Goal: Task Accomplishment & Management: Use online tool/utility

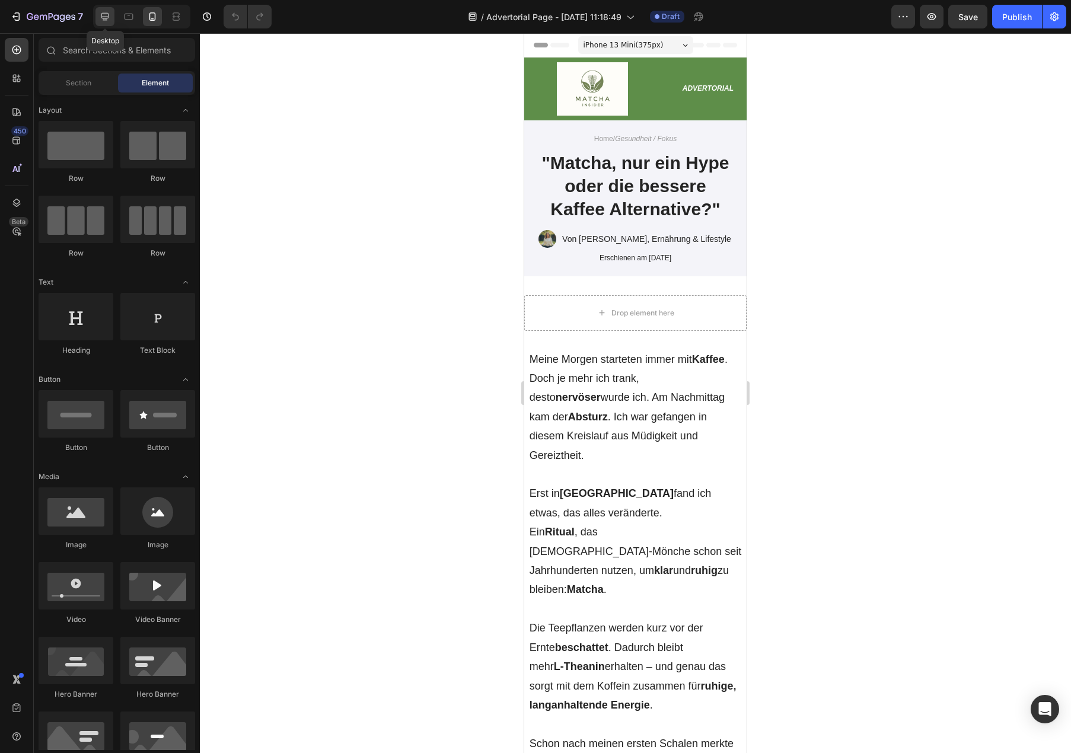
click at [108, 23] on div at bounding box center [104, 16] width 19 height 19
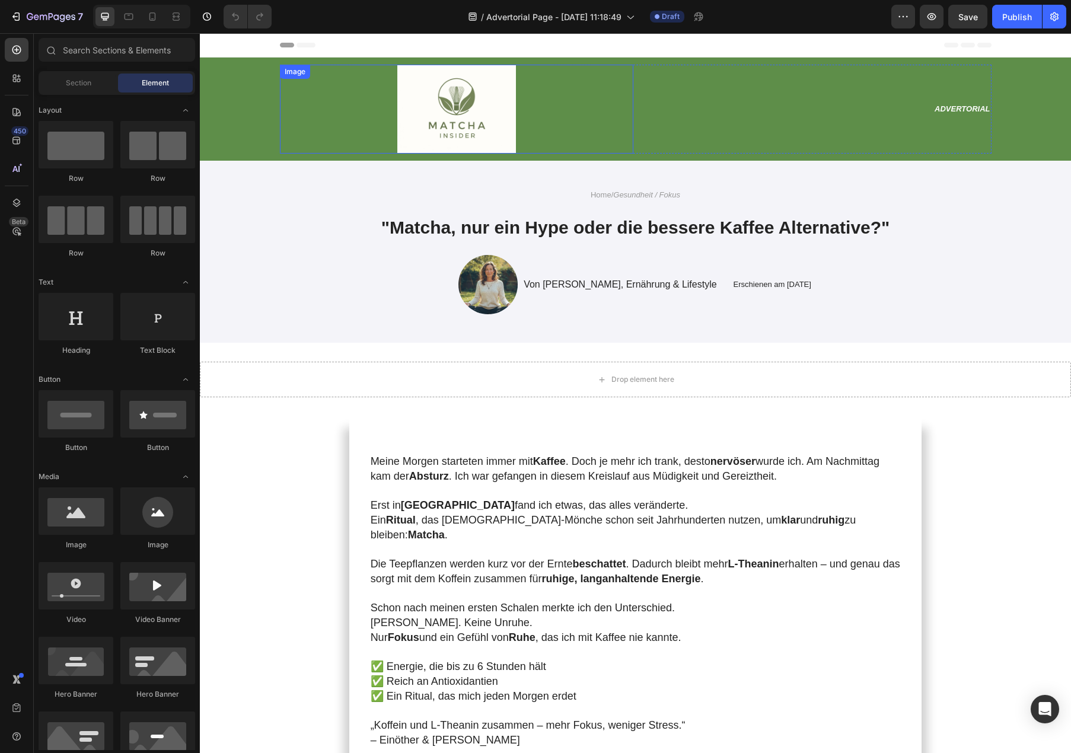
click at [473, 116] on img at bounding box center [456, 109] width 119 height 89
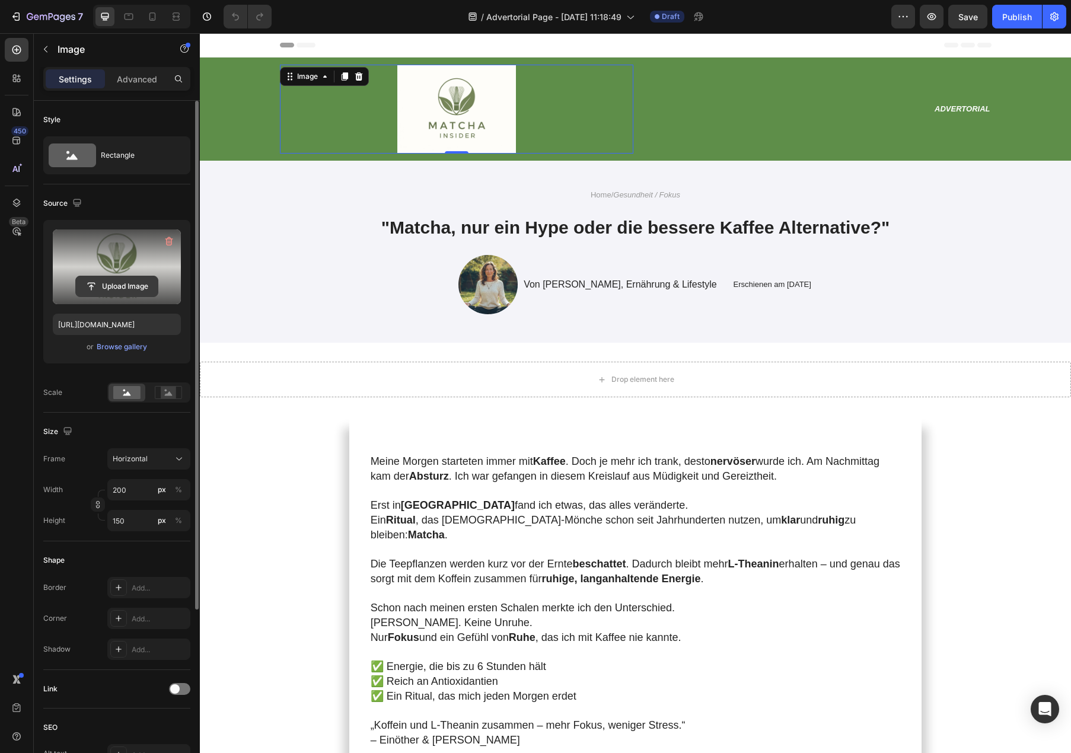
click at [124, 280] on input "file" at bounding box center [117, 286] width 82 height 20
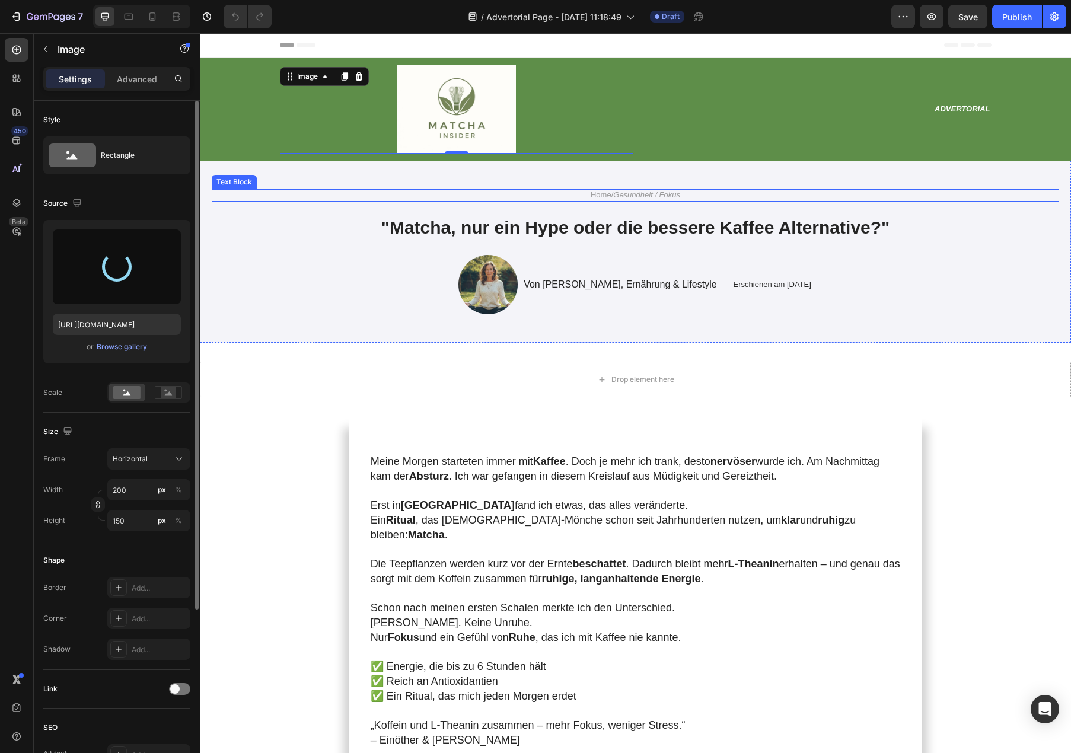
type input "[URL][DOMAIN_NAME]"
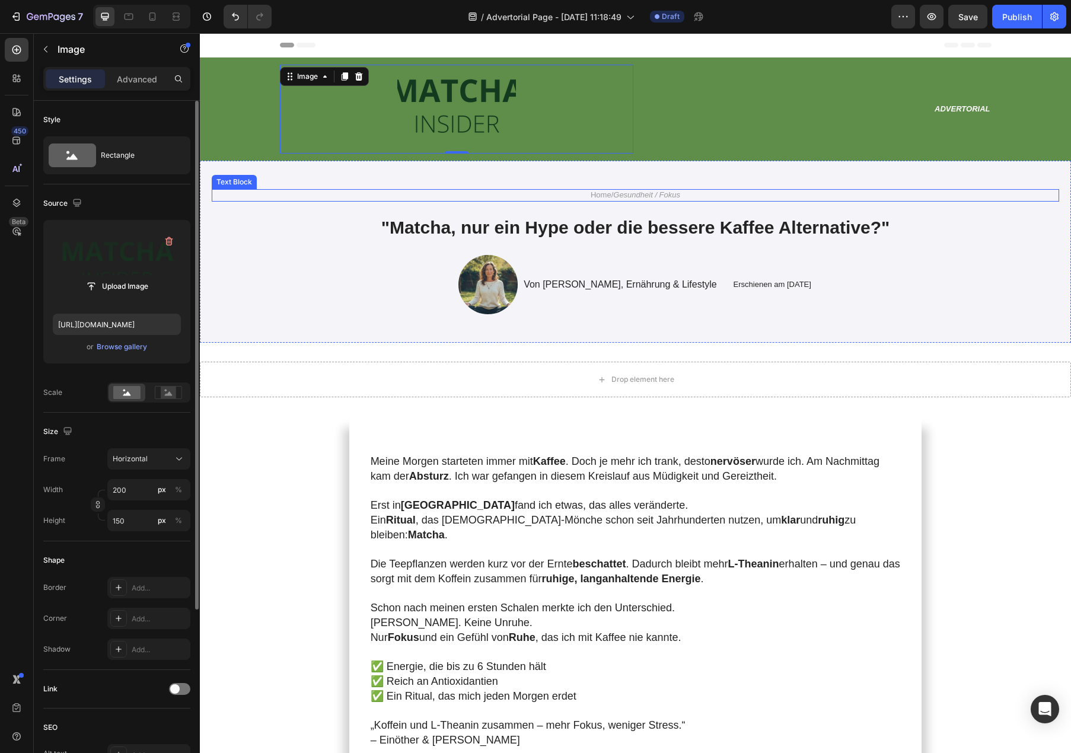
click at [693, 198] on p "Home / Gesundheit / Fokus" at bounding box center [635, 195] width 709 height 10
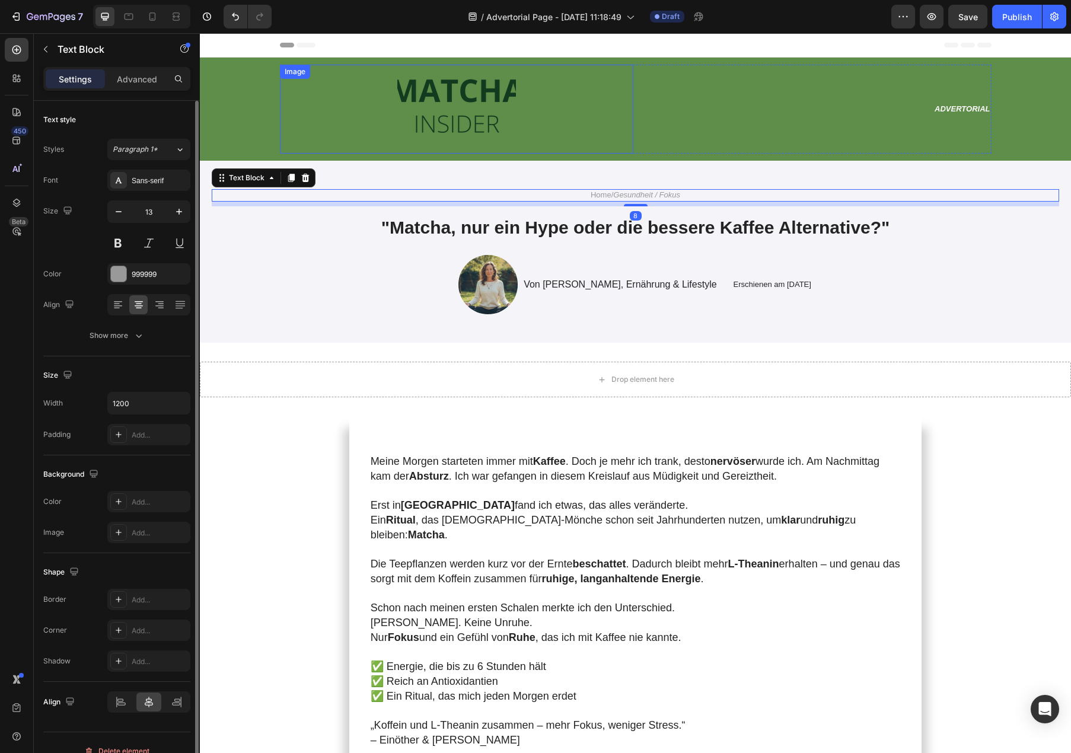
click at [486, 107] on img at bounding box center [456, 109] width 119 height 89
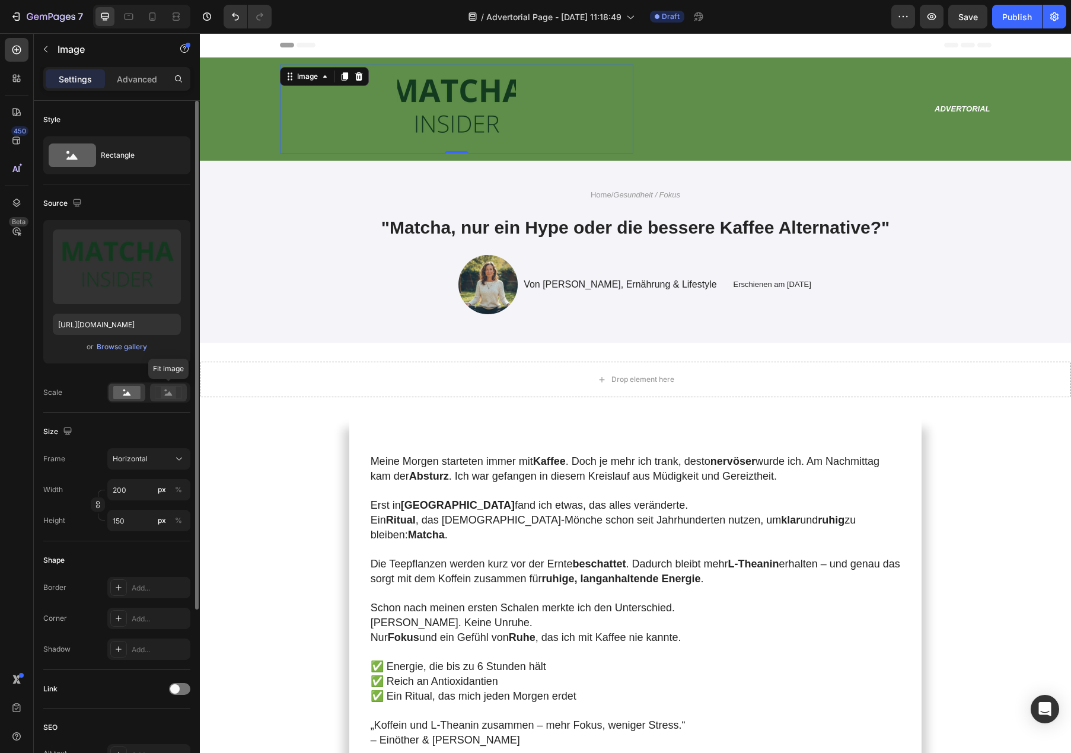
click at [158, 393] on icon at bounding box center [168, 392] width 27 height 13
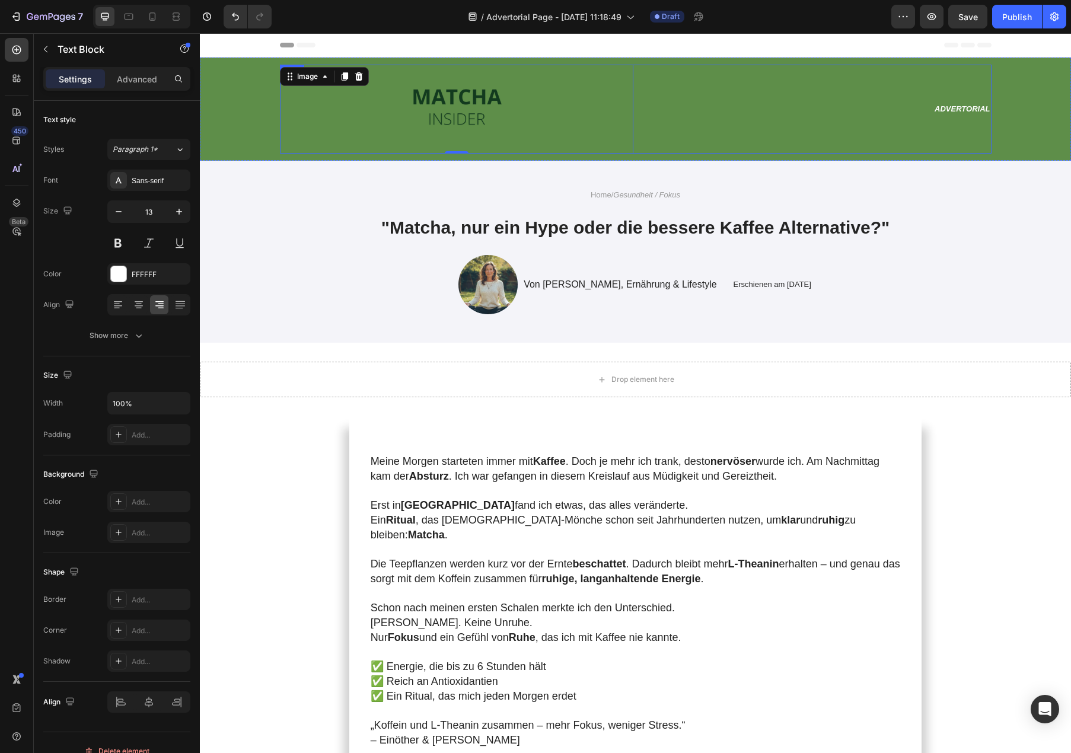
click at [737, 114] on div "Advertorial" at bounding box center [814, 109] width 353 height 12
click at [709, 143] on div "Advertorial Text Block" at bounding box center [814, 109] width 353 height 89
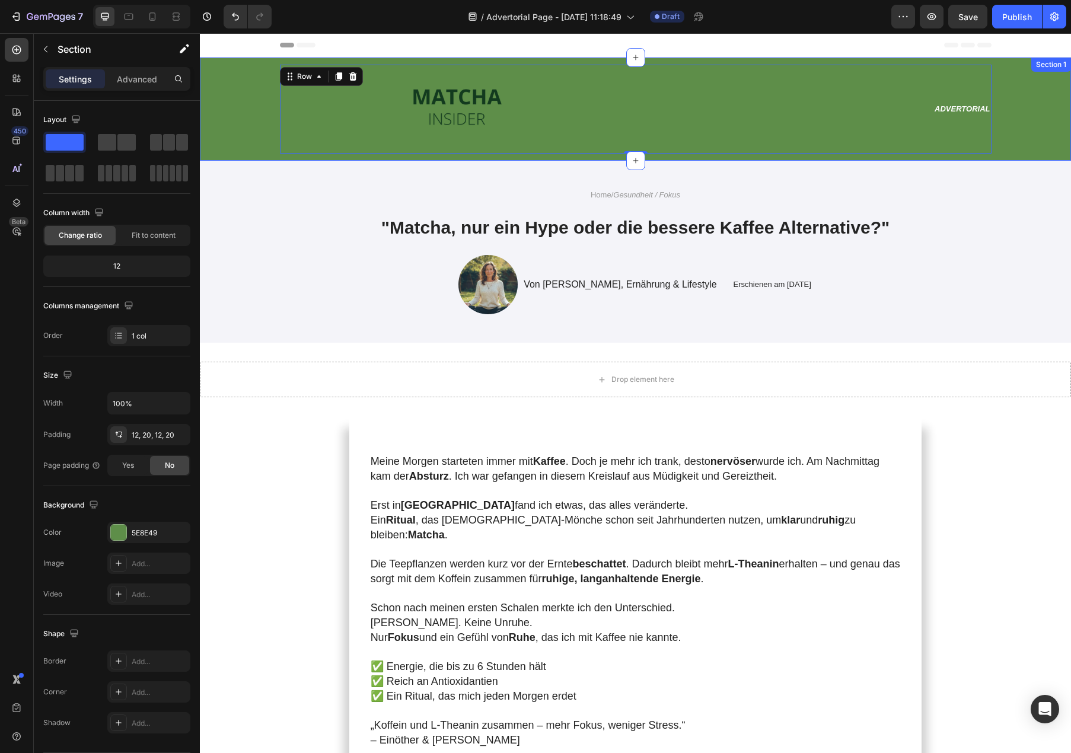
click at [754, 159] on div "Image Advertorial Text Block Row 0 Section 1" at bounding box center [635, 109] width 871 height 103
click at [583, 135] on div at bounding box center [456, 109] width 353 height 89
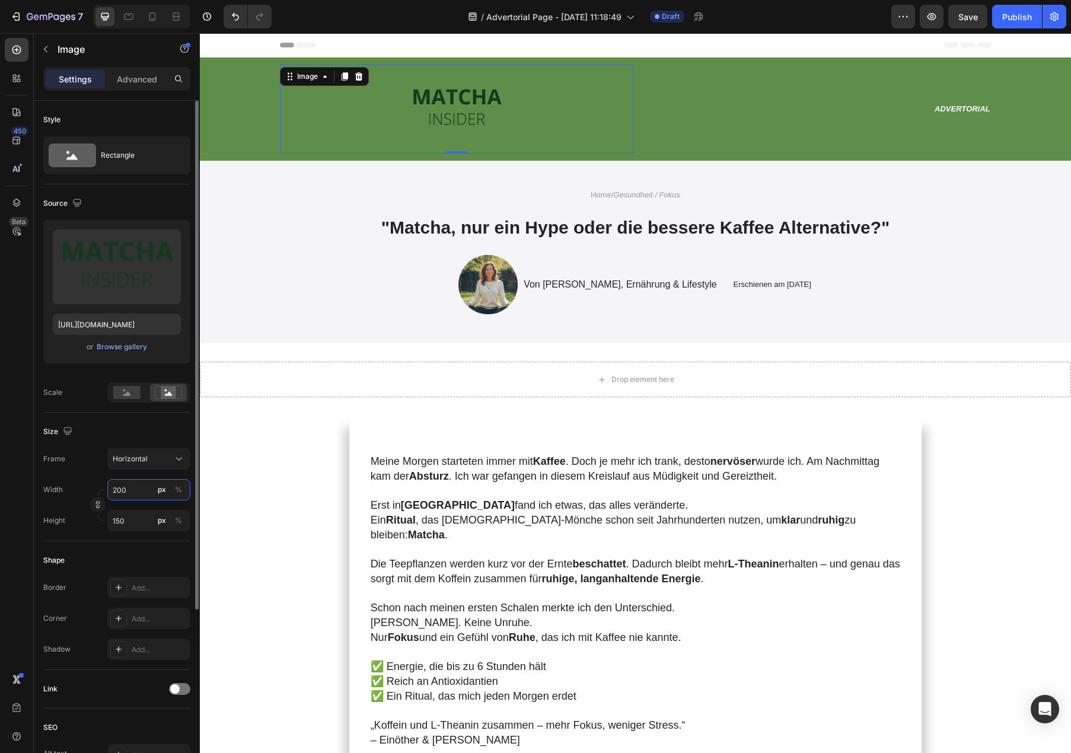
click at [134, 495] on input "200" at bounding box center [148, 489] width 83 height 21
type input "1"
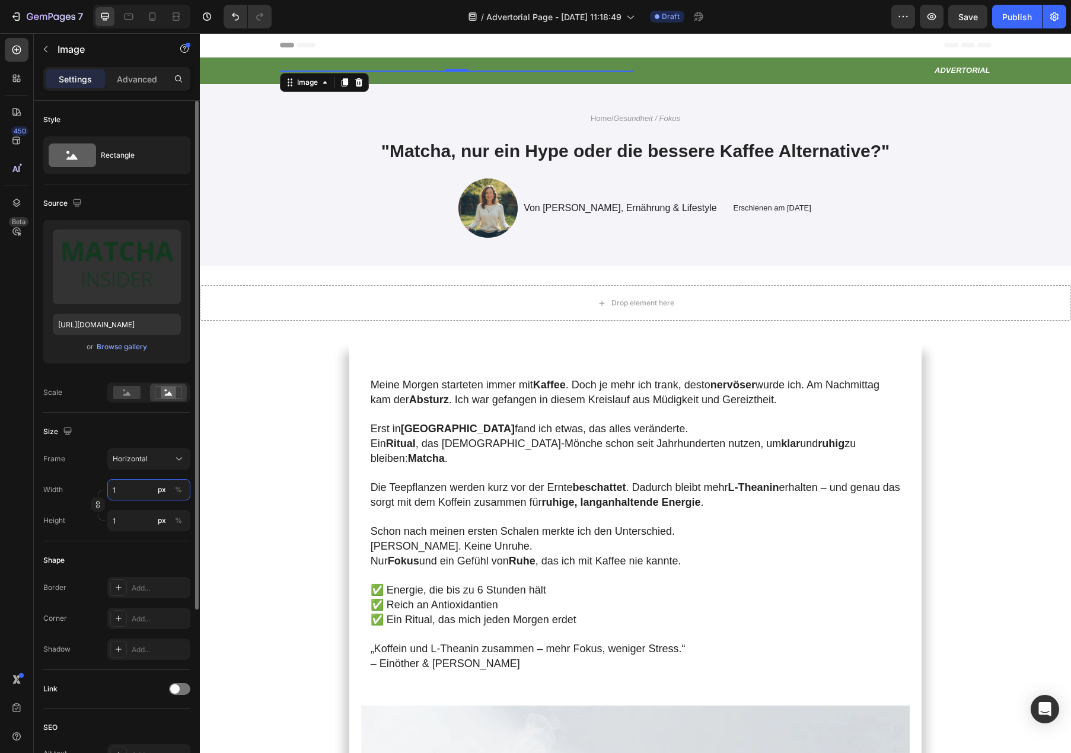
type input "15"
type input "11"
type input "150"
type input "113"
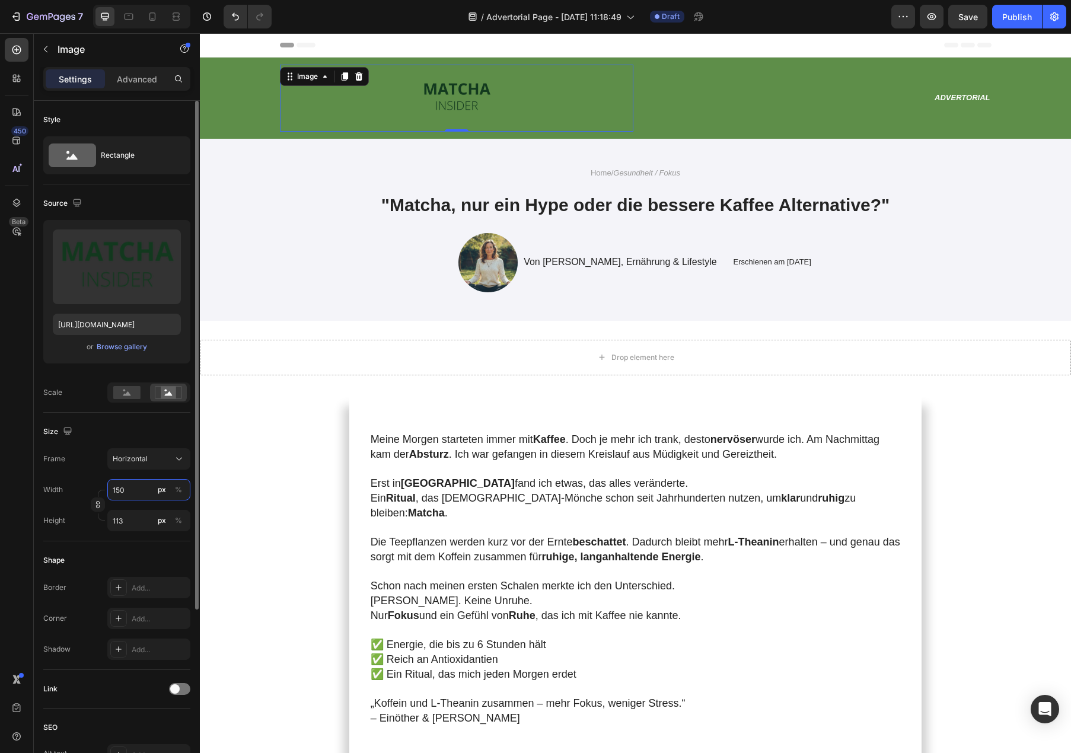
type input "15"
type input "11"
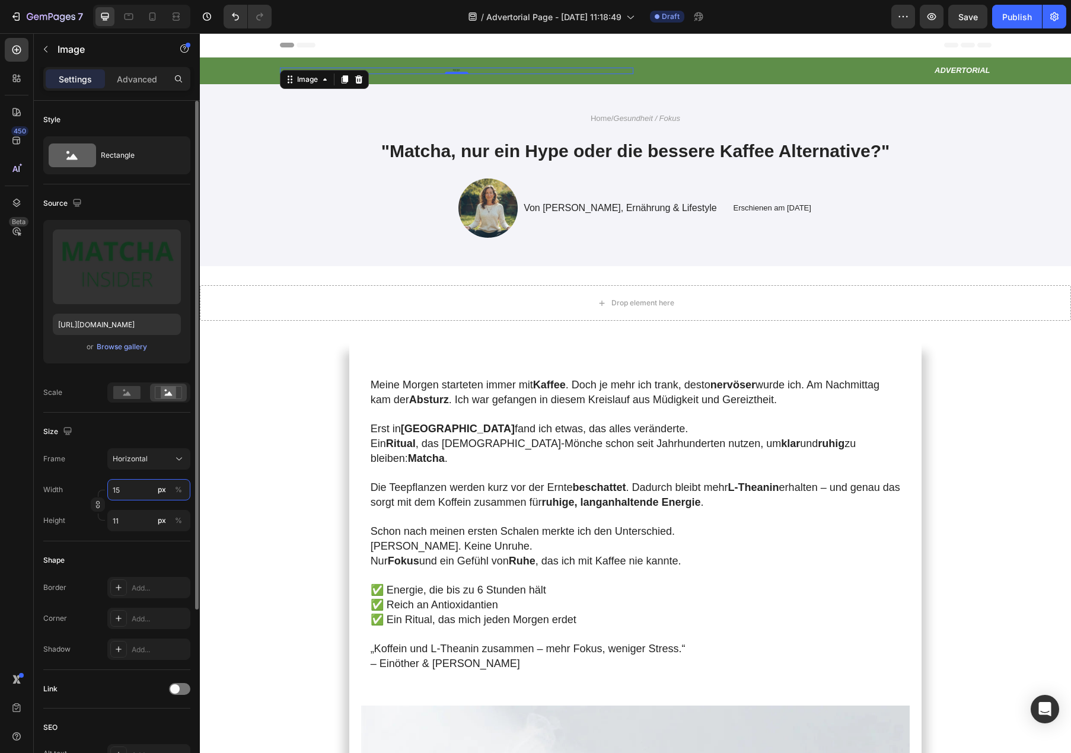
type input "1"
type input "109"
type input "82"
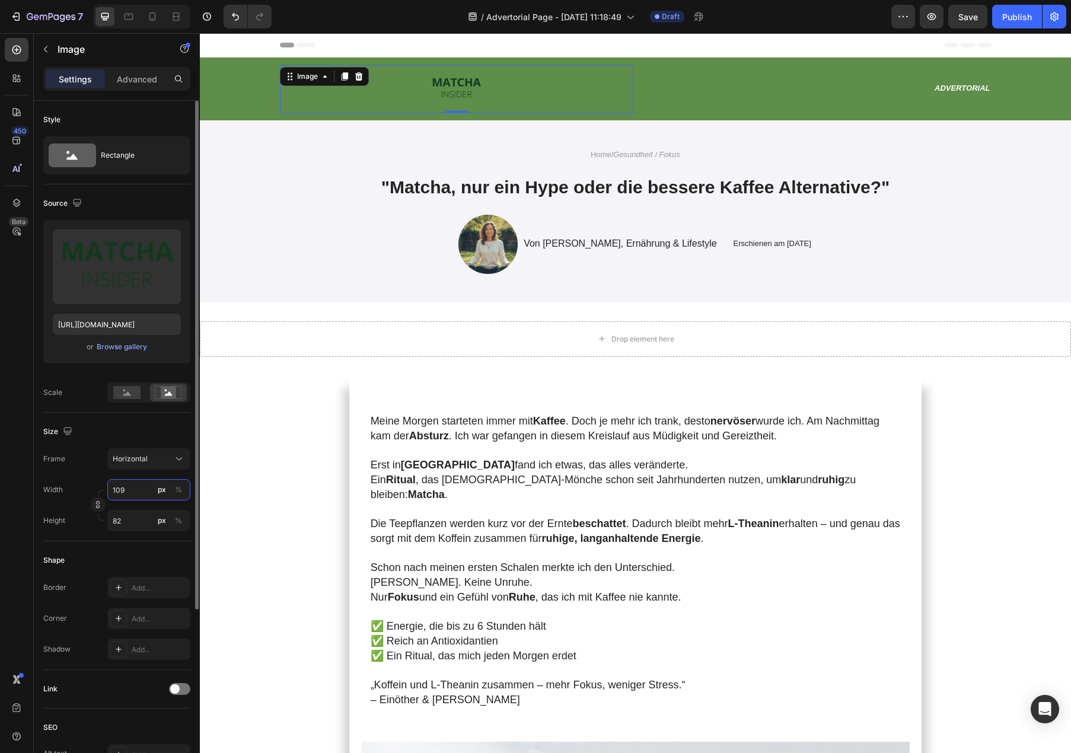
type input "1090"
type input "818"
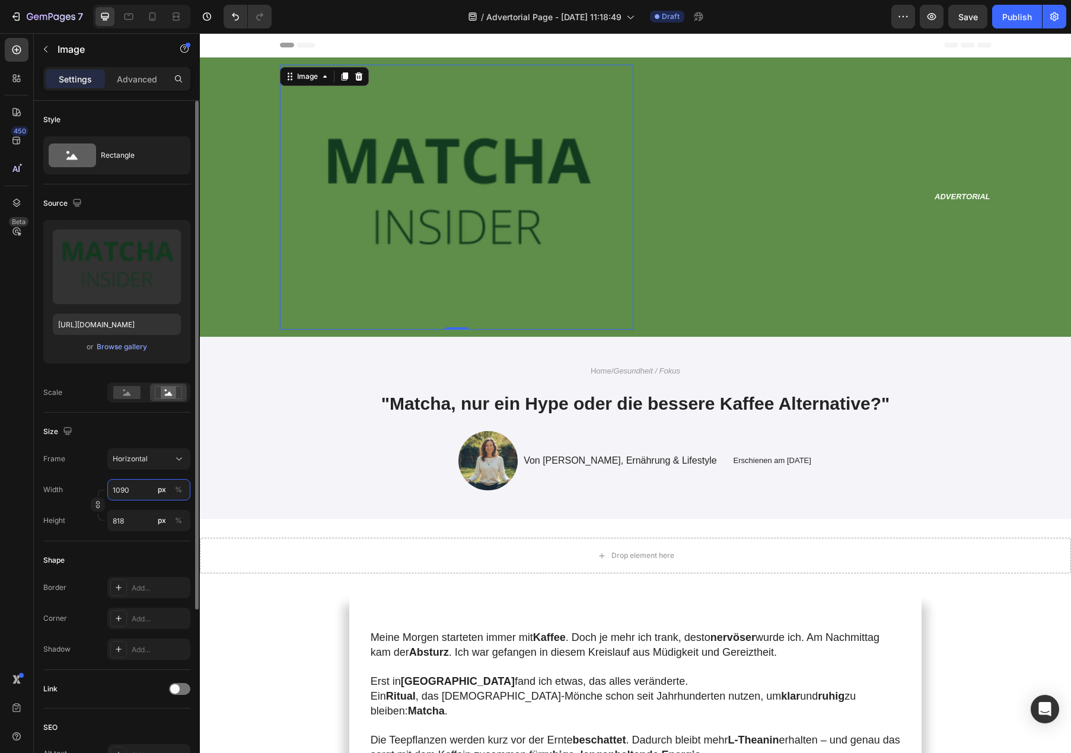
type input "109"
type input "82"
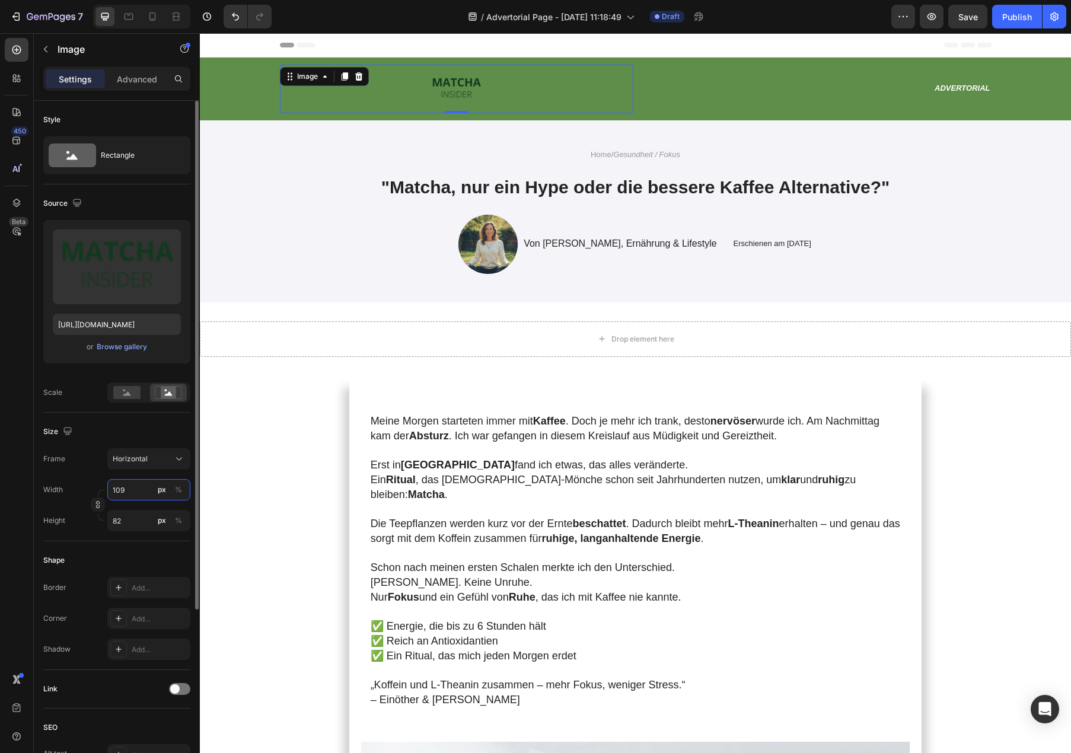
type input "10"
type input "8"
type input "1"
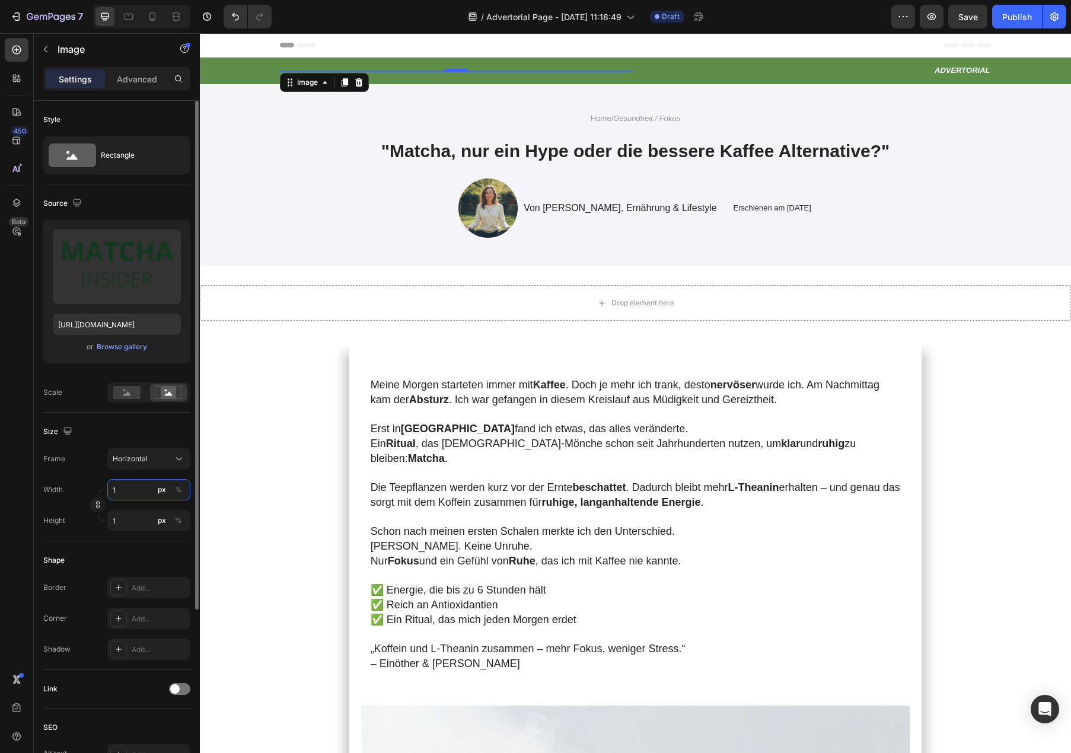
type input "11"
type input "8"
type input "110"
type input "83"
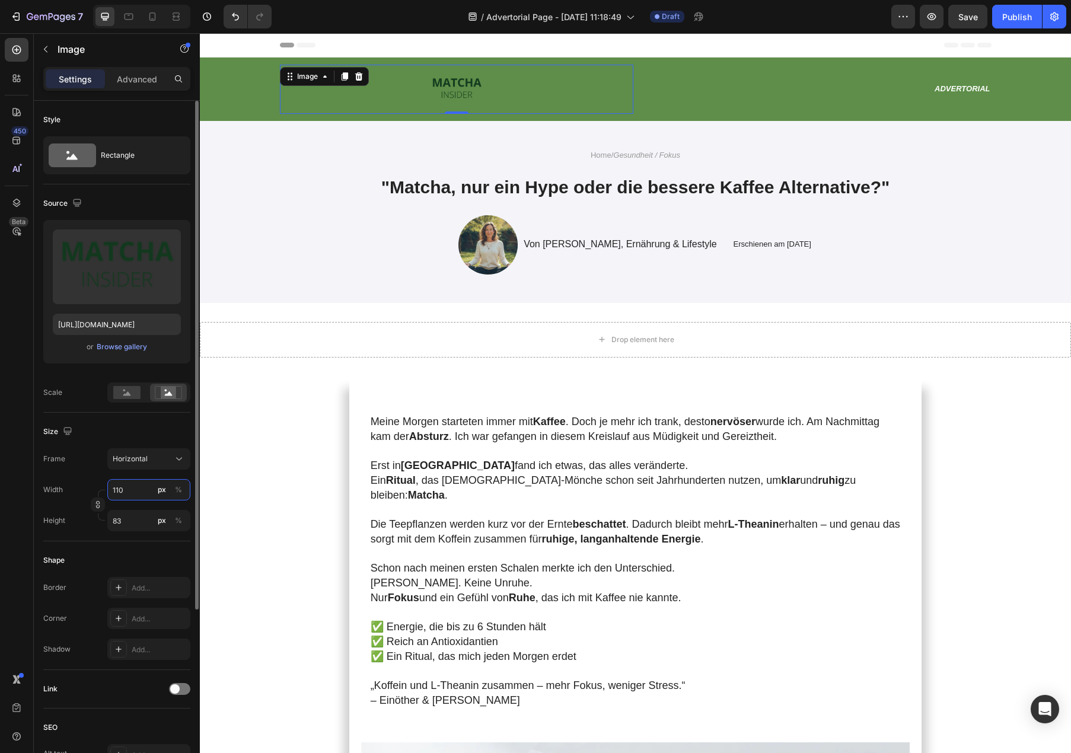
type input "1100"
type input "825"
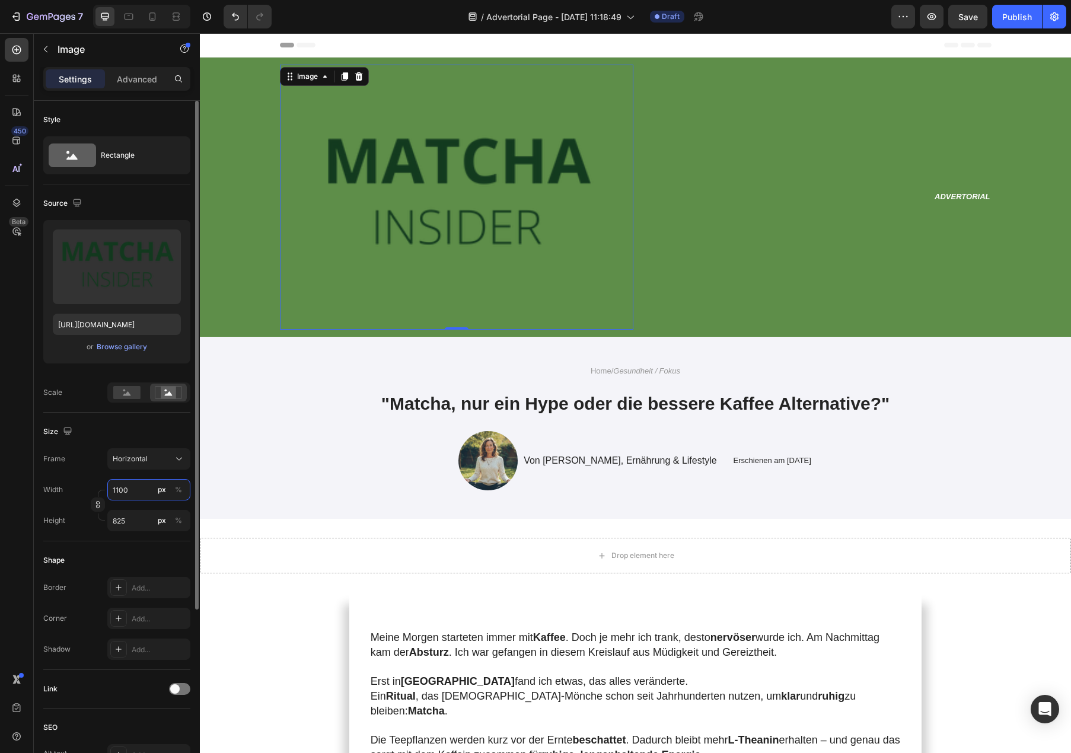
type input "110"
type input "83"
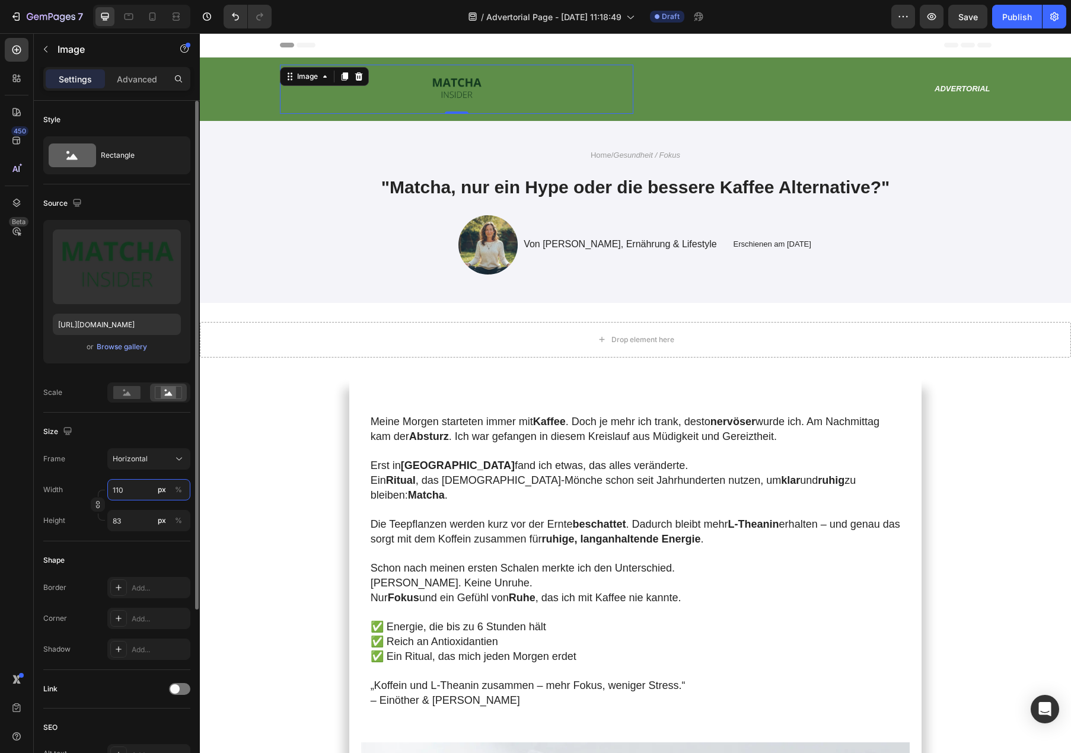
type input "11"
type input "8"
type input "1"
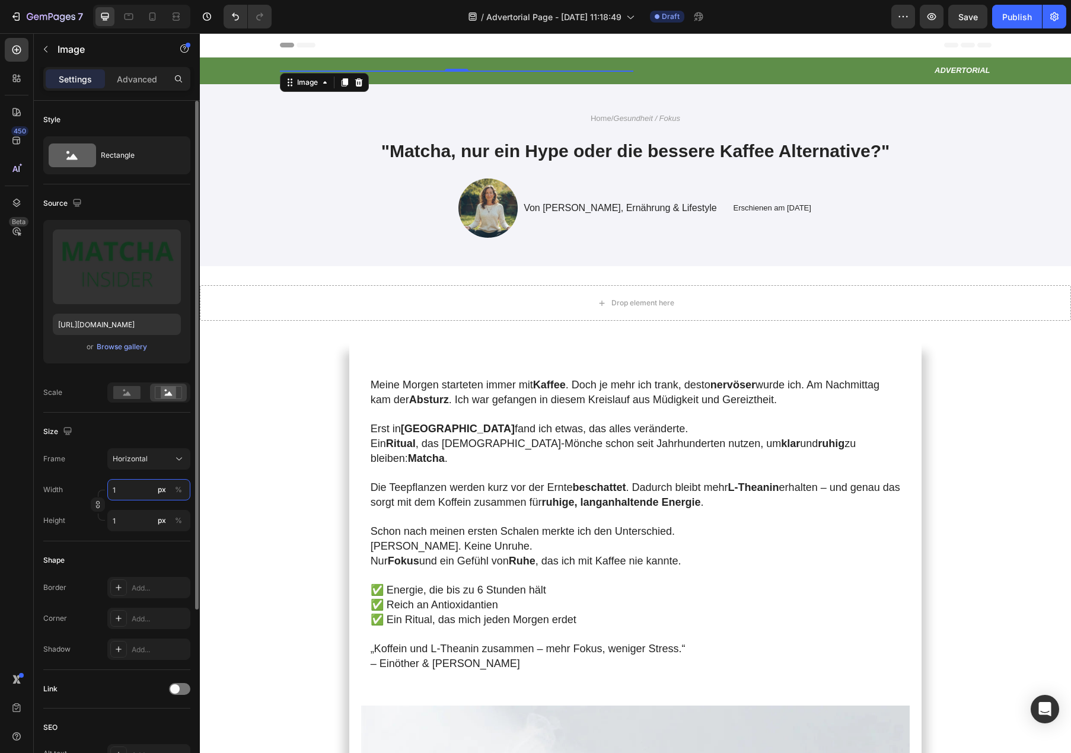
type input "10"
type input "8"
type input "100"
type input "75"
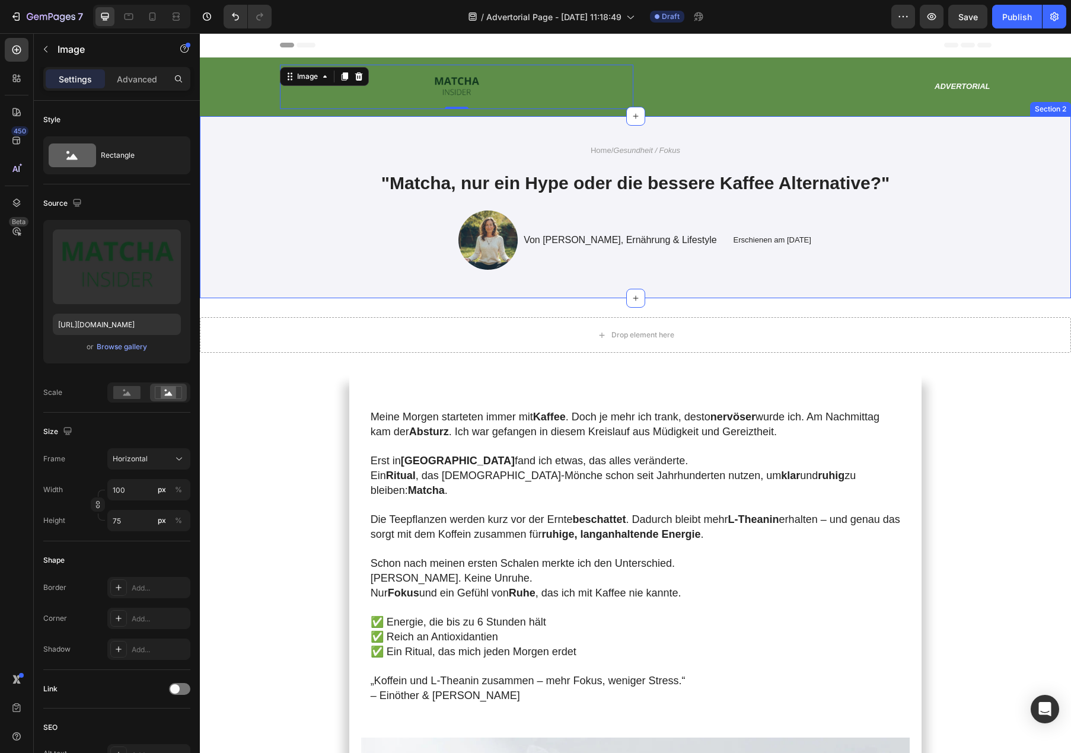
click at [409, 181] on strong ""Matcha, nur ein Hype oder die bessere Kaffee Alternative?"" at bounding box center [635, 183] width 509 height 20
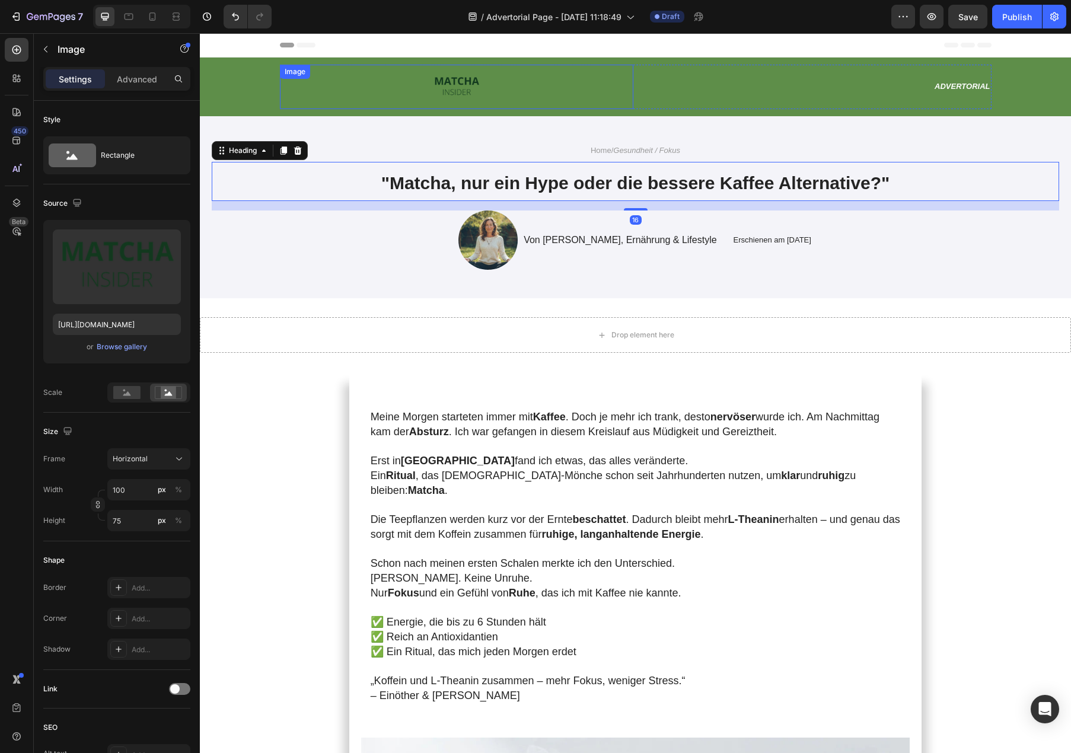
click at [523, 79] on div at bounding box center [456, 87] width 353 height 44
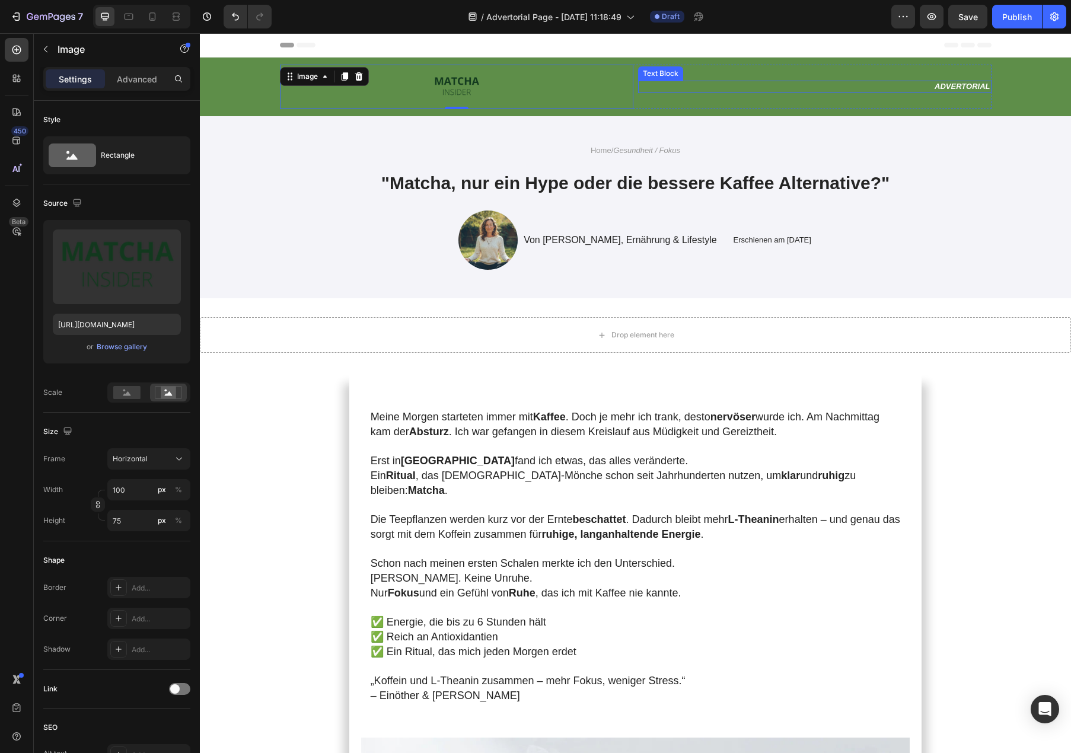
click at [940, 90] on icon "Advertorial" at bounding box center [962, 86] width 55 height 9
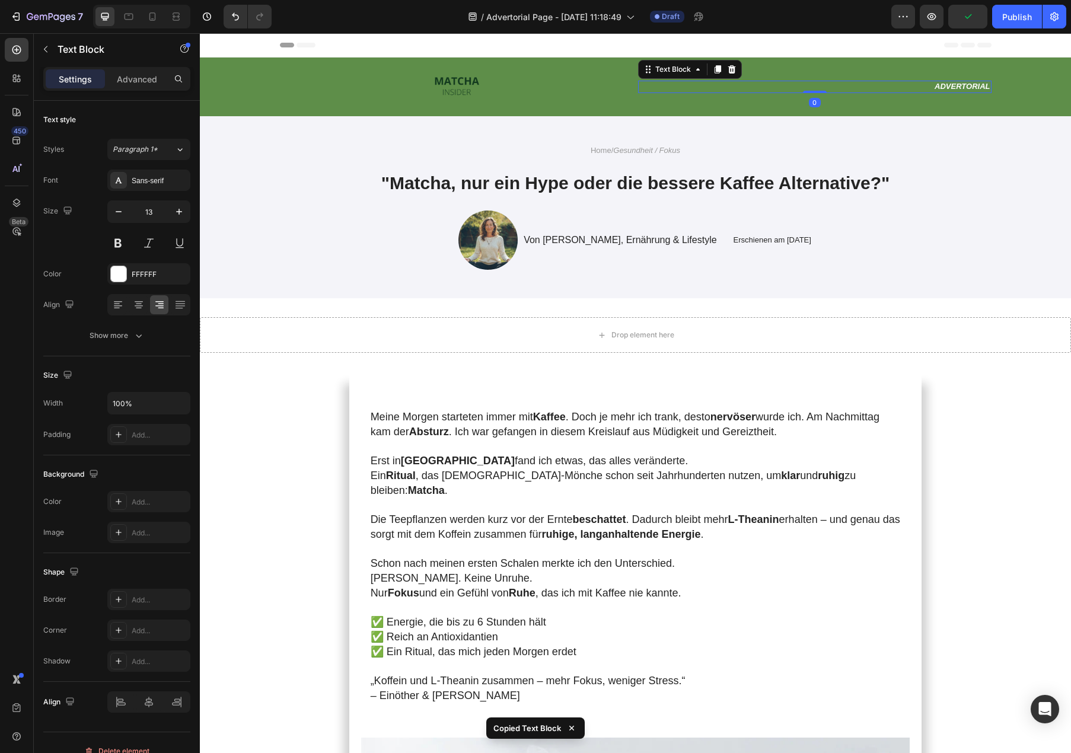
click at [962, 87] on icon "Advertorial" at bounding box center [962, 86] width 55 height 9
copy icon "Advertorial"
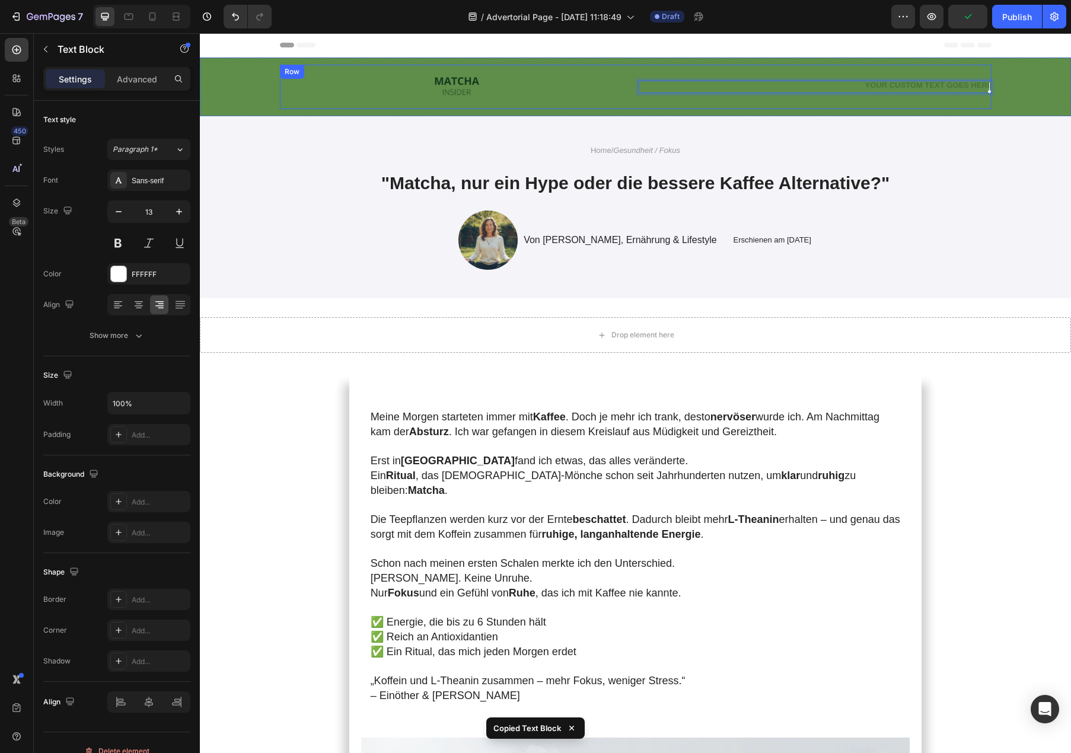
click at [957, 100] on div "Text Block 0" at bounding box center [814, 87] width 353 height 44
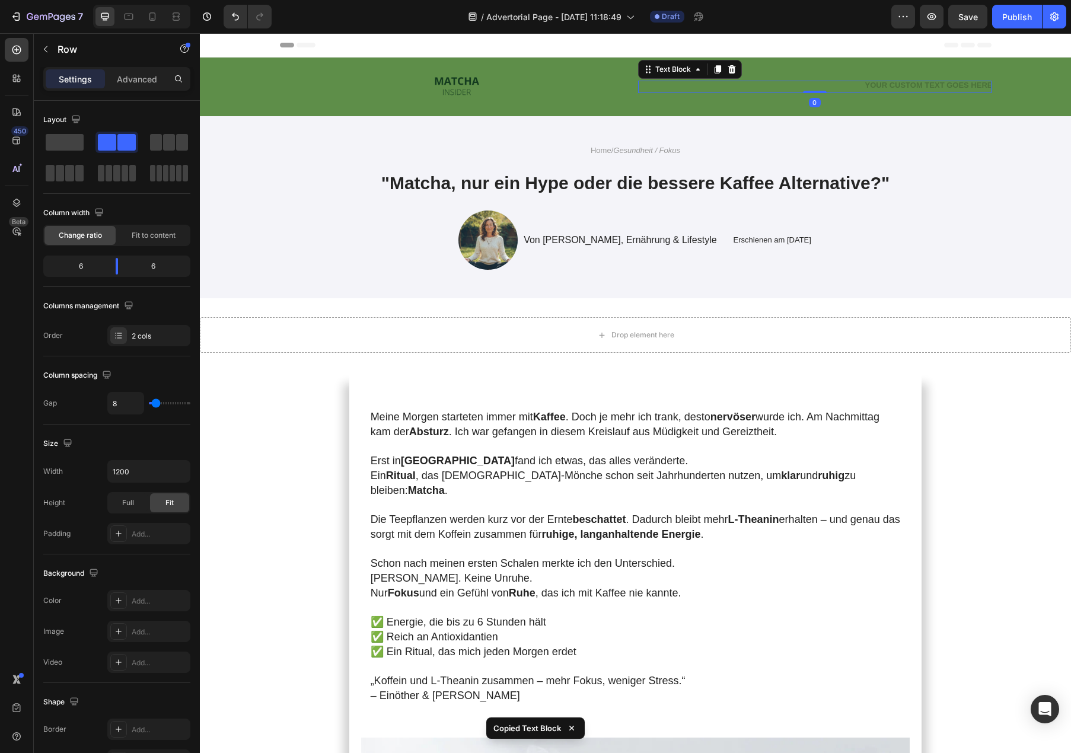
click at [953, 90] on div "Rich Text Editor. Editing area: main" at bounding box center [814, 87] width 353 height 12
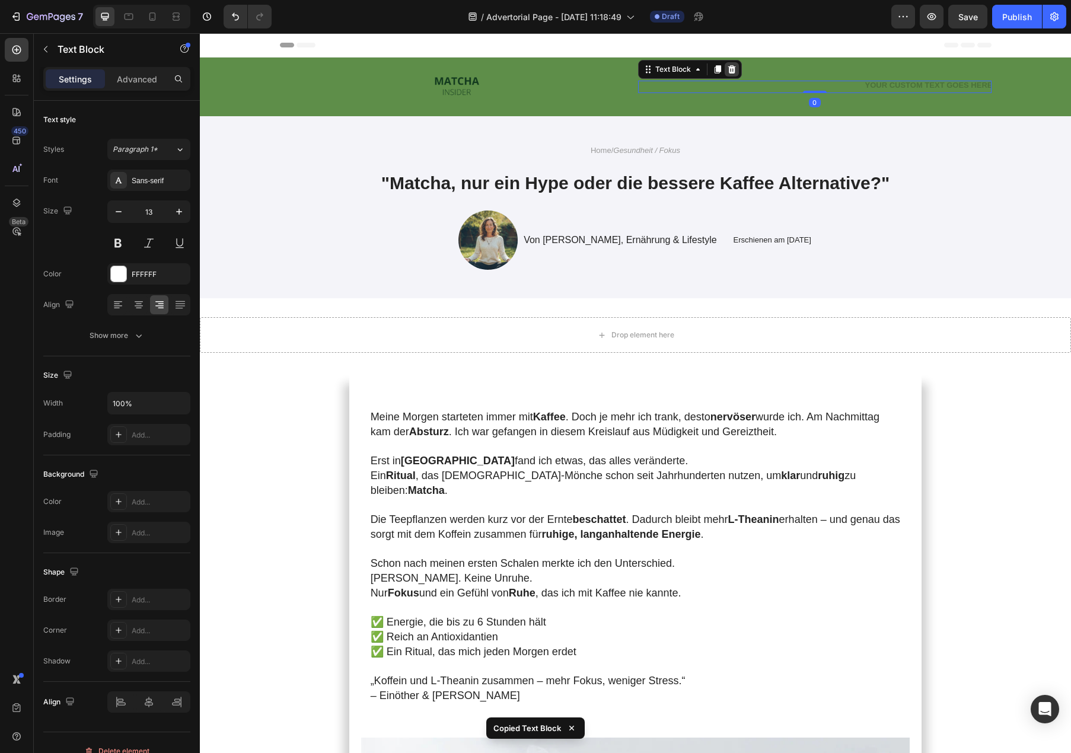
click at [729, 72] on icon at bounding box center [732, 69] width 8 height 8
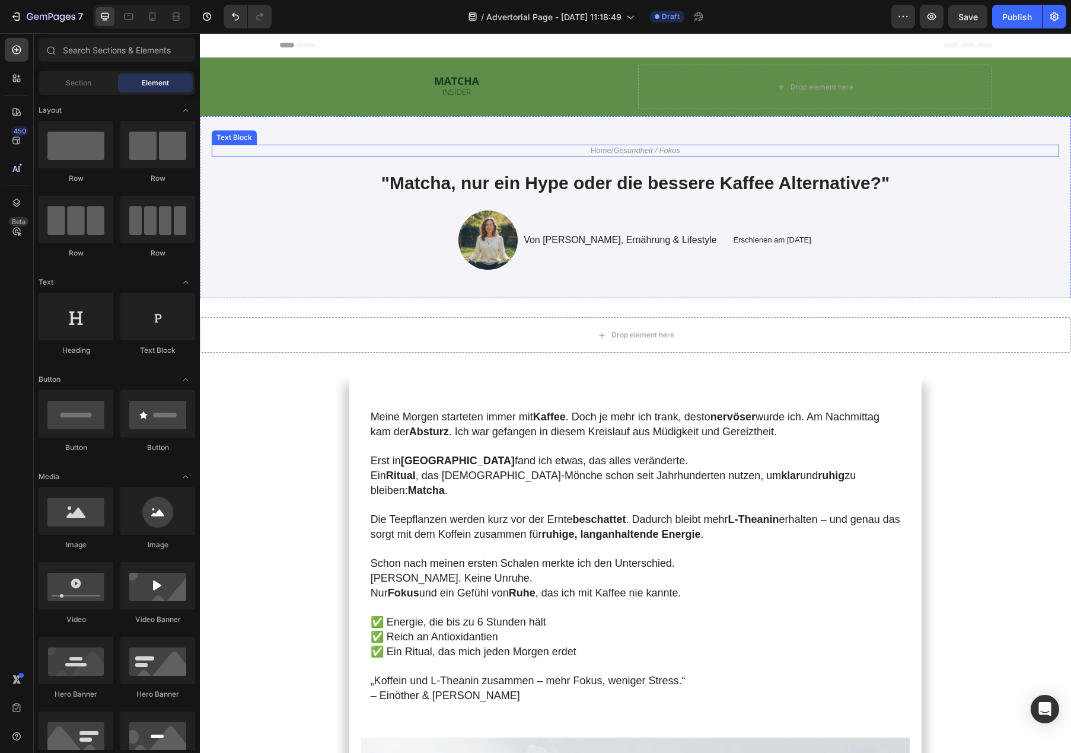
click at [627, 153] on icon "Gesundheit / Fokus" at bounding box center [646, 150] width 67 height 9
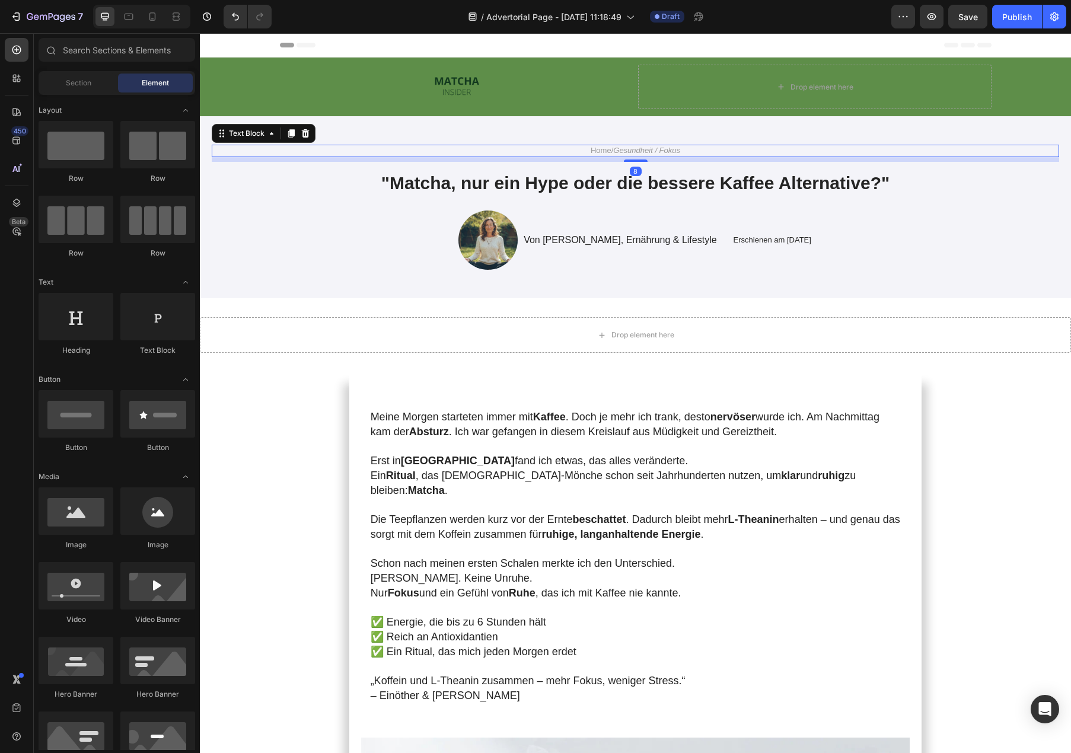
click at [627, 153] on icon "Gesundheit / Fokus" at bounding box center [646, 150] width 67 height 9
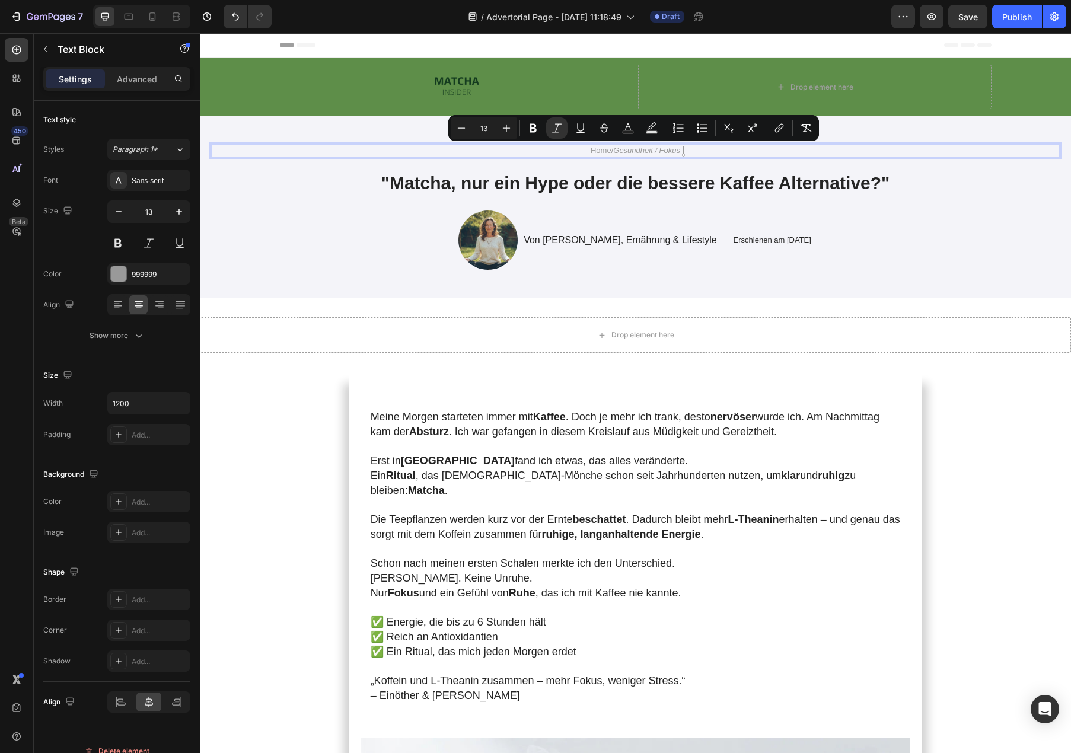
click at [702, 152] on p "Home / Gesundheit / Fokus" at bounding box center [635, 151] width 709 height 10
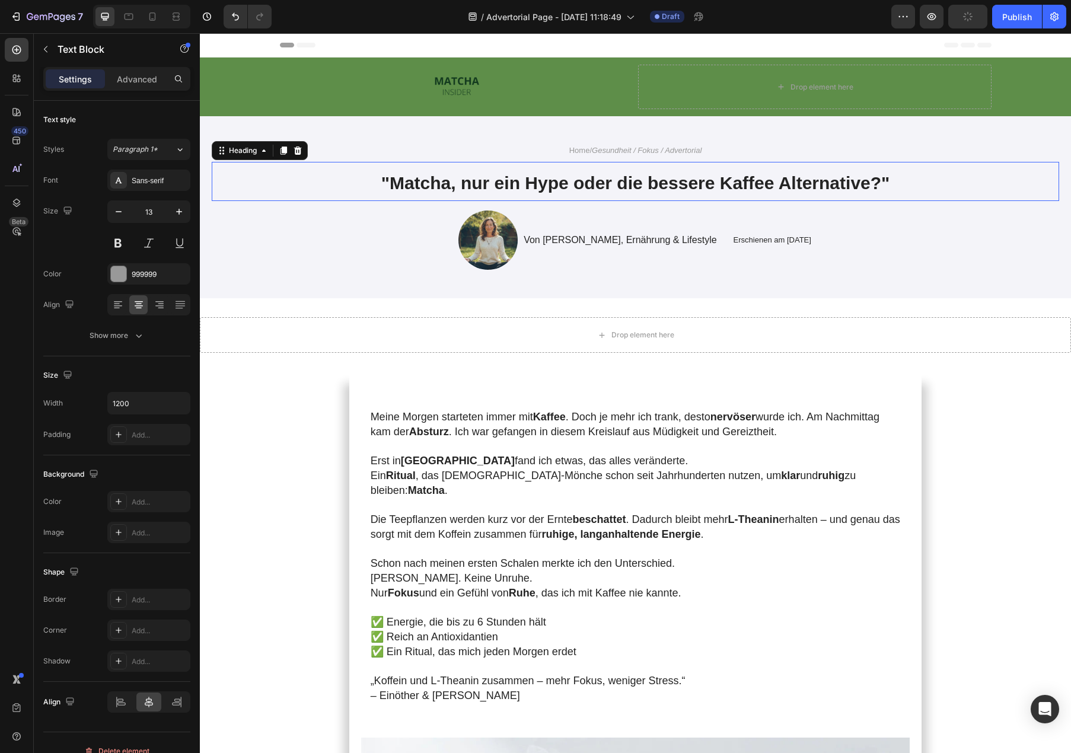
click at [759, 198] on h1 ""Matcha, nur ein Hype oder die bessere Kaffee Alternative?"" at bounding box center [636, 181] width 712 height 39
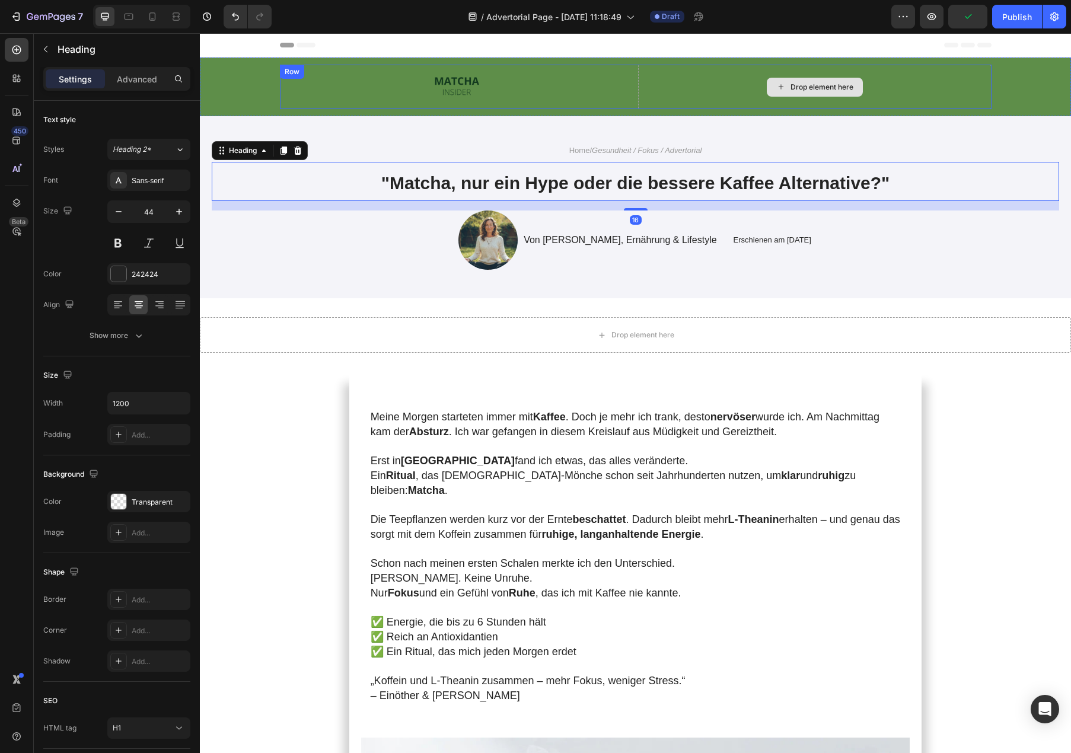
click at [735, 97] on div "Drop element here" at bounding box center [814, 87] width 353 height 44
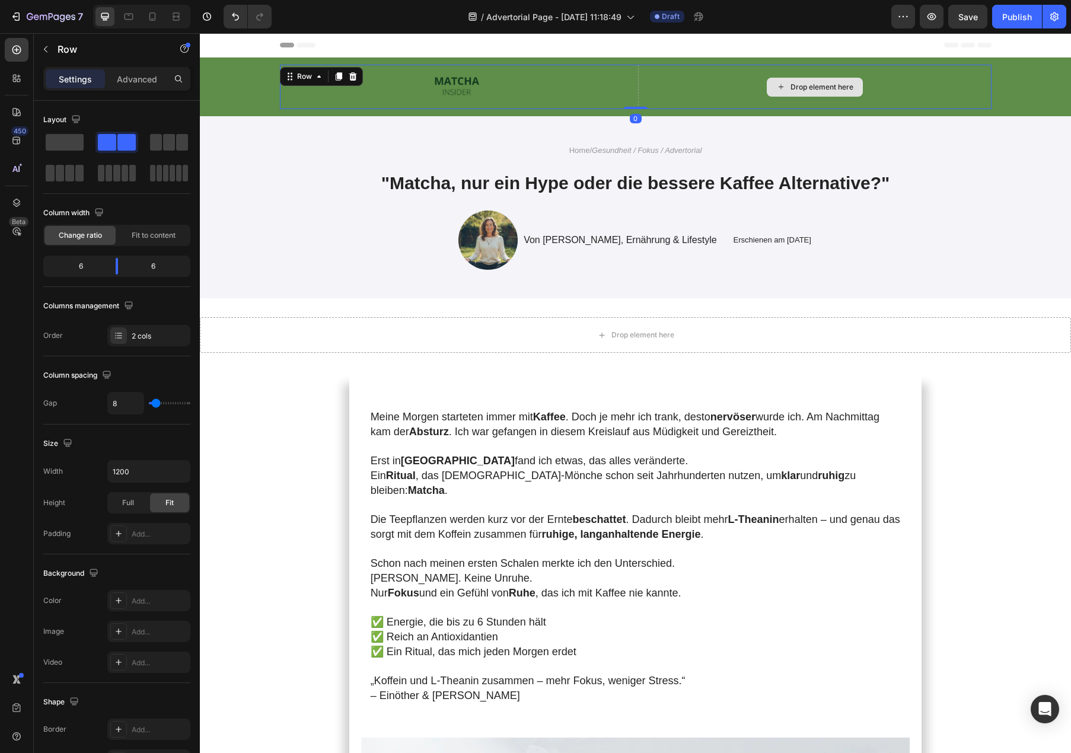
click at [745, 90] on div "Drop element here" at bounding box center [814, 87] width 353 height 44
click at [79, 138] on span at bounding box center [65, 142] width 38 height 17
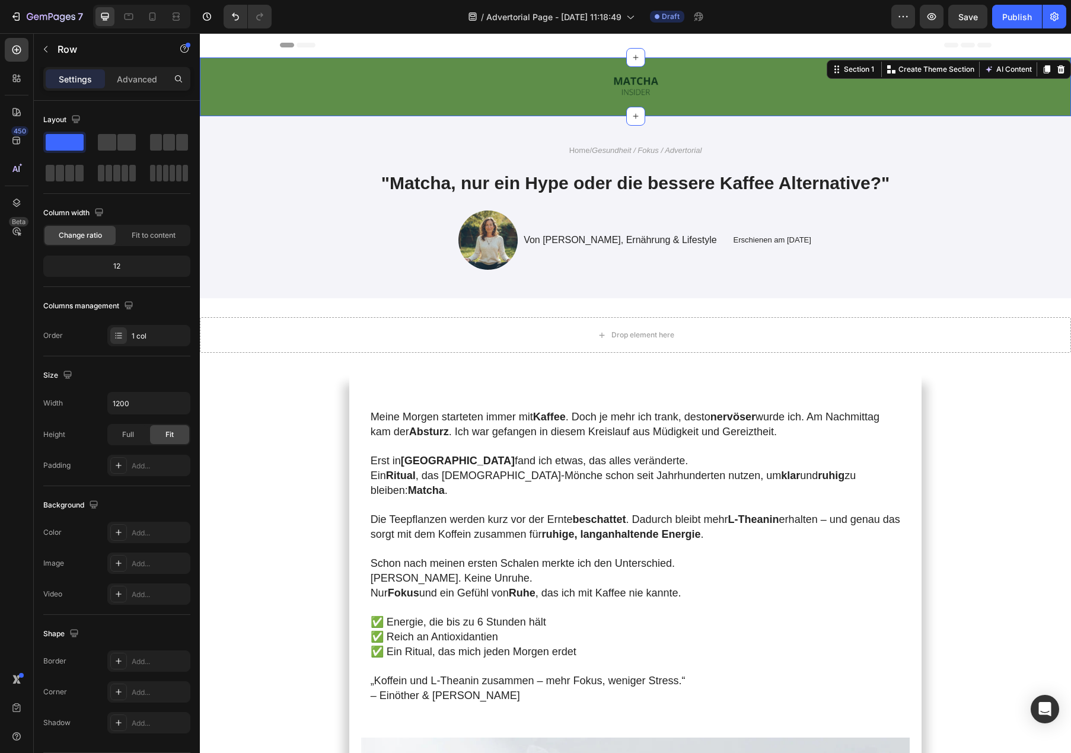
click at [1025, 106] on div "Image Row" at bounding box center [636, 87] width 848 height 44
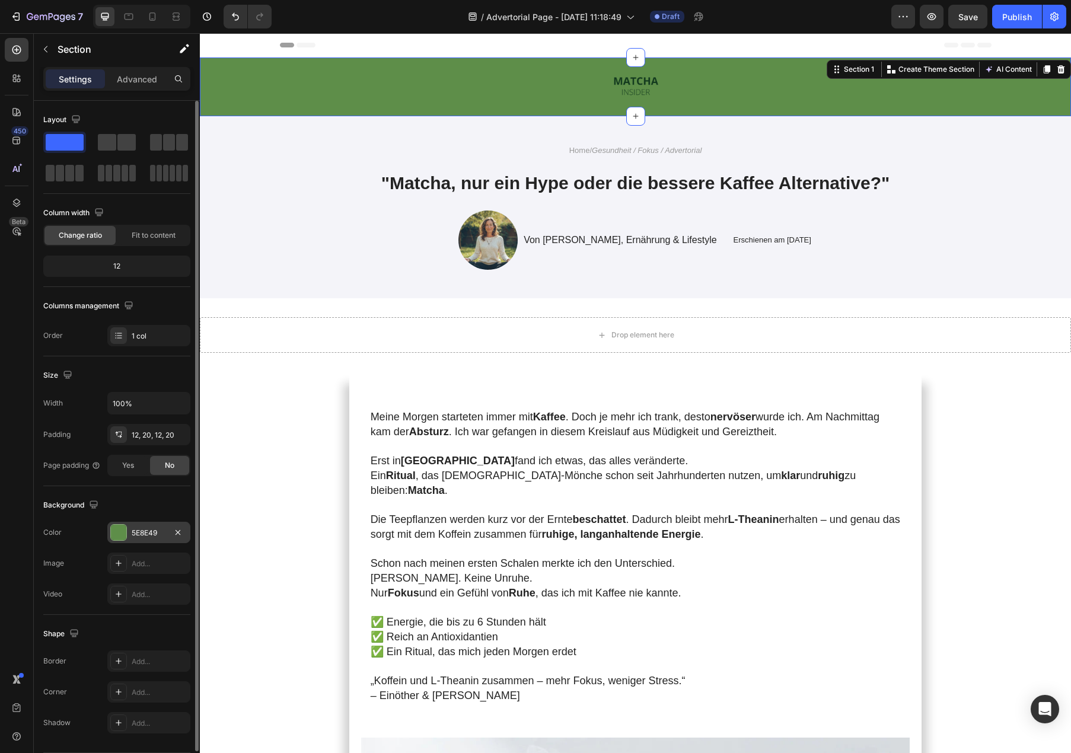
click at [120, 523] on div "5E8E49" at bounding box center [148, 532] width 83 height 21
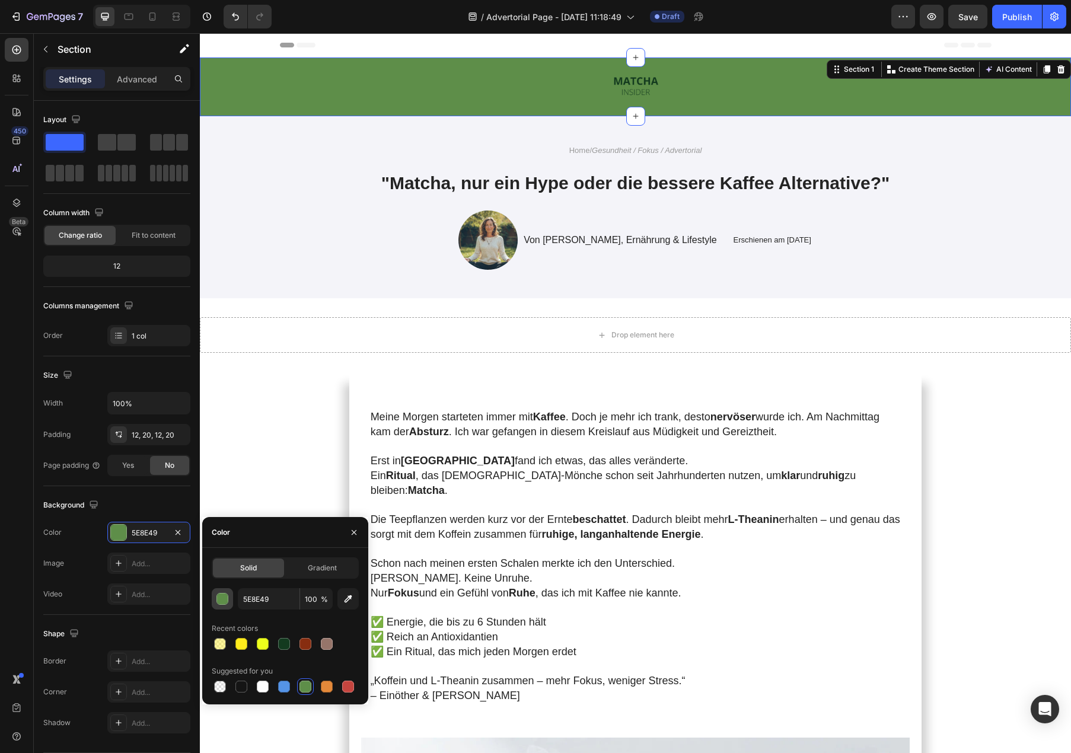
click at [222, 600] on div "button" at bounding box center [223, 600] width 12 height 12
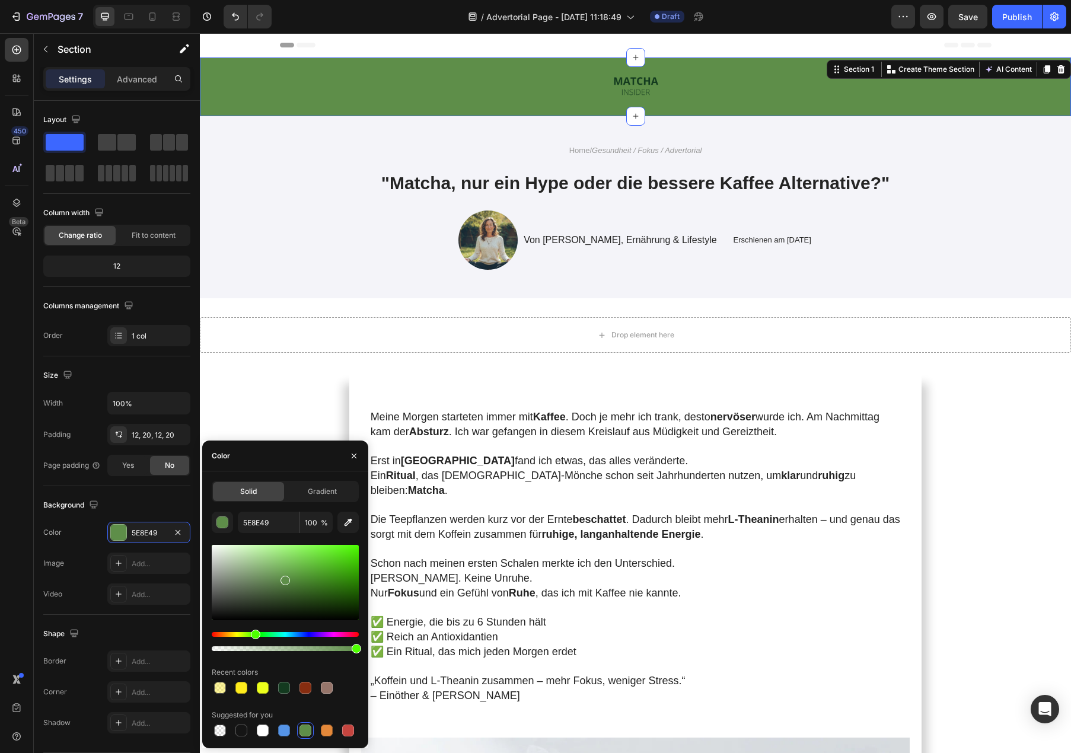
drag, startPoint x: 351, startPoint y: 653, endPoint x: 326, endPoint y: 653, distance: 24.3
click at [326, 653] on div at bounding box center [285, 598] width 147 height 111
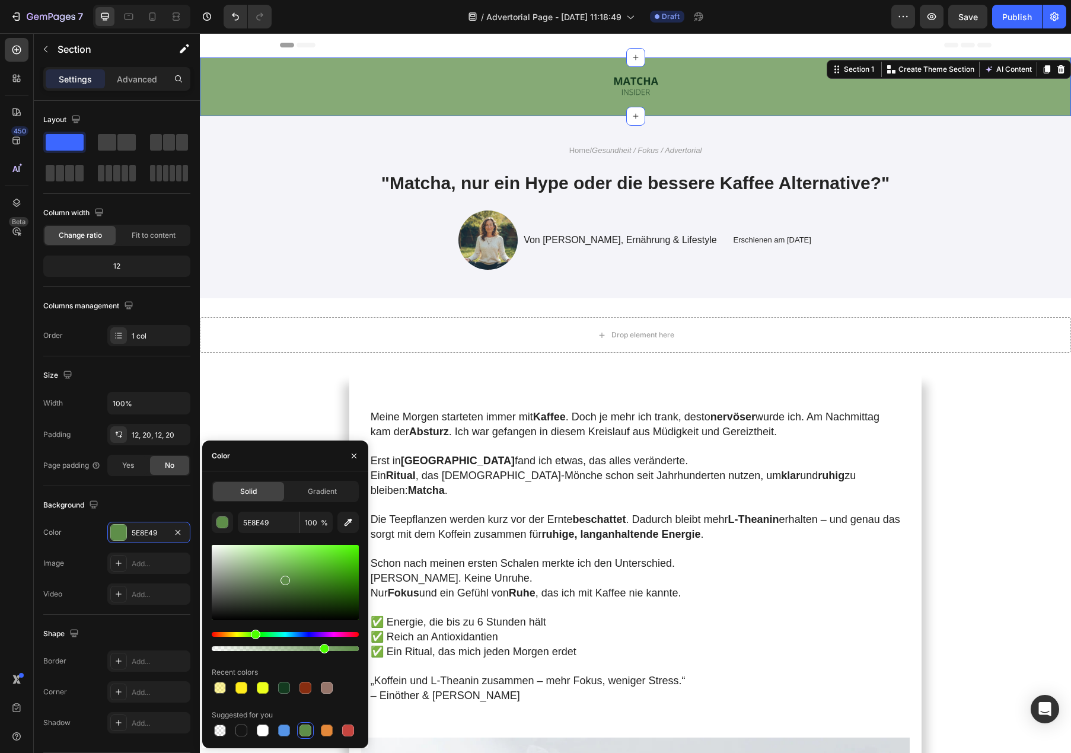
type input "75"
drag, startPoint x: 358, startPoint y: 650, endPoint x: 322, endPoint y: 654, distance: 35.8
click at [322, 654] on div "5E8E49 75 % Recent colors Suggested for you" at bounding box center [285, 625] width 147 height 227
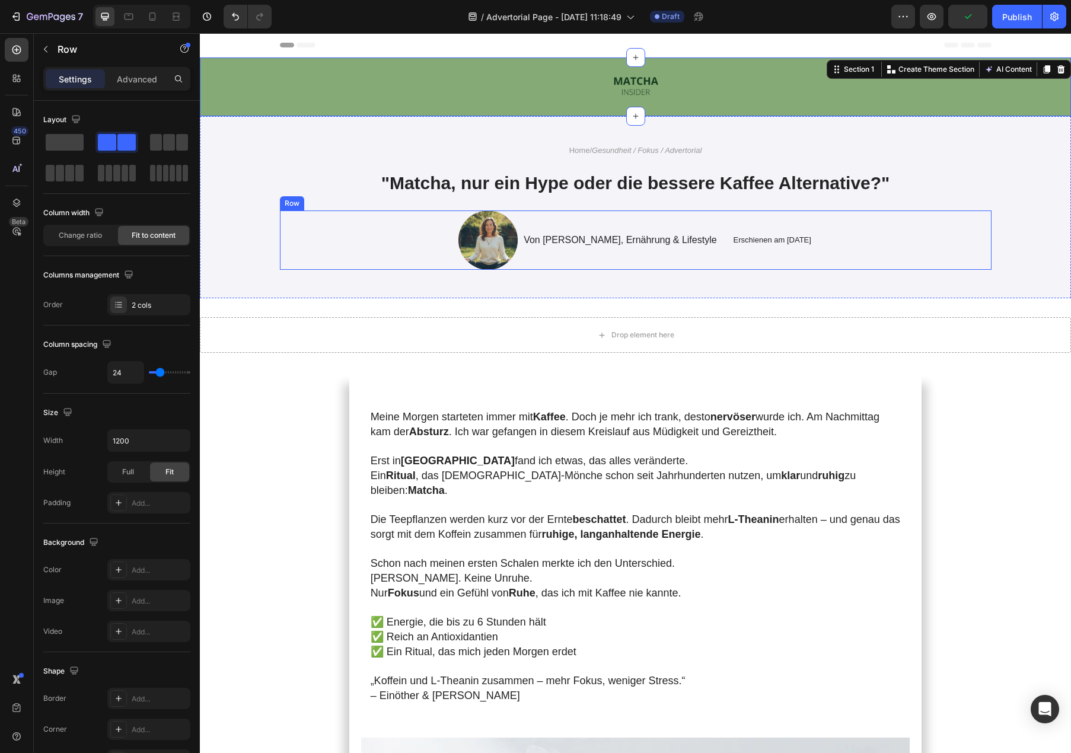
click at [837, 255] on div "Image Von [PERSON_NAME], Ernährung & Lifestyle Text Block Row Erschienen am [DA…" at bounding box center [636, 240] width 712 height 59
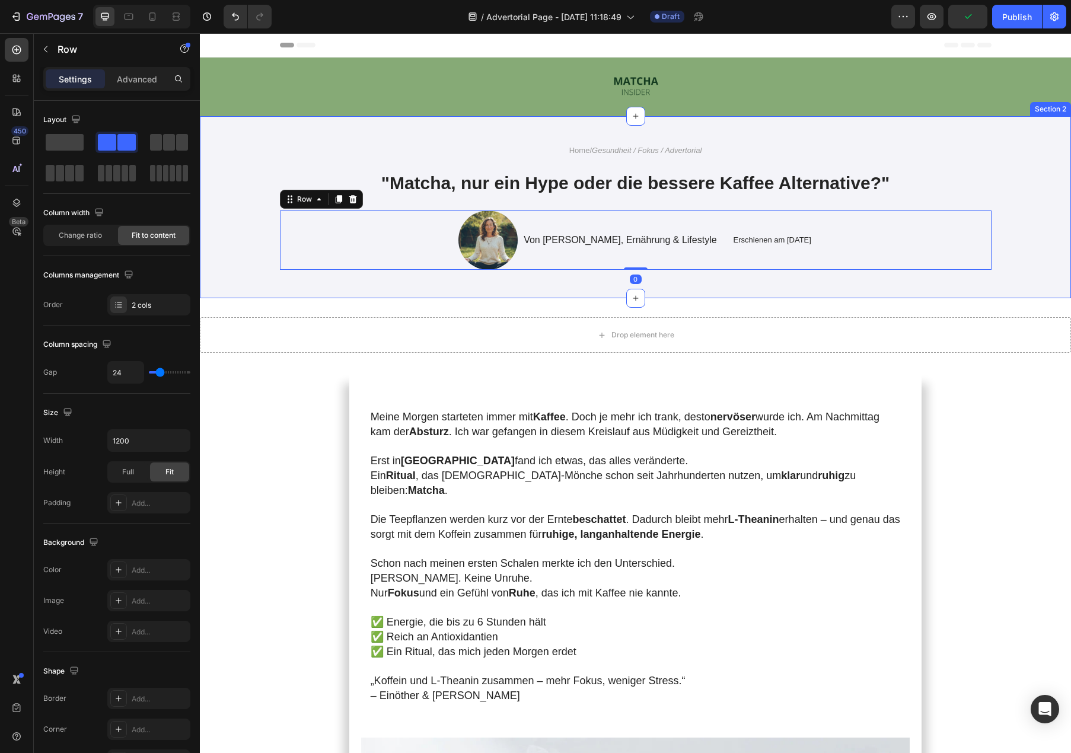
click at [645, 93] on img at bounding box center [635, 87] width 59 height 44
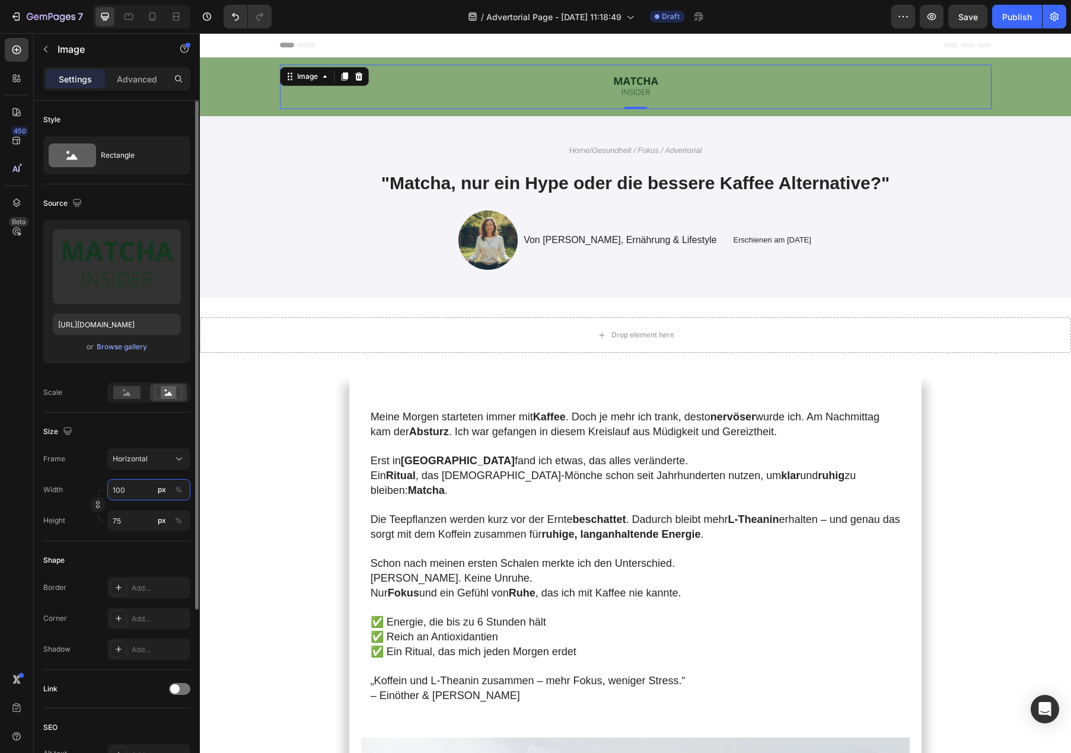
click at [136, 491] on input "100" at bounding box center [148, 489] width 83 height 21
type input "1"
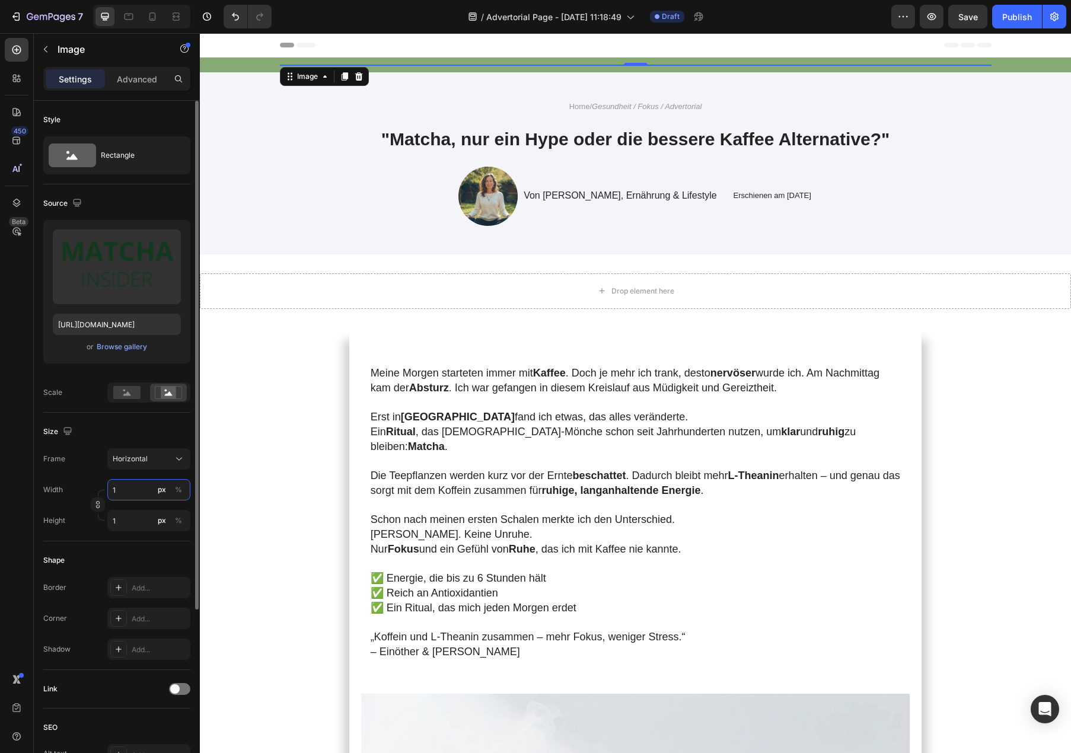
type input "12"
type input "9"
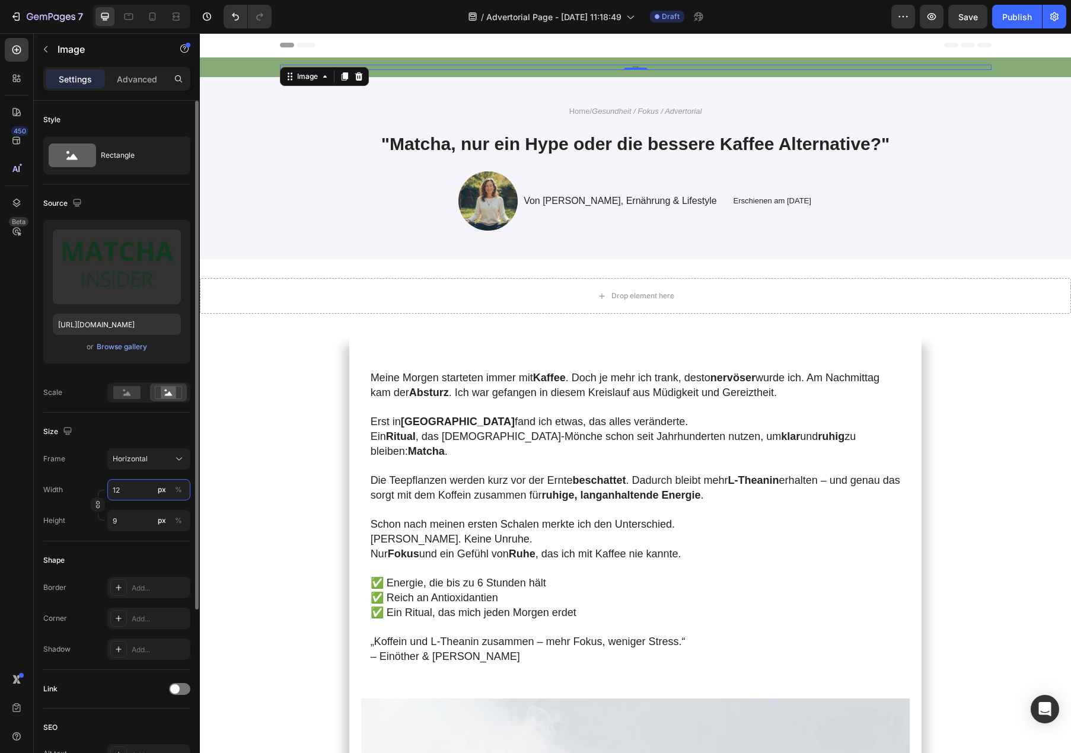
type input "120"
type input "90"
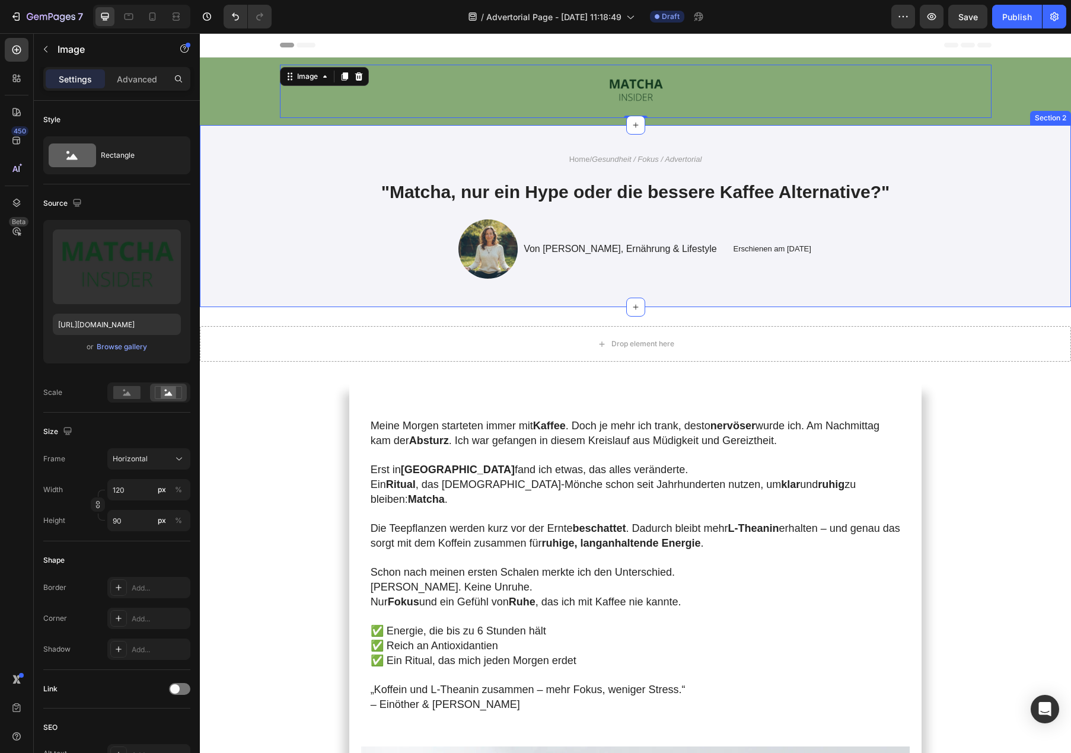
click at [313, 218] on div "Home / Gesundheit / Fokus / Advertorial Text Block "Matcha, nur ein Hype oder d…" at bounding box center [636, 216] width 848 height 125
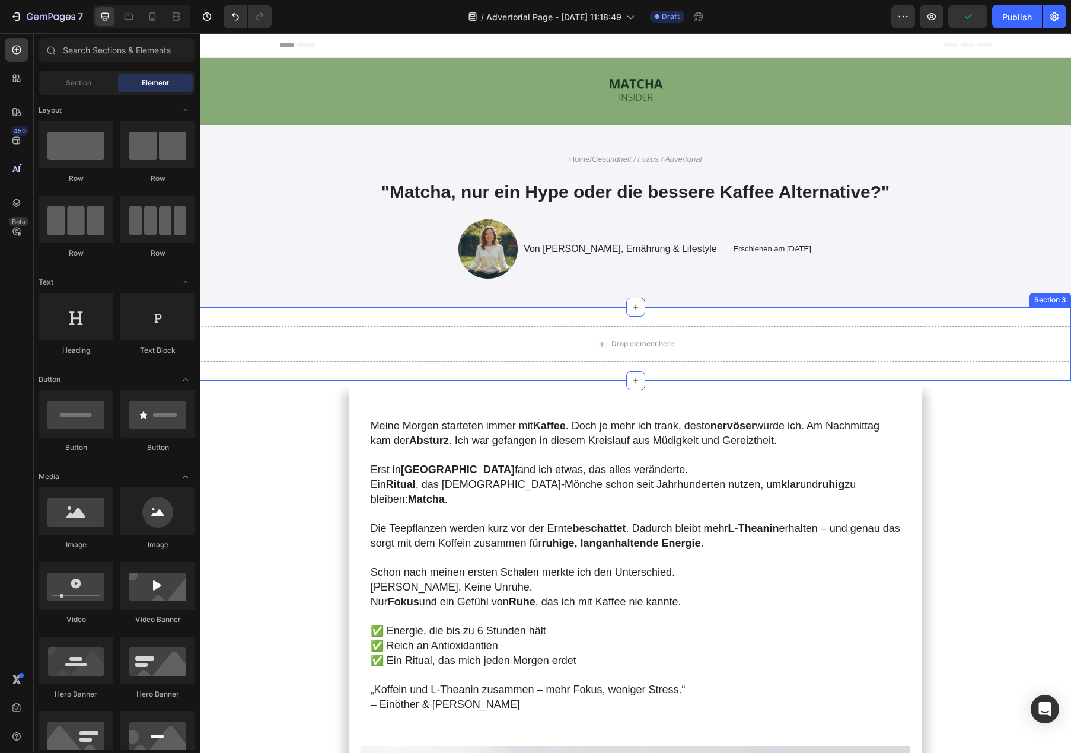
click at [682, 371] on div "Drop element here Section 3" at bounding box center [635, 344] width 871 height 74
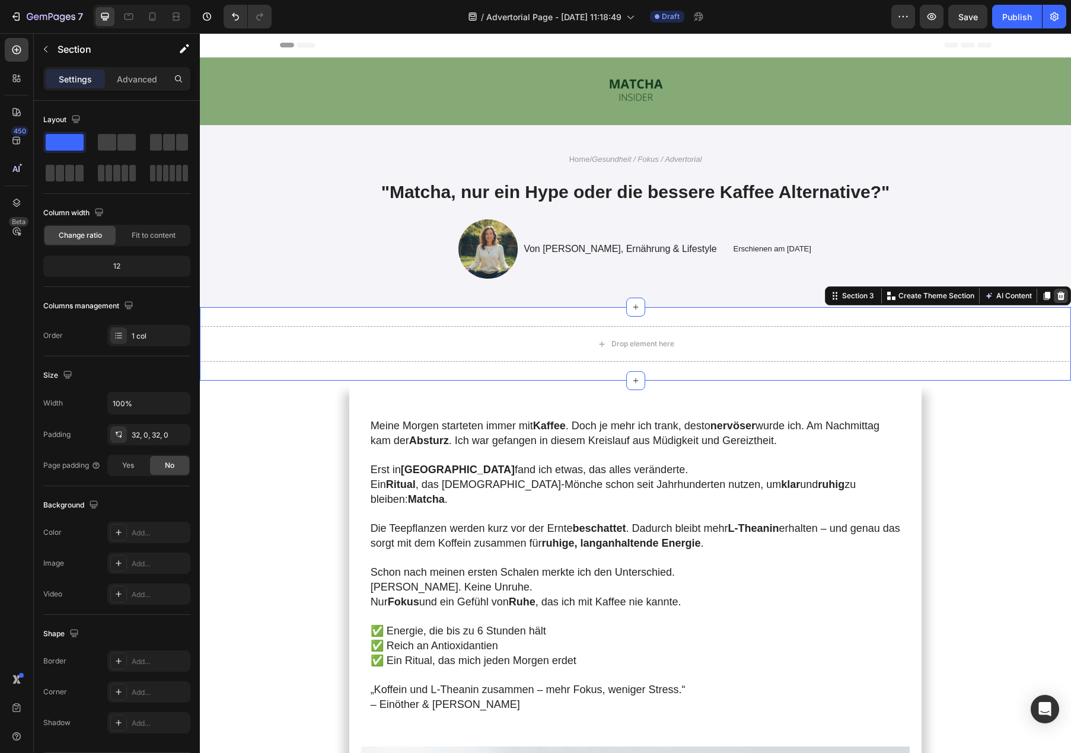
click at [1058, 298] on icon at bounding box center [1060, 295] width 9 height 9
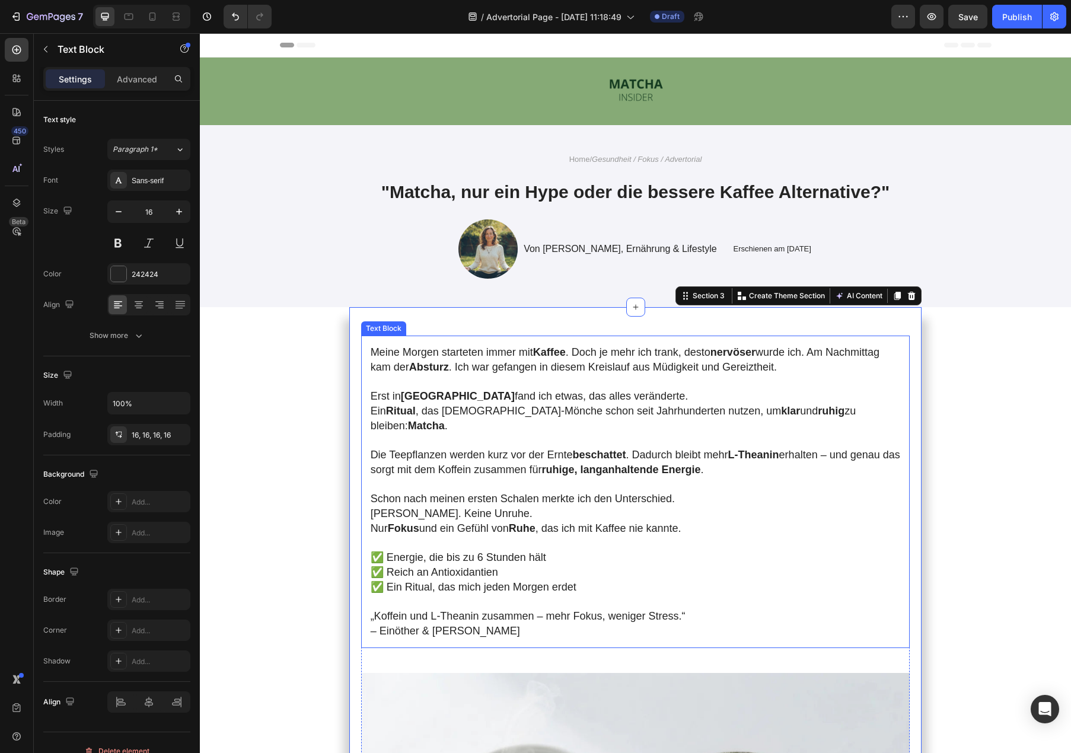
click at [565, 355] on strong "Kaffee" at bounding box center [549, 352] width 33 height 12
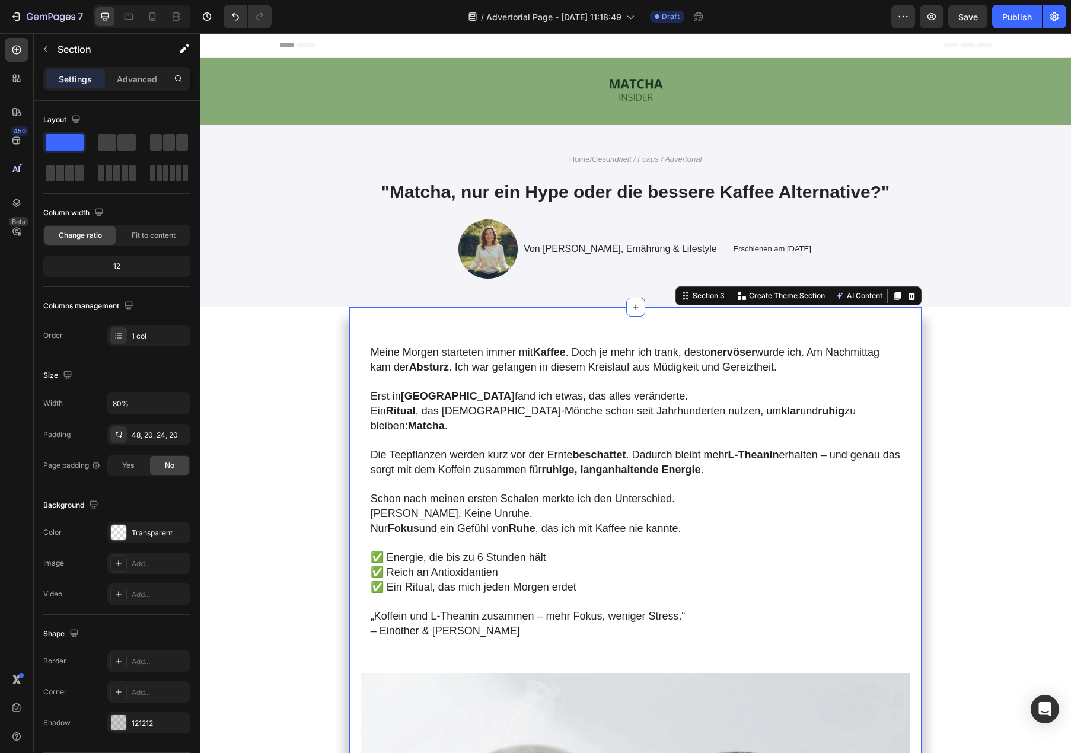
click at [638, 311] on icon at bounding box center [635, 306] width 9 height 9
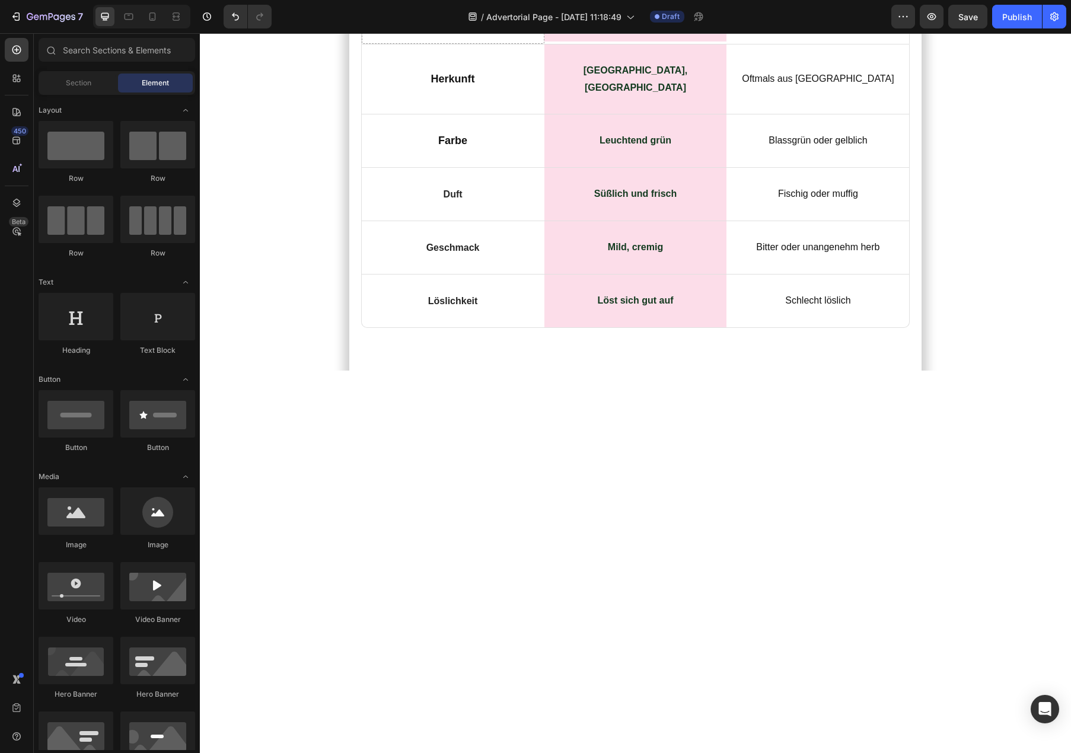
scroll to position [5371, 0]
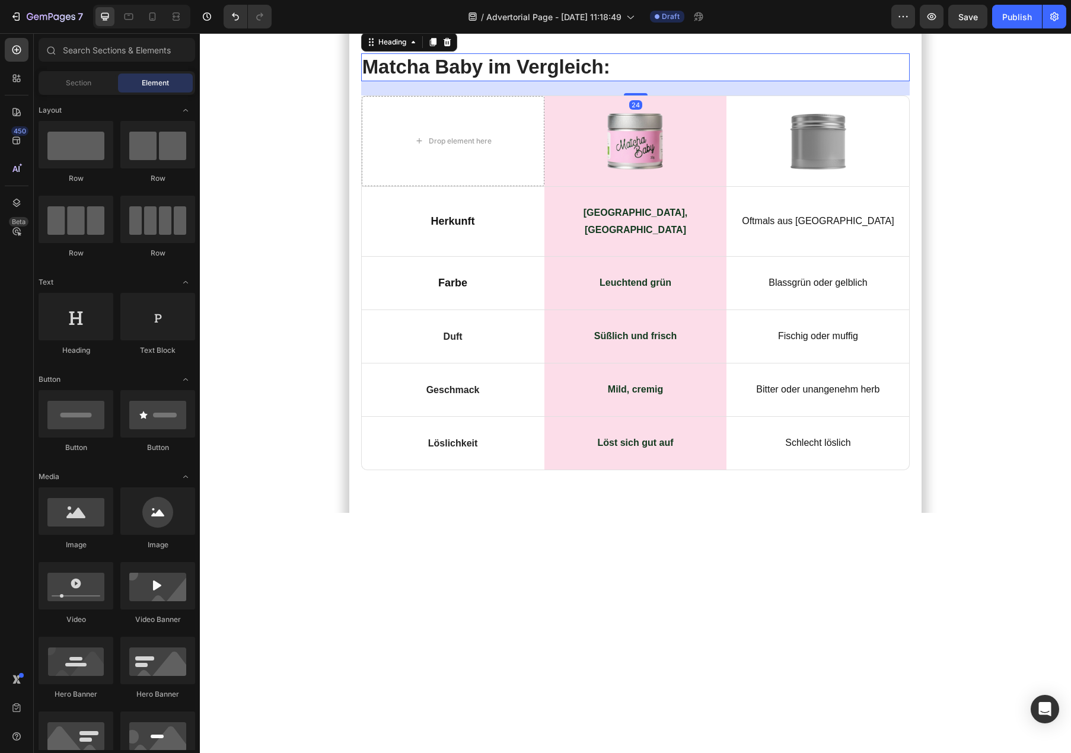
click at [460, 81] on h2 "Matcha Baby im Vergleich:" at bounding box center [635, 67] width 549 height 28
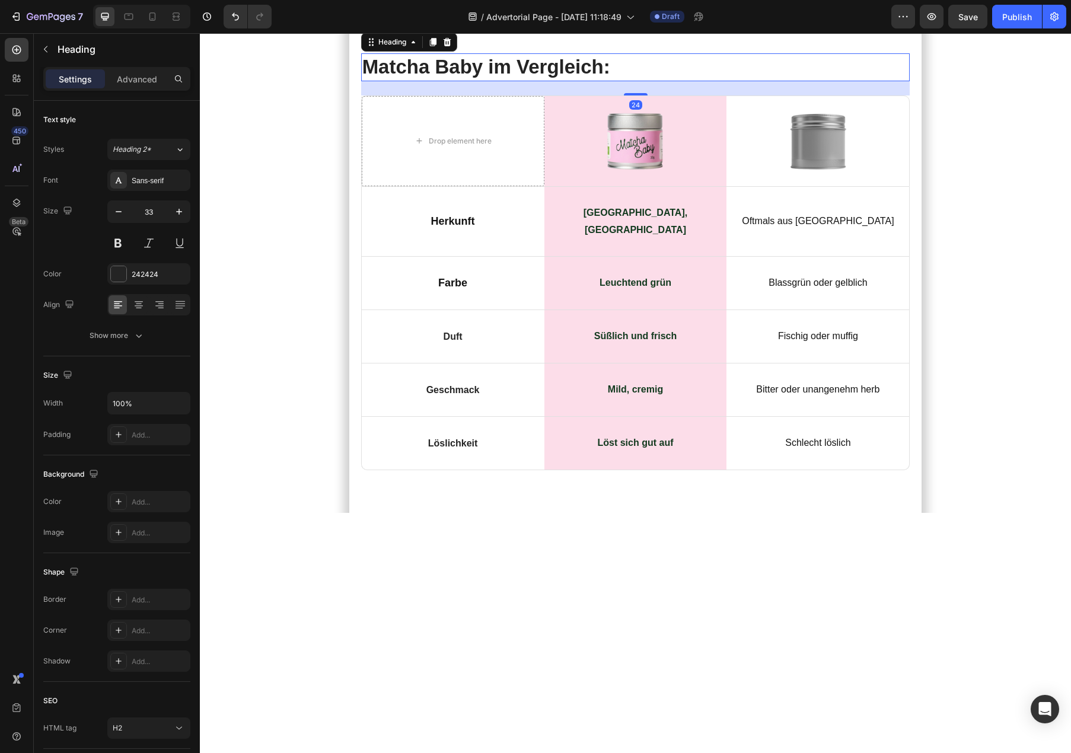
click at [456, 81] on h2 "Matcha Baby im Vergleich:" at bounding box center [635, 67] width 549 height 28
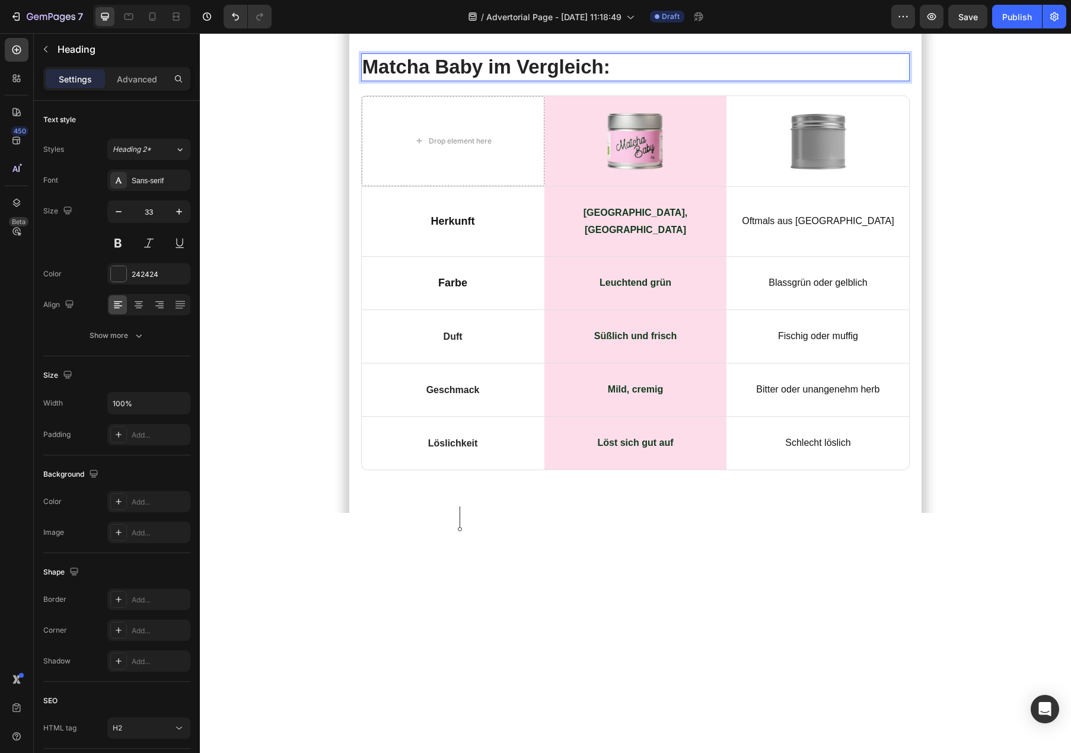
click at [456, 80] on p "Matcha Baby im Vergleich:" at bounding box center [635, 68] width 547 height 26
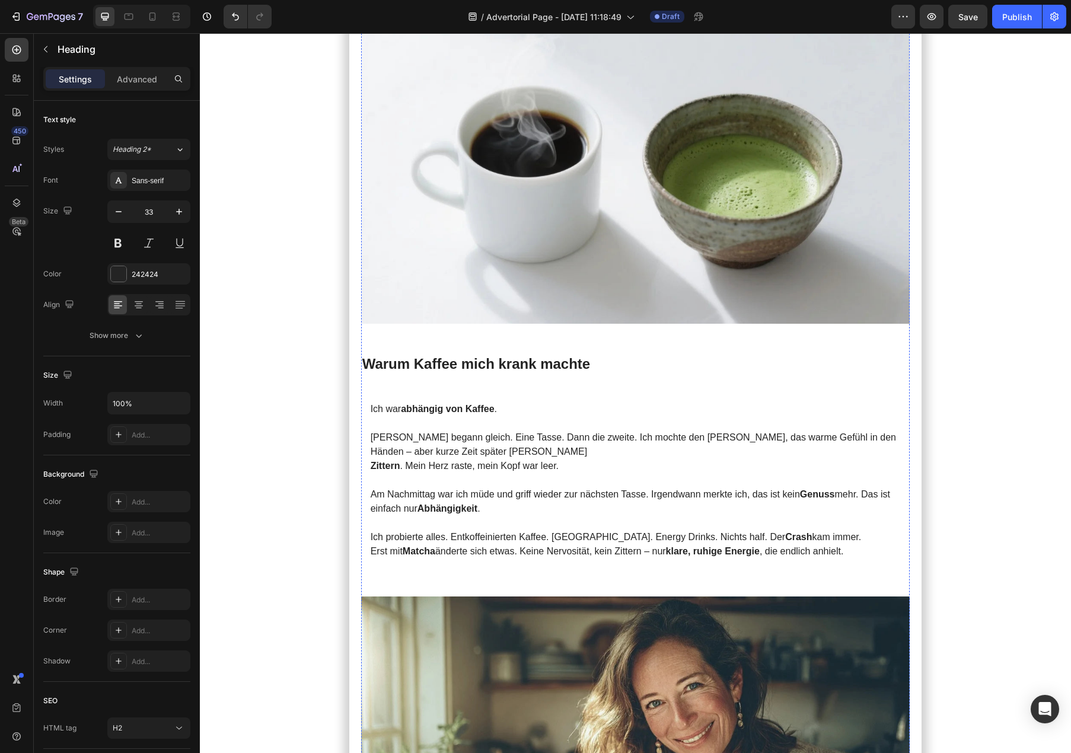
scroll to position [714, 0]
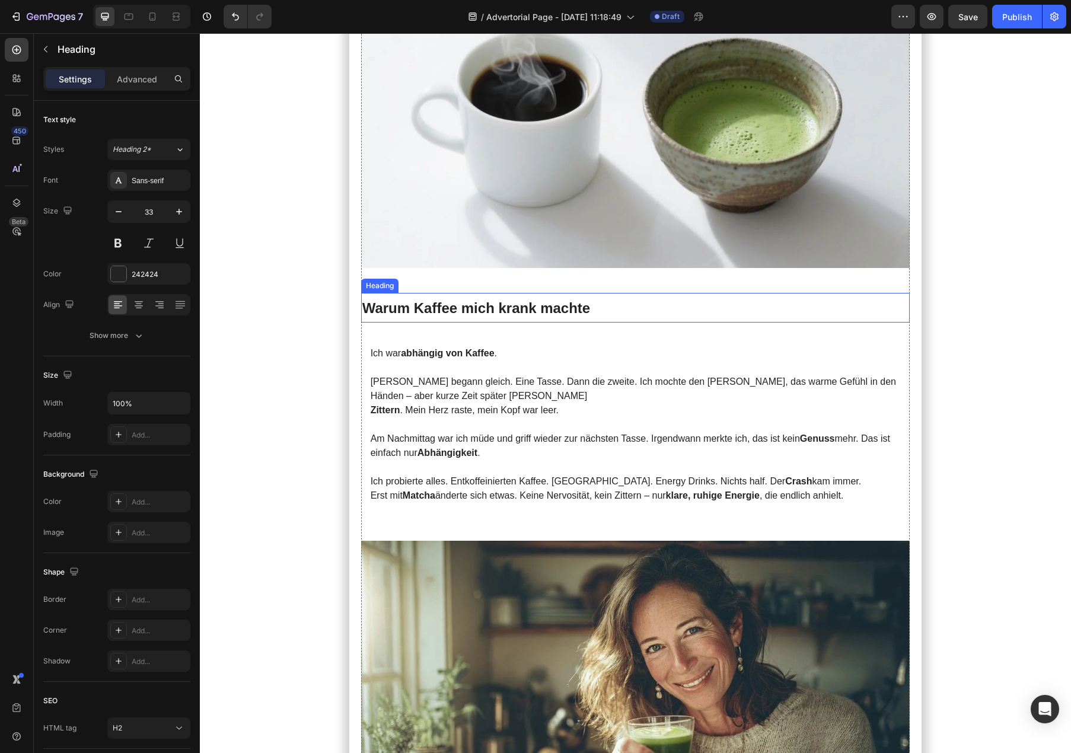
click at [450, 300] on strong "Warum Kaffee mich krank machte" at bounding box center [476, 308] width 228 height 16
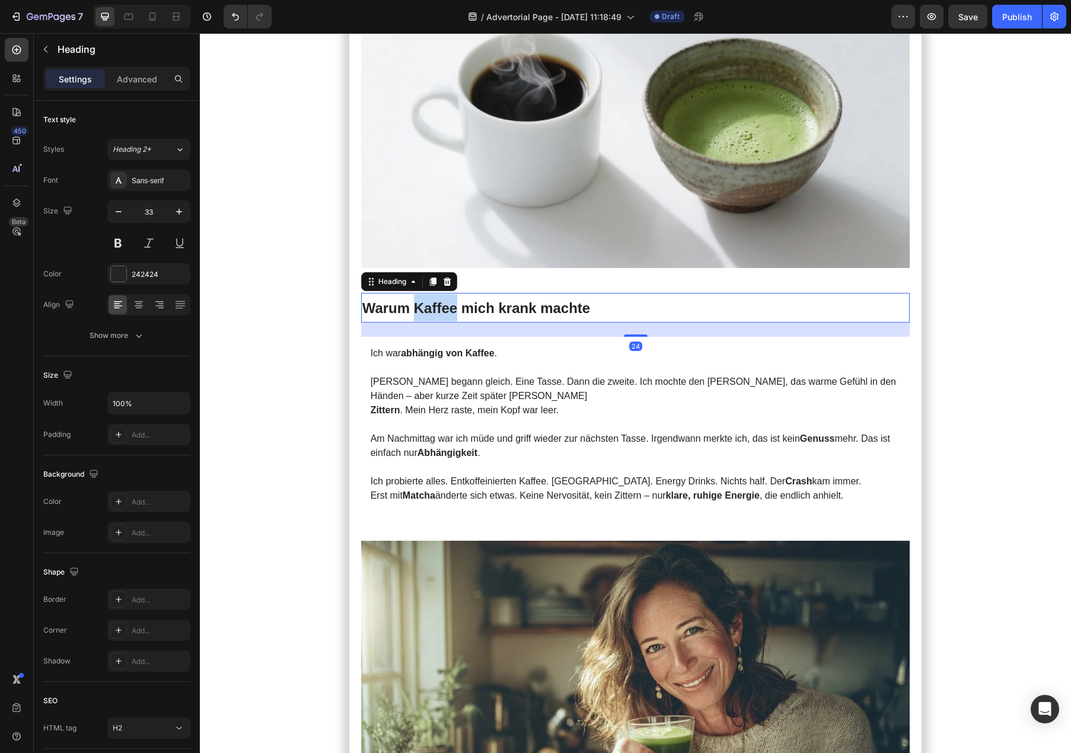
click at [450, 300] on strong "Warum Kaffee mich krank machte" at bounding box center [476, 308] width 228 height 16
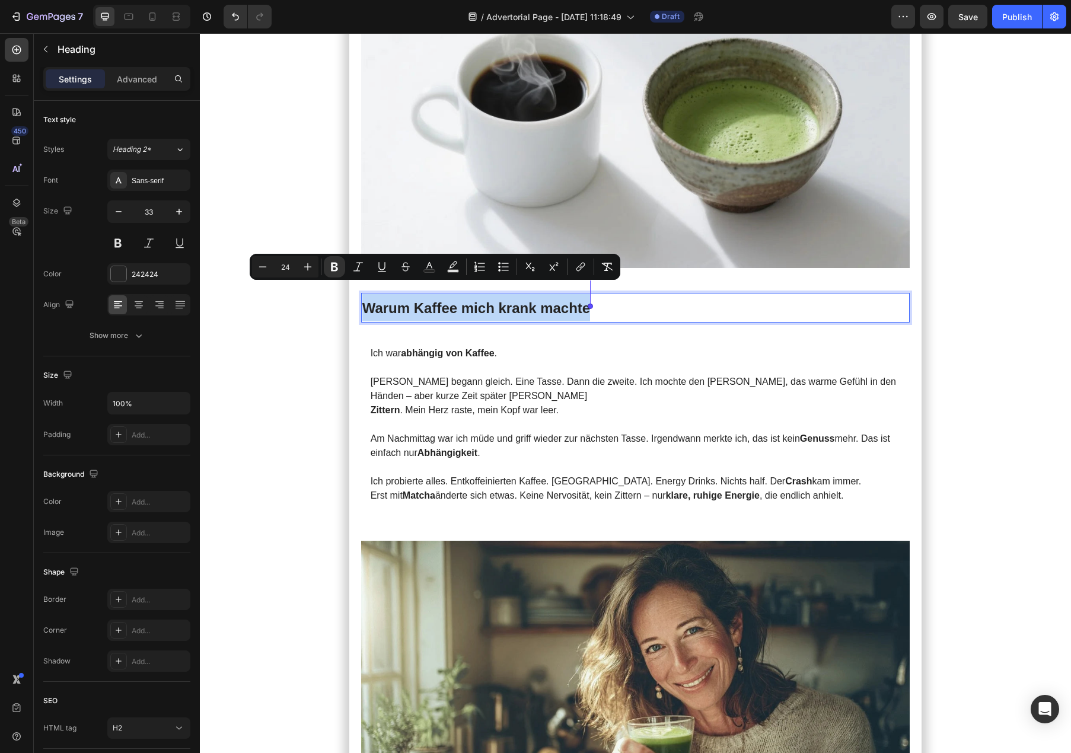
click at [450, 300] on strong "Warum Kaffee mich krank machte" at bounding box center [476, 308] width 228 height 16
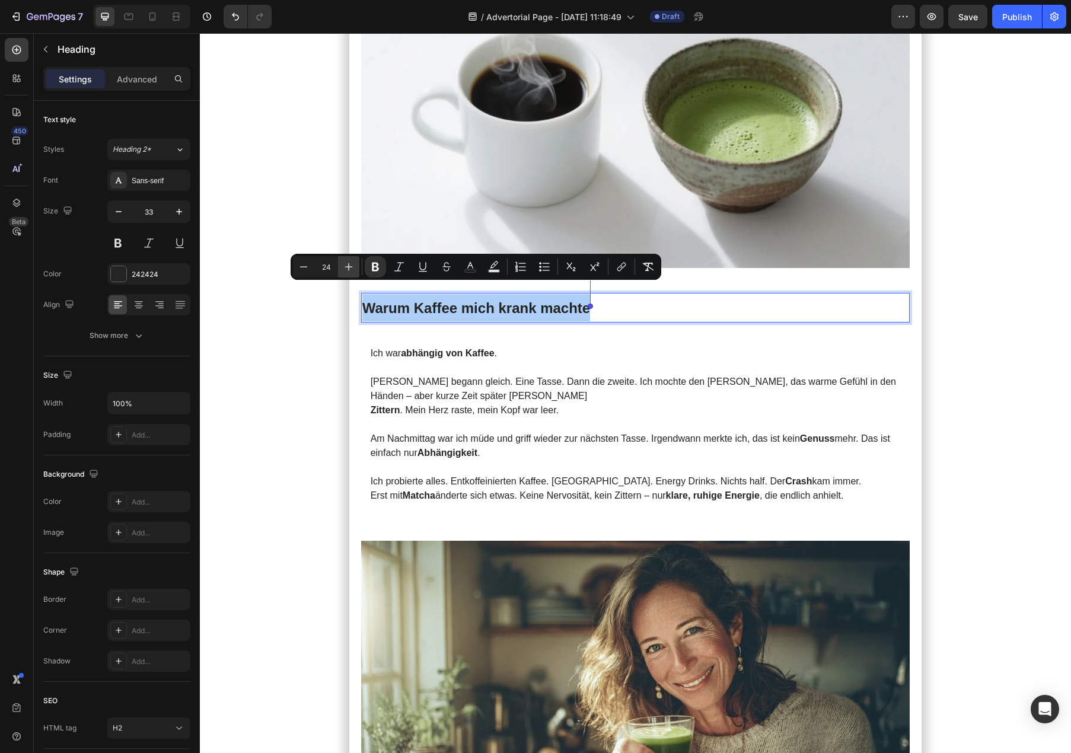
click at [353, 259] on button "Plus" at bounding box center [348, 266] width 21 height 21
type input "26"
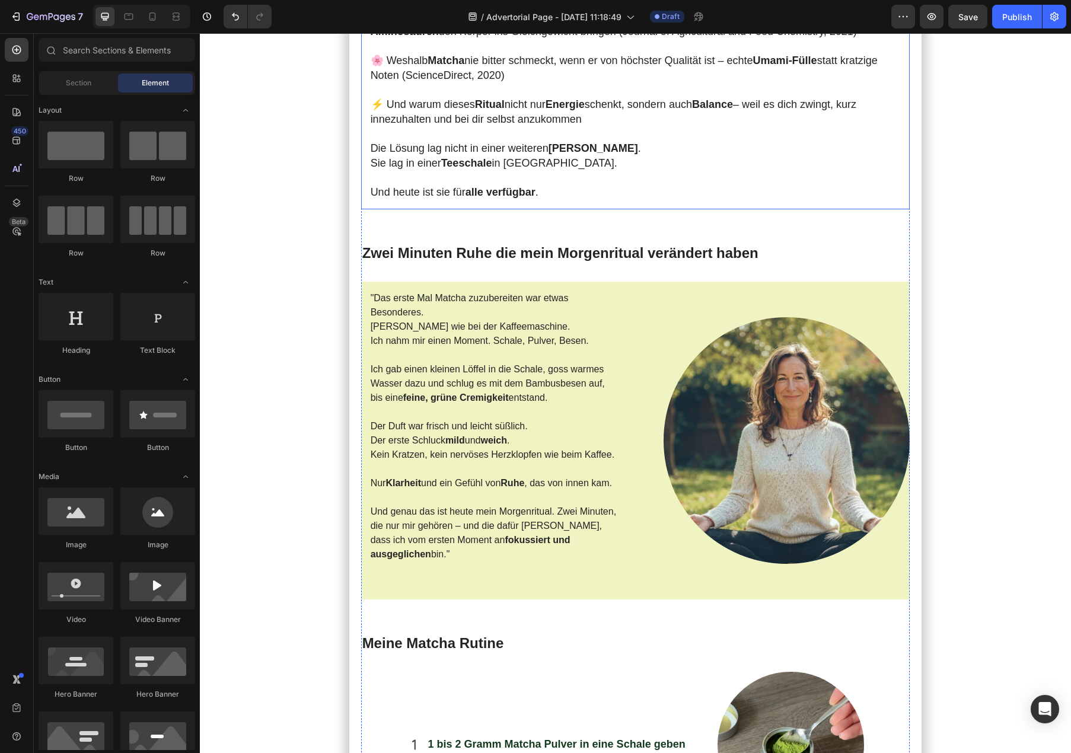
scroll to position [1961, 0]
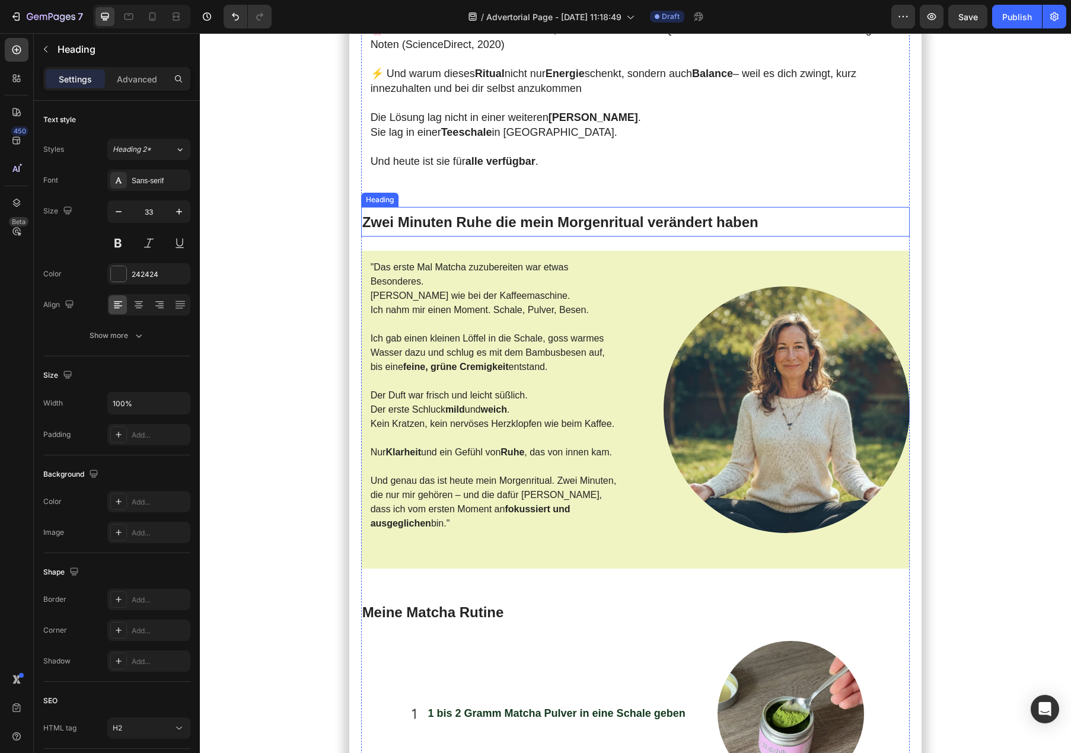
click at [466, 214] on span "Zwei Minuten Ruhe die mein Morgenritual verändert haben" at bounding box center [560, 222] width 396 height 16
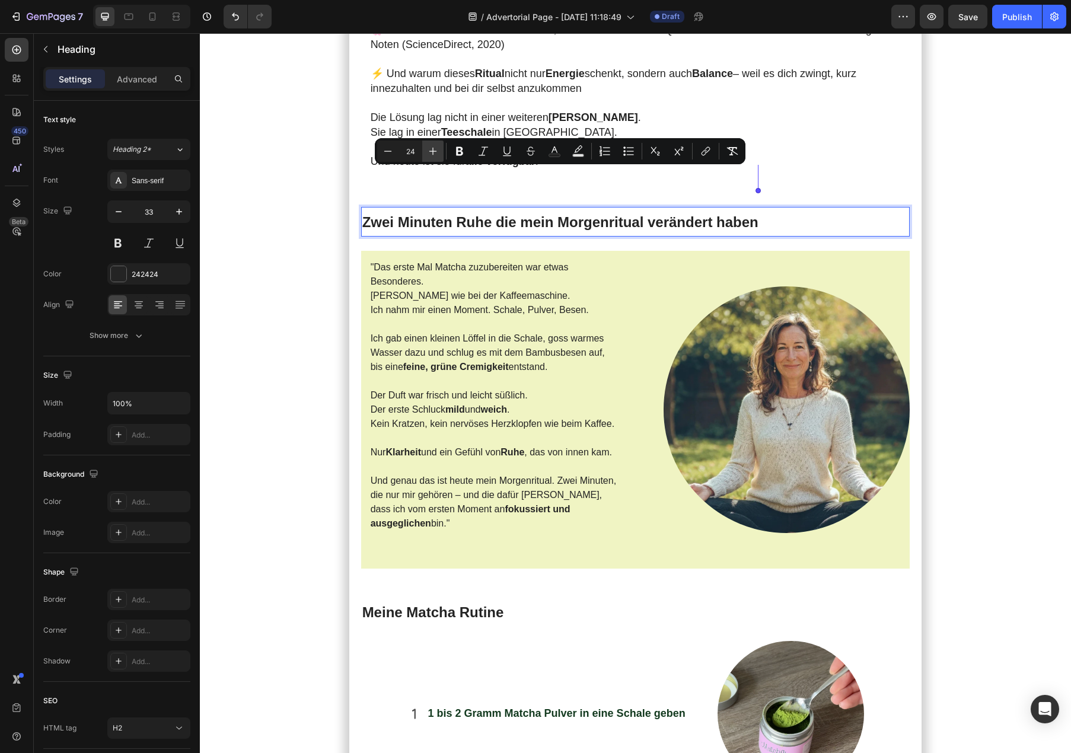
click at [431, 145] on icon "Editor contextual toolbar" at bounding box center [433, 151] width 12 height 12
type input "26"
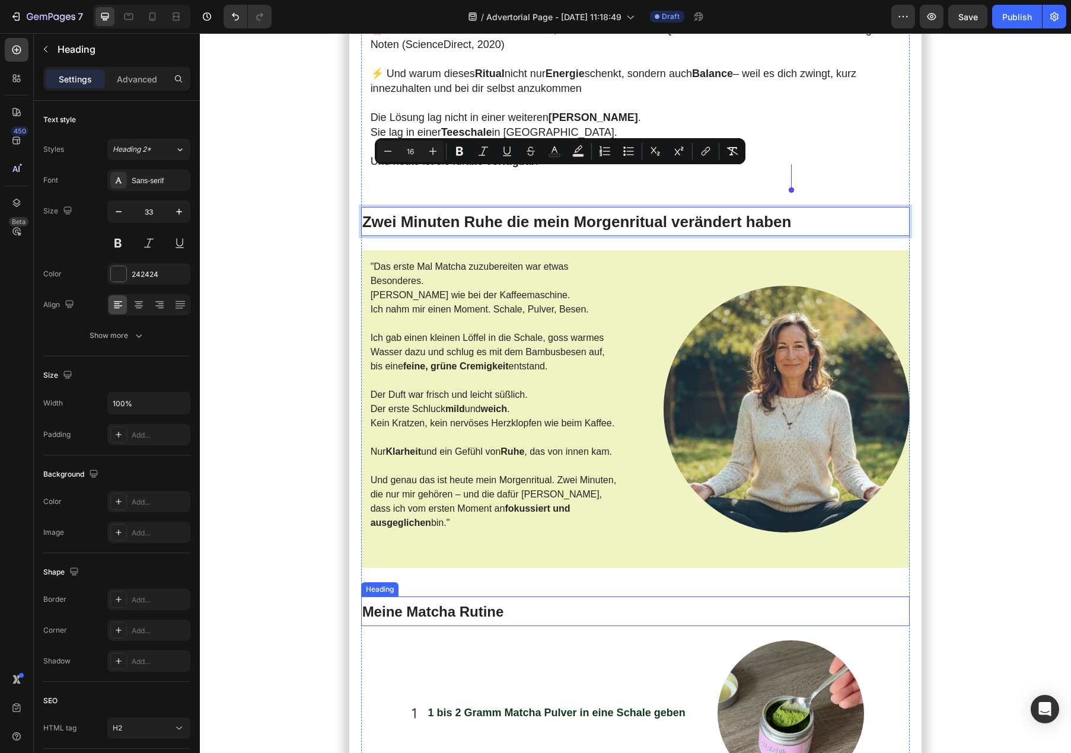
click at [426, 604] on span "Meine Matcha Rutine" at bounding box center [433, 612] width 142 height 16
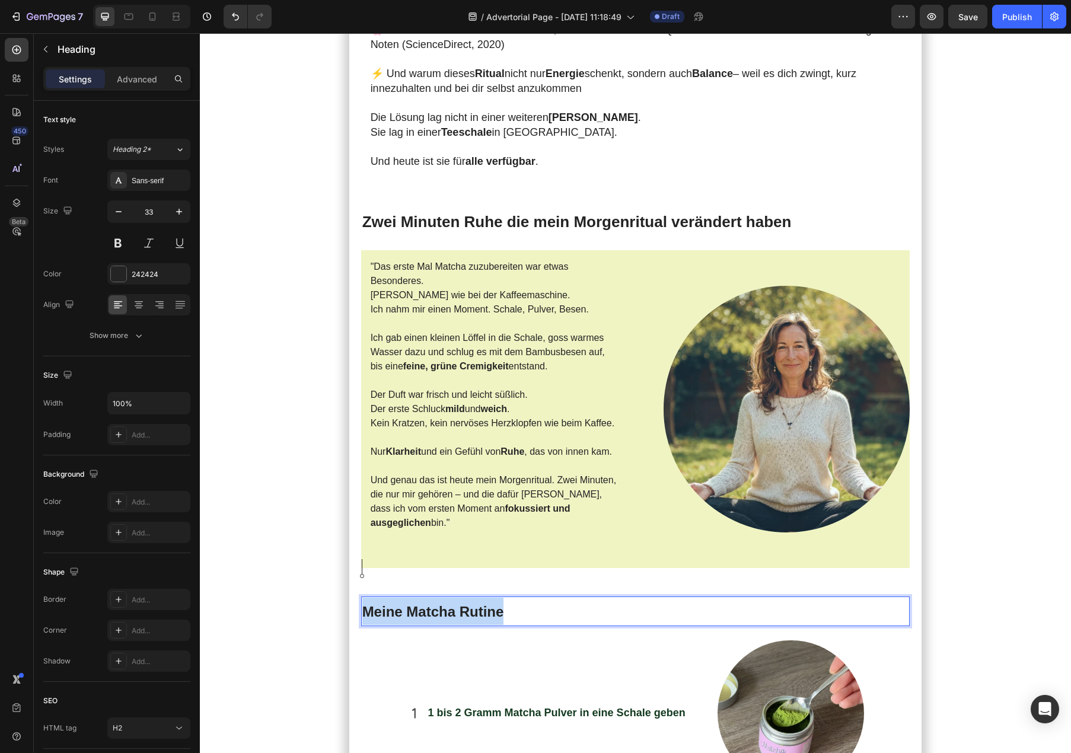
click at [426, 604] on span "Meine Matcha Rutine" at bounding box center [433, 612] width 142 height 16
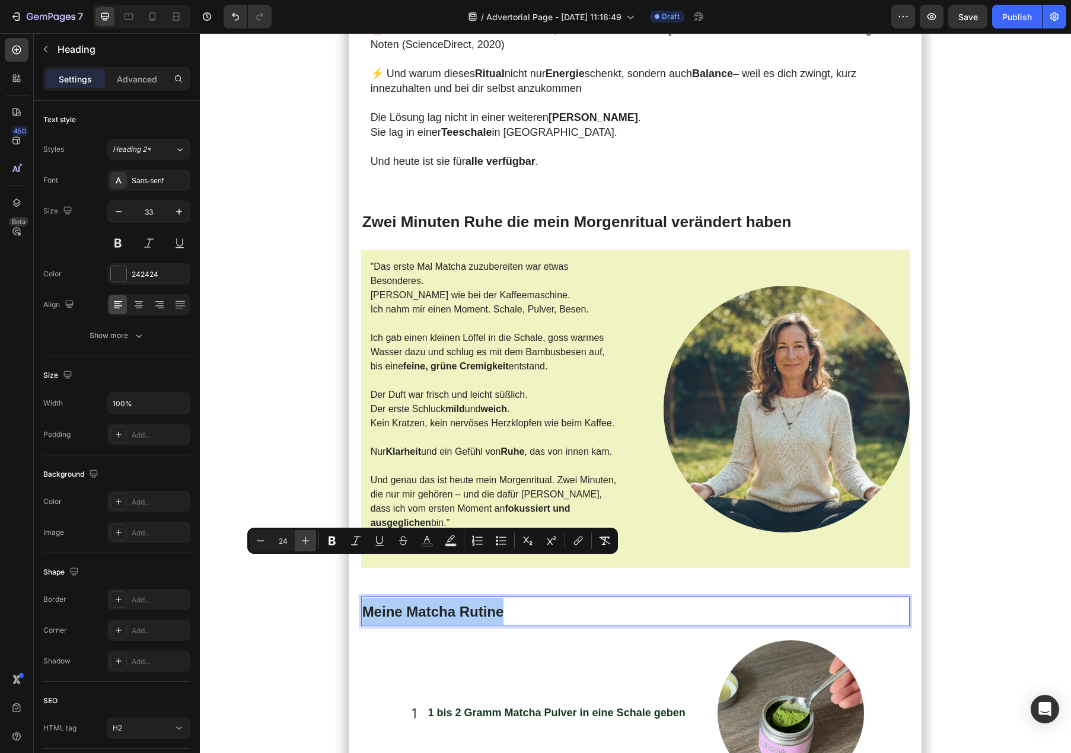
click at [310, 545] on icon "Editor contextual toolbar" at bounding box center [306, 541] width 12 height 12
type input "26"
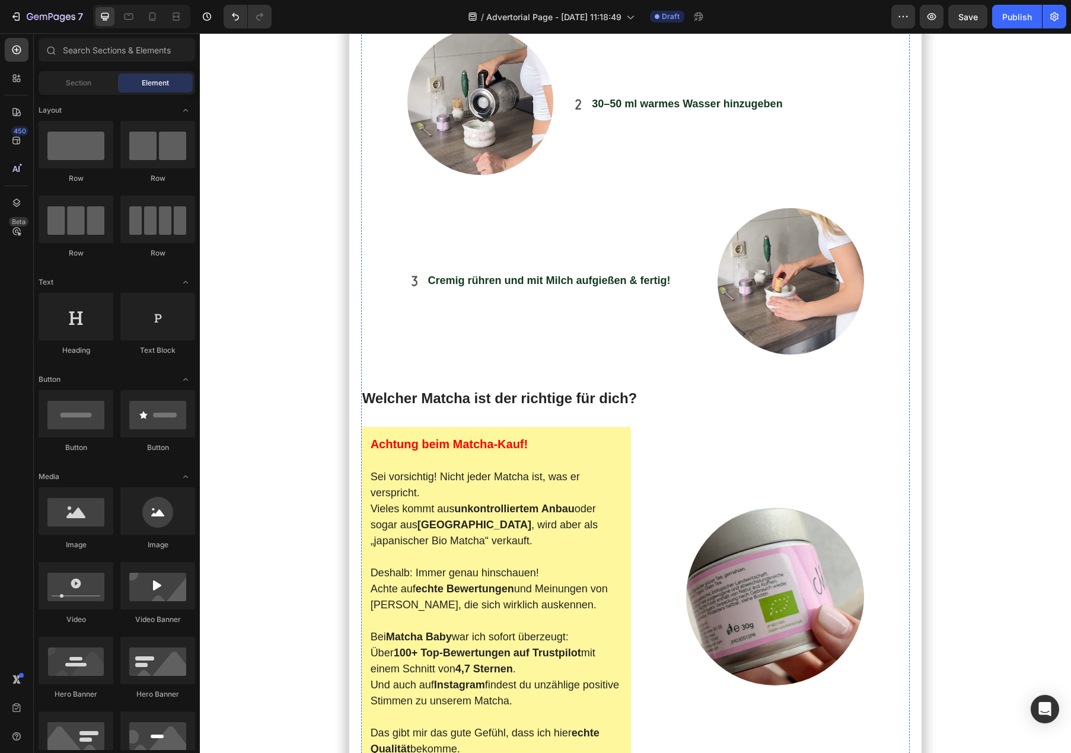
scroll to position [2792, 0]
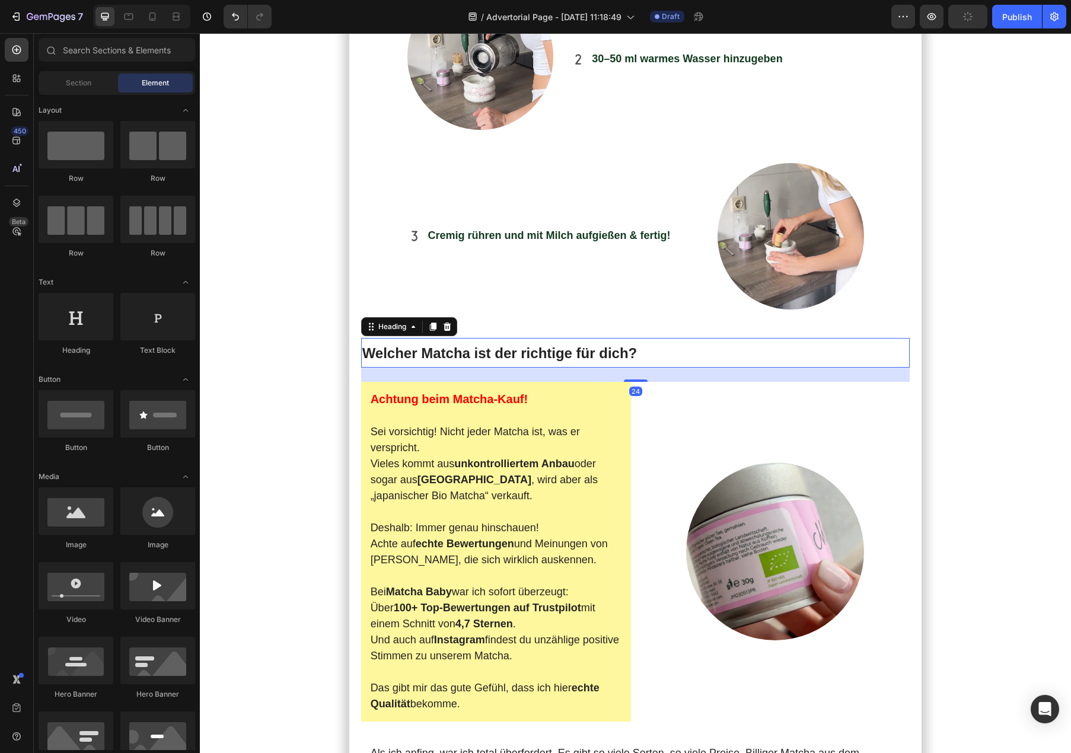
click at [480, 345] on span "Welcher Matcha ist der richtige für dich?" at bounding box center [499, 353] width 275 height 16
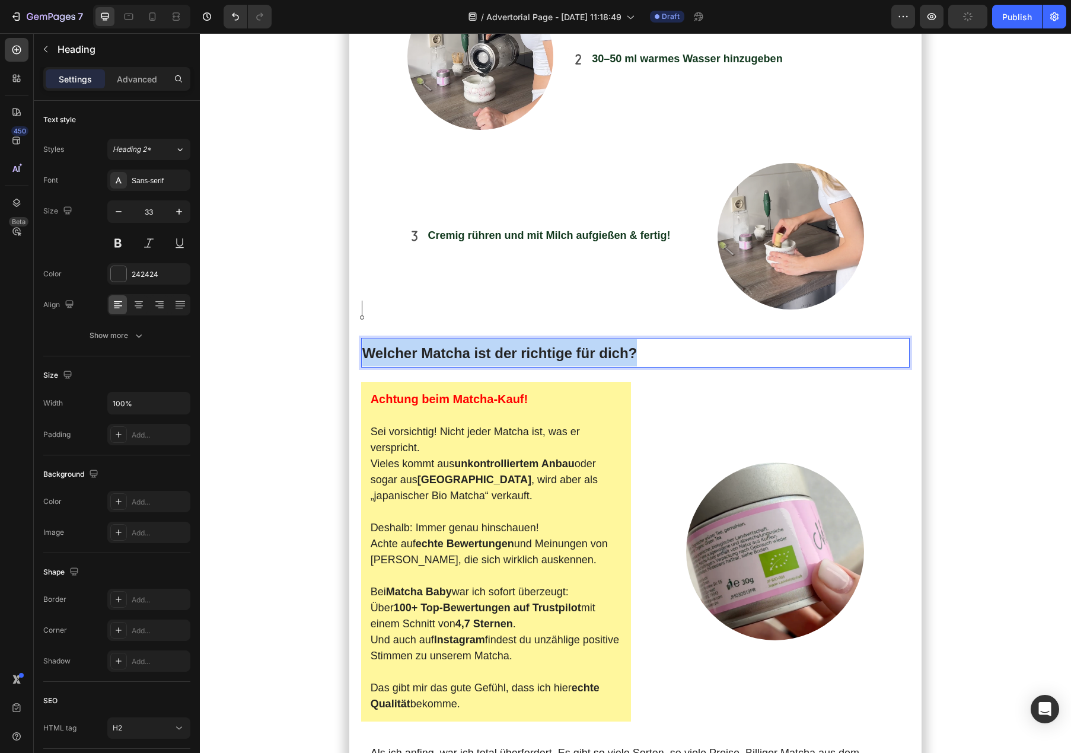
click at [480, 345] on span "Welcher Matcha ist der richtige für dich?" at bounding box center [499, 353] width 275 height 16
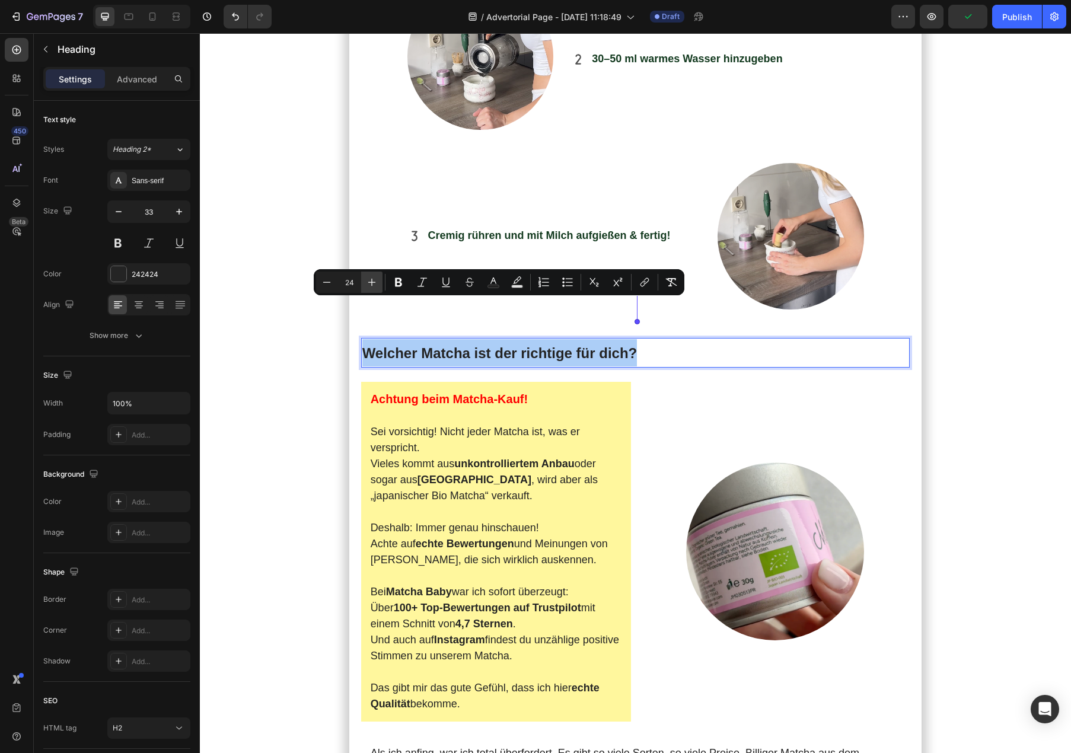
click at [375, 280] on icon "Editor contextual toolbar" at bounding box center [372, 282] width 12 height 12
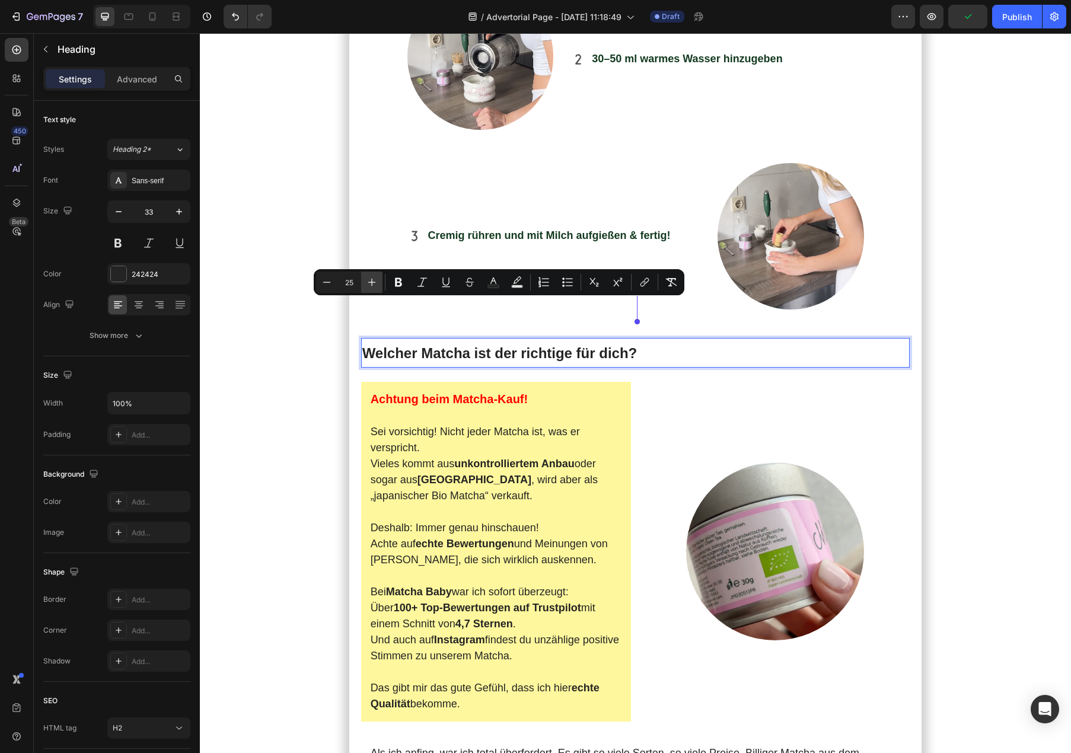
click at [375, 280] on icon "Editor contextual toolbar" at bounding box center [372, 282] width 12 height 12
type input "26"
click at [307, 230] on section "Meine Morgen starteten immer mit Kaffee . Doch [PERSON_NAME] ich [PERSON_NAME],…" at bounding box center [636, 450] width 716 height 5871
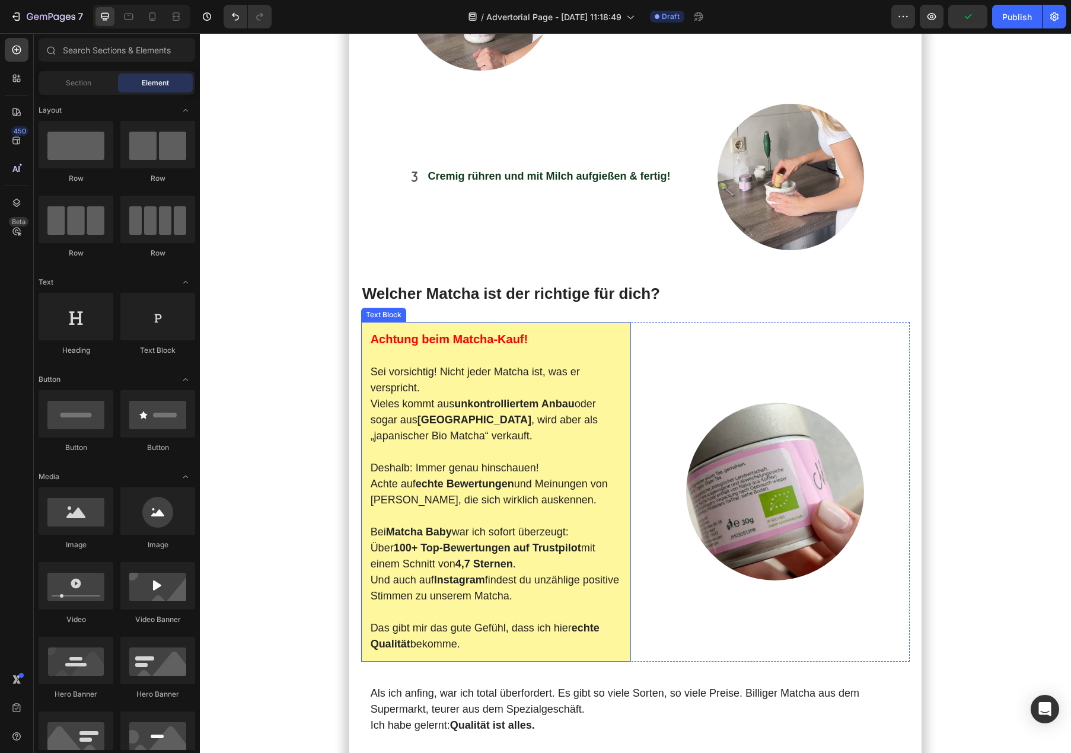
scroll to position [2853, 0]
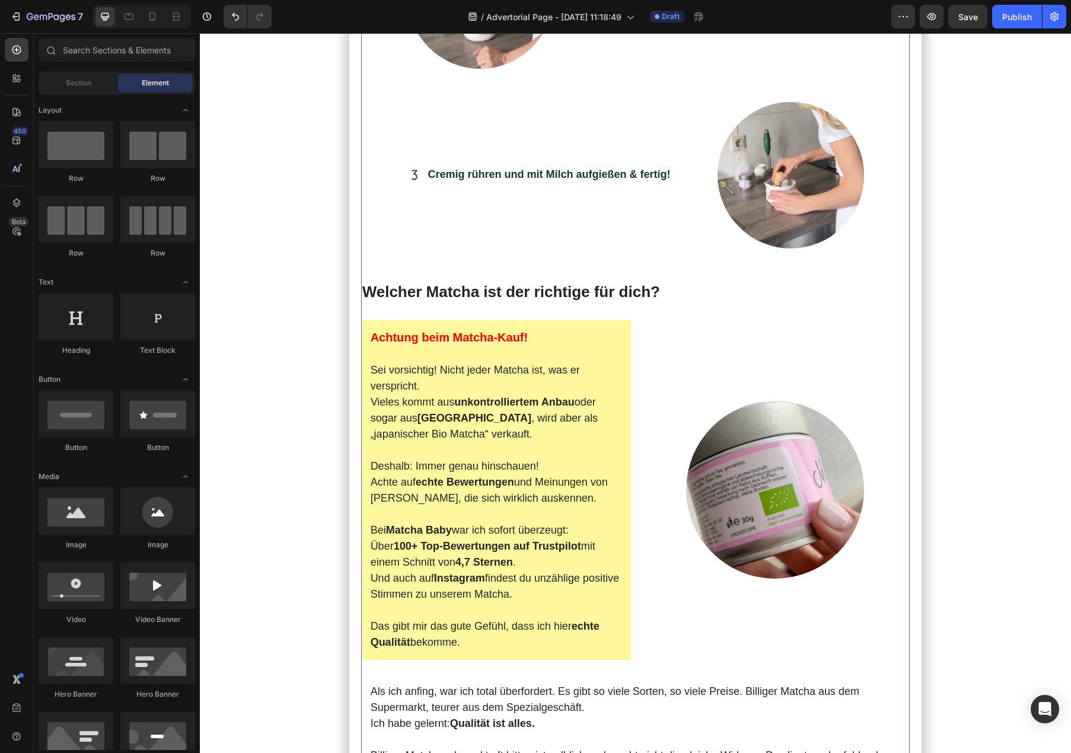
click at [558, 228] on div "Meine Morgen starteten immer mit Kaffee . Doch [PERSON_NAME] ich [PERSON_NAME],…" at bounding box center [635, 240] width 549 height 5516
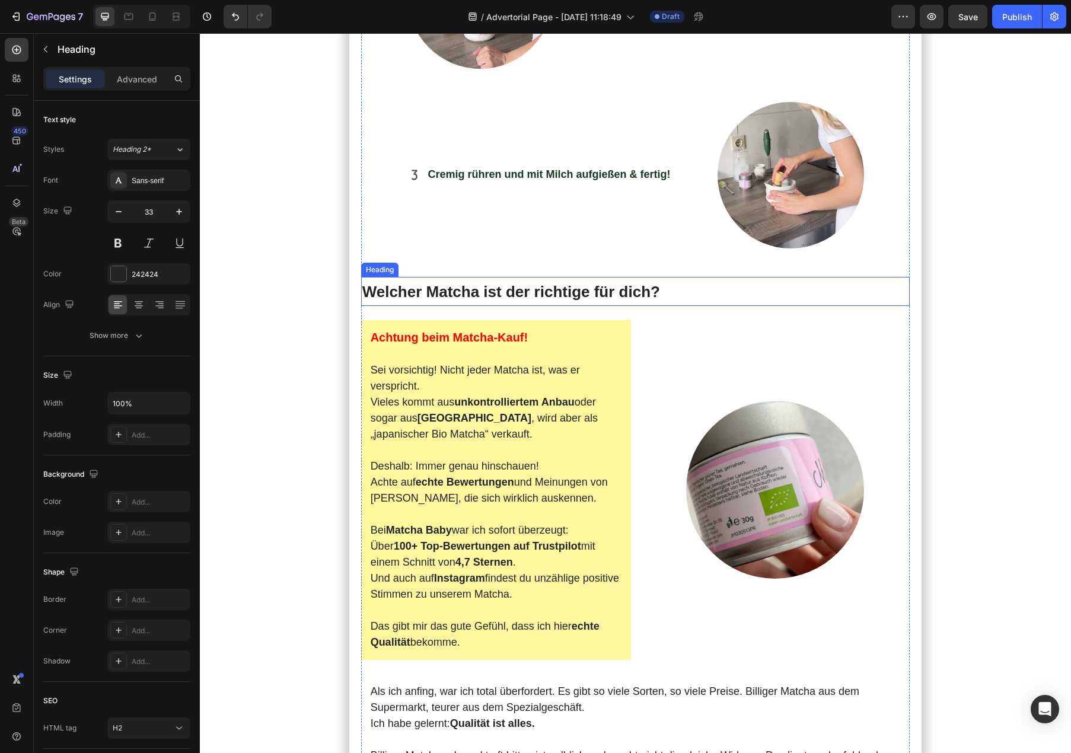
click at [600, 278] on p "⁠⁠⁠⁠⁠⁠⁠ [PERSON_NAME] Matcha ist der richtige für dich?" at bounding box center [635, 291] width 547 height 27
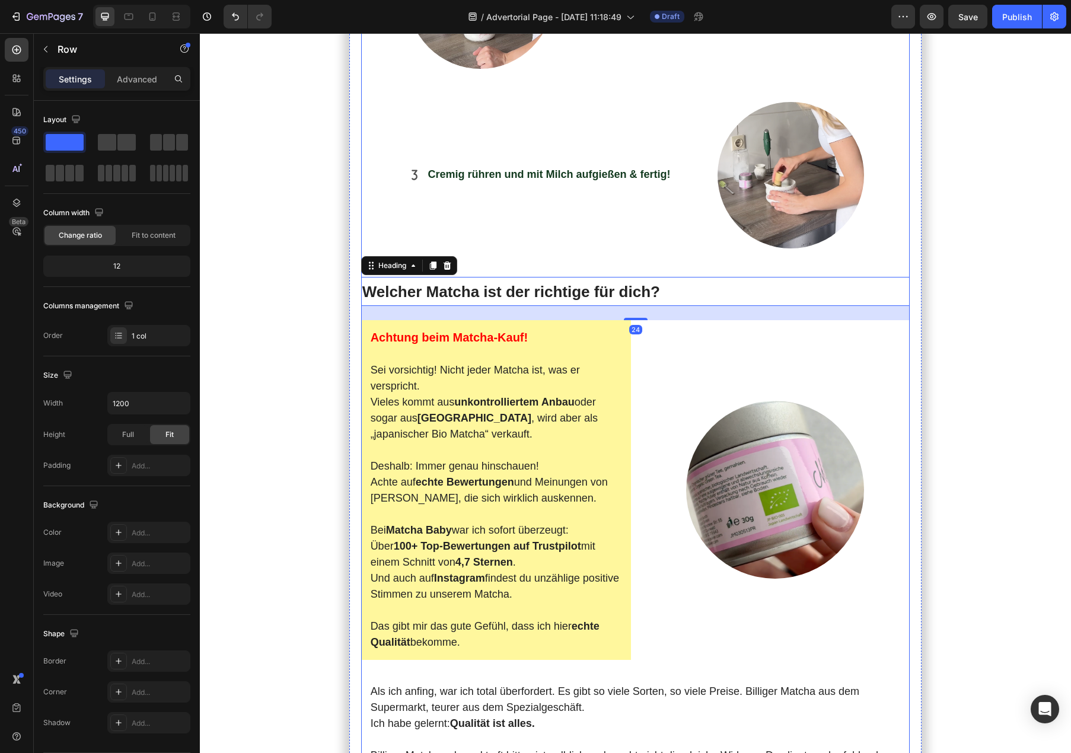
click at [600, 227] on div "Meine Morgen starteten immer mit Kaffee . Doch [PERSON_NAME] ich [PERSON_NAME],…" at bounding box center [635, 240] width 549 height 5516
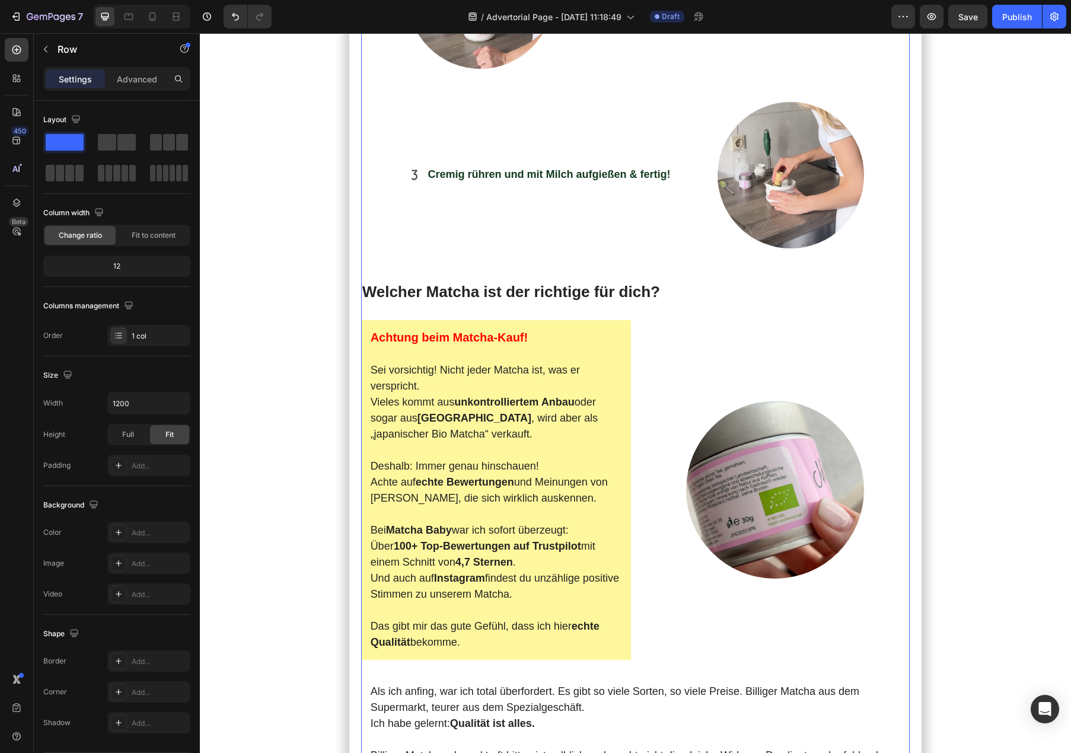
scroll to position [2817, 0]
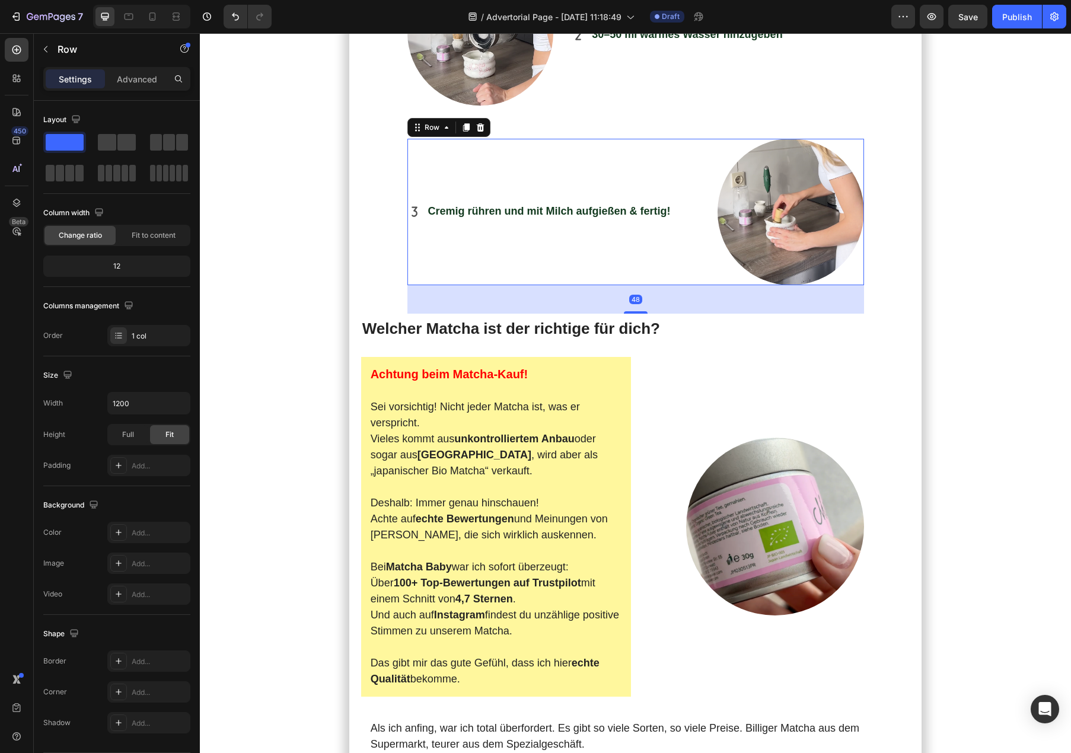
click at [655, 198] on div "Cremig rühren und mit Milch aufgießen & [PERSON_NAME]! Item List" at bounding box center [553, 212] width 292 height 147
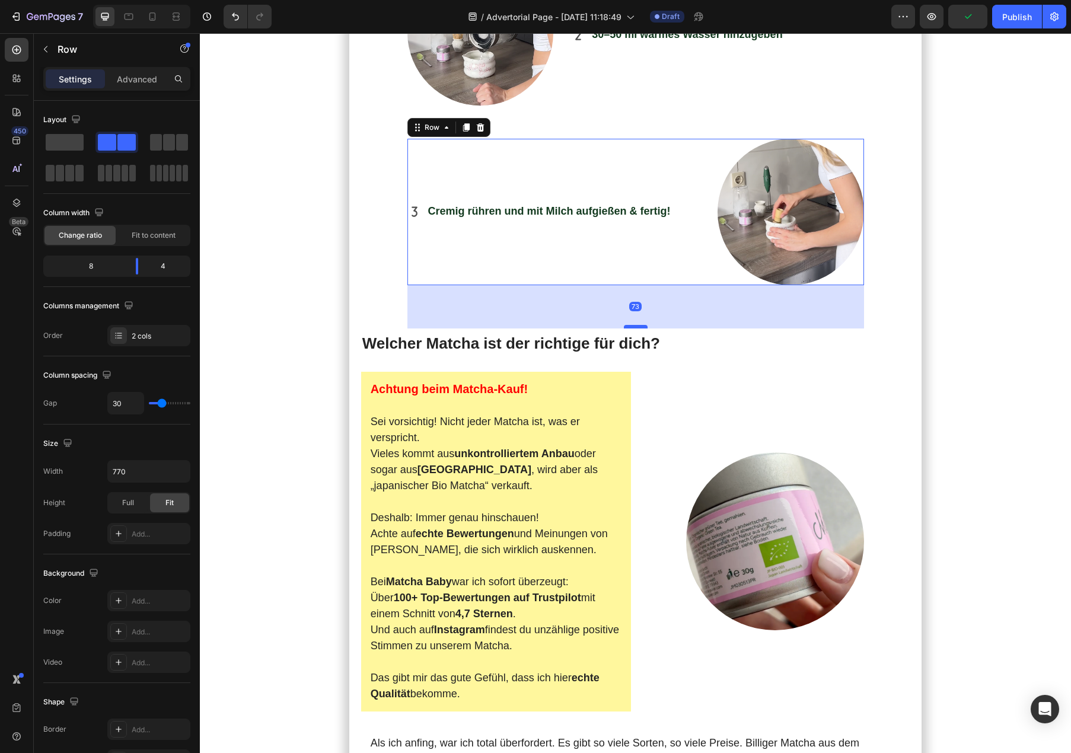
drag, startPoint x: 639, startPoint y: 268, endPoint x: 638, endPoint y: 283, distance: 14.9
click at [638, 325] on div at bounding box center [636, 327] width 24 height 4
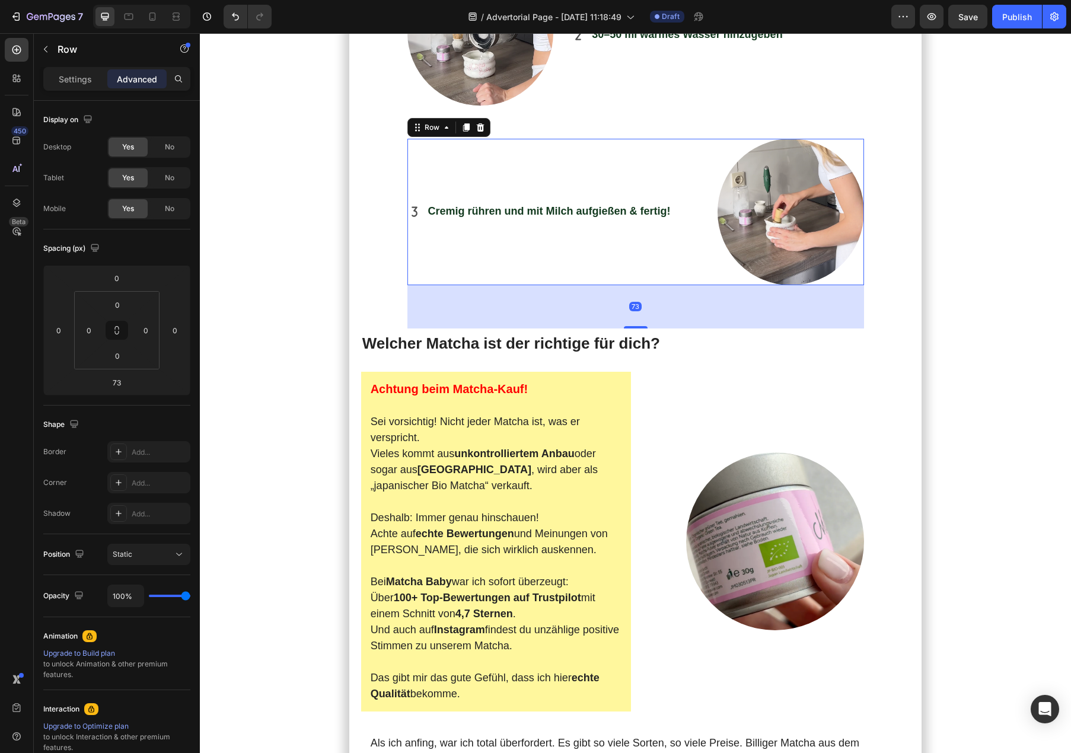
click at [301, 381] on section "Meine Morgen starteten immer mit Kaffee . Doch [PERSON_NAME] ich [PERSON_NAME],…" at bounding box center [636, 434] width 716 height 5886
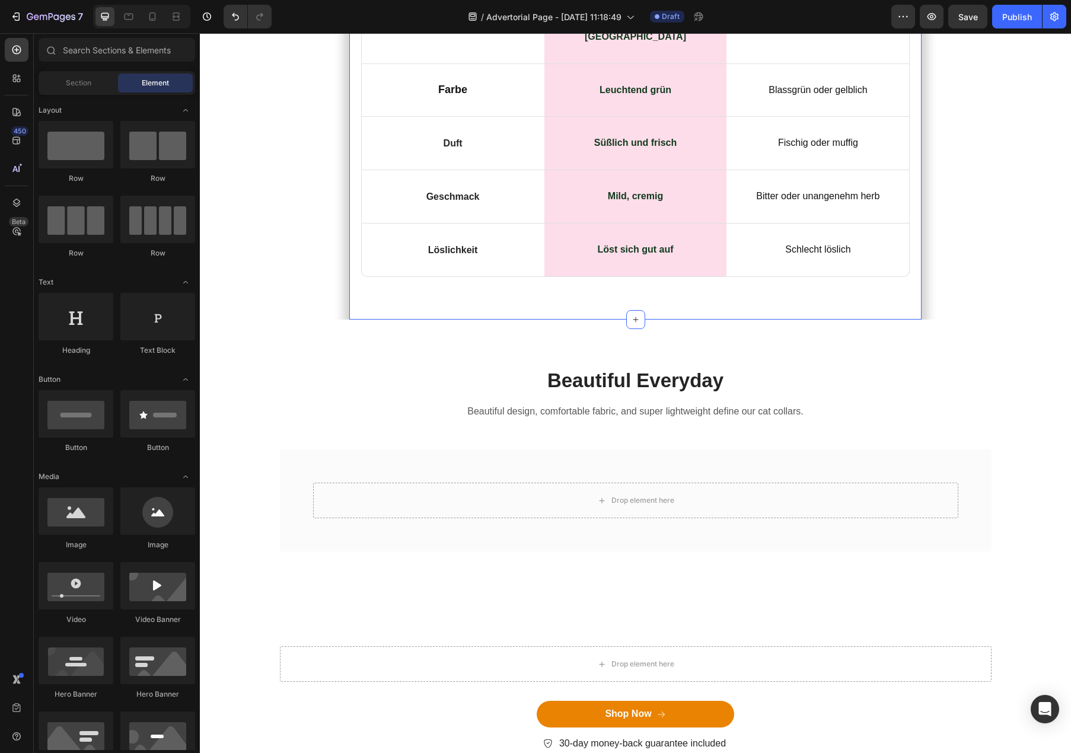
scroll to position [5833, 0]
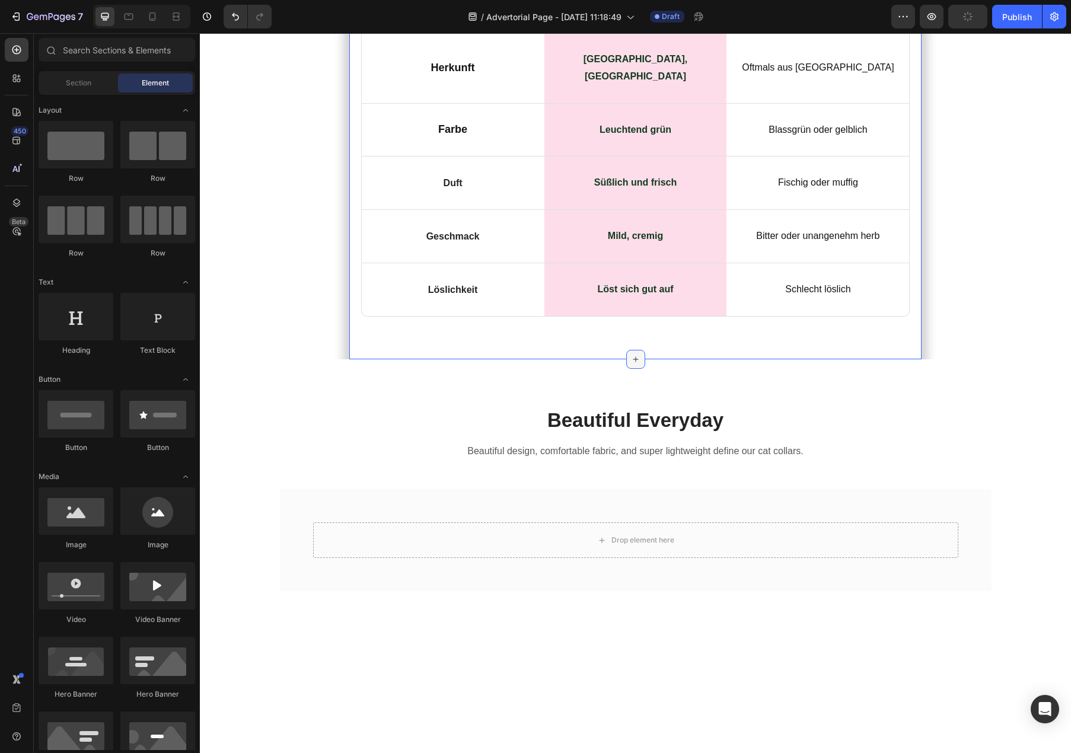
click at [633, 364] on icon at bounding box center [635, 359] width 9 height 9
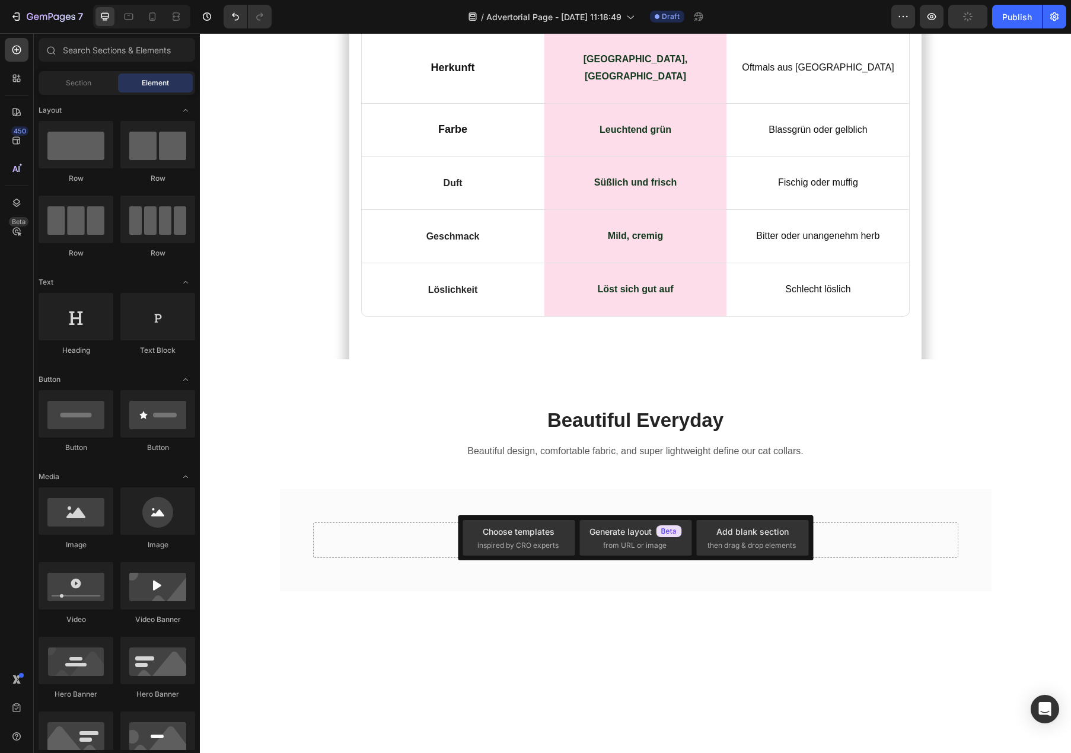
click at [75, 87] on span "Section" at bounding box center [79, 83] width 26 height 11
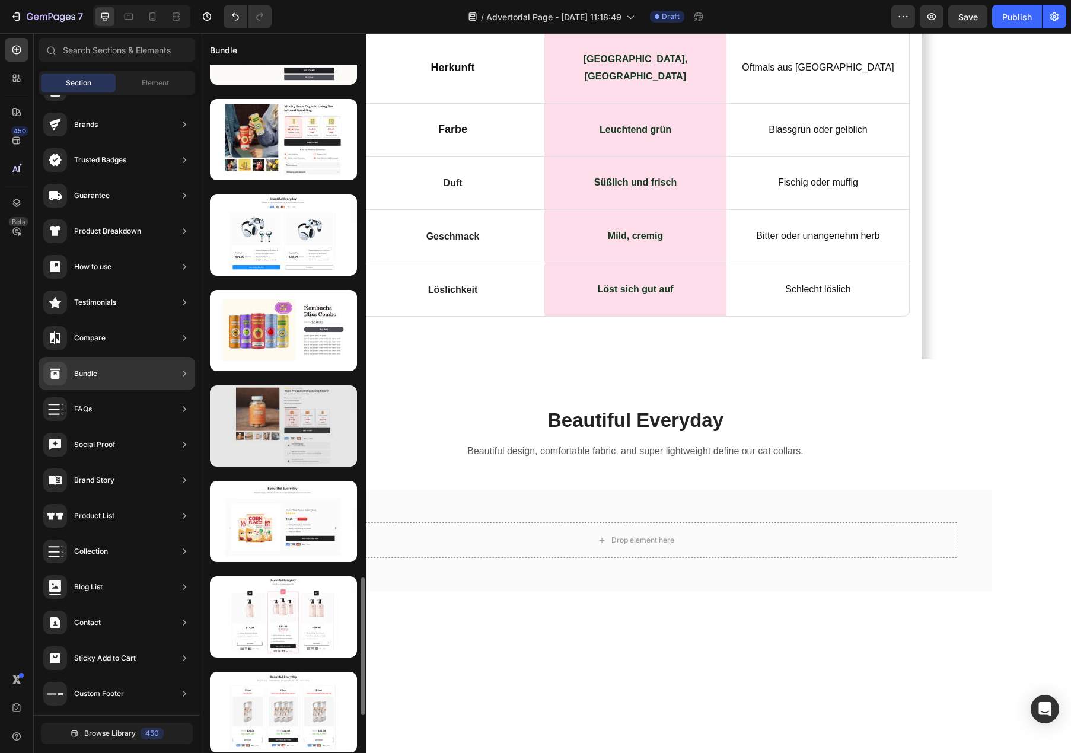
scroll to position [2629, 0]
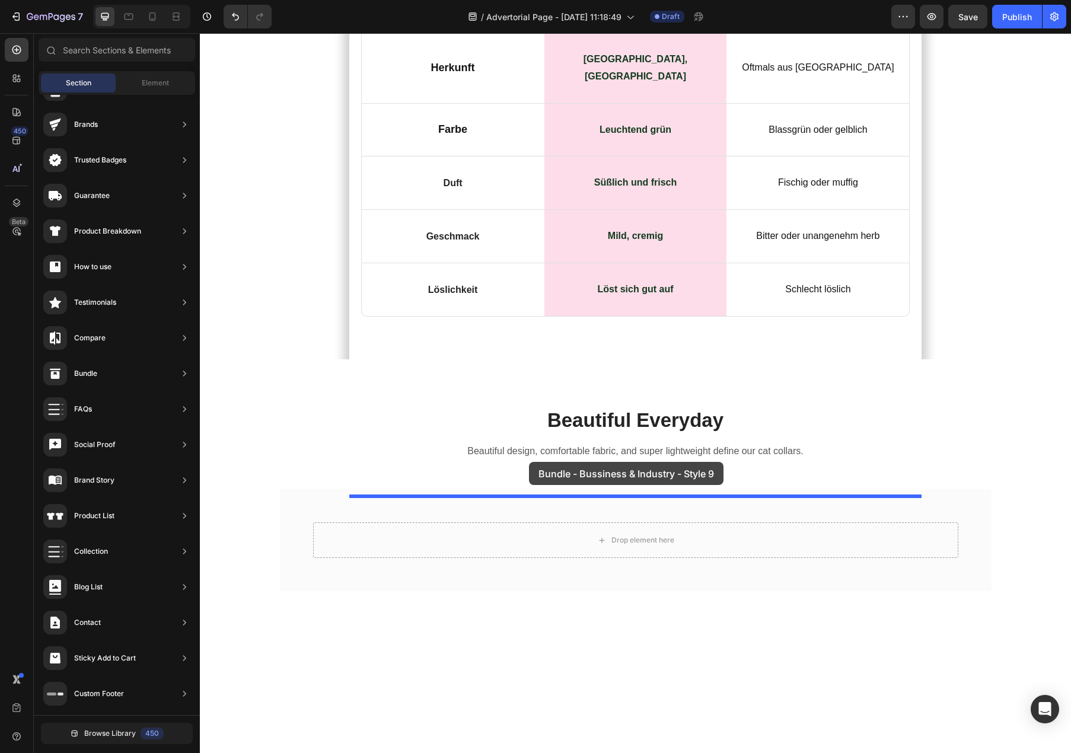
drag, startPoint x: 459, startPoint y: 197, endPoint x: 528, endPoint y: 461, distance: 273.5
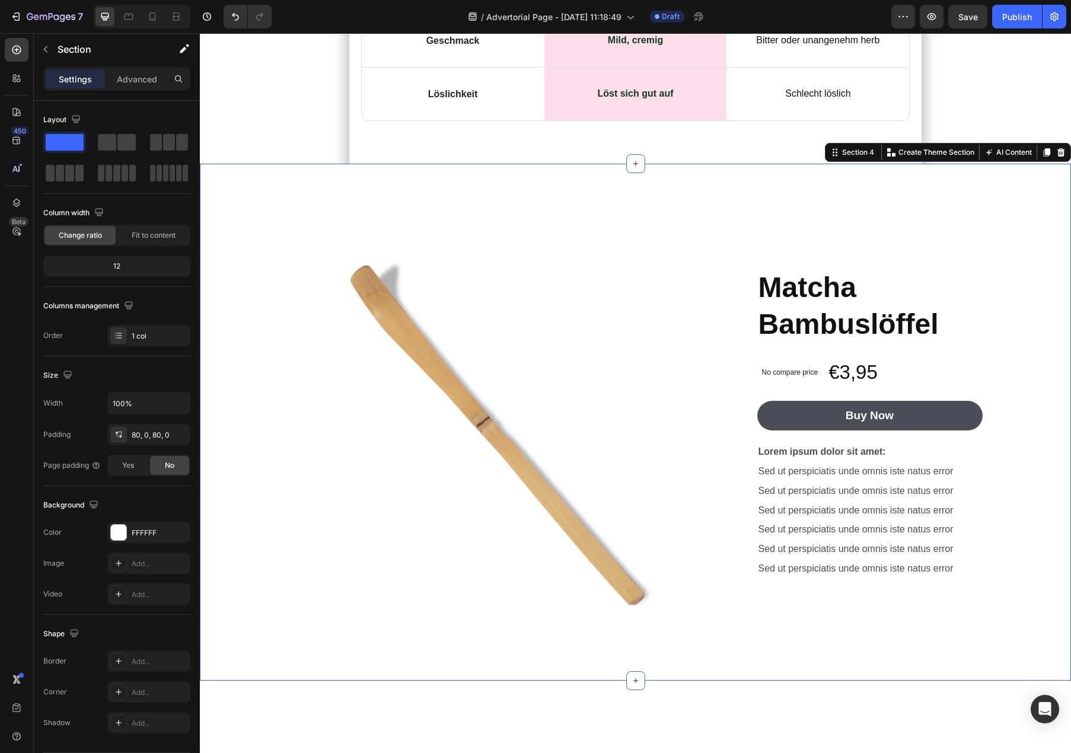
scroll to position [6128, 0]
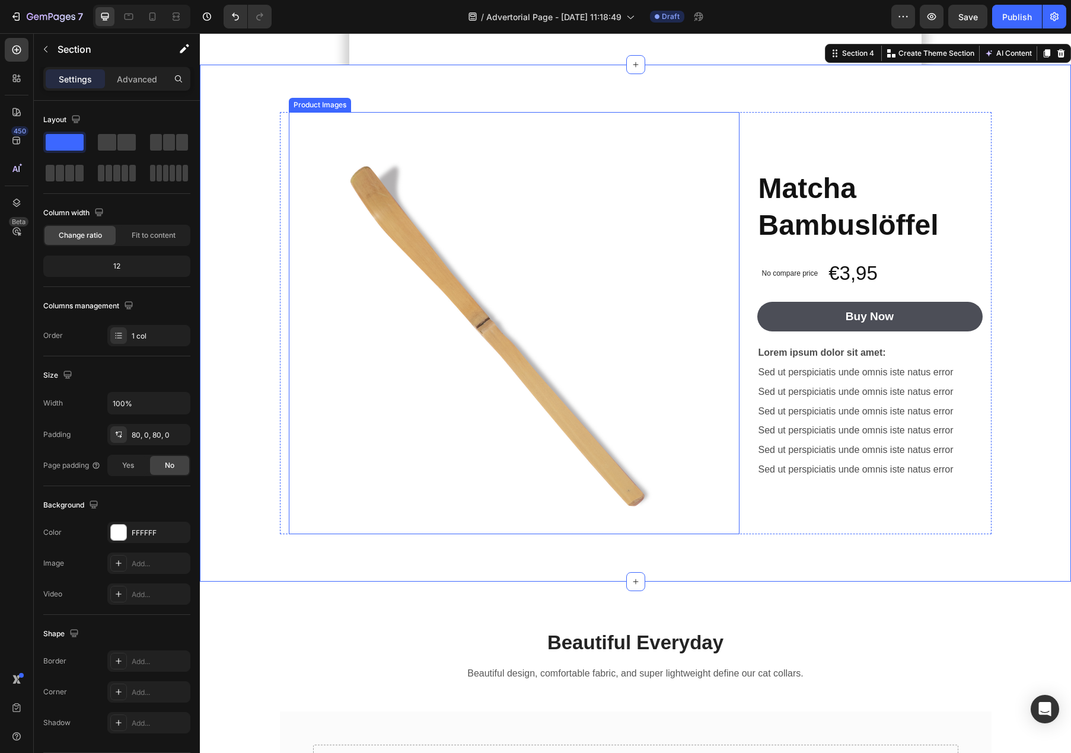
click at [523, 534] on img at bounding box center [500, 323] width 422 height 422
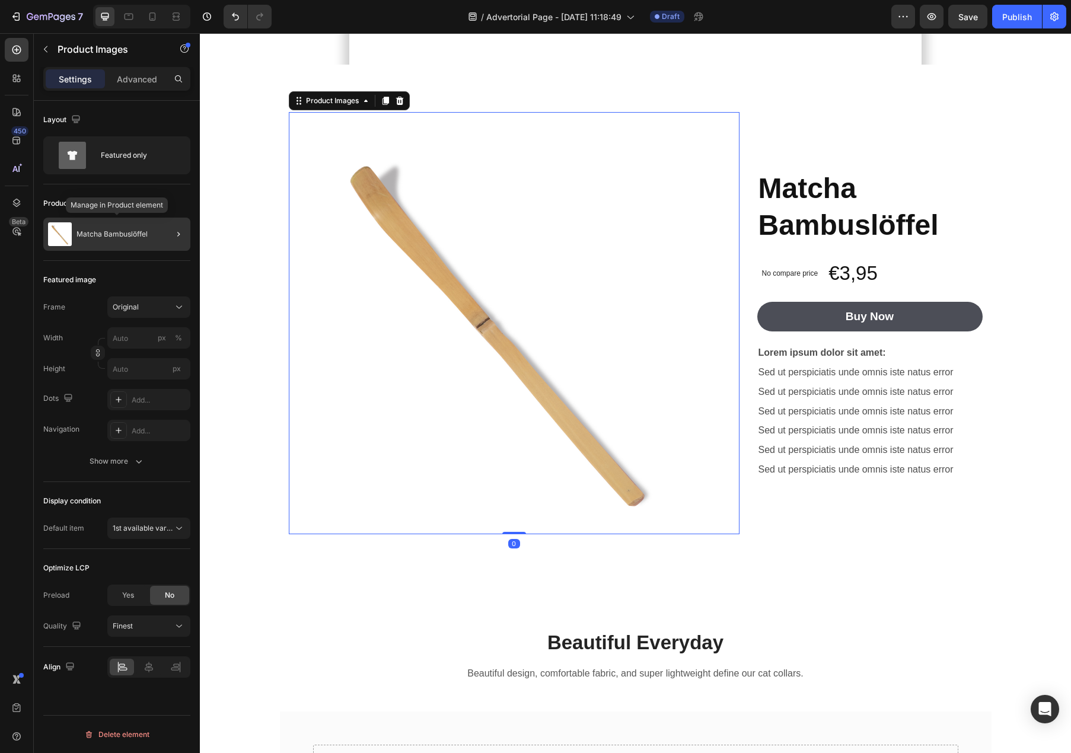
click at [97, 237] on p "Matcha Bambuslöffel" at bounding box center [112, 234] width 71 height 8
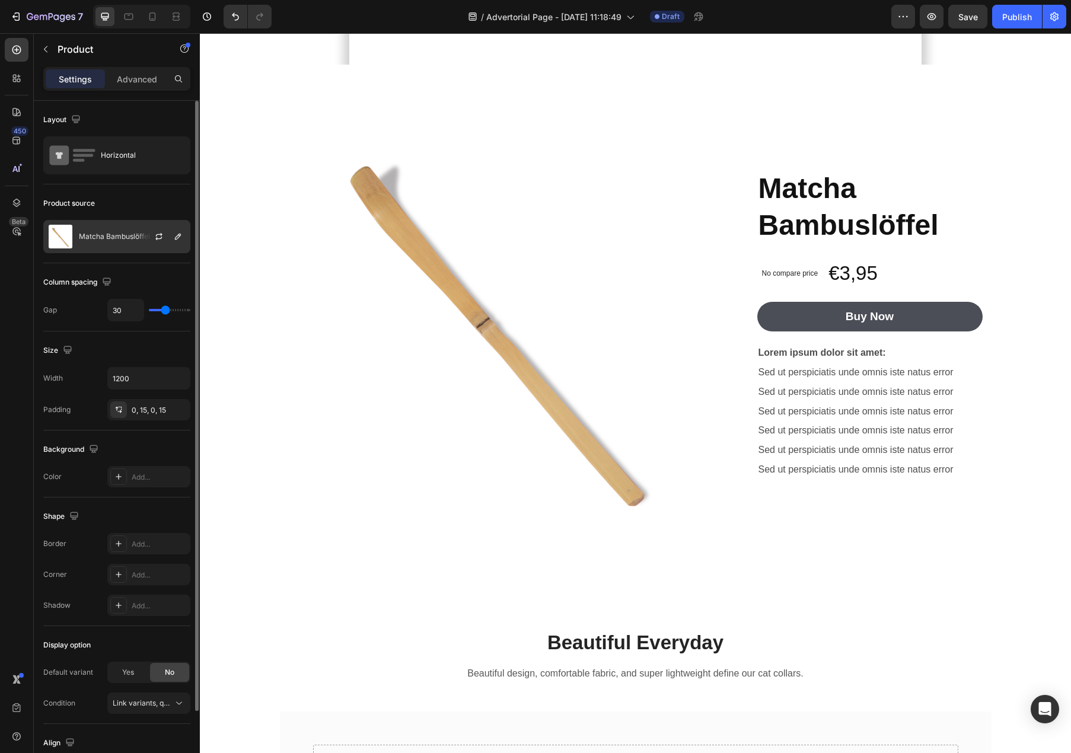
click at [114, 241] on div "Matcha Bambuslöffel" at bounding box center [116, 236] width 147 height 33
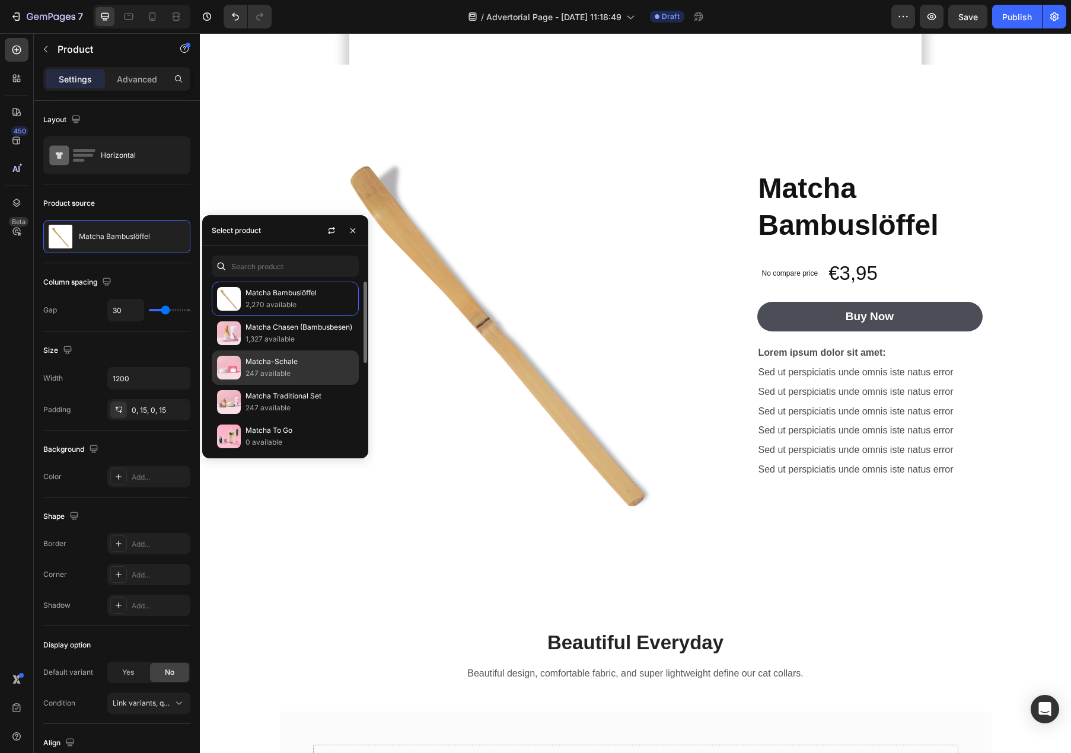
click at [270, 385] on div "Matcha-Schale 247 available" at bounding box center [285, 402] width 147 height 34
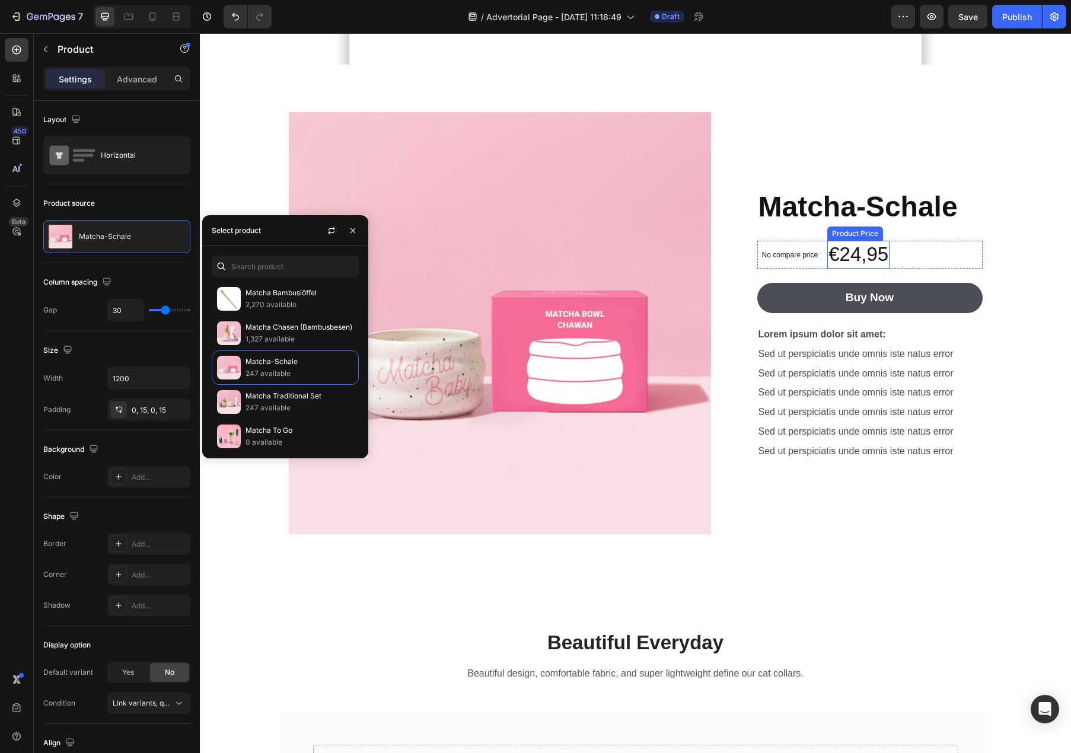
click at [835, 269] on div "€24,95" at bounding box center [858, 255] width 62 height 28
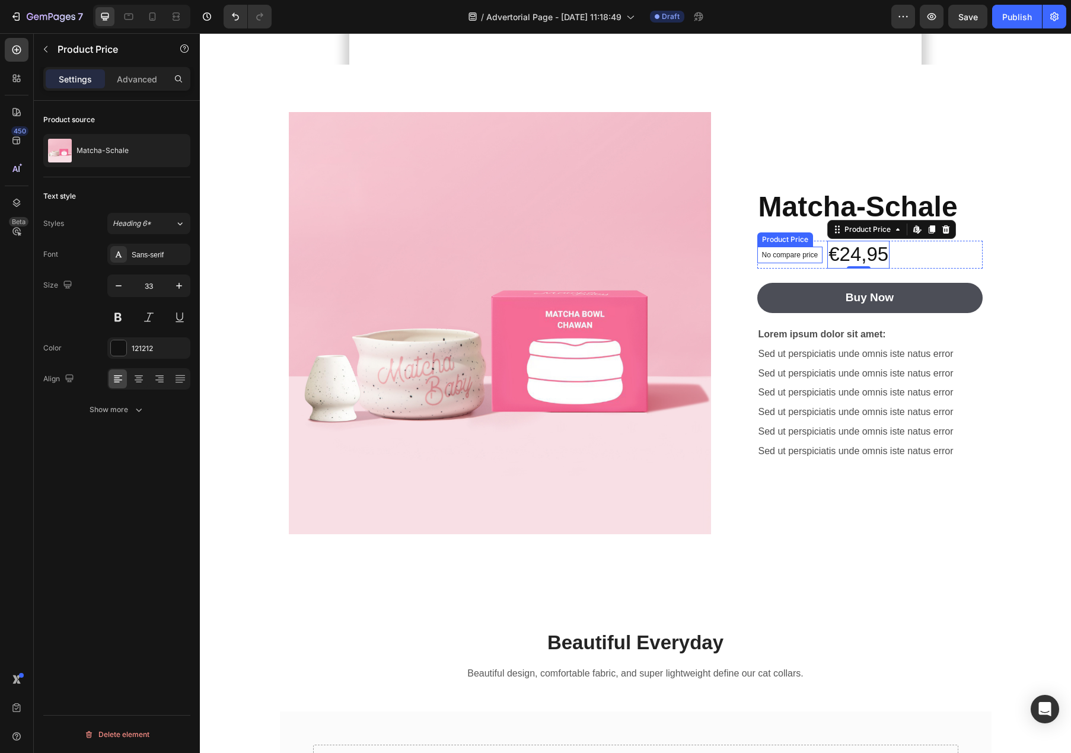
click at [798, 263] on div "No compare price Product Price" at bounding box center [790, 255] width 66 height 17
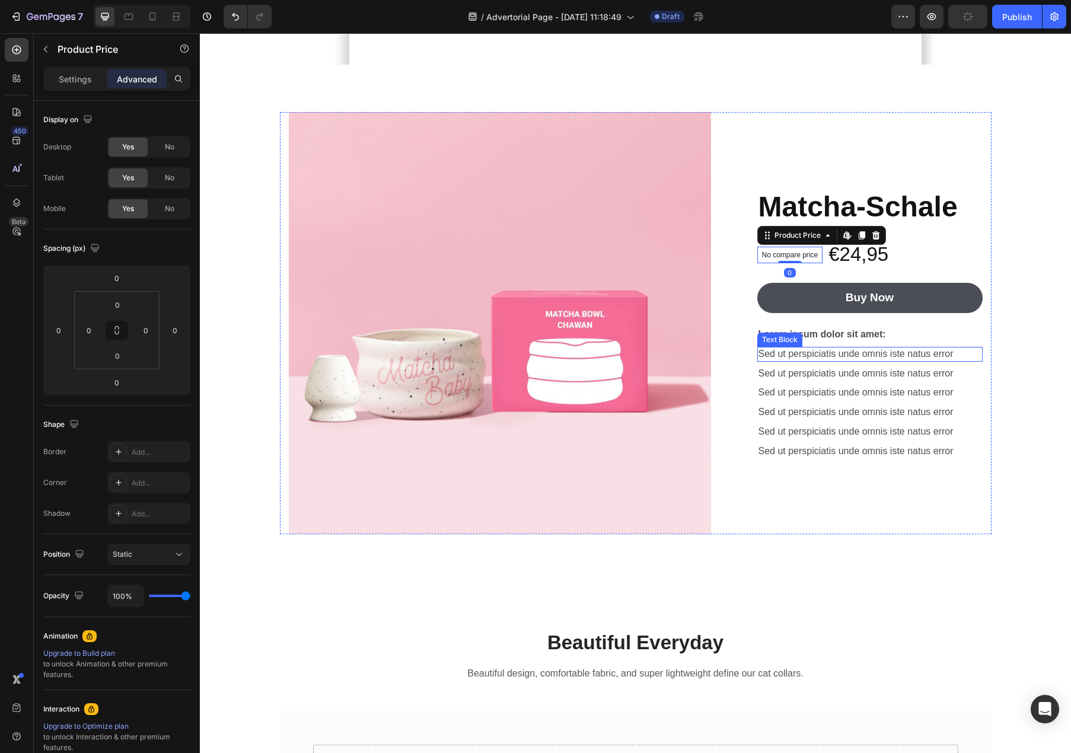
click at [833, 361] on p "Sed ut perspiciatis unde omnis iste natus error" at bounding box center [870, 354] width 223 height 12
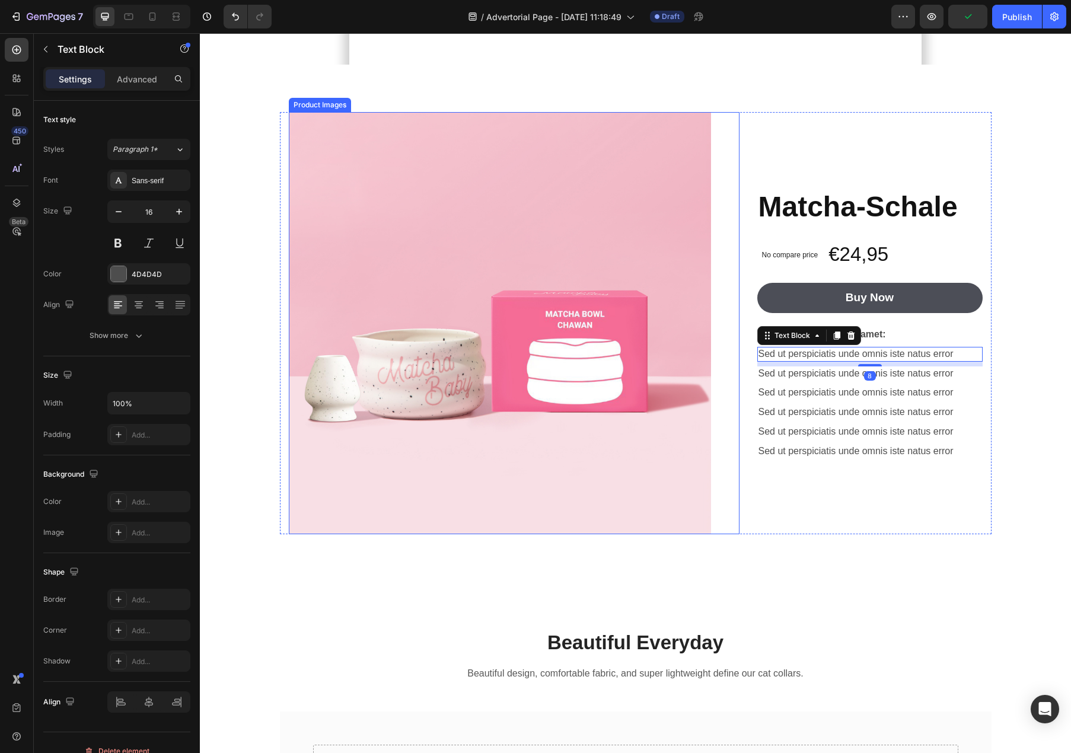
click at [558, 496] on img at bounding box center [500, 323] width 422 height 422
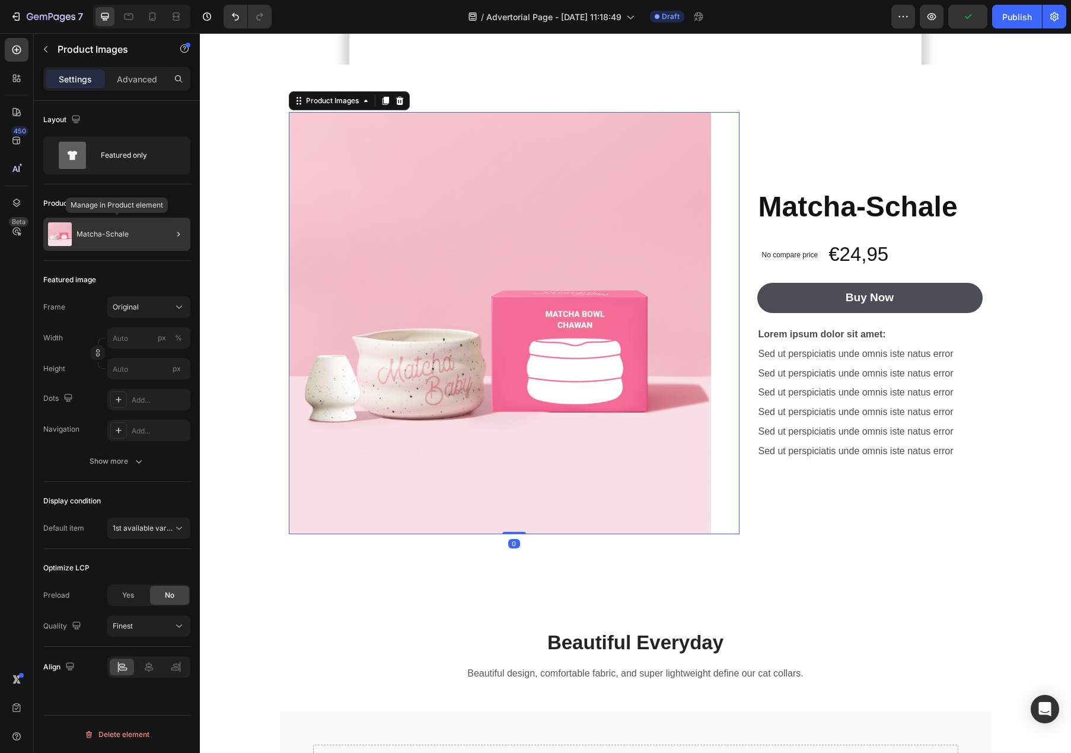
click at [132, 235] on div "Matcha-Schale" at bounding box center [116, 234] width 147 height 33
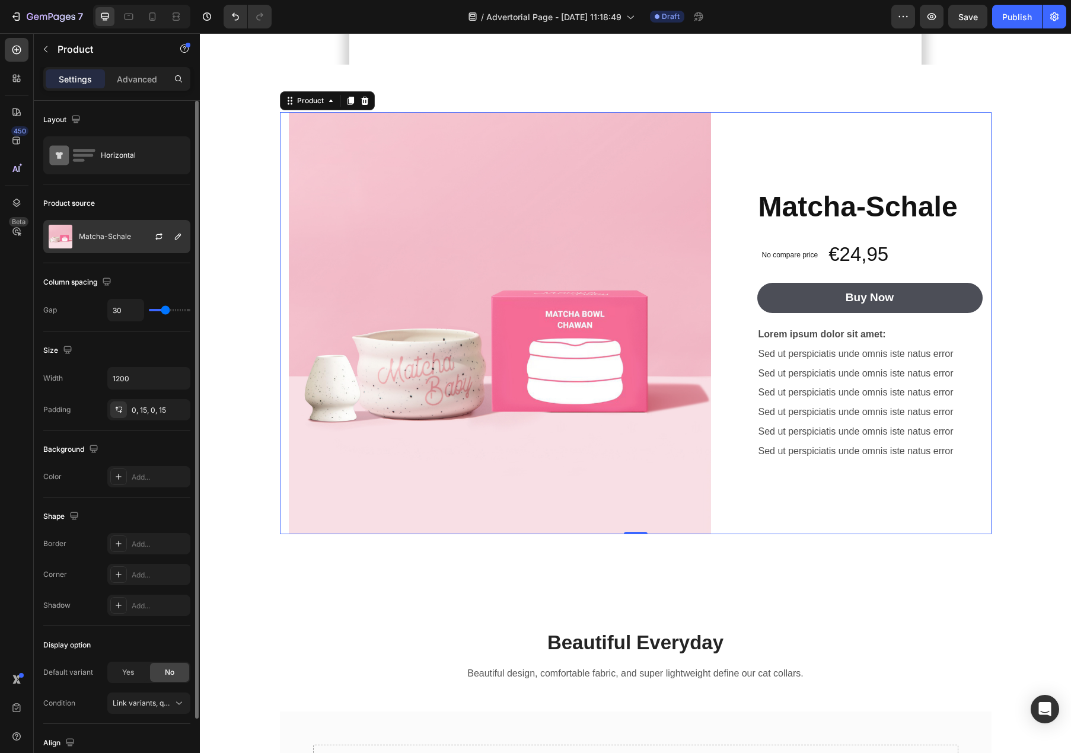
click at [135, 237] on div "Matcha-Schale" at bounding box center [116, 236] width 147 height 33
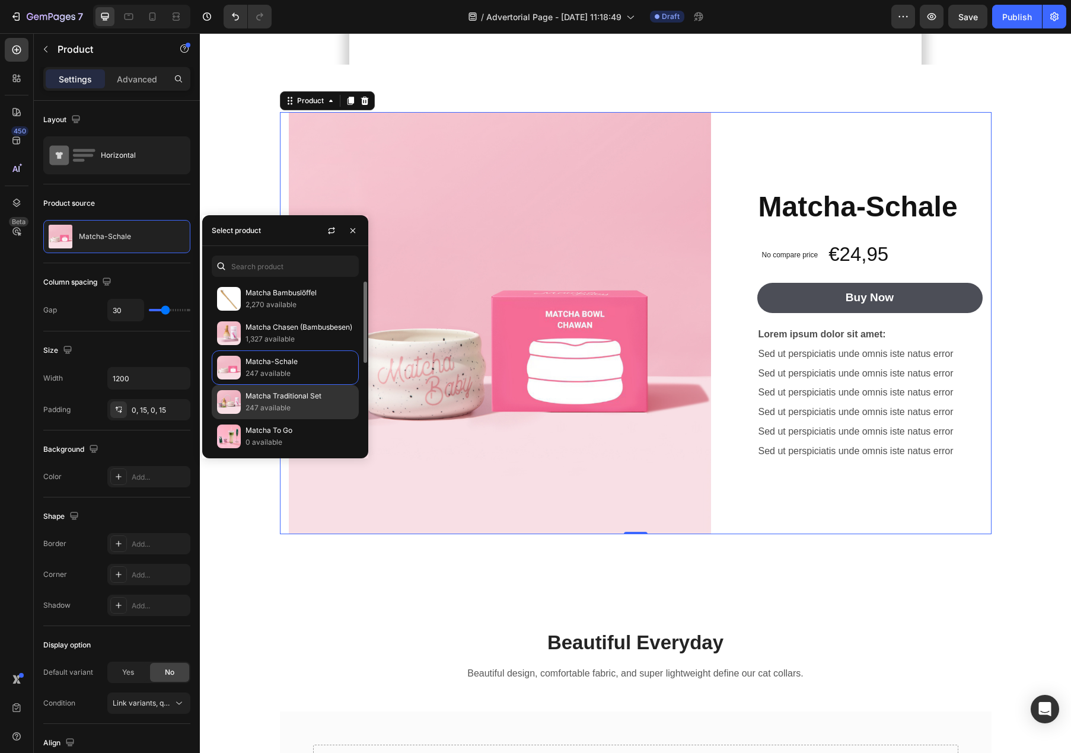
click at [288, 402] on p "247 available" at bounding box center [300, 408] width 108 height 12
click at [286, 403] on p "247 available" at bounding box center [300, 408] width 108 height 12
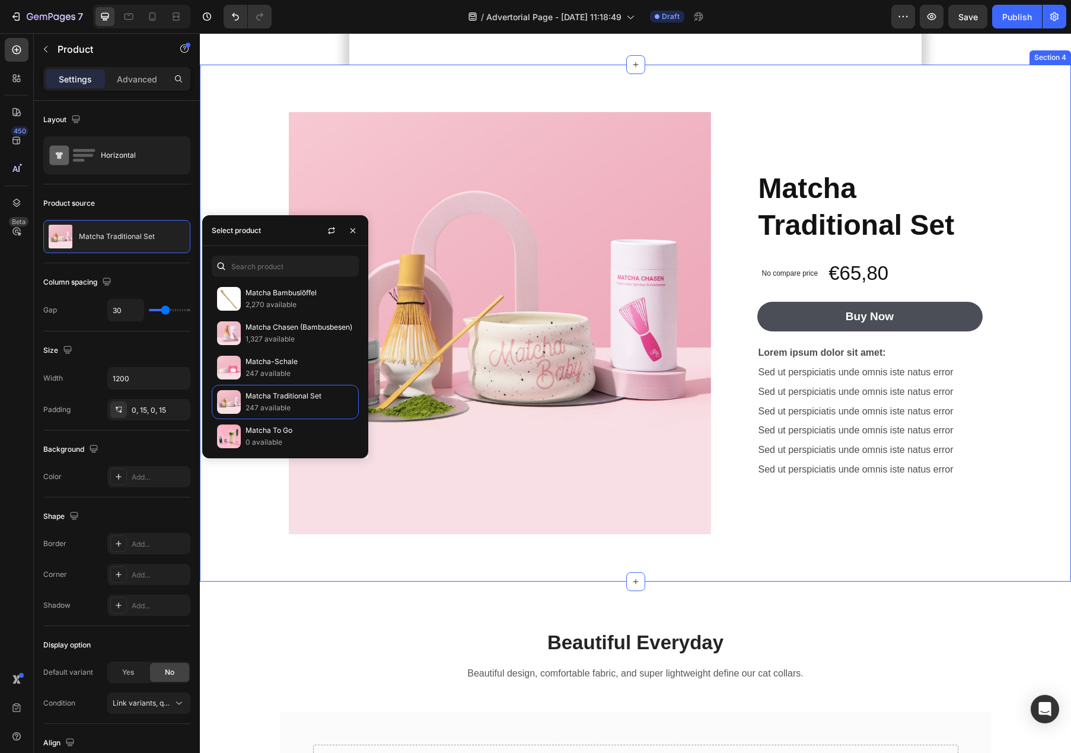
click at [895, 248] on div "Product Images Matcha Traditional Set Product Title No compare price Product Pr…" at bounding box center [635, 323] width 871 height 517
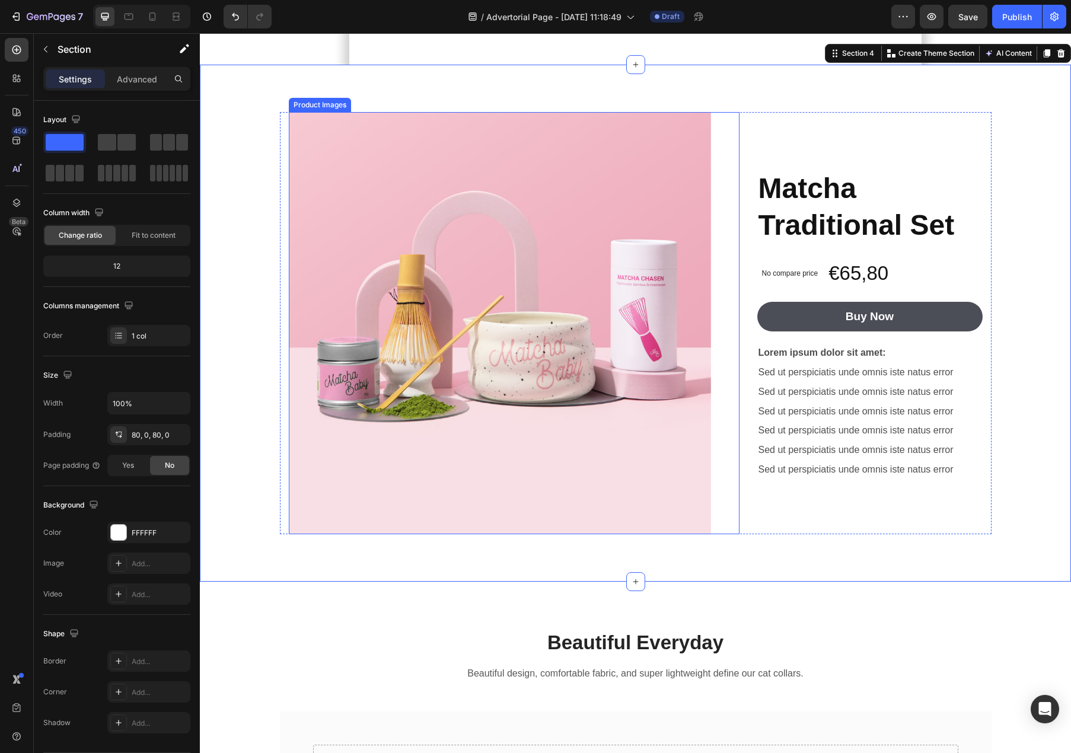
click at [606, 534] on img at bounding box center [500, 323] width 422 height 422
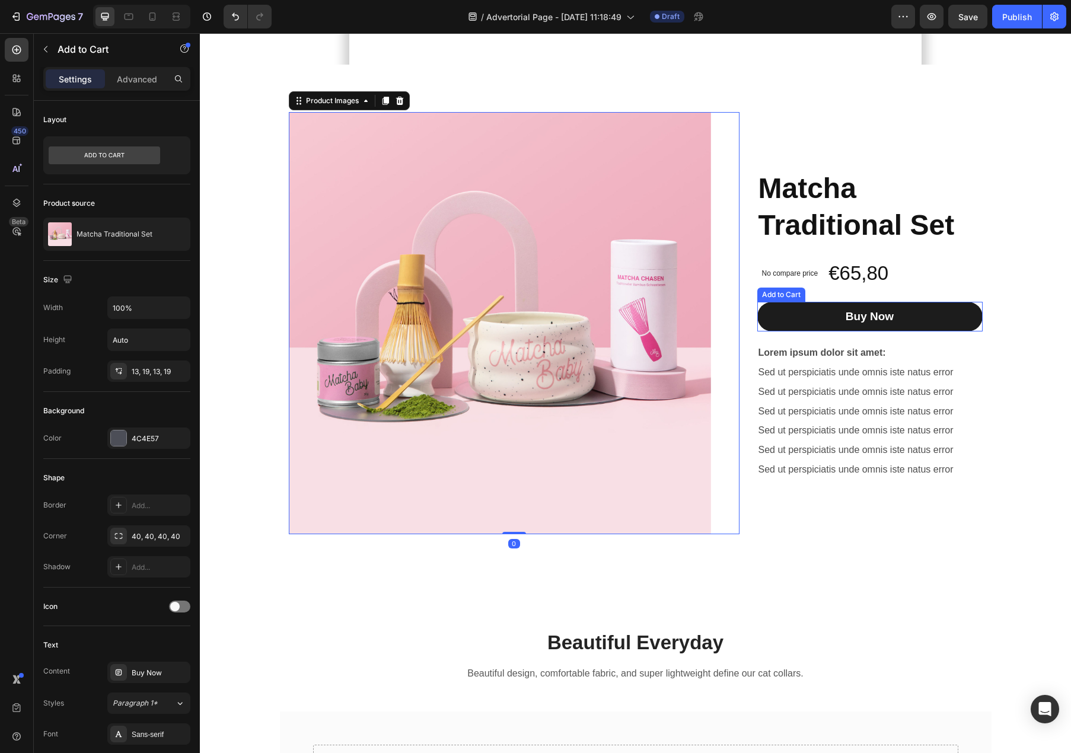
click at [823, 332] on button "Buy Now" at bounding box center [869, 317] width 225 height 30
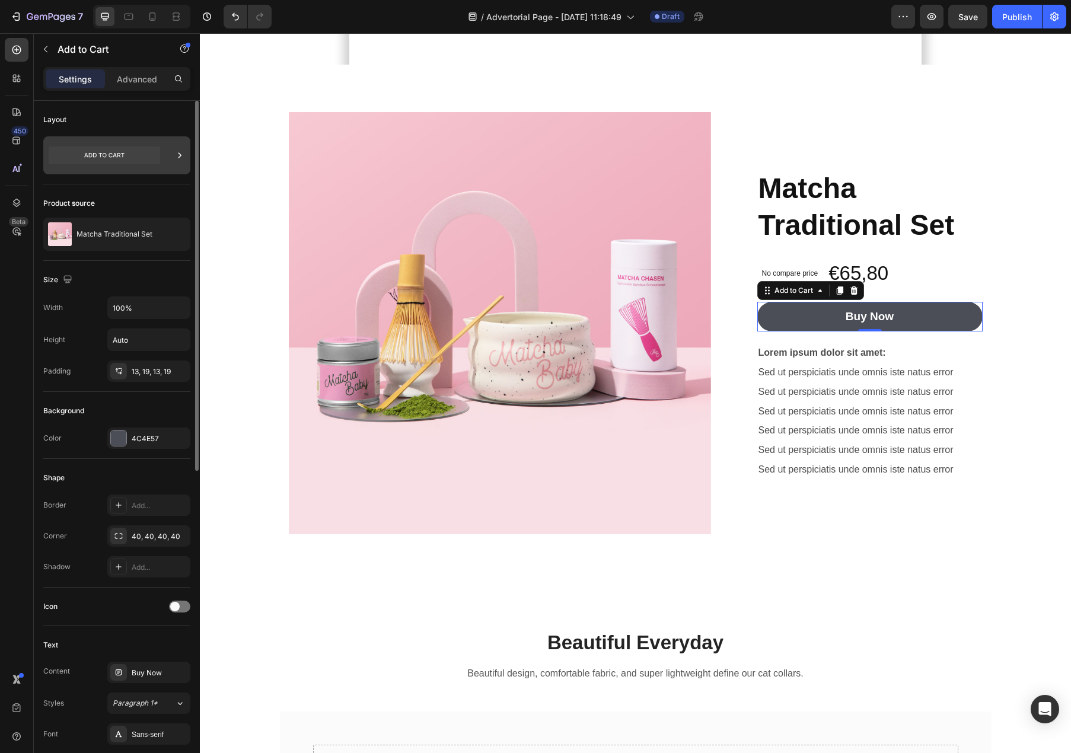
click at [97, 155] on icon at bounding box center [105, 156] width 112 height 18
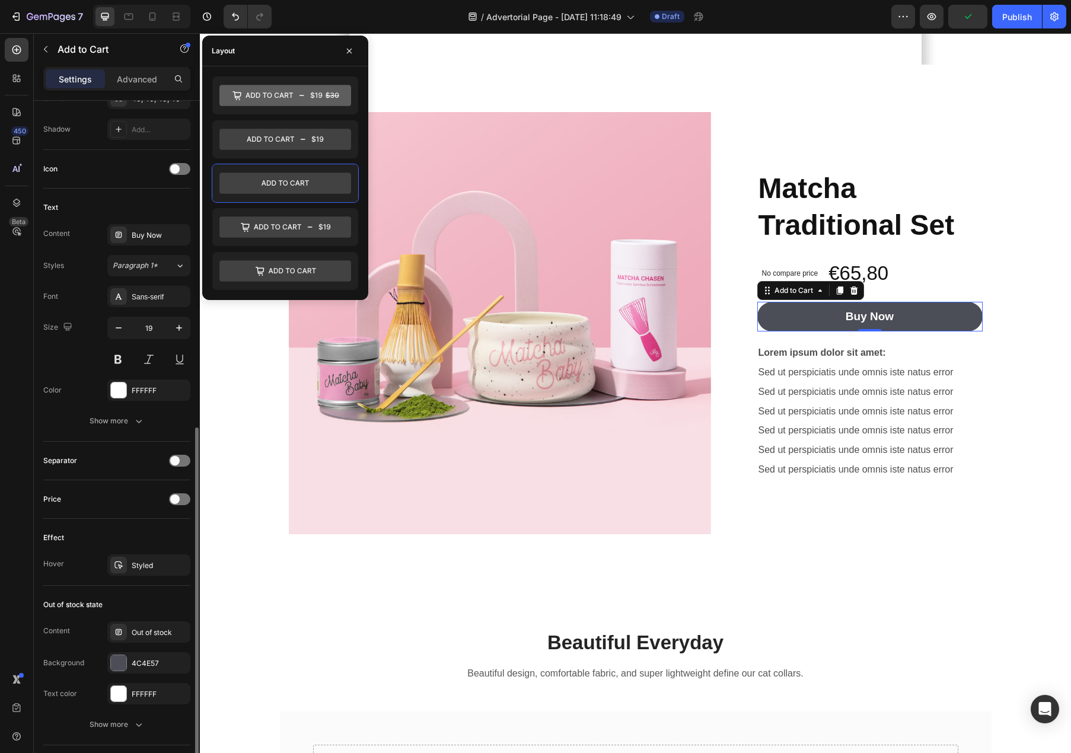
scroll to position [585, 0]
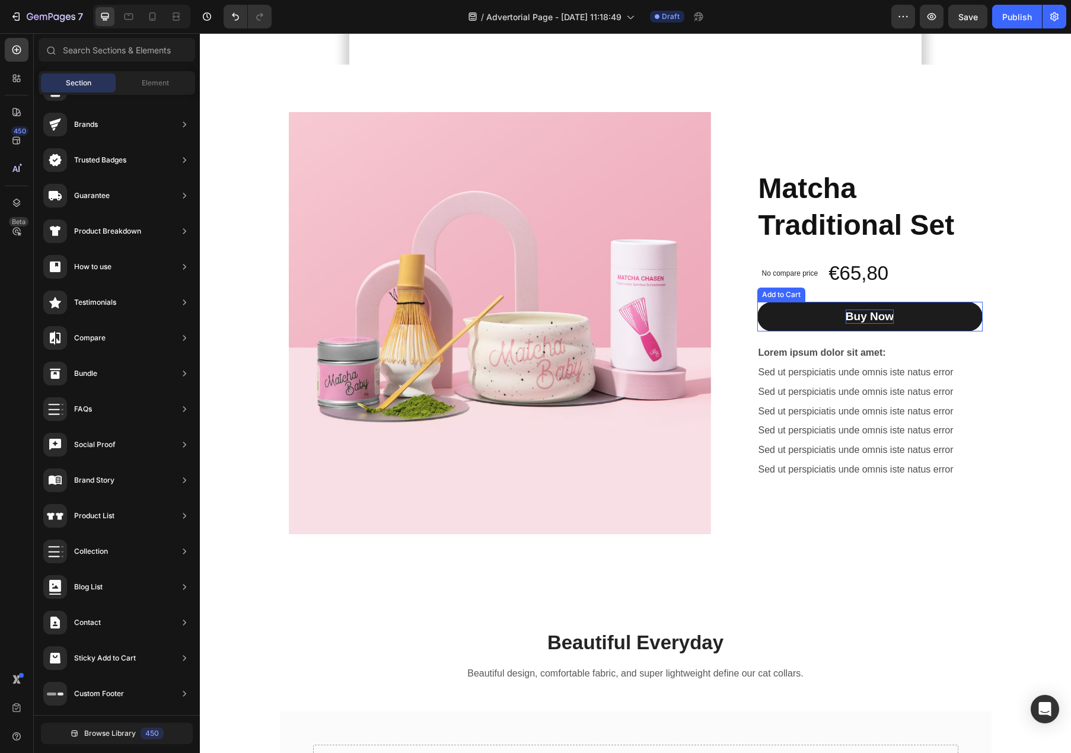
click at [892, 324] on div "Buy Now" at bounding box center [870, 317] width 48 height 15
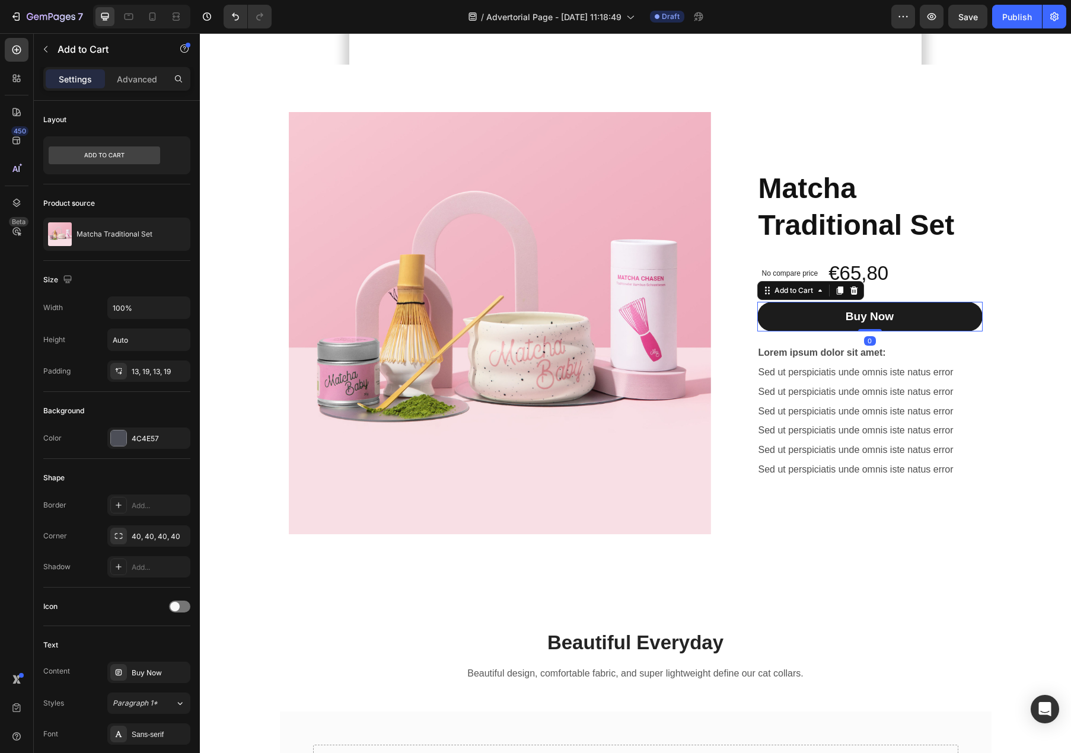
click at [921, 332] on button "Buy Now" at bounding box center [869, 317] width 225 height 30
click at [135, 79] on p "Advanced" at bounding box center [137, 79] width 40 height 12
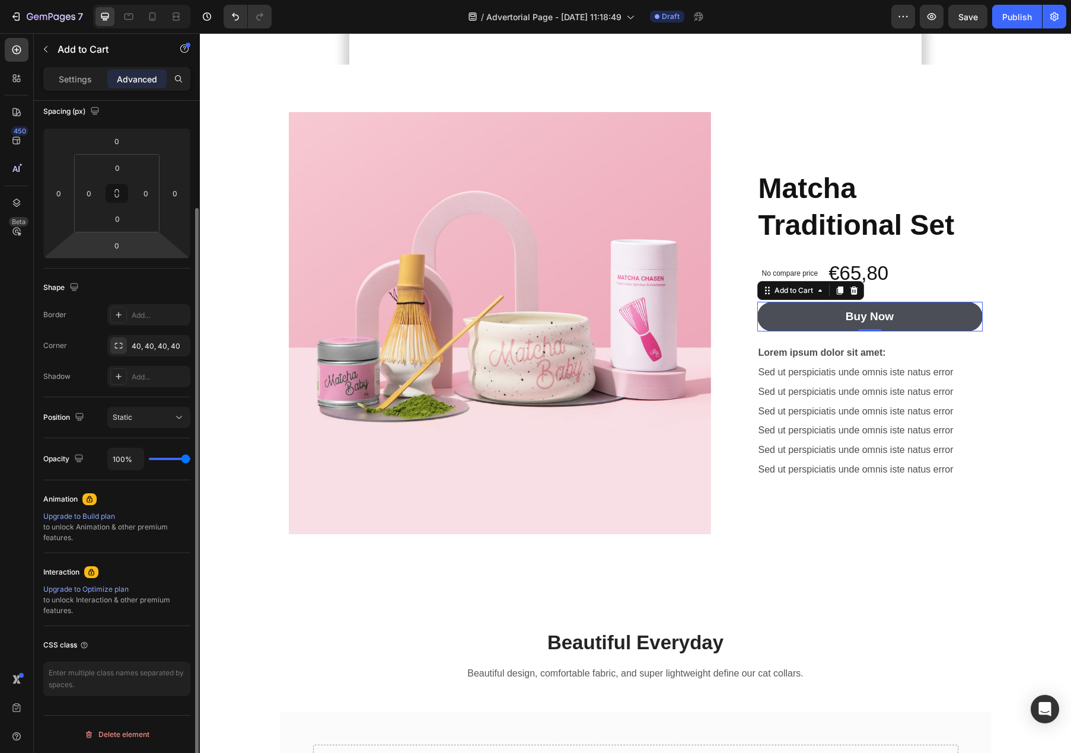
scroll to position [0, 0]
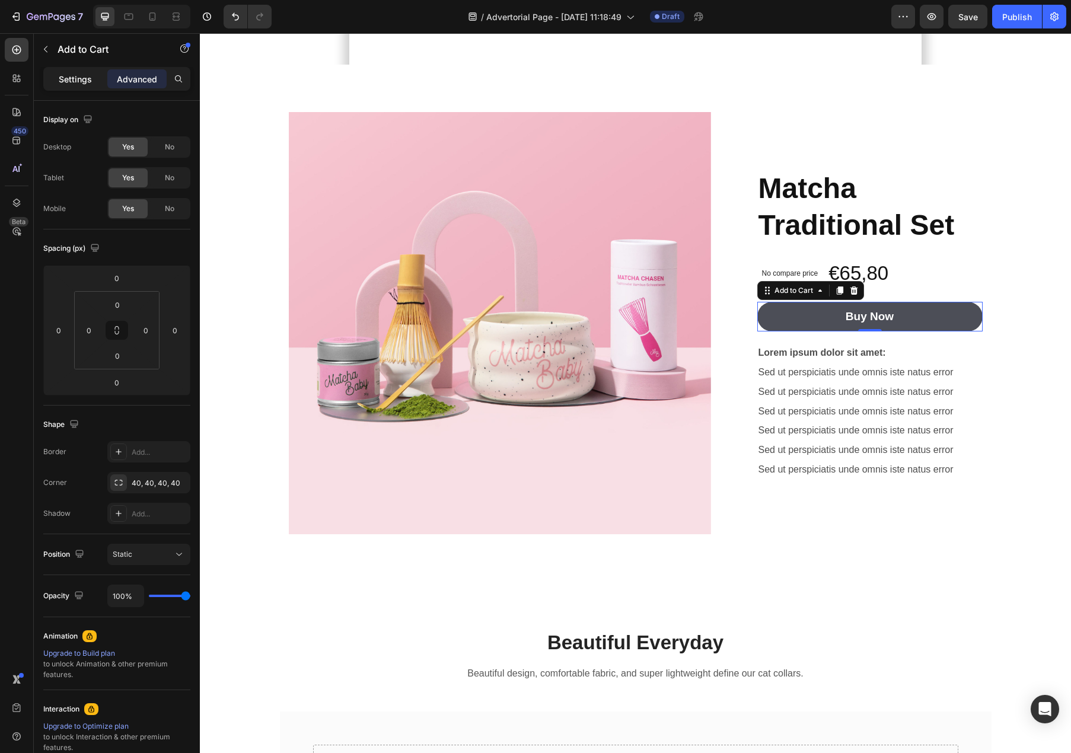
click at [71, 74] on p "Settings" at bounding box center [75, 79] width 33 height 12
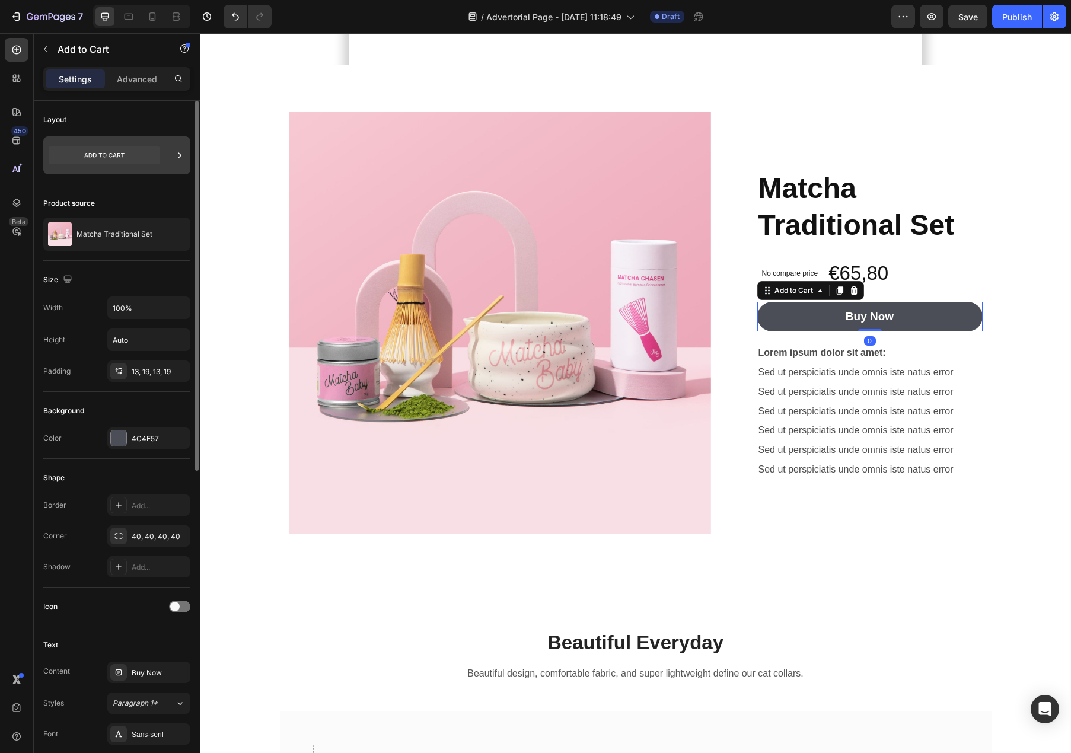
click at [182, 163] on div at bounding box center [180, 155] width 12 height 38
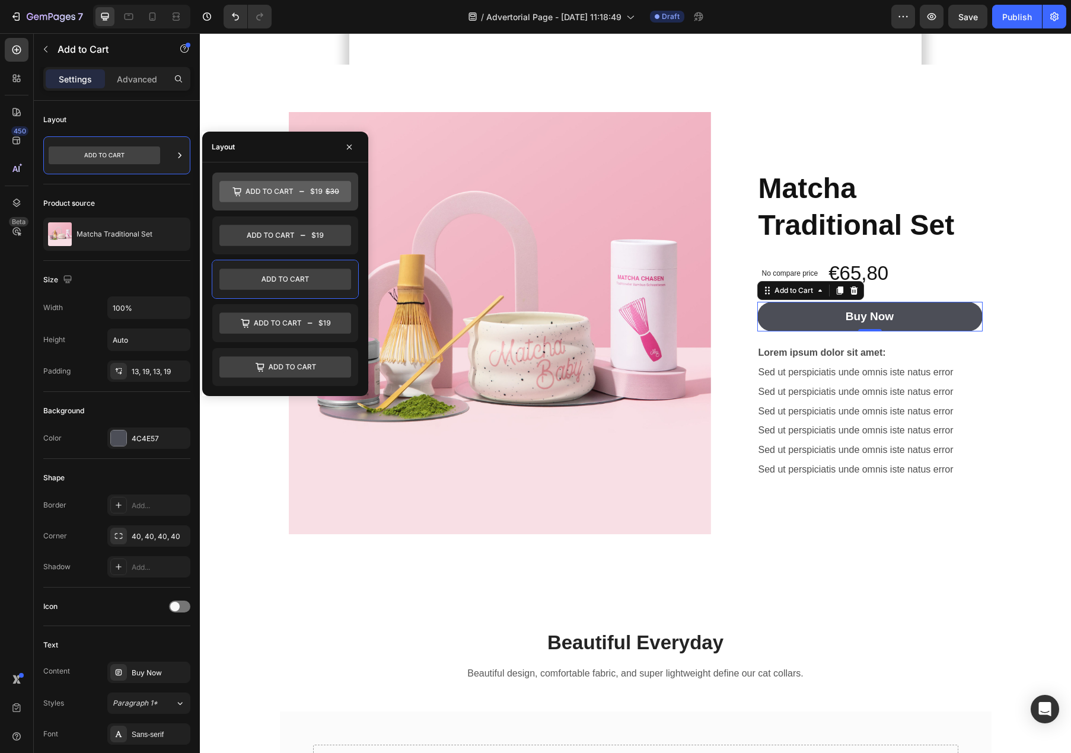
click at [266, 195] on icon at bounding box center [285, 191] width 132 height 21
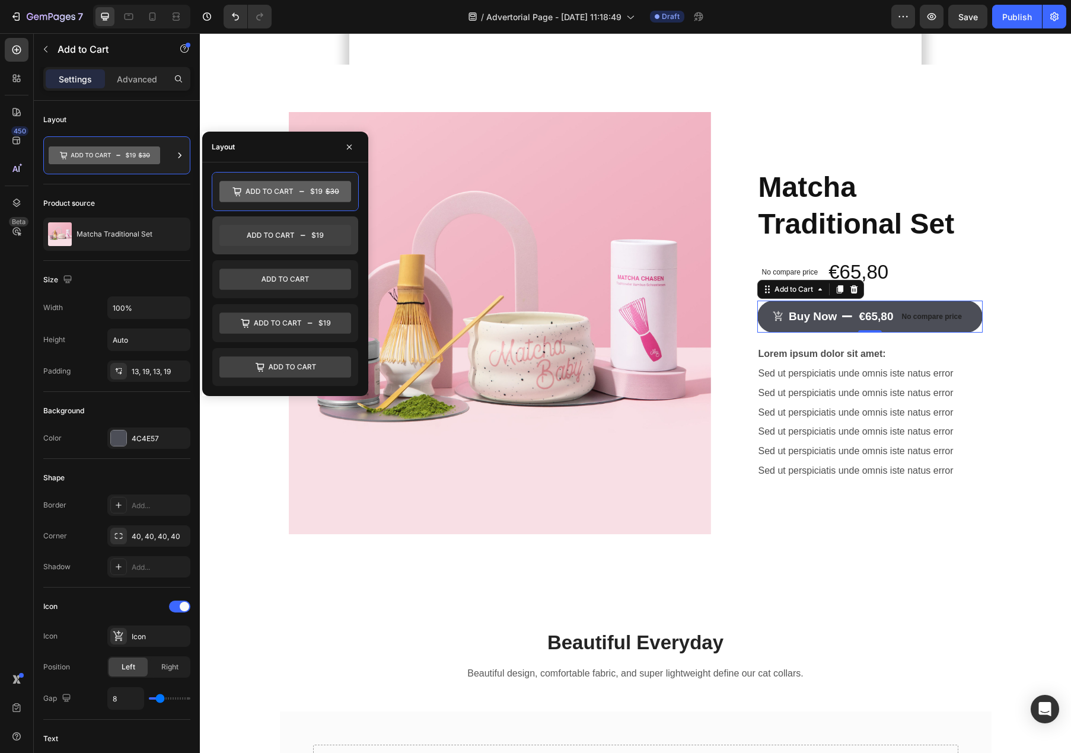
click at [286, 233] on icon at bounding box center [270, 235] width 47 height 5
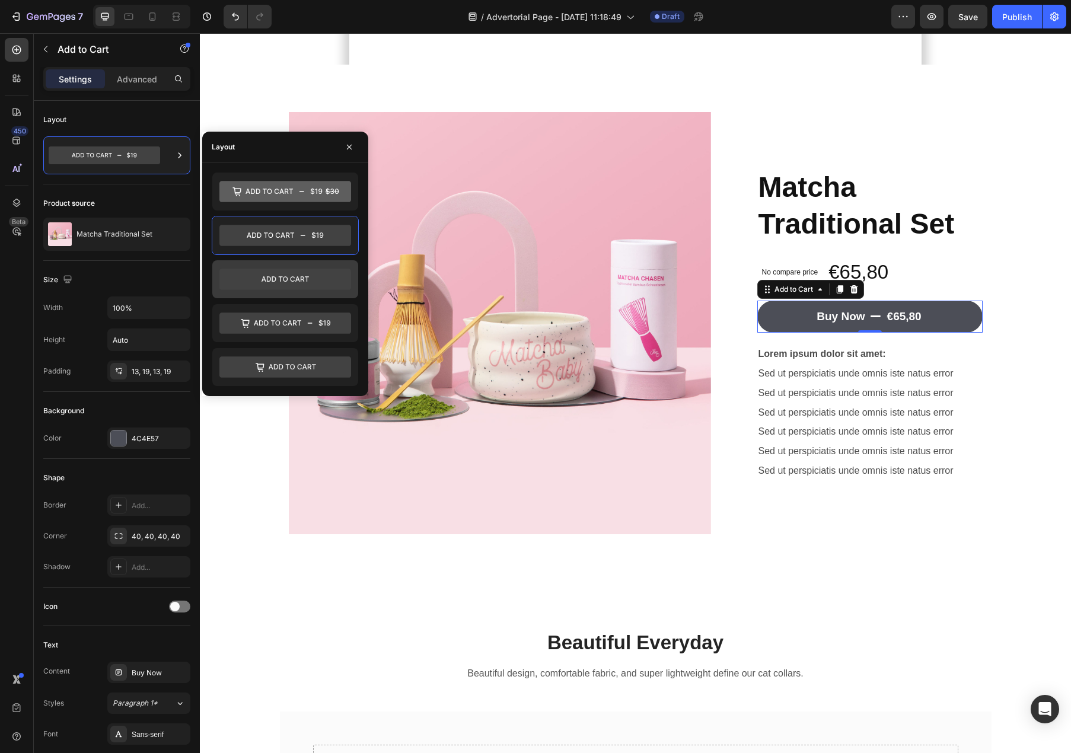
click at [288, 284] on icon at bounding box center [285, 279] width 132 height 21
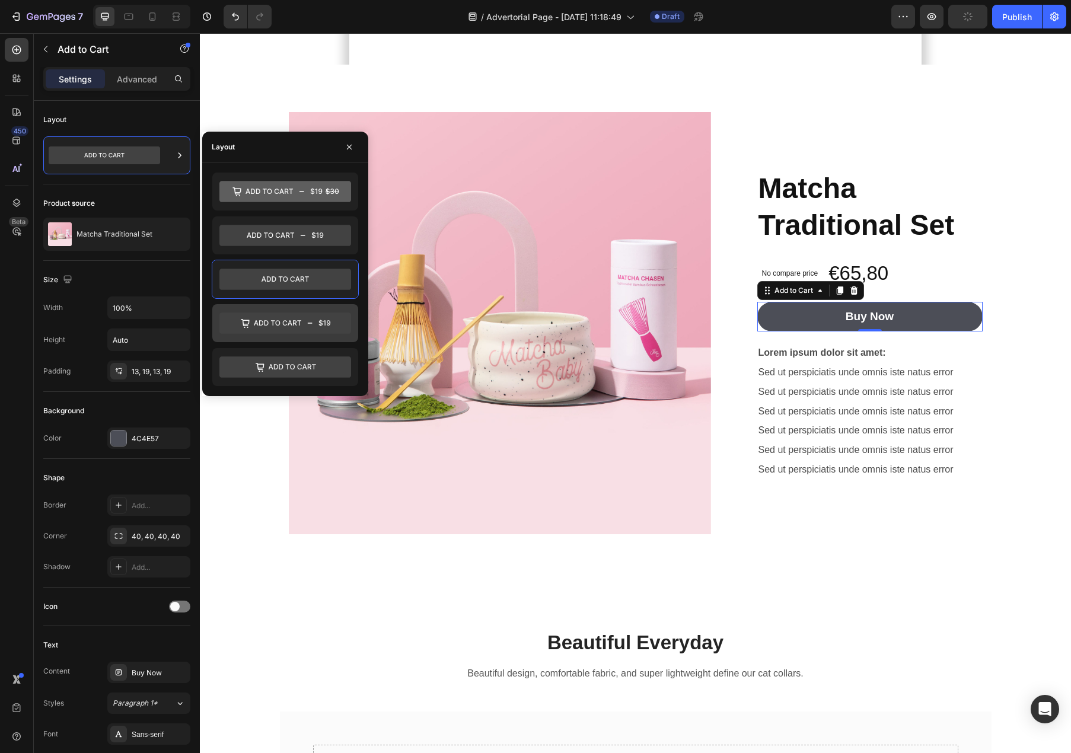
click at [294, 336] on div at bounding box center [285, 323] width 146 height 38
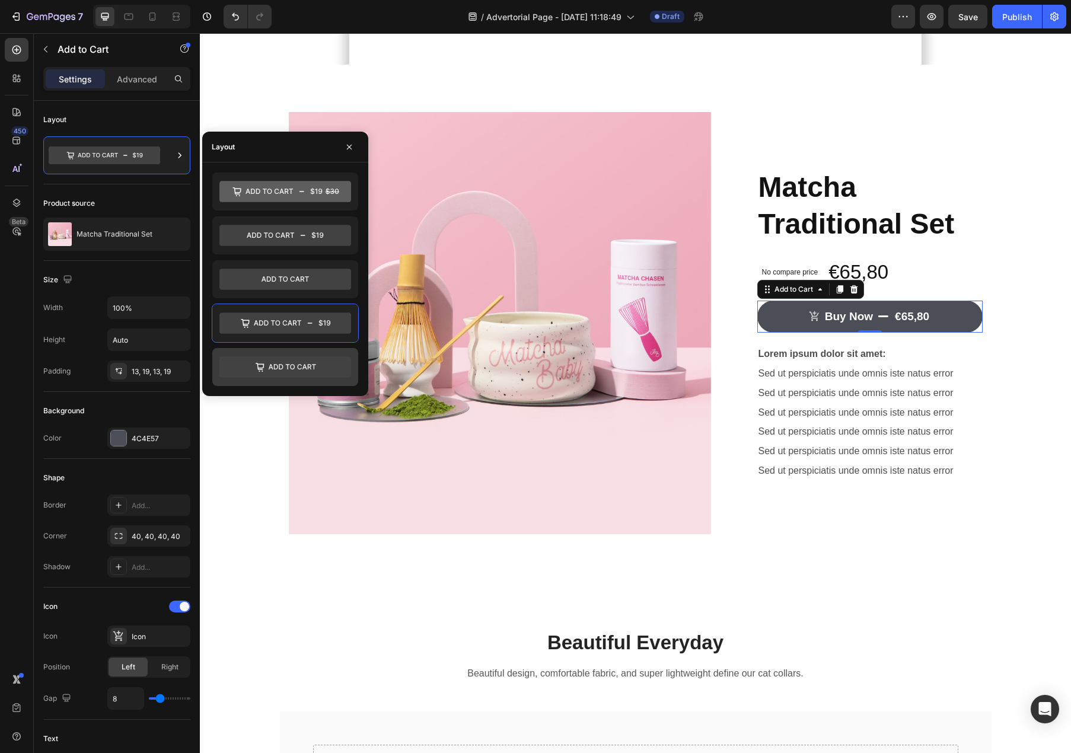
click at [294, 375] on icon at bounding box center [285, 366] width 132 height 21
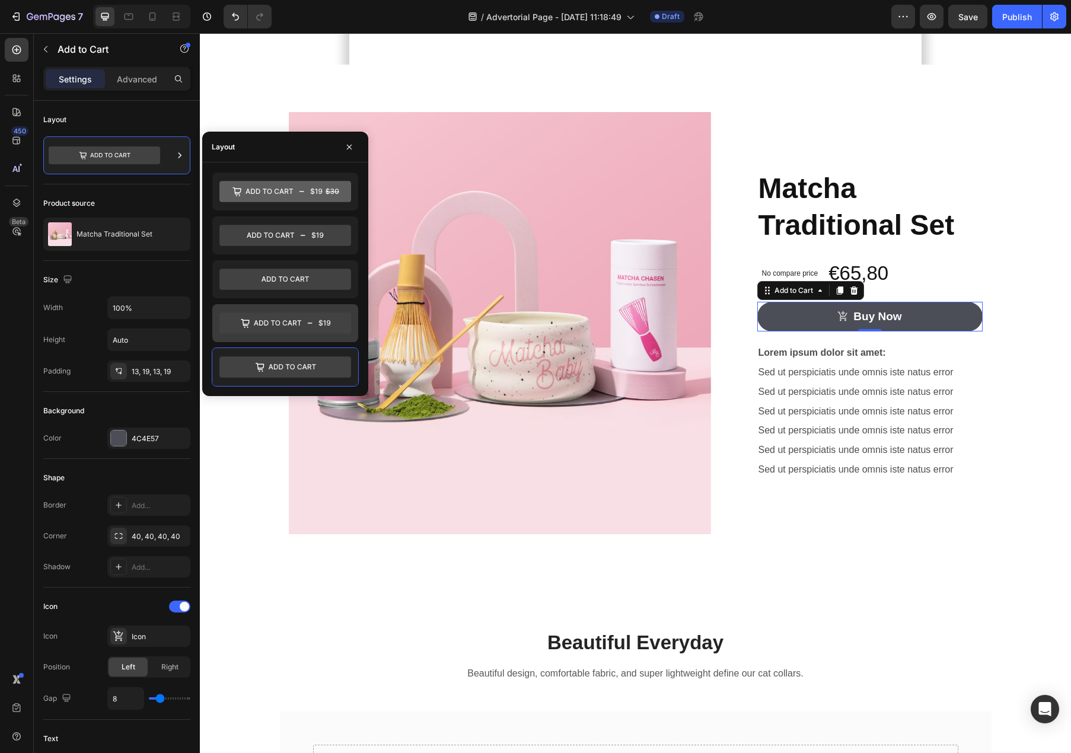
click at [293, 306] on div at bounding box center [285, 323] width 146 height 38
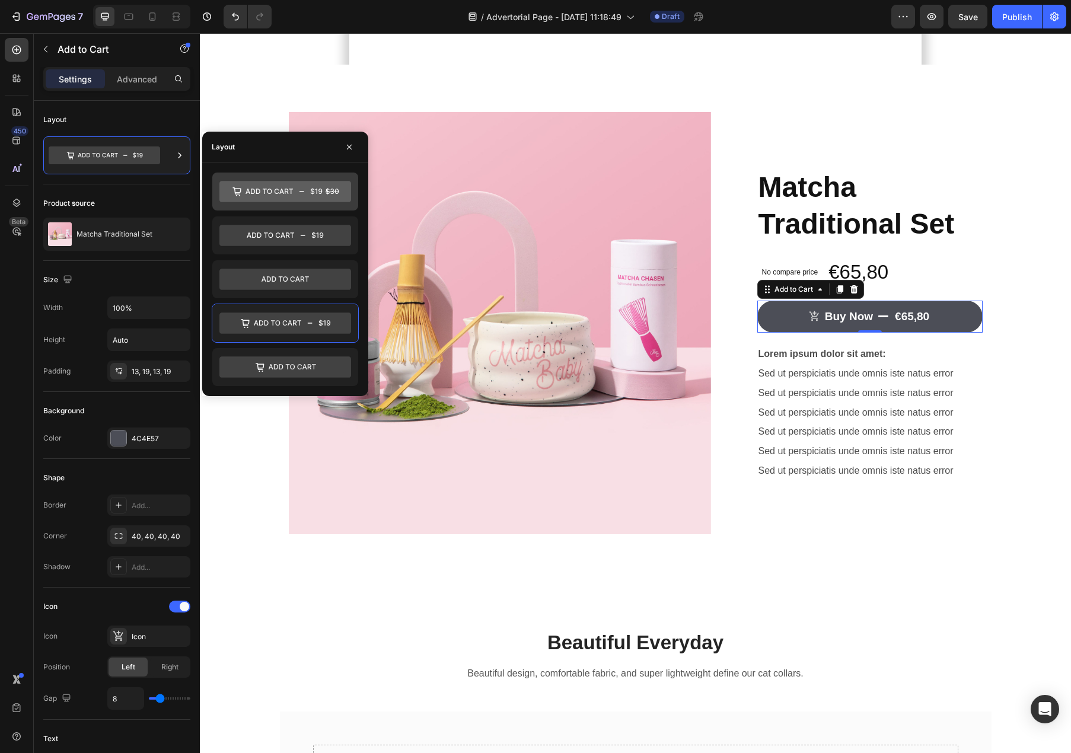
click at [286, 198] on icon at bounding box center [285, 191] width 132 height 21
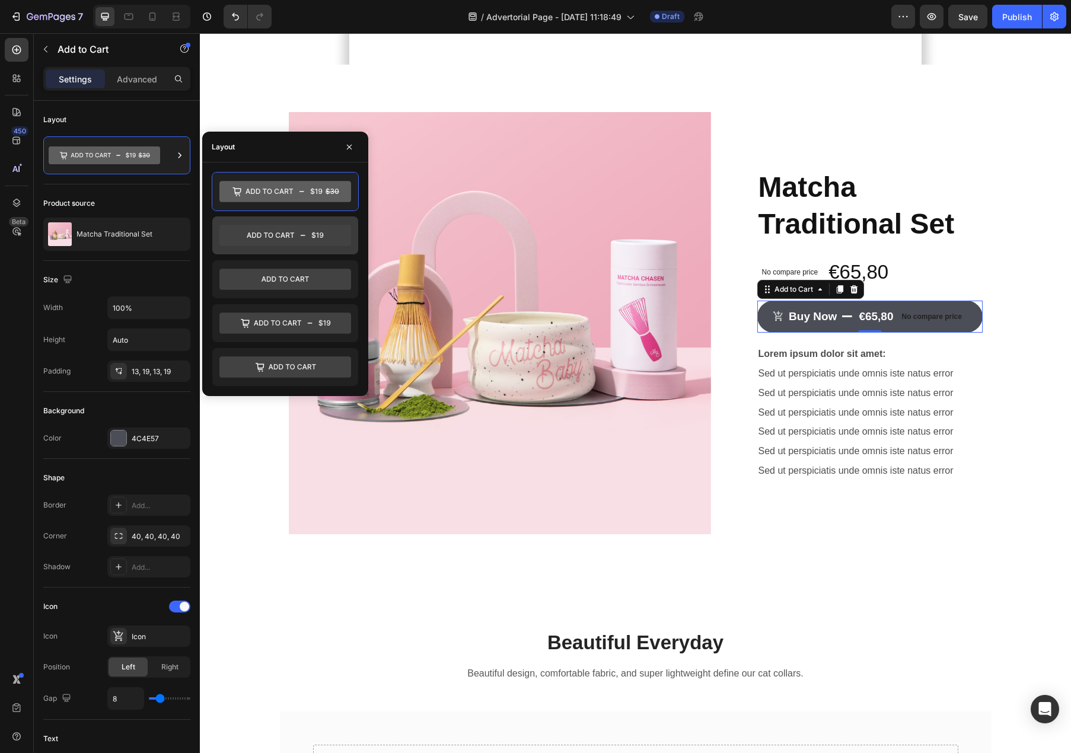
click at [281, 234] on icon at bounding box center [285, 235] width 132 height 21
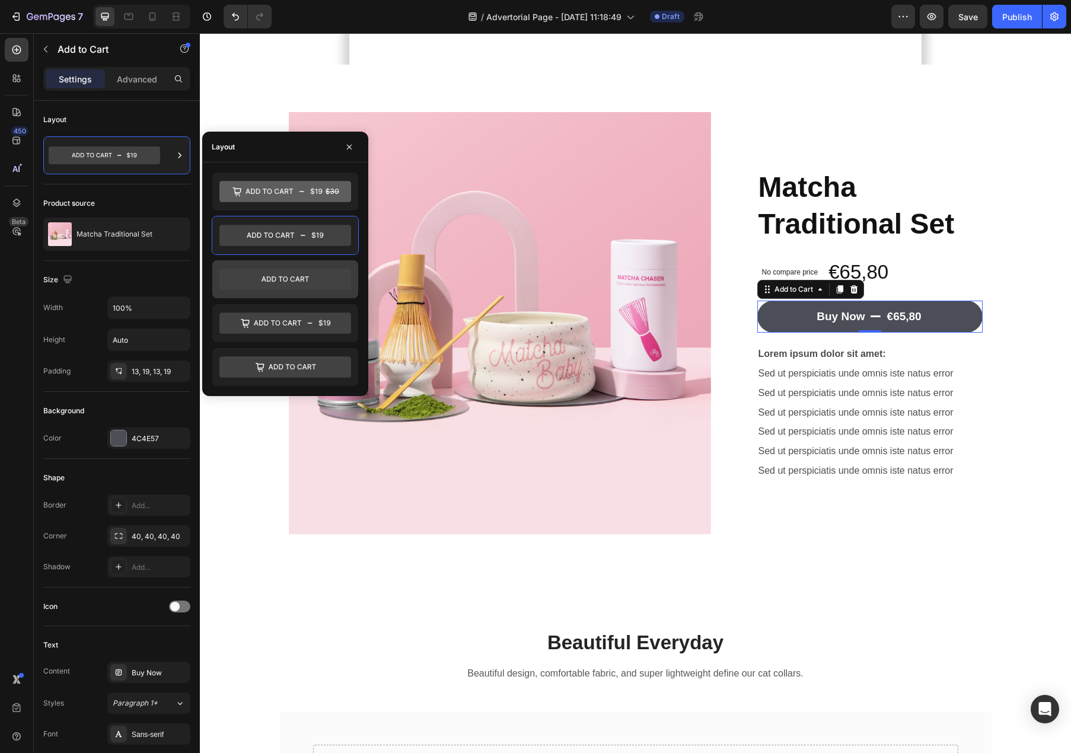
click at [320, 282] on icon at bounding box center [285, 279] width 132 height 21
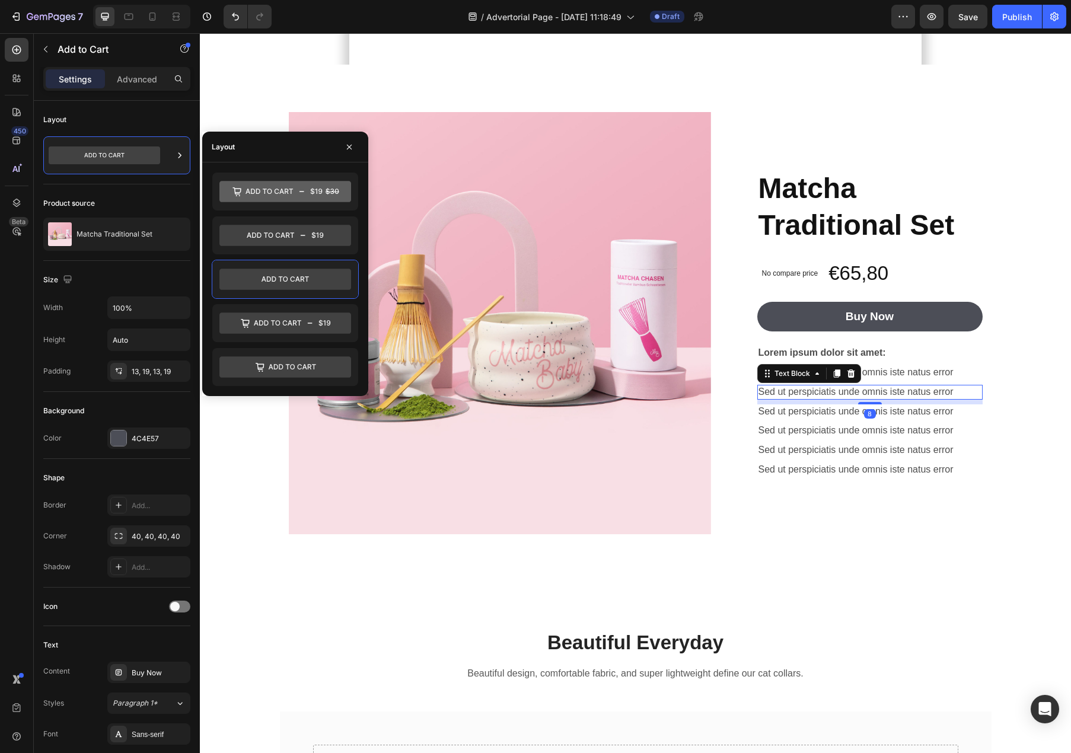
click at [956, 399] on p "Sed ut perspiciatis unde omnis iste natus error" at bounding box center [870, 392] width 223 height 12
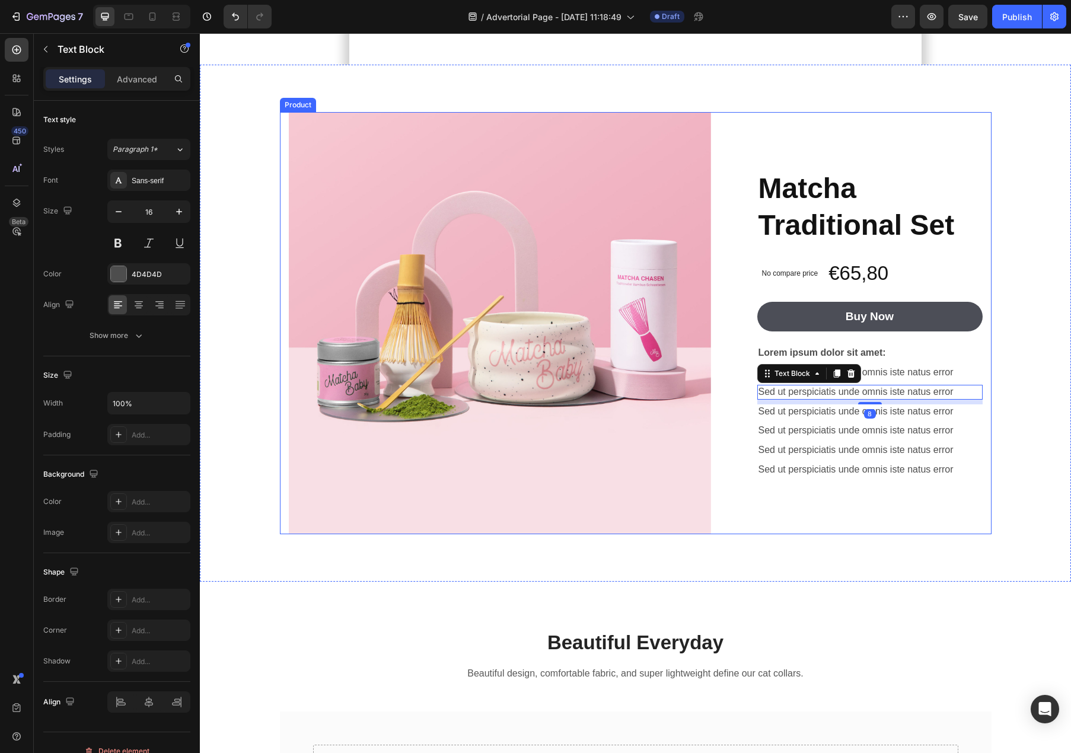
click at [878, 500] on div "Matcha Traditional Set Product Title No compare price Product Price €65,80 Prod…" at bounding box center [869, 323] width 225 height 422
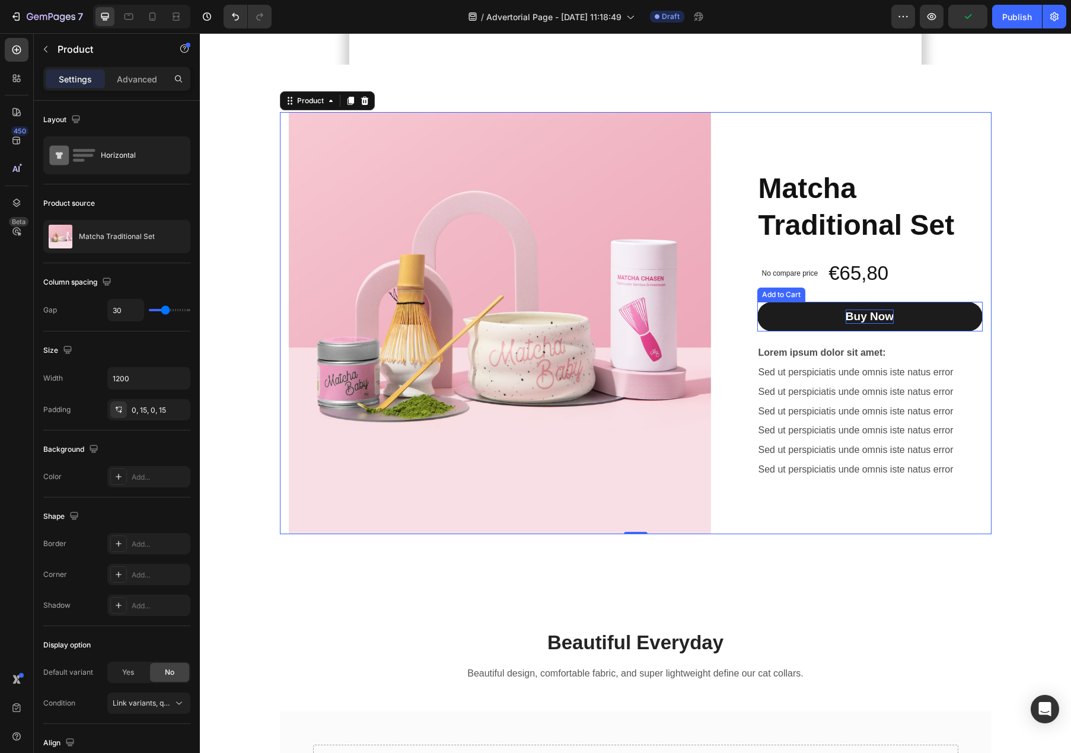
click at [853, 324] on div "Buy Now" at bounding box center [870, 317] width 48 height 15
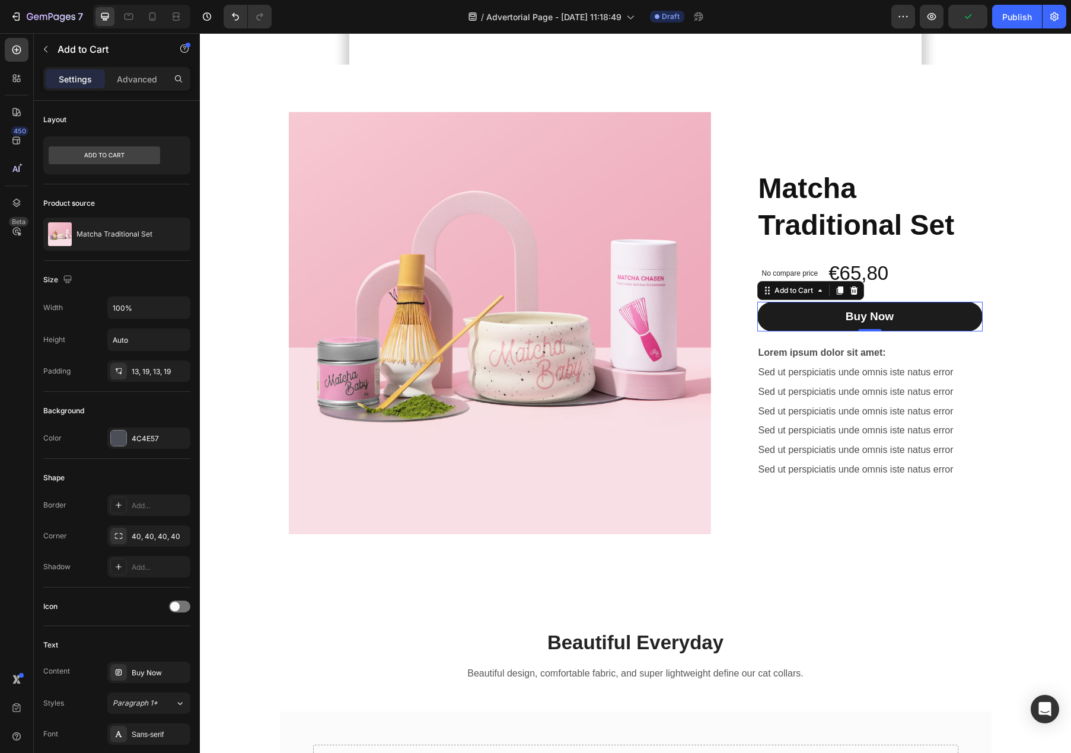
click at [813, 332] on button "Buy Now" at bounding box center [869, 317] width 225 height 30
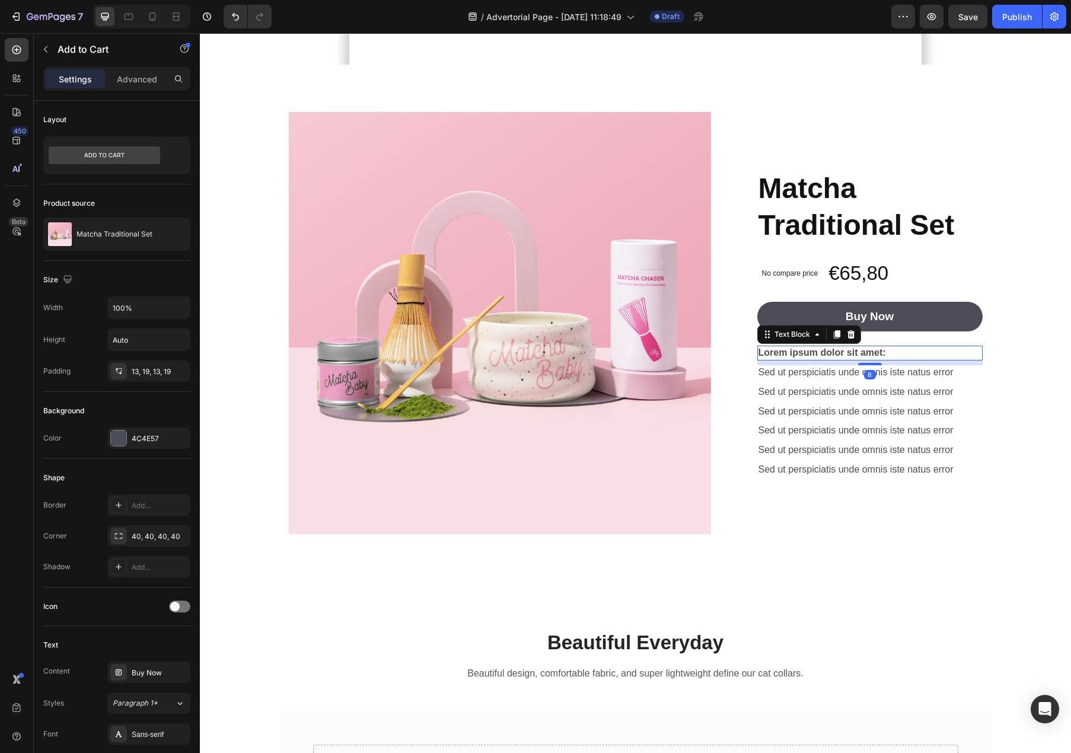
click at [821, 359] on p "Lorem ipsum dolor sit amet:" at bounding box center [870, 353] width 223 height 12
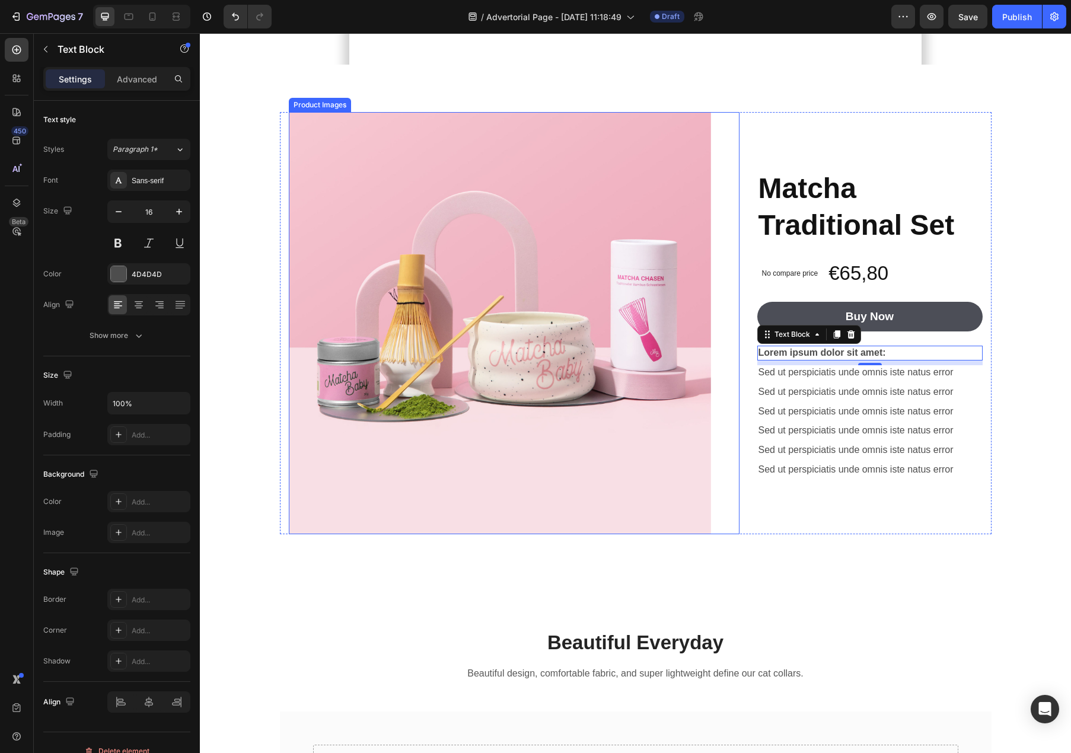
click at [518, 534] on img at bounding box center [500, 323] width 422 height 422
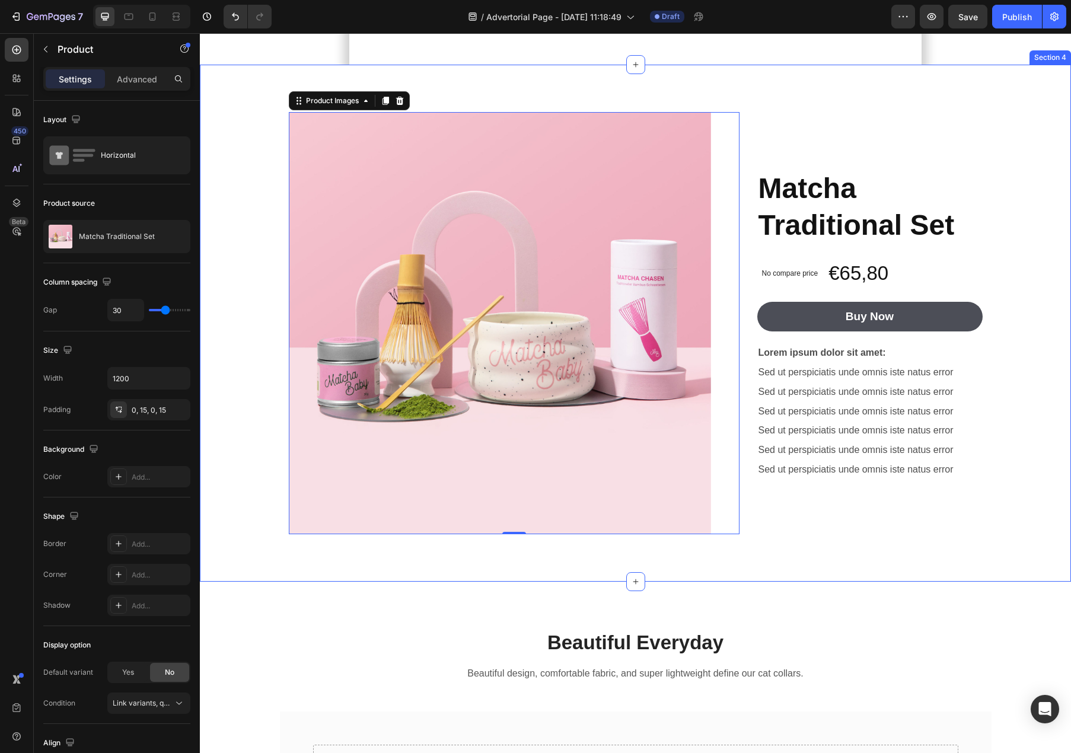
click at [805, 534] on div "Matcha Traditional Set Product Title No compare price Product Price €65,80 Prod…" at bounding box center [869, 323] width 225 height 422
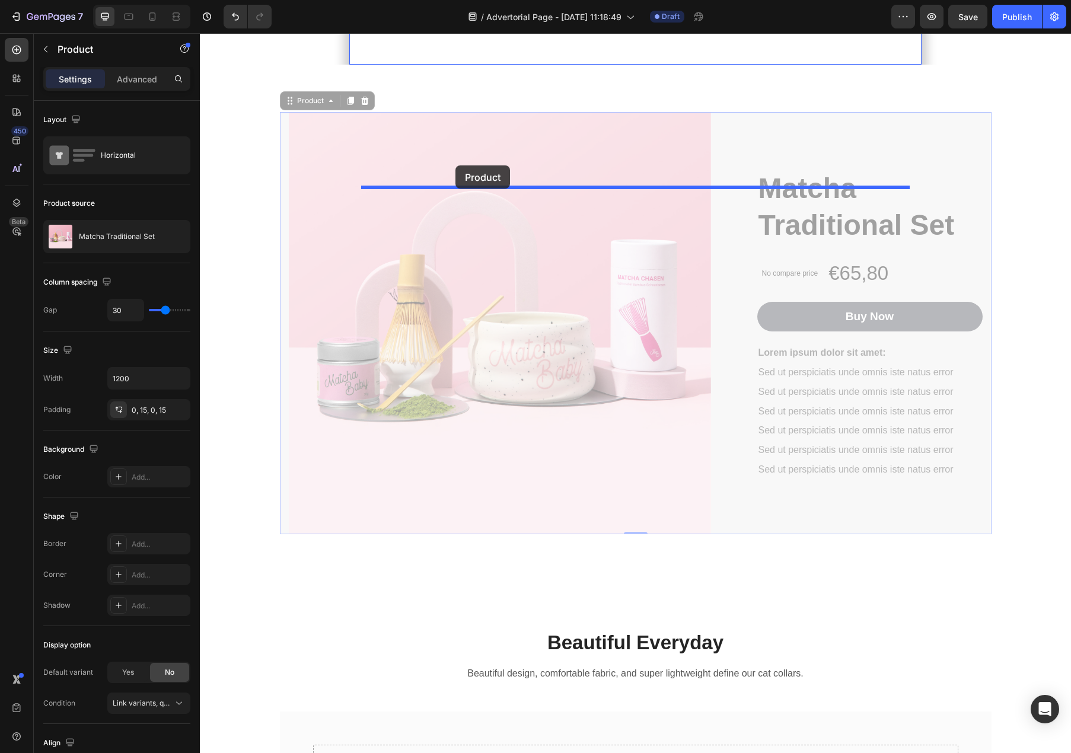
drag, startPoint x: 291, startPoint y: 238, endPoint x: 457, endPoint y: 168, distance: 180.2
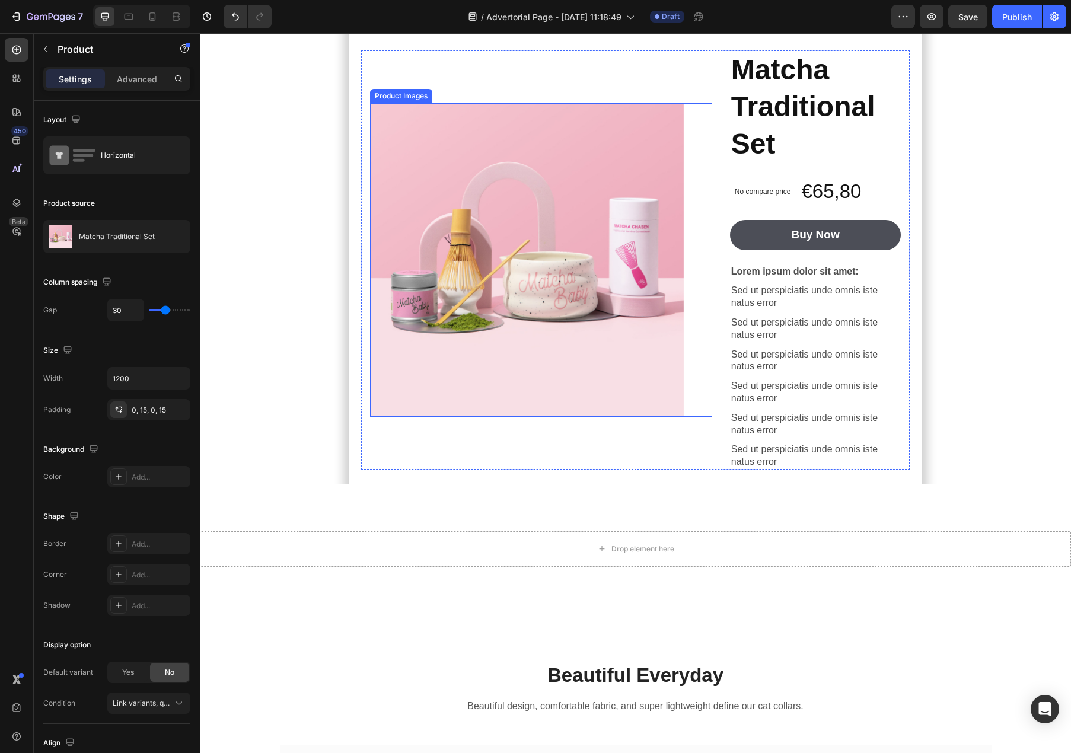
click at [597, 383] on img at bounding box center [527, 260] width 314 height 314
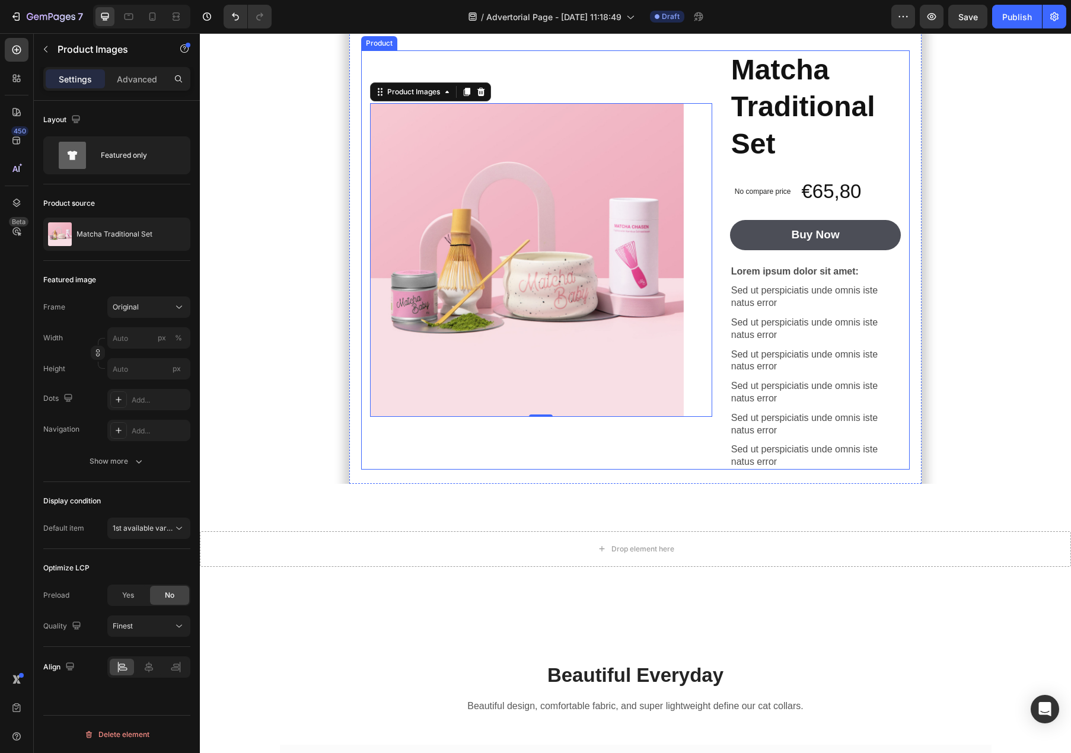
click at [717, 446] on div "Product Images 0 Matcha Traditional Set Product Title No compare price Product …" at bounding box center [635, 259] width 549 height 419
click at [704, 417] on div "Product Images" at bounding box center [541, 260] width 342 height 314
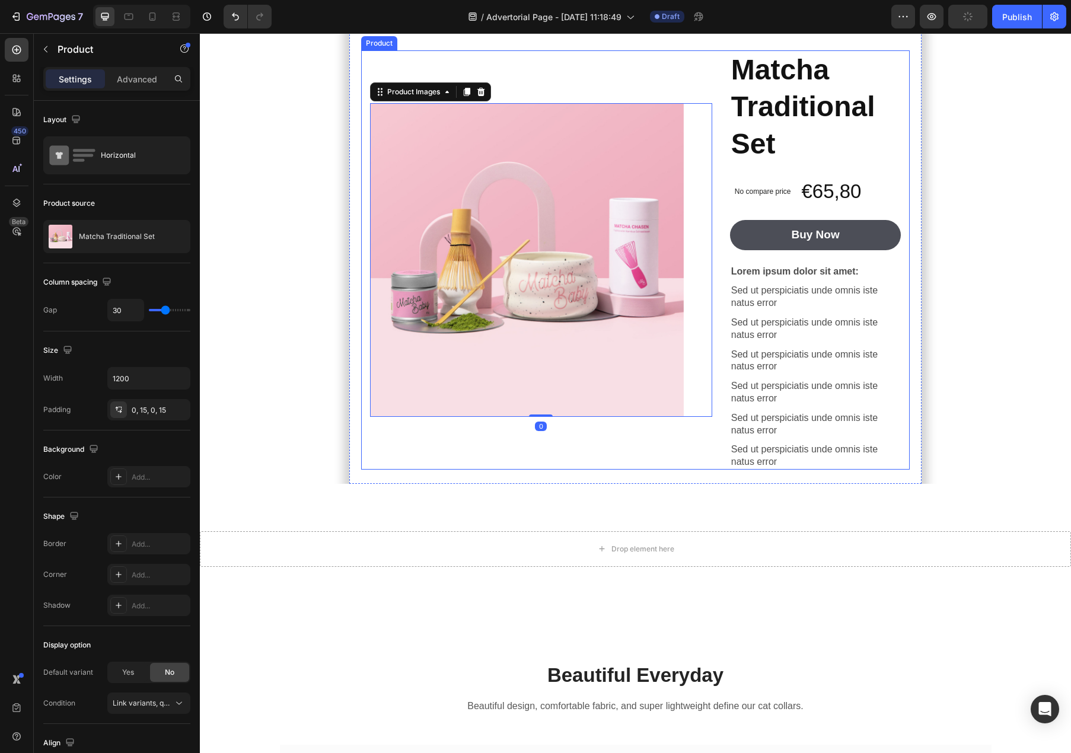
click at [702, 470] on div "Product Images 0" at bounding box center [541, 259] width 342 height 419
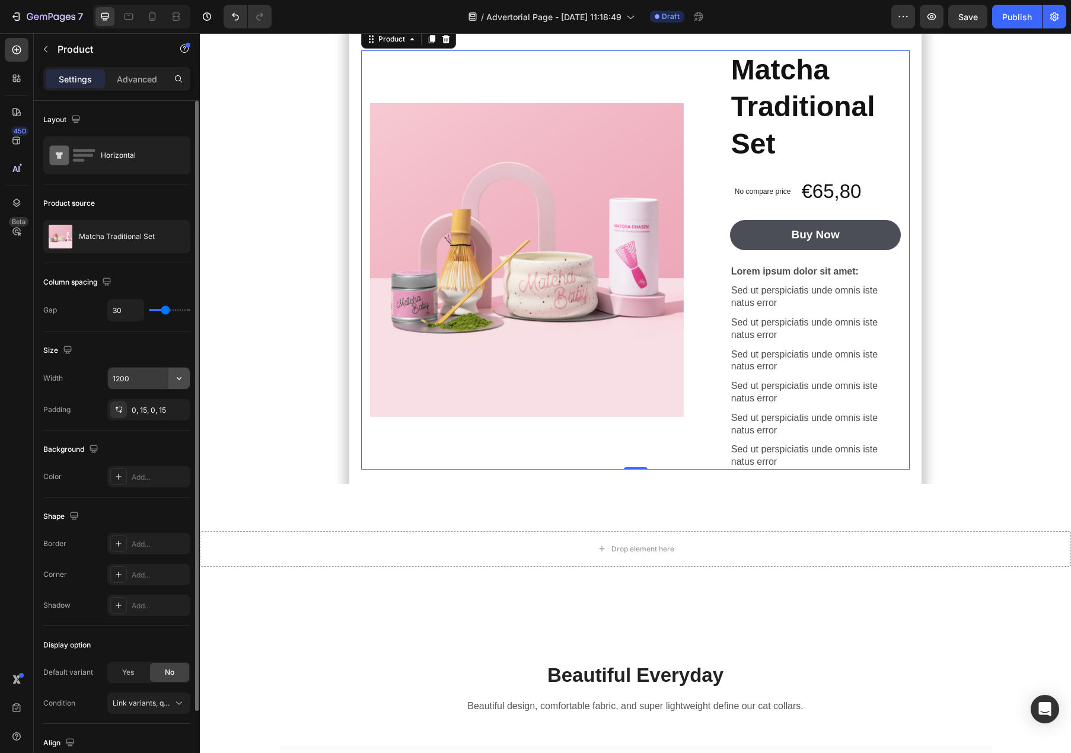
click at [183, 383] on icon "button" at bounding box center [179, 378] width 12 height 12
click at [182, 383] on icon "button" at bounding box center [179, 378] width 12 height 12
click at [163, 406] on span "100%" at bounding box center [170, 408] width 20 height 11
type input "100%"
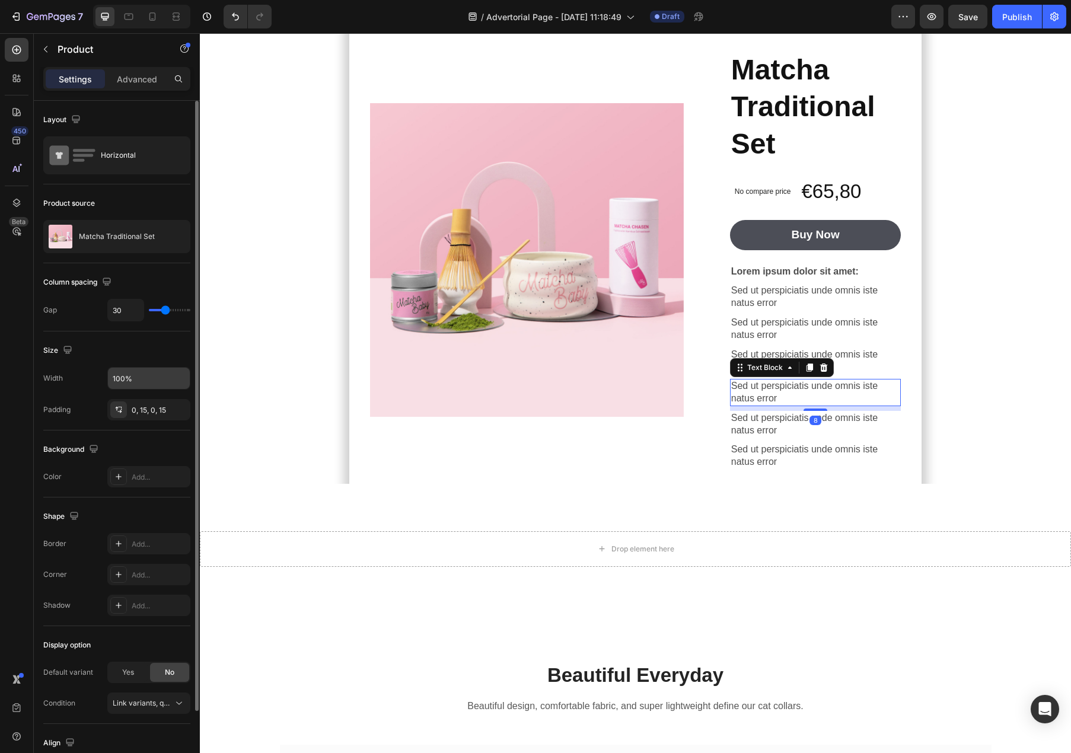
click at [778, 406] on div "Sed ut perspiciatis unde omnis iste natus error" at bounding box center [815, 392] width 171 height 27
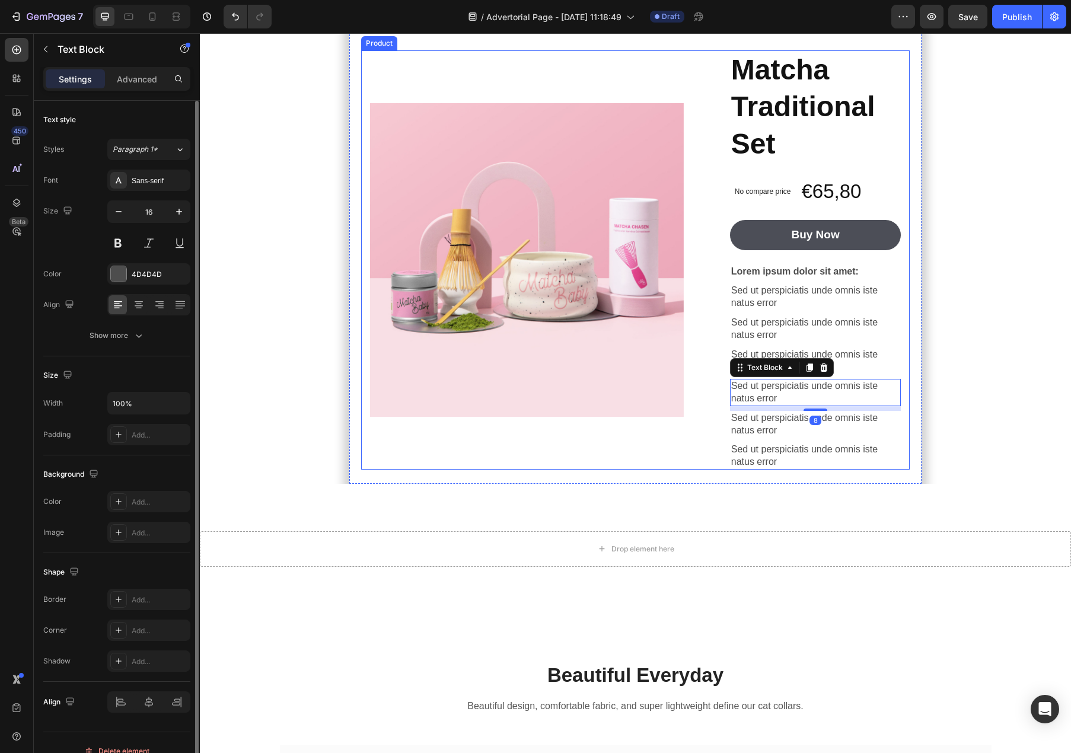
click at [726, 470] on div "Product Images Matcha Traditional Set Product Title No compare price Product Pr…" at bounding box center [635, 259] width 549 height 419
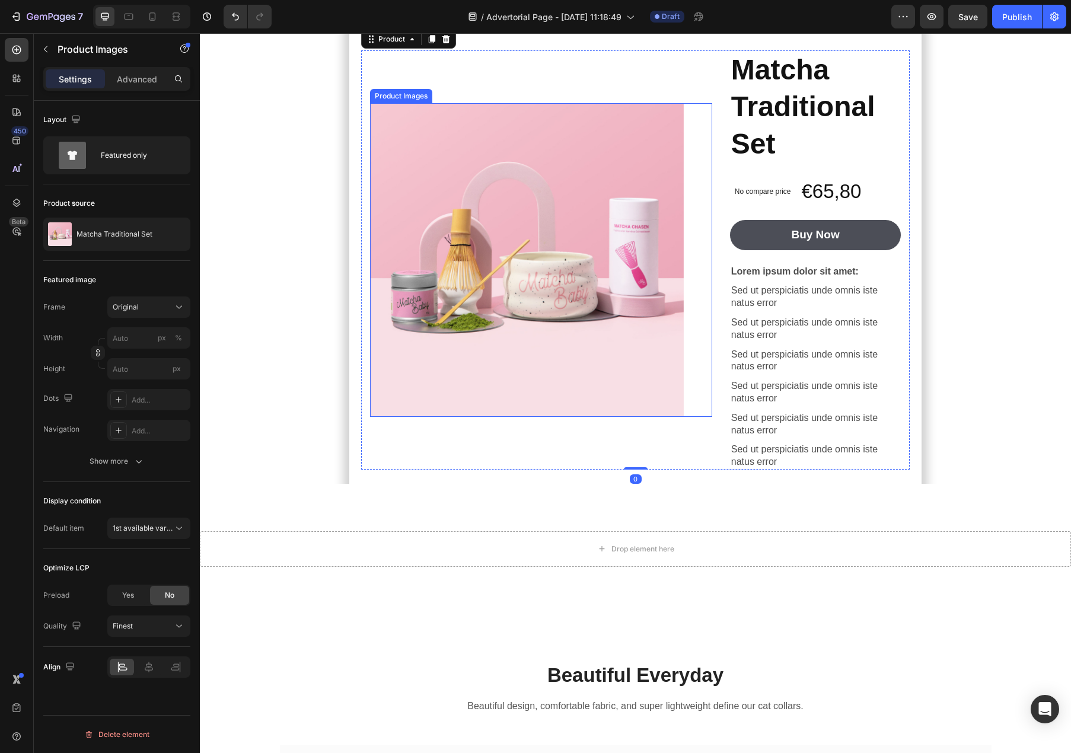
click at [667, 417] on img at bounding box center [527, 260] width 314 height 314
click at [141, 305] on div "Original" at bounding box center [142, 307] width 58 height 11
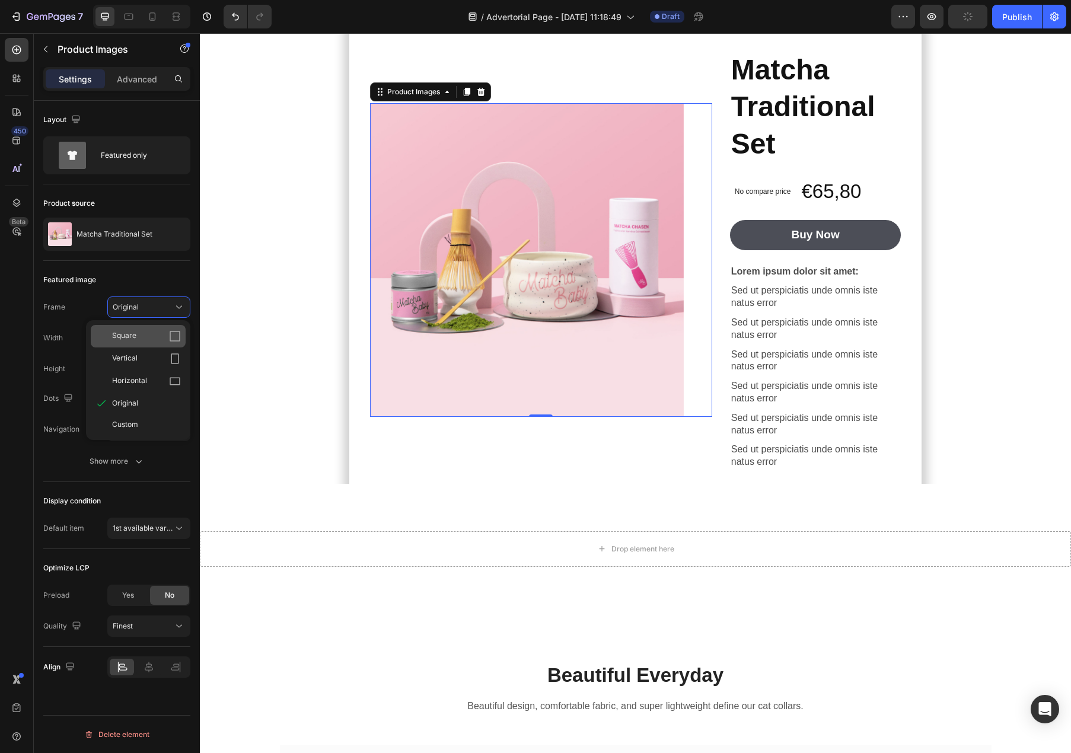
click at [141, 343] on div "Square" at bounding box center [138, 336] width 95 height 23
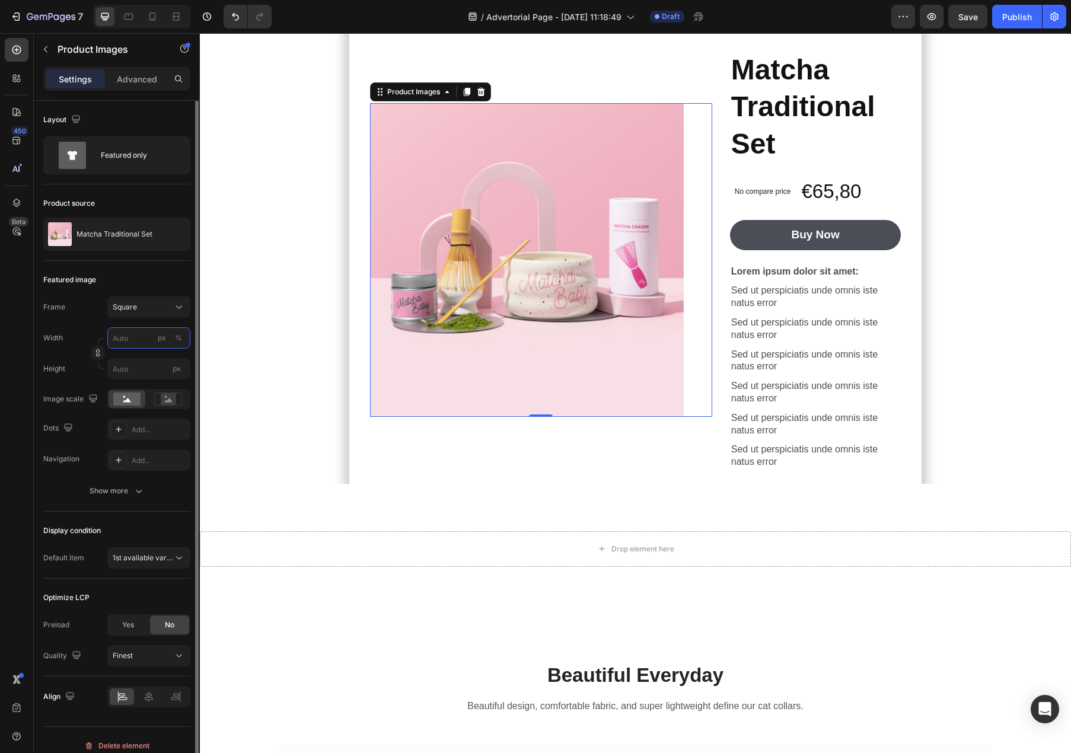
click at [135, 336] on input "px %" at bounding box center [148, 337] width 83 height 21
click at [170, 339] on div "px %" at bounding box center [170, 337] width 31 height 21
click at [170, 339] on input "px %" at bounding box center [148, 337] width 83 height 21
click at [165, 400] on icon at bounding box center [169, 400] width 8 height 4
click at [130, 405] on rect at bounding box center [126, 399] width 27 height 13
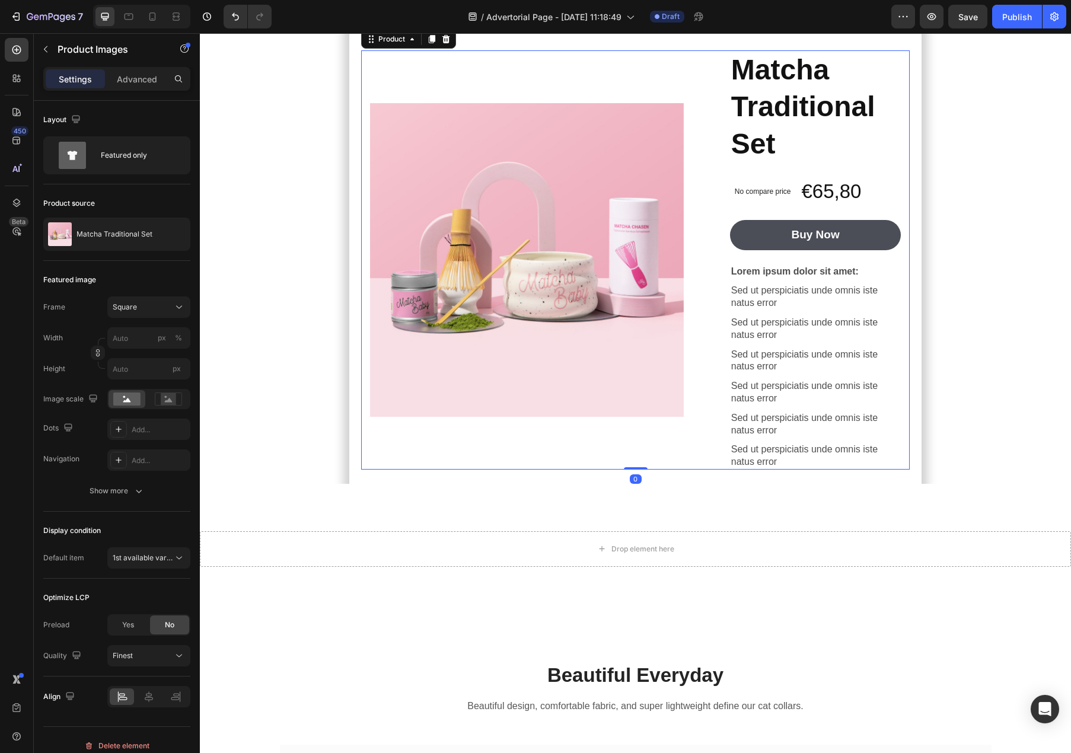
click at [609, 470] on div "Product Images" at bounding box center [541, 259] width 342 height 419
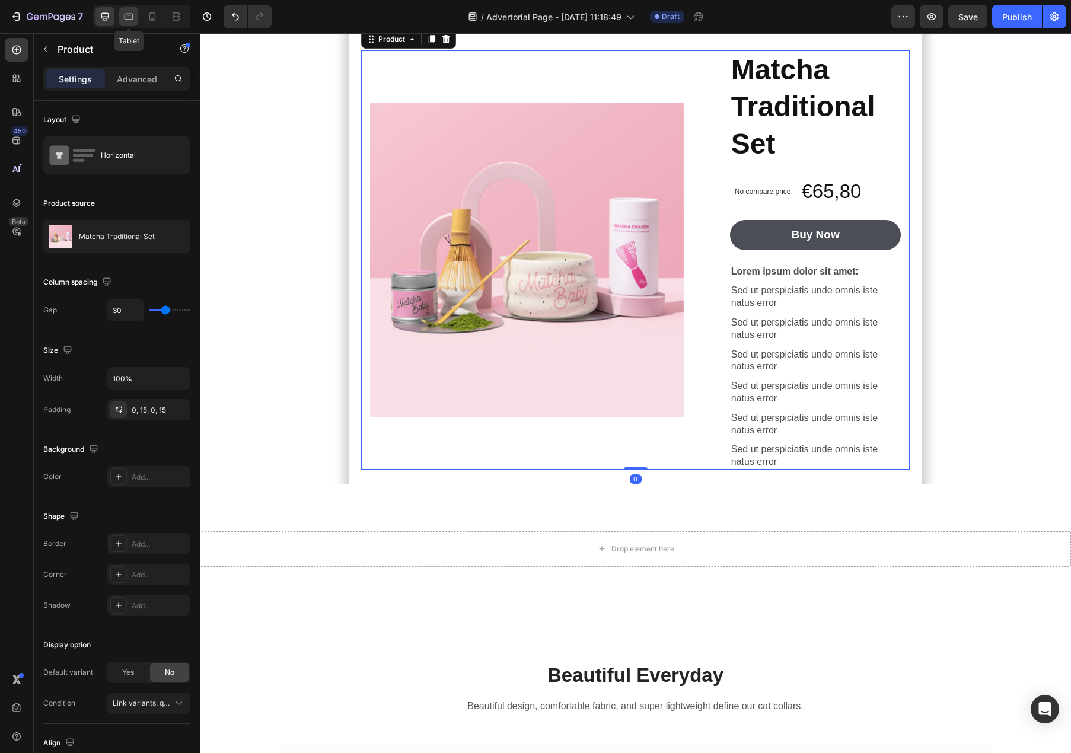
click at [133, 22] on icon at bounding box center [129, 17] width 12 height 12
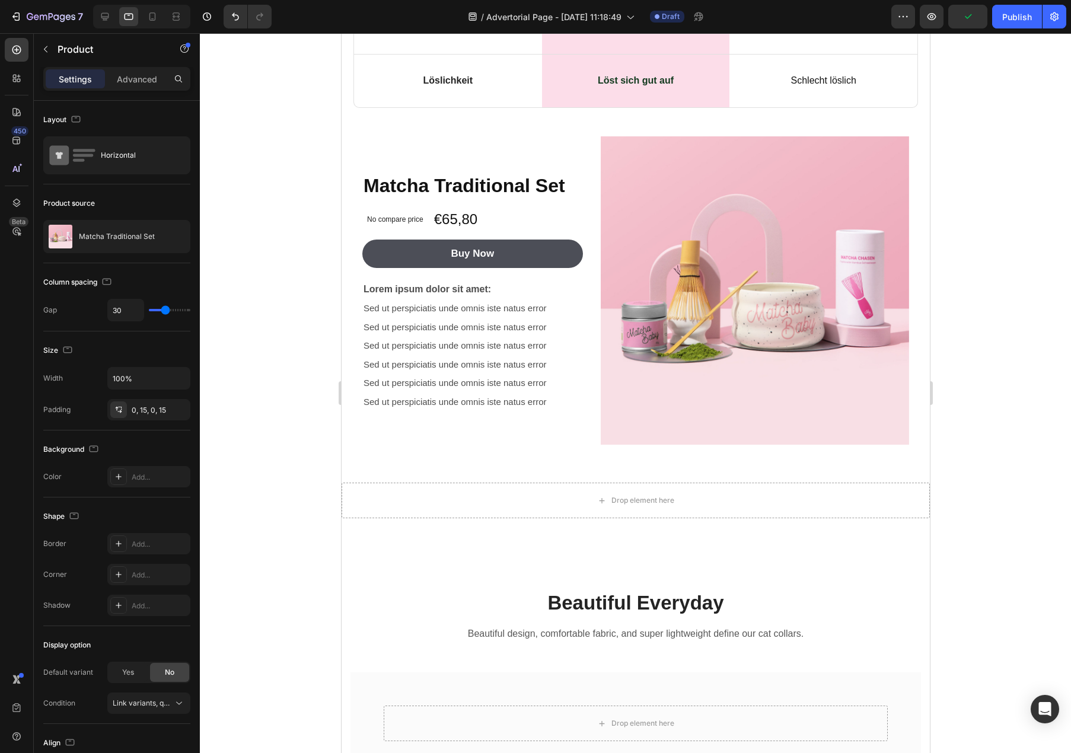
scroll to position [5400, 0]
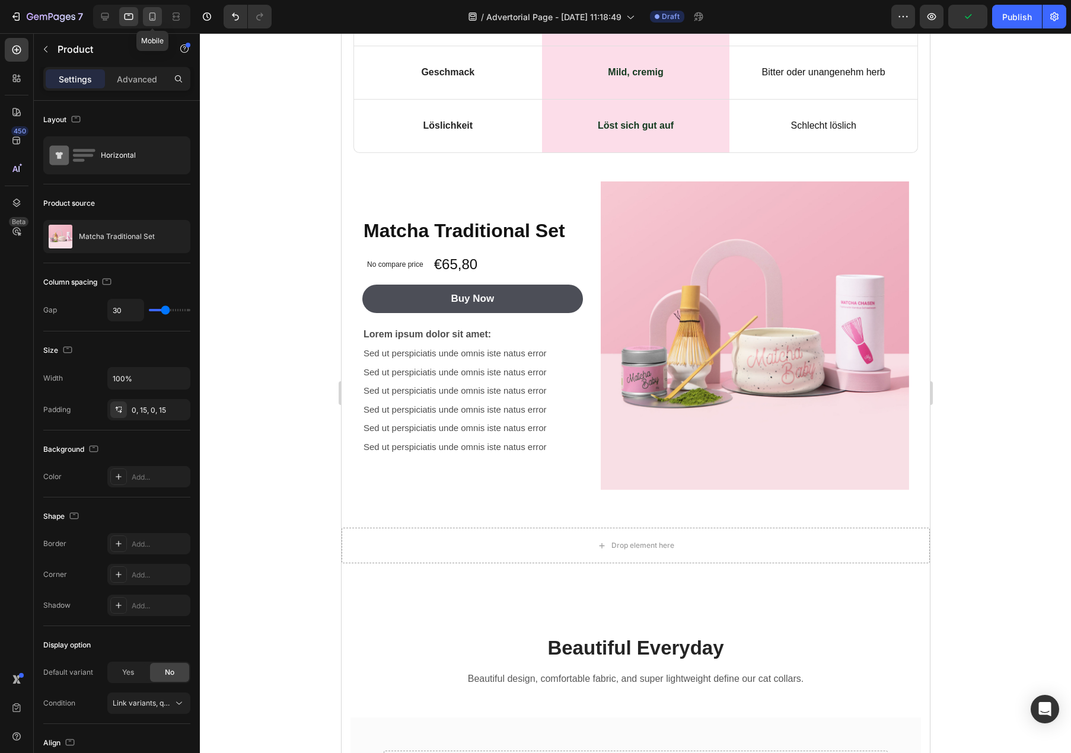
click at [160, 23] on div at bounding box center [152, 16] width 19 height 19
type input "0"
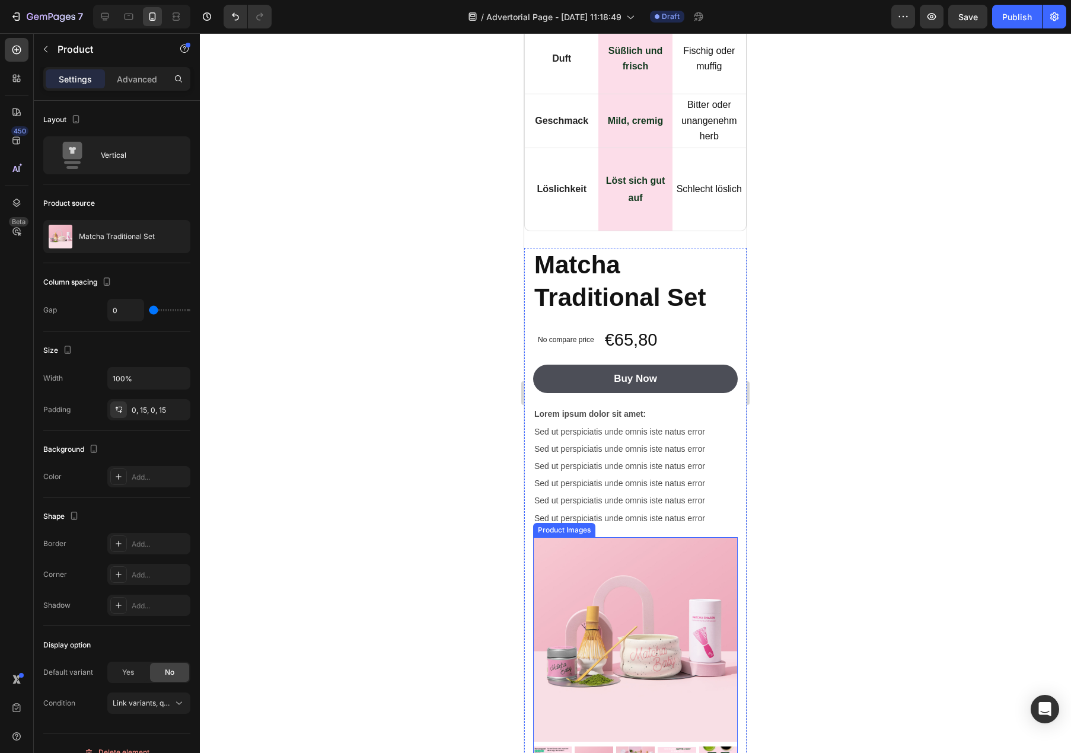
scroll to position [8020, 0]
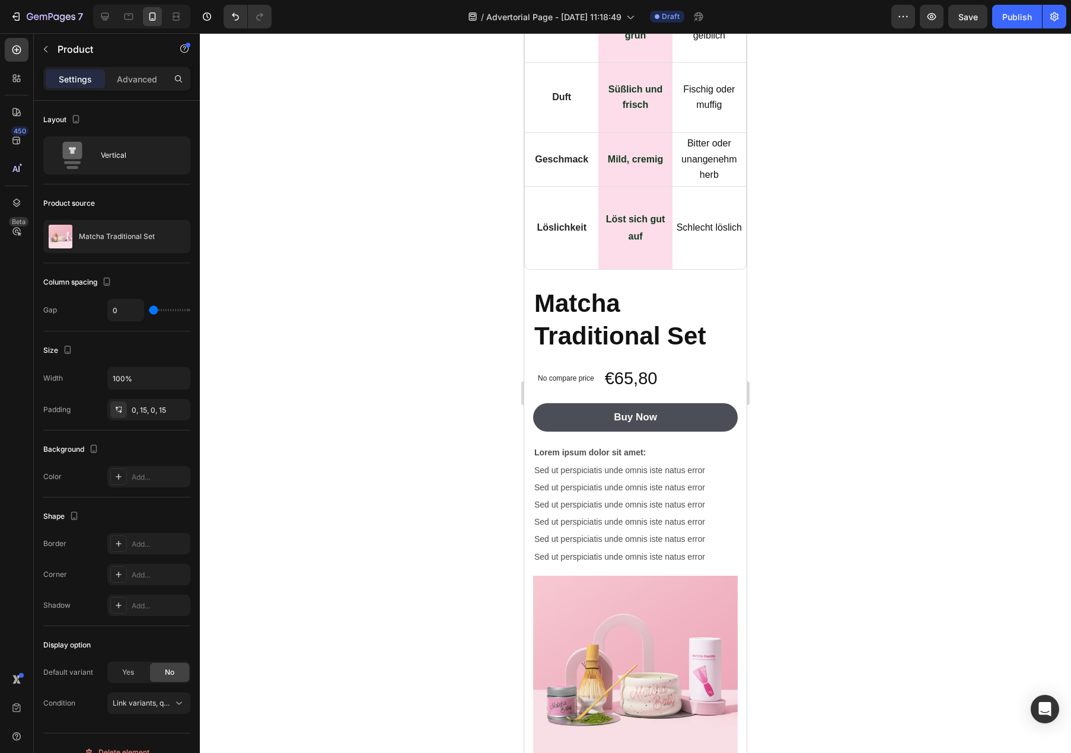
click at [654, 459] on div "Matcha Traditional Set Product Title No compare price Product Price €65,80 Prod…" at bounding box center [635, 424] width 205 height 276
click at [654, 576] on img at bounding box center [635, 678] width 205 height 205
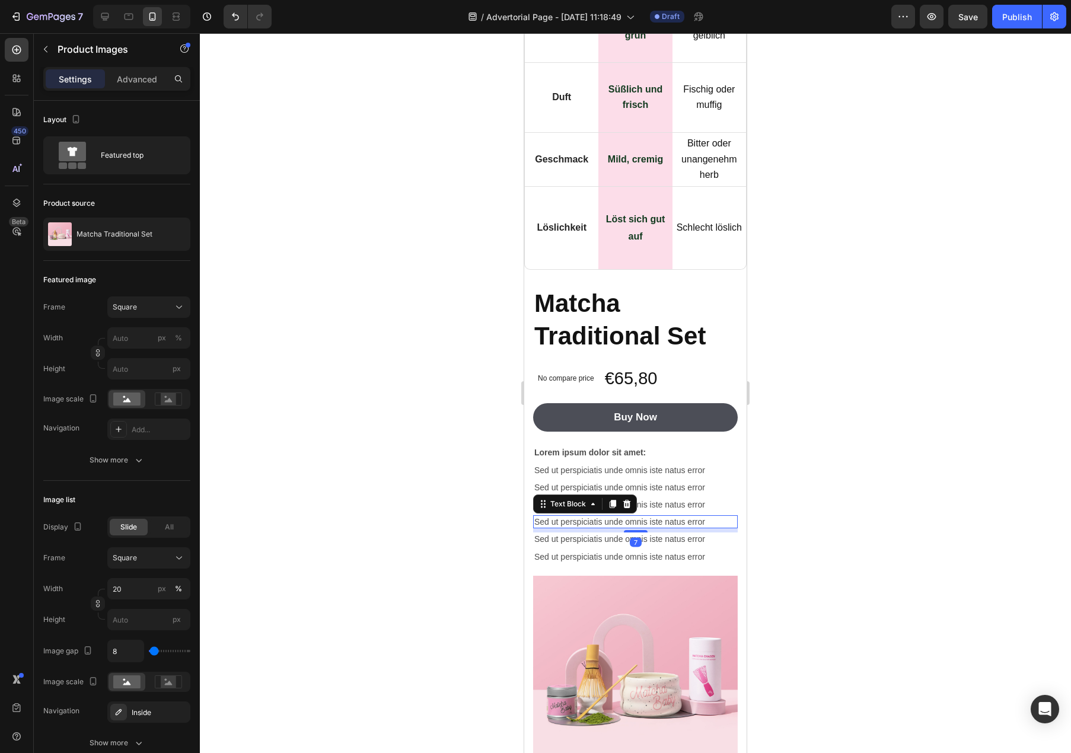
click at [656, 517] on p "Sed ut perspiciatis unde omnis iste natus error" at bounding box center [635, 522] width 202 height 11
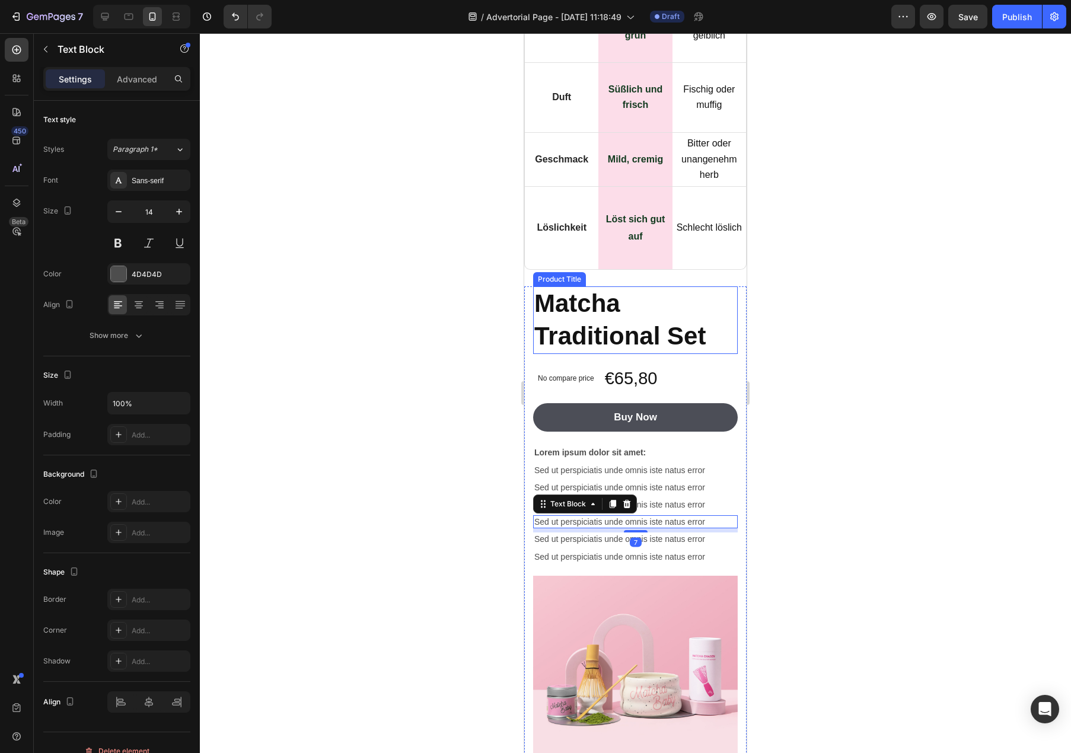
click at [698, 286] on h1 "Matcha Traditional Set" at bounding box center [635, 319] width 205 height 67
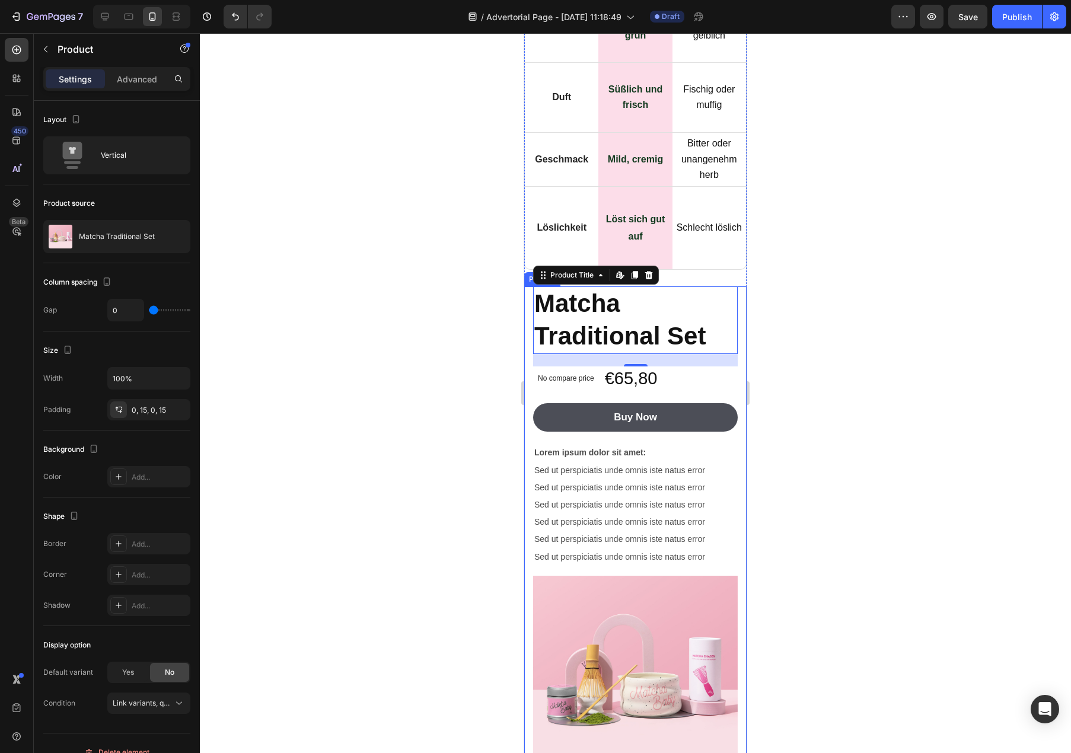
click at [530, 448] on div "Product Images Matcha Traditional Set Product Title Edit content in Shopify 21 …" at bounding box center [635, 554] width 222 height 537
click at [157, 412] on div "0, 15, 0, 15" at bounding box center [149, 410] width 34 height 11
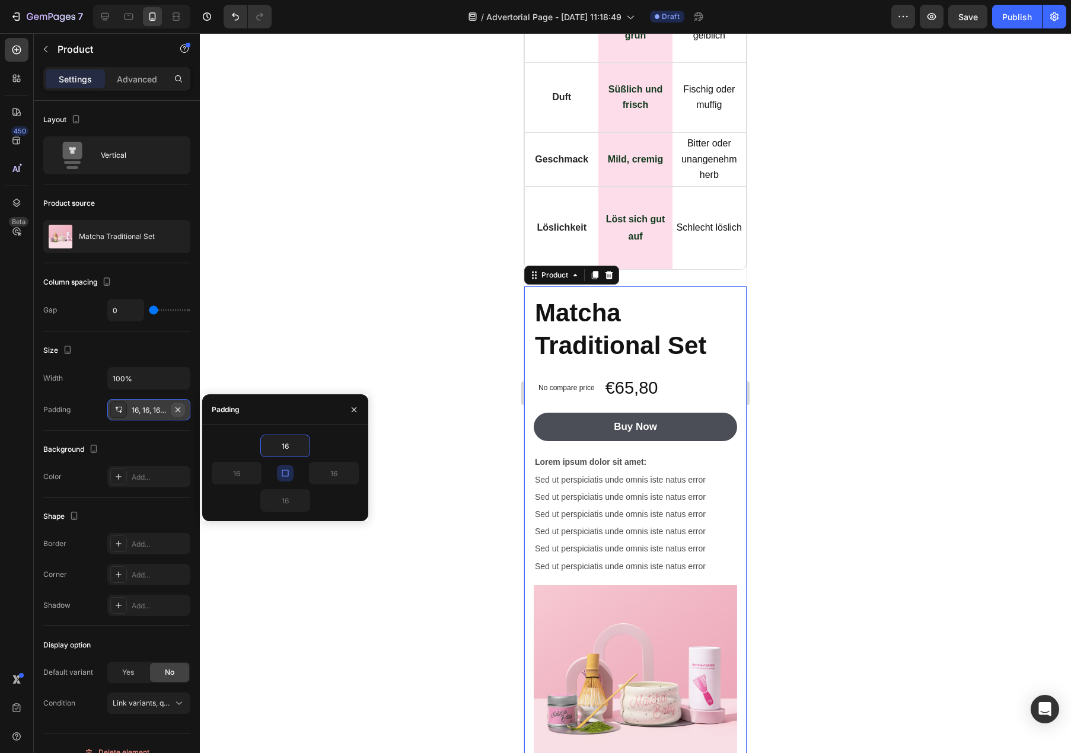
click at [180, 410] on icon "button" at bounding box center [177, 409] width 9 height 9
type input "0"
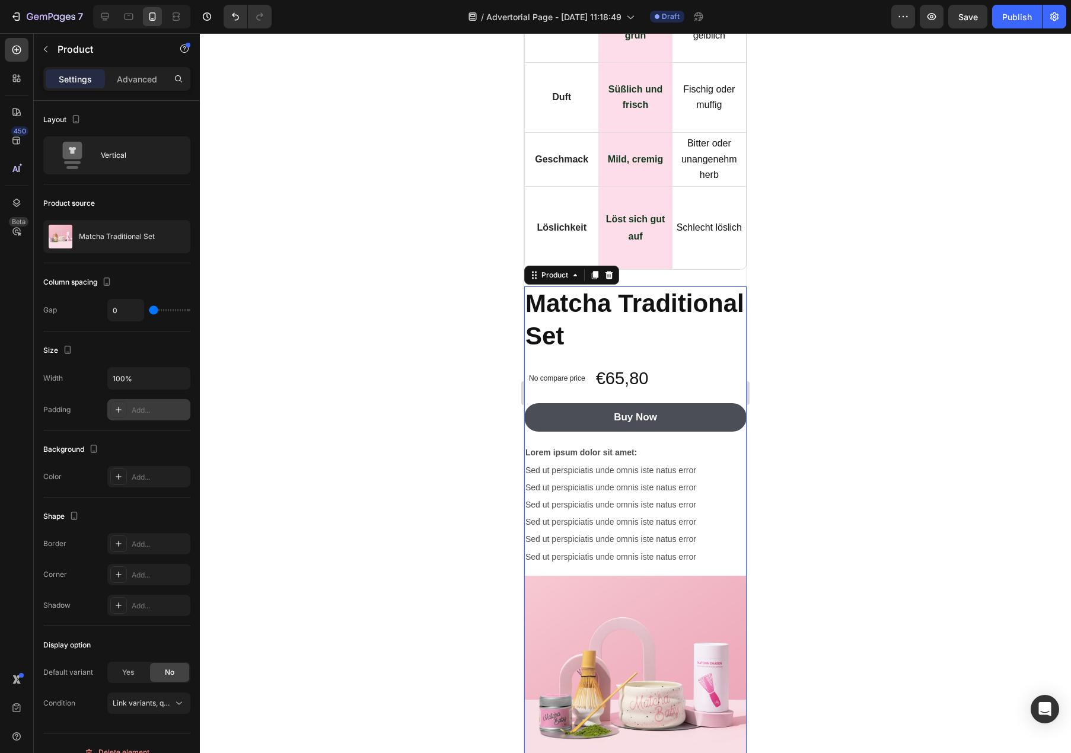
click at [139, 413] on div "Add..." at bounding box center [160, 410] width 56 height 11
type input "16"
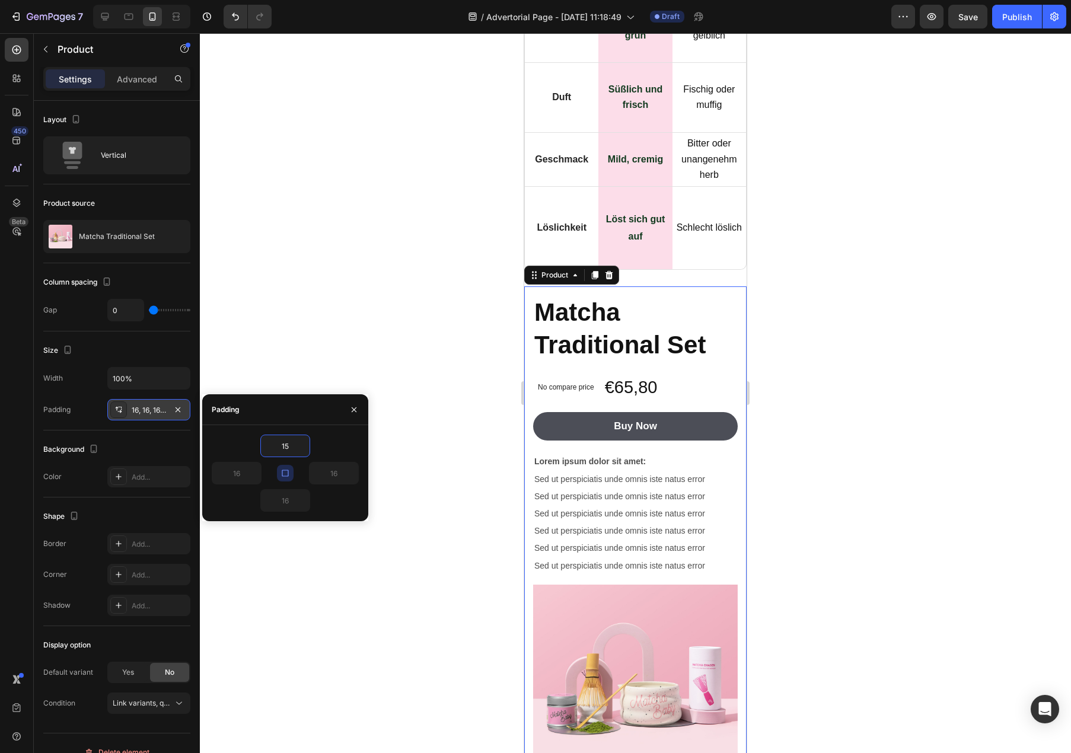
type input "1"
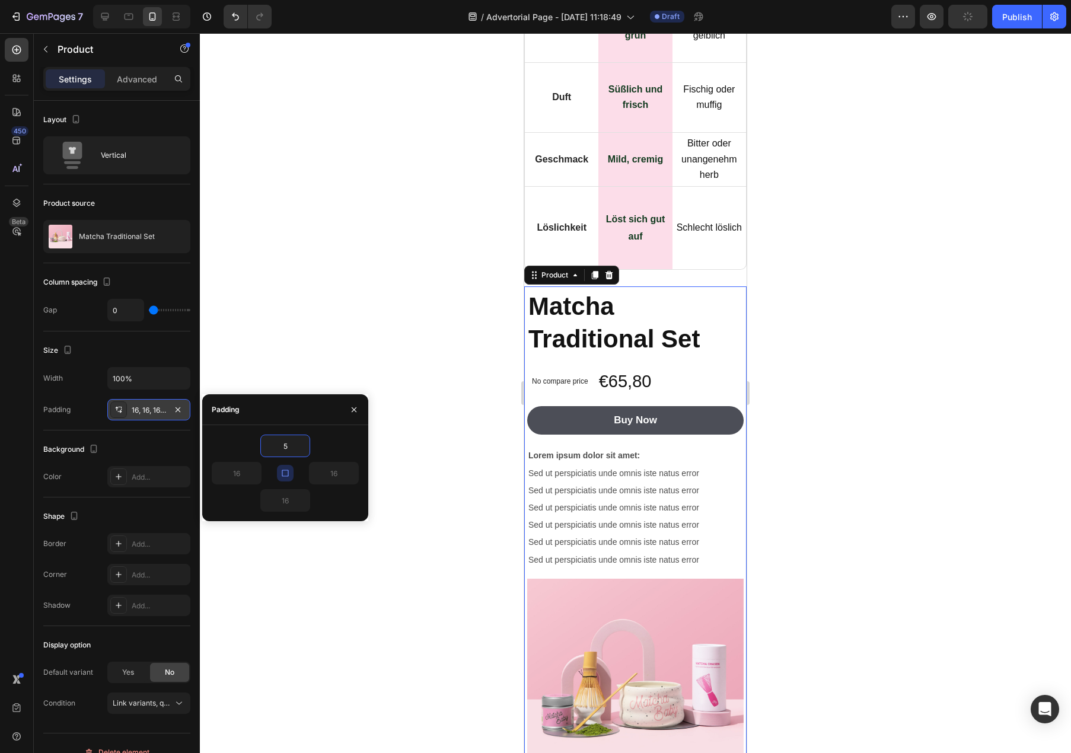
type input "5"
click at [357, 412] on icon "button" at bounding box center [353, 409] width 9 height 9
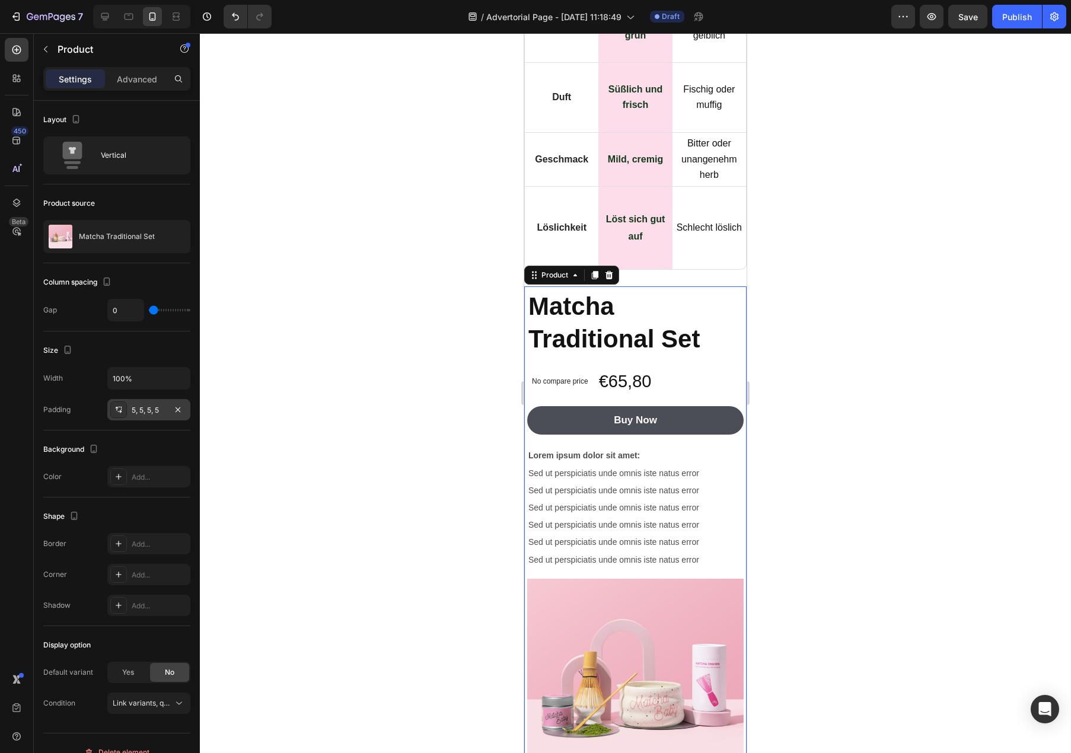
click at [786, 387] on div at bounding box center [635, 393] width 871 height 720
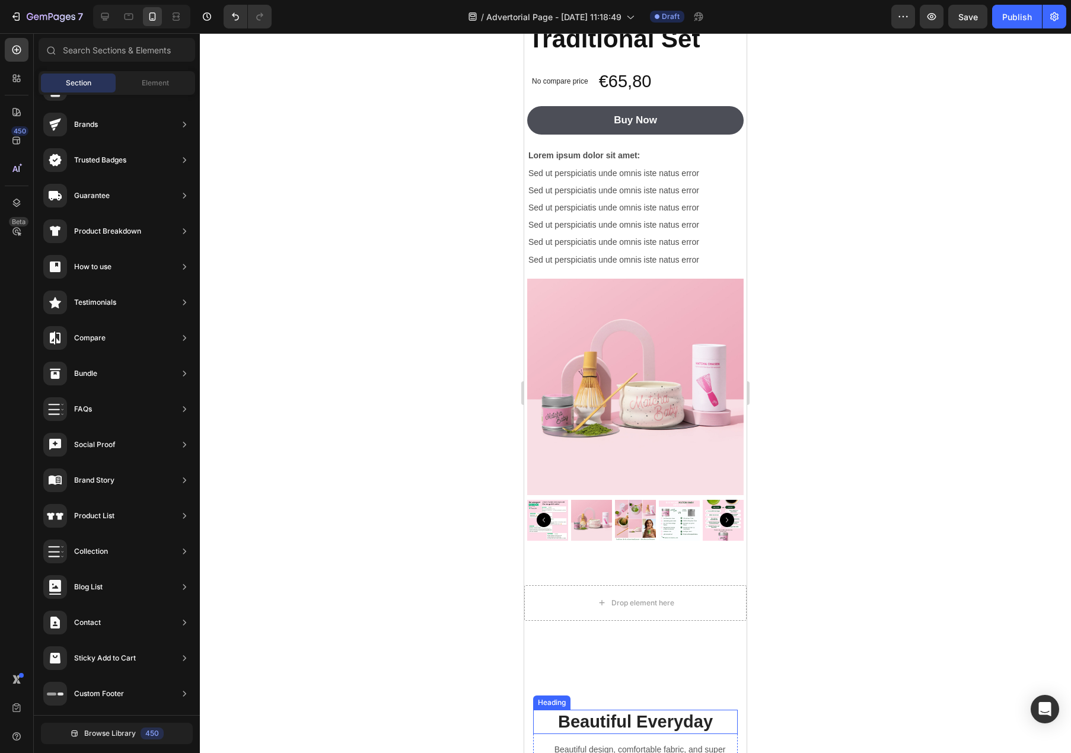
scroll to position [8181, 0]
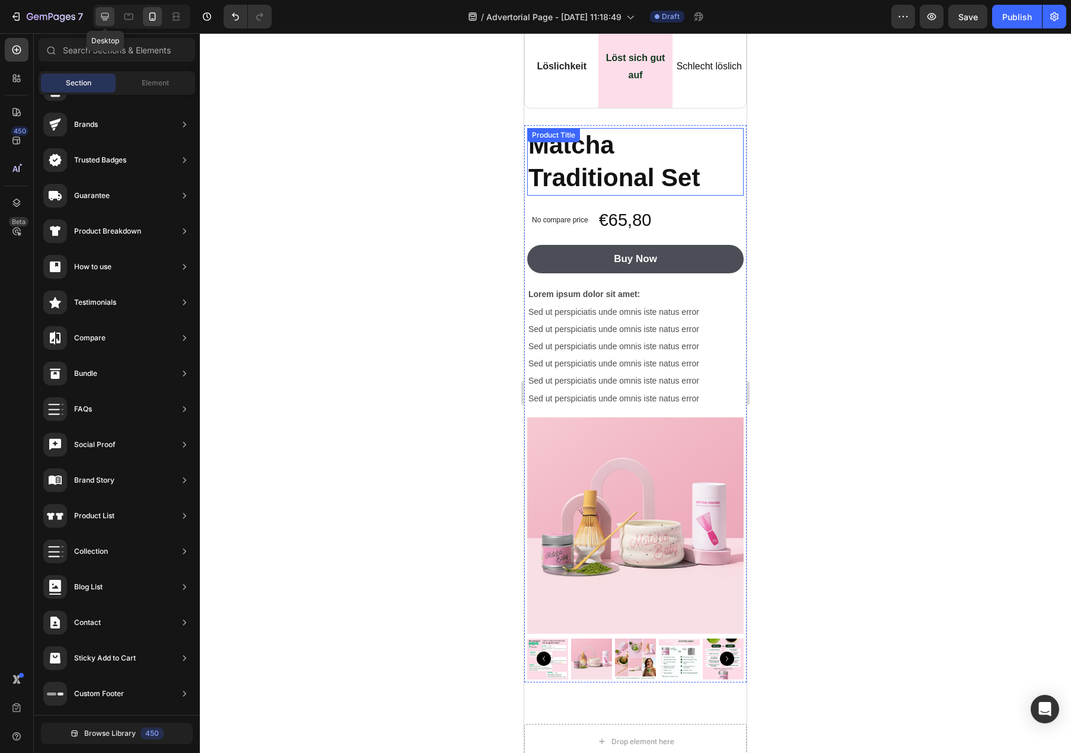
click at [109, 11] on icon at bounding box center [105, 17] width 12 height 12
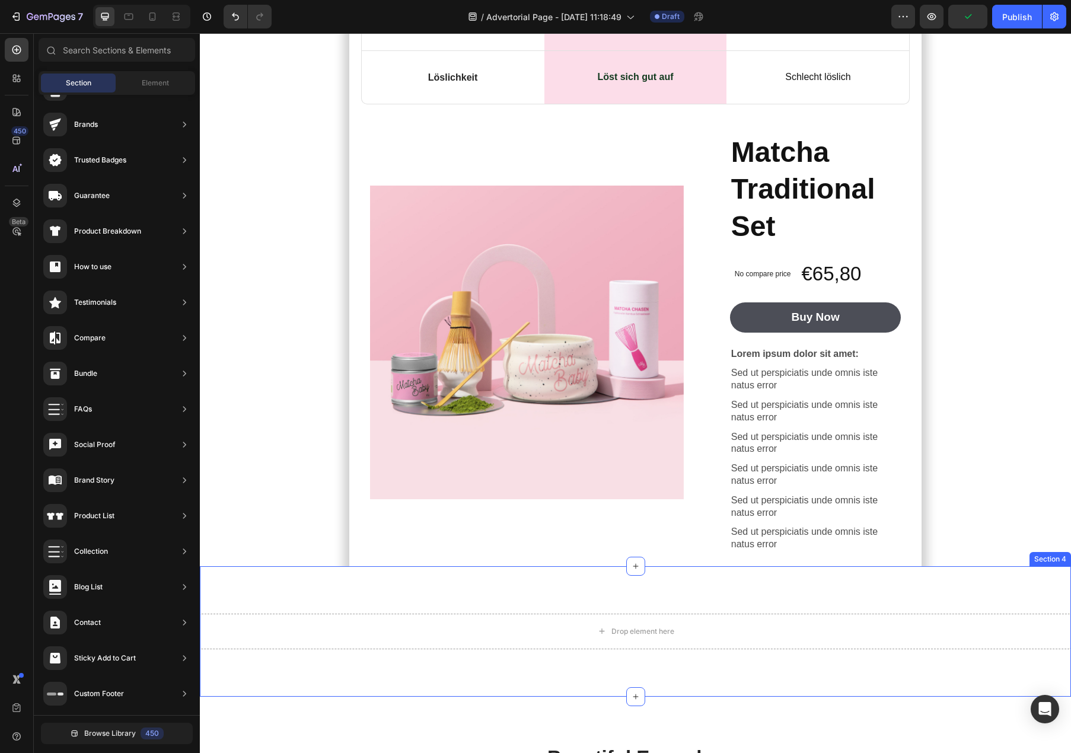
scroll to position [6214, 0]
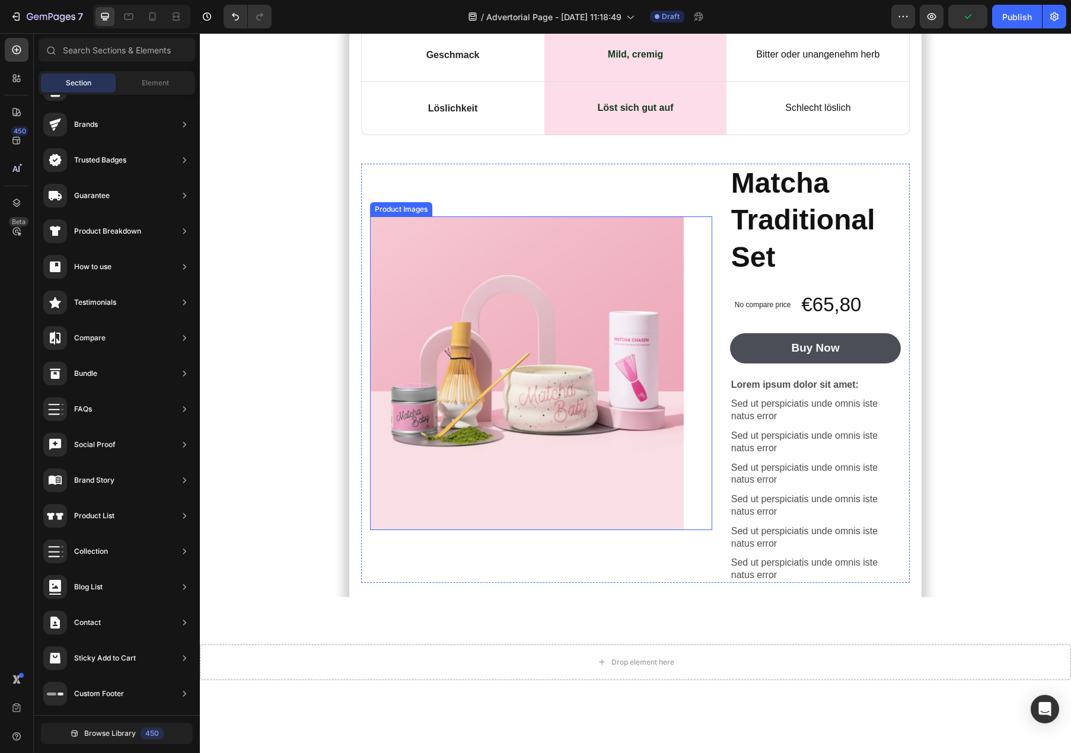
click at [603, 409] on img at bounding box center [527, 373] width 314 height 314
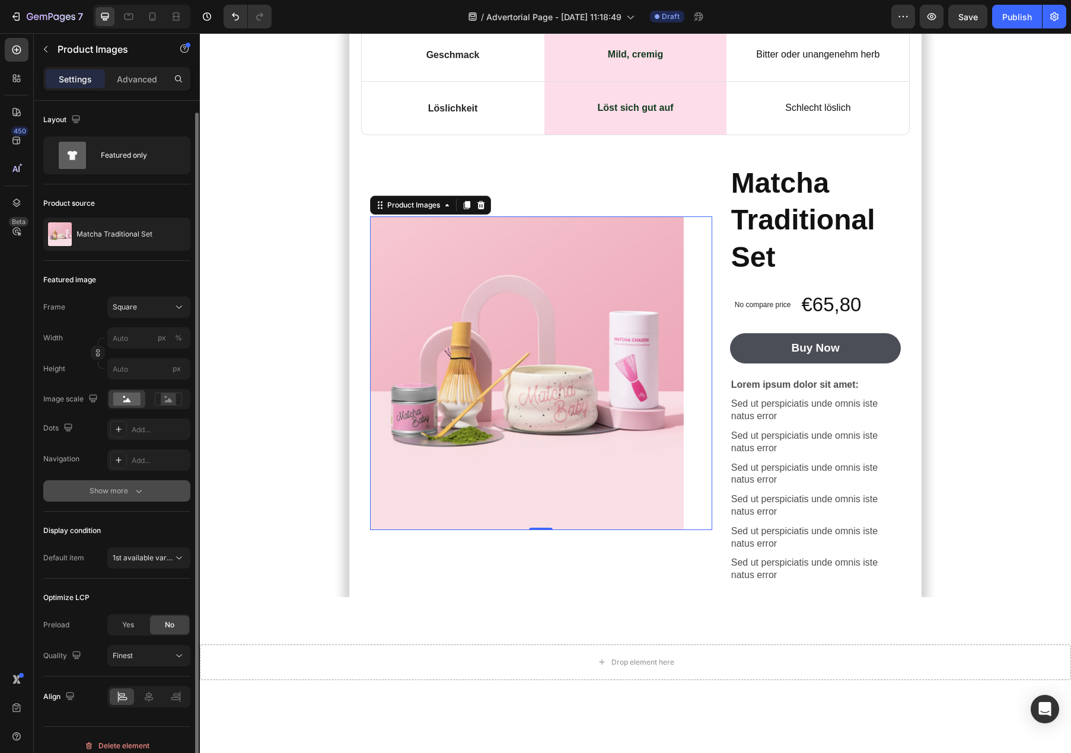
scroll to position [11, 0]
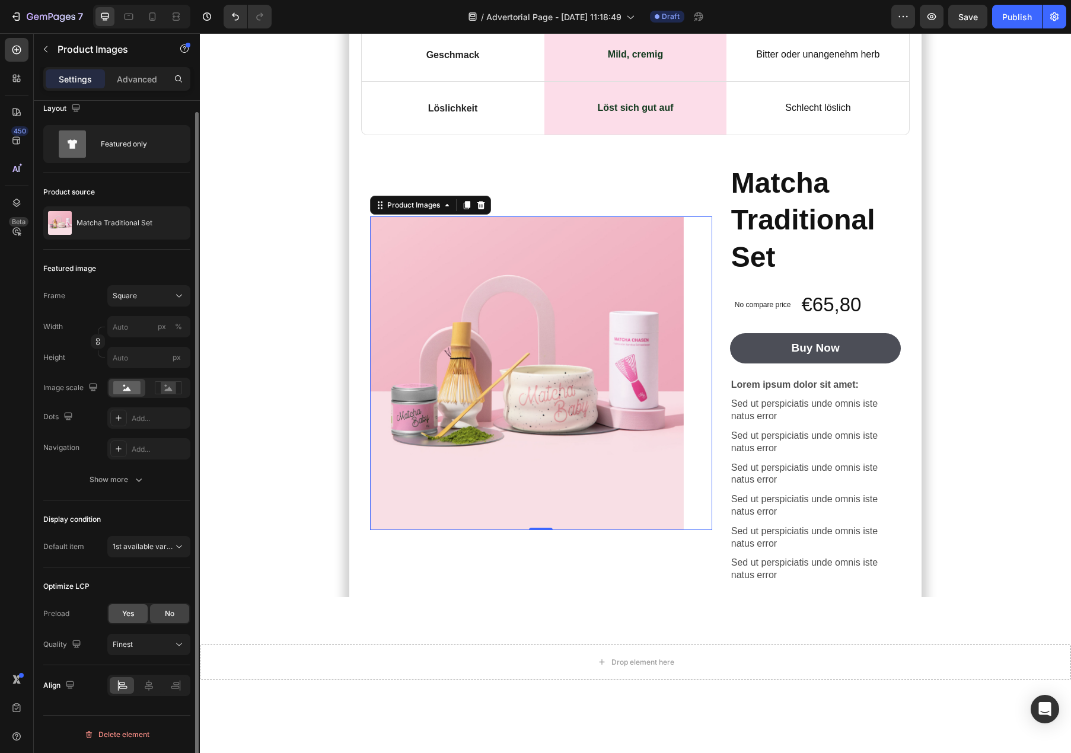
click at [134, 606] on div "Yes" at bounding box center [128, 613] width 39 height 19
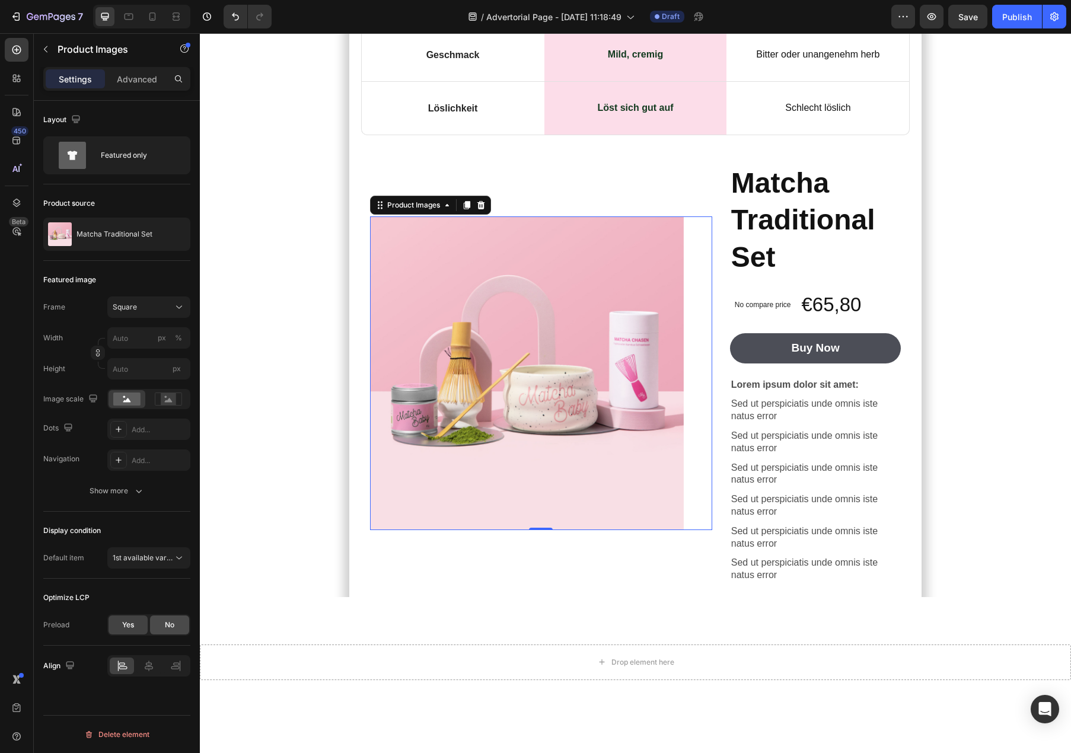
click at [168, 630] on div "No" at bounding box center [169, 625] width 39 height 19
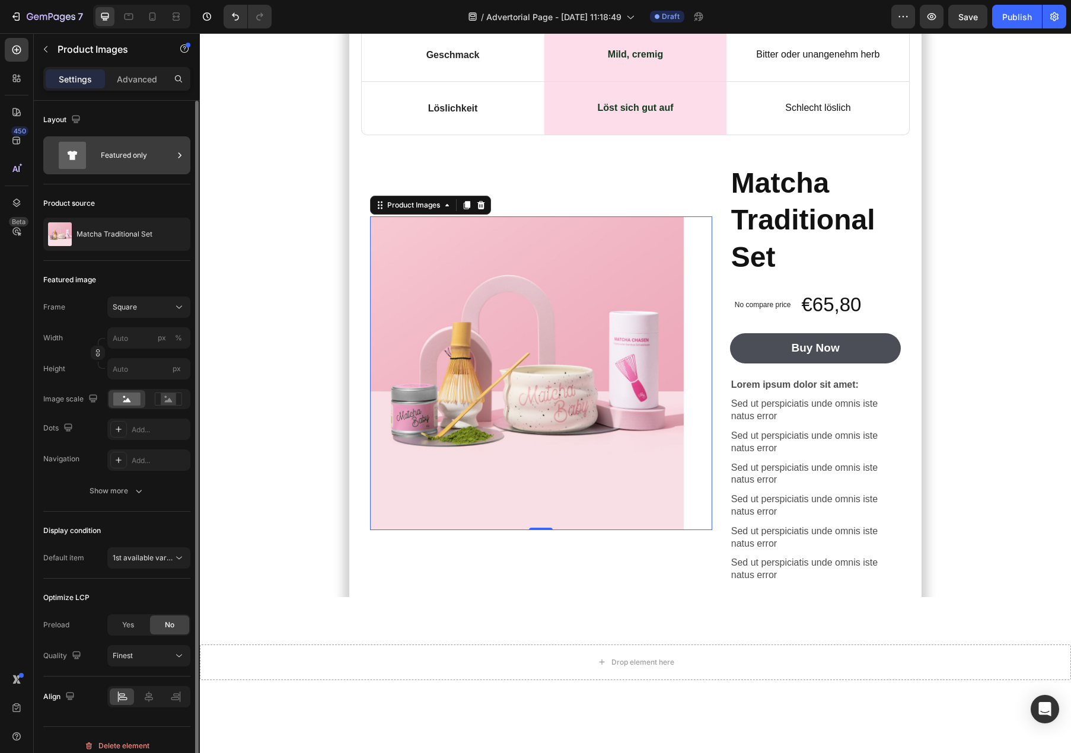
click at [129, 163] on div "Featured only" at bounding box center [137, 155] width 72 height 27
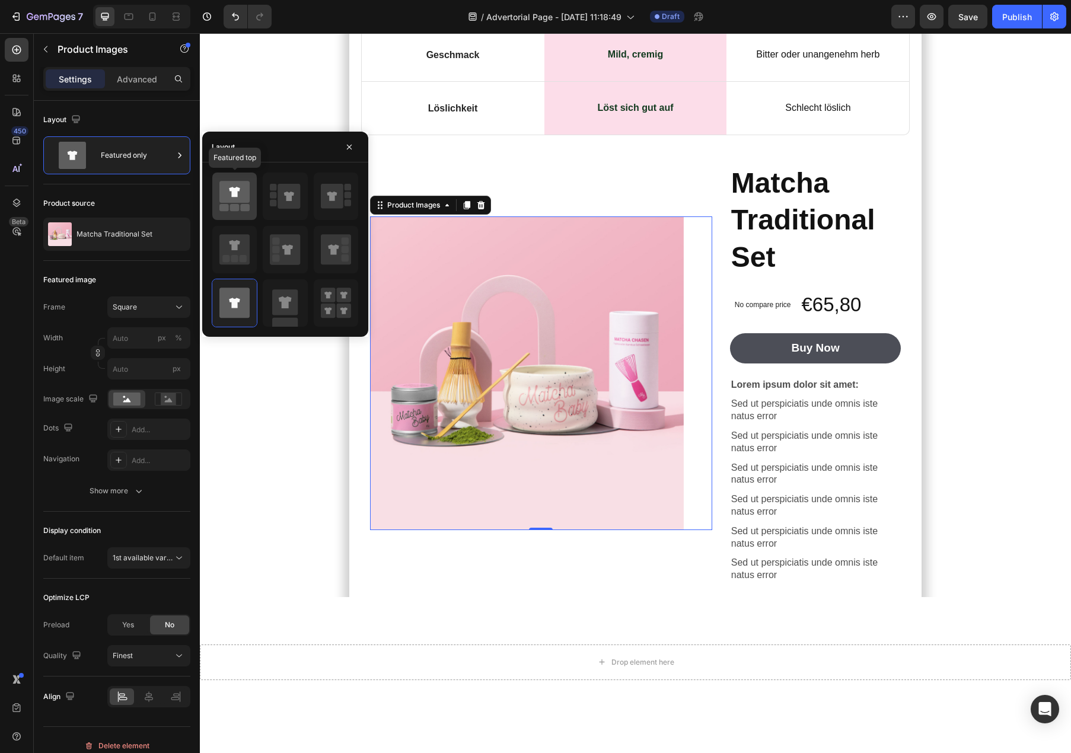
click at [234, 206] on rect at bounding box center [234, 207] width 9 height 7
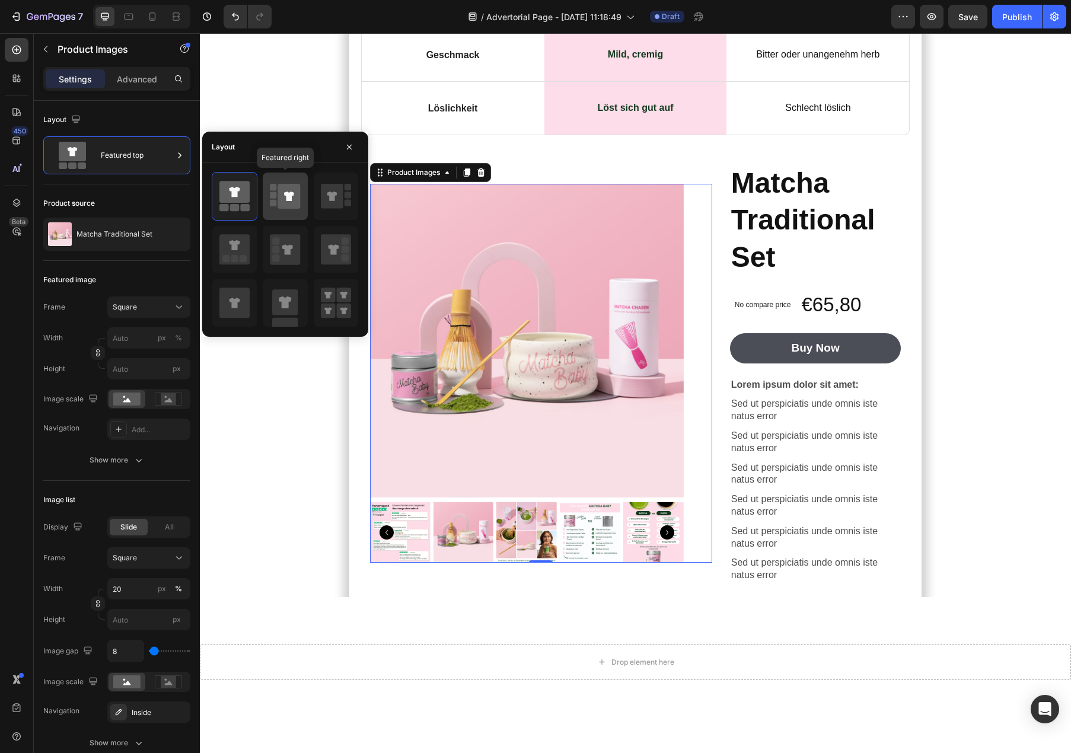
click at [279, 206] on icon at bounding box center [289, 196] width 23 height 25
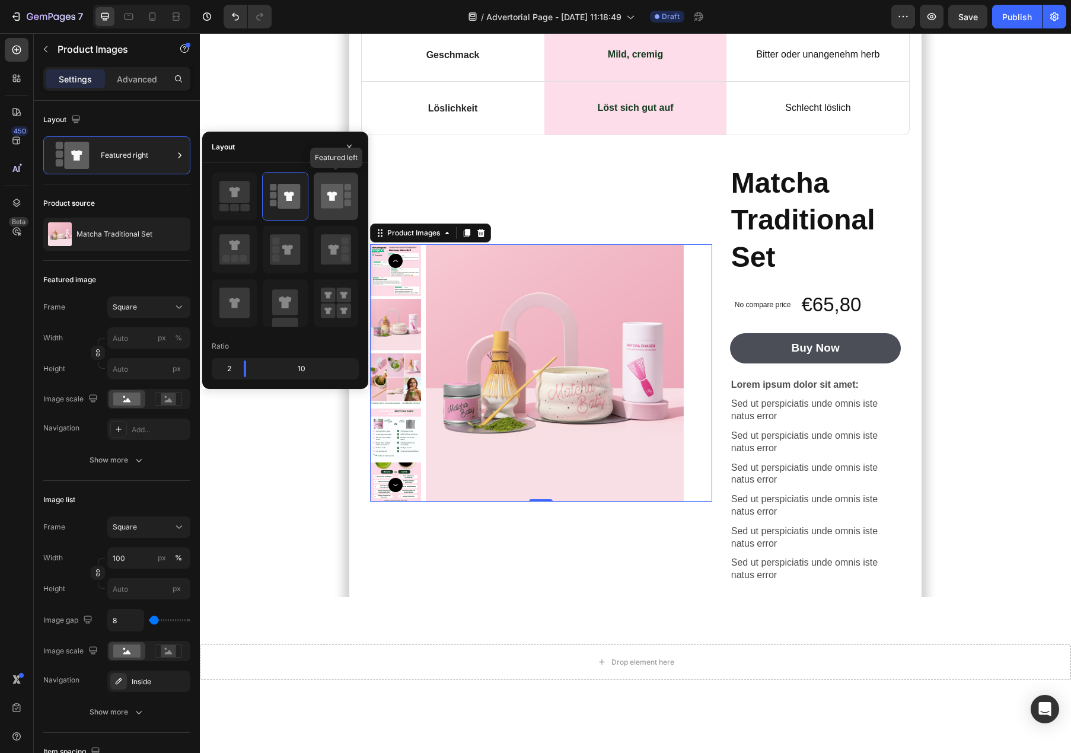
click at [316, 208] on div at bounding box center [336, 196] width 44 height 47
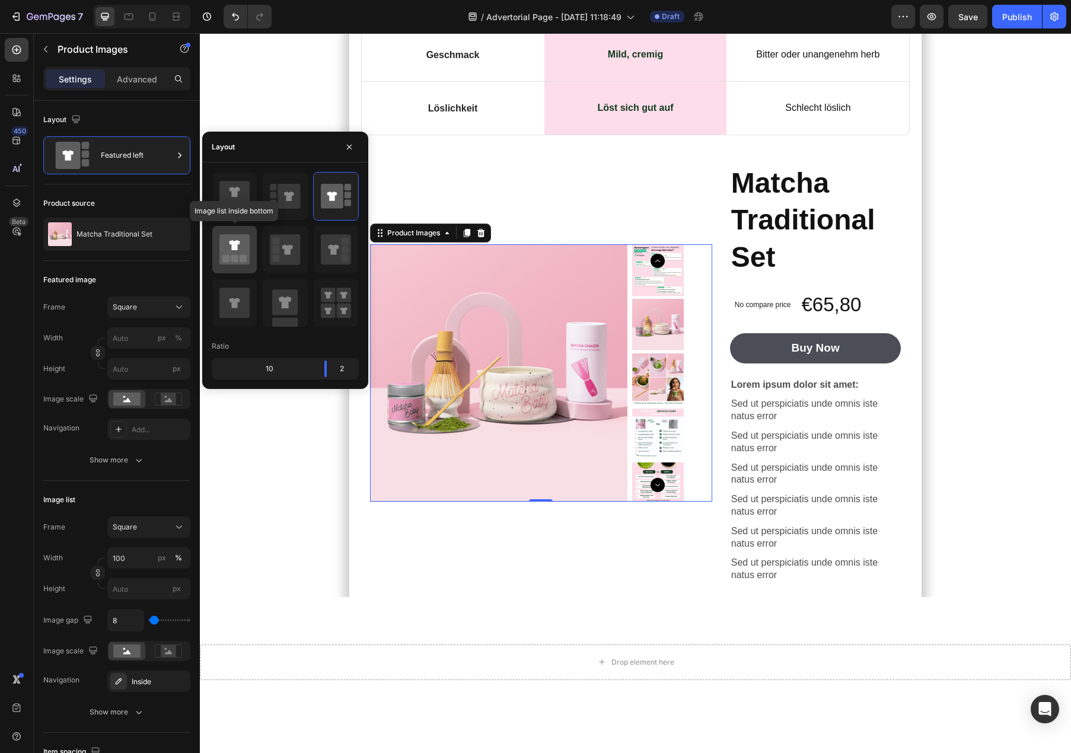
click at [247, 254] on icon at bounding box center [234, 249] width 30 height 30
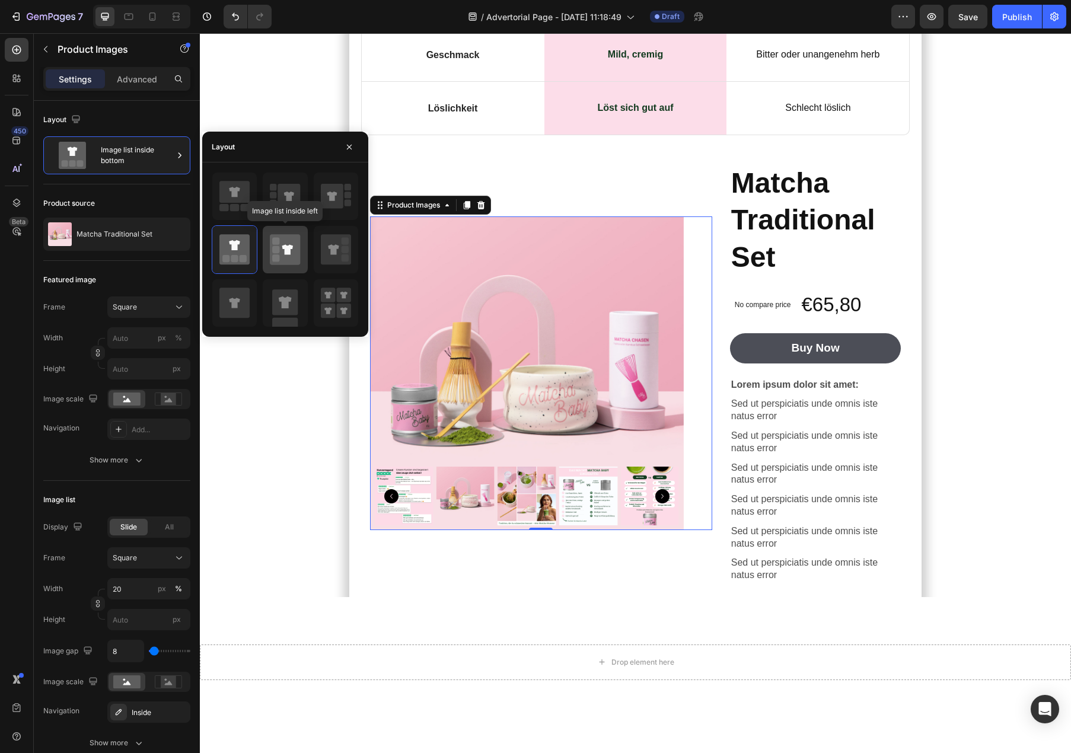
click at [291, 258] on icon at bounding box center [285, 249] width 30 height 30
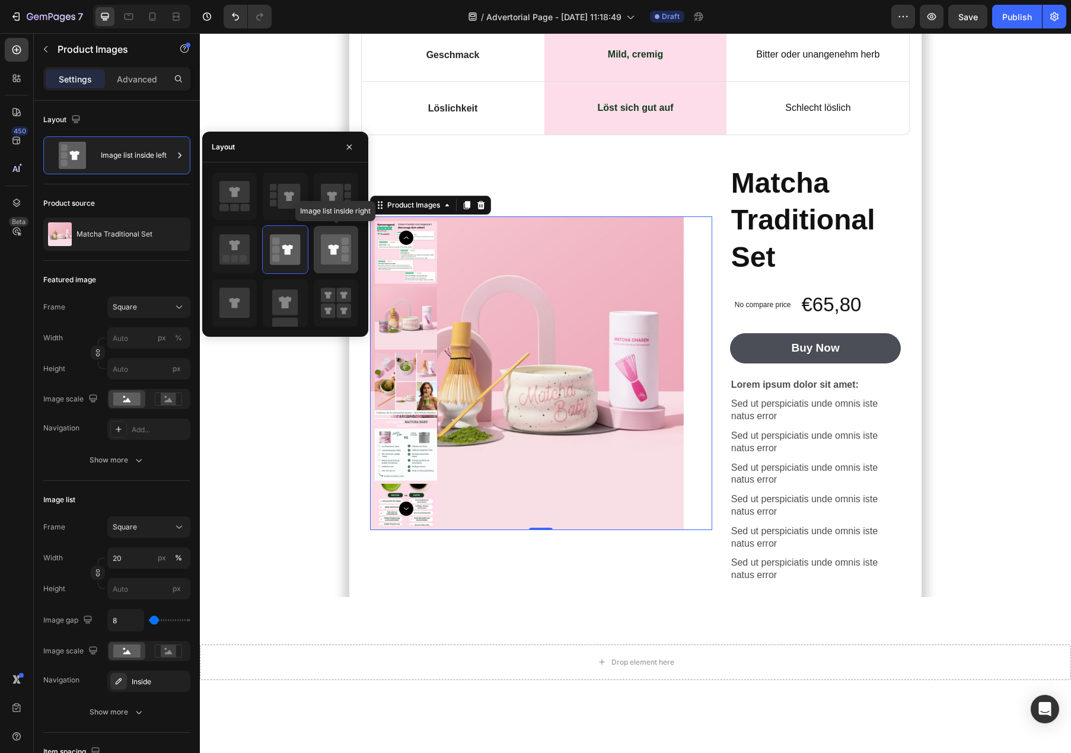
click at [333, 267] on div at bounding box center [336, 249] width 44 height 47
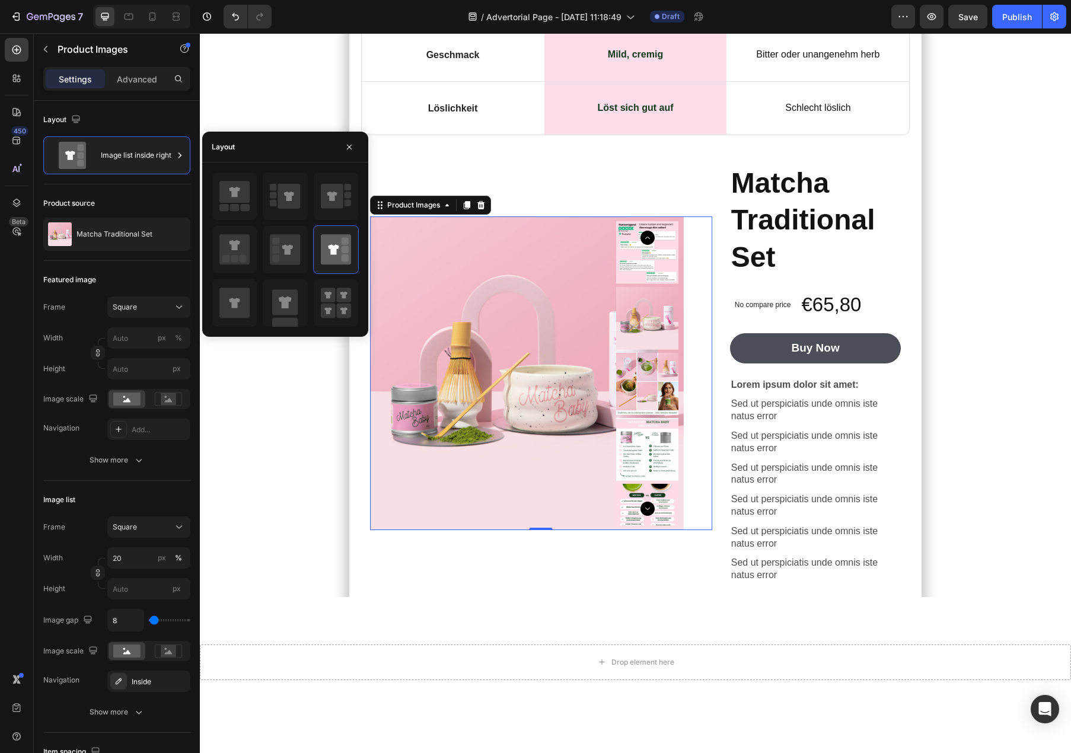
click at [260, 310] on div at bounding box center [285, 249] width 147 height 155
click at [238, 313] on icon at bounding box center [234, 303] width 30 height 30
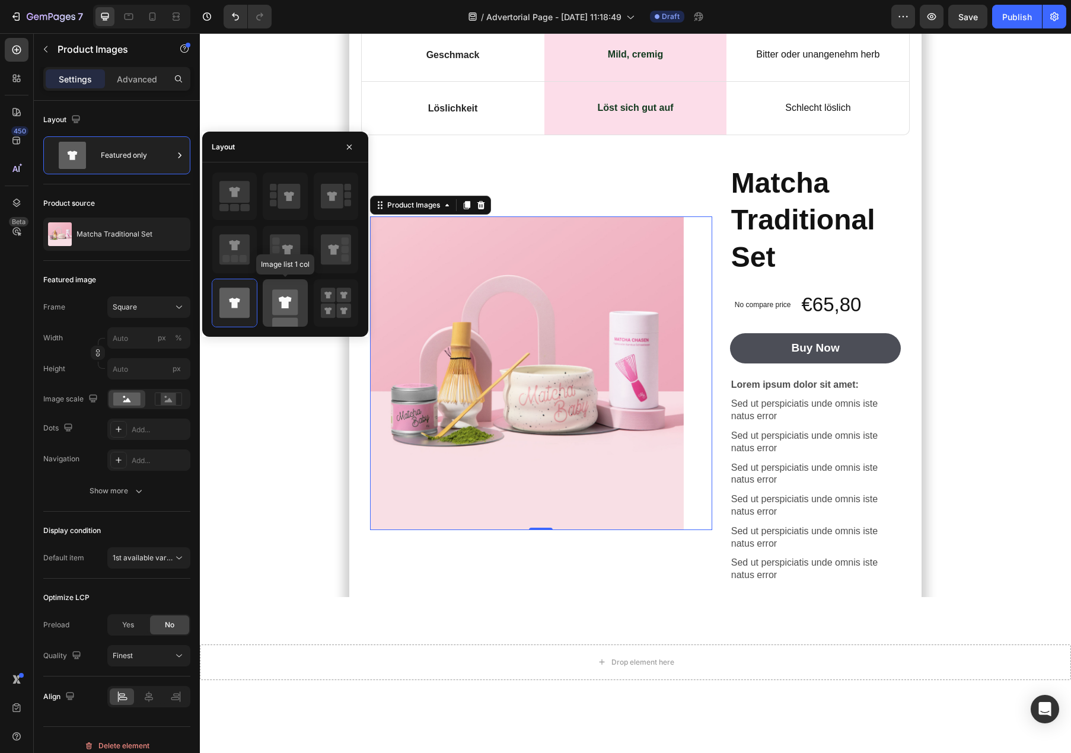
click at [297, 314] on rect at bounding box center [285, 302] width 26 height 26
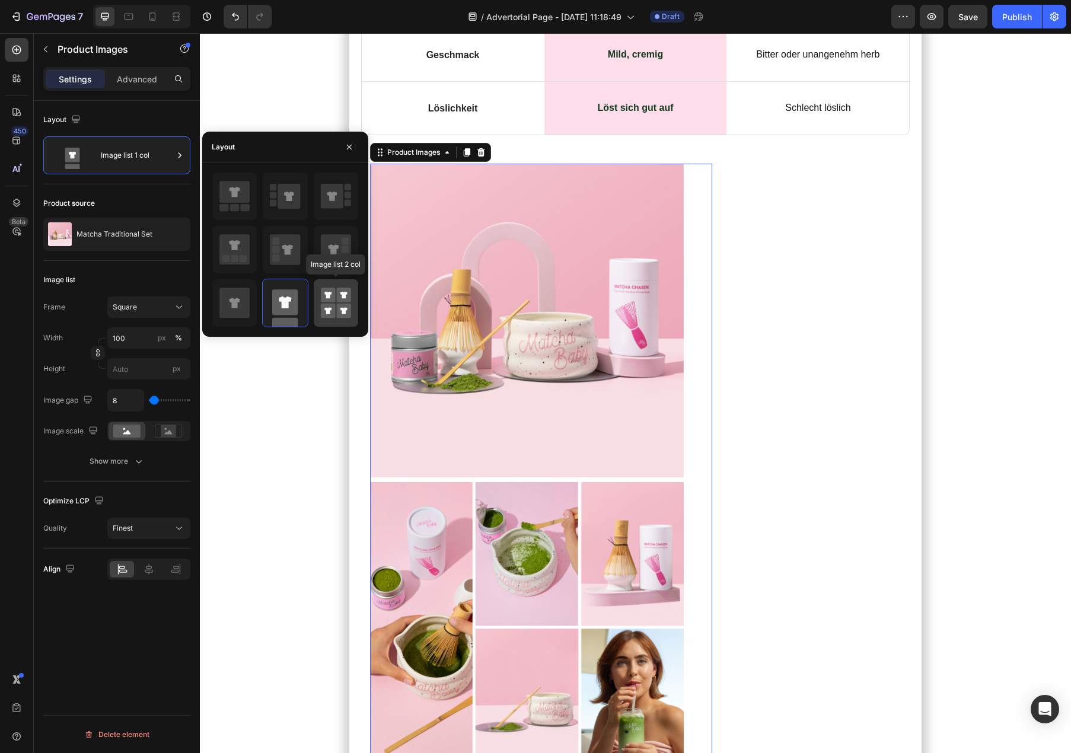
click at [327, 314] on icon at bounding box center [327, 311] width 7 height 7
type input "50"
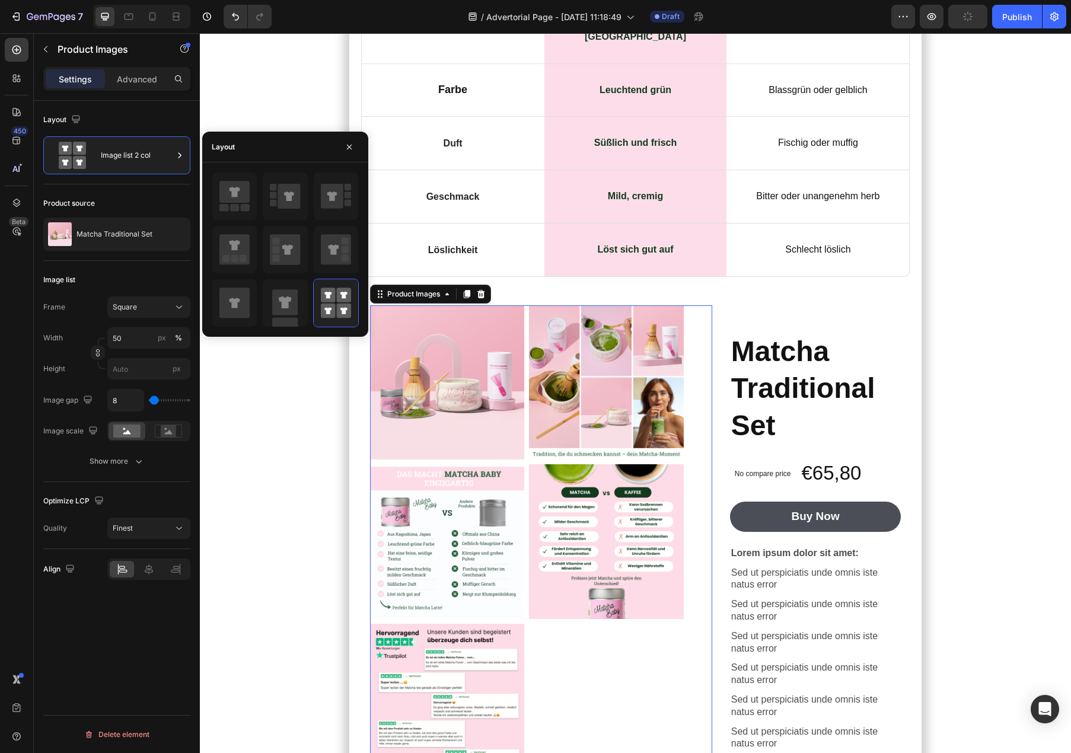
scroll to position [6149, 0]
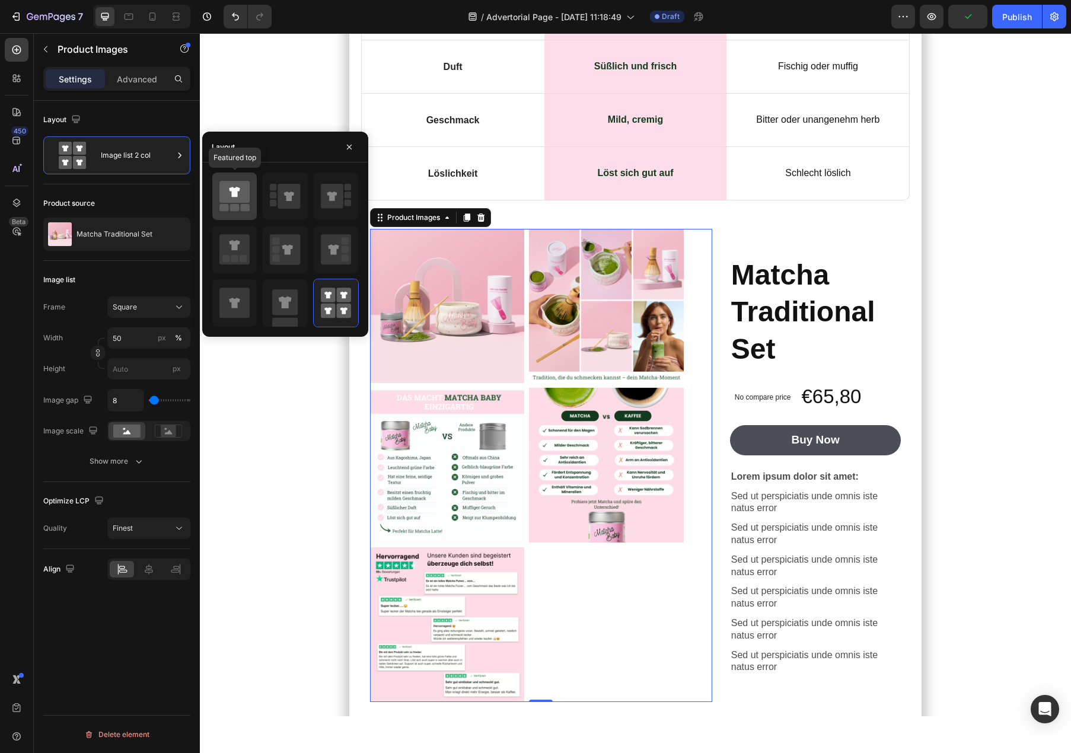
click at [237, 205] on rect at bounding box center [234, 207] width 9 height 7
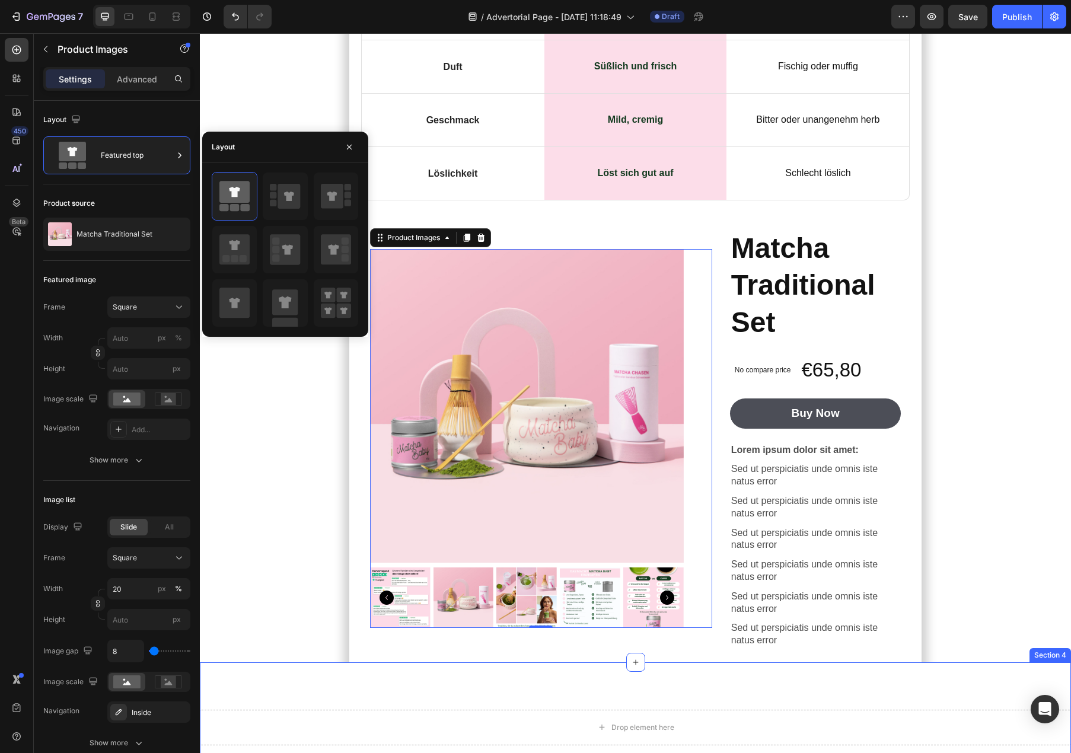
click at [628, 663] on div "Drop element here Section 4" at bounding box center [635, 728] width 871 height 130
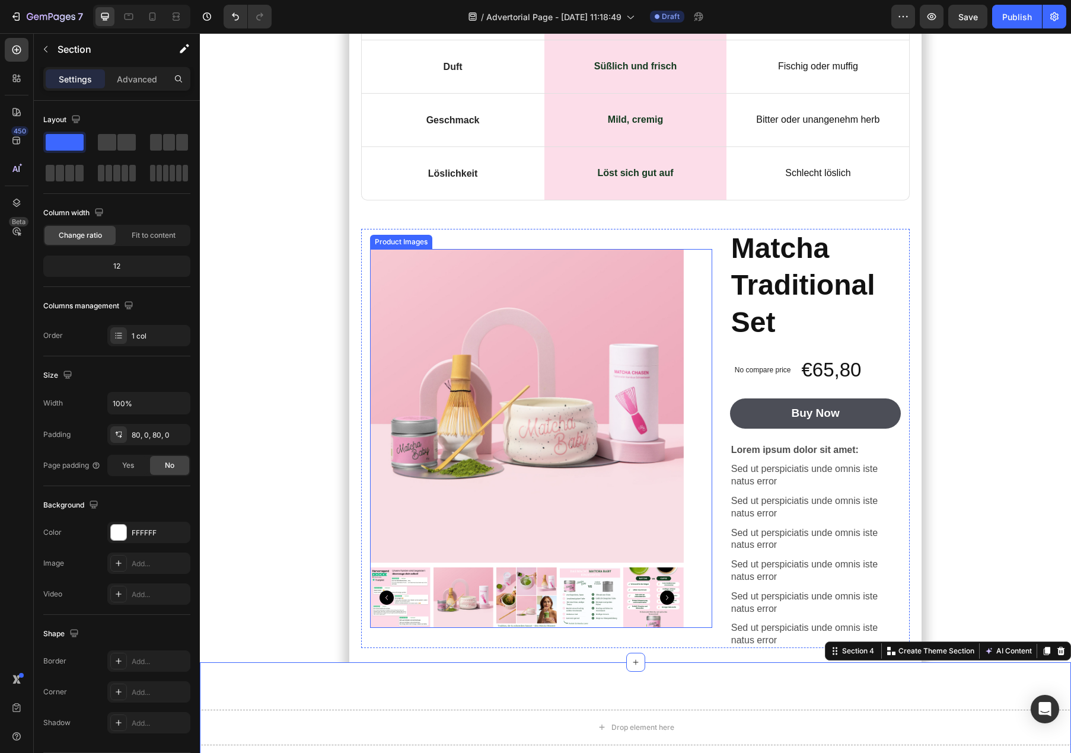
click at [450, 568] on img at bounding box center [463, 598] width 60 height 60
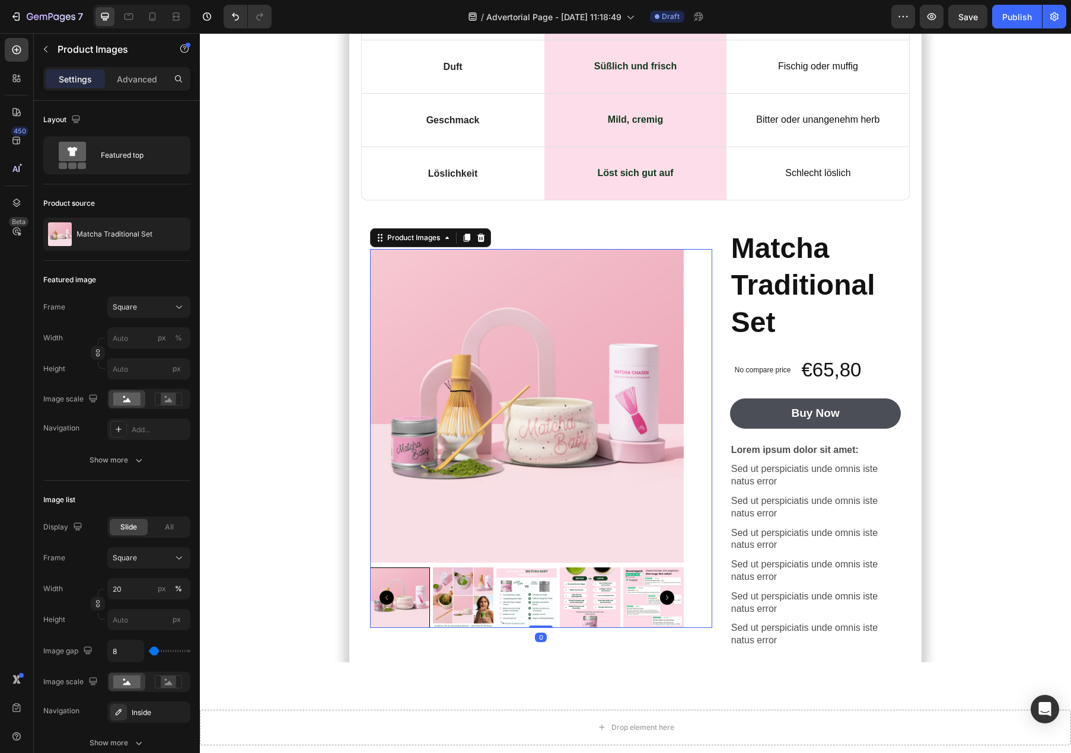
click at [500, 568] on img at bounding box center [526, 598] width 60 height 60
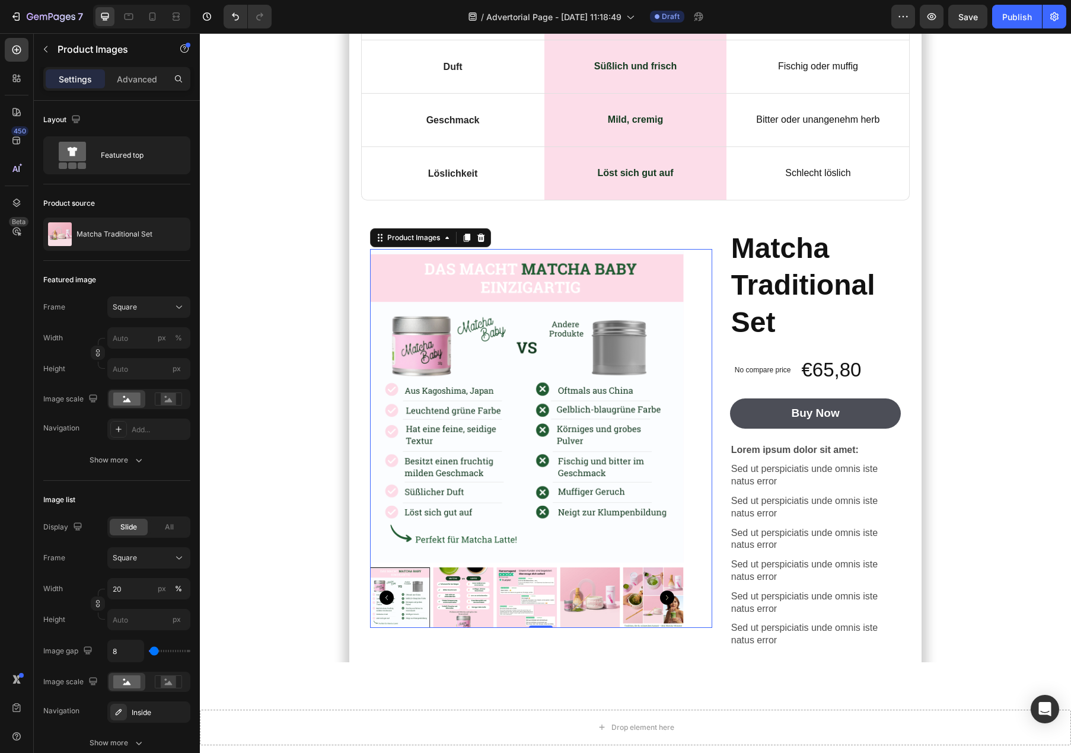
click at [400, 568] on div at bounding box center [400, 598] width 60 height 60
click at [390, 591] on icon "Carousel Back Arrow" at bounding box center [387, 598] width 14 height 14
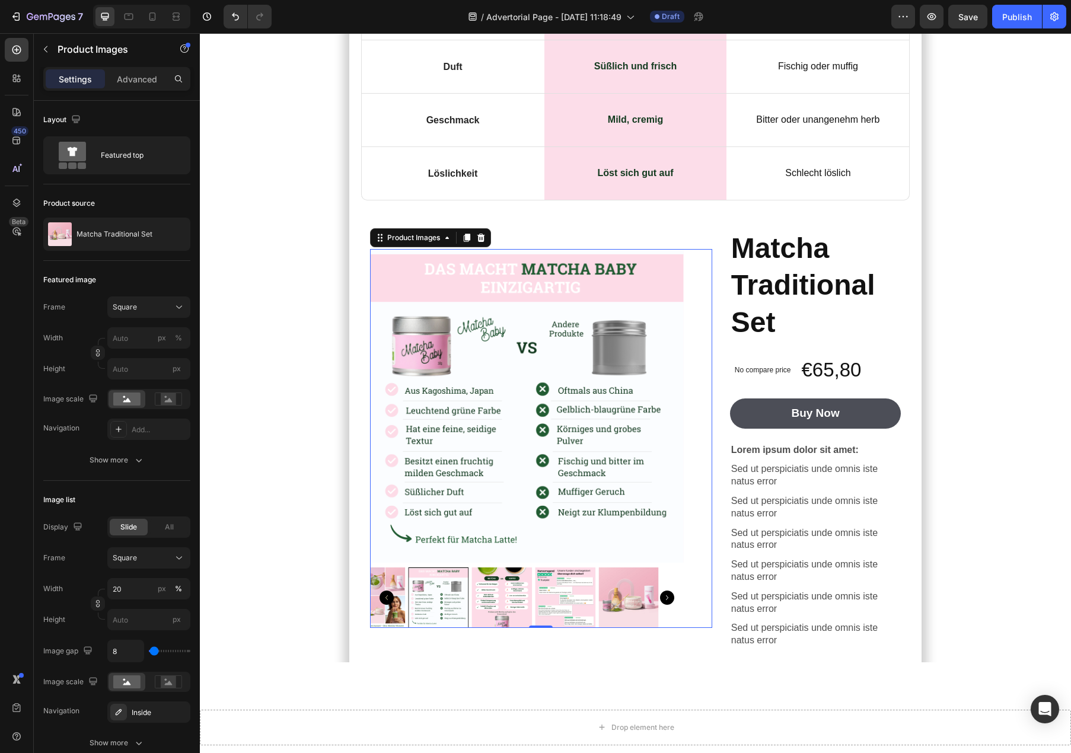
click at [390, 591] on icon "Carousel Back Arrow" at bounding box center [387, 598] width 14 height 14
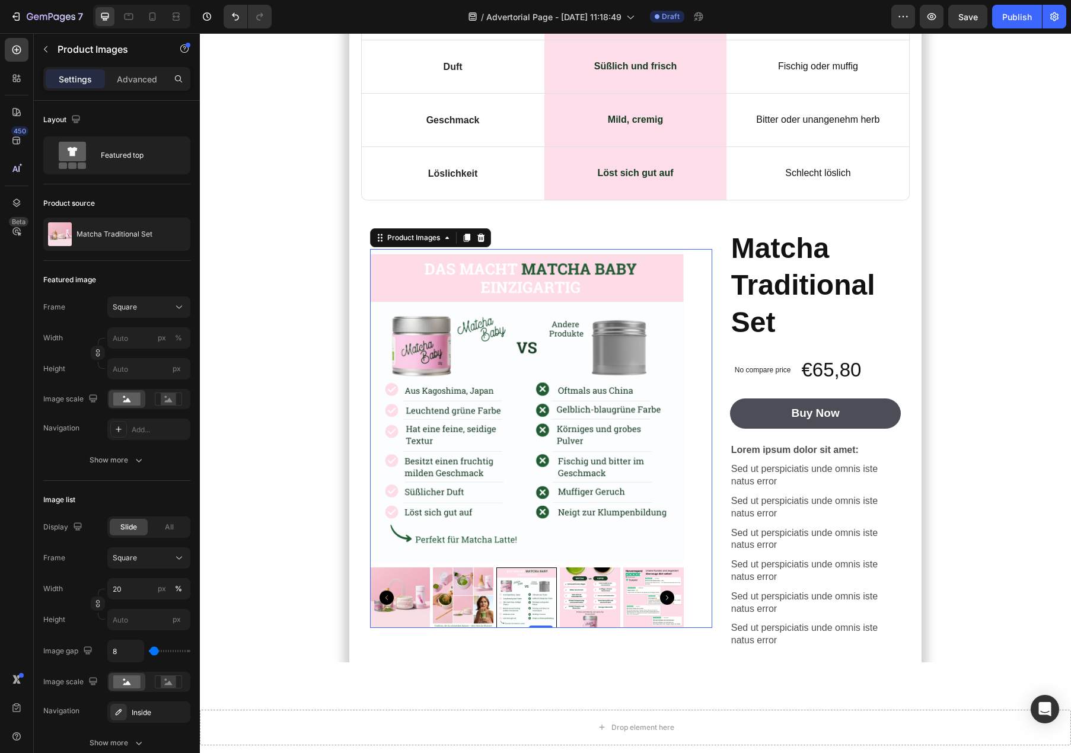
click at [415, 568] on img at bounding box center [400, 598] width 60 height 60
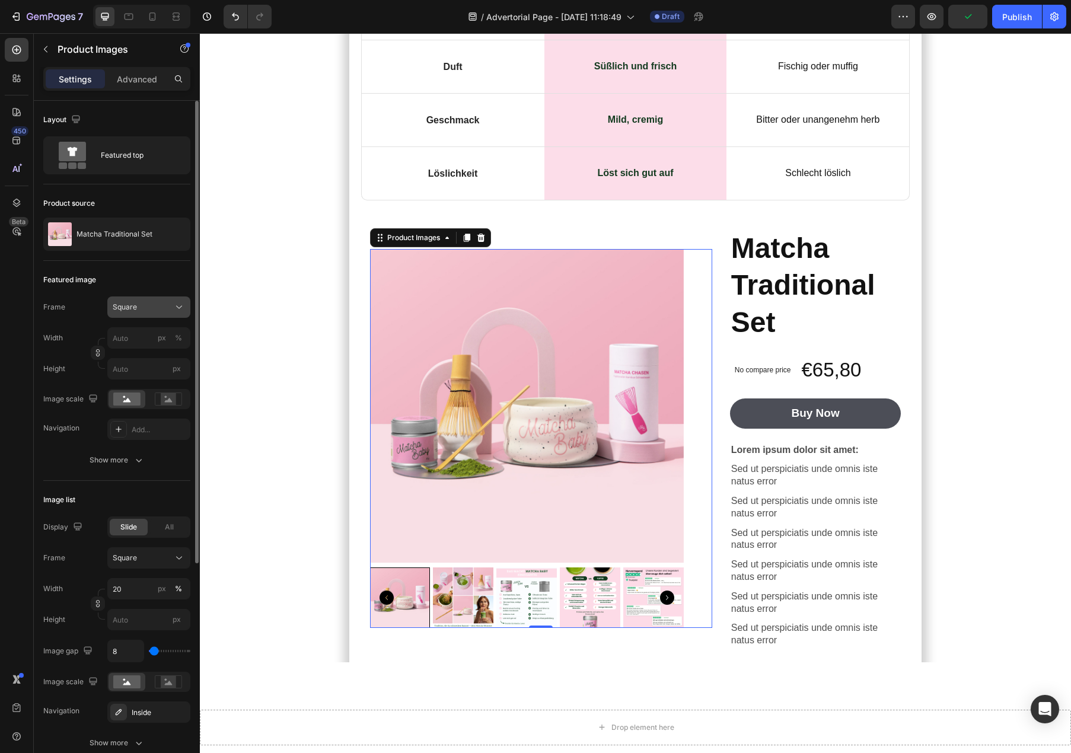
click at [151, 312] on div "Square" at bounding box center [142, 307] width 58 height 11
click at [141, 394] on div "Original" at bounding box center [138, 403] width 95 height 21
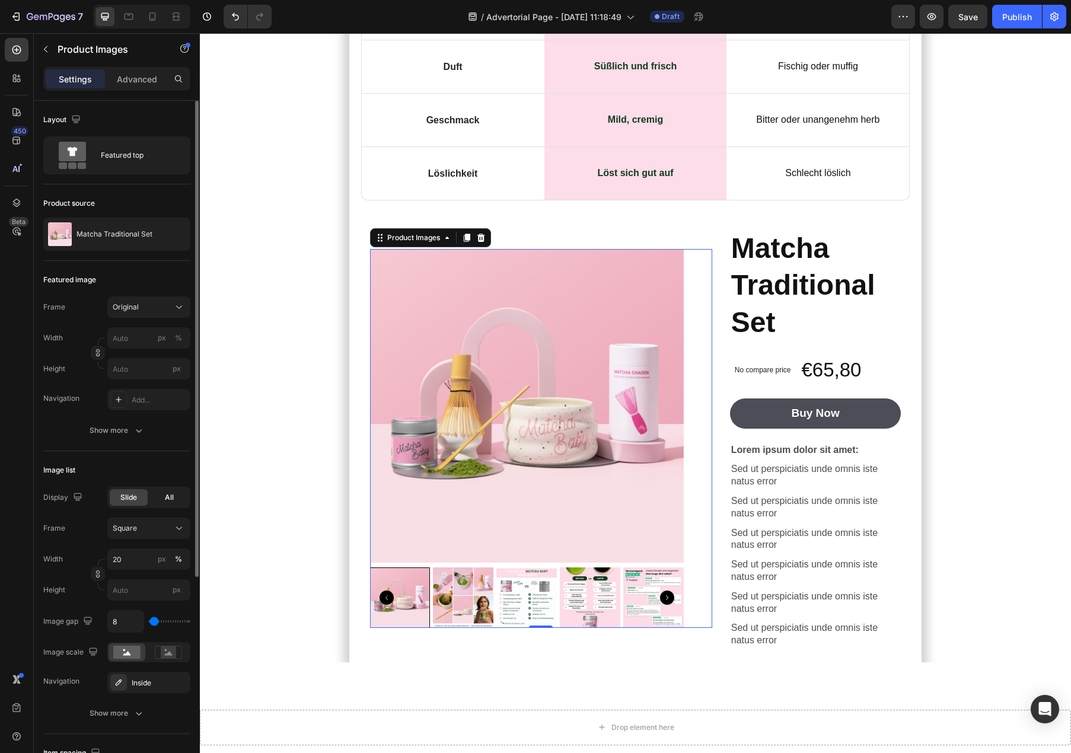
click at [165, 504] on div "All" at bounding box center [169, 497] width 38 height 17
click at [127, 504] on div "Slide" at bounding box center [129, 497] width 38 height 17
click at [158, 504] on div "All" at bounding box center [169, 497] width 38 height 17
click at [129, 503] on div "Slide" at bounding box center [129, 497] width 38 height 17
click at [160, 659] on div at bounding box center [168, 653] width 37 height 18
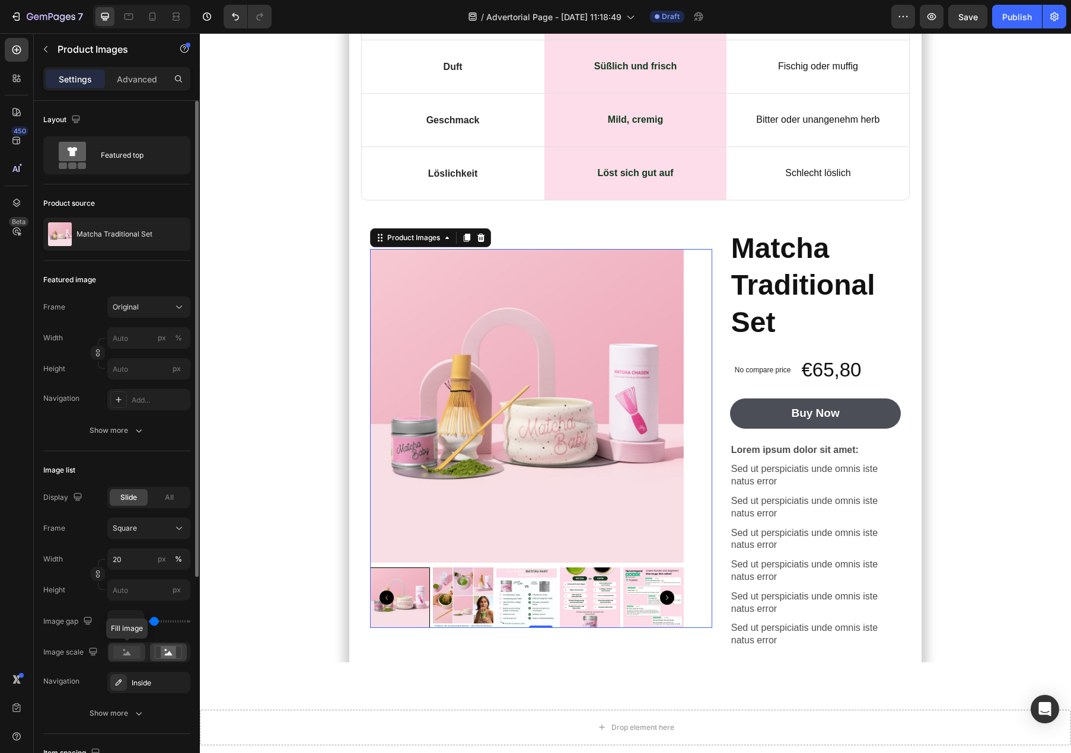
click at [133, 659] on div at bounding box center [127, 653] width 37 height 18
click at [127, 623] on input "8" at bounding box center [126, 621] width 36 height 21
click at [135, 476] on div "Image list" at bounding box center [116, 470] width 147 height 19
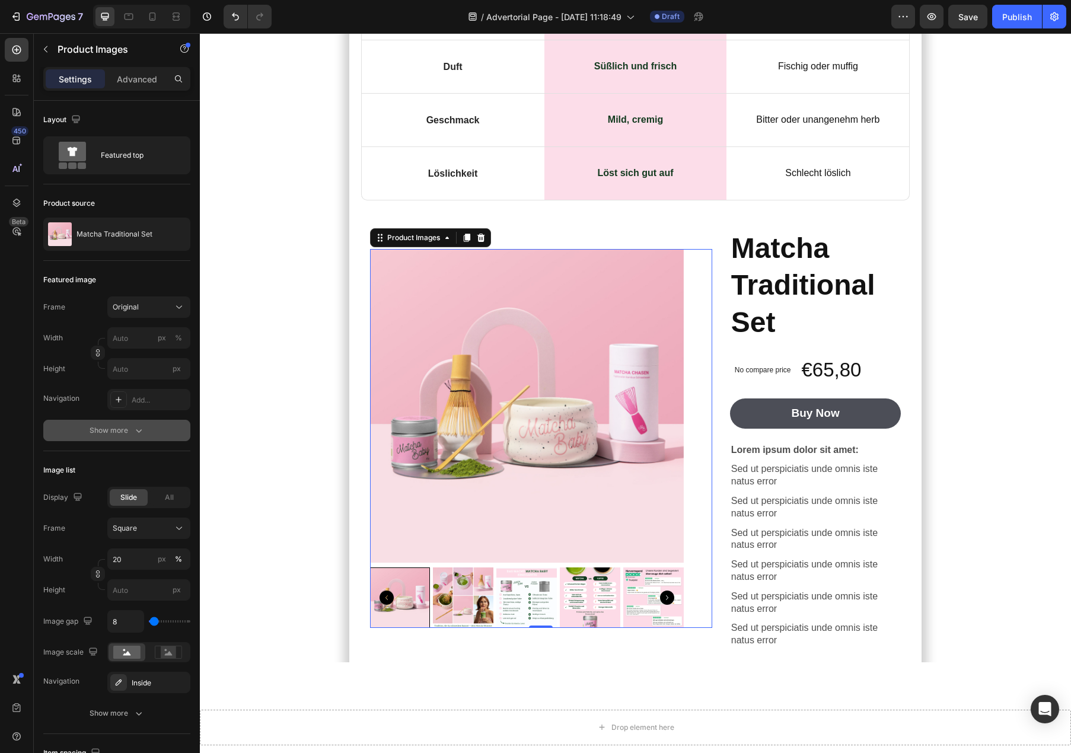
click at [139, 428] on icon "button" at bounding box center [139, 431] width 12 height 12
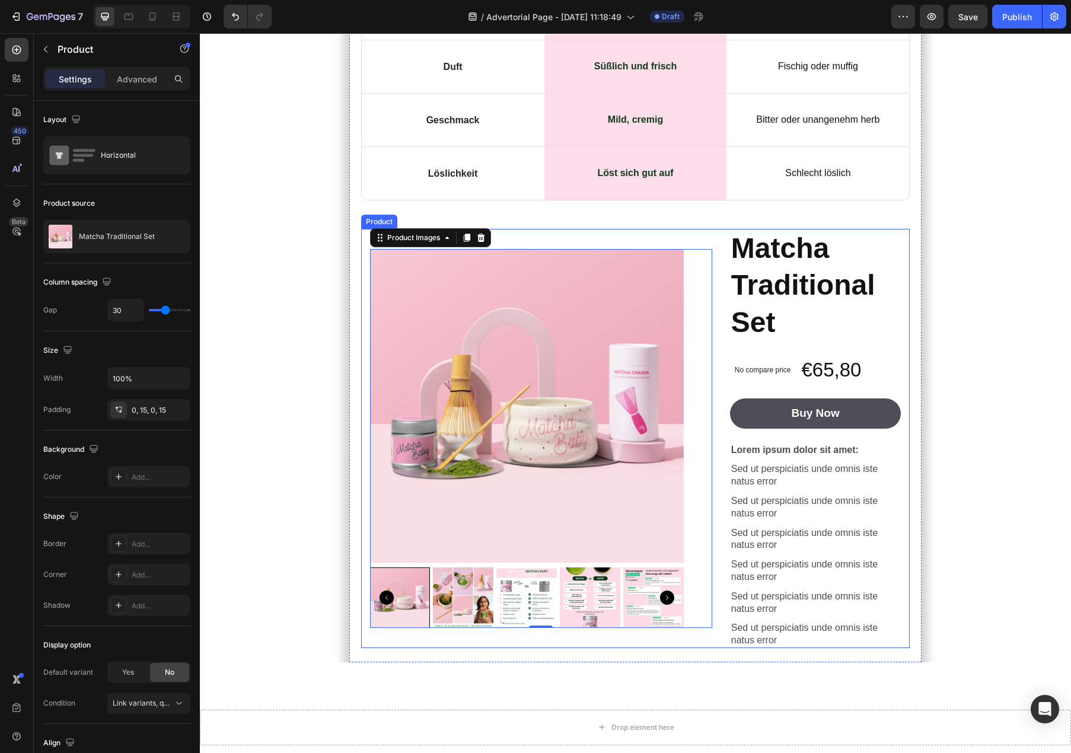
click at [722, 237] on div "Product Images 0 Matcha Traditional Set Product Title No compare price Product …" at bounding box center [635, 438] width 549 height 419
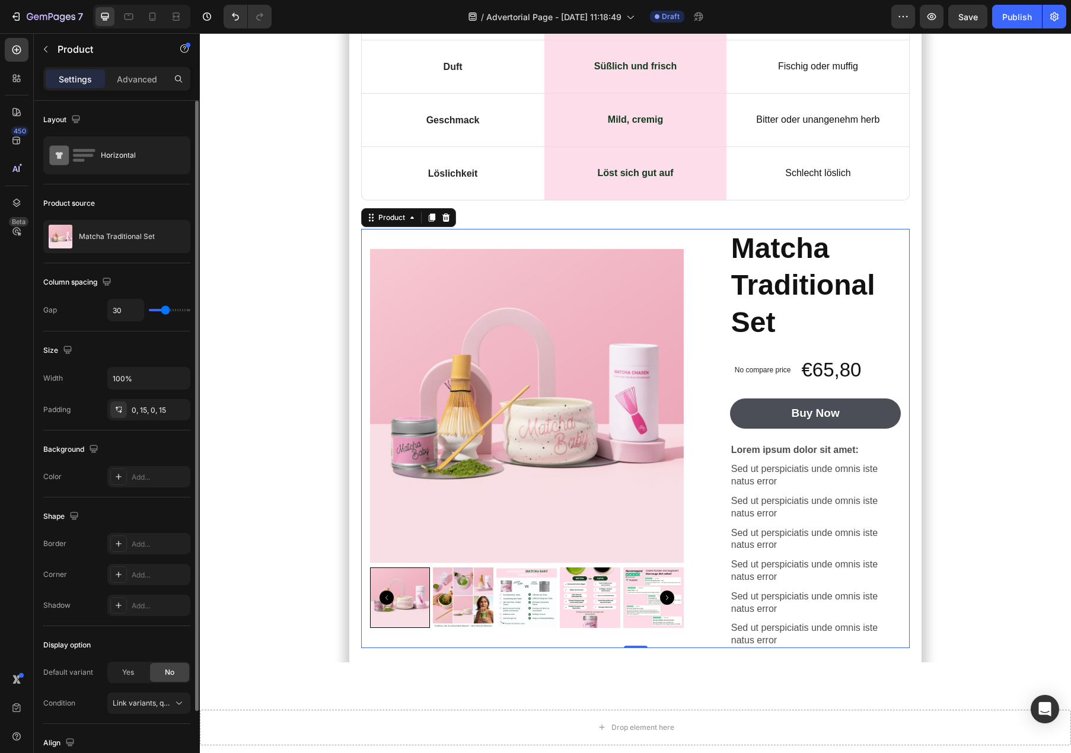
type input "16"
type input "15"
type input "12"
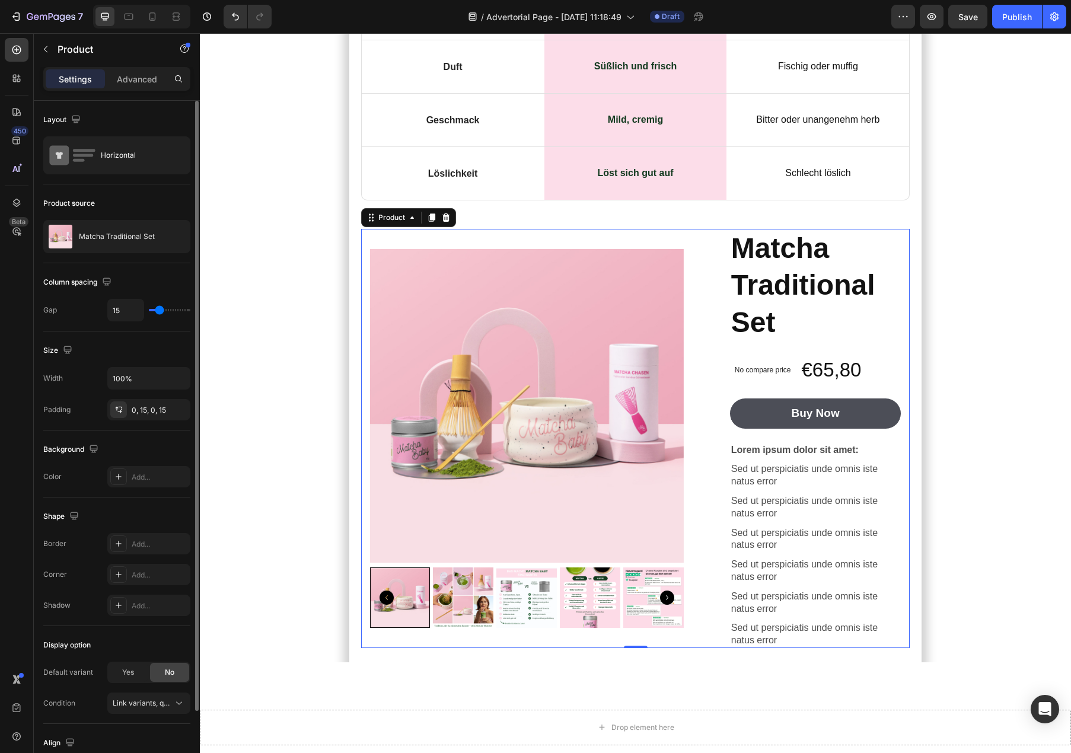
type input "12"
type input "11"
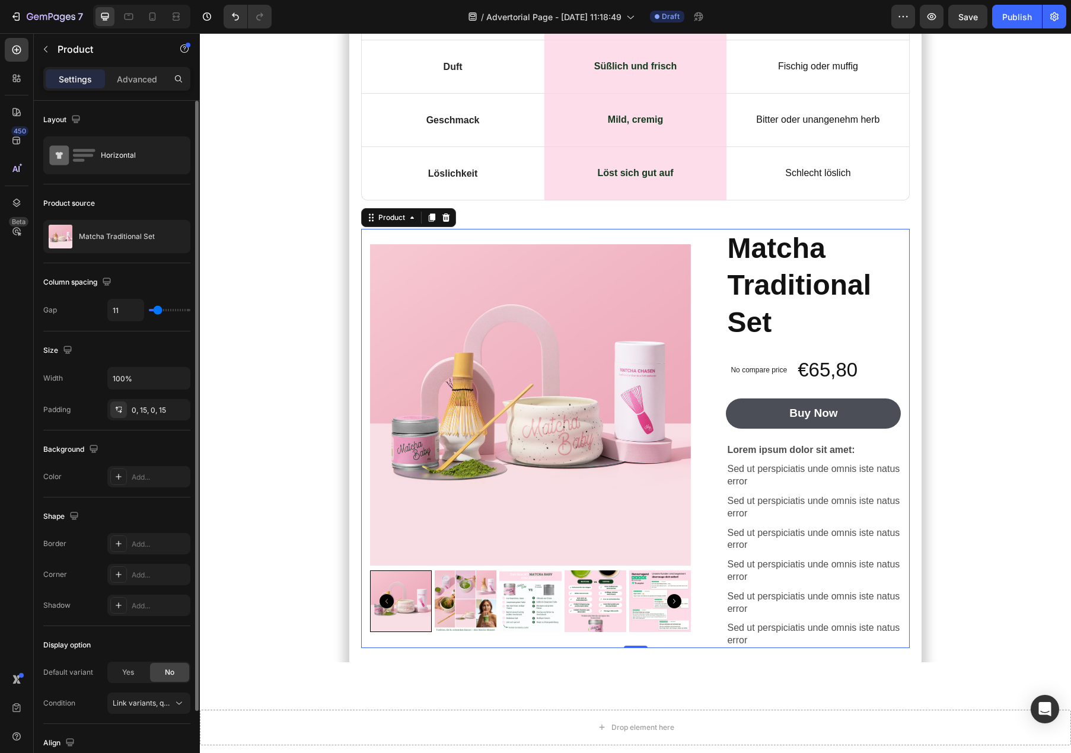
type input "0"
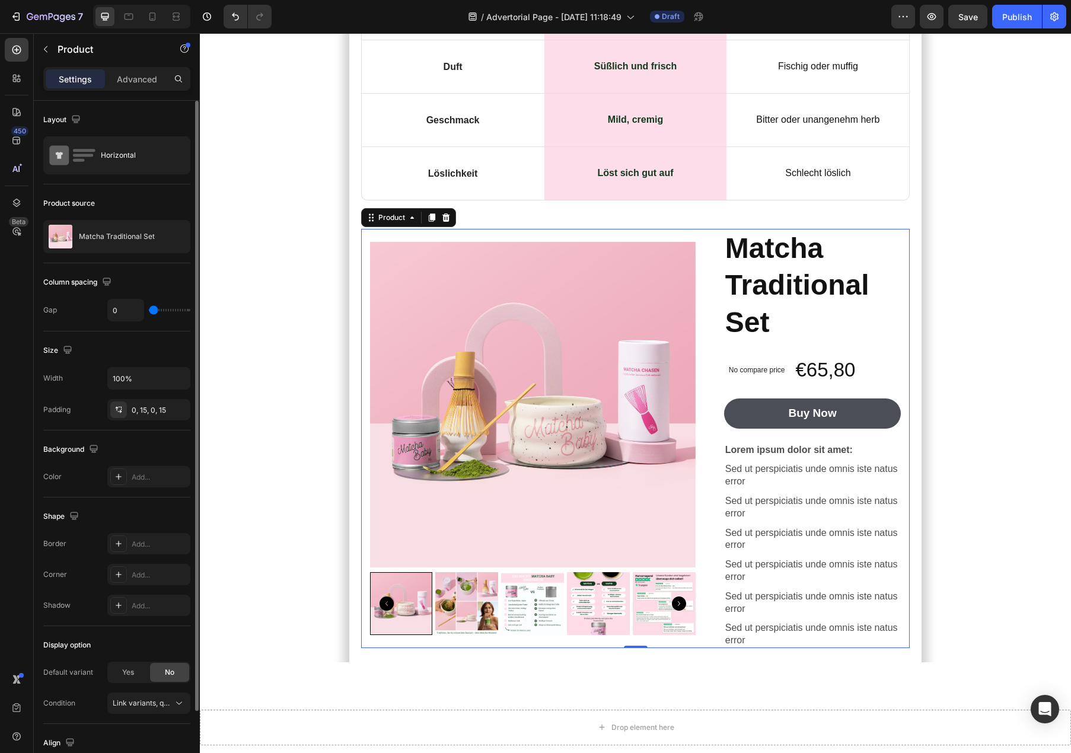
drag, startPoint x: 167, startPoint y: 310, endPoint x: 143, endPoint y: 315, distance: 24.2
type input "0"
click at [149, 311] on input "range" at bounding box center [170, 310] width 42 height 2
click at [711, 249] on div "Product Images" at bounding box center [547, 438] width 354 height 393
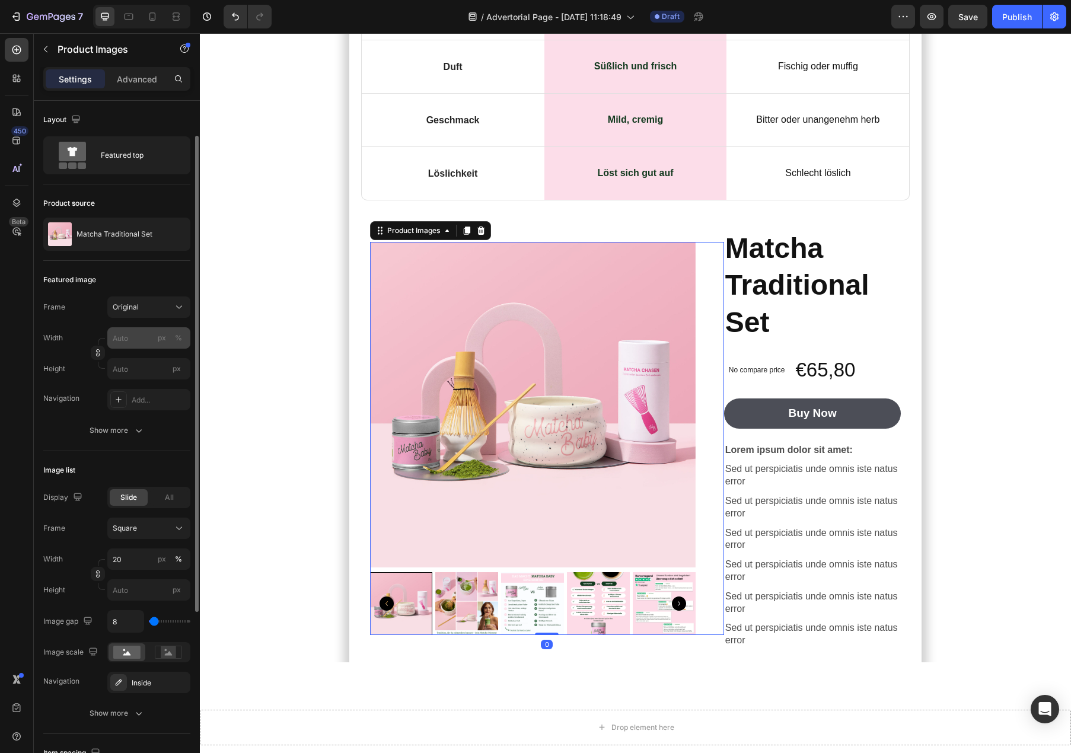
scroll to position [302, 0]
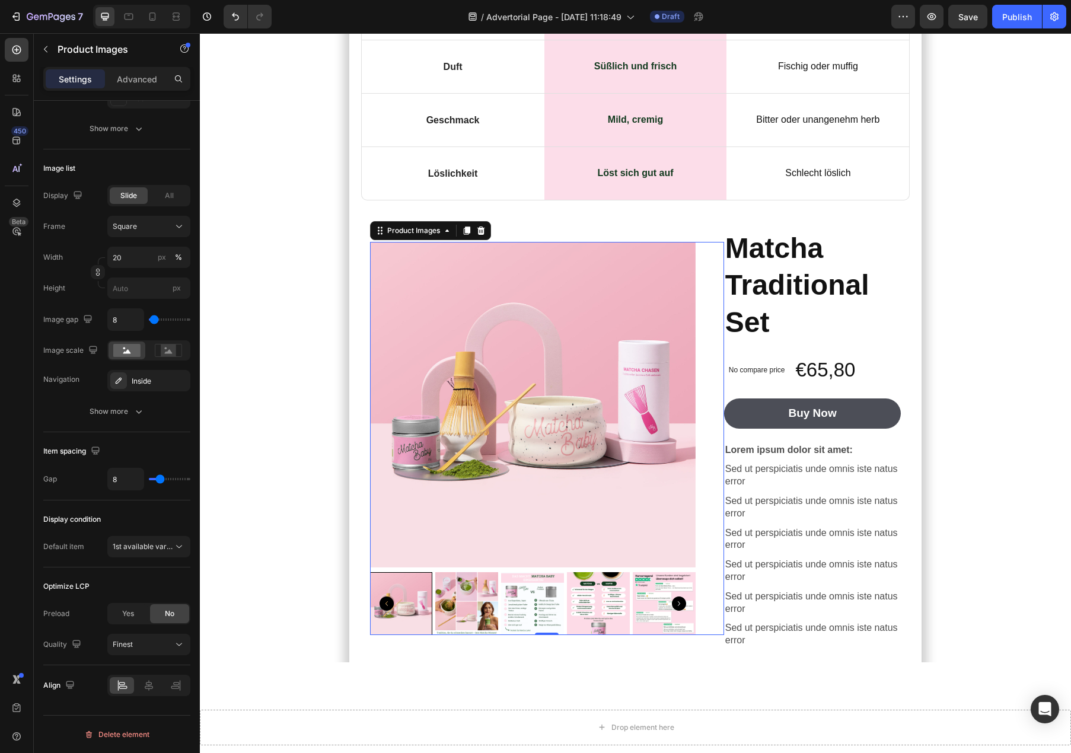
type input "0"
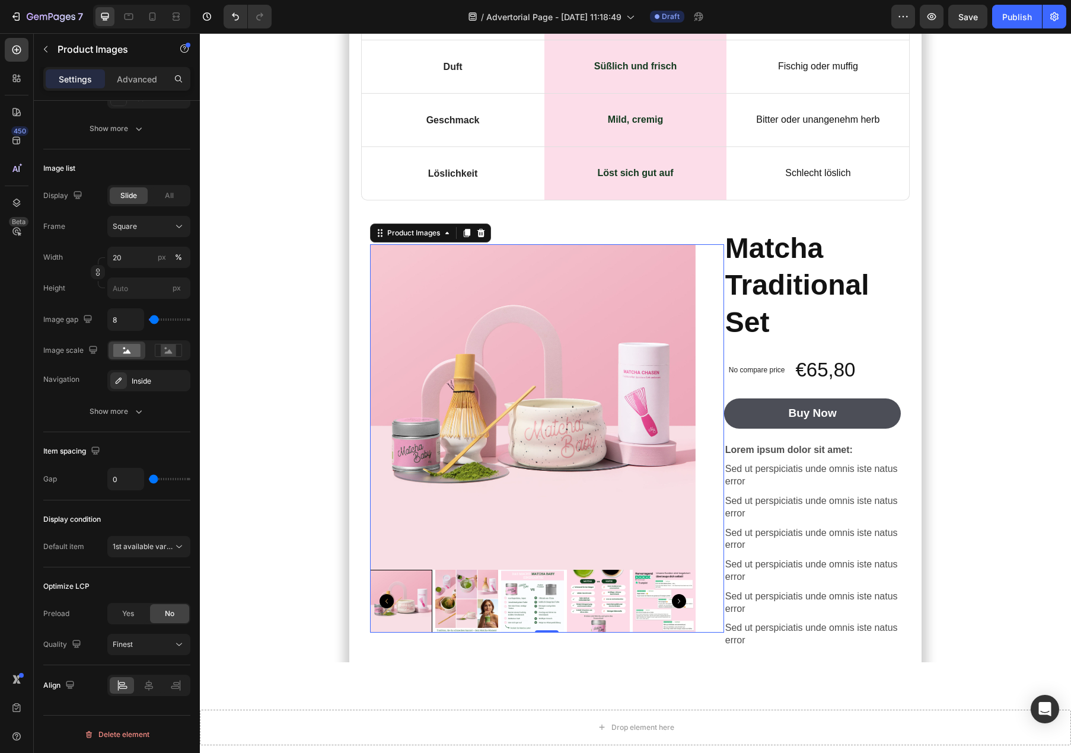
type input "36"
type input "37"
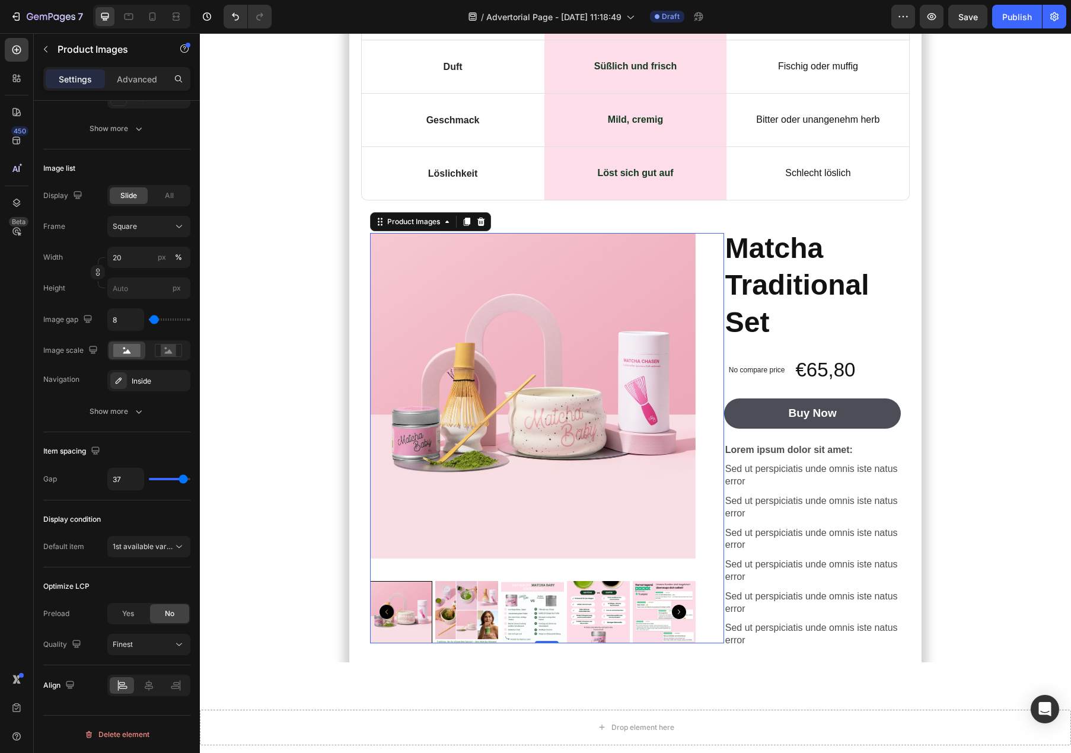
type input "36"
type input "35"
type input "33"
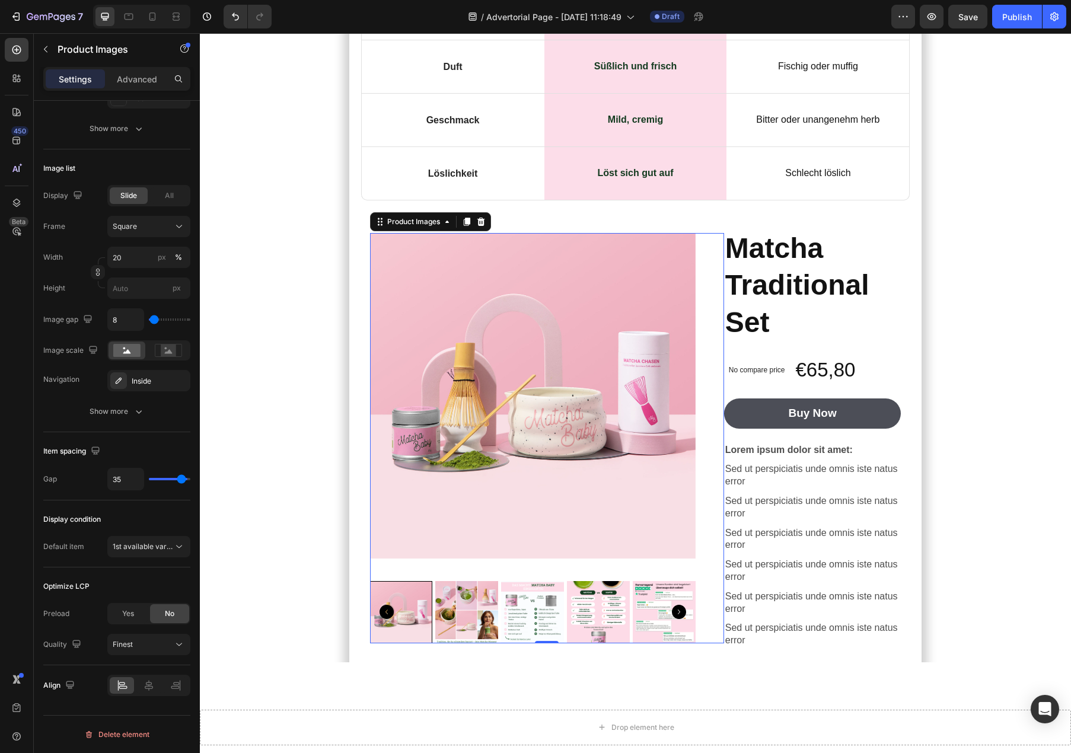
type input "33"
type input "31"
type input "30"
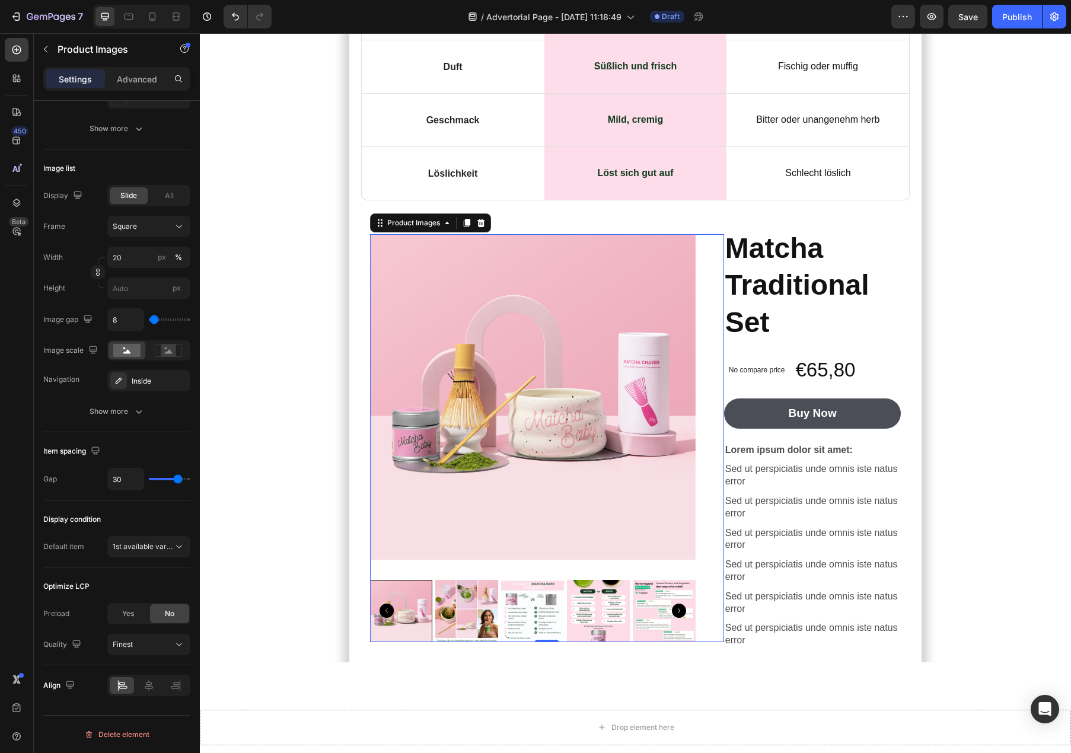
type input "29"
type input "28"
type input "27"
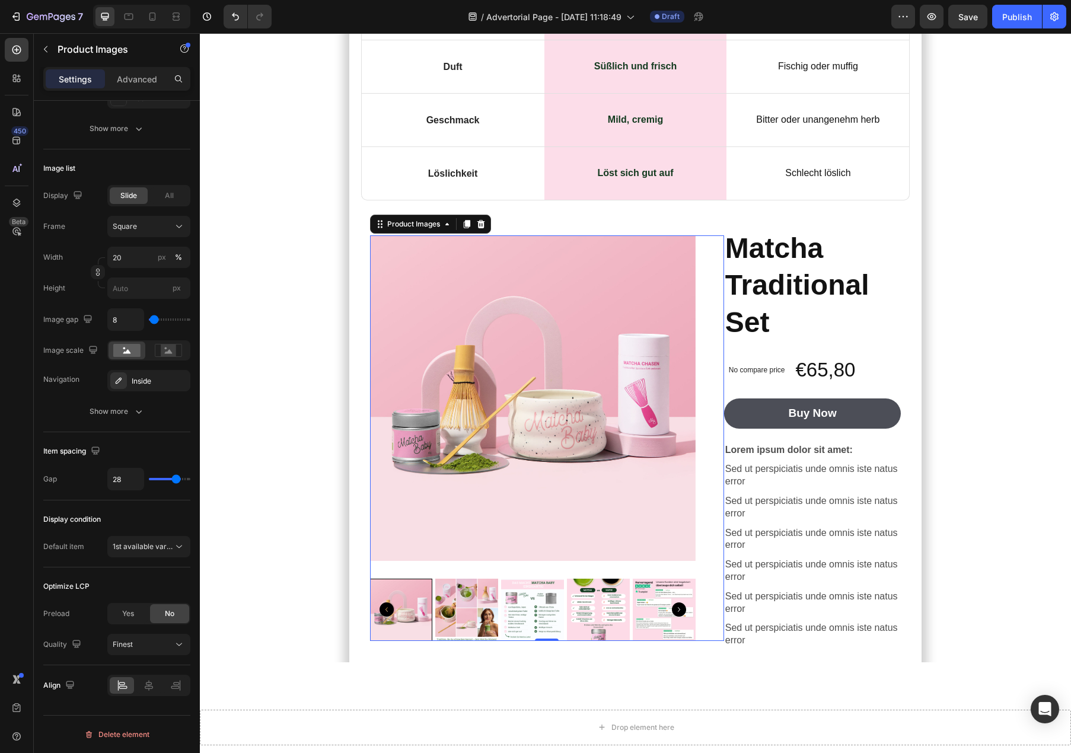
type input "27"
type input "26"
type input "25"
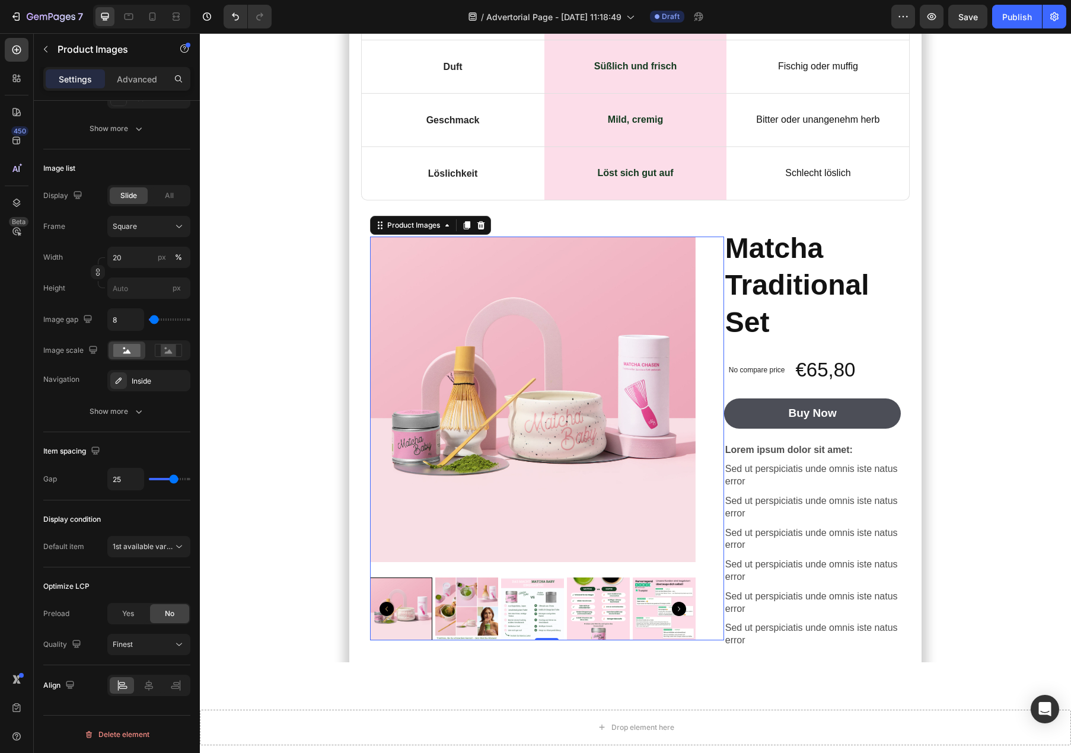
type input "24"
type input "23"
type input "22"
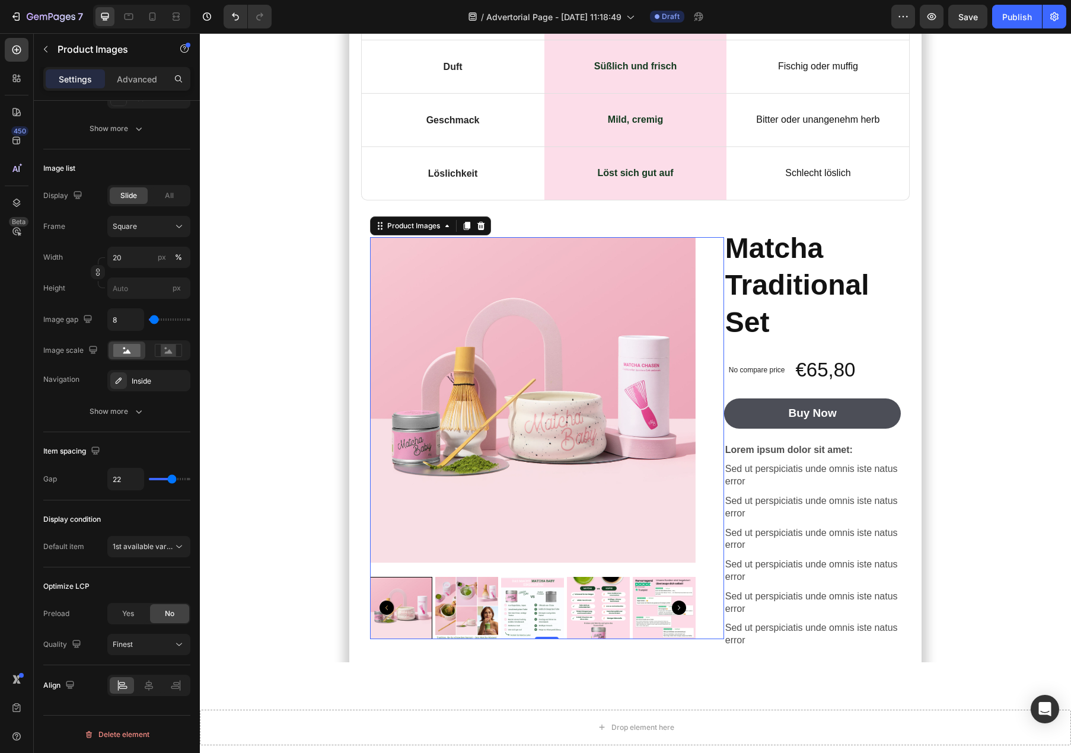
type input "22"
type input "21"
type input "20"
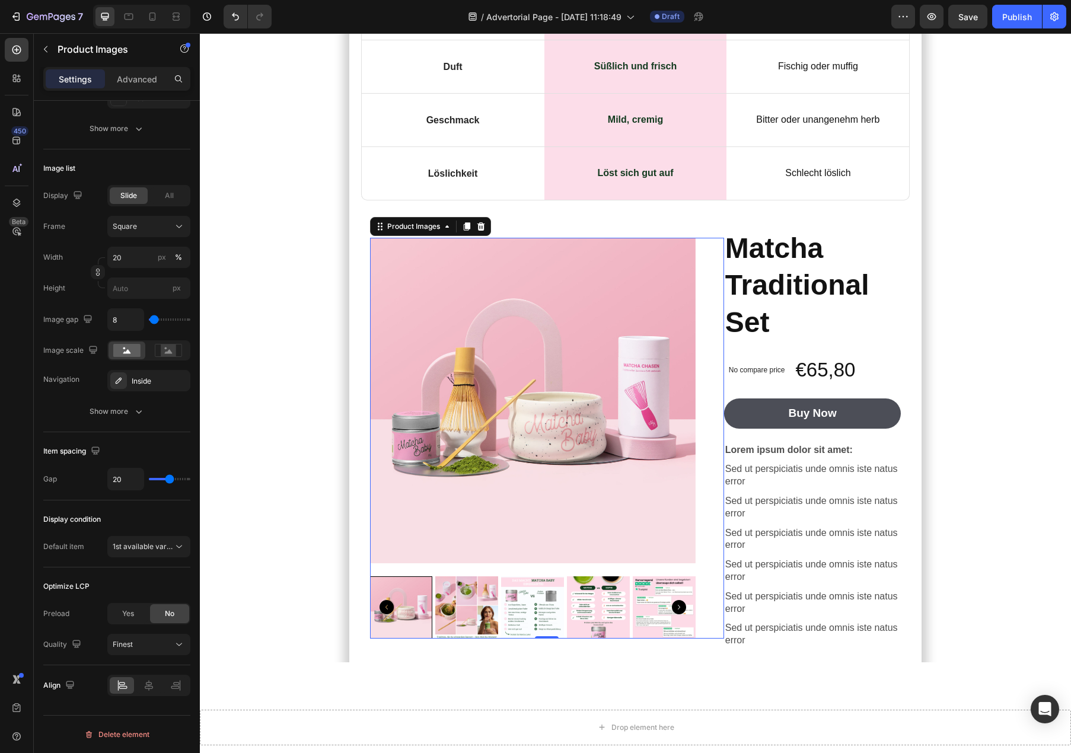
type input "19"
type input "18"
type input "17"
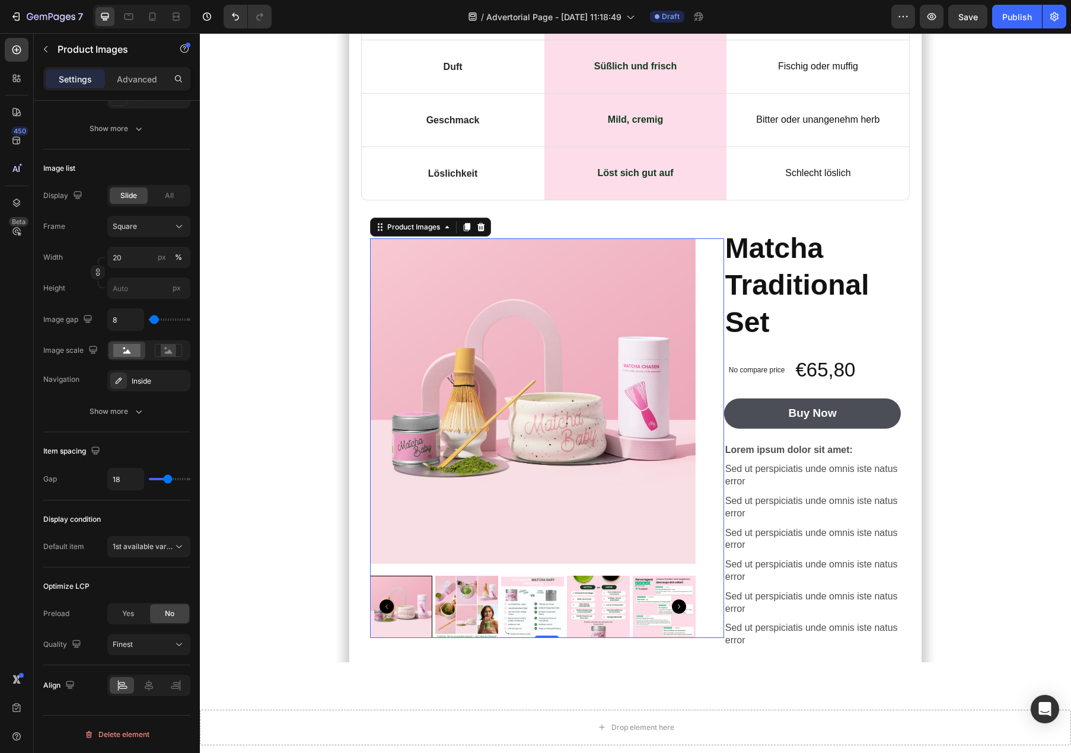
type input "17"
type input "16"
type input "15"
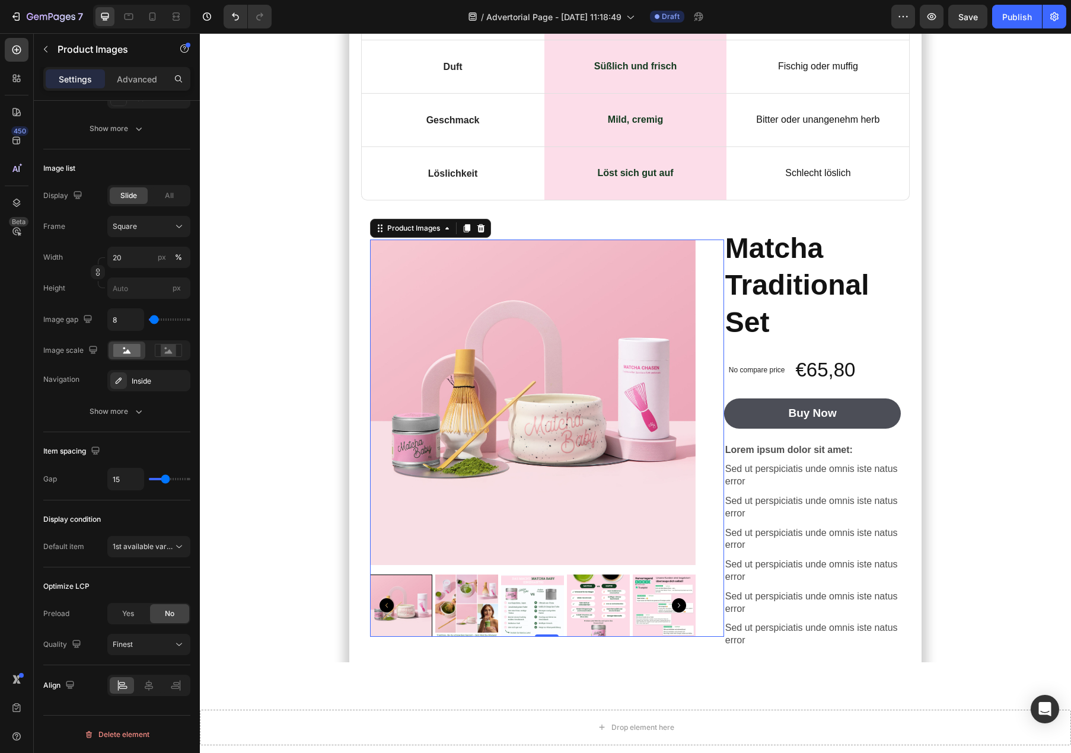
type input "14"
type input "13"
type input "12"
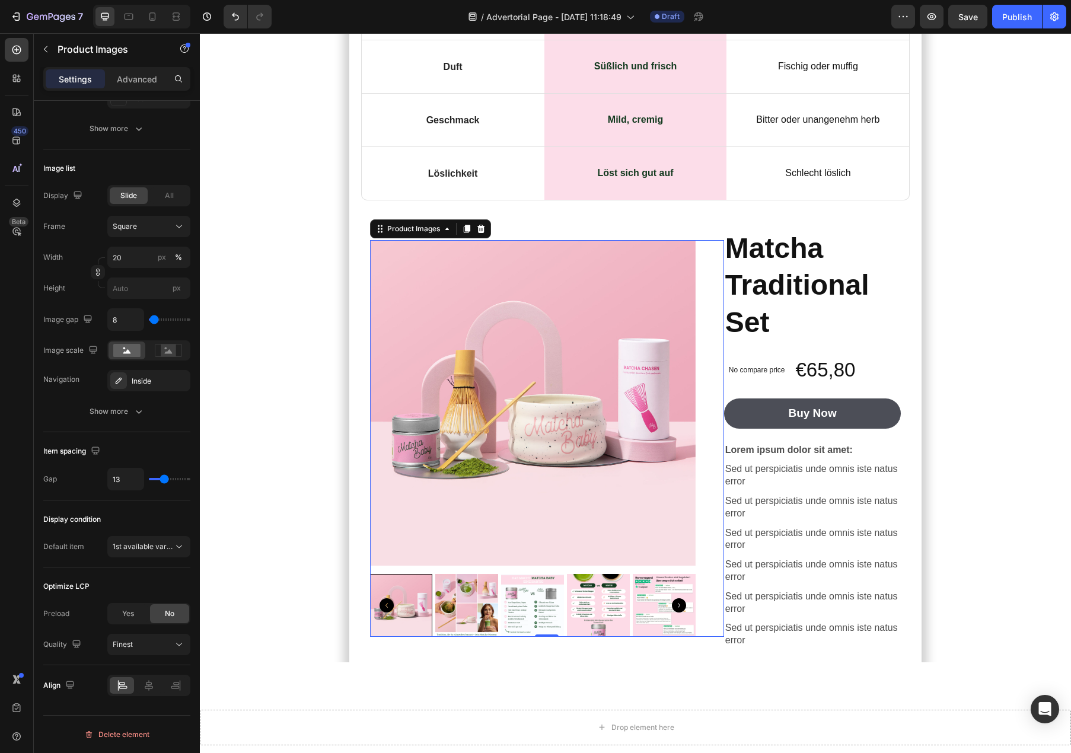
type input "12"
type input "11"
click at [162, 480] on input "range" at bounding box center [170, 479] width 42 height 2
click at [147, 695] on div at bounding box center [148, 685] width 83 height 21
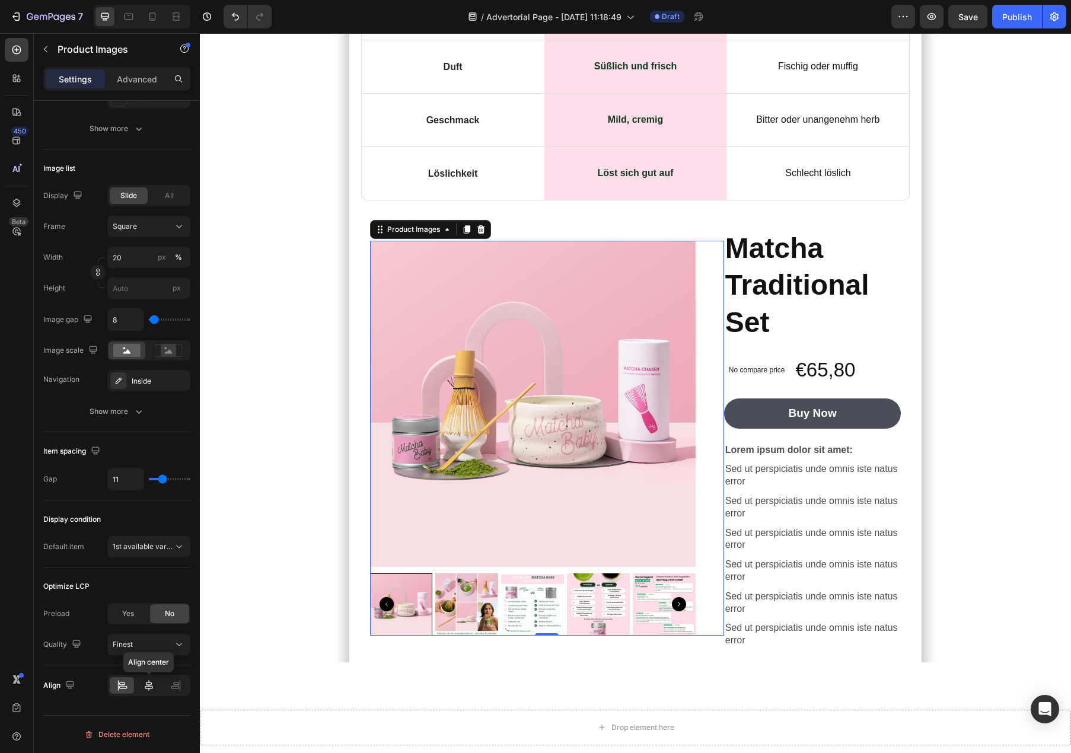
click at [147, 689] on icon at bounding box center [149, 686] width 12 height 12
click at [165, 690] on div at bounding box center [176, 685] width 24 height 17
click at [147, 690] on icon at bounding box center [149, 686] width 12 height 12
click at [120, 690] on icon at bounding box center [122, 686] width 12 height 12
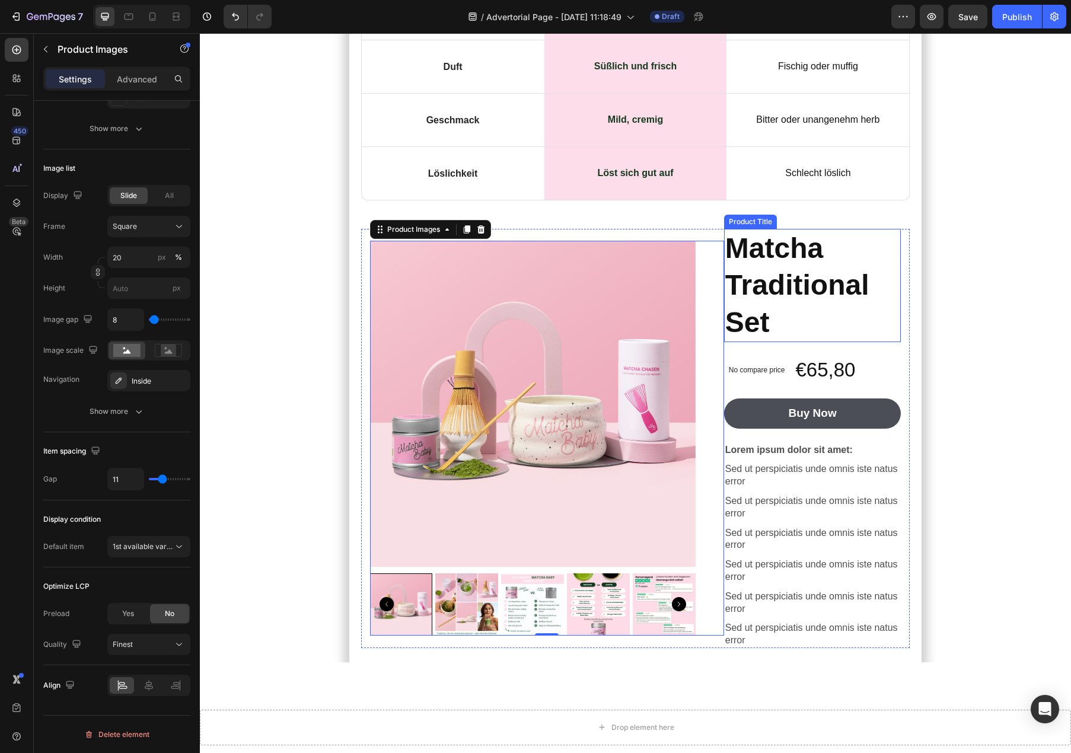
click at [890, 229] on h1 "Matcha Traditional Set" at bounding box center [812, 285] width 177 height 113
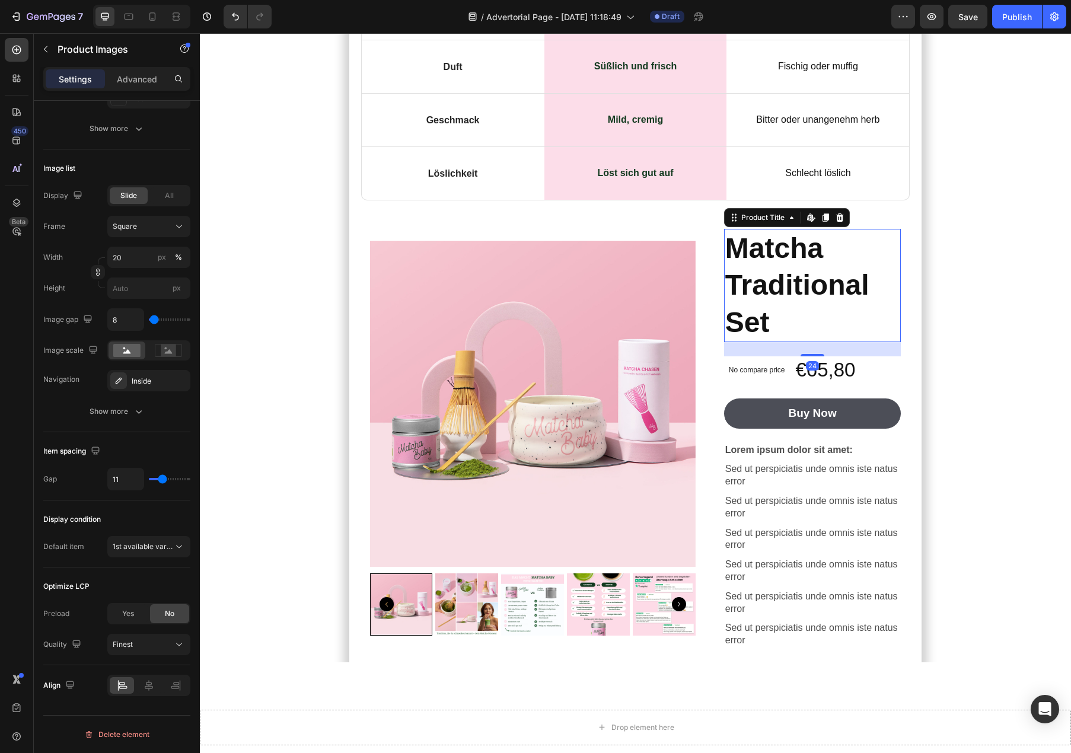
scroll to position [0, 0]
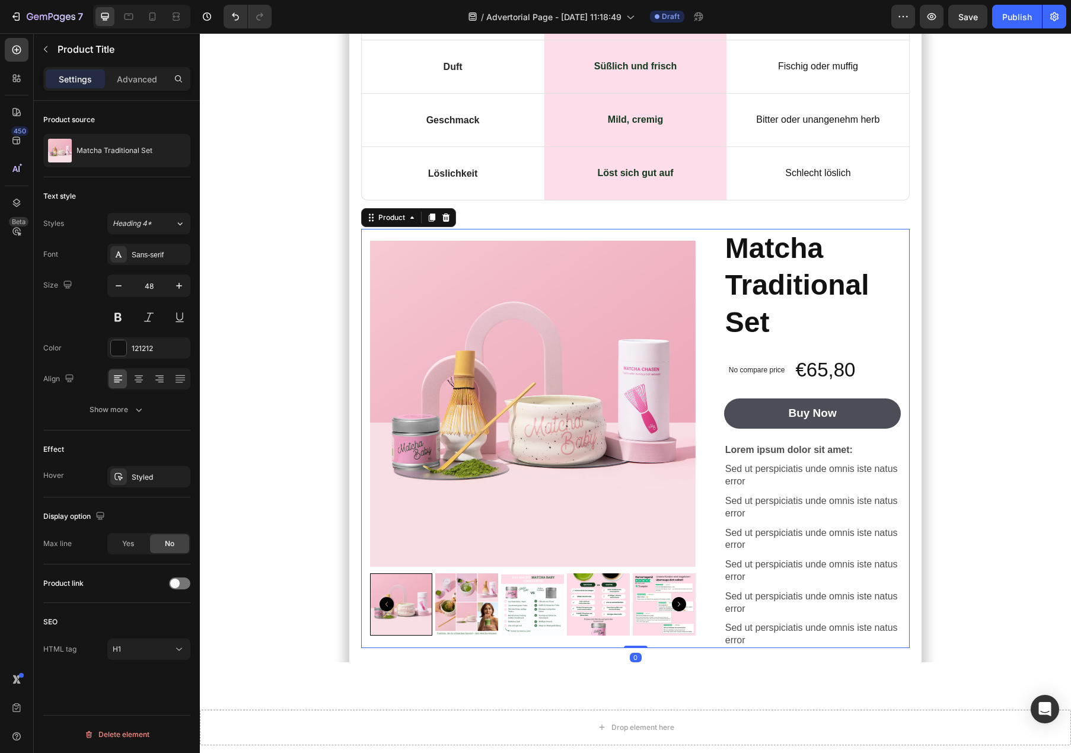
click at [907, 231] on div "Product Images Matcha Traditional Set Product Title No compare price Product Pr…" at bounding box center [635, 438] width 549 height 419
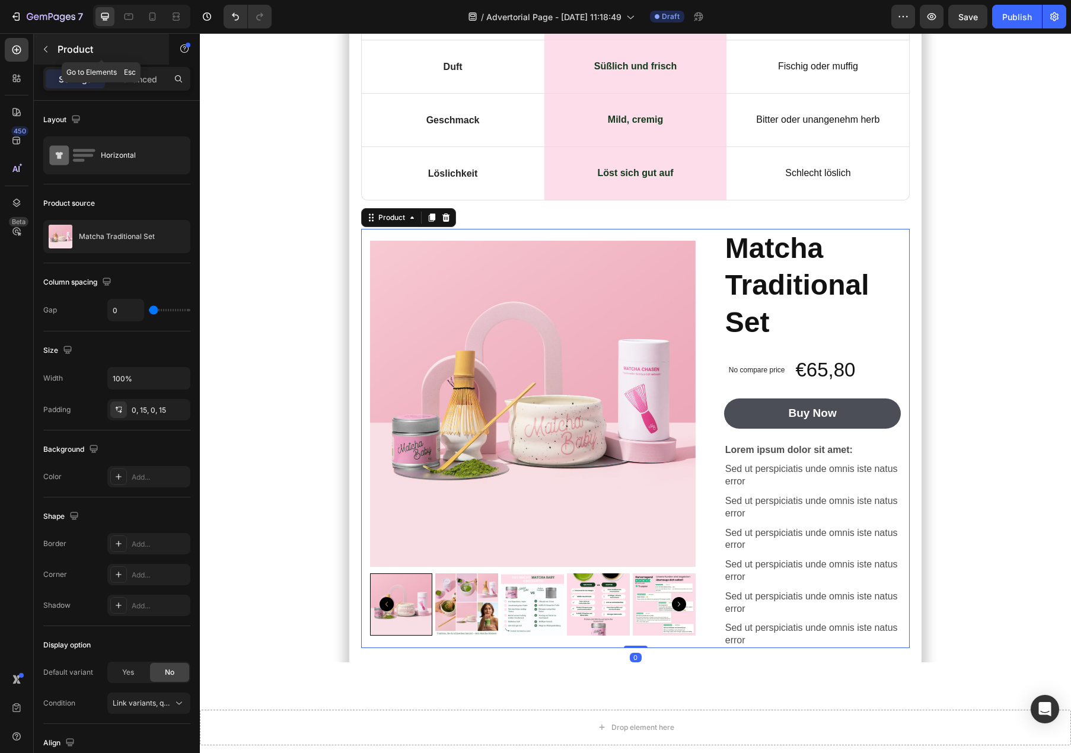
click at [52, 46] on button "button" at bounding box center [45, 49] width 19 height 19
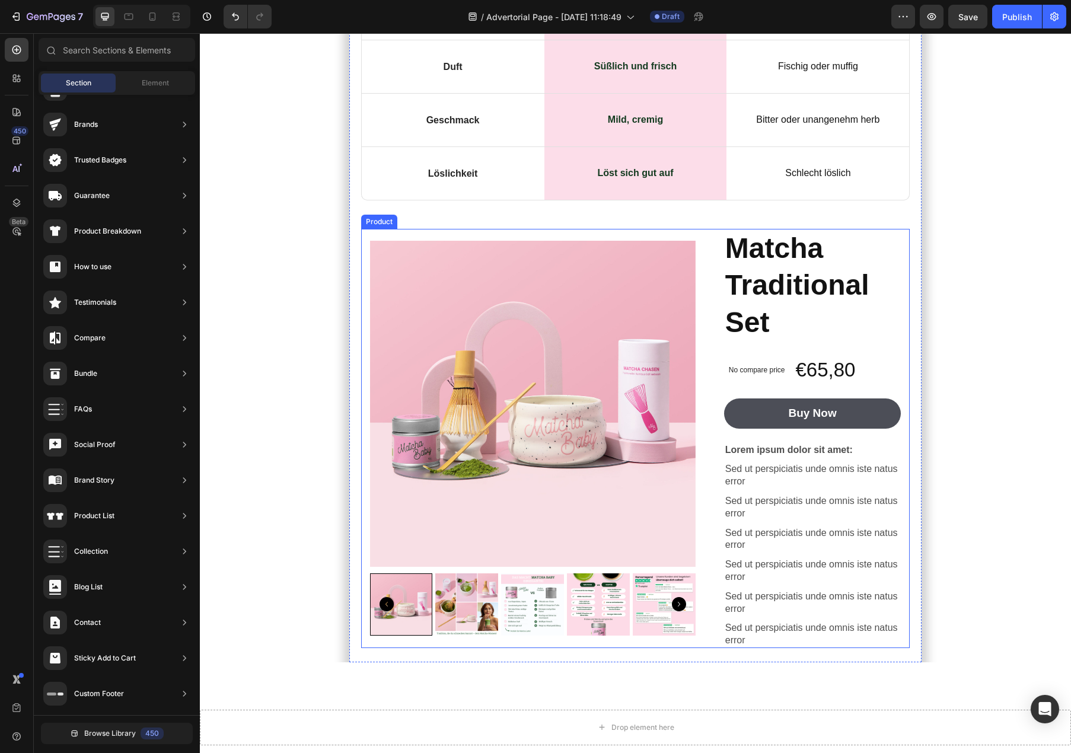
click at [906, 316] on div "Product Images Matcha Traditional Set Product Title No compare price Product Pr…" at bounding box center [635, 438] width 549 height 419
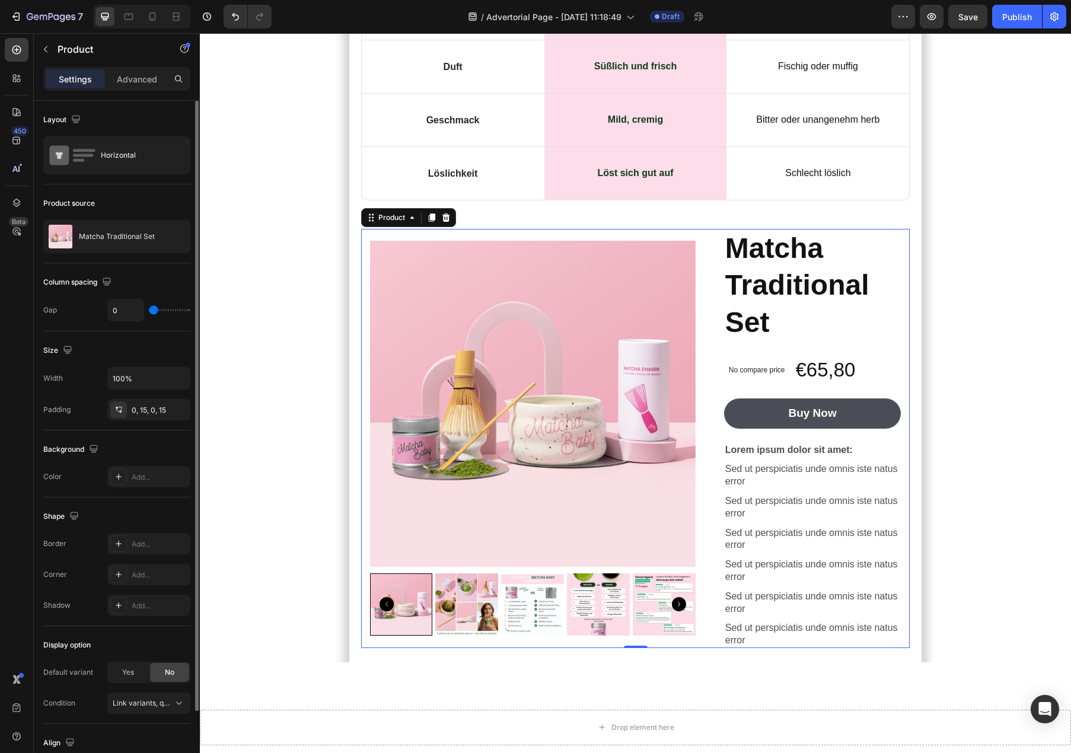
type input "35"
type input "37"
type input "38"
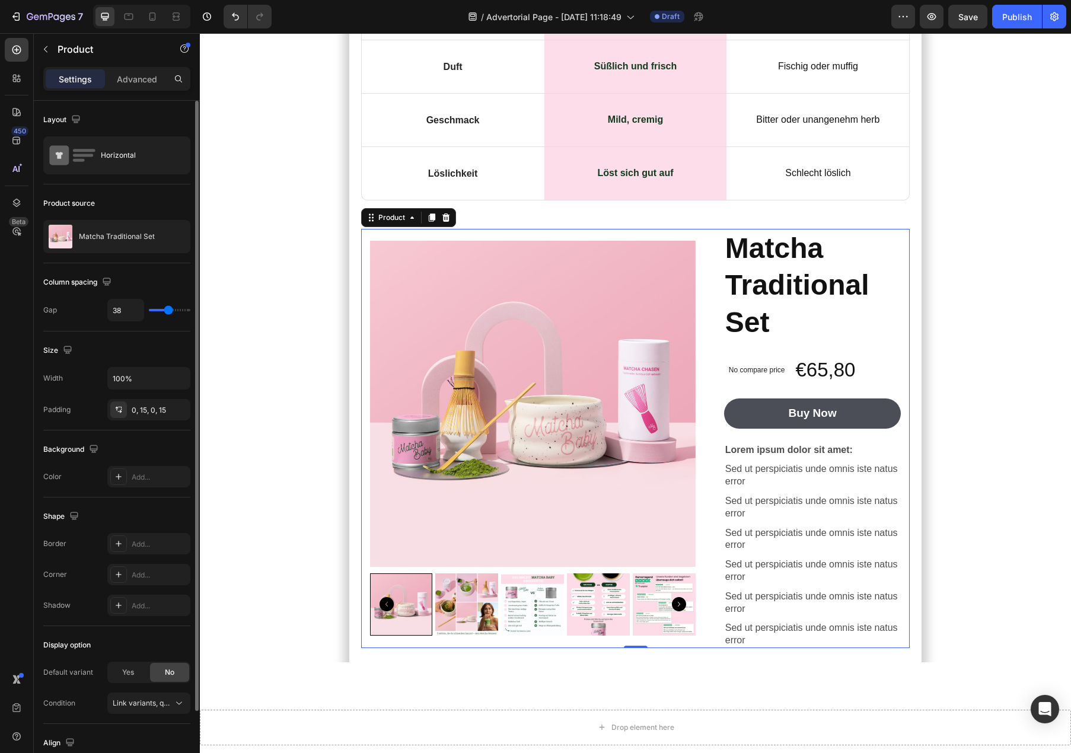
type input "38"
type input "39"
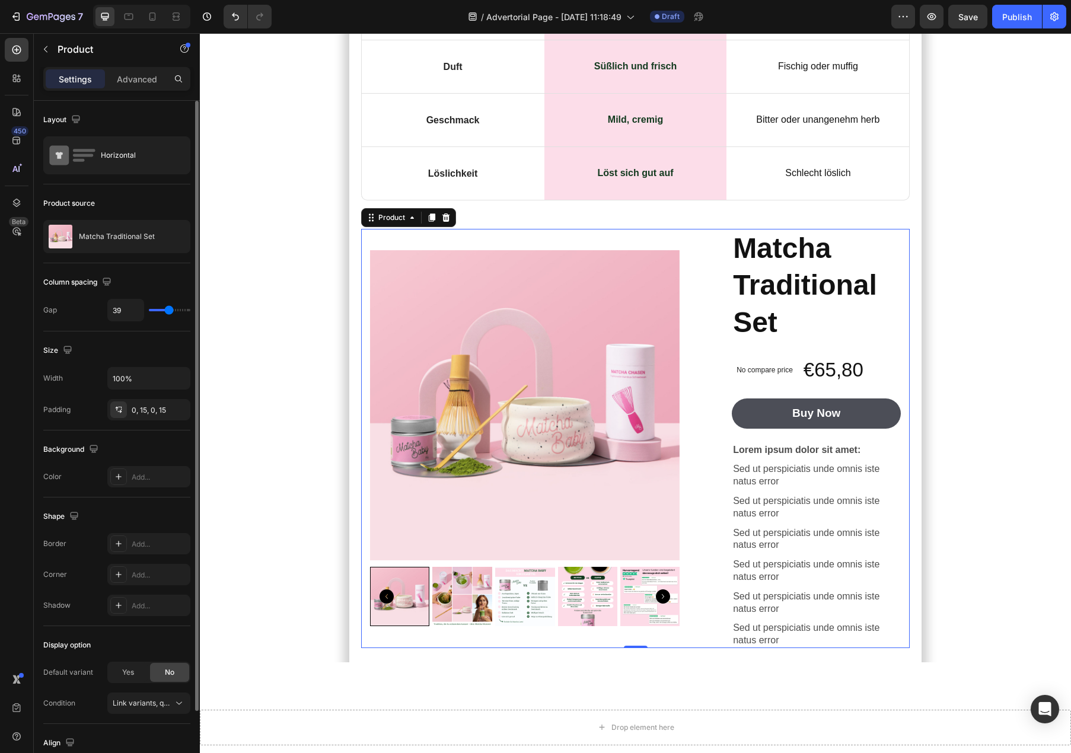
type input "40"
type input "43"
type input "45"
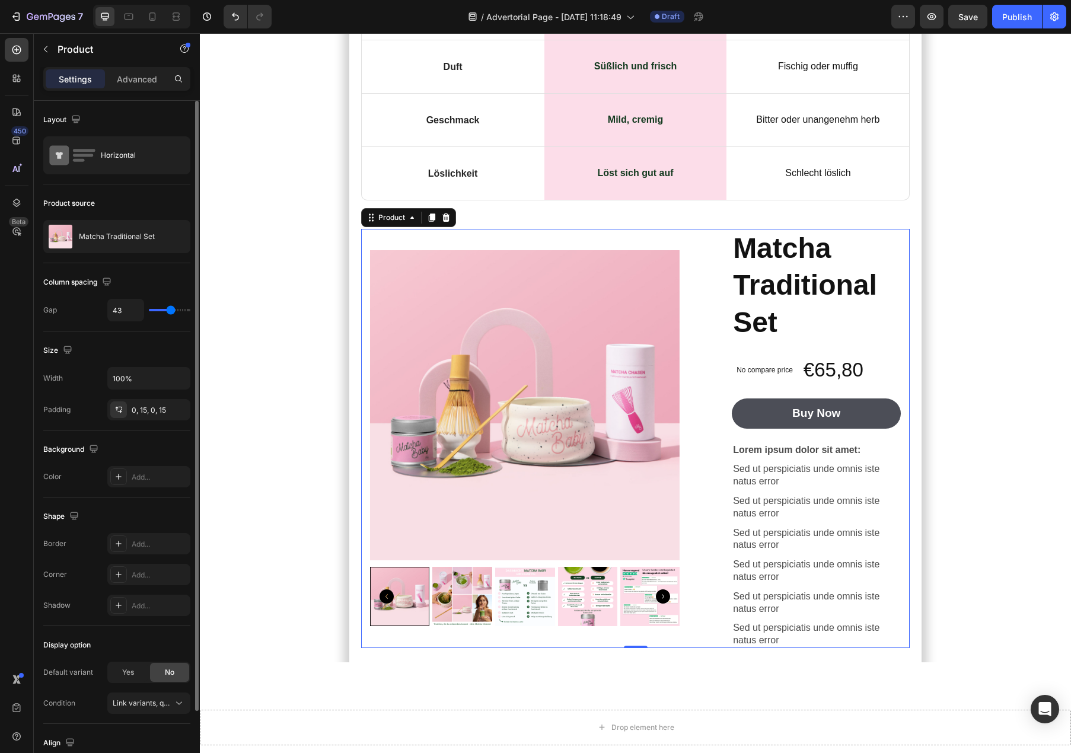
type input "45"
type input "46"
type input "48"
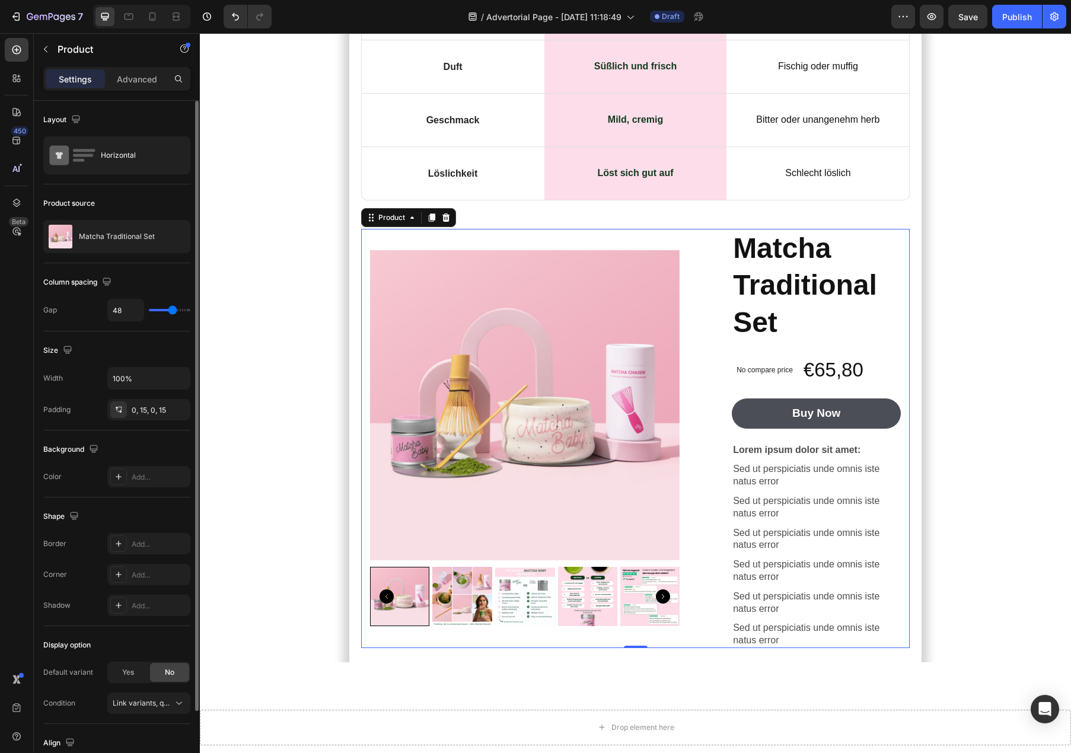
type input "49"
type input "50"
type input "51"
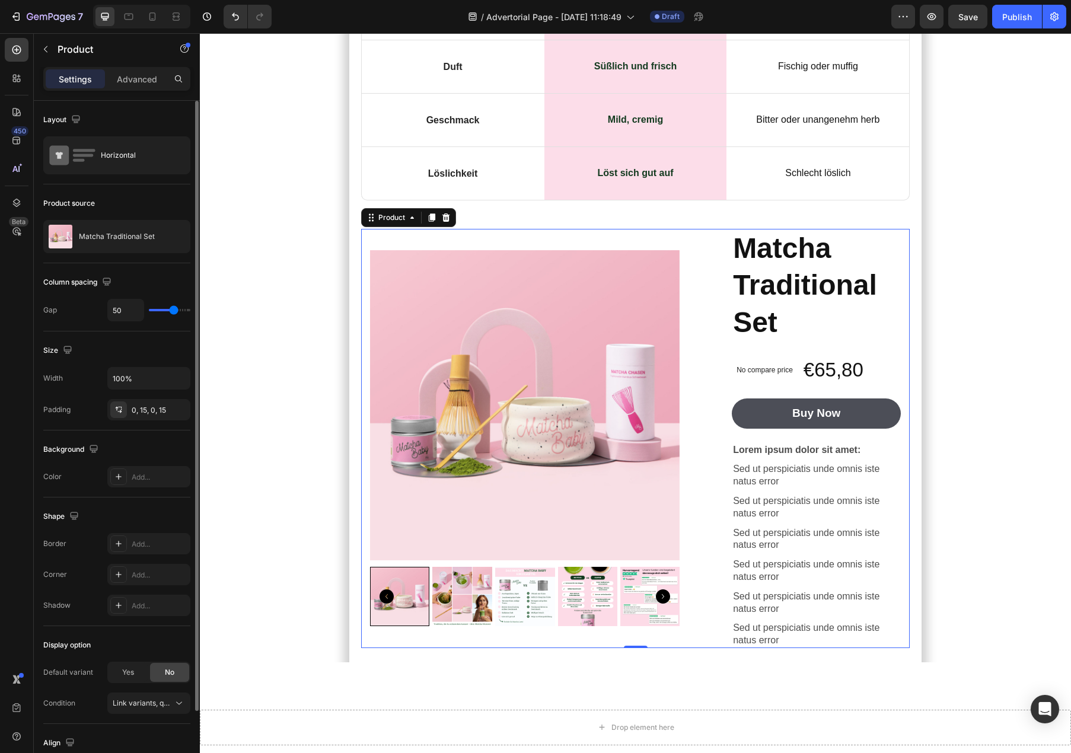
type input "51"
type input "52"
type input "54"
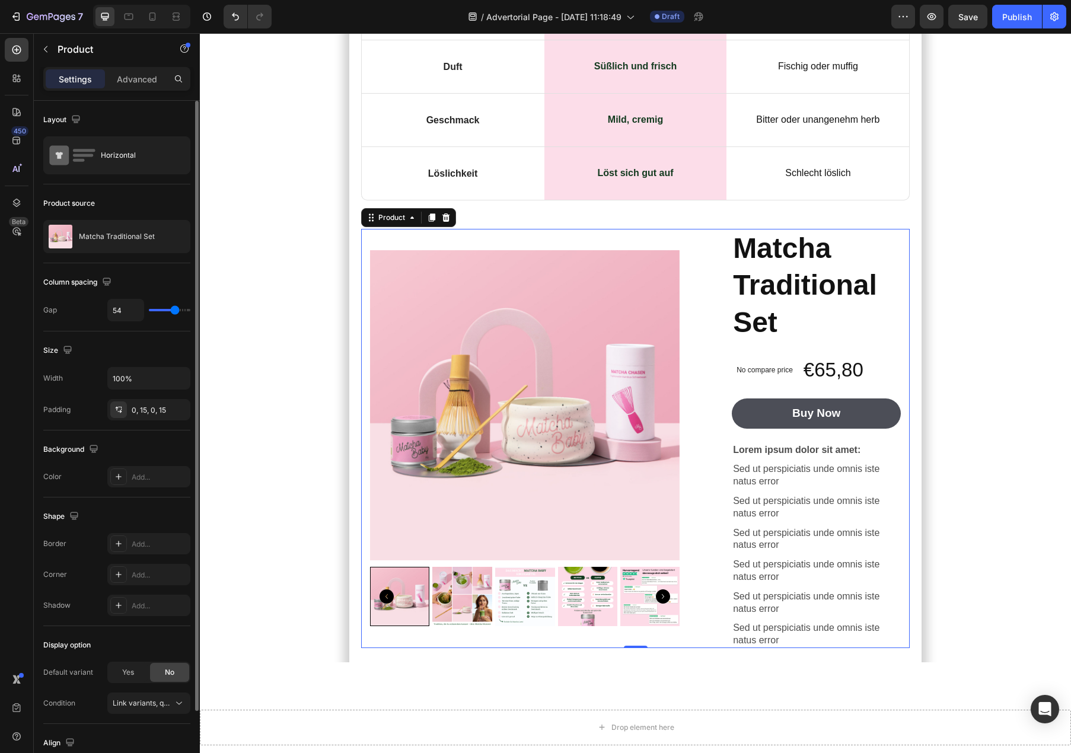
type input "57"
type input "60"
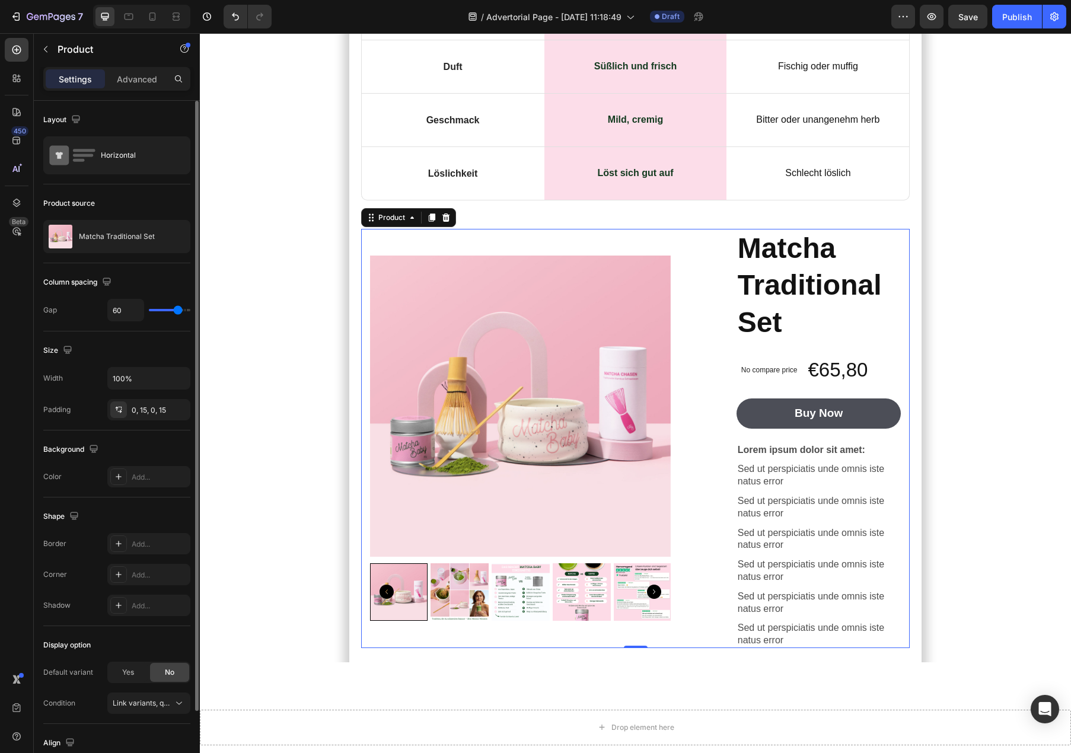
type input "63"
type input "72"
type input "76"
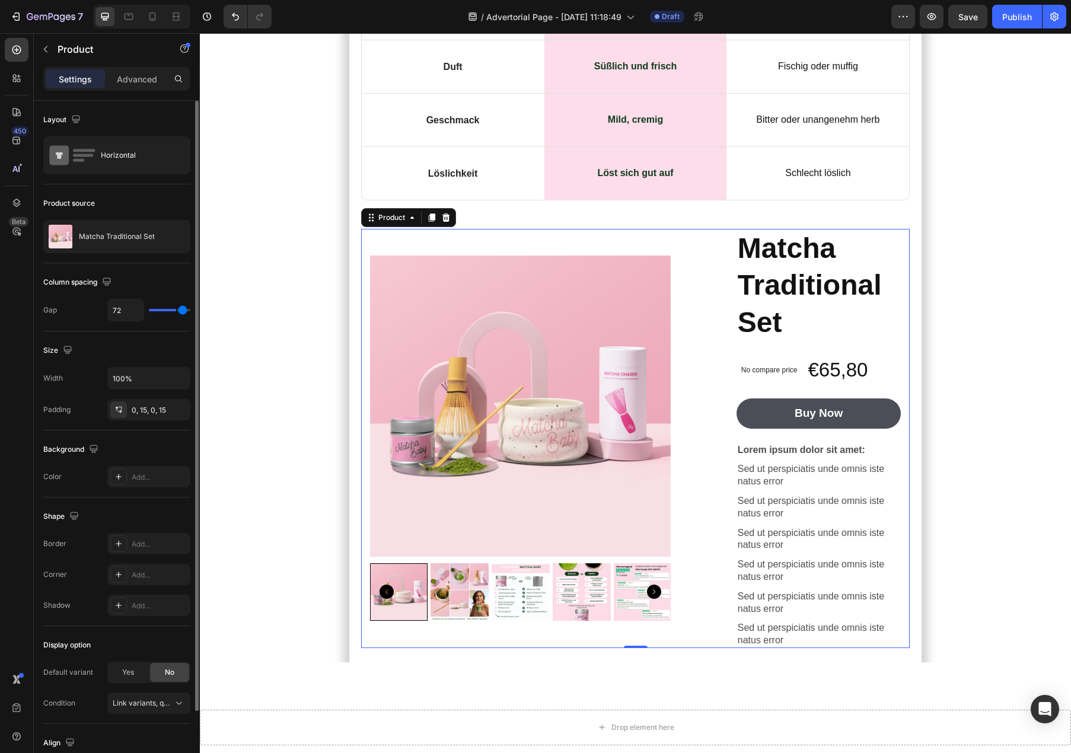
type input "76"
type input "79"
type input "80"
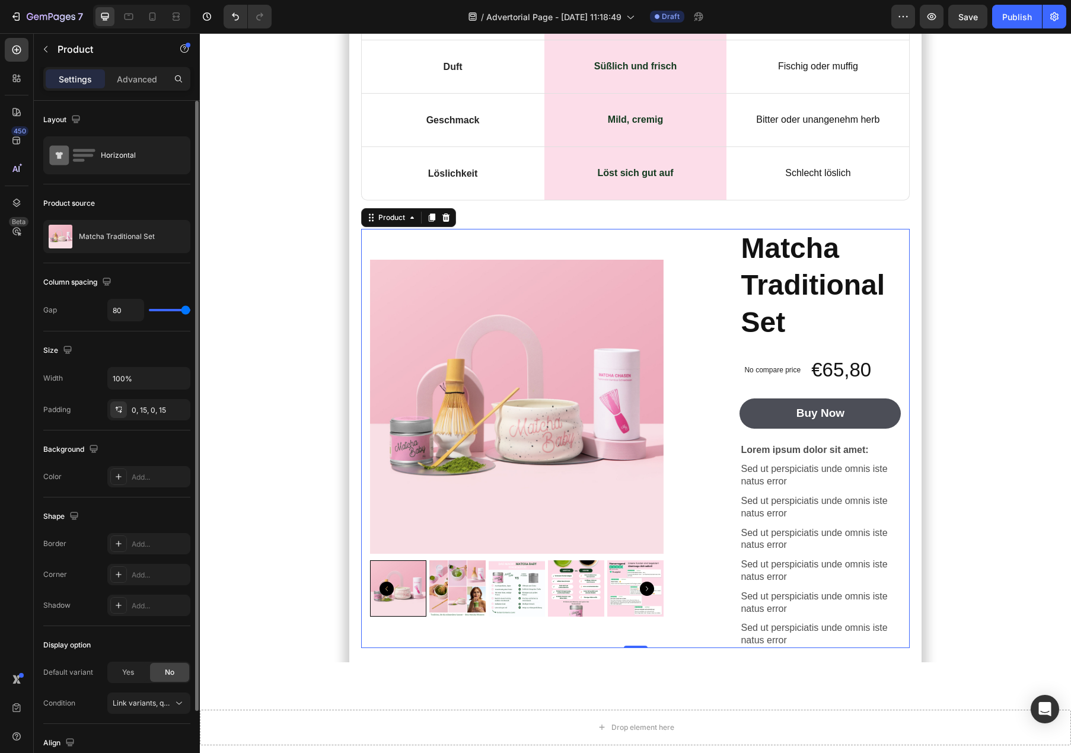
type input "79"
type input "78"
type input "77"
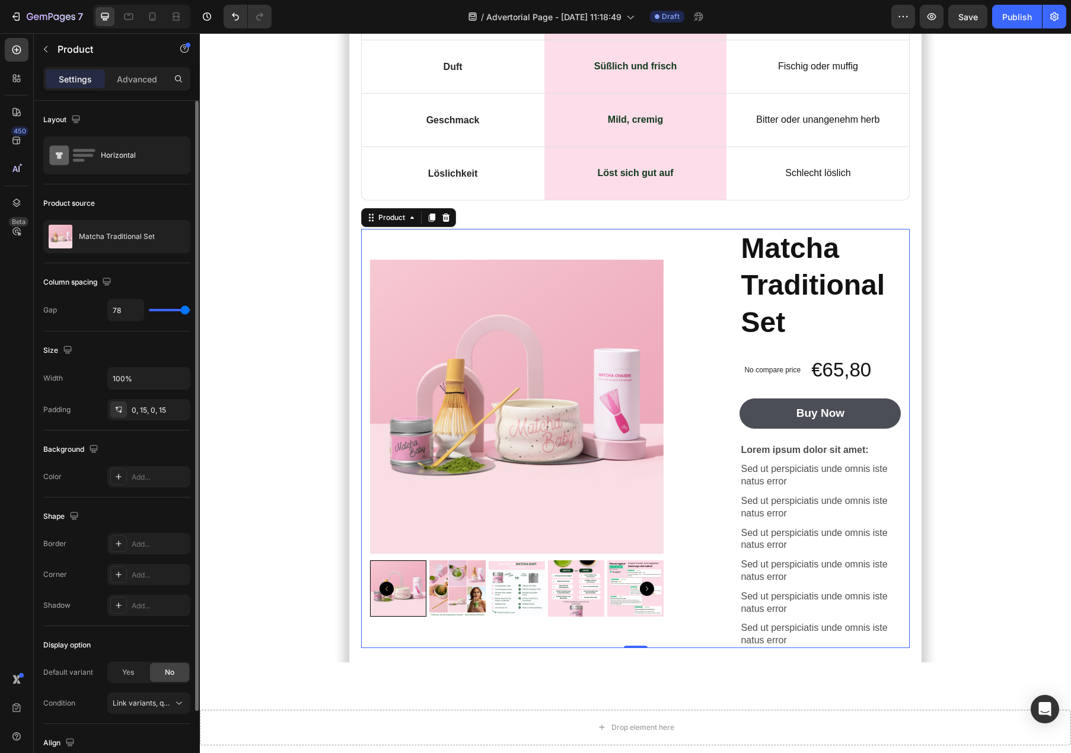
type input "77"
type input "76"
type input "74"
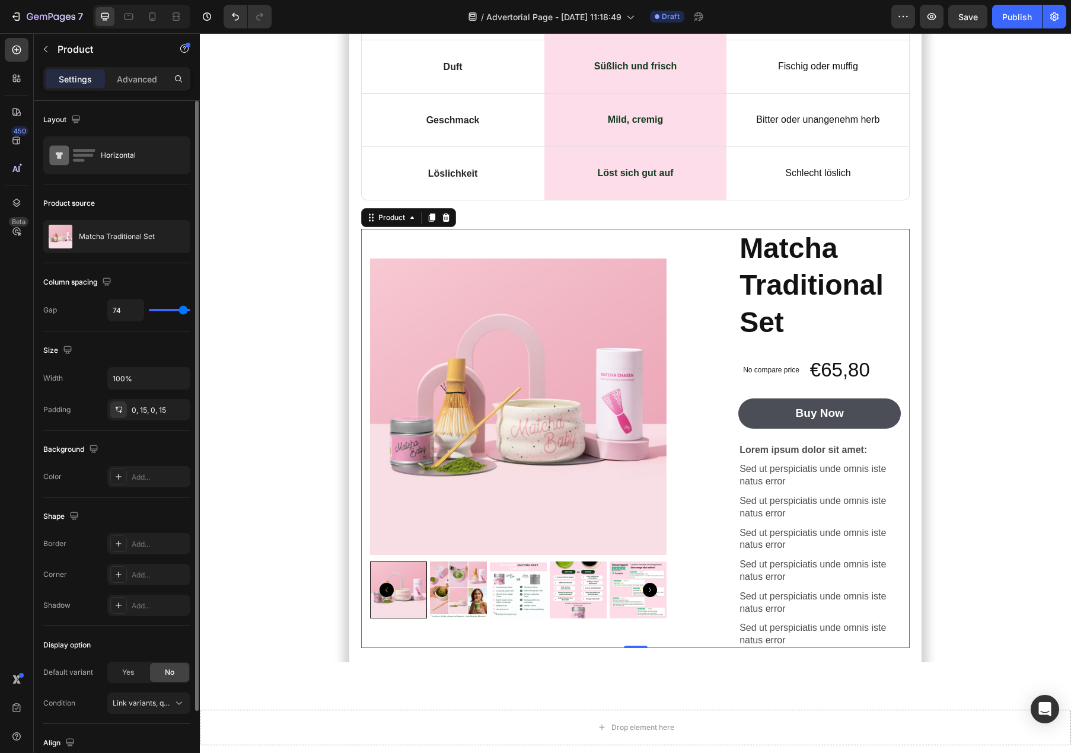
type input "73"
type input "69"
type input "66"
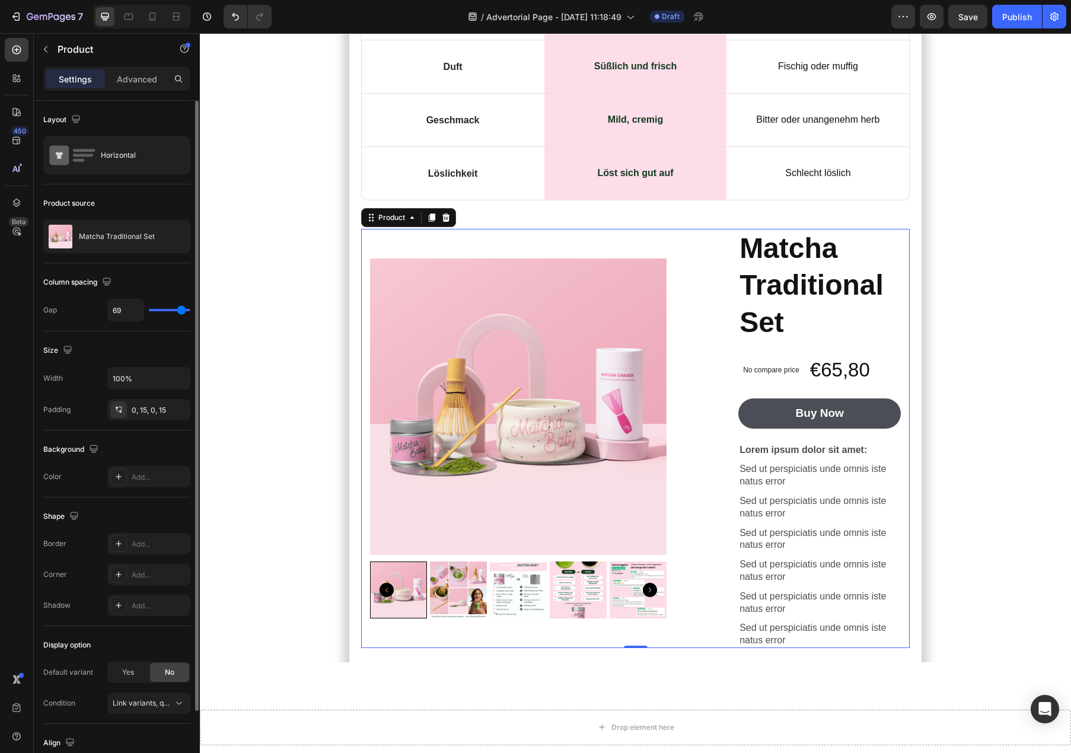
type input "66"
type input "64"
type input "57"
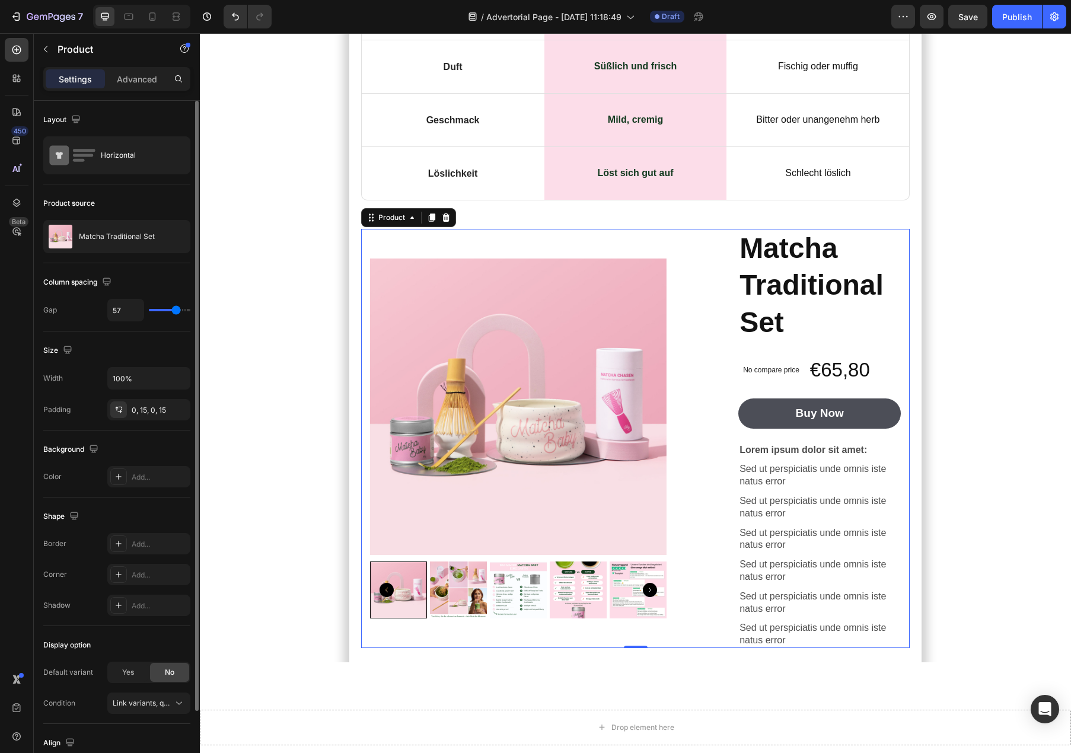
type input "54"
type input "53"
type input "52"
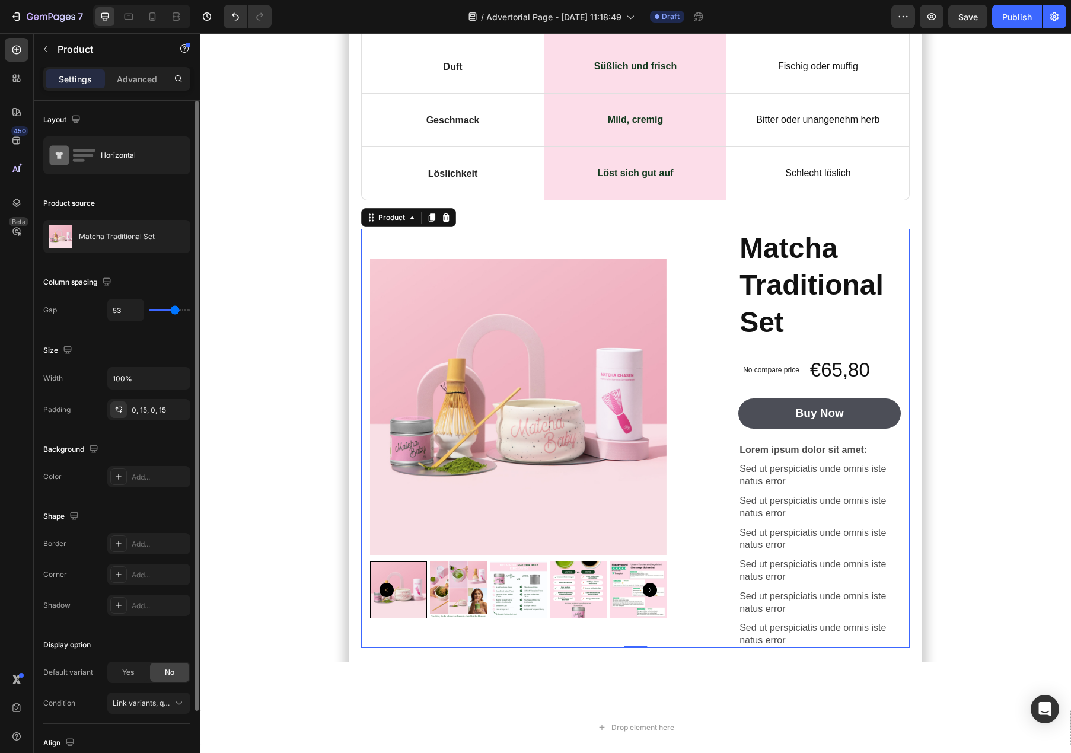
type input "52"
type input "51"
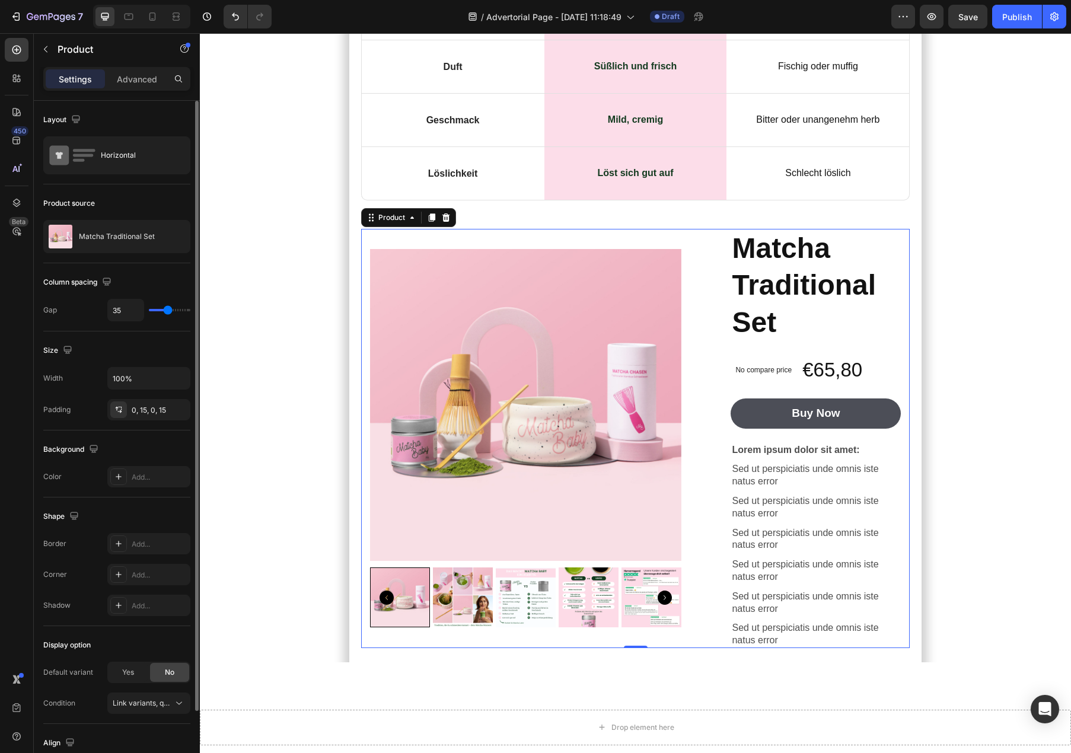
drag, startPoint x: 155, startPoint y: 312, endPoint x: 167, endPoint y: 317, distance: 13.0
click at [167, 311] on input "range" at bounding box center [170, 310] width 42 height 2
click at [174, 386] on button "button" at bounding box center [178, 378] width 21 height 21
click at [147, 435] on p "Default 1200px" at bounding box center [146, 431] width 68 height 11
click at [155, 384] on input "1200" at bounding box center [149, 378] width 82 height 21
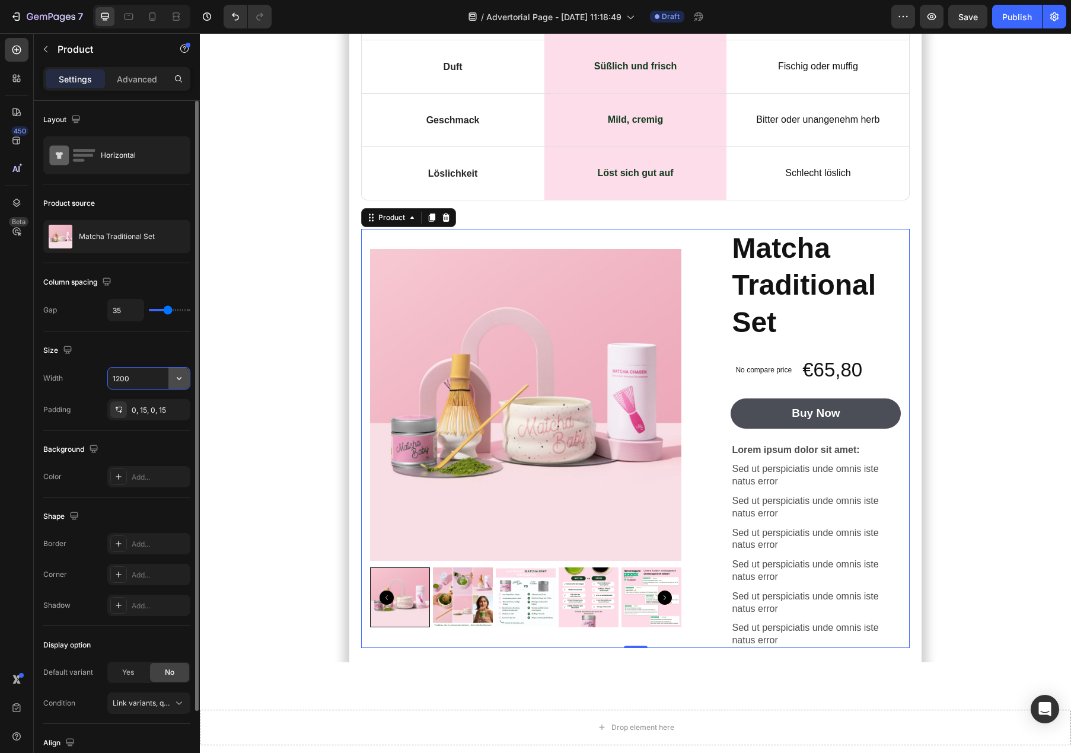
click at [177, 383] on icon "button" at bounding box center [179, 378] width 12 height 12
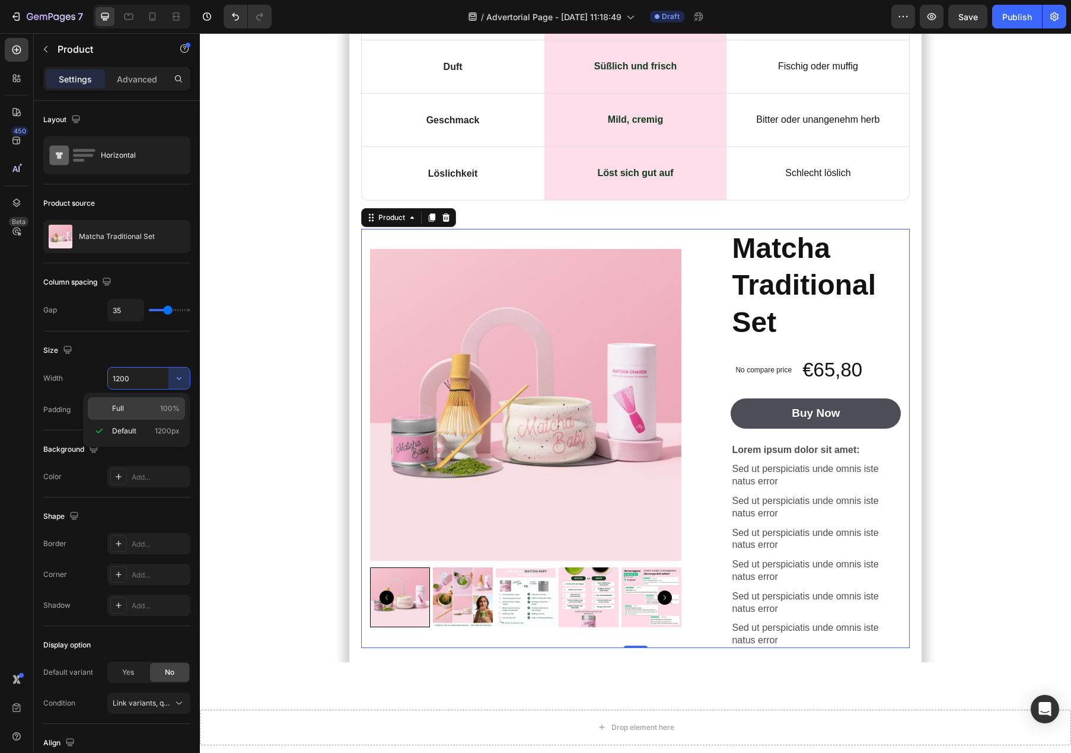
click at [155, 398] on div "Full 100%" at bounding box center [136, 408] width 97 height 23
click at [130, 82] on p "Advanced" at bounding box center [137, 79] width 40 height 12
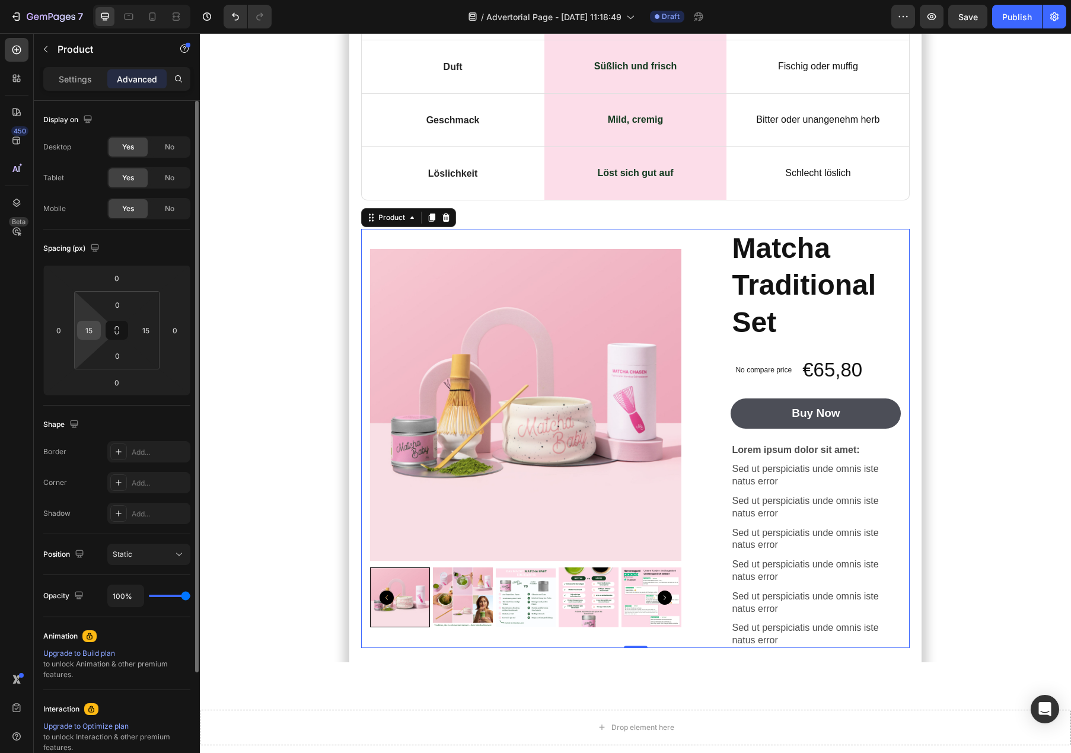
click at [85, 335] on input "15" at bounding box center [89, 330] width 18 height 18
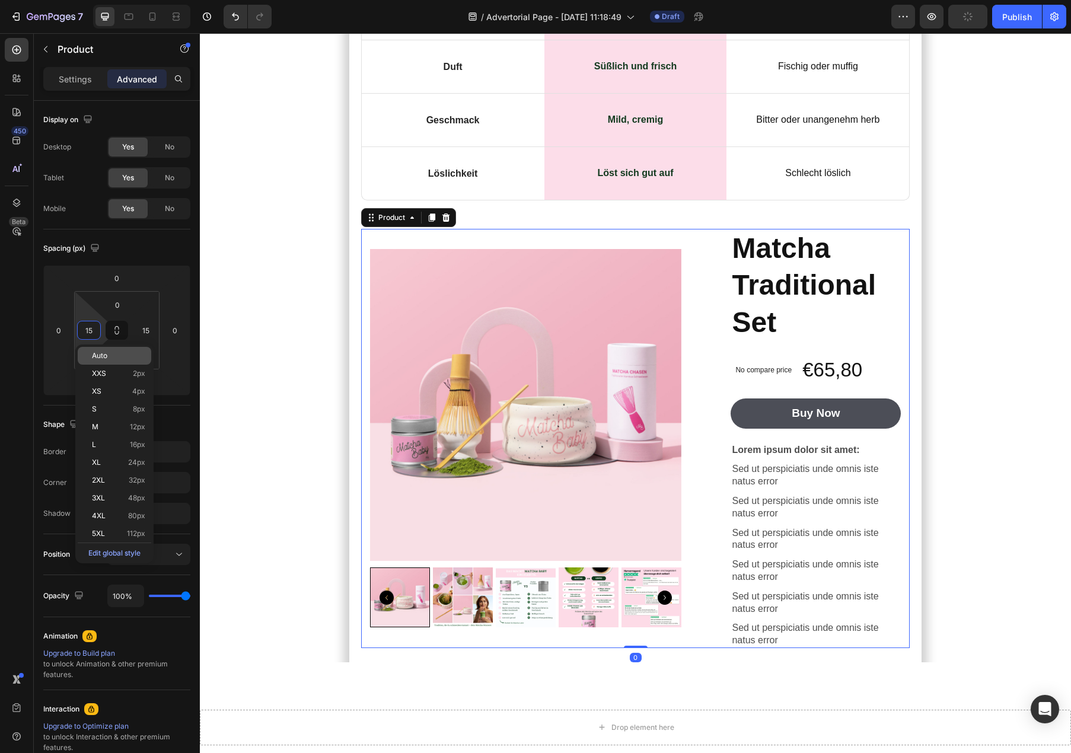
click at [95, 353] on span "Auto" at bounding box center [99, 356] width 15 height 8
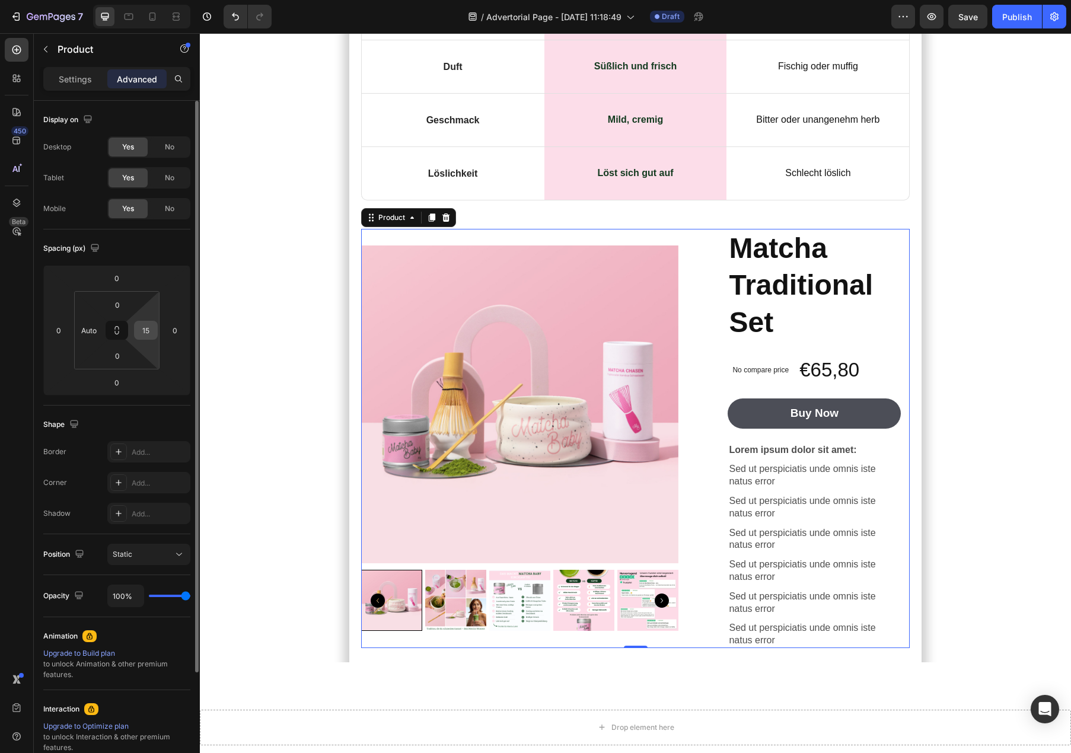
click at [141, 333] on input "15" at bounding box center [146, 330] width 18 height 18
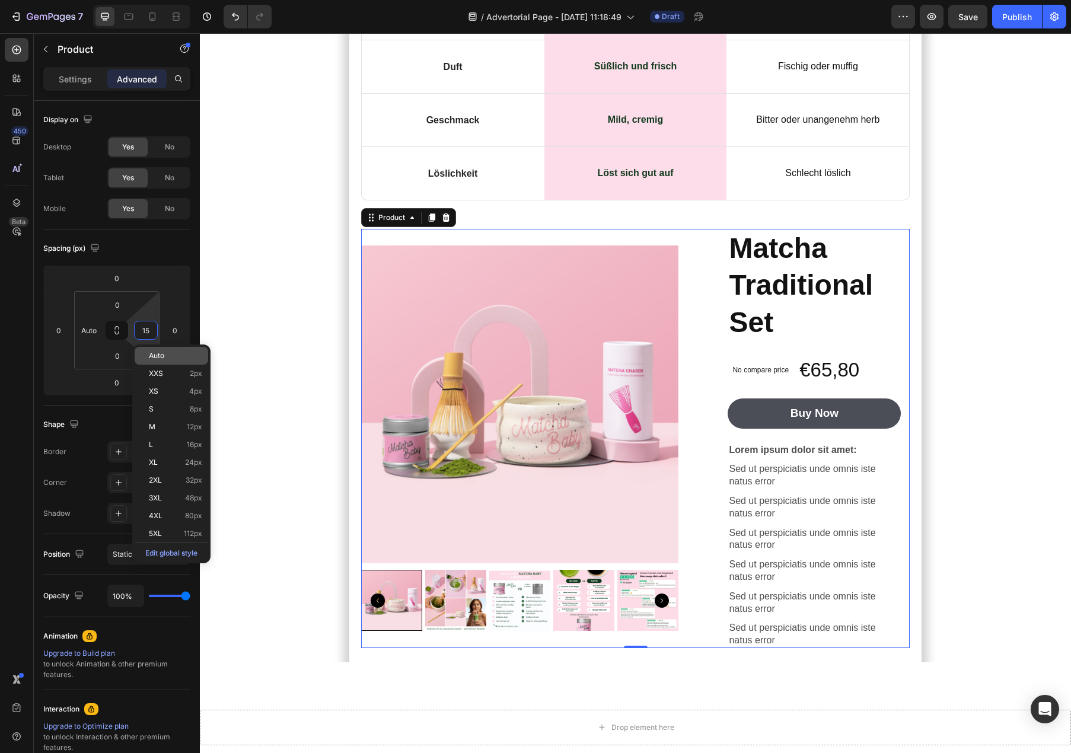
click at [166, 355] on p "Auto" at bounding box center [175, 356] width 53 height 8
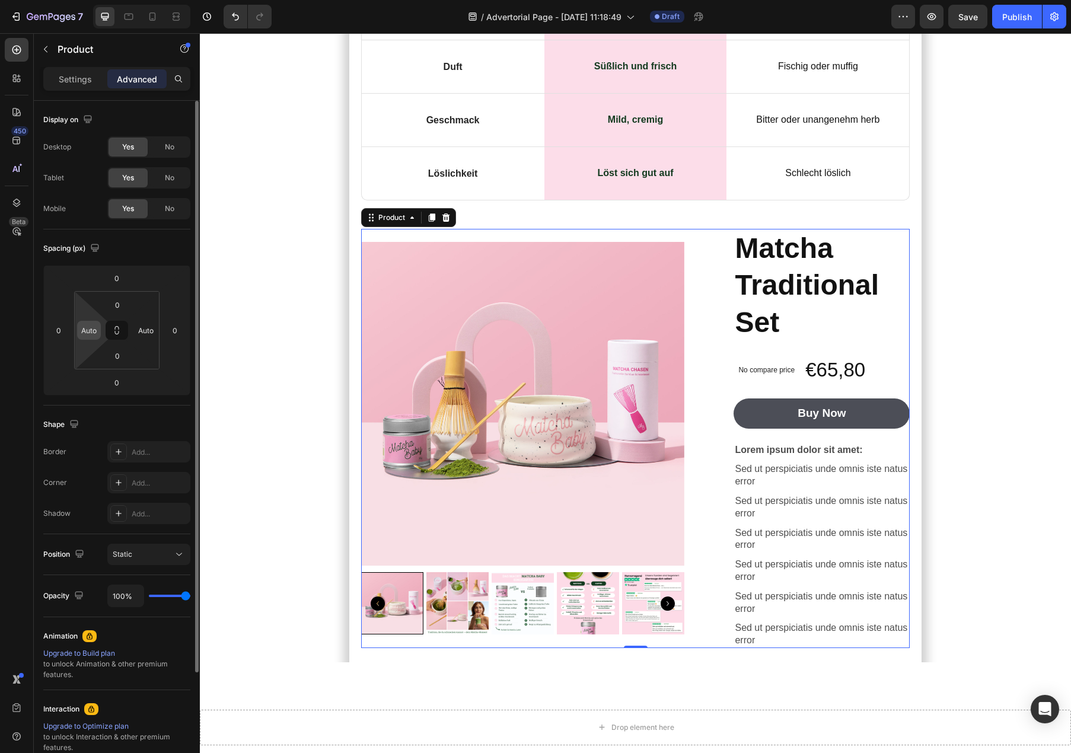
click at [87, 338] on input "Auto" at bounding box center [89, 330] width 18 height 18
click at [142, 333] on input "Auto" at bounding box center [146, 330] width 18 height 18
click at [156, 292] on icon at bounding box center [117, 331] width 85 height 78
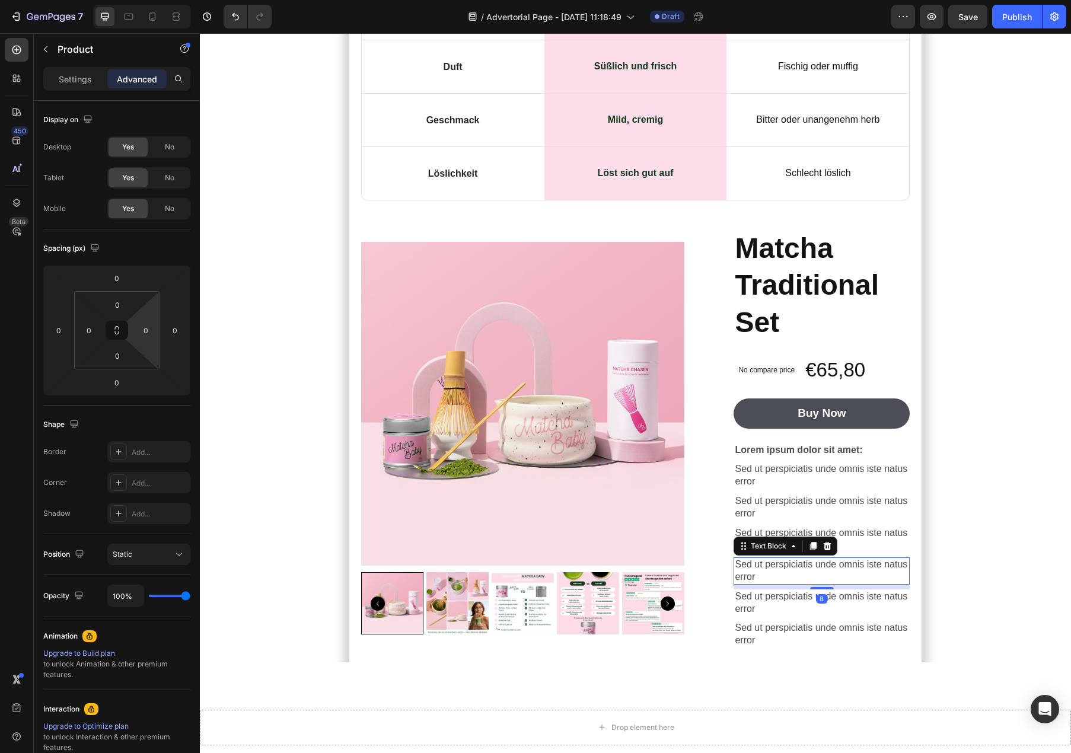
click at [753, 559] on p "Sed ut perspiciatis unde omnis iste natus error" at bounding box center [822, 571] width 174 height 25
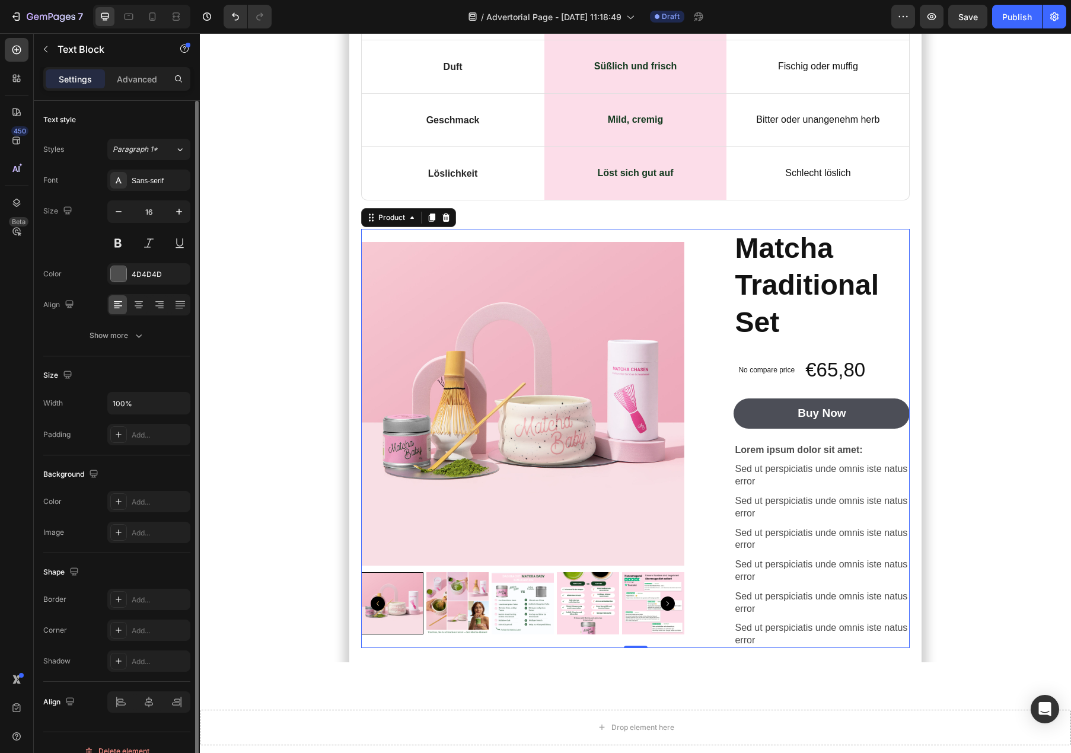
click at [722, 492] on div "Product Images Matcha Traditional Set Product Title No compare price Product Pr…" at bounding box center [635, 438] width 549 height 419
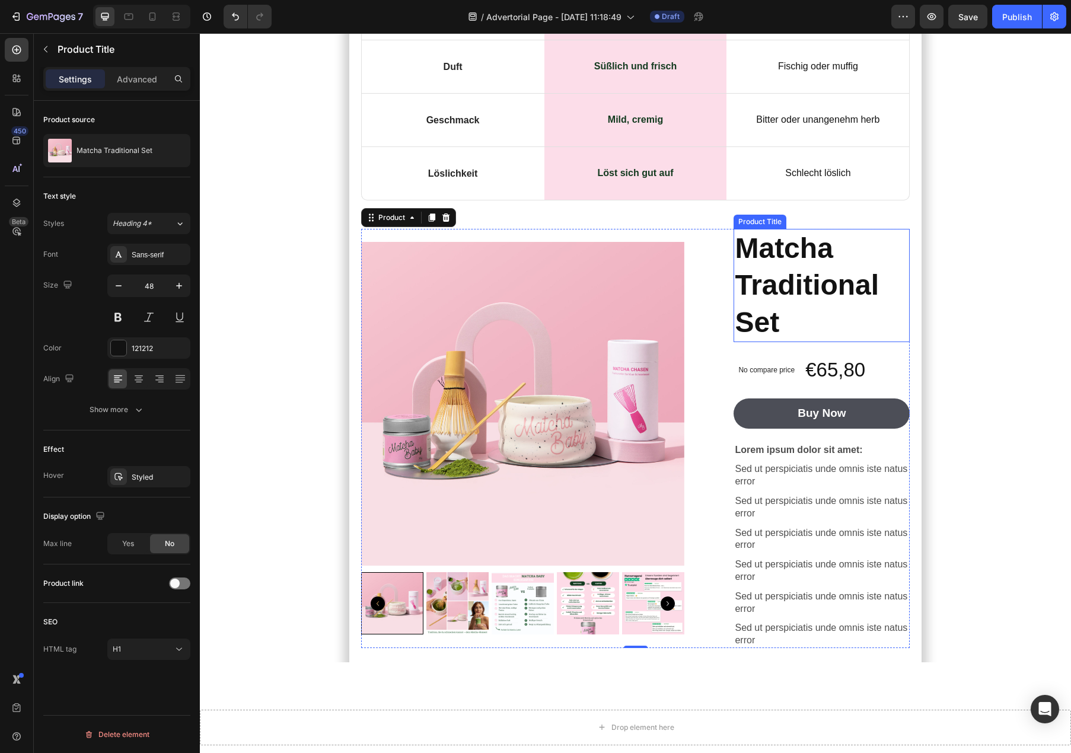
click at [871, 229] on h1 "Matcha Traditional Set" at bounding box center [822, 285] width 176 height 113
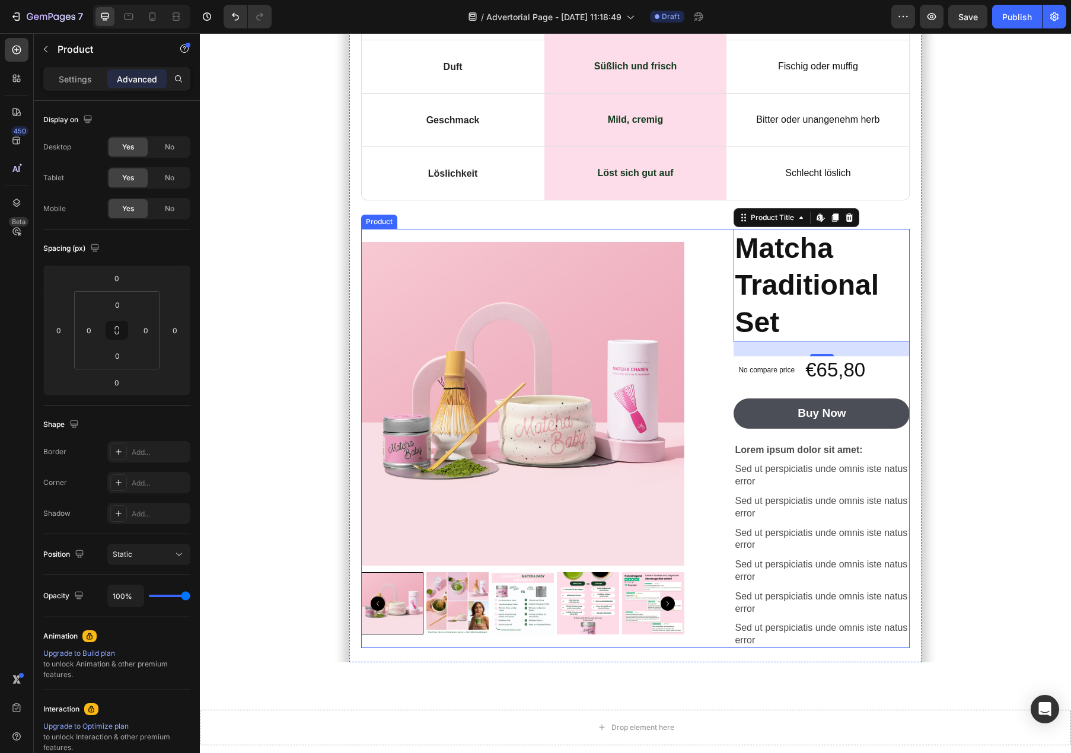
click at [732, 294] on div "Product Images Matcha Traditional Set Product Title Edit content in Shopify 24 …" at bounding box center [635, 438] width 549 height 419
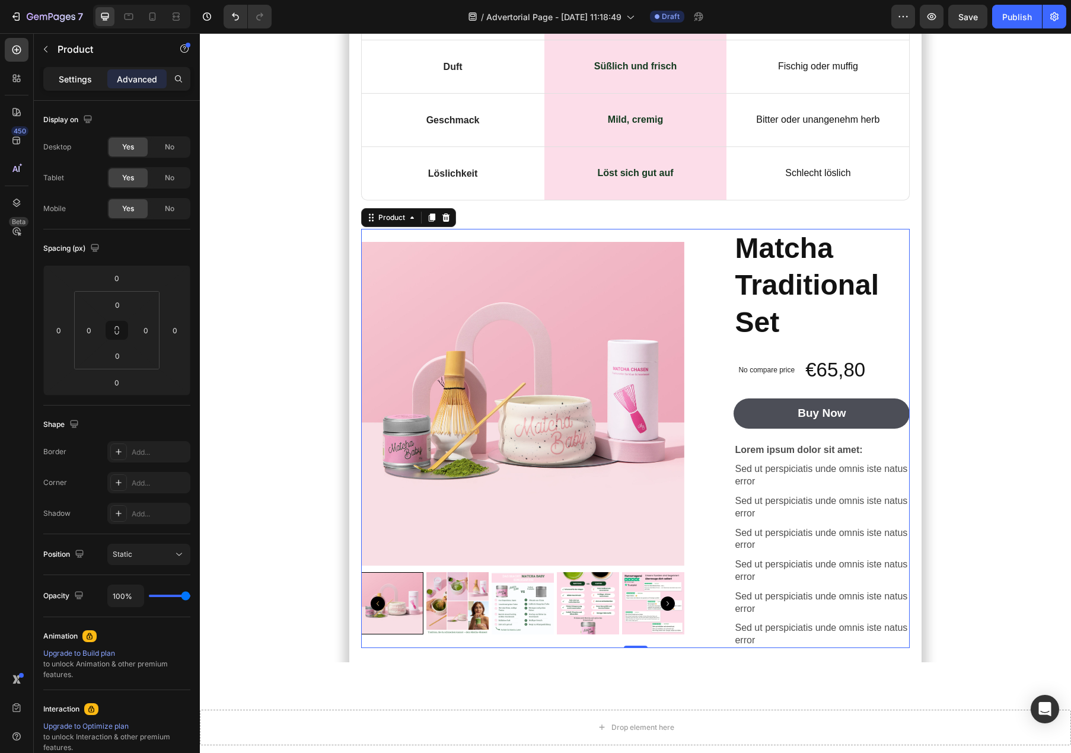
click at [77, 76] on p "Settings" at bounding box center [75, 79] width 33 height 12
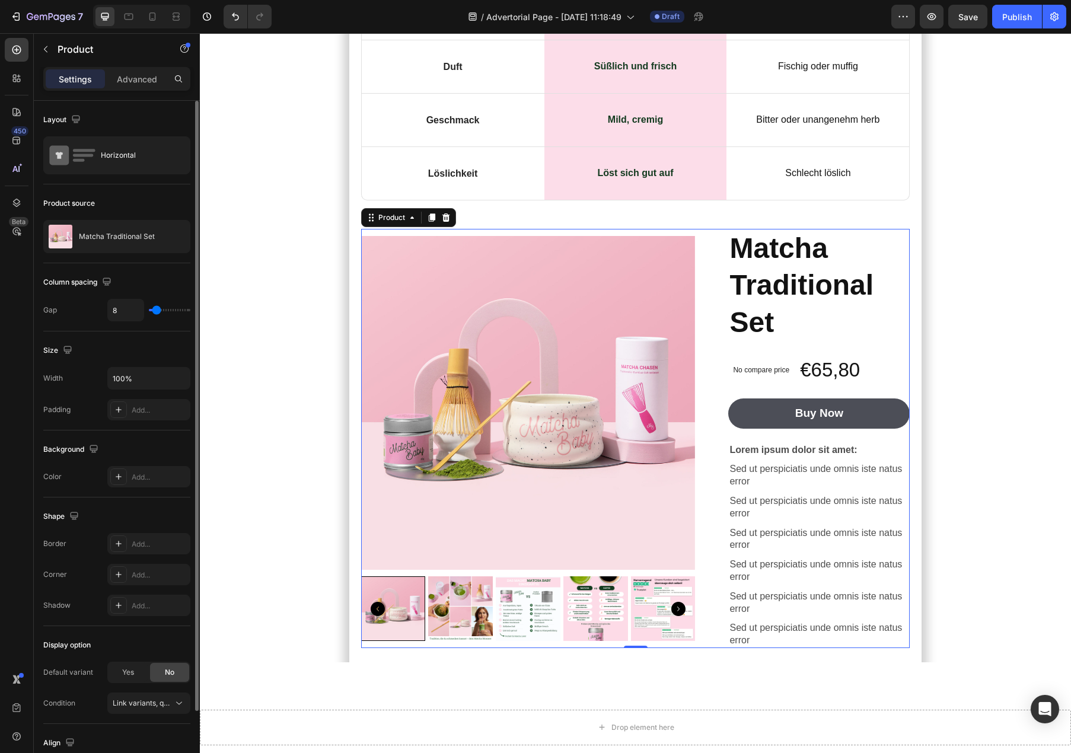
drag, startPoint x: 164, startPoint y: 311, endPoint x: 157, endPoint y: 312, distance: 7.7
click at [157, 311] on input "range" at bounding box center [170, 310] width 42 height 2
click at [797, 248] on h1 "Matcha Traditional Set" at bounding box center [818, 285] width 181 height 113
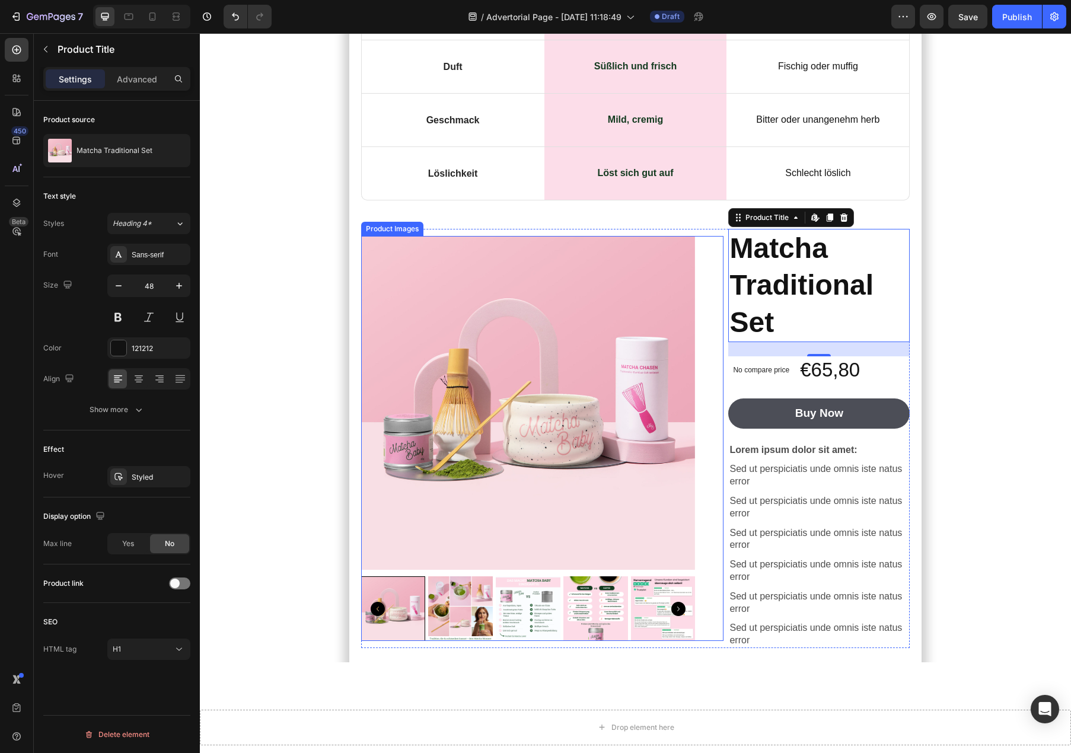
click at [691, 431] on img at bounding box center [528, 403] width 335 height 335
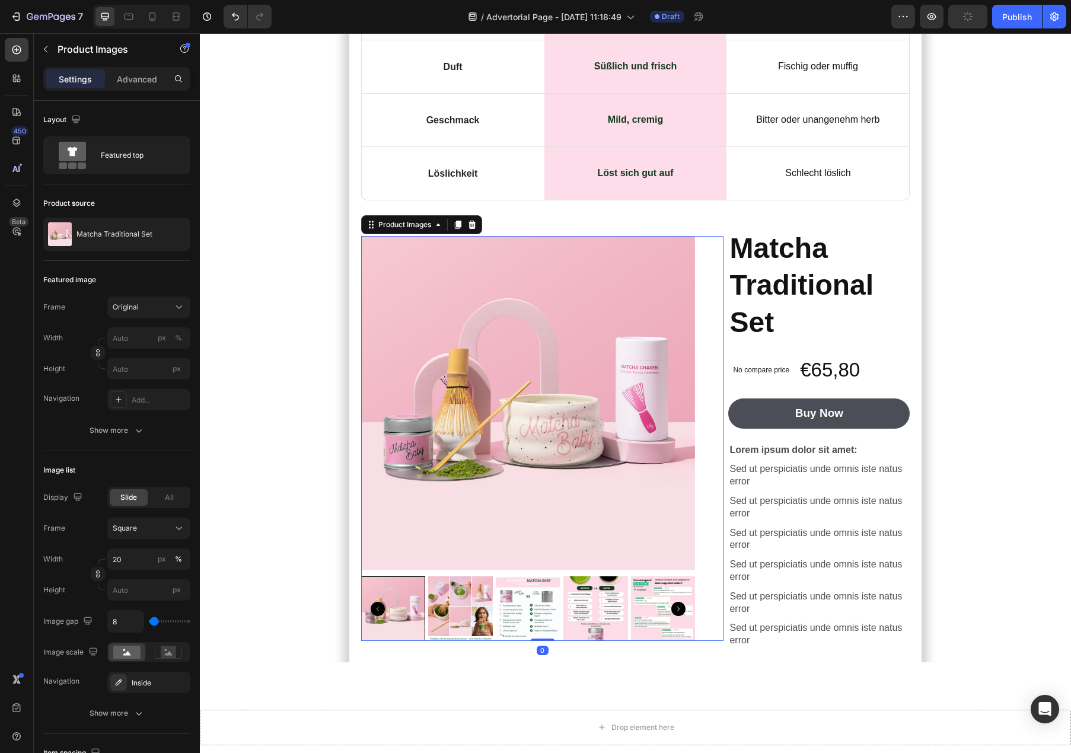
drag, startPoint x: 542, startPoint y: 578, endPoint x: 543, endPoint y: 542, distance: 36.2
click at [543, 542] on div "Product Images 0" at bounding box center [542, 439] width 363 height 406
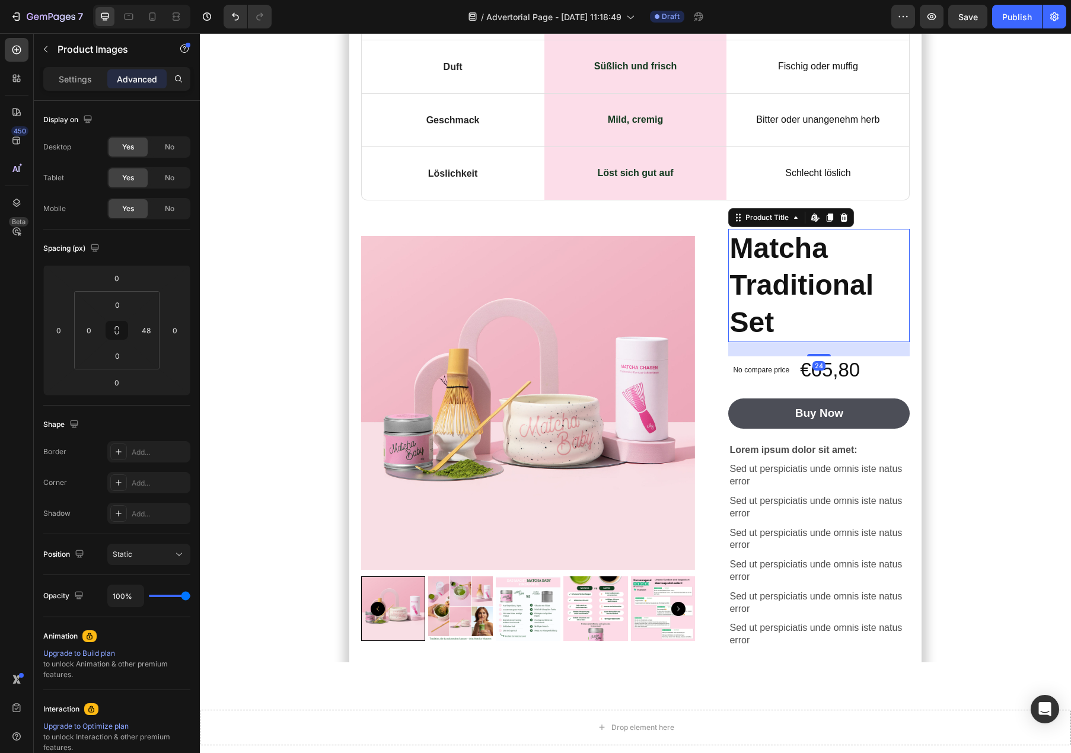
click at [731, 229] on h1 "Matcha Traditional Set" at bounding box center [818, 285] width 181 height 113
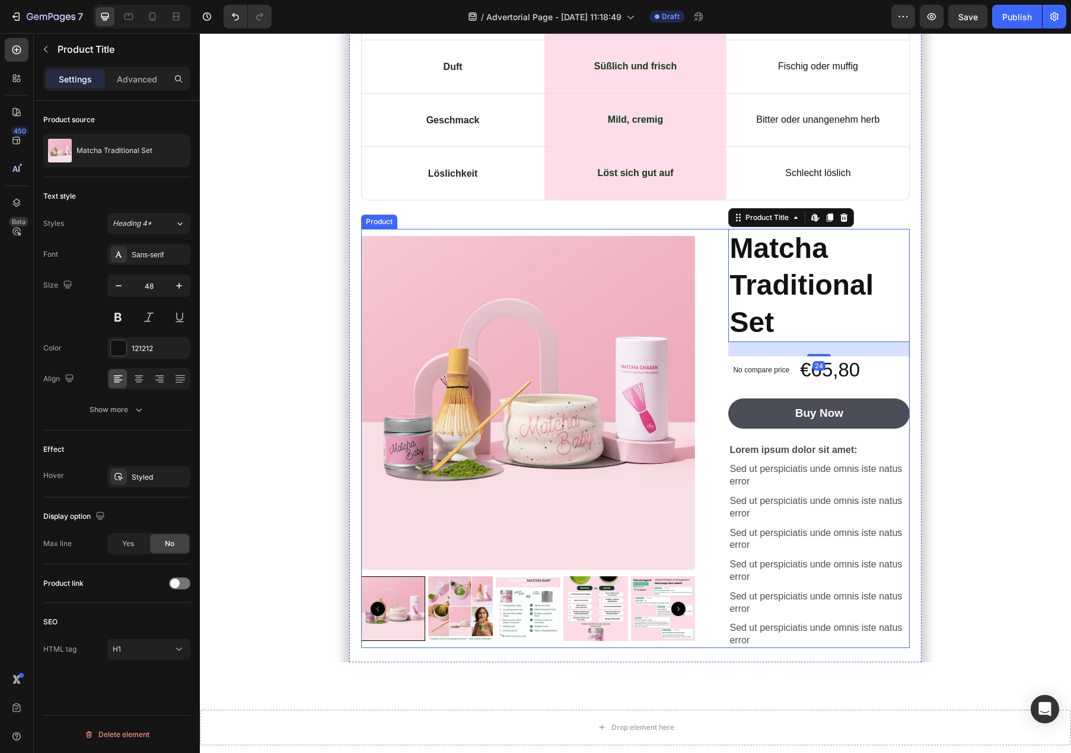
click at [725, 229] on div "Product Images Matcha Traditional Set Product Title Edit content in Shopify 24 …" at bounding box center [635, 438] width 549 height 419
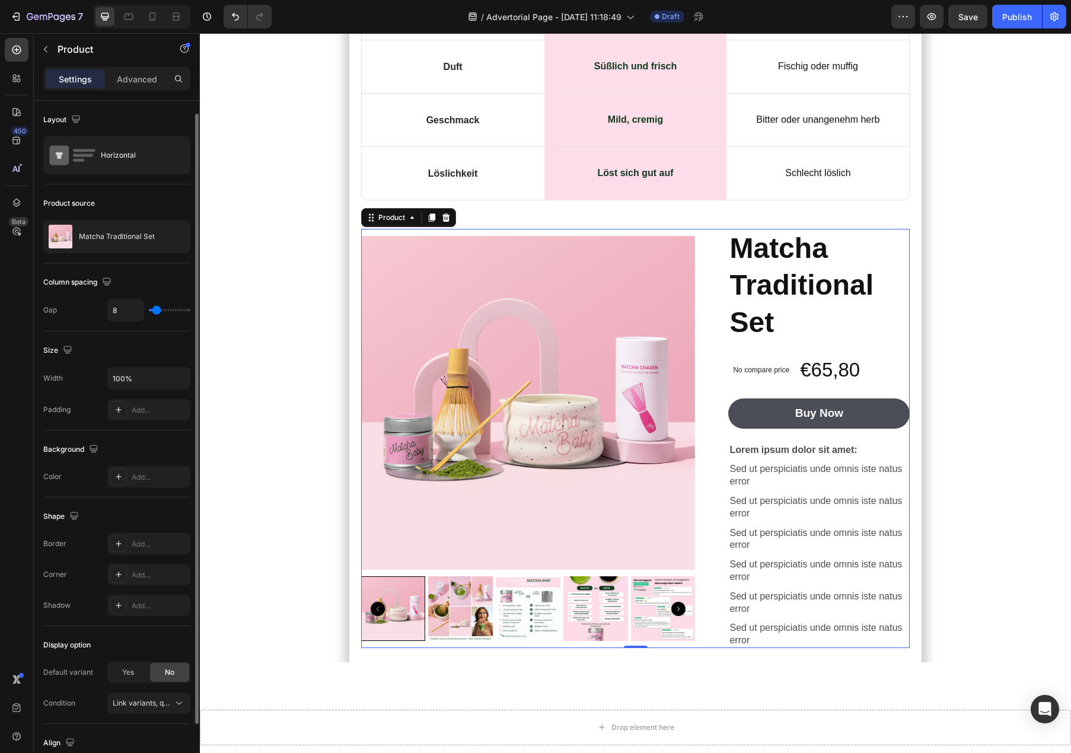
scroll to position [85, 0]
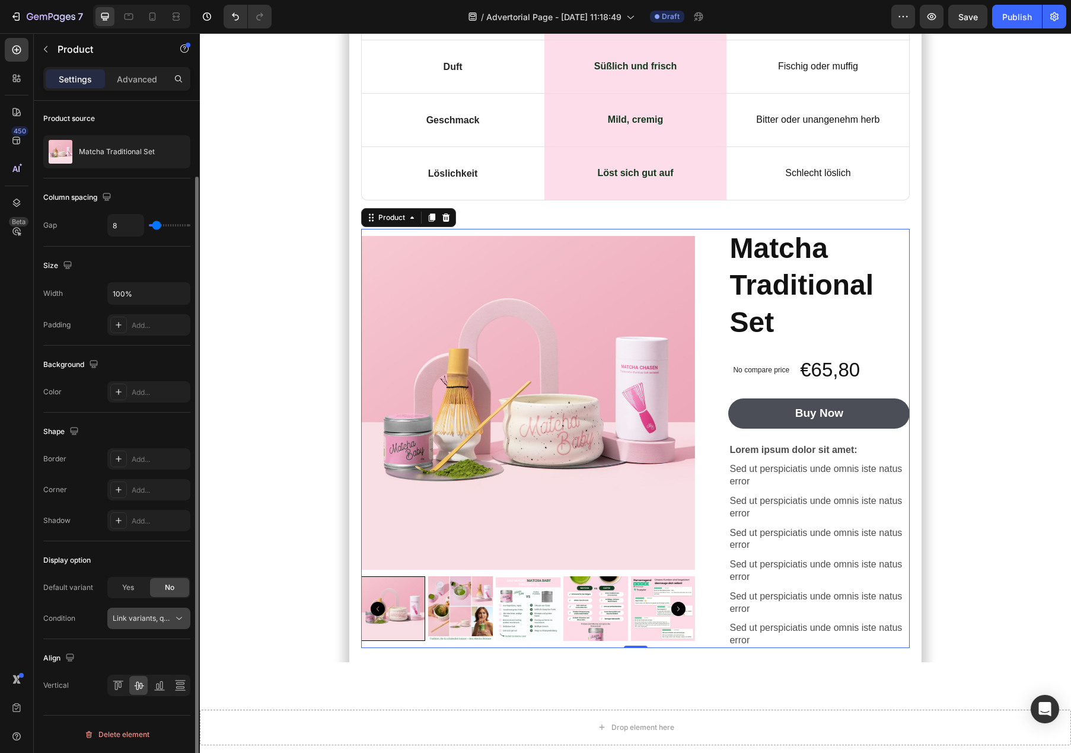
click at [148, 623] on span "Link variants, quantity <br> between same products" at bounding box center [143, 618] width 60 height 11
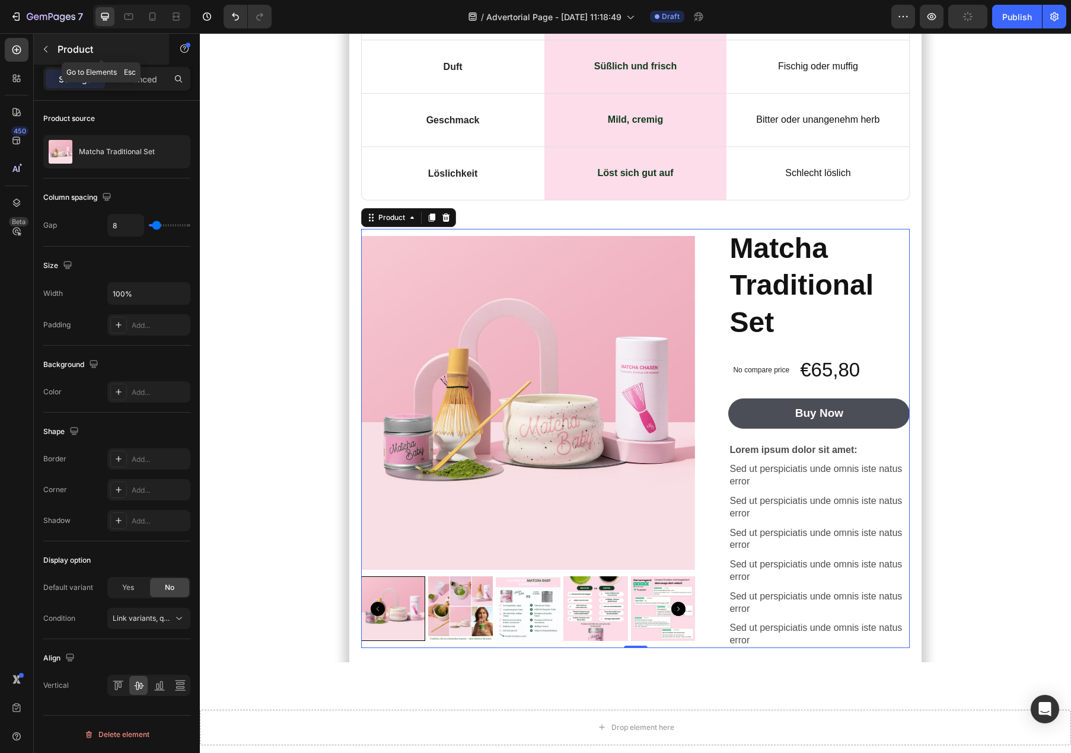
click at [46, 48] on icon "button" at bounding box center [45, 48] width 9 height 9
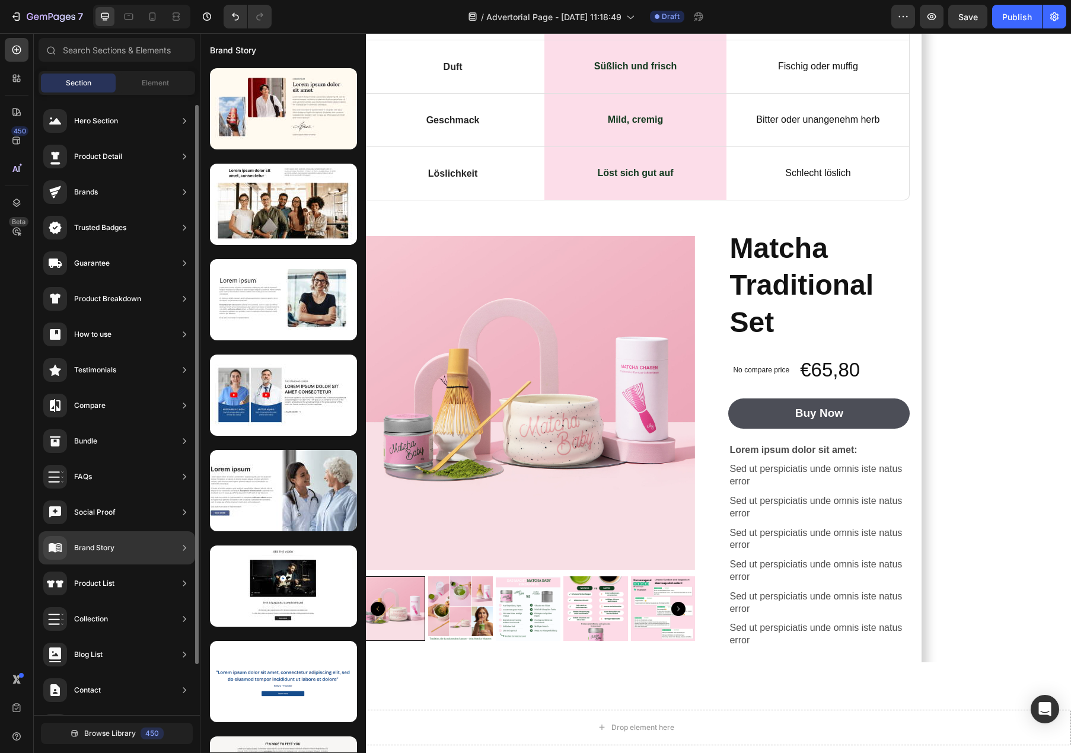
scroll to position [68, 0]
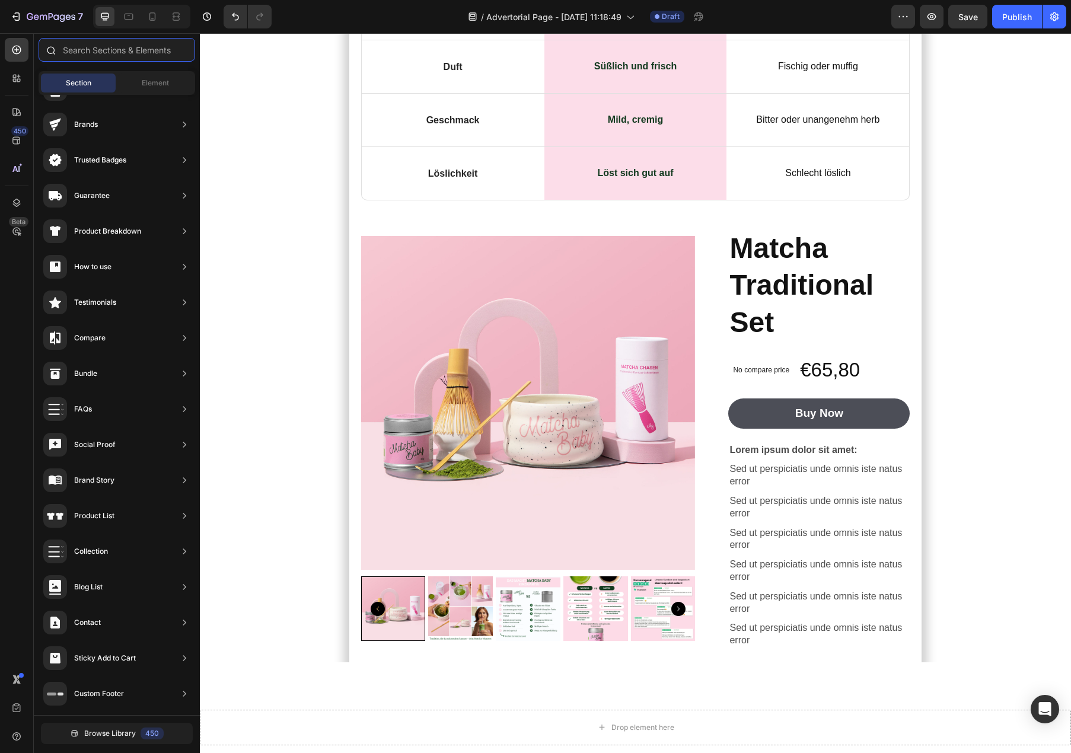
click at [118, 43] on input "text" at bounding box center [117, 50] width 157 height 24
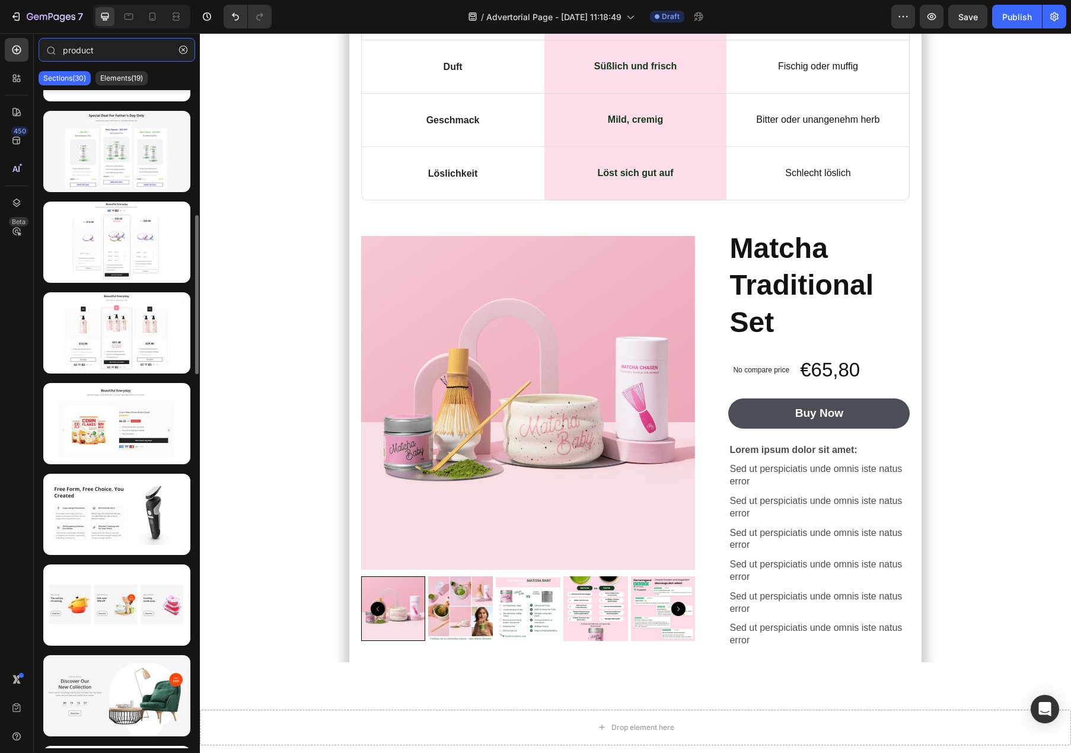
scroll to position [529, 0]
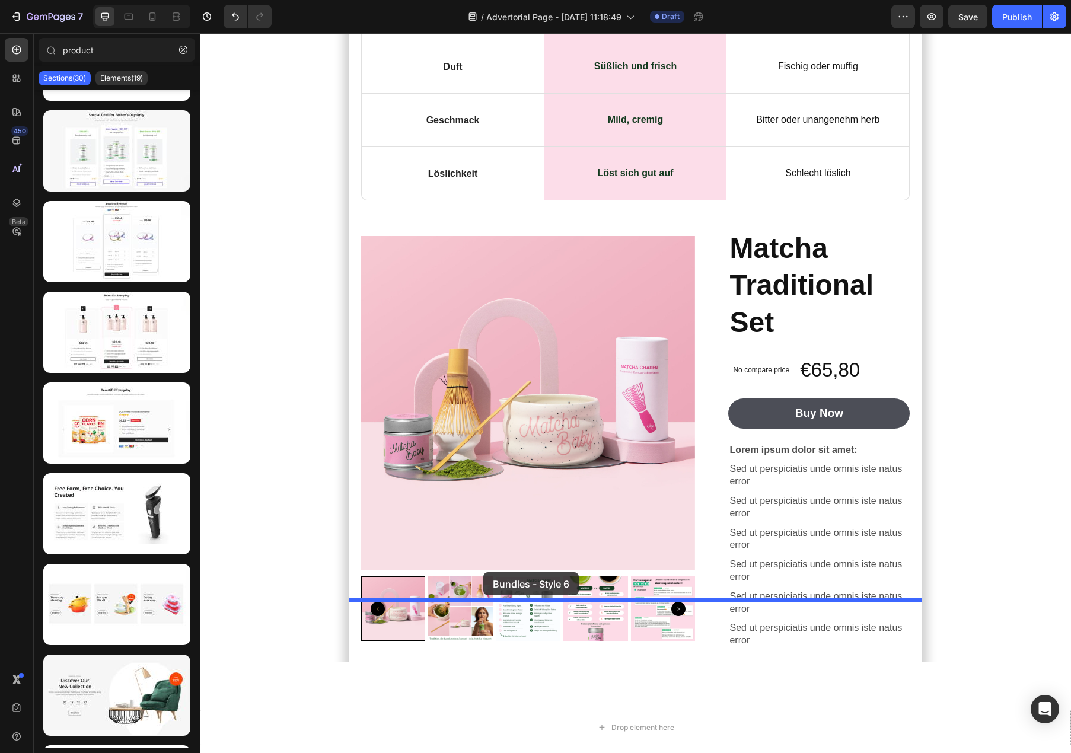
drag, startPoint x: 299, startPoint y: 467, endPoint x: 483, endPoint y: 574, distance: 212.8
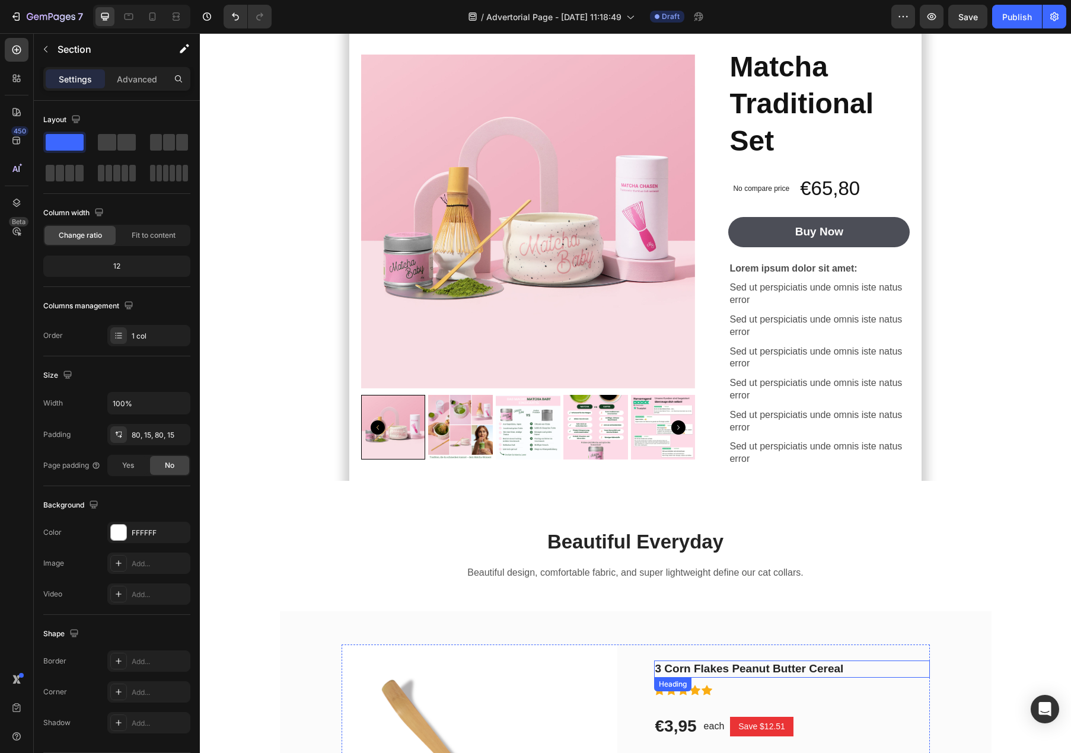
scroll to position [6301, 0]
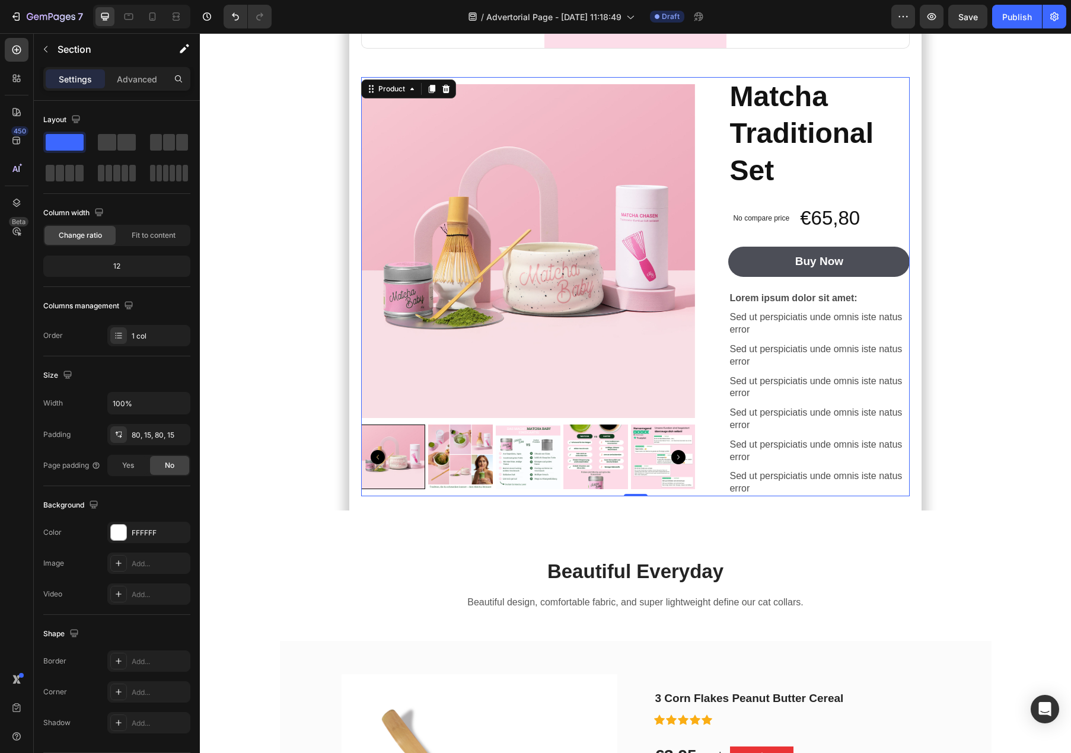
click at [702, 431] on div "Product Images" at bounding box center [542, 286] width 363 height 419
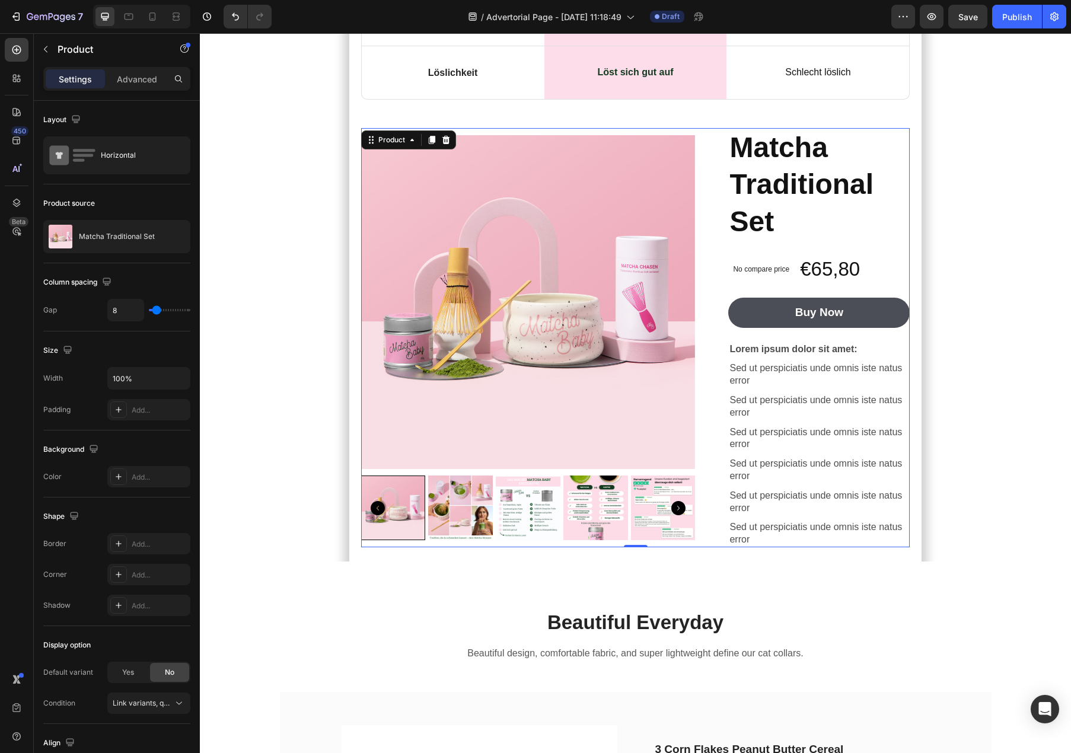
scroll to position [6139, 0]
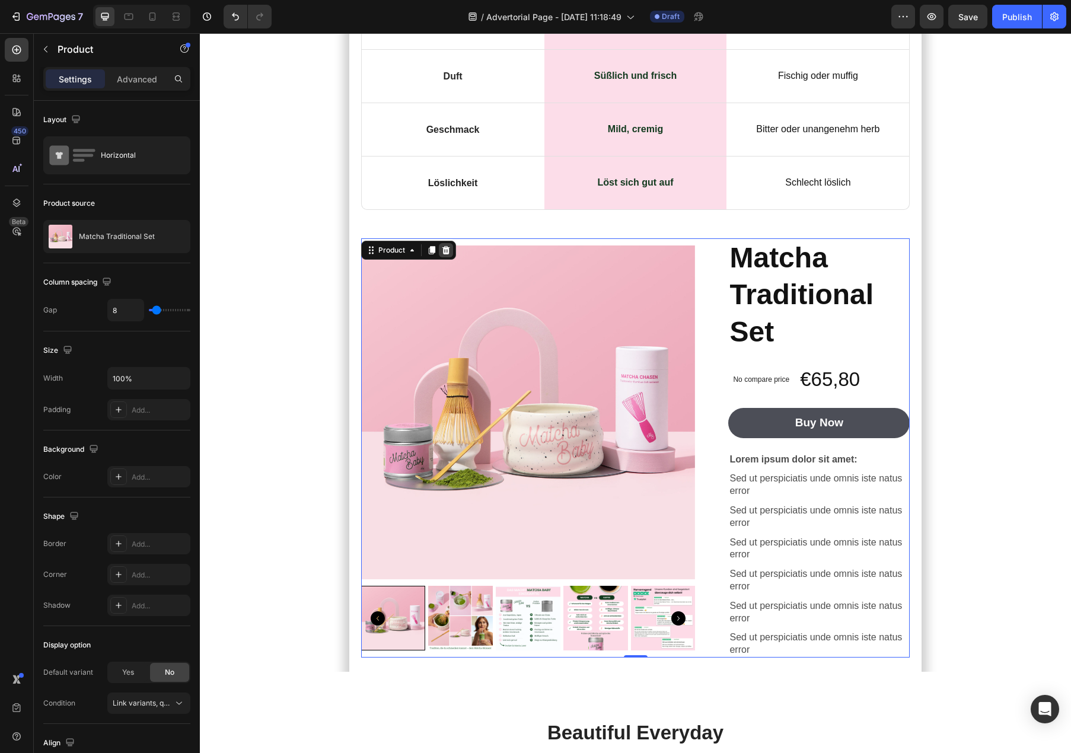
click at [450, 246] on icon at bounding box center [445, 250] width 9 height 9
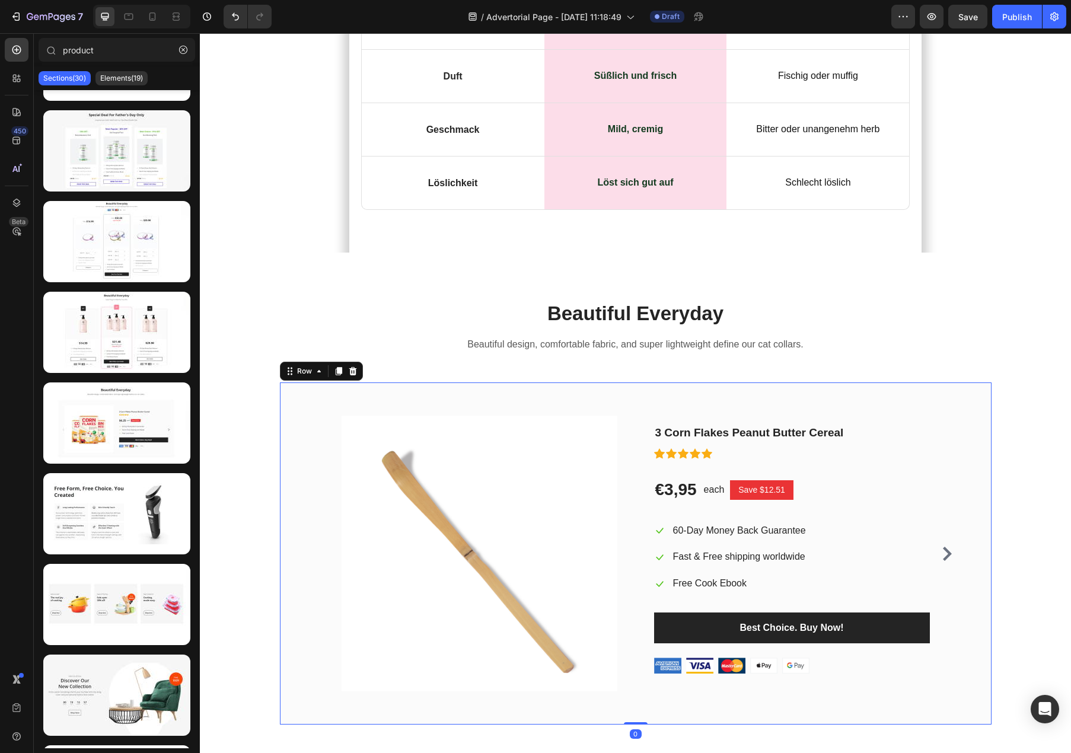
click at [449, 383] on div "(P) Images & Gallery 3 Corn Flakes Peanut Butter Cereal Heading Icon Icon Icon …" at bounding box center [636, 554] width 712 height 342
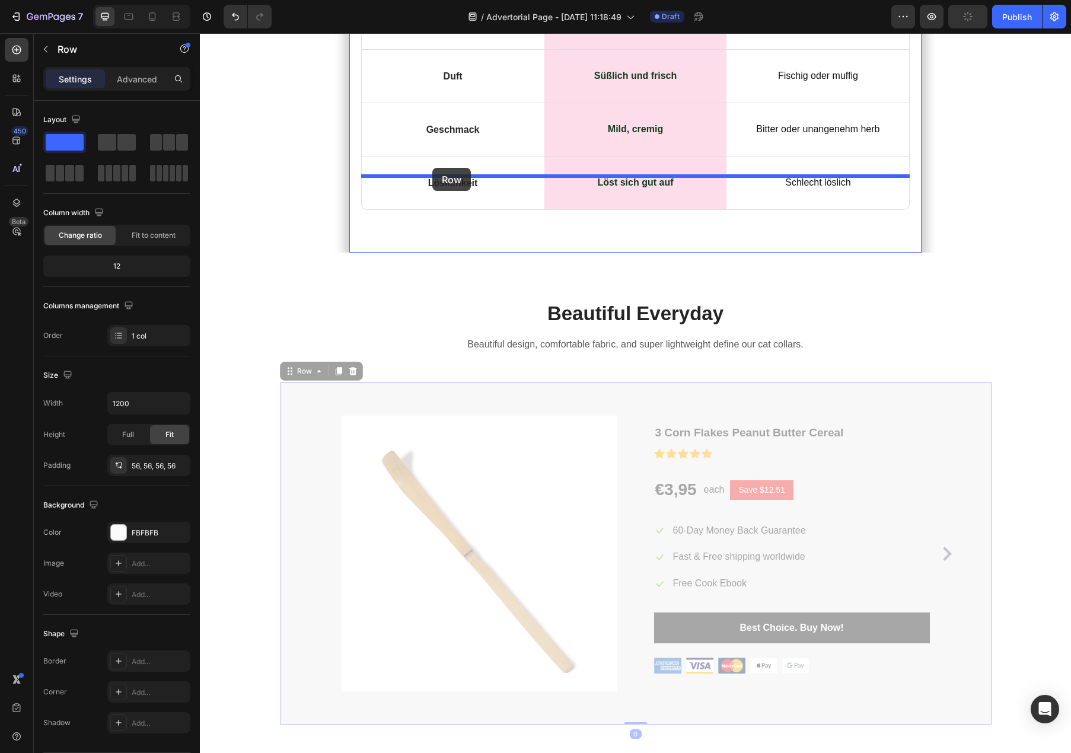
drag, startPoint x: 290, startPoint y: 313, endPoint x: 432, endPoint y: 169, distance: 202.6
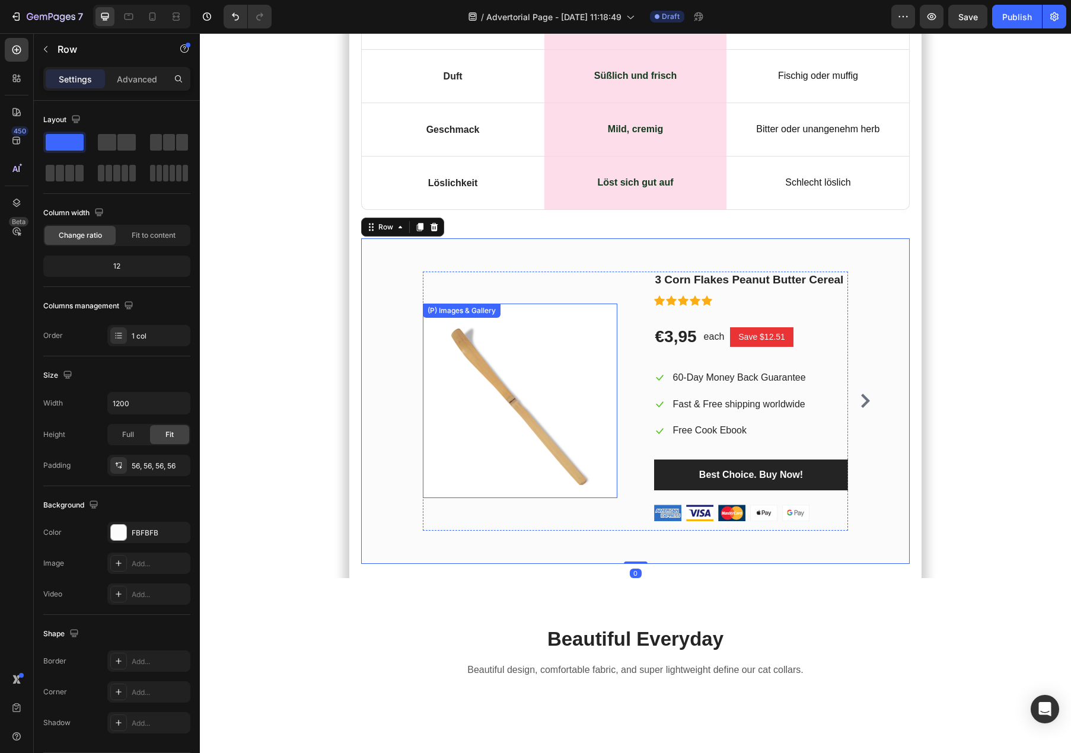
click at [550, 339] on img at bounding box center [520, 401] width 195 height 195
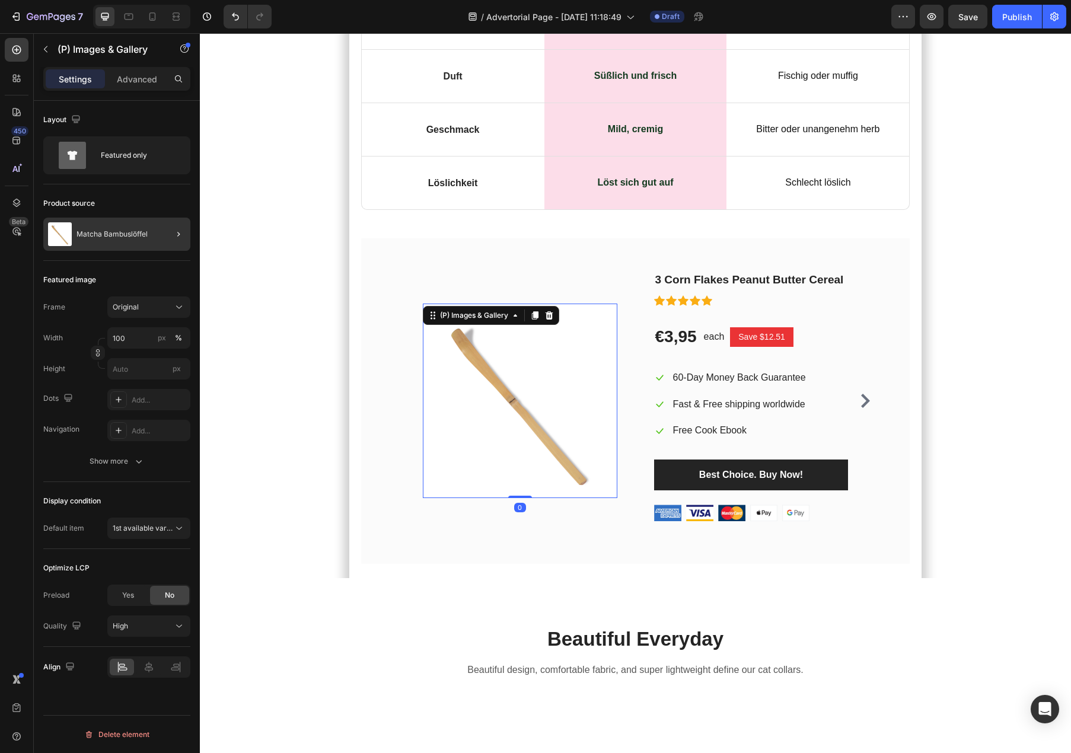
click at [170, 231] on div at bounding box center [173, 234] width 33 height 33
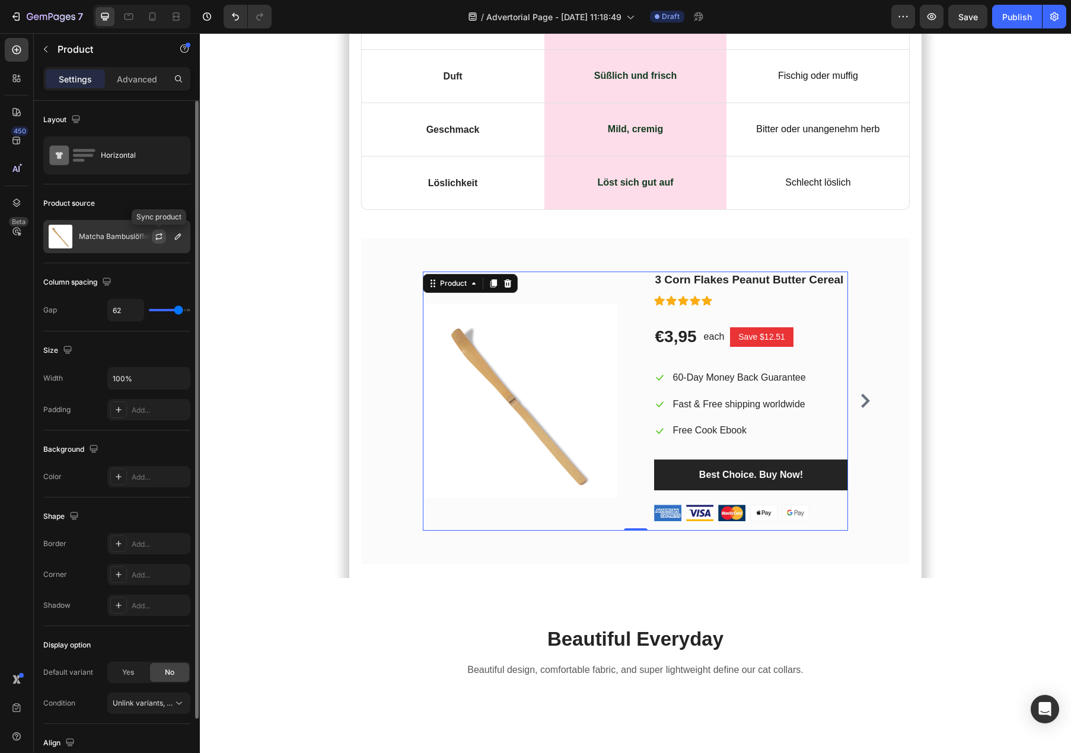
click at [157, 238] on icon "button" at bounding box center [158, 236] width 9 height 9
click at [107, 244] on div "Matcha Bambuslöffel" at bounding box center [116, 236] width 147 height 33
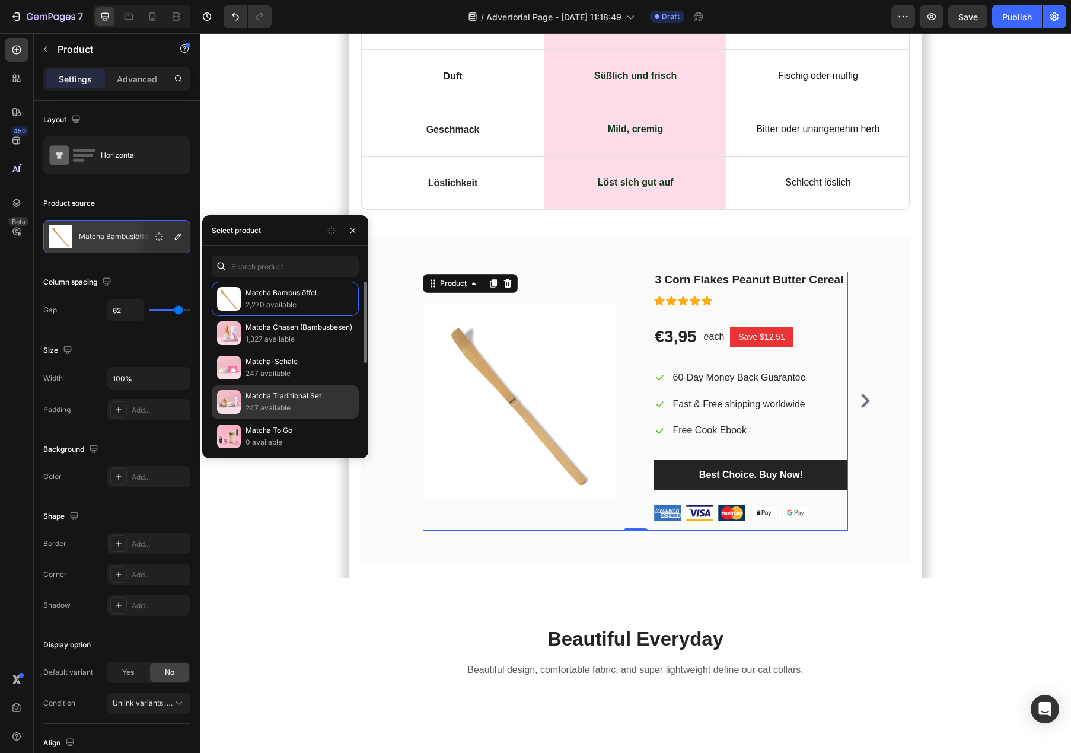
click at [279, 412] on p "247 available" at bounding box center [300, 408] width 108 height 12
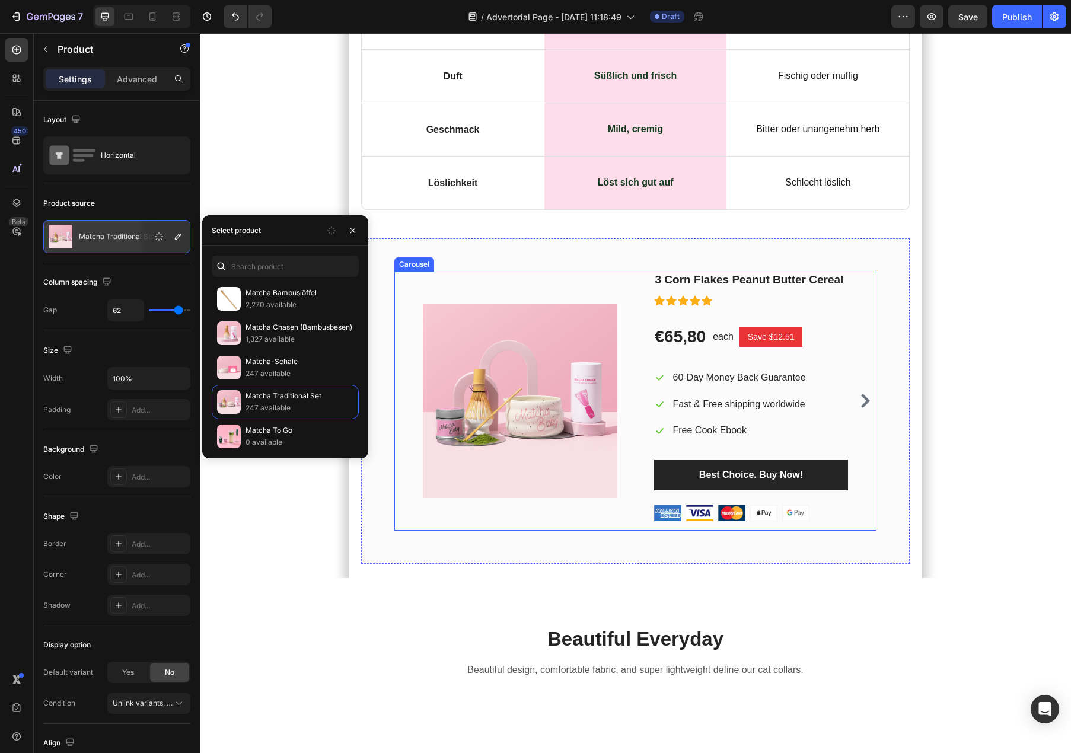
click at [394, 272] on div "(P) Images & Gallery 3 Corn Flakes Peanut Butter Cereal Heading Icon Icon Icon …" at bounding box center [635, 401] width 483 height 259
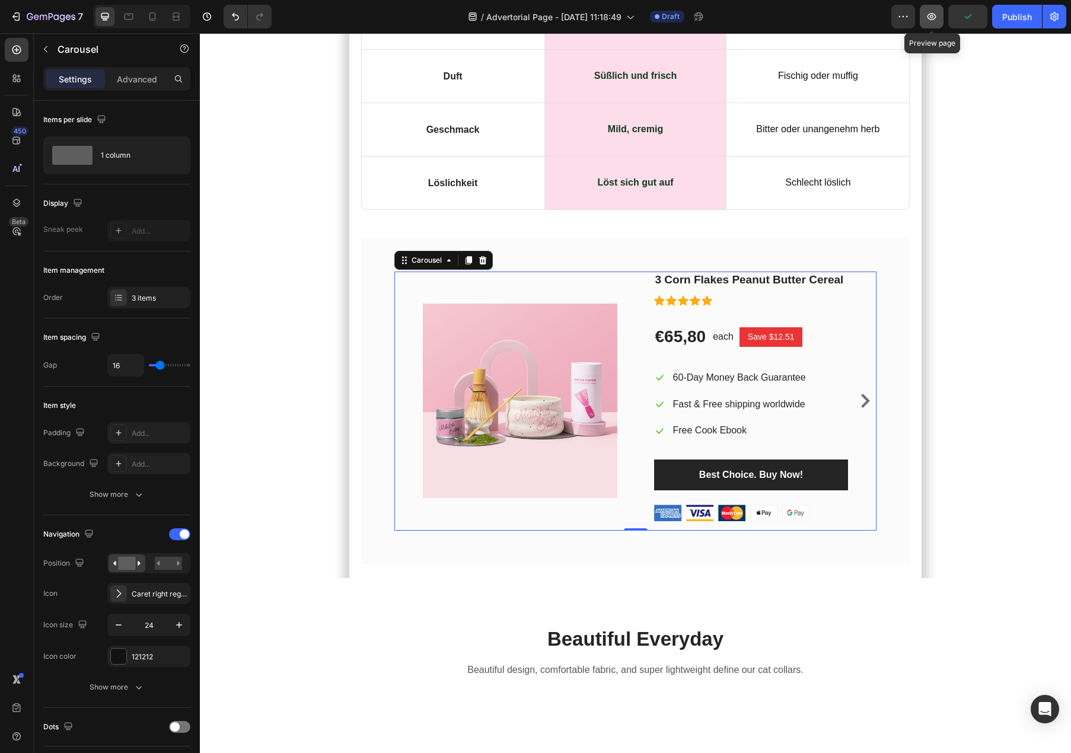
click at [936, 22] on icon "button" at bounding box center [932, 17] width 12 height 12
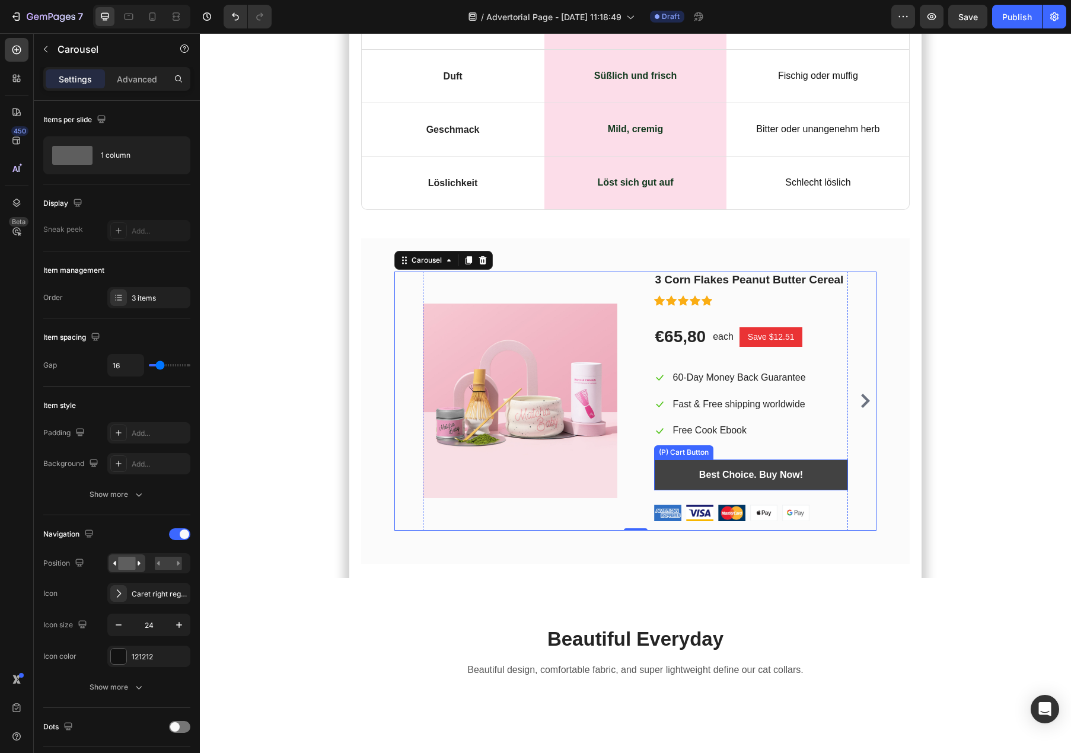
click at [835, 460] on button "Best Choice. Buy Now!" at bounding box center [751, 475] width 195 height 31
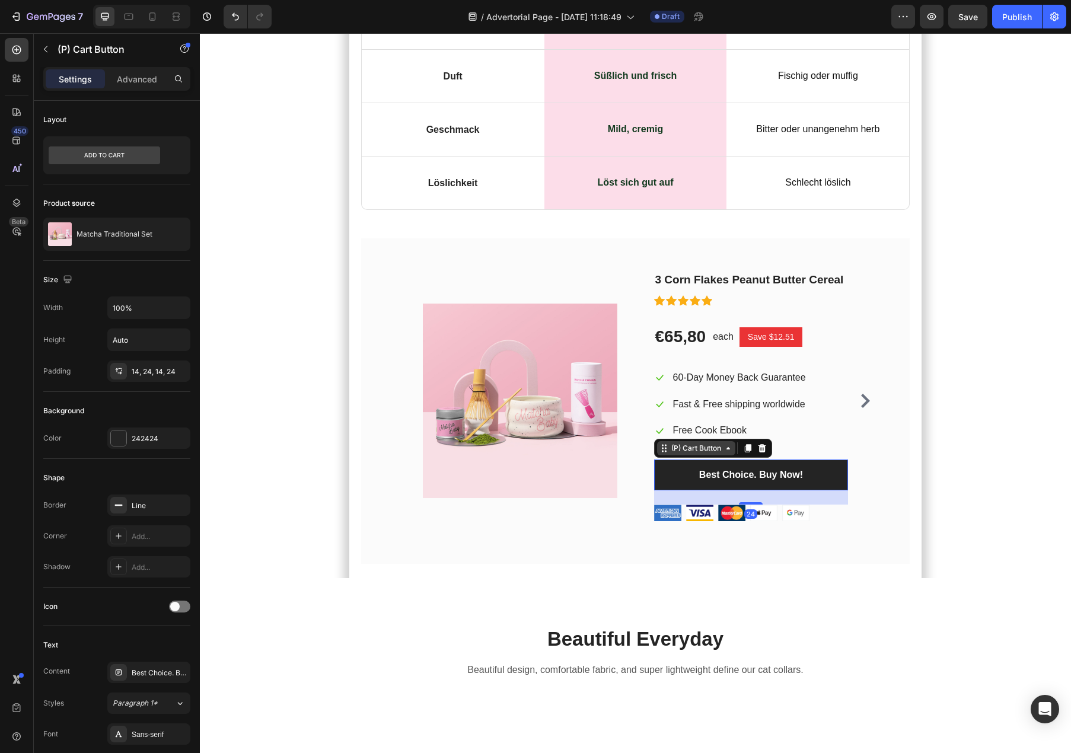
click at [728, 444] on icon at bounding box center [728, 448] width 9 height 9
click at [480, 578] on div "Beautiful Everyday Heading Beautiful design, comfortable fabric, and super ligh…" at bounding box center [635, 662] width 871 height 168
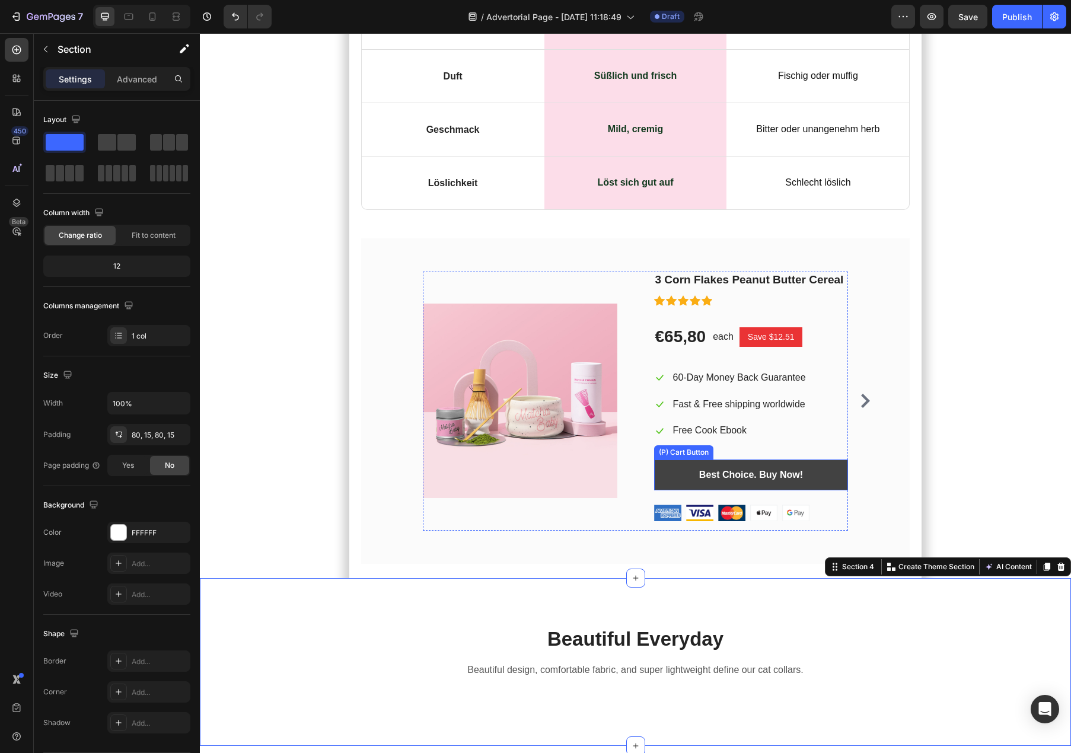
click at [670, 460] on button "Best Choice. Buy Now!" at bounding box center [751, 475] width 195 height 31
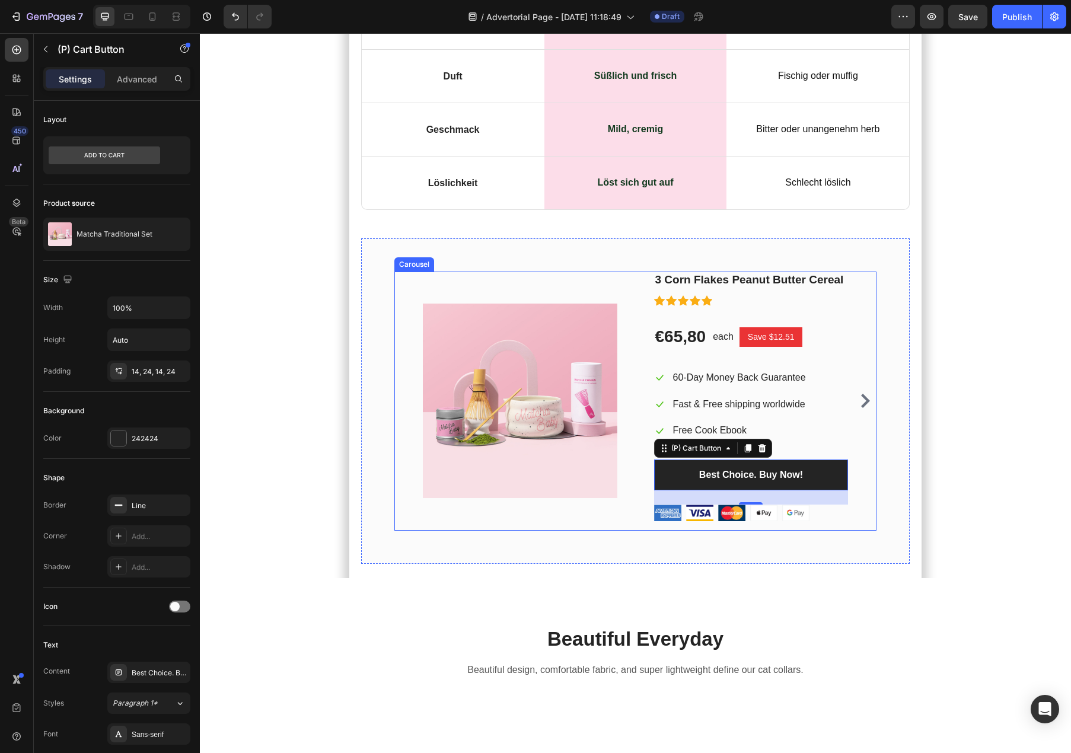
click at [870, 361] on div "(P) Images & Gallery 3 Corn Flakes Peanut Butter Cereal Heading Icon Icon Icon …" at bounding box center [635, 401] width 483 height 259
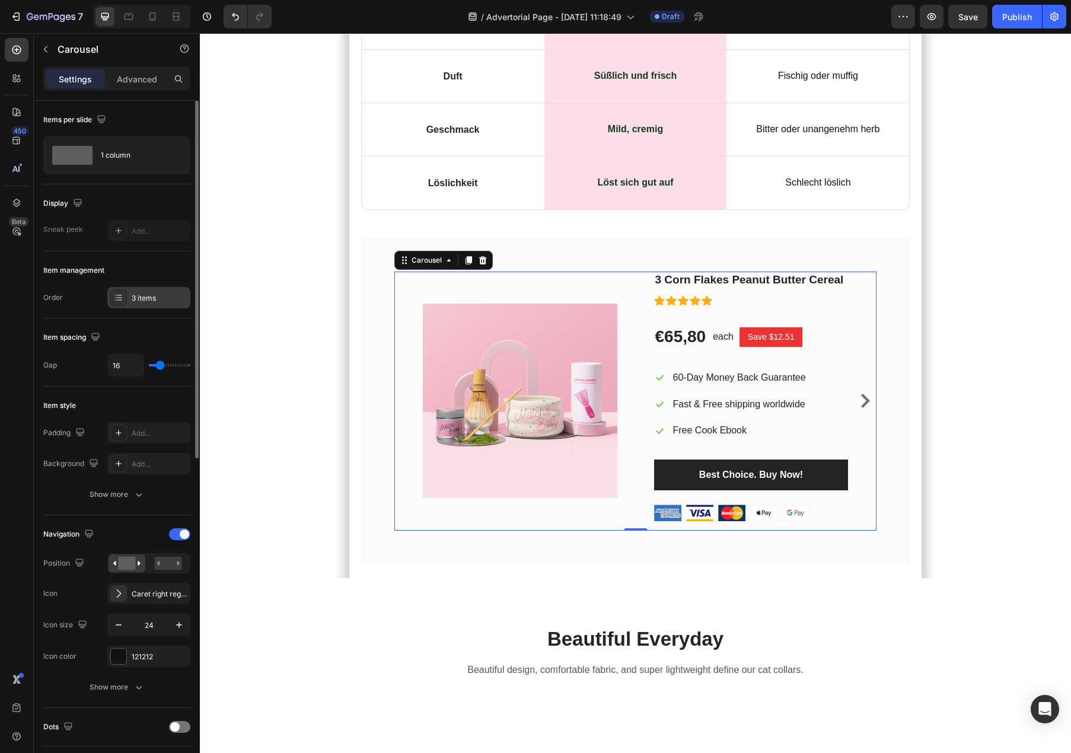
click at [135, 299] on div "3 items" at bounding box center [160, 298] width 56 height 11
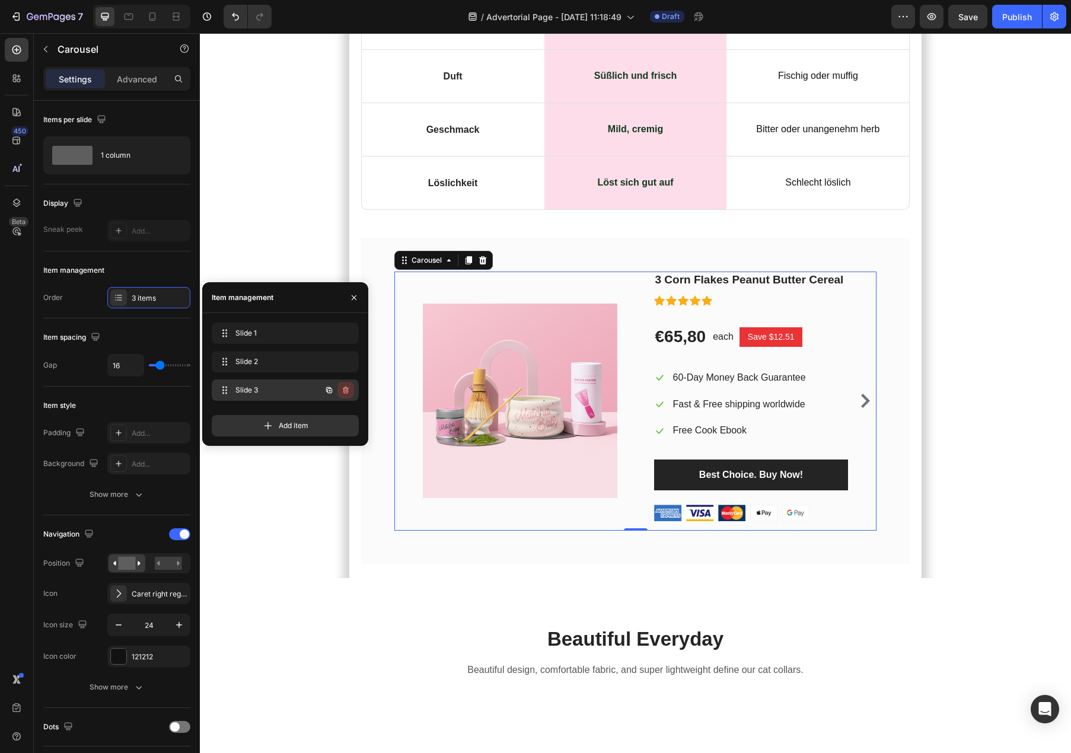
click at [349, 393] on icon "button" at bounding box center [345, 390] width 9 height 9
click at [344, 361] on icon "button" at bounding box center [345, 361] width 9 height 9
click at [344, 361] on div "Delete" at bounding box center [338, 361] width 22 height 11
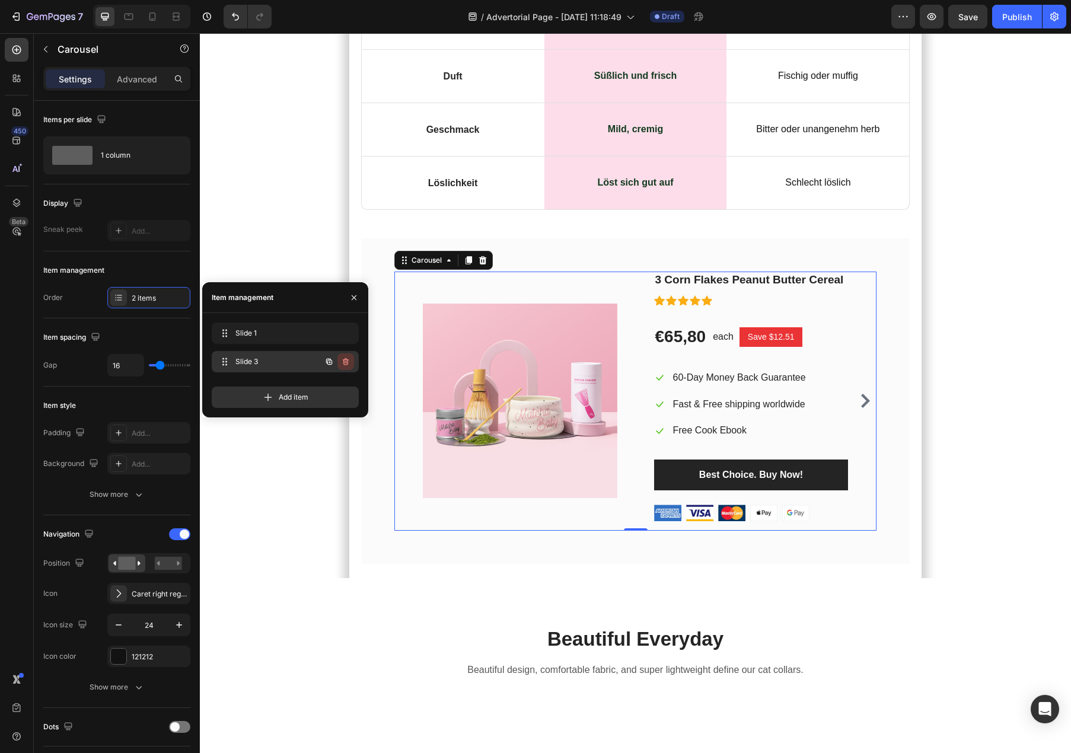
click at [345, 362] on icon "button" at bounding box center [345, 362] width 1 height 3
click at [345, 362] on div "Delete" at bounding box center [338, 361] width 22 height 11
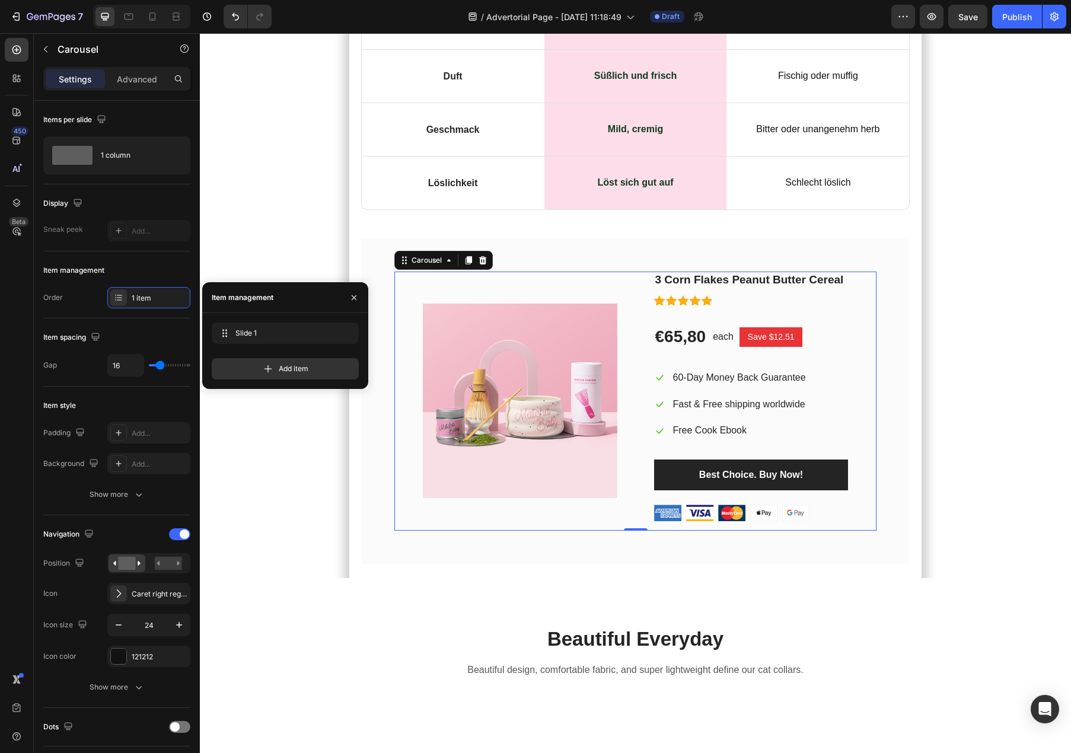
click at [415, 437] on div "(P) Images & Gallery 3 Corn Flakes Peanut Butter Cereal Heading Icon Icon Icon …" at bounding box center [635, 401] width 483 height 259
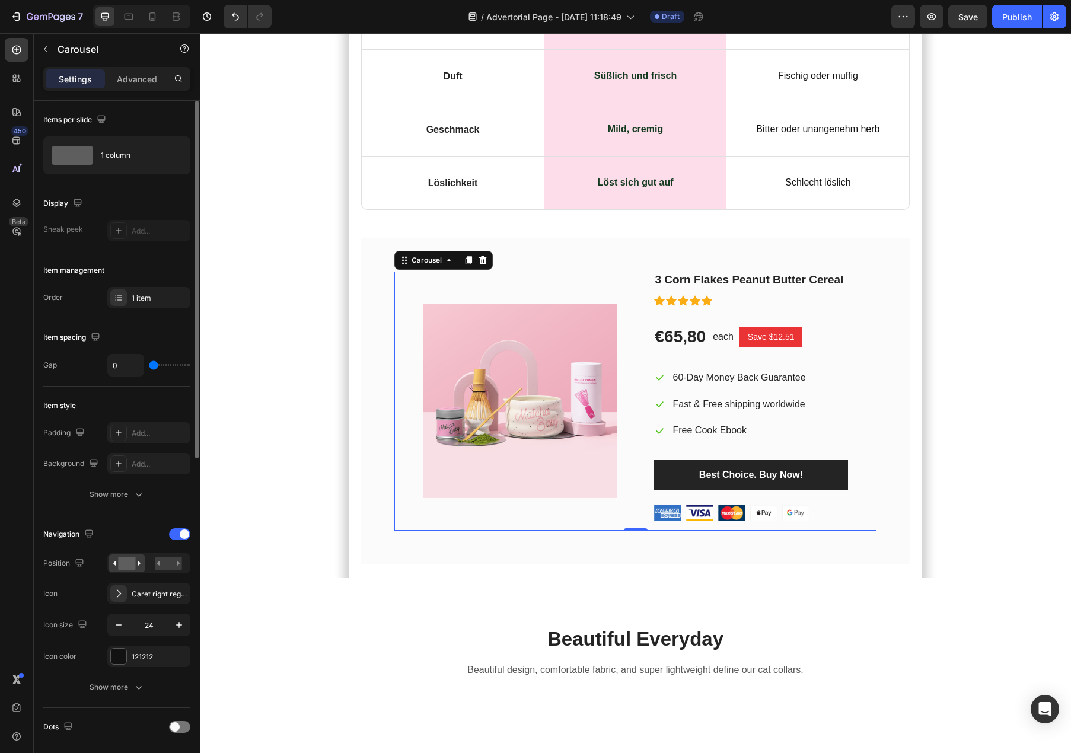
drag, startPoint x: 160, startPoint y: 369, endPoint x: 139, endPoint y: 370, distance: 20.2
click at [149, 367] on input "range" at bounding box center [170, 365] width 42 height 2
click at [48, 55] on button "button" at bounding box center [45, 49] width 19 height 19
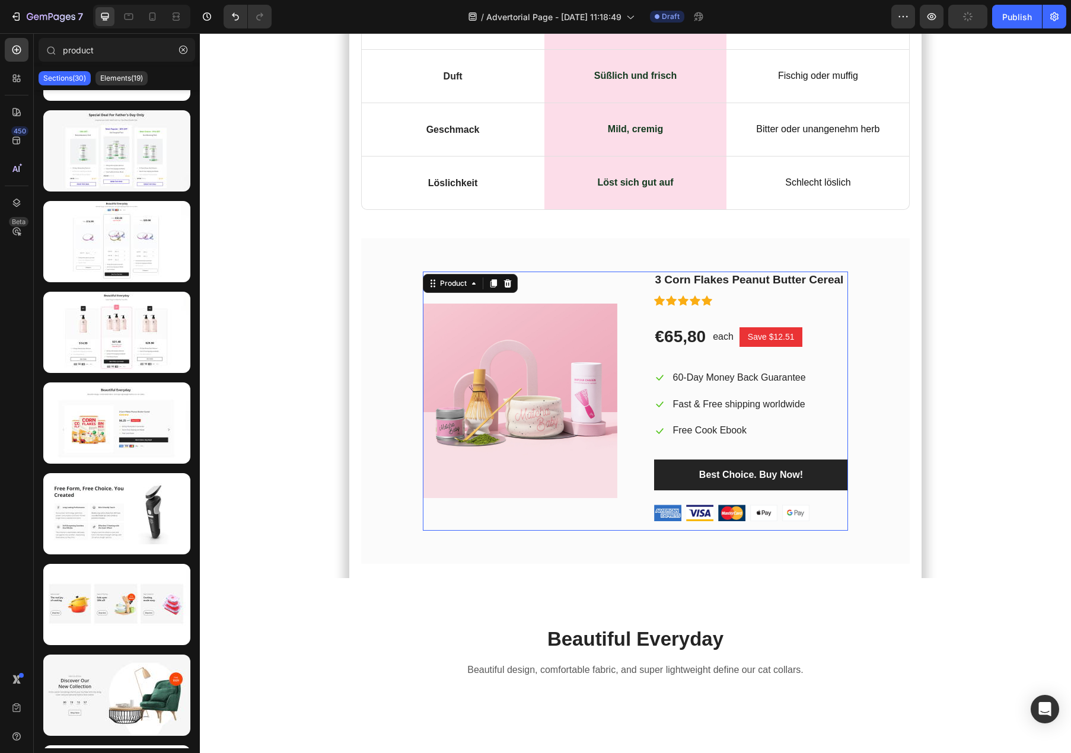
click at [497, 272] on div "(P) Images & Gallery 3 Corn Flakes Peanut Butter Cereal Heading Icon Icon Icon …" at bounding box center [636, 401] width 426 height 259
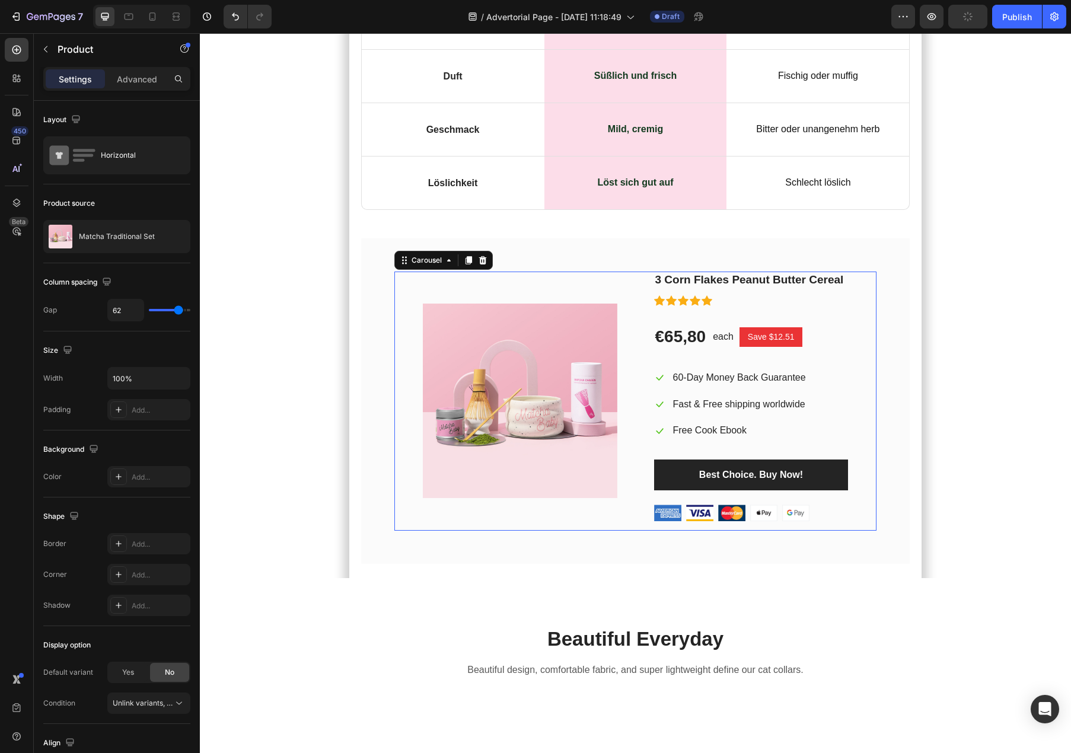
click at [415, 272] on div "(P) Images & Gallery 3 Corn Flakes Peanut Butter Cereal Heading Icon Icon Icon …" at bounding box center [635, 401] width 483 height 259
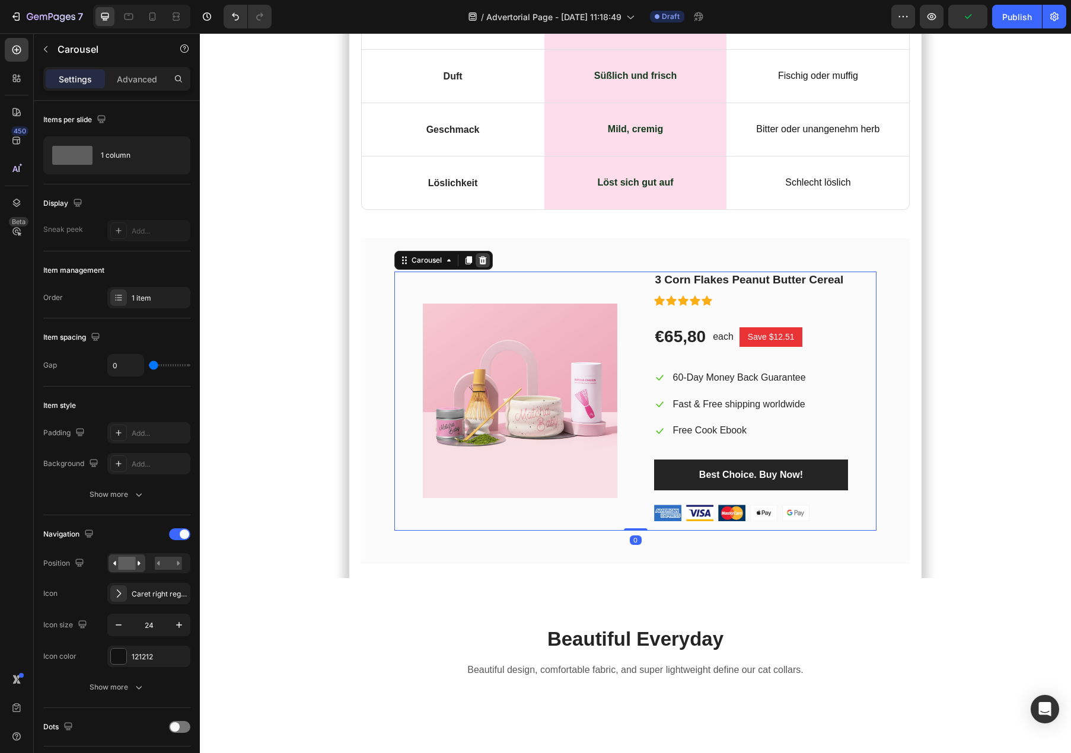
click at [485, 253] on div at bounding box center [483, 260] width 14 height 14
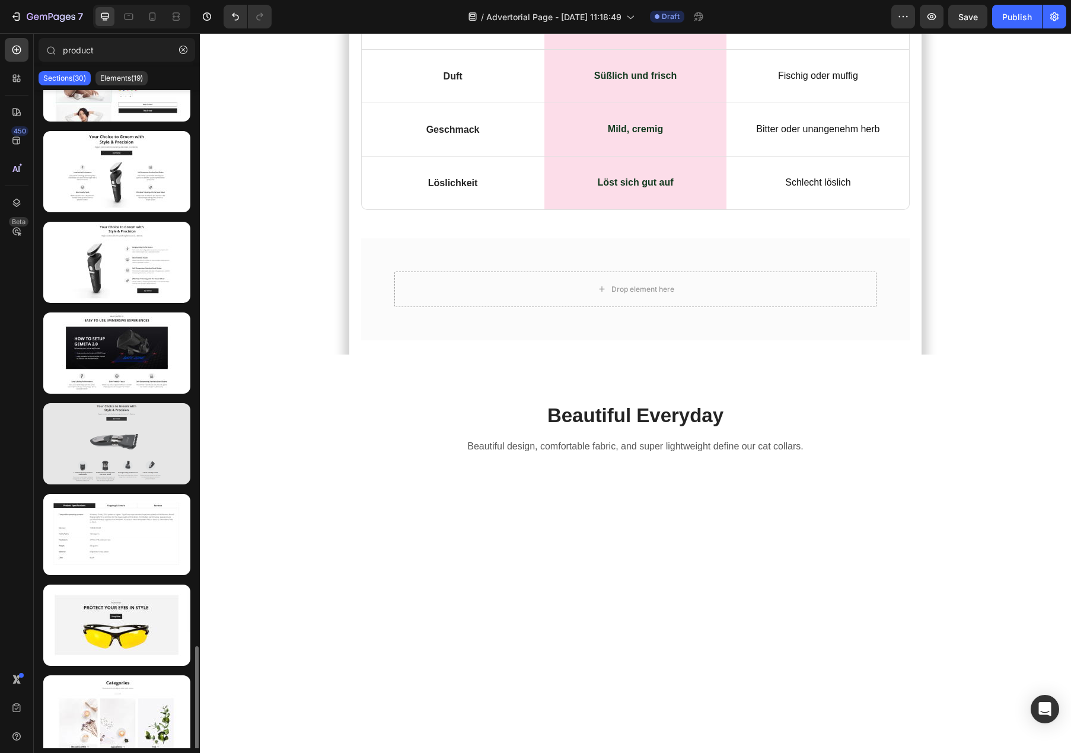
scroll to position [1902, 0]
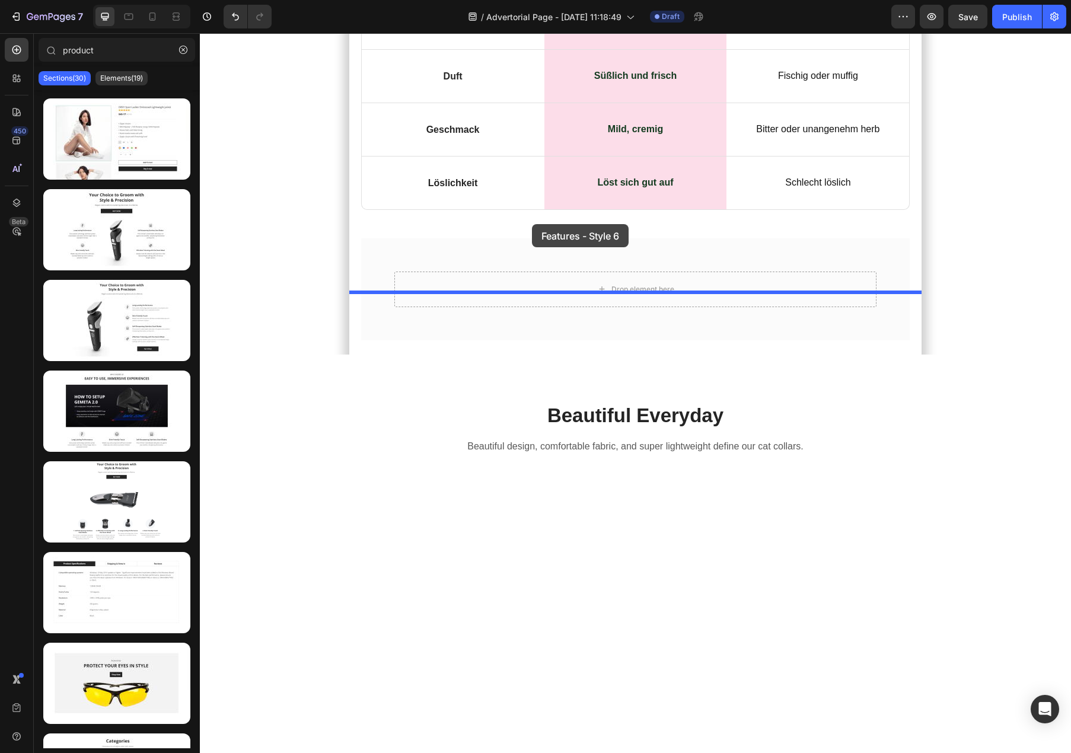
drag, startPoint x: 298, startPoint y: 561, endPoint x: 532, endPoint y: 225, distance: 409.4
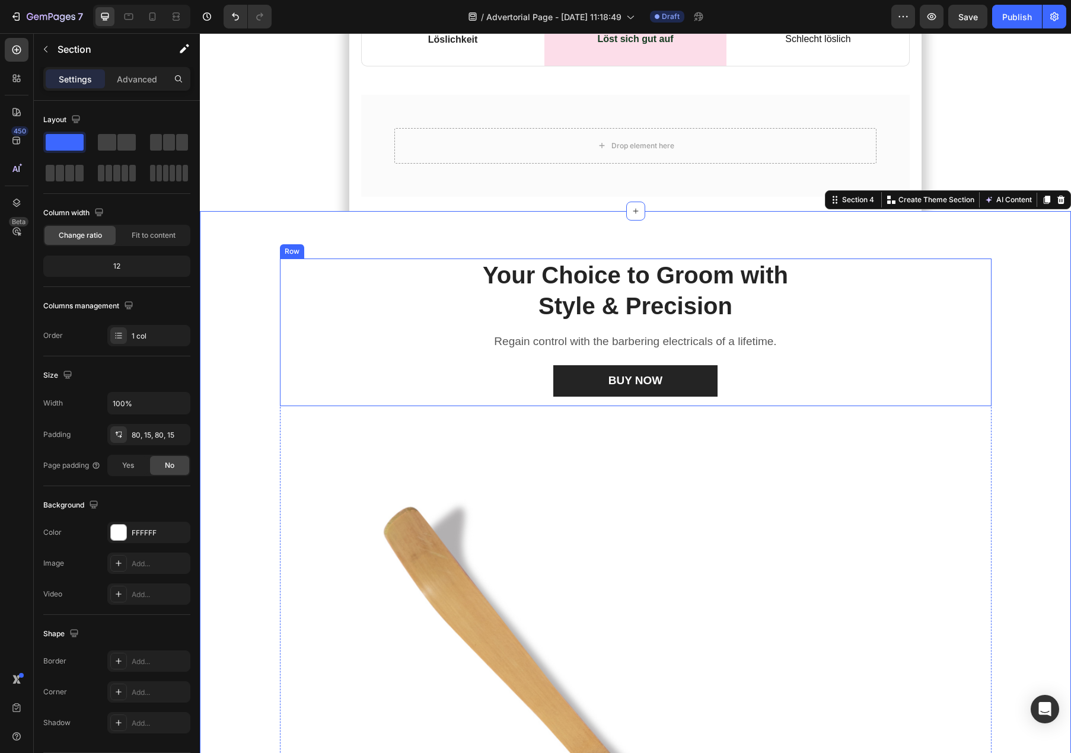
scroll to position [6798, 0]
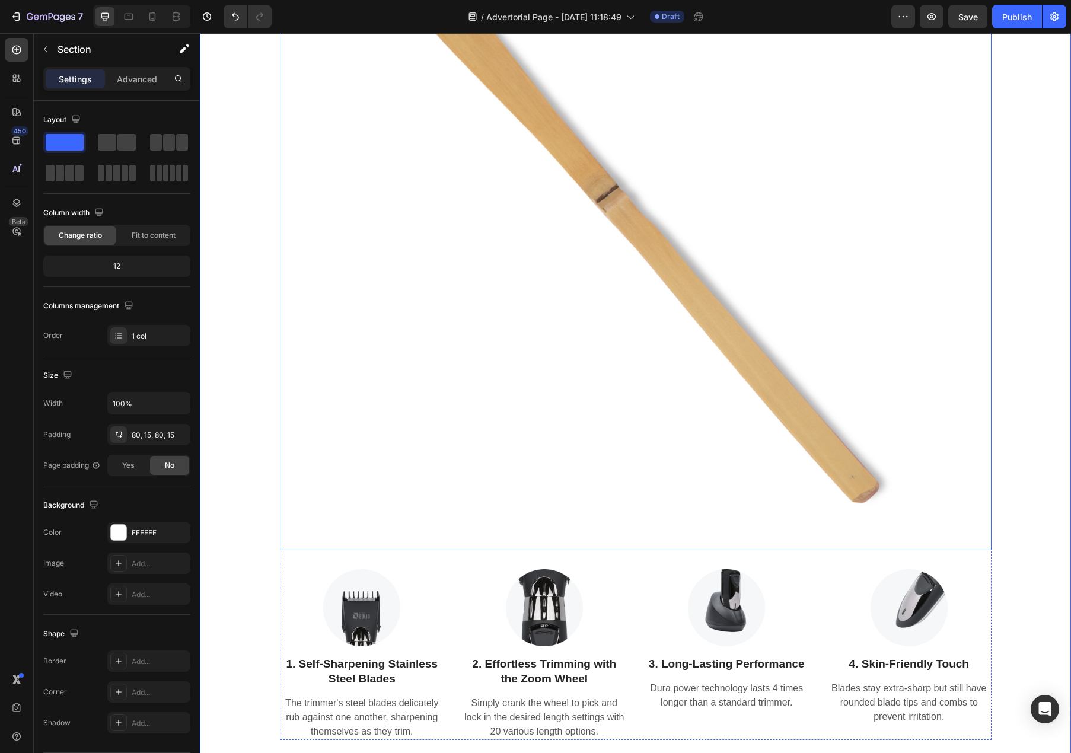
click at [308, 547] on img at bounding box center [636, 195] width 712 height 712
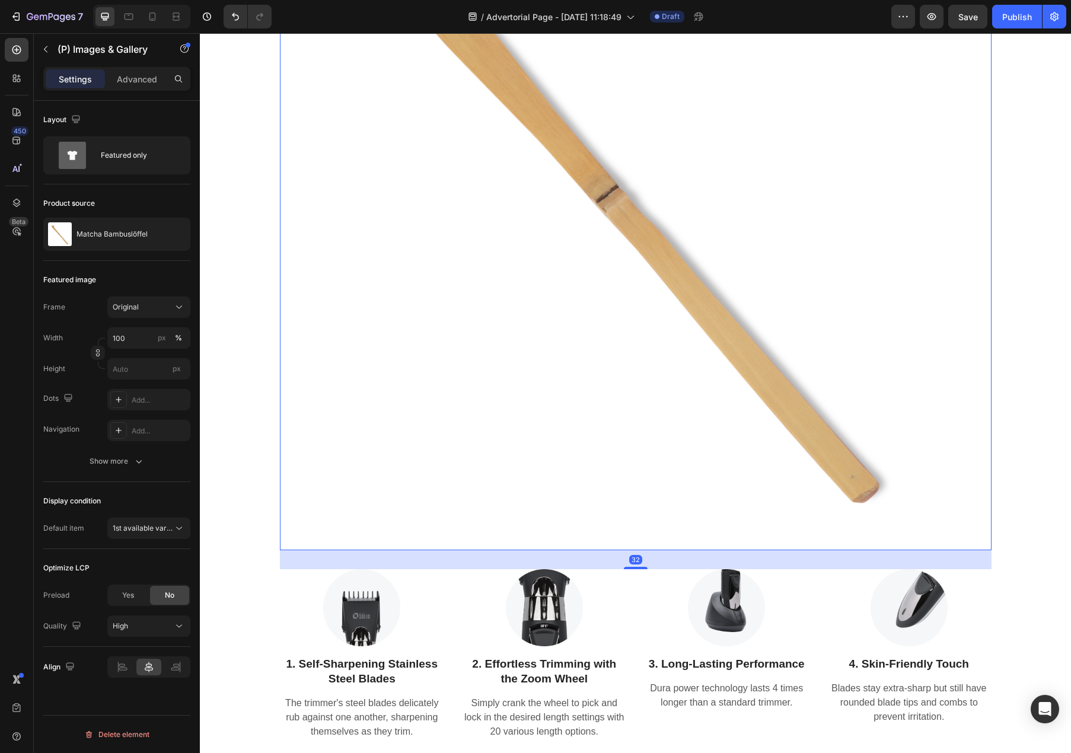
click at [309, 504] on img at bounding box center [636, 195] width 712 height 712
click at [142, 313] on div "Original" at bounding box center [149, 307] width 72 height 12
click at [140, 336] on div "Square" at bounding box center [146, 336] width 69 height 12
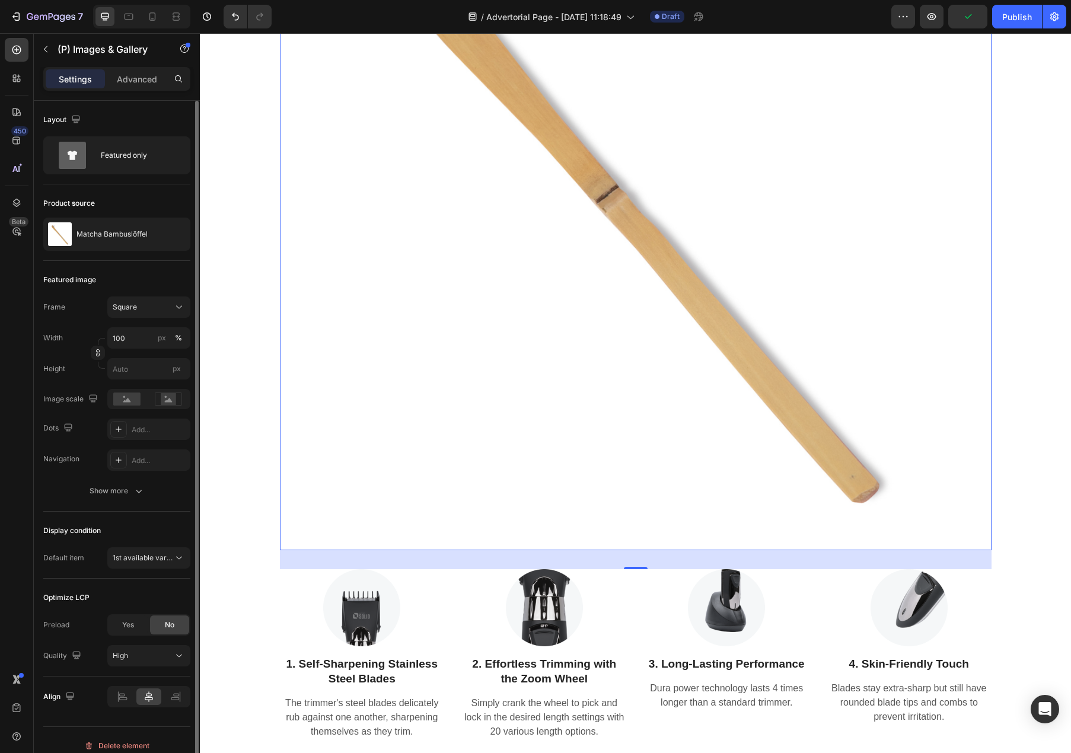
click at [448, 436] on img at bounding box center [636, 195] width 712 height 712
click at [133, 158] on div "Featured only" at bounding box center [137, 155] width 72 height 27
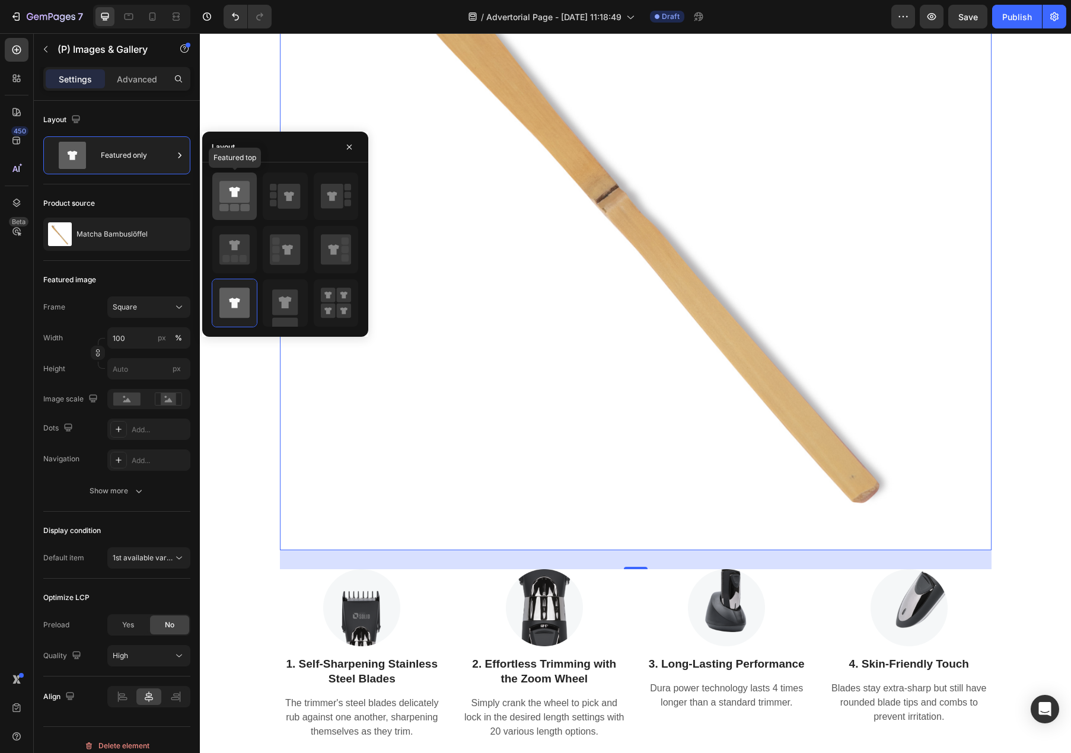
click at [220, 209] on rect at bounding box center [223, 207] width 9 height 7
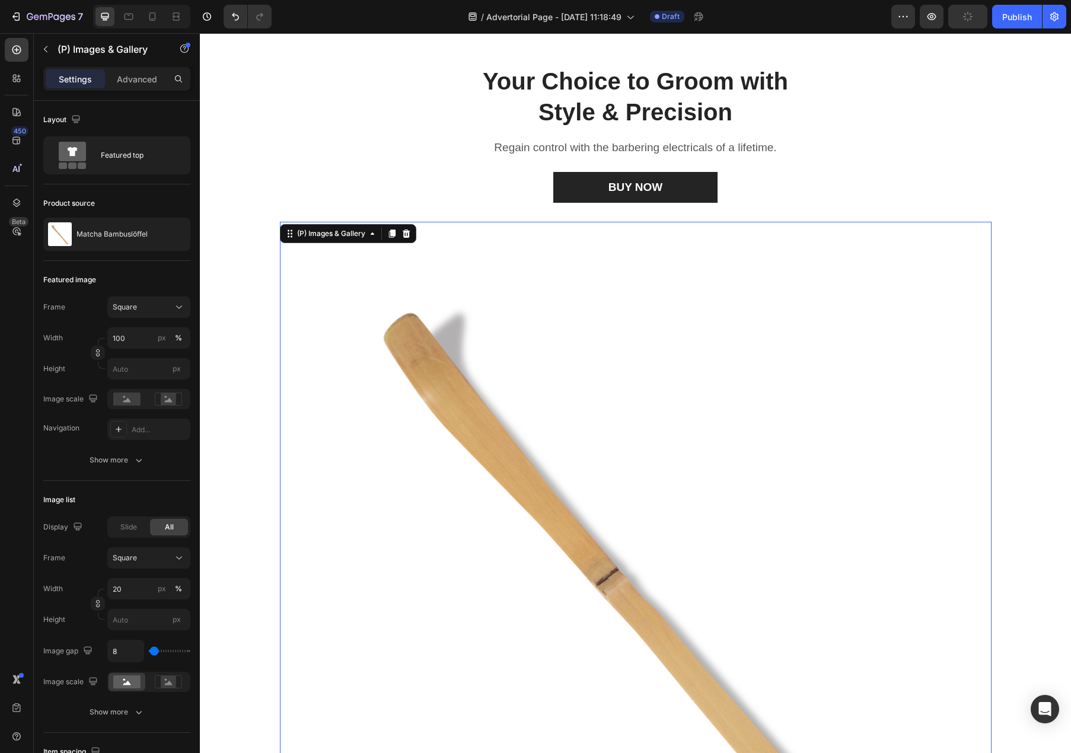
scroll to position [5451, 0]
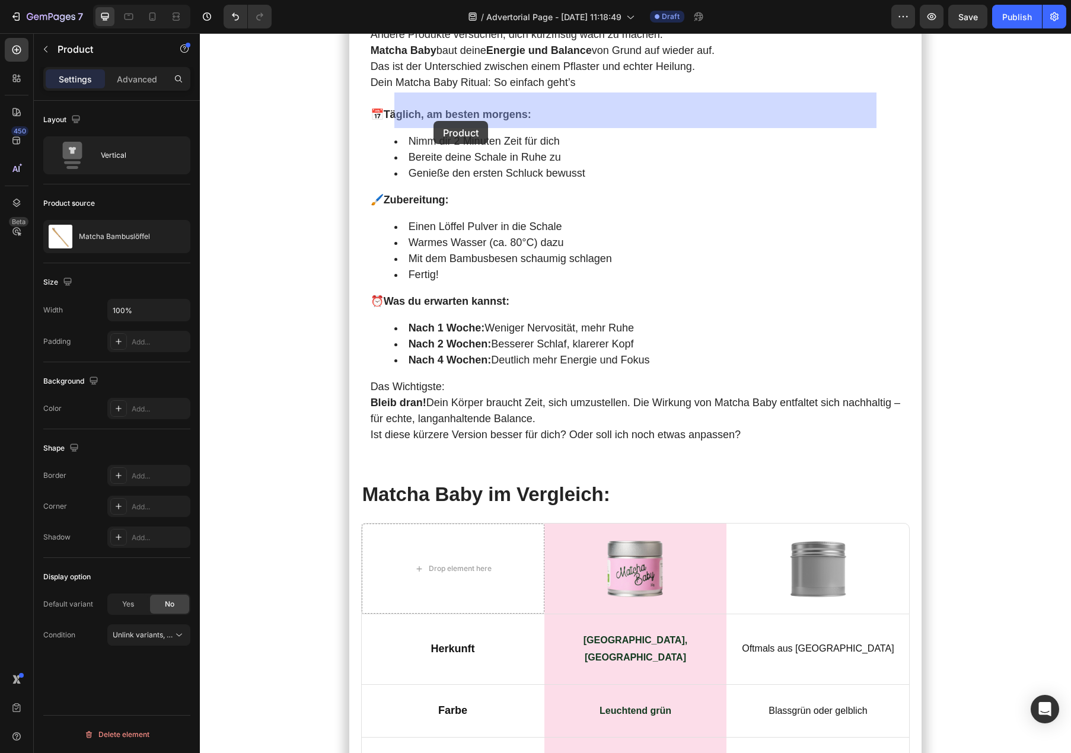
drag, startPoint x: 232, startPoint y: 202, endPoint x: 434, endPoint y: 122, distance: 217.0
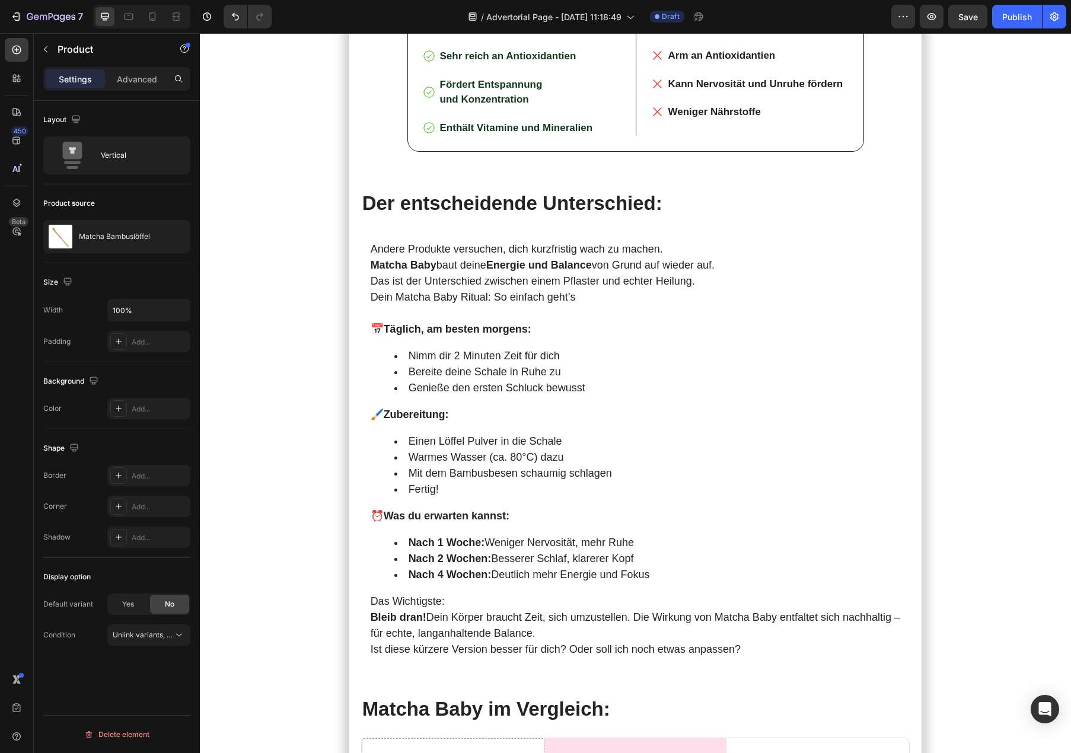
scroll to position [5143, 0]
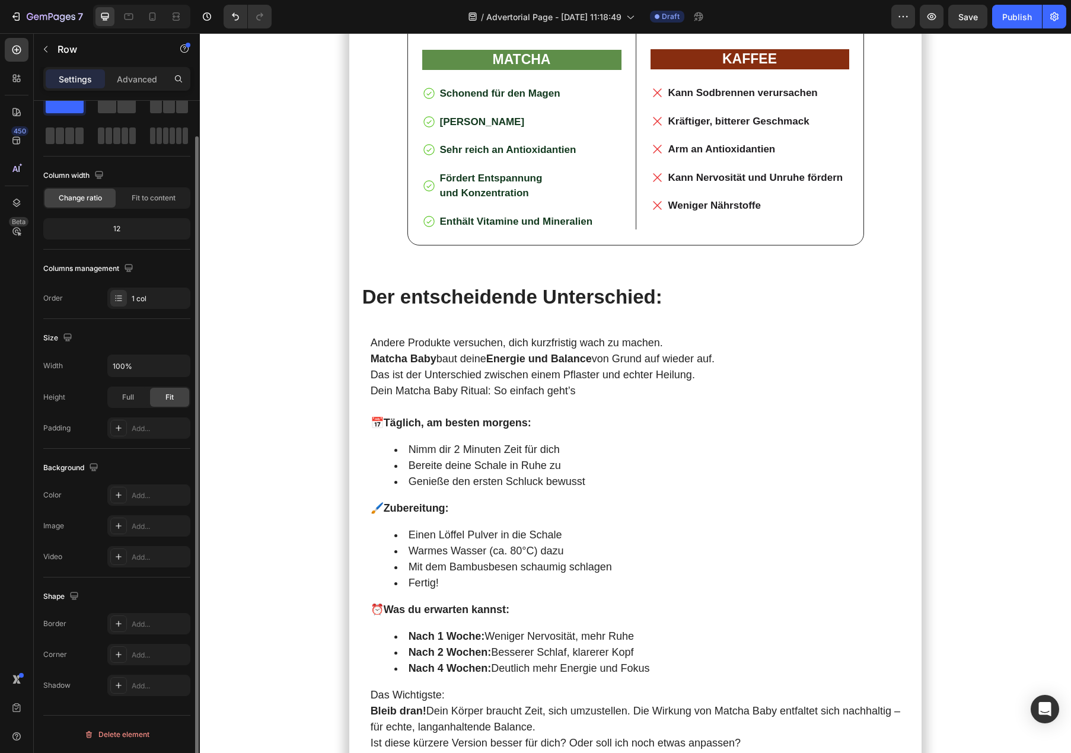
click at [177, 425] on icon "button" at bounding box center [177, 427] width 9 height 9
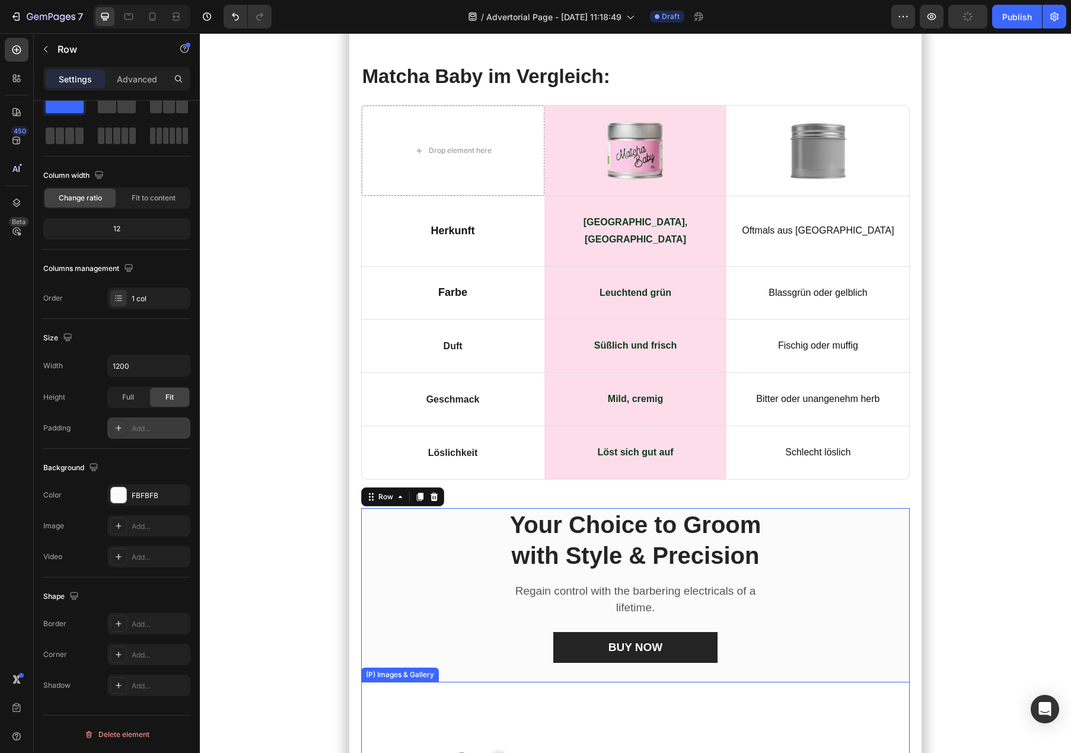
scroll to position [5901, 0]
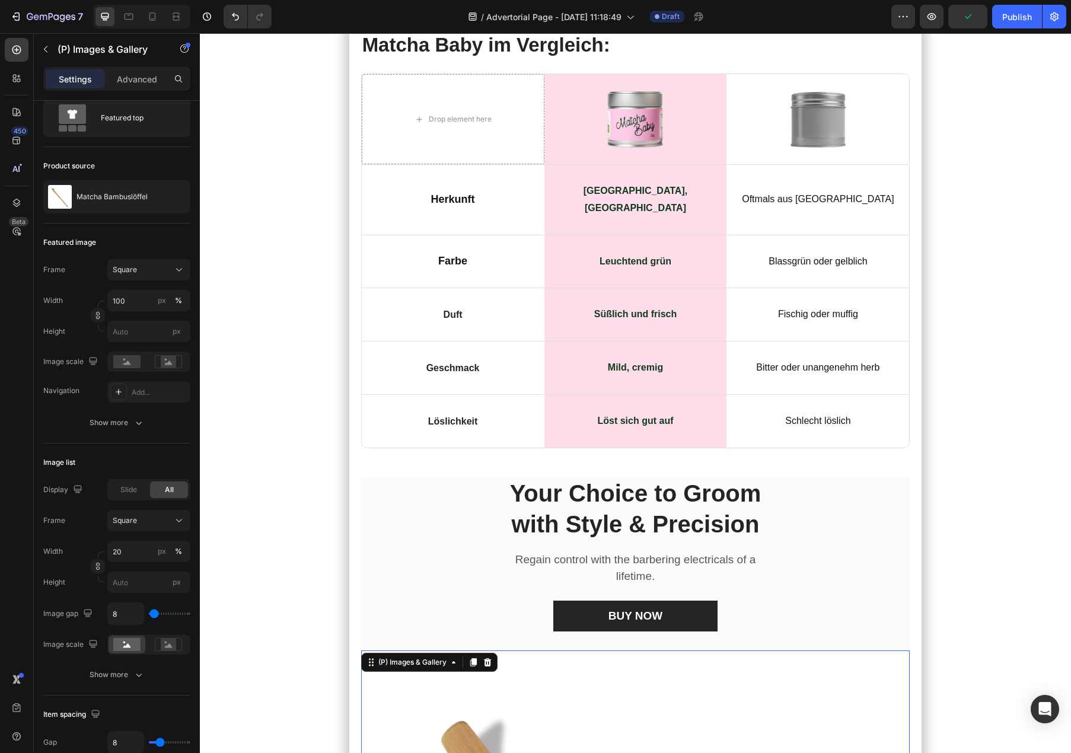
scroll to position [0, 0]
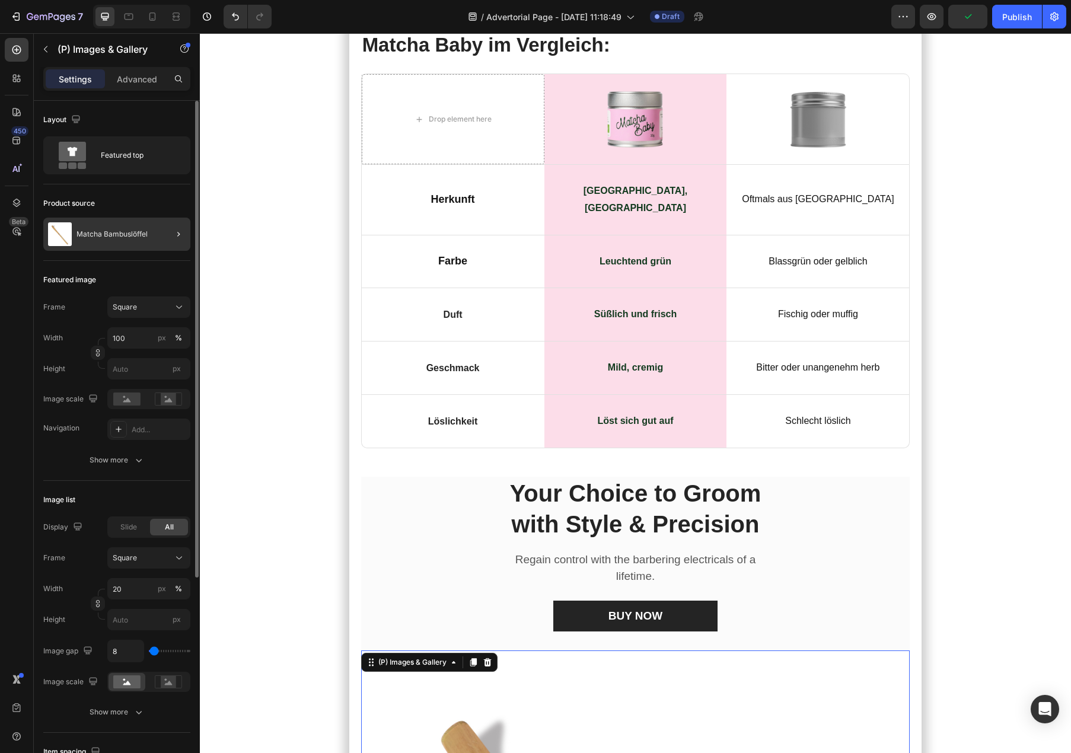
click at [161, 242] on div at bounding box center [173, 234] width 33 height 33
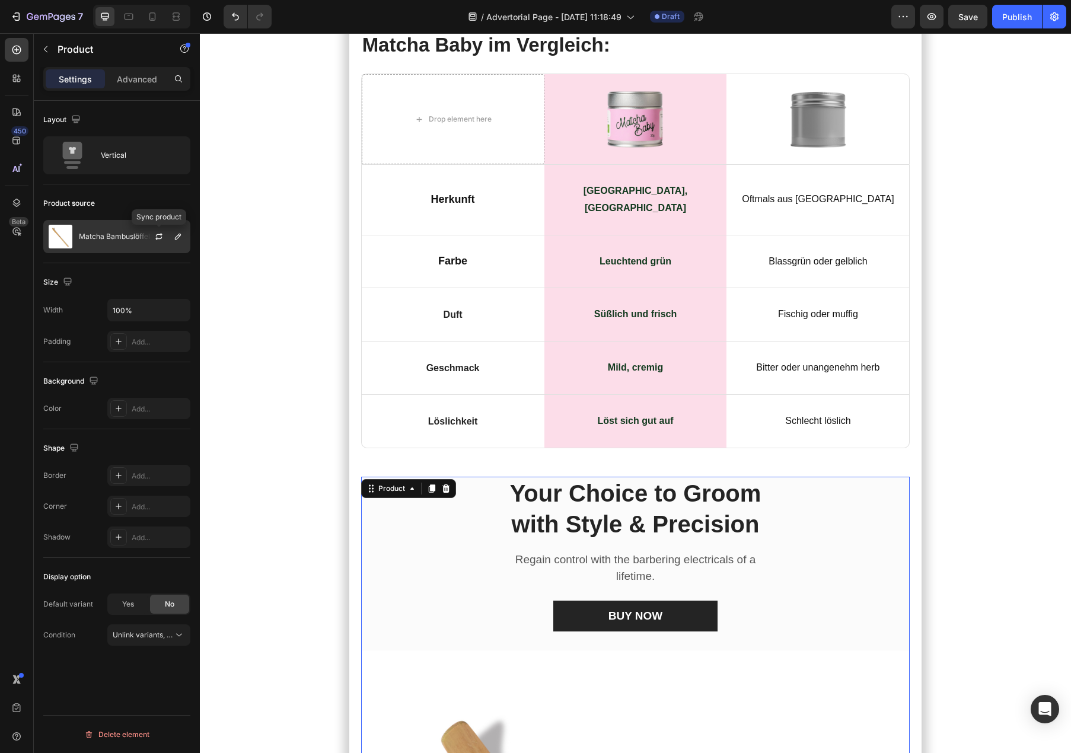
click at [125, 239] on p "Matcha Bambuslöffel" at bounding box center [114, 237] width 71 height 8
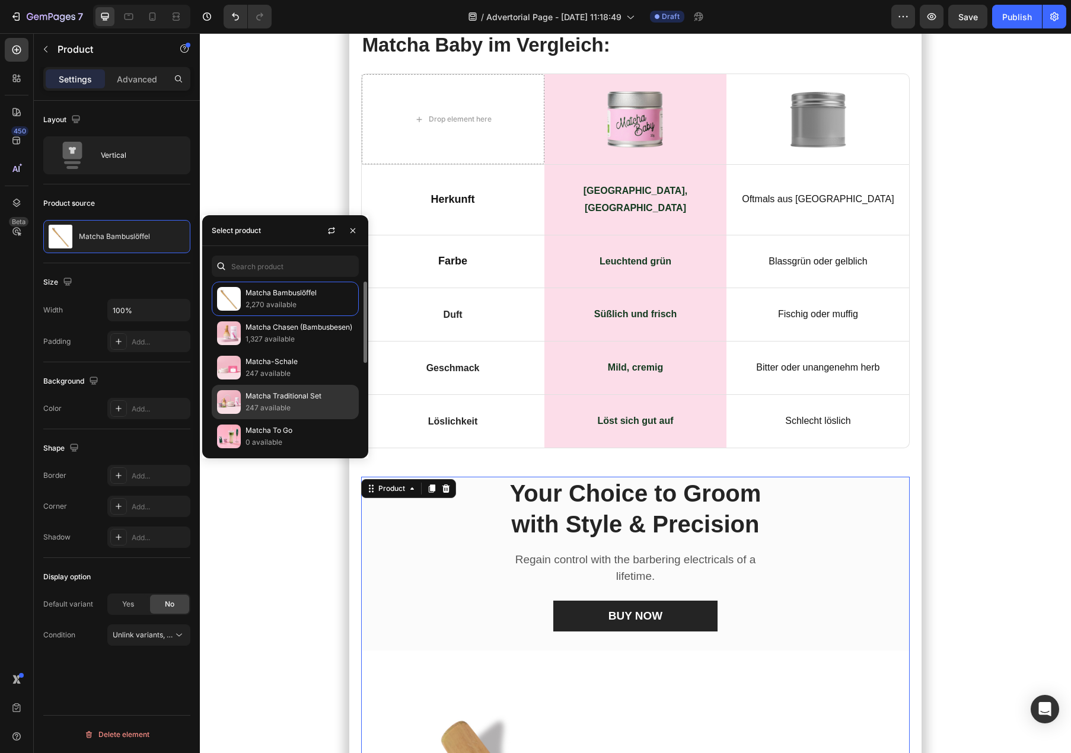
click at [278, 404] on p "247 available" at bounding box center [300, 408] width 108 height 12
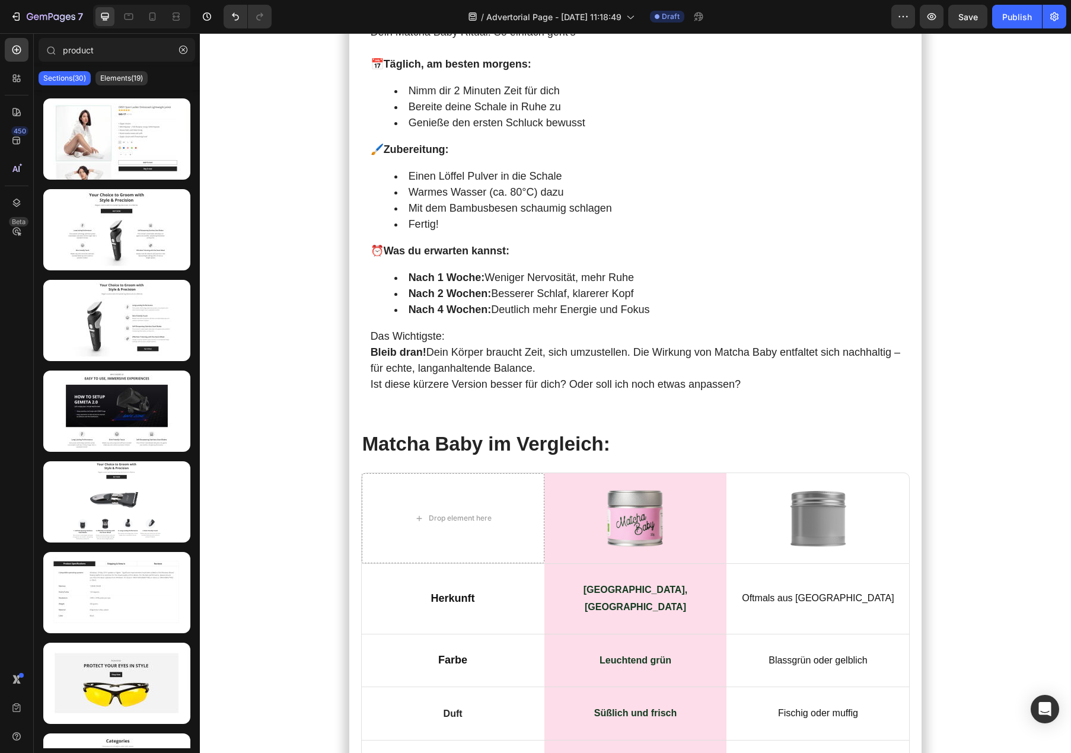
scroll to position [5436, 0]
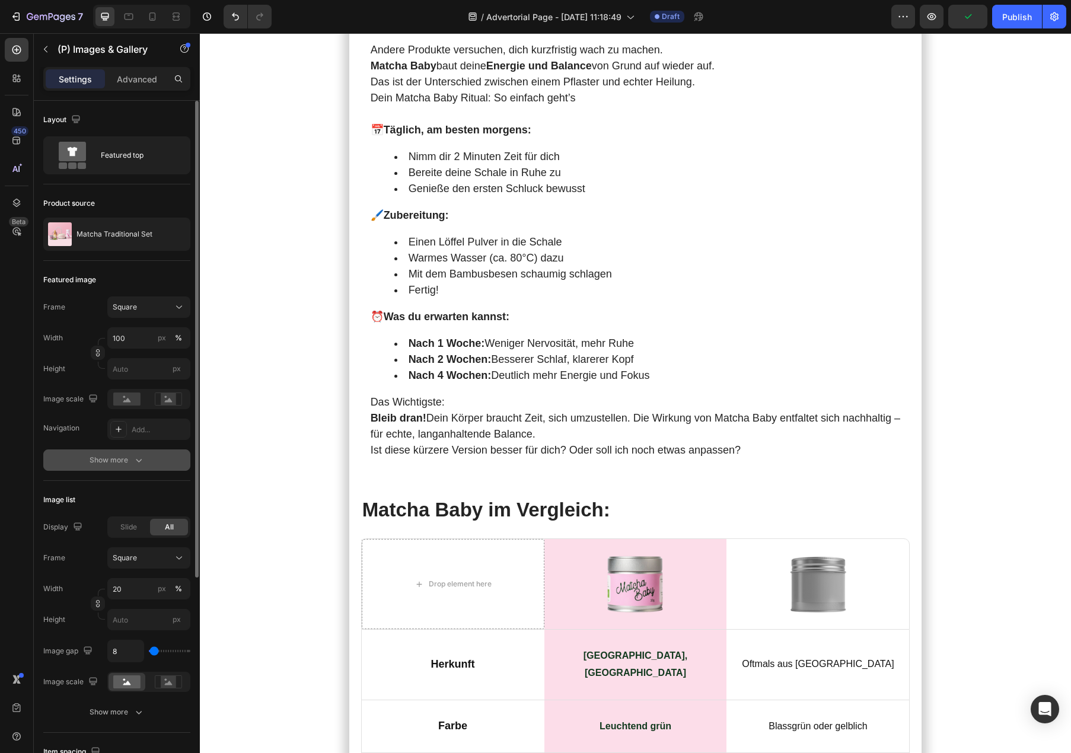
click at [130, 460] on div "Show more" at bounding box center [117, 460] width 55 height 12
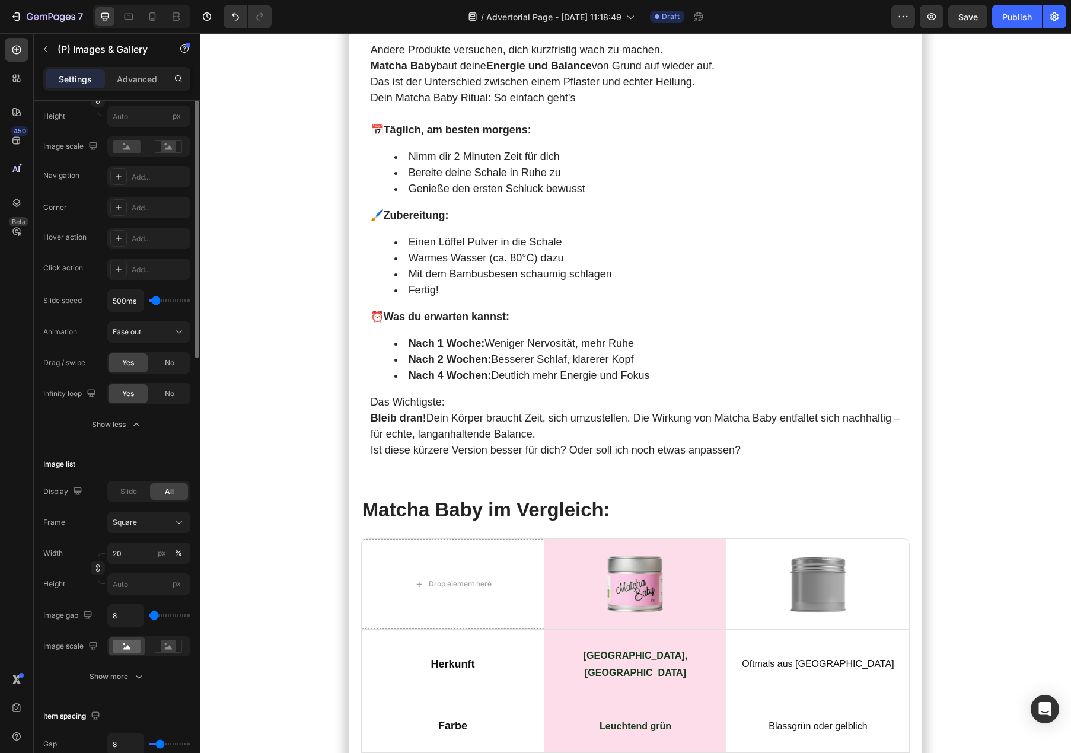
scroll to position [349, 0]
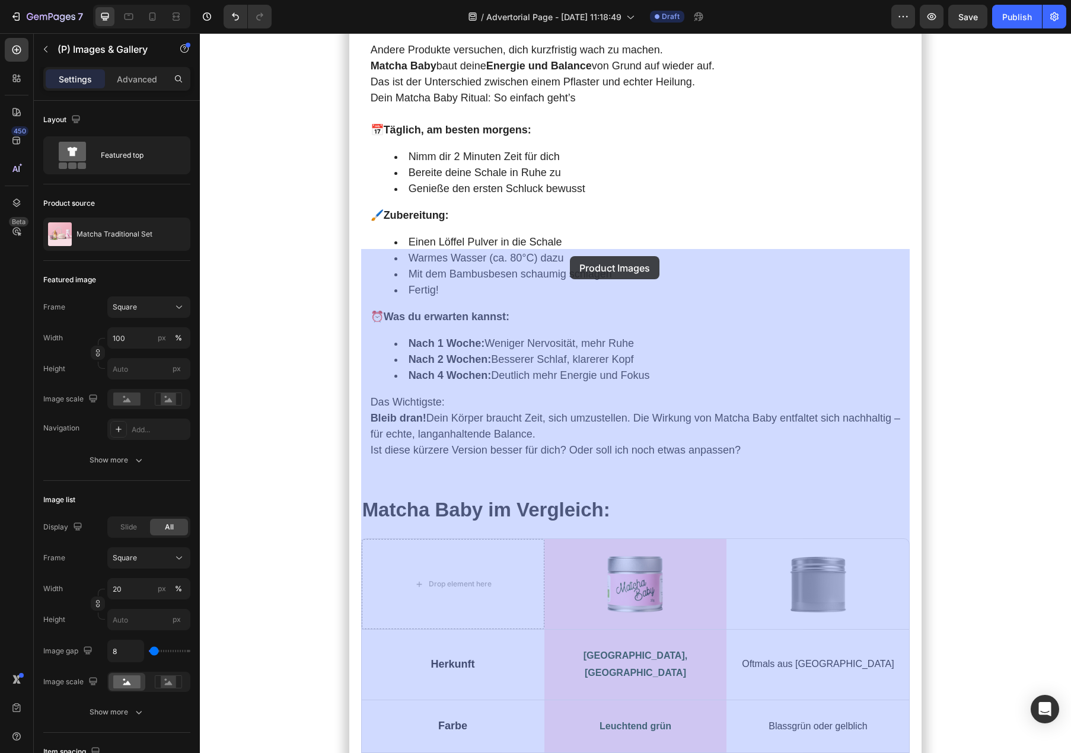
drag, startPoint x: 372, startPoint y: 239, endPoint x: 570, endPoint y: 256, distance: 198.8
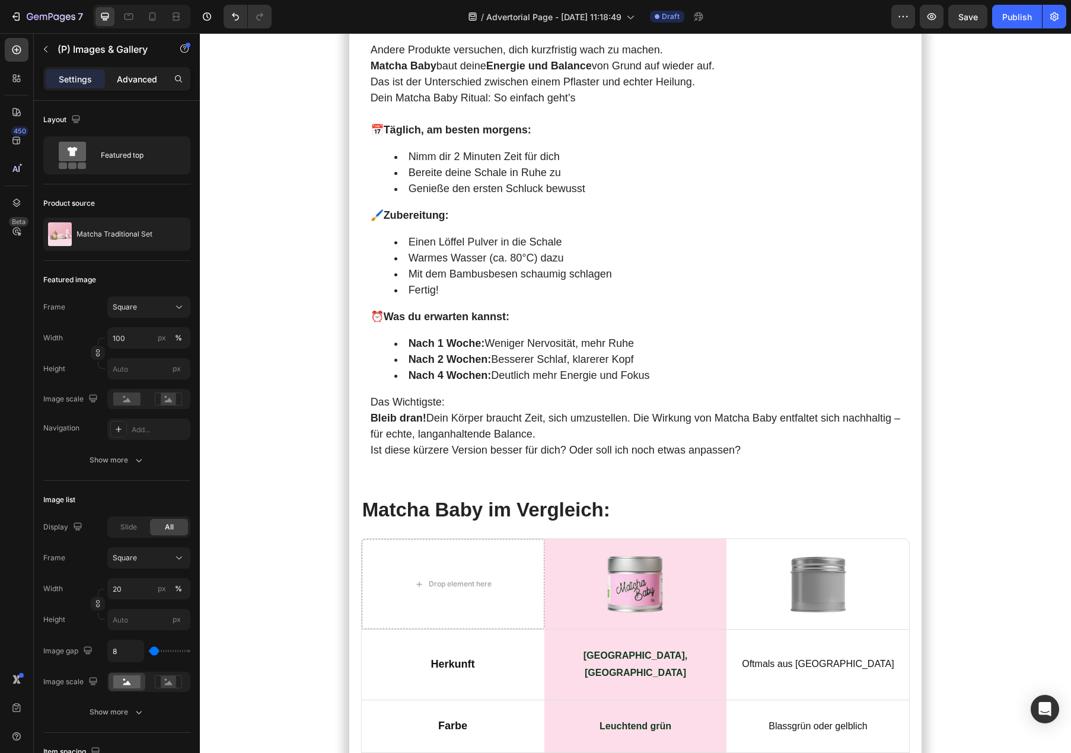
click at [134, 71] on div "Advanced" at bounding box center [136, 78] width 59 height 19
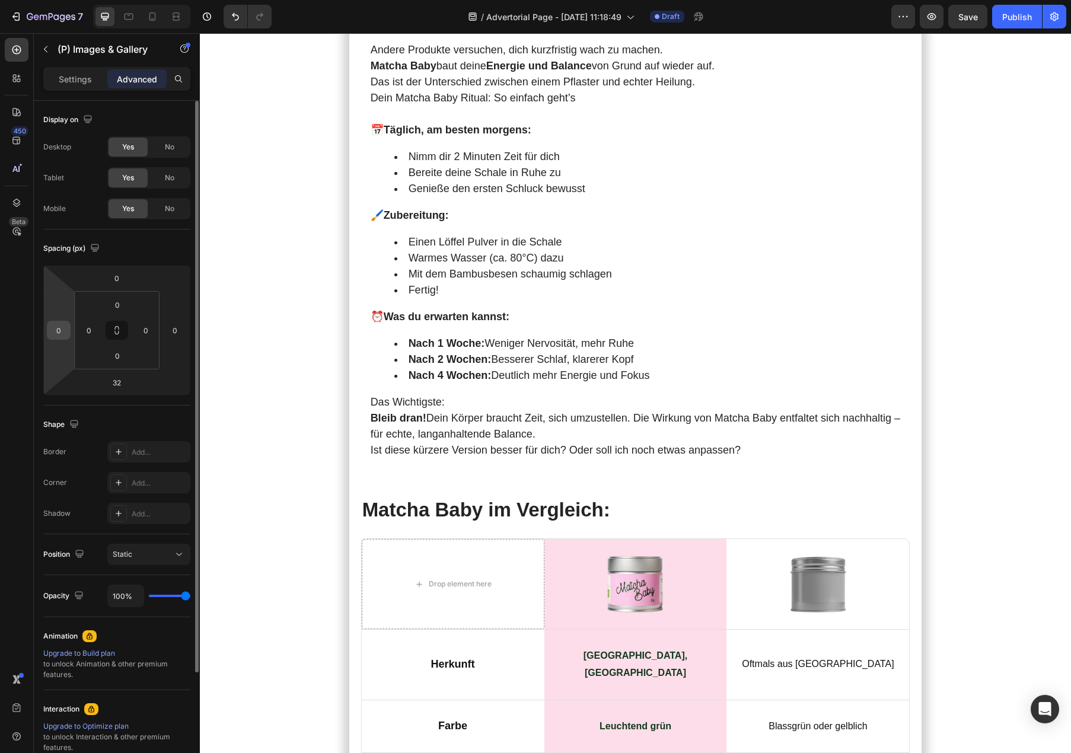
click at [67, 335] on div "0" at bounding box center [59, 330] width 24 height 19
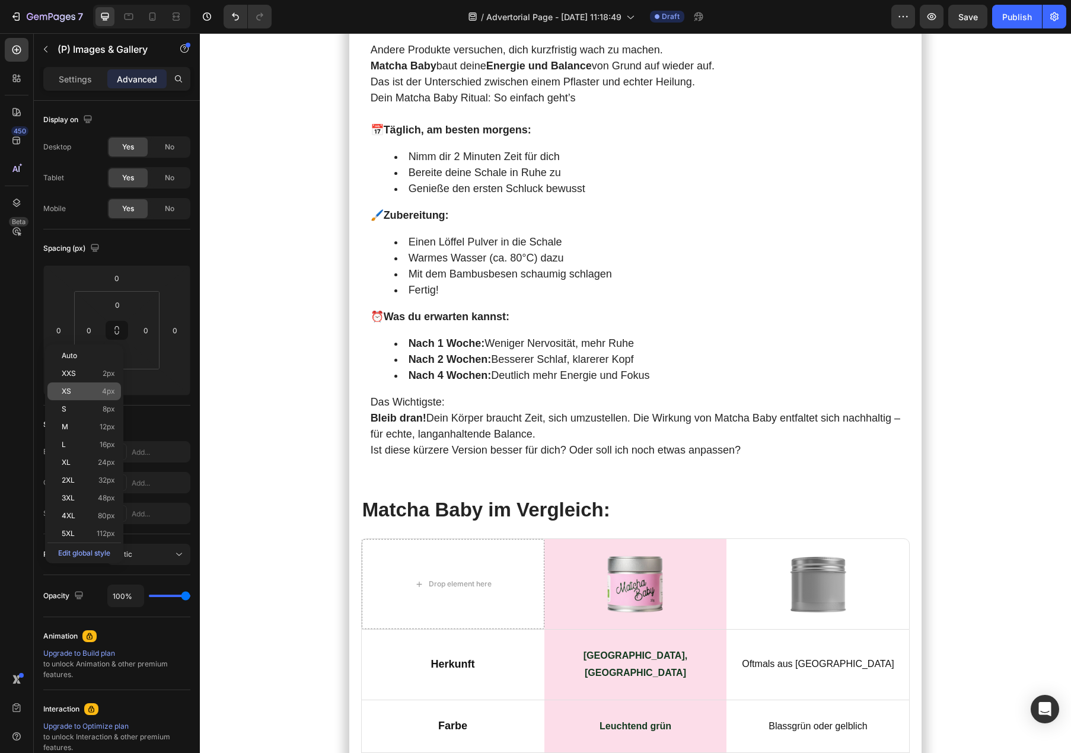
click at [75, 388] on p "XS 4px" at bounding box center [88, 391] width 53 height 8
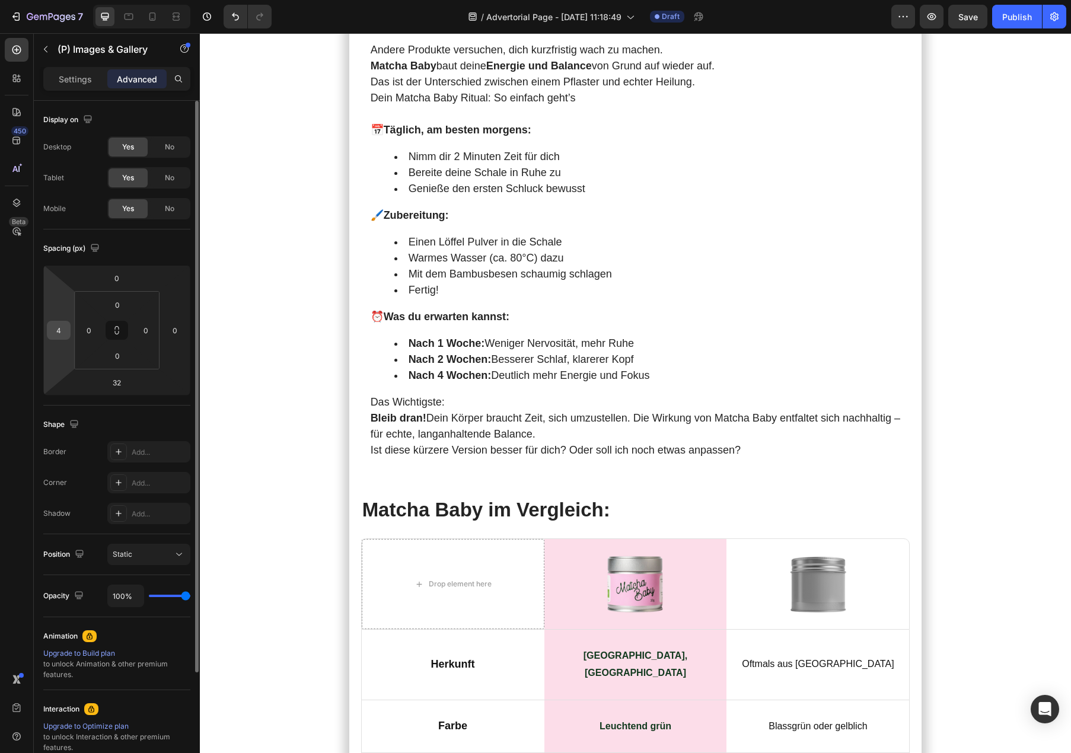
click at [63, 330] on input "4" at bounding box center [59, 330] width 18 height 18
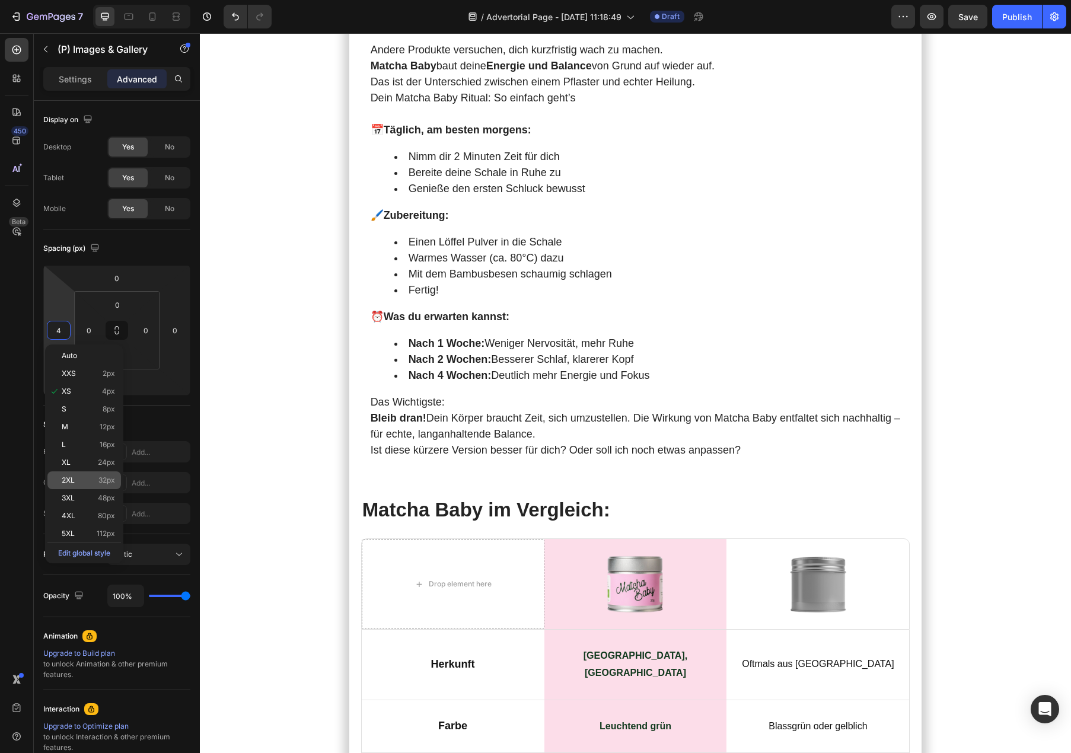
click at [81, 483] on p "2XL 32px" at bounding box center [88, 480] width 53 height 8
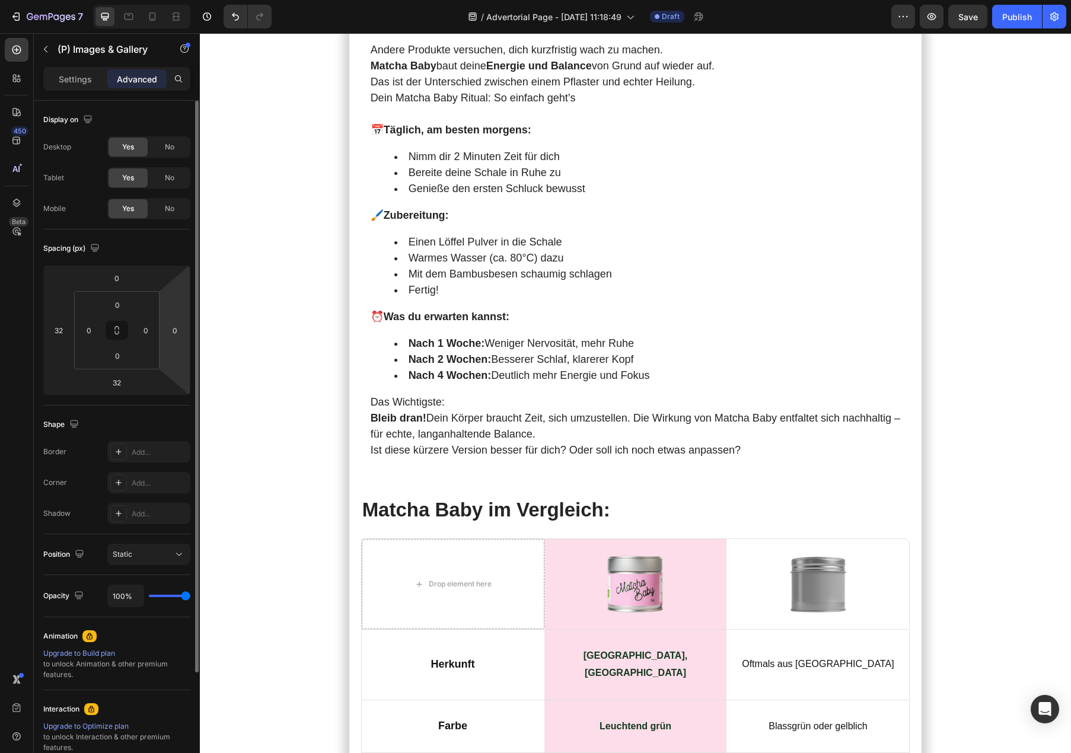
click at [177, 0] on html "7 / Advertorial Page - [DATE] 11:18:49 Draft Preview Save Publish 450 Beta prod…" at bounding box center [535, 0] width 1071 height 0
click at [176, 332] on input "0" at bounding box center [175, 330] width 18 height 18
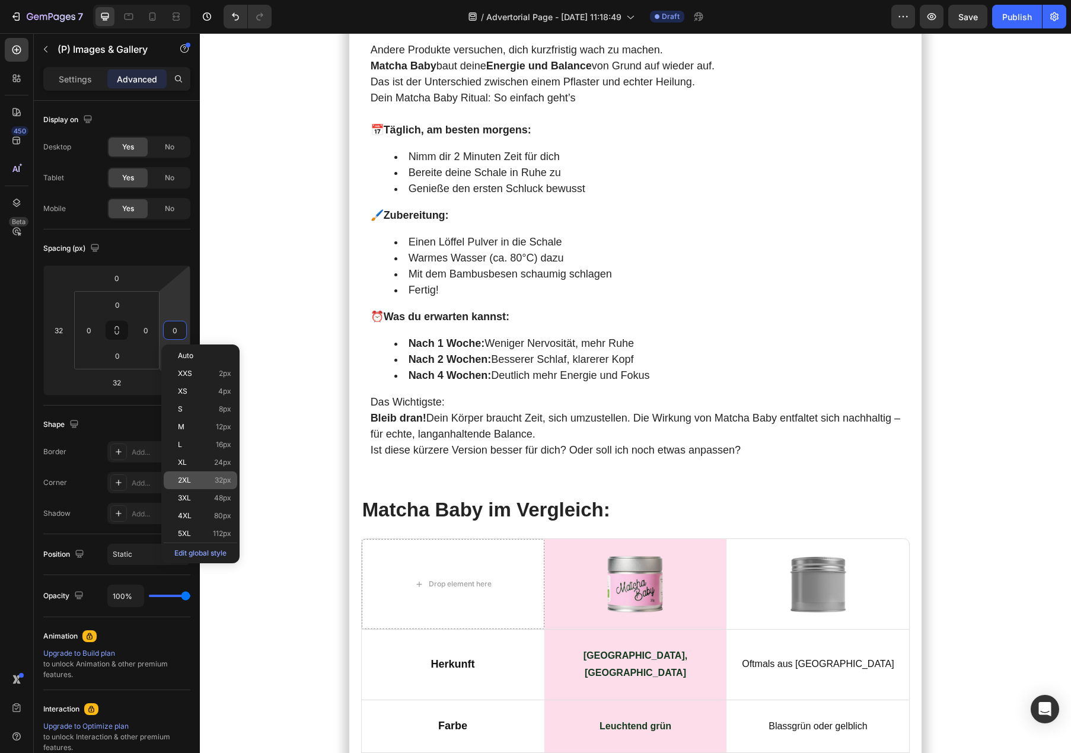
click at [197, 480] on p "2XL 32px" at bounding box center [204, 480] width 53 height 8
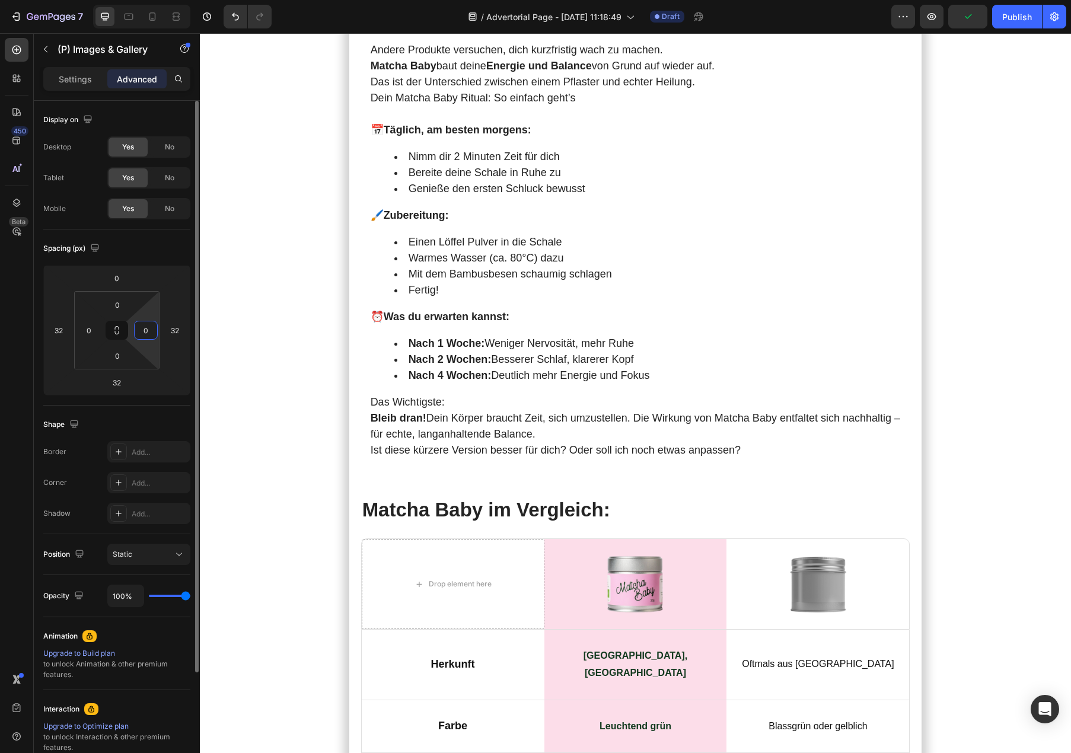
click at [149, 336] on input "0" at bounding box center [146, 330] width 18 height 18
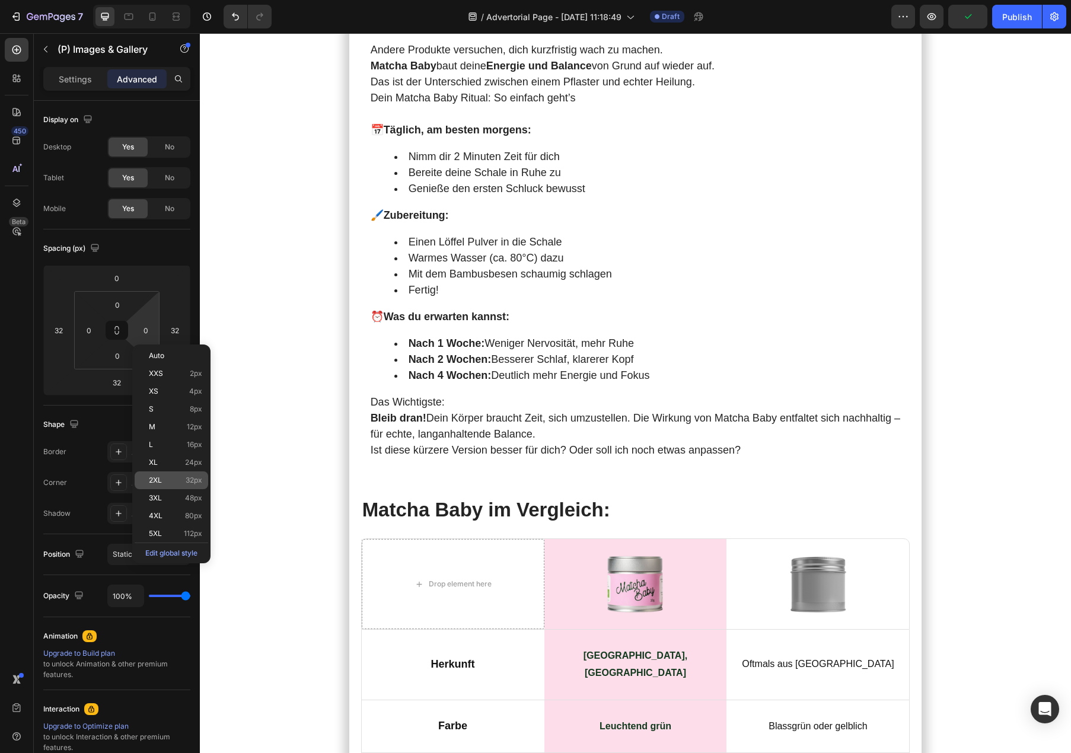
click at [169, 488] on div "2XL 32px" at bounding box center [172, 481] width 74 height 18
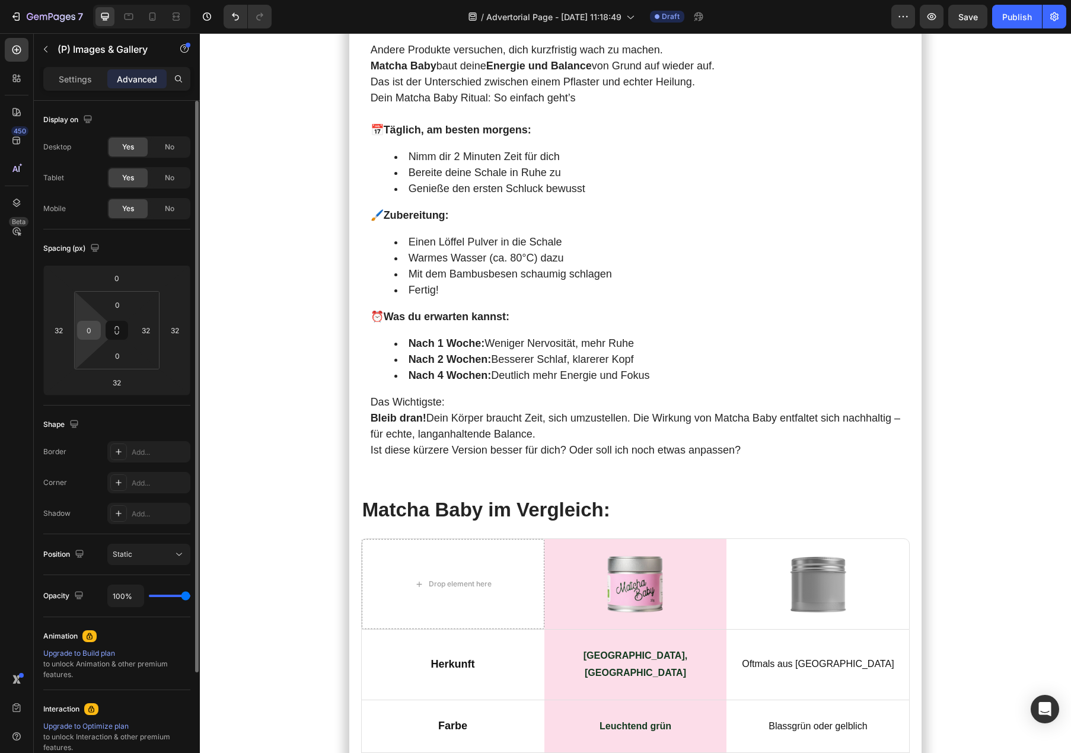
click at [89, 330] on input "0" at bounding box center [89, 330] width 18 height 18
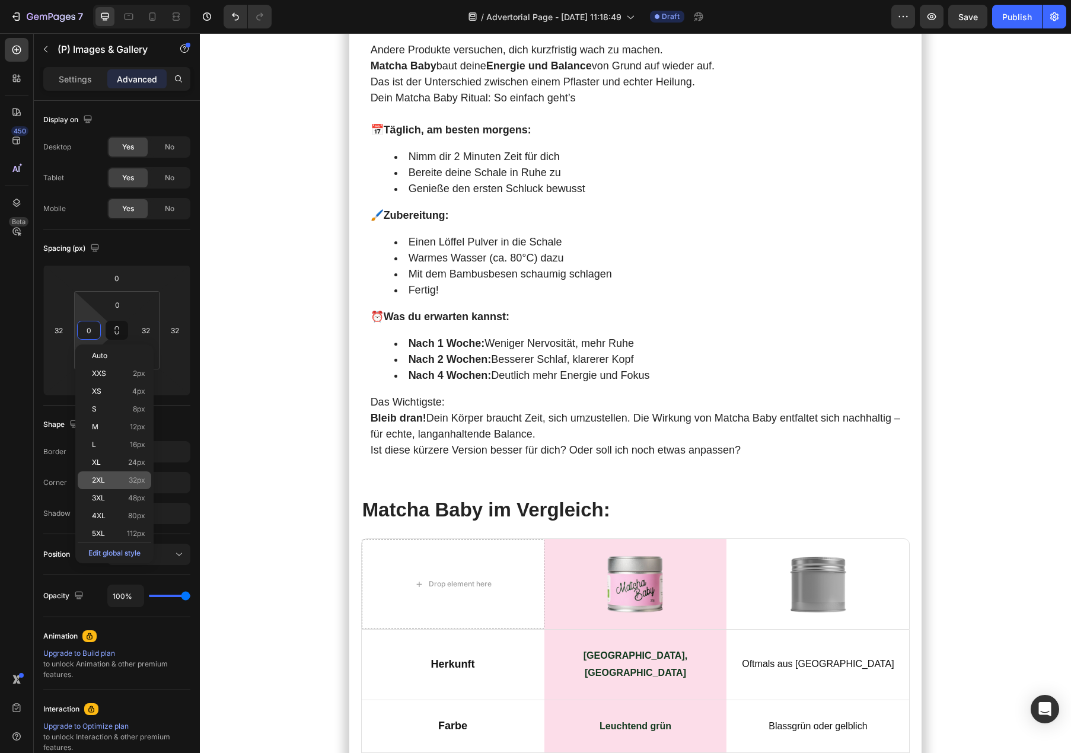
click at [119, 485] on div "2XL 32px" at bounding box center [115, 481] width 74 height 18
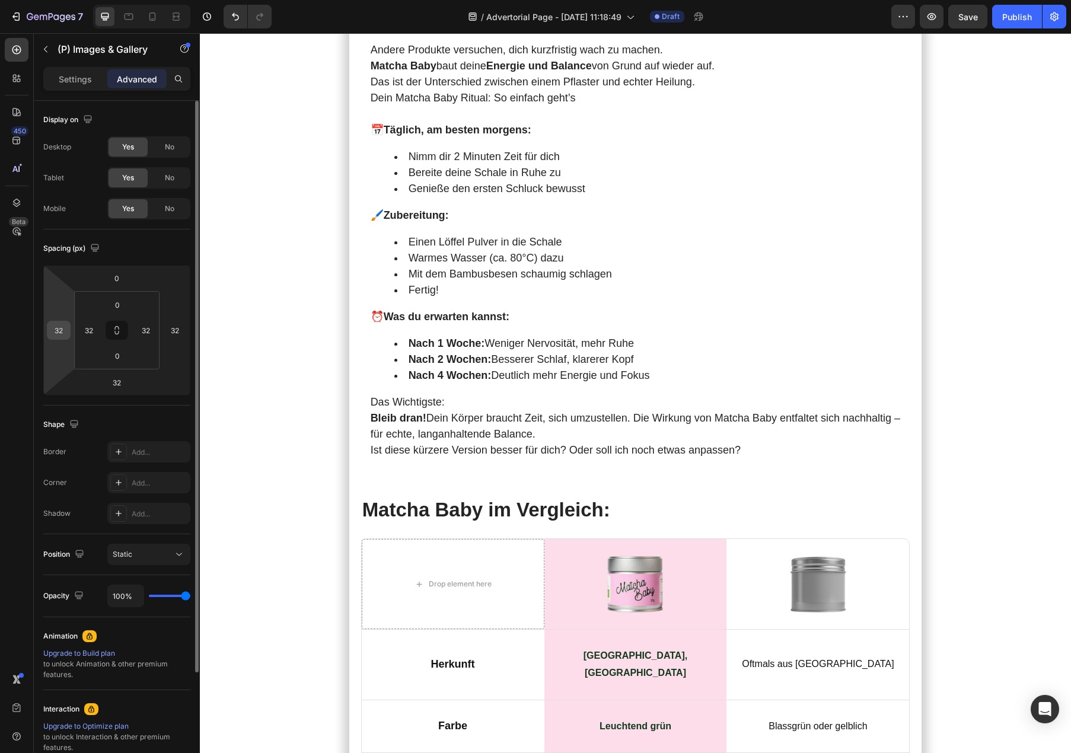
click at [60, 334] on input "32" at bounding box center [59, 330] width 18 height 18
click at [179, 333] on input "32" at bounding box center [175, 330] width 18 height 18
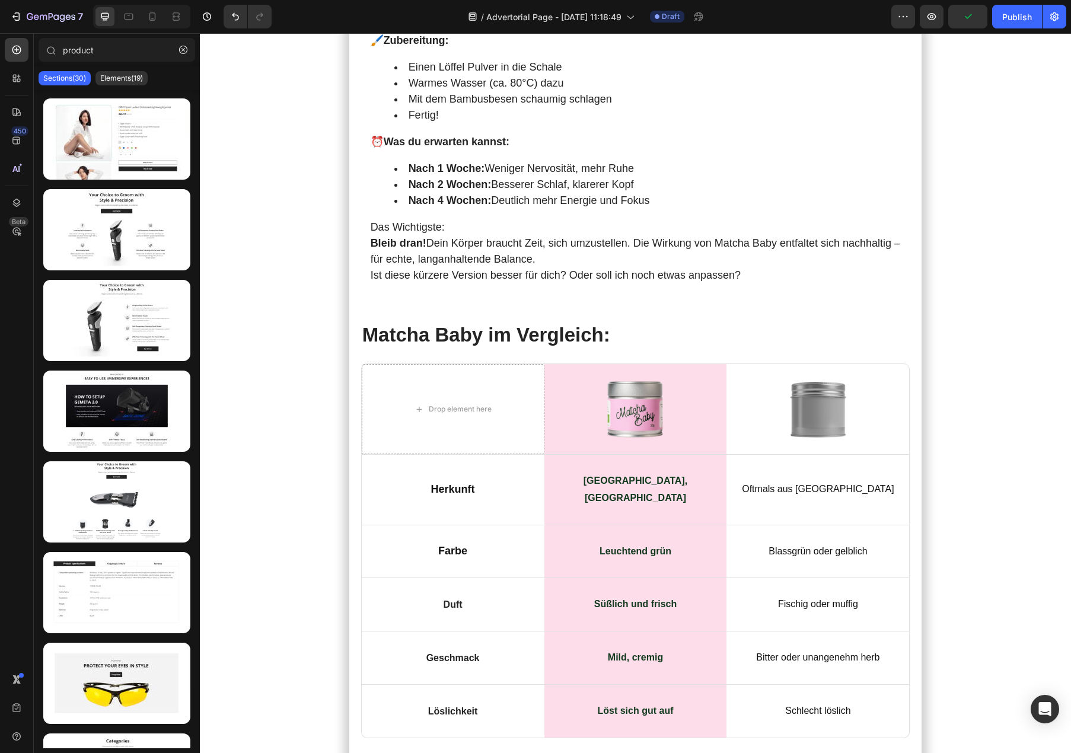
scroll to position [5753, 0]
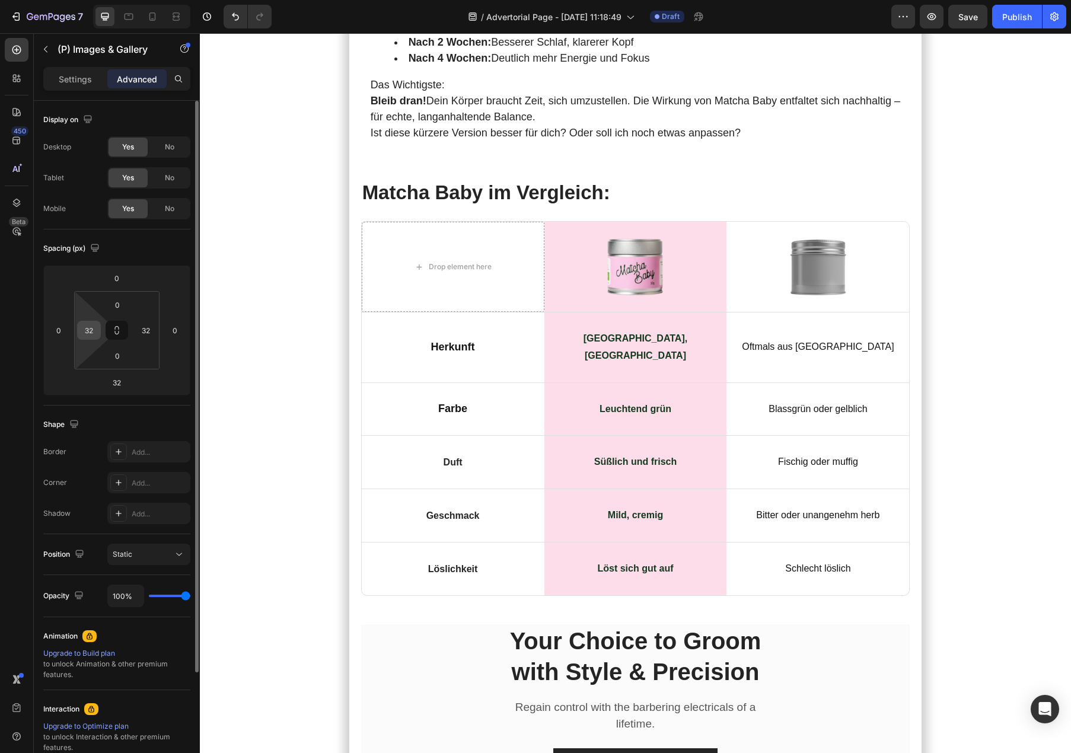
click at [88, 334] on input "32" at bounding box center [89, 330] width 18 height 18
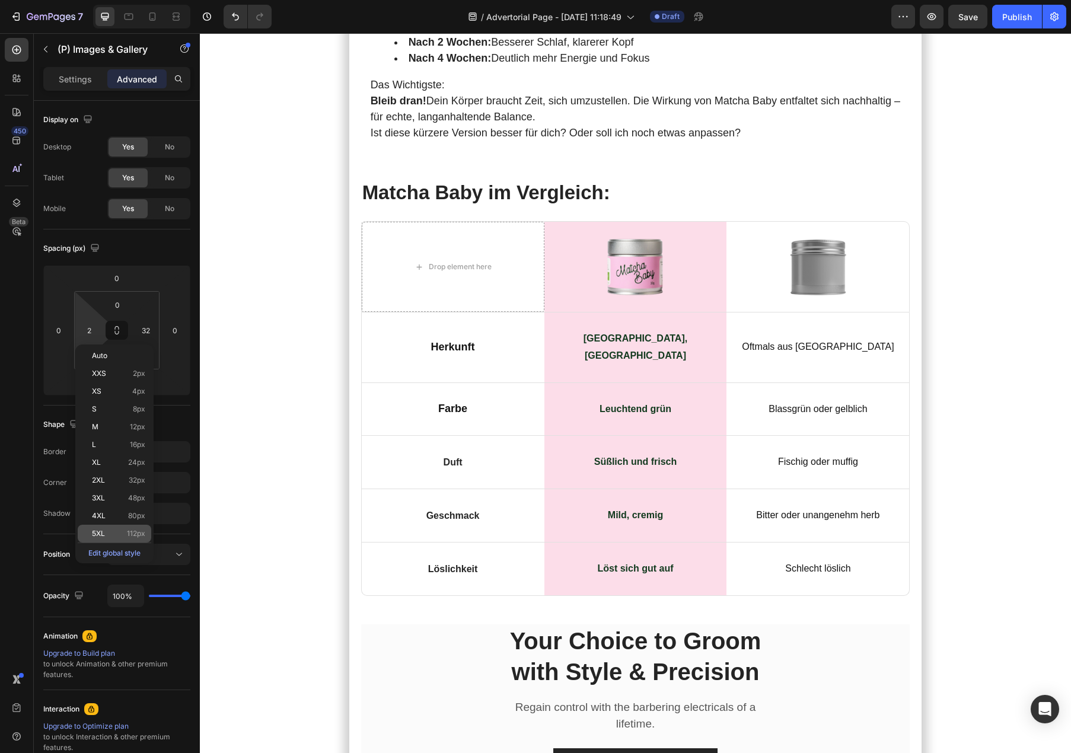
click at [120, 534] on p "5XL 112px" at bounding box center [118, 534] width 53 height 8
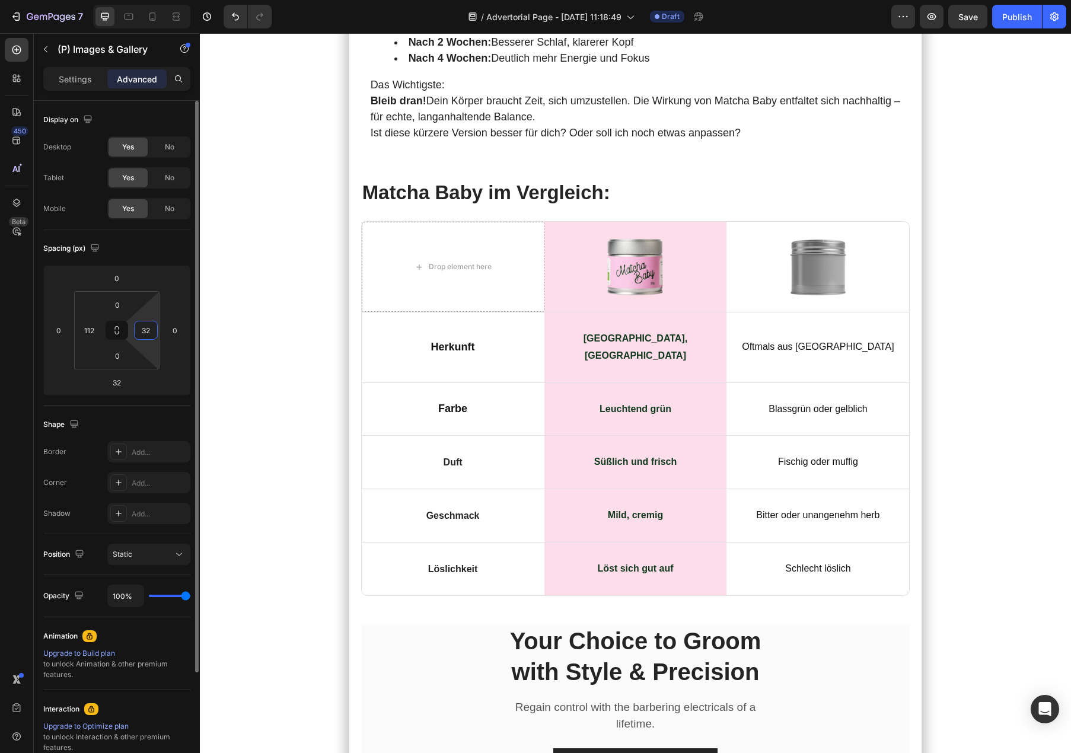
click at [147, 328] on input "32" at bounding box center [146, 330] width 18 height 18
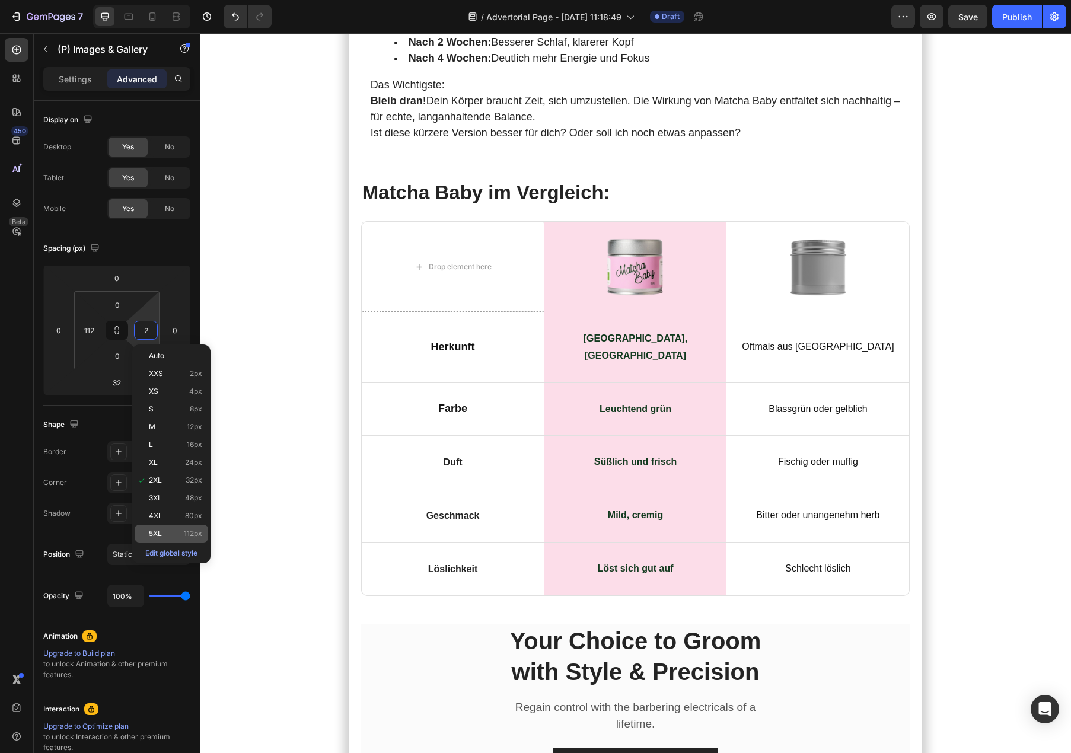
click at [179, 533] on p "5XL 112px" at bounding box center [175, 534] width 53 height 8
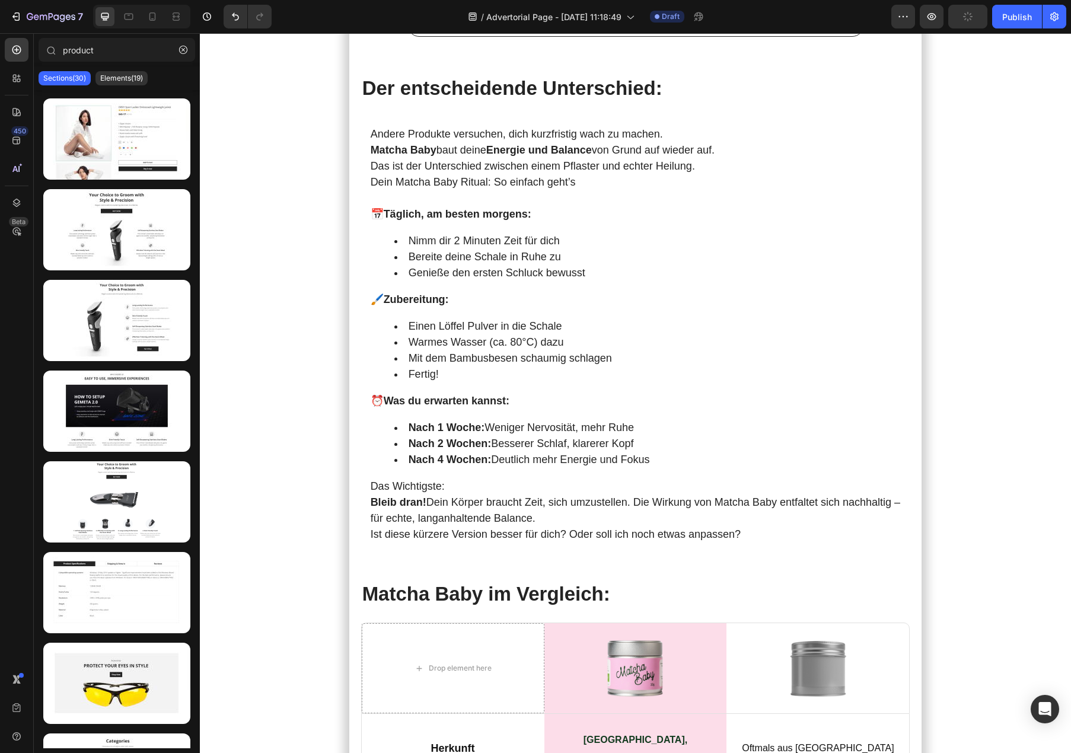
scroll to position [5507, 0]
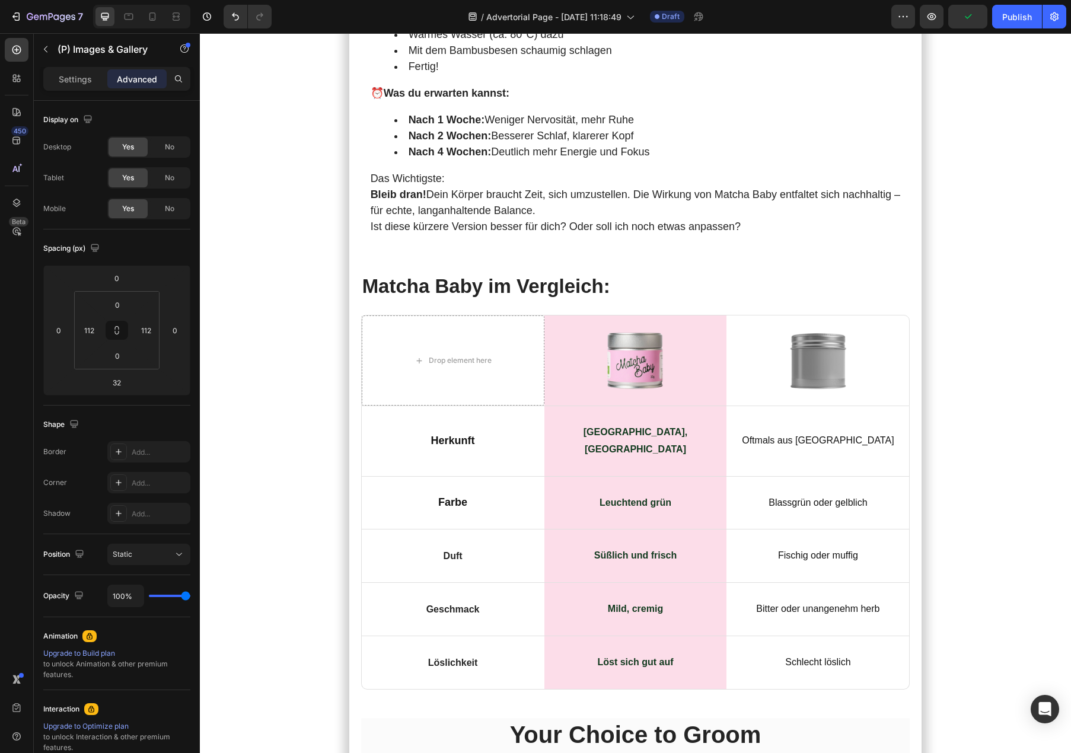
scroll to position [5730, 0]
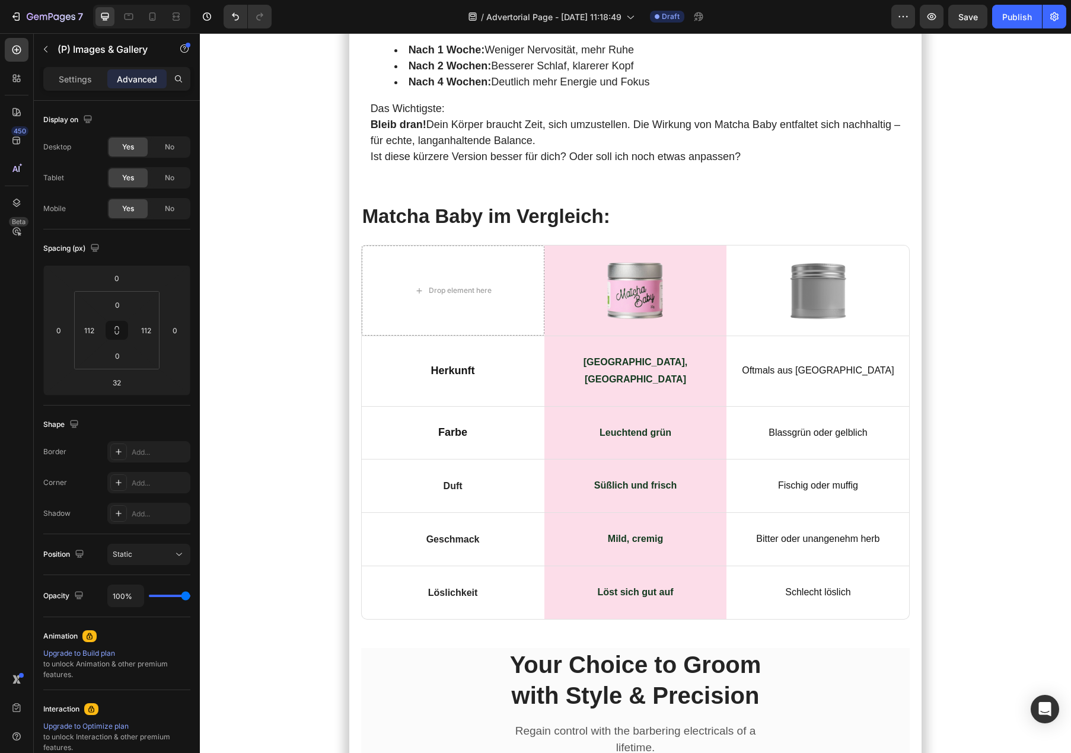
drag, startPoint x: 638, startPoint y: 473, endPoint x: 639, endPoint y: 481, distance: 7.7
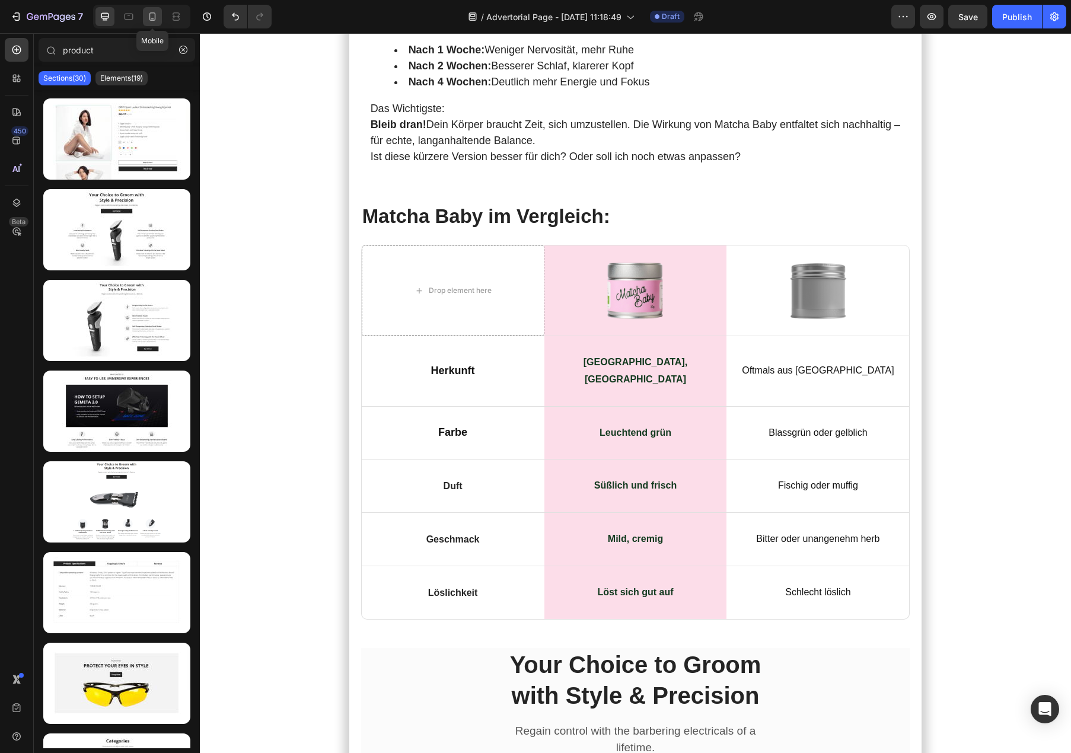
click at [151, 21] on icon at bounding box center [153, 17] width 12 height 12
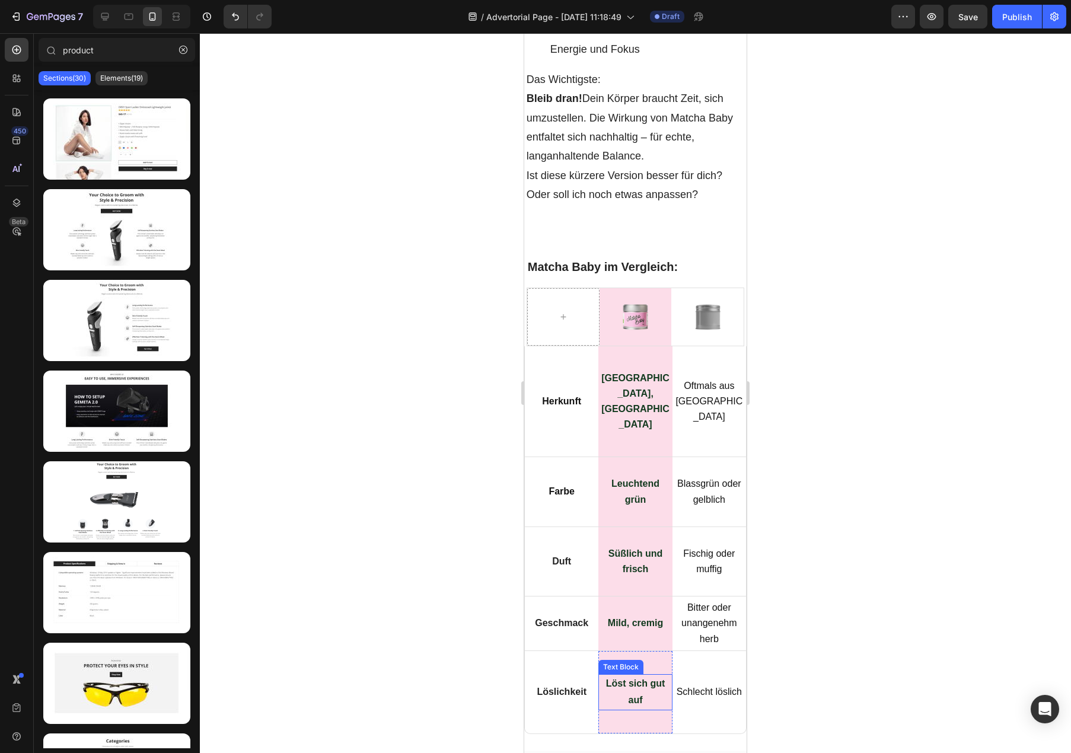
scroll to position [7787, 0]
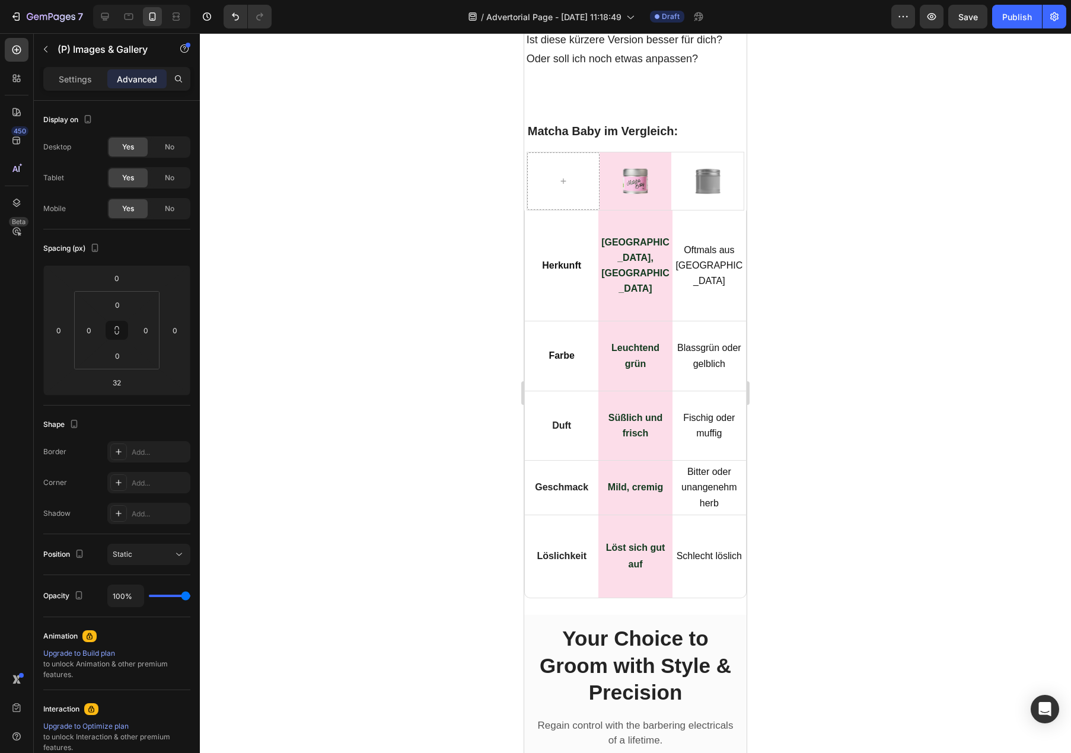
click at [474, 492] on div at bounding box center [635, 393] width 871 height 720
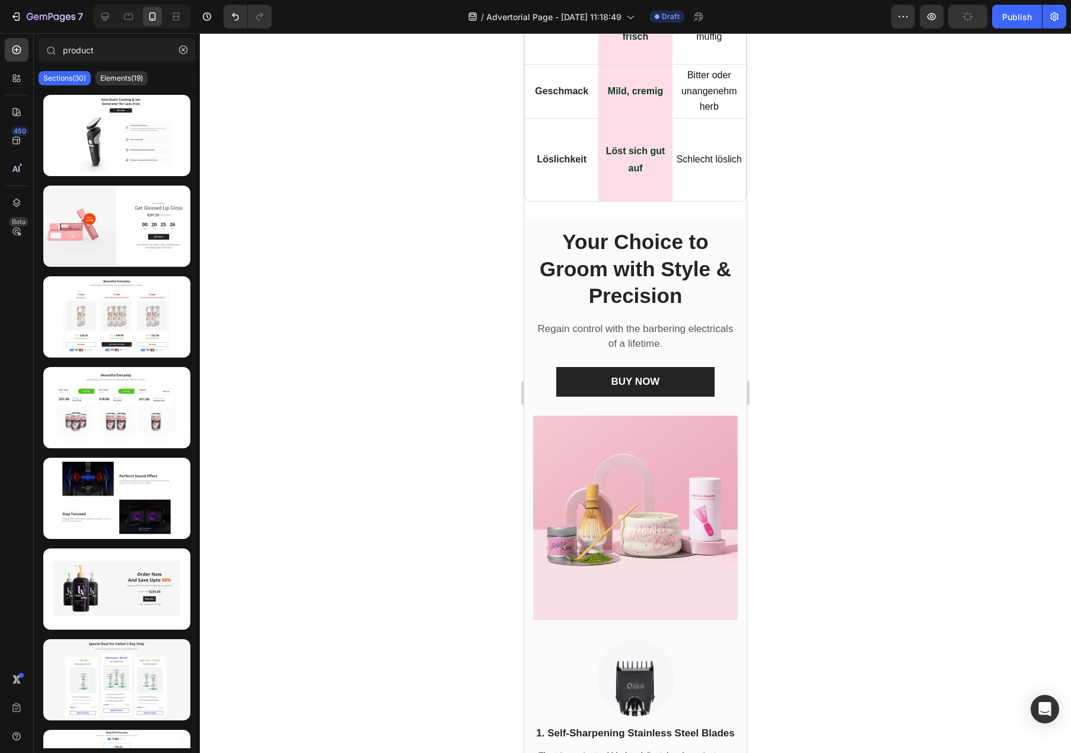
scroll to position [1902, 0]
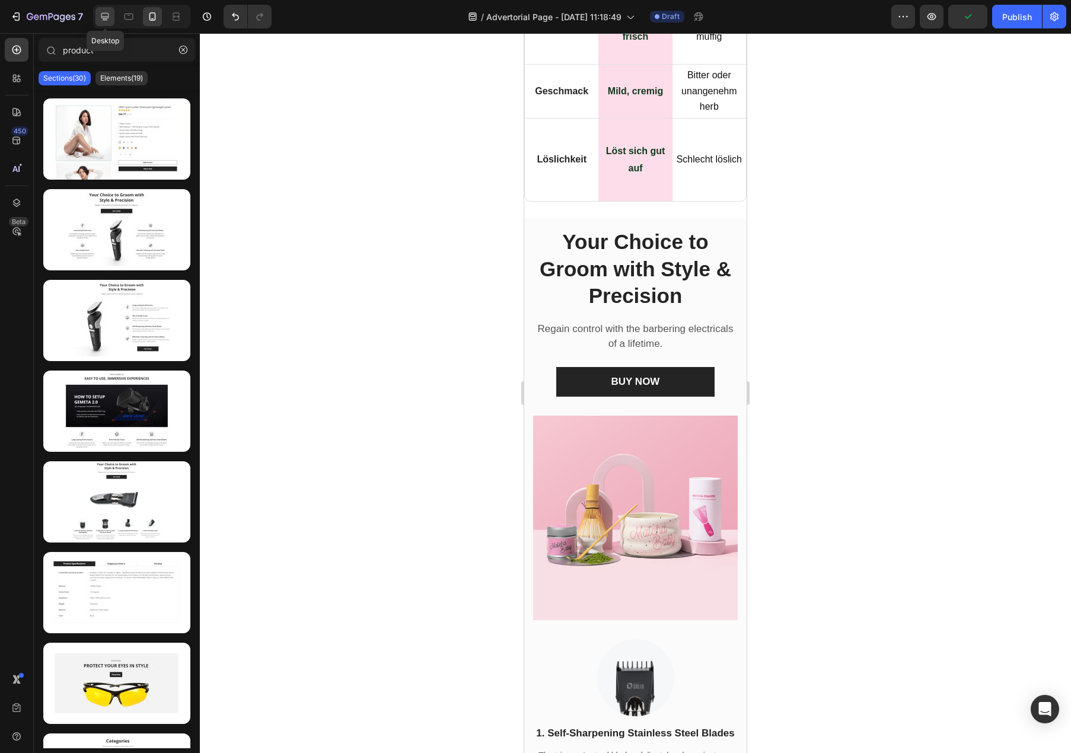
click at [109, 18] on icon at bounding box center [105, 17] width 12 height 12
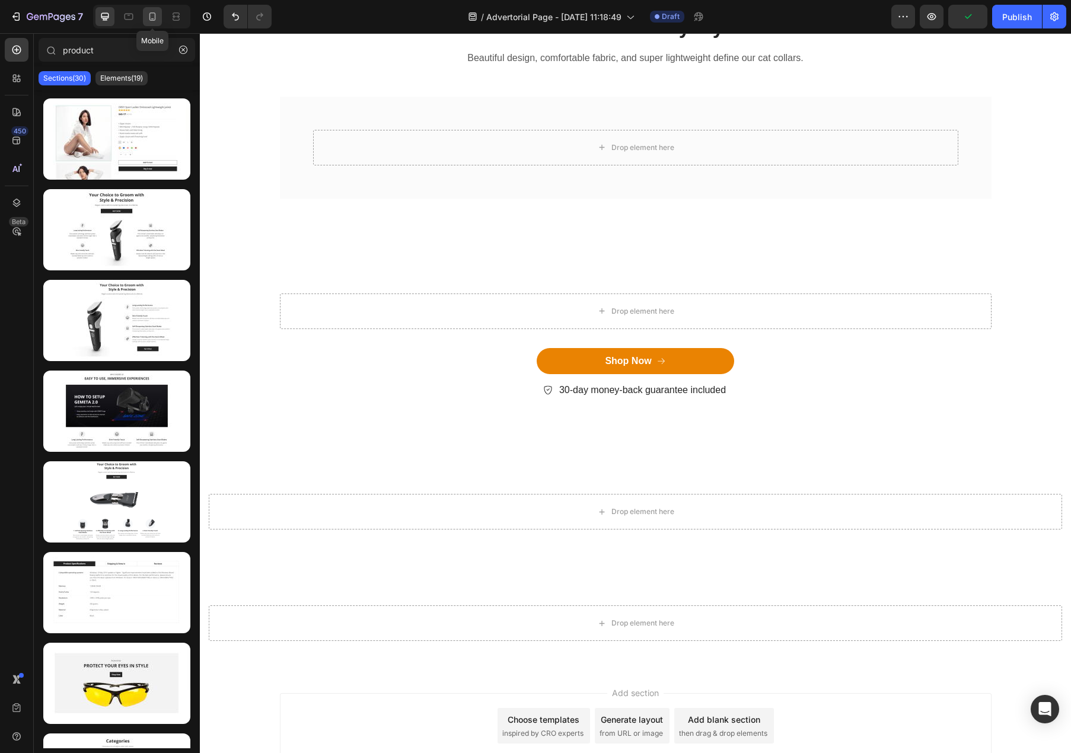
click at [151, 20] on icon at bounding box center [152, 16] width 7 height 8
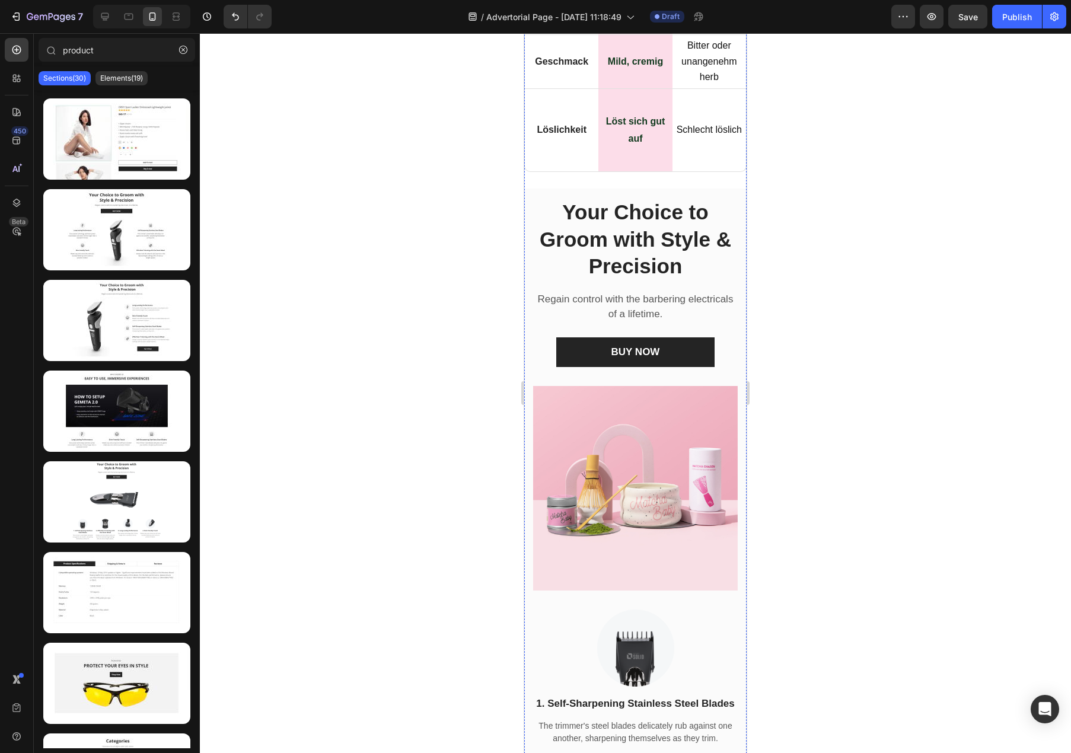
scroll to position [7831, 0]
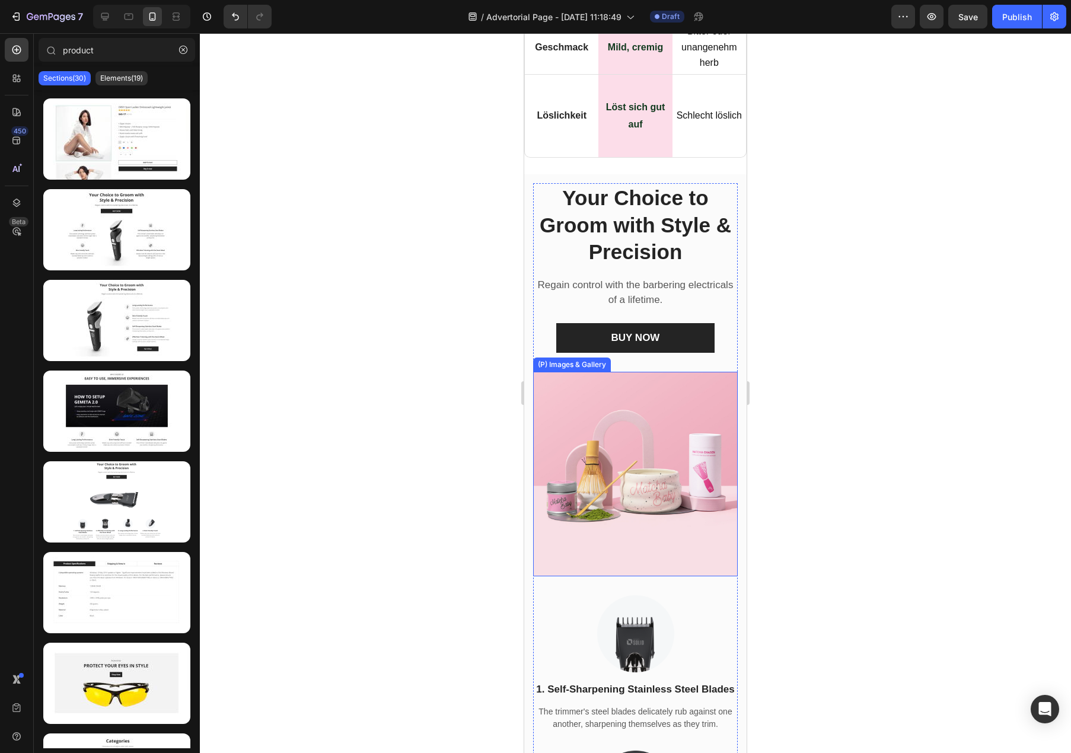
click at [665, 435] on img at bounding box center [635, 474] width 205 height 205
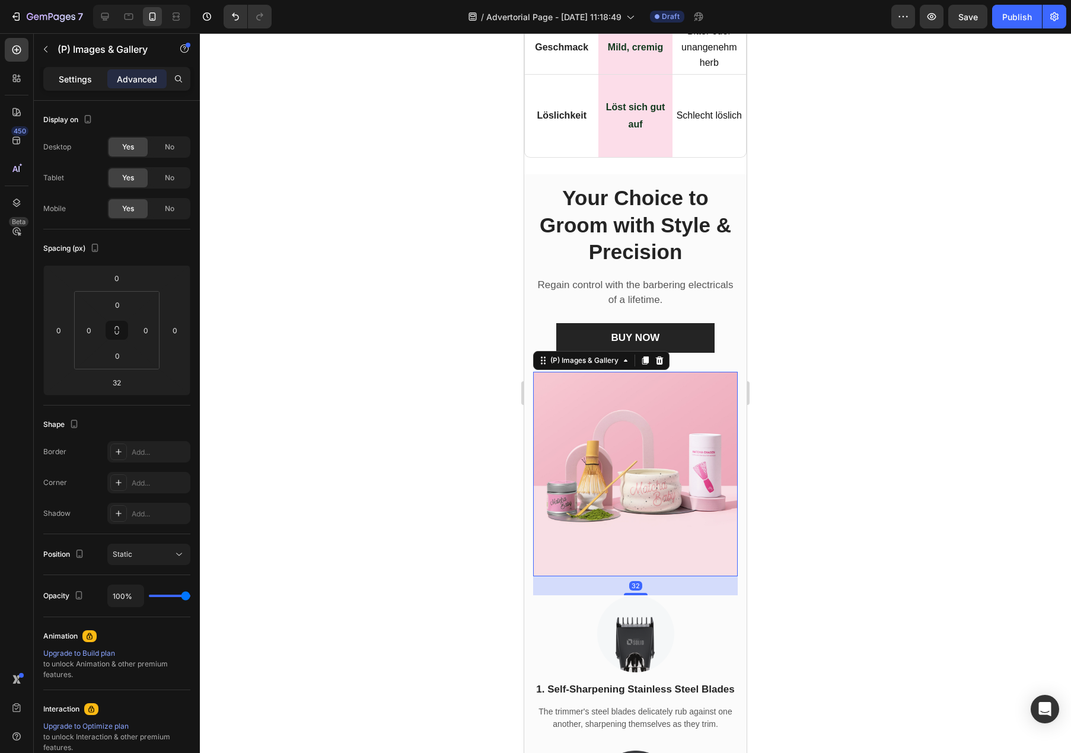
click at [73, 69] on div "Settings" at bounding box center [75, 78] width 59 height 19
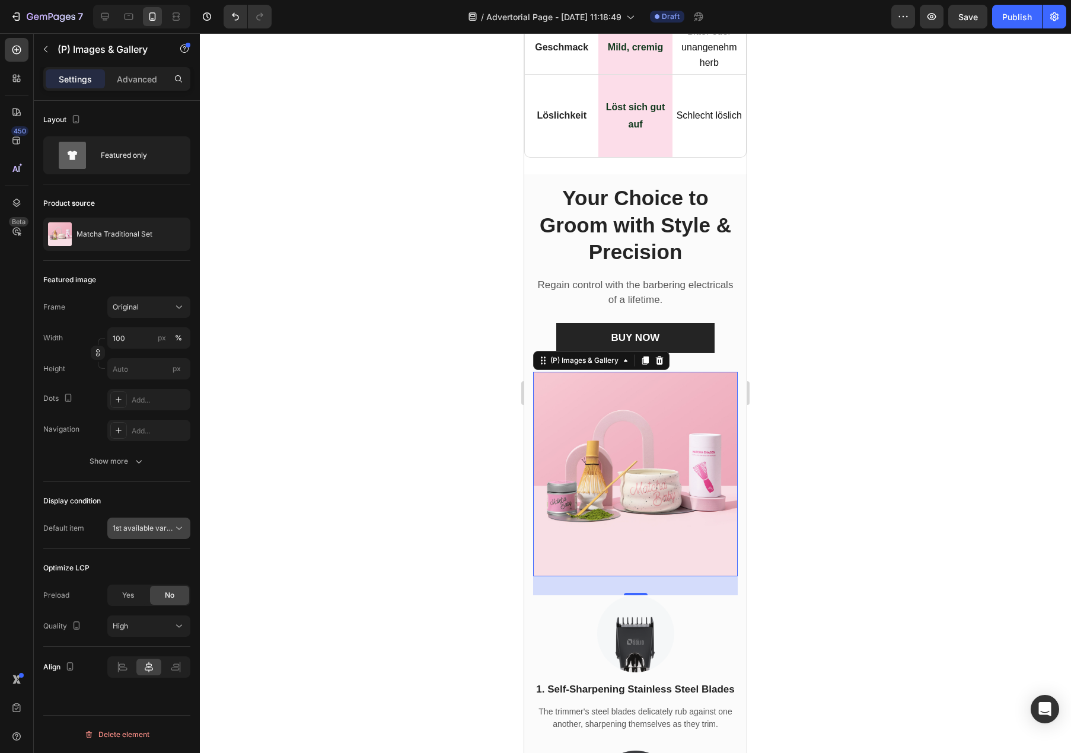
click at [134, 531] on span "1st available variant" at bounding box center [146, 528] width 66 height 9
click at [129, 467] on button "Show more" at bounding box center [116, 461] width 147 height 21
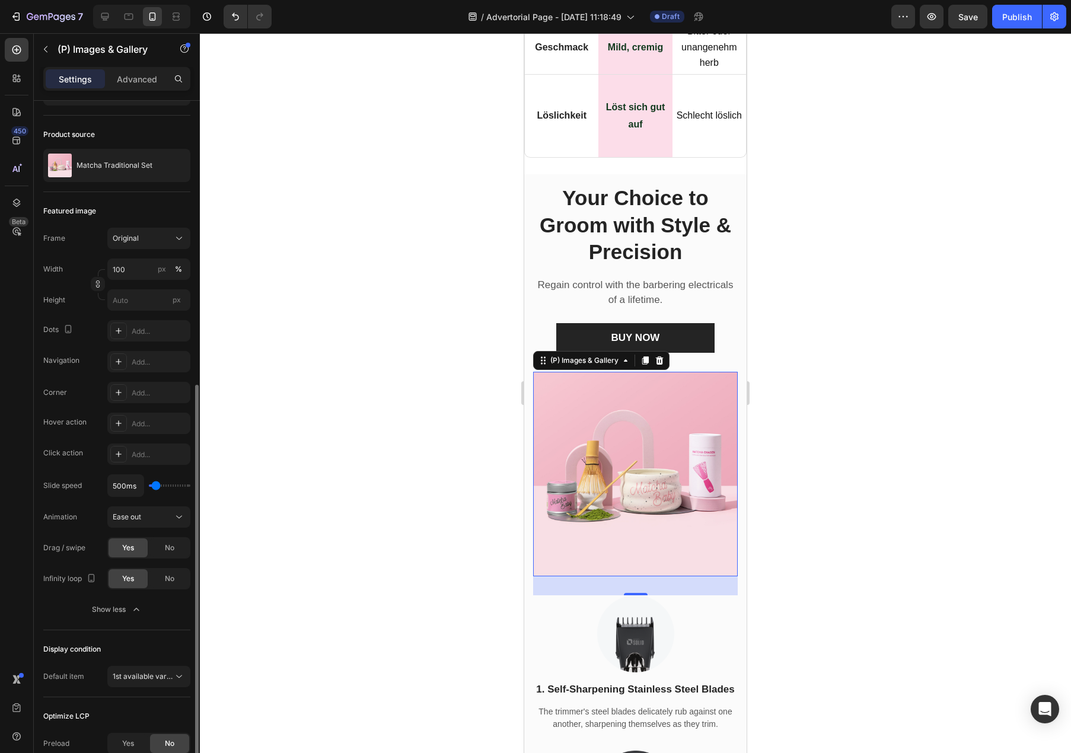
scroll to position [199, 0]
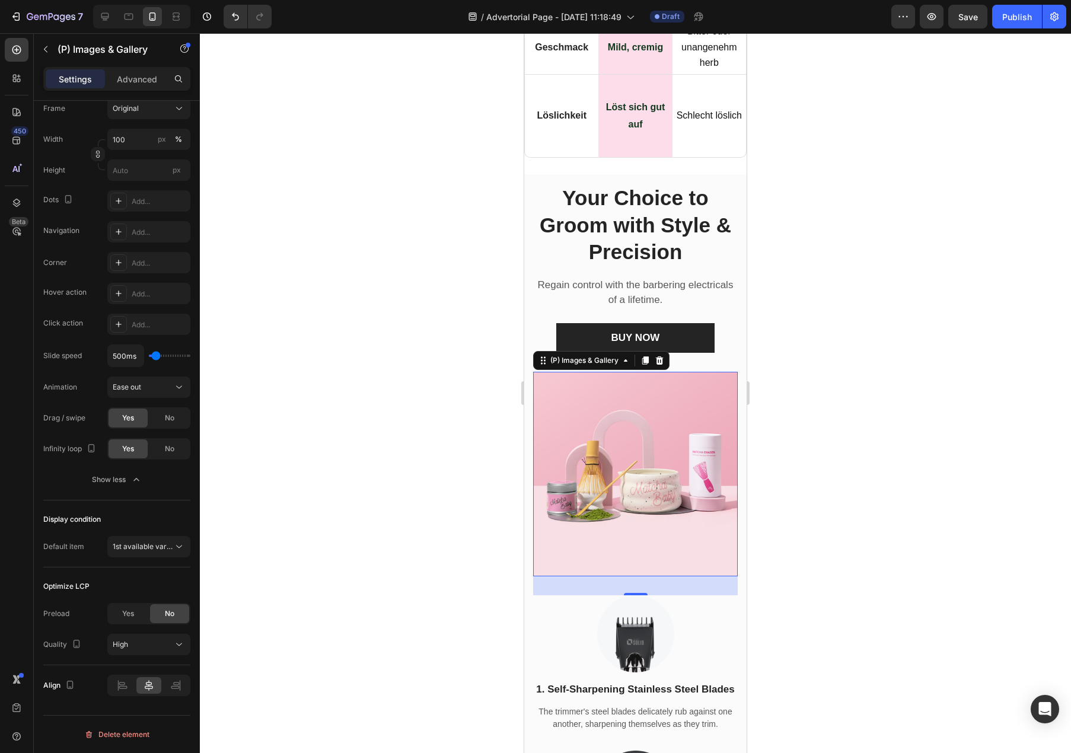
click at [421, 448] on div at bounding box center [635, 393] width 871 height 720
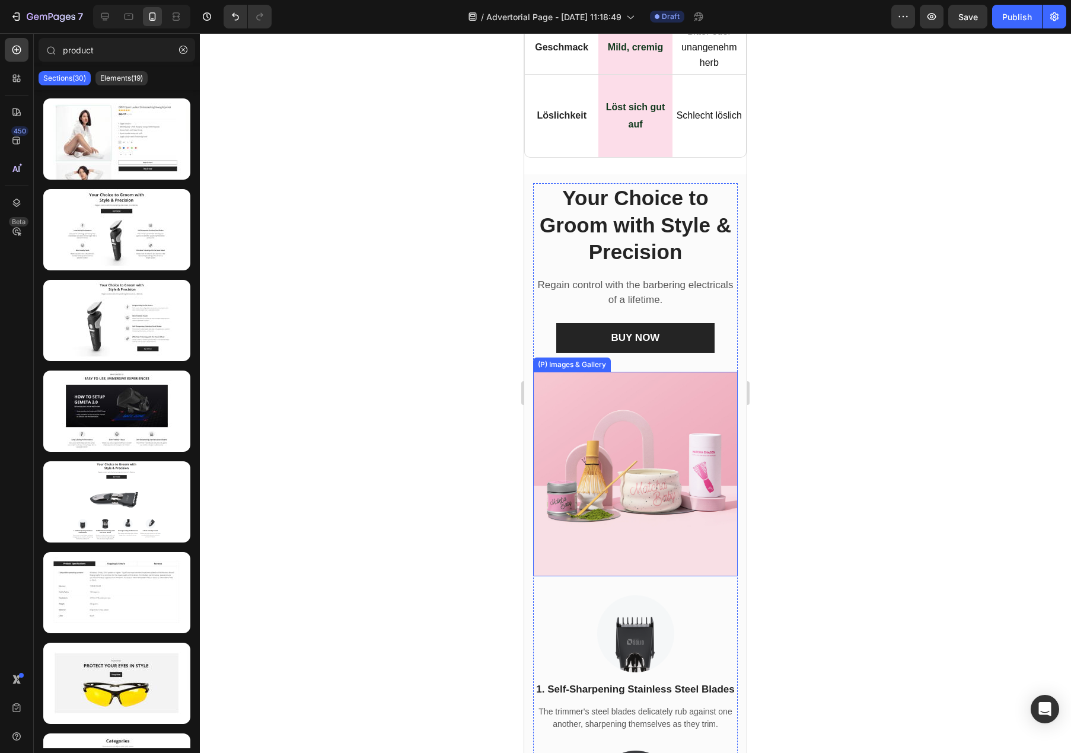
click at [613, 482] on img at bounding box center [635, 474] width 205 height 205
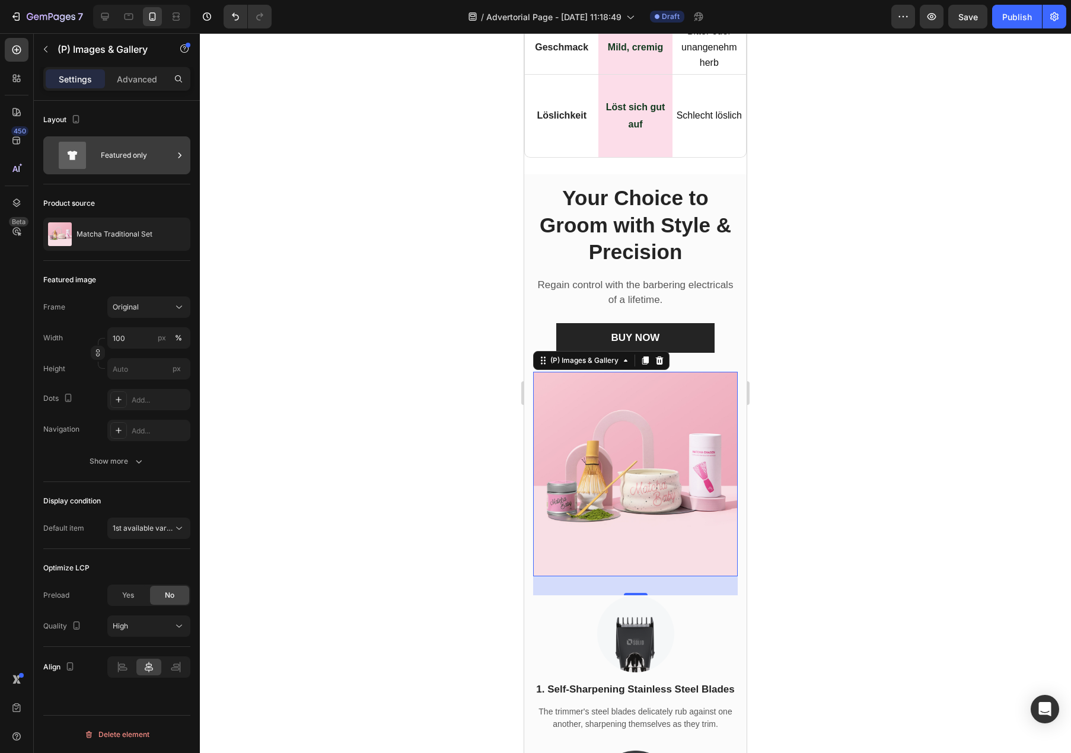
click at [128, 163] on div "Featured only" at bounding box center [137, 155] width 72 height 27
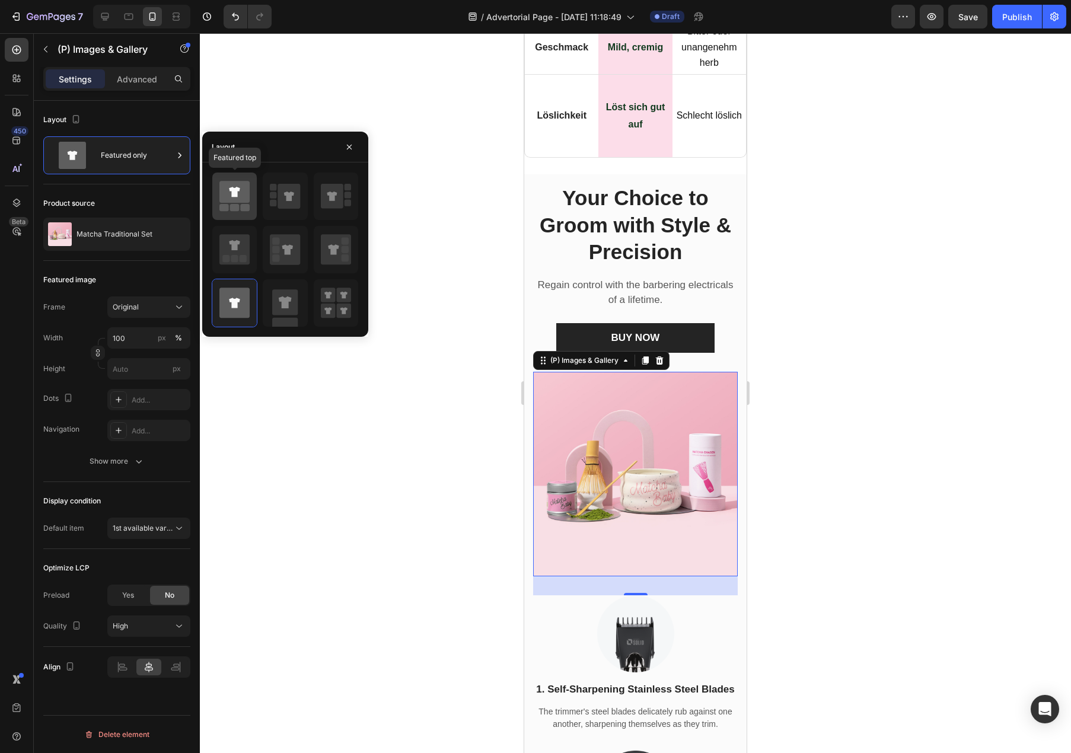
click at [231, 199] on icon at bounding box center [234, 192] width 30 height 22
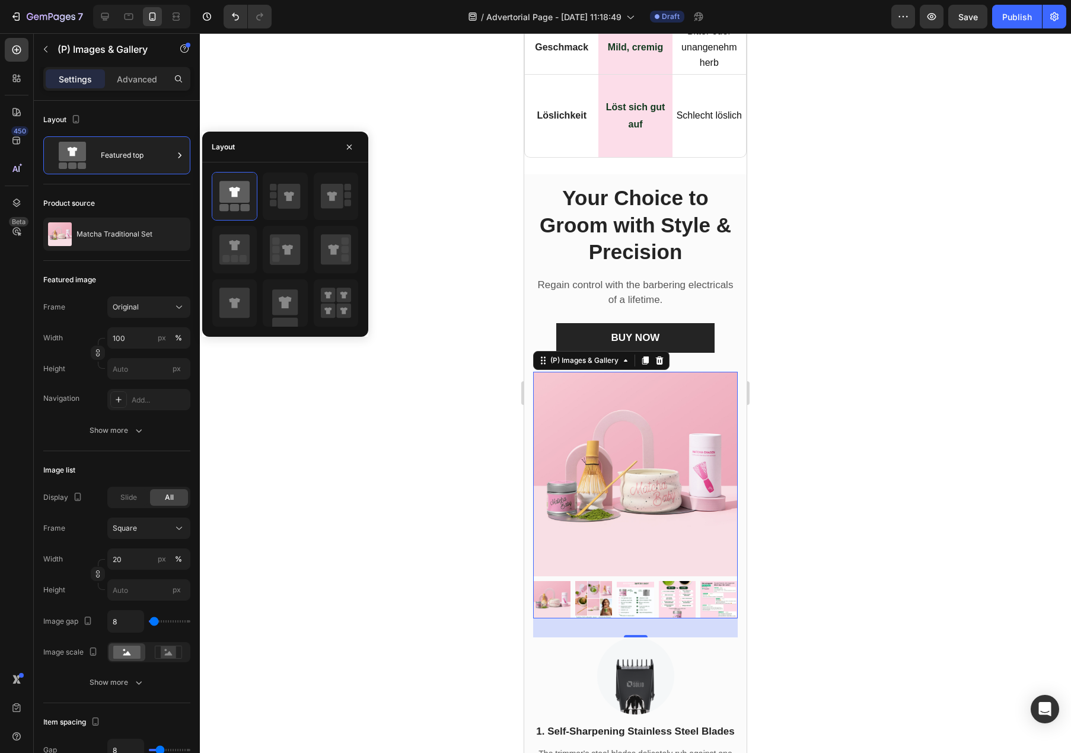
click at [448, 480] on div at bounding box center [635, 393] width 871 height 720
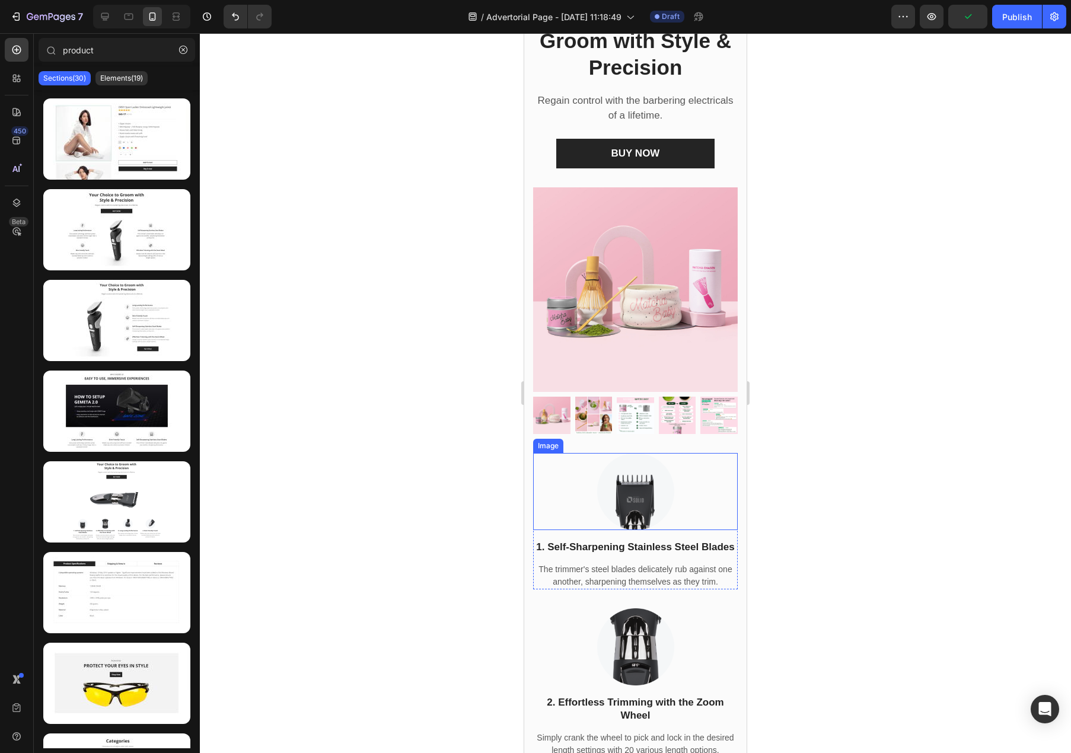
scroll to position [7999, 0]
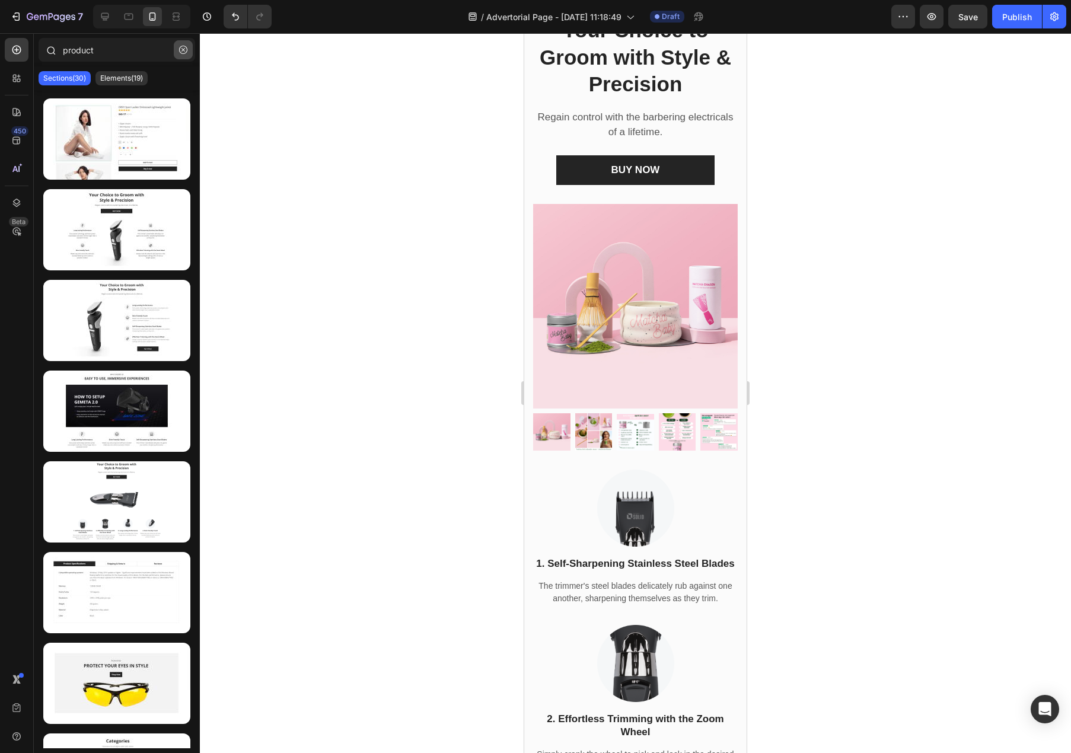
click at [182, 49] on icon "button" at bounding box center [183, 50] width 8 height 8
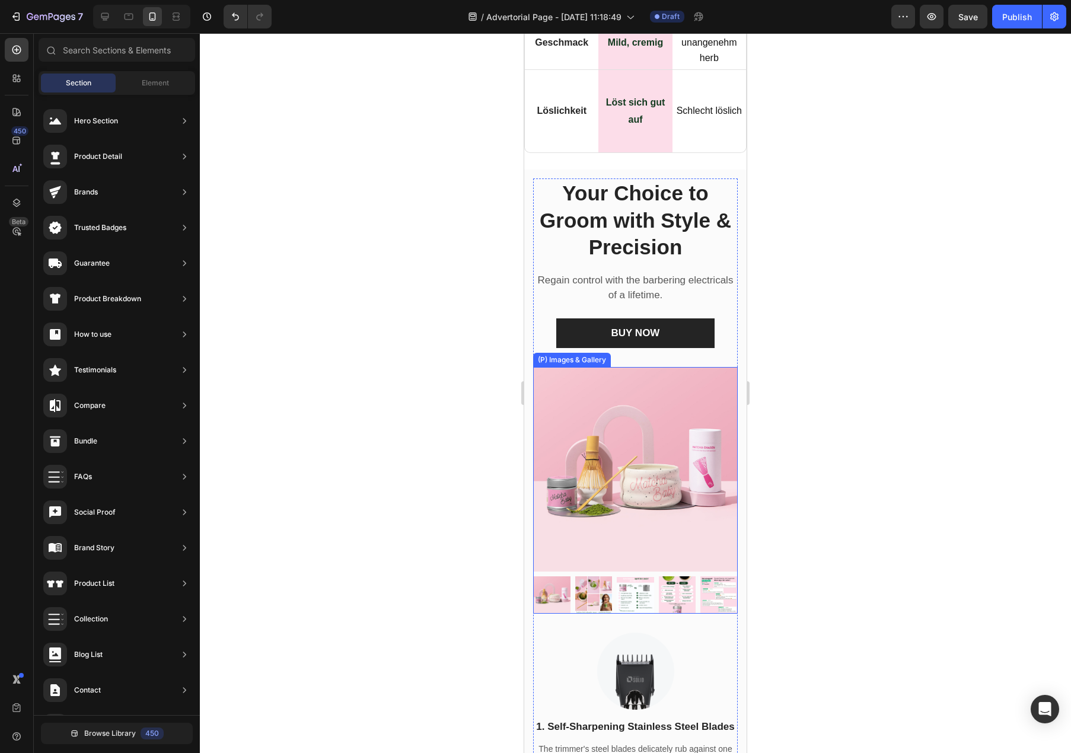
scroll to position [7813, 0]
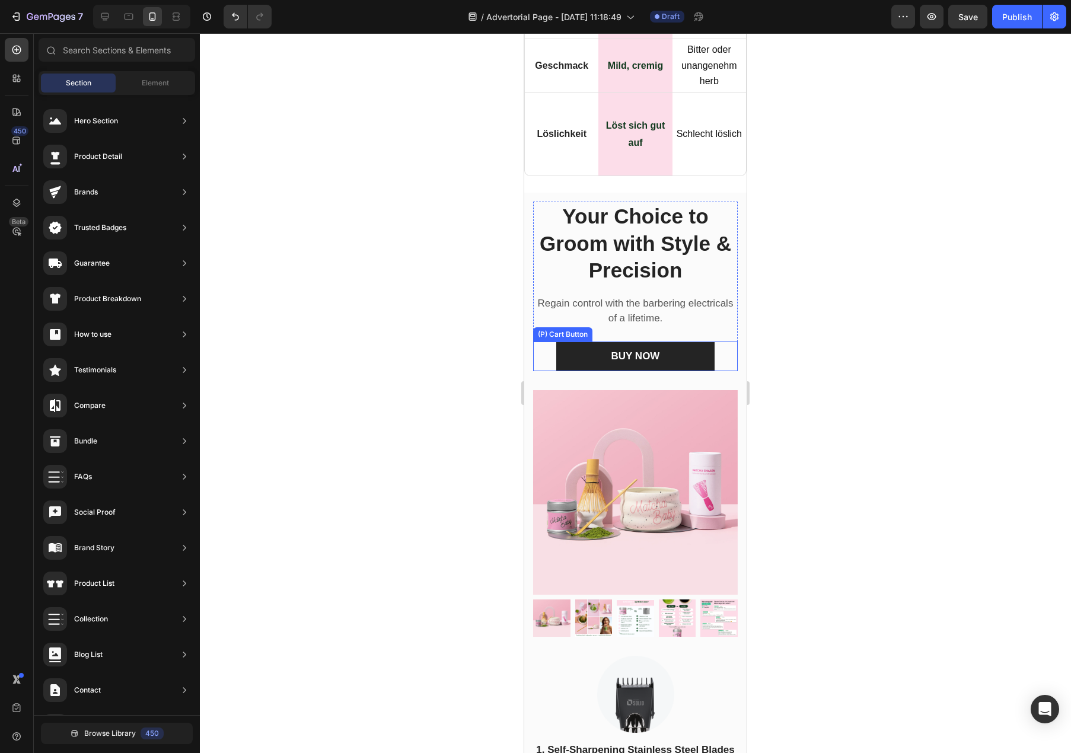
click at [727, 342] on div "BUY NOW (P) Cart Button" at bounding box center [635, 357] width 205 height 30
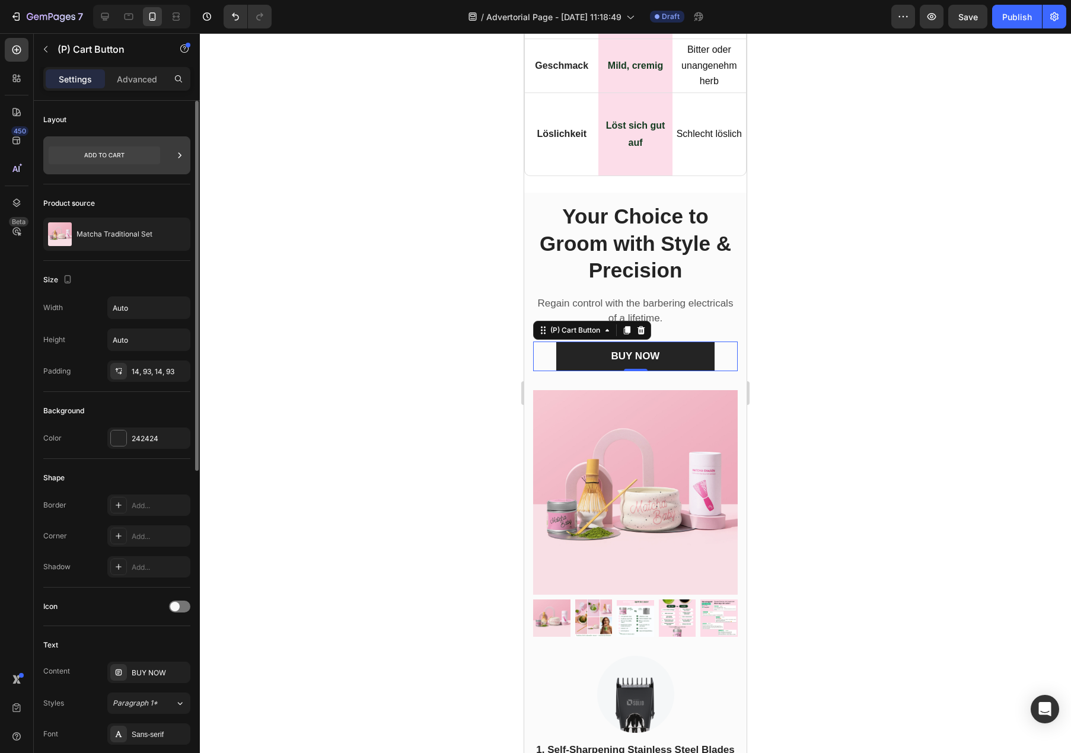
click at [179, 163] on div at bounding box center [180, 155] width 12 height 38
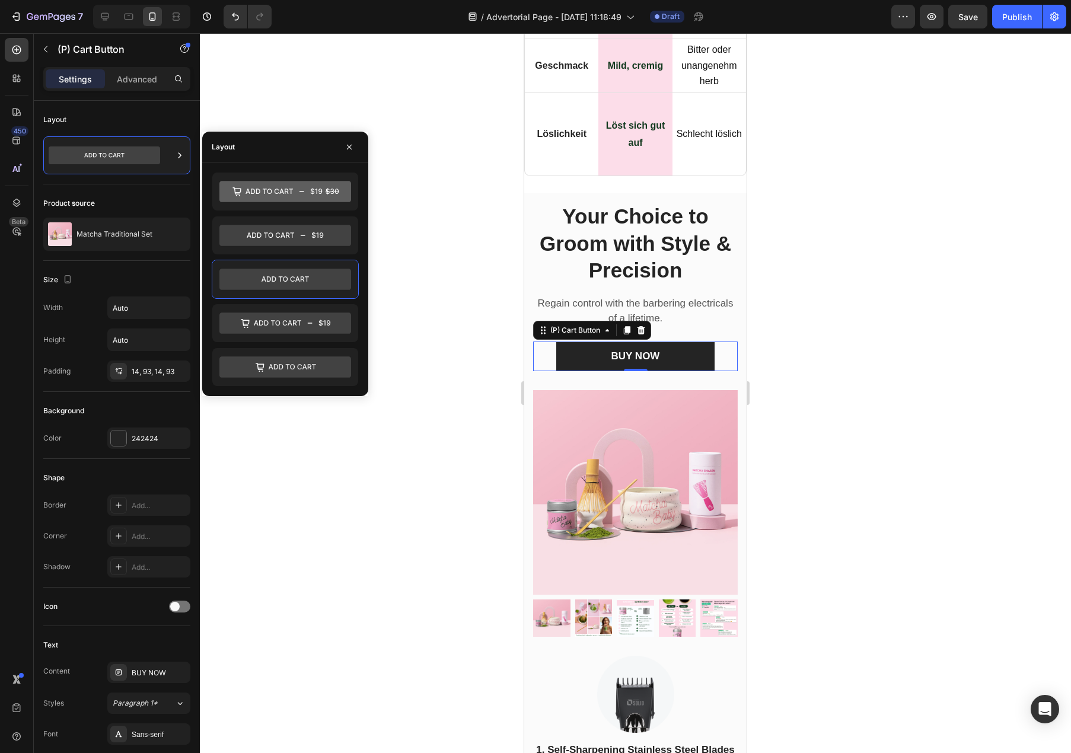
click at [384, 507] on div at bounding box center [635, 393] width 871 height 720
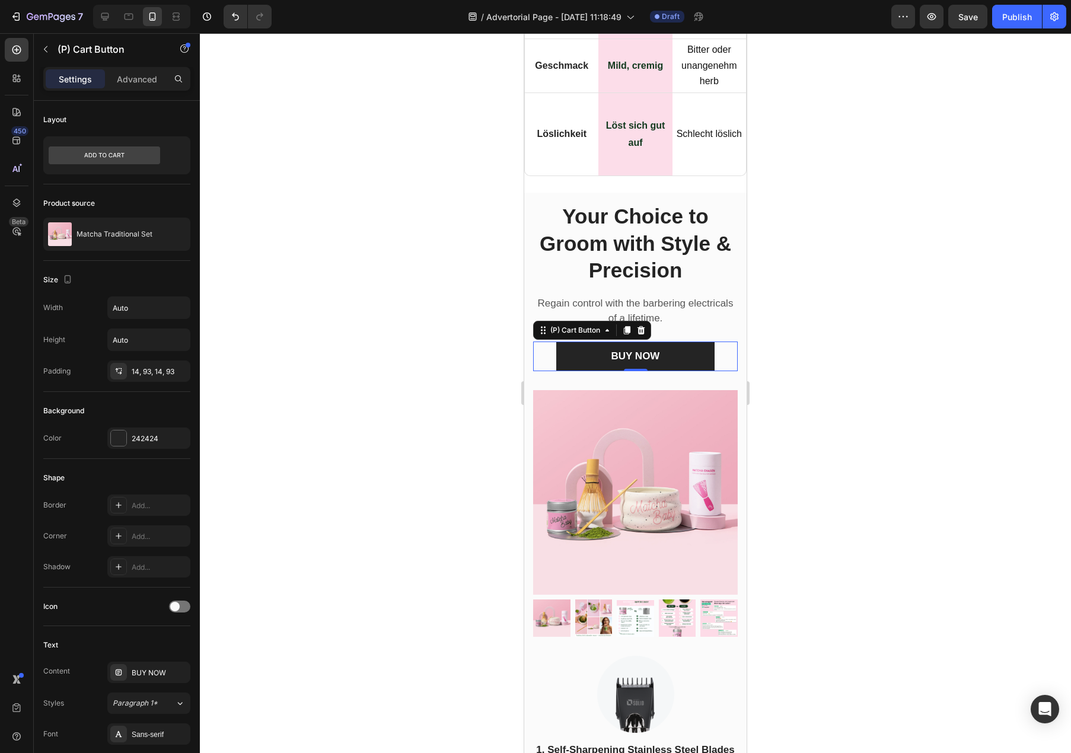
click at [727, 342] on div "BUY NOW (P) Cart Button 0" at bounding box center [635, 357] width 205 height 30
click at [590, 323] on div "(P) Cart Button" at bounding box center [575, 330] width 78 height 14
click at [470, 388] on div at bounding box center [635, 393] width 871 height 720
click at [724, 342] on div "BUY NOW (P) Cart Button 0" at bounding box center [635, 357] width 205 height 30
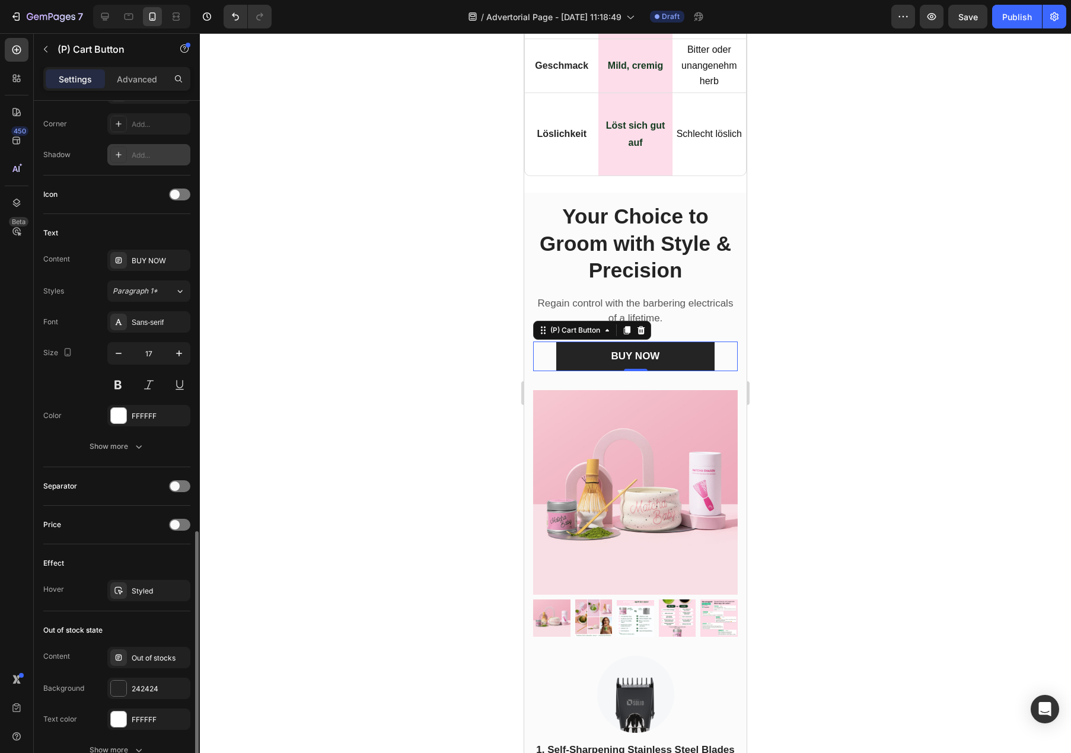
scroll to position [585, 0]
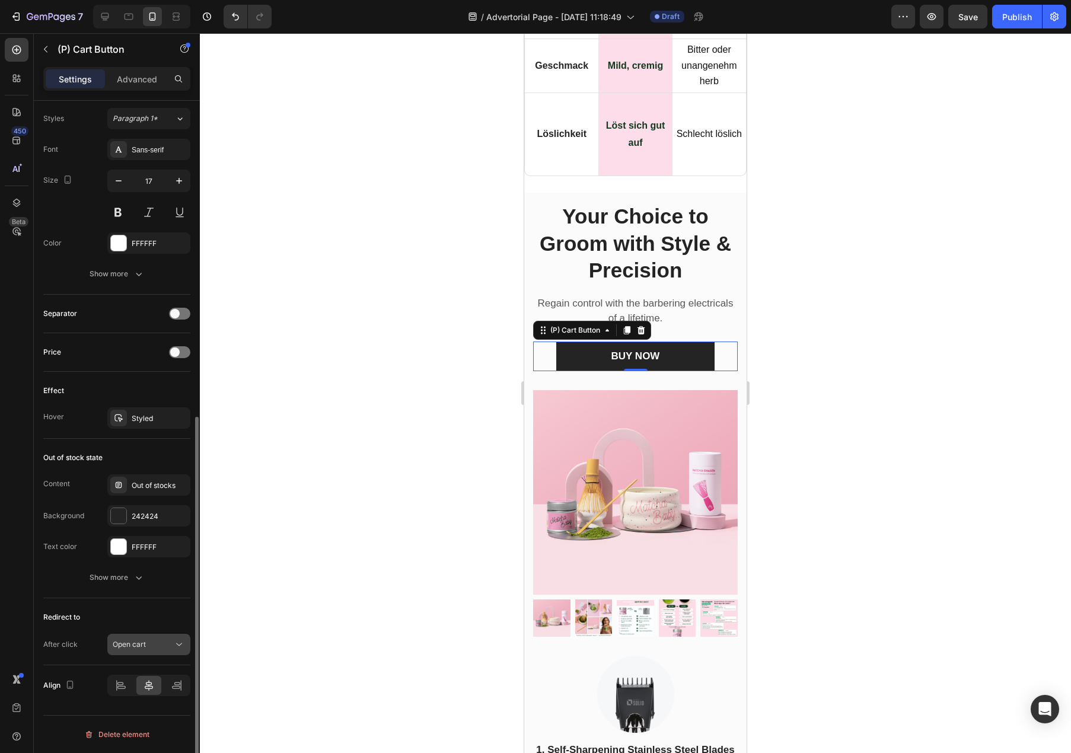
click at [163, 652] on button "Open cart" at bounding box center [148, 644] width 83 height 21
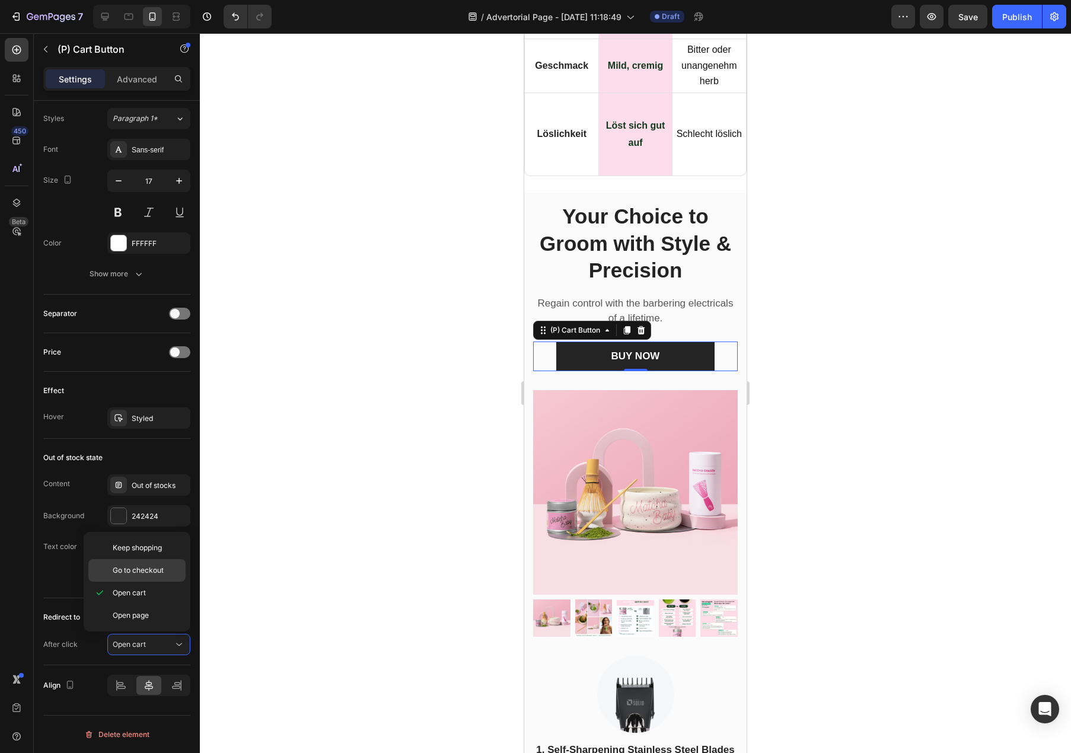
click at [166, 575] on p "Go to checkout" at bounding box center [147, 570] width 68 height 11
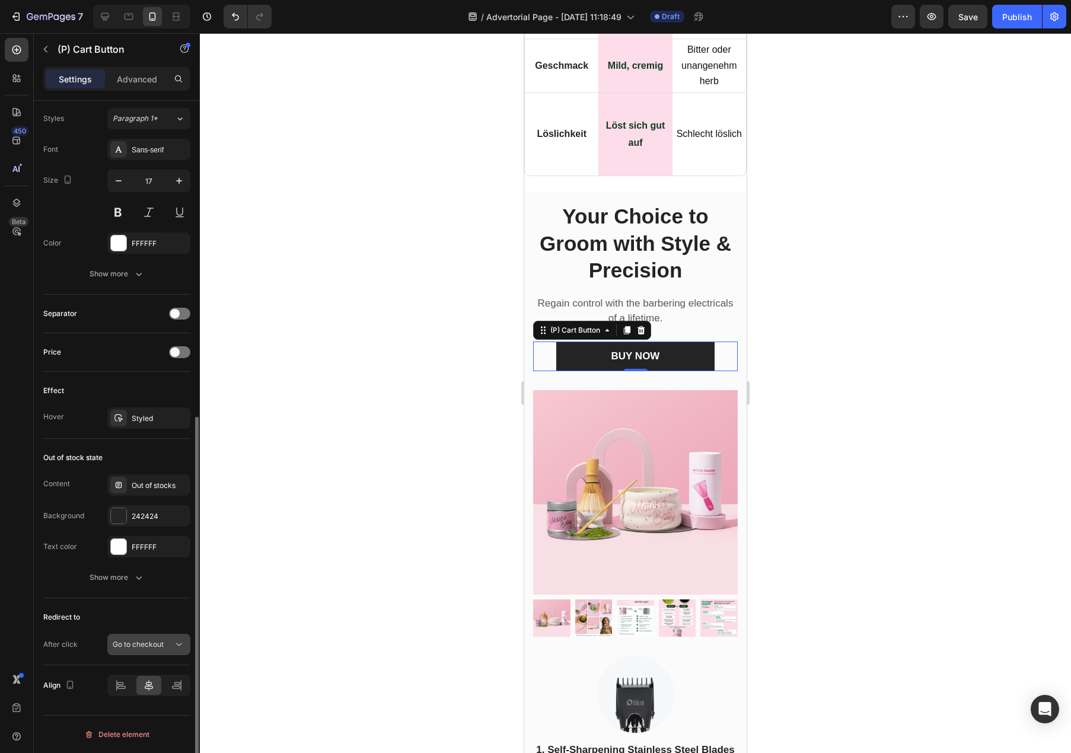
click at [155, 650] on div "Go to checkout" at bounding box center [149, 645] width 72 height 12
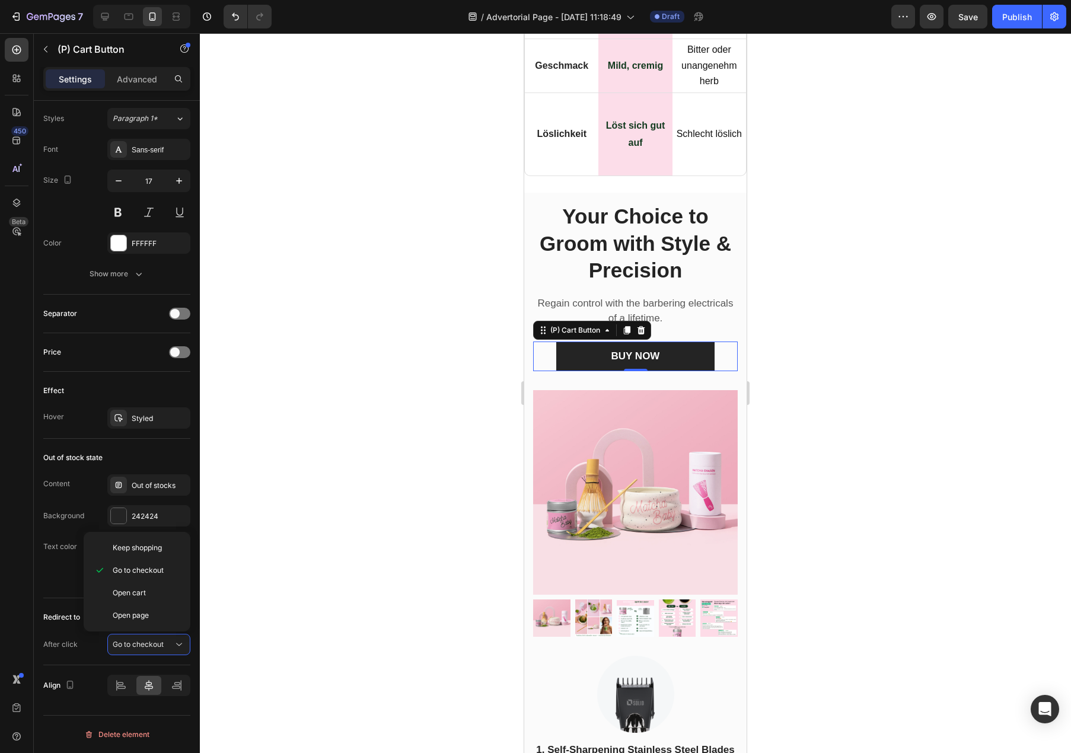
click at [226, 629] on div at bounding box center [635, 393] width 871 height 720
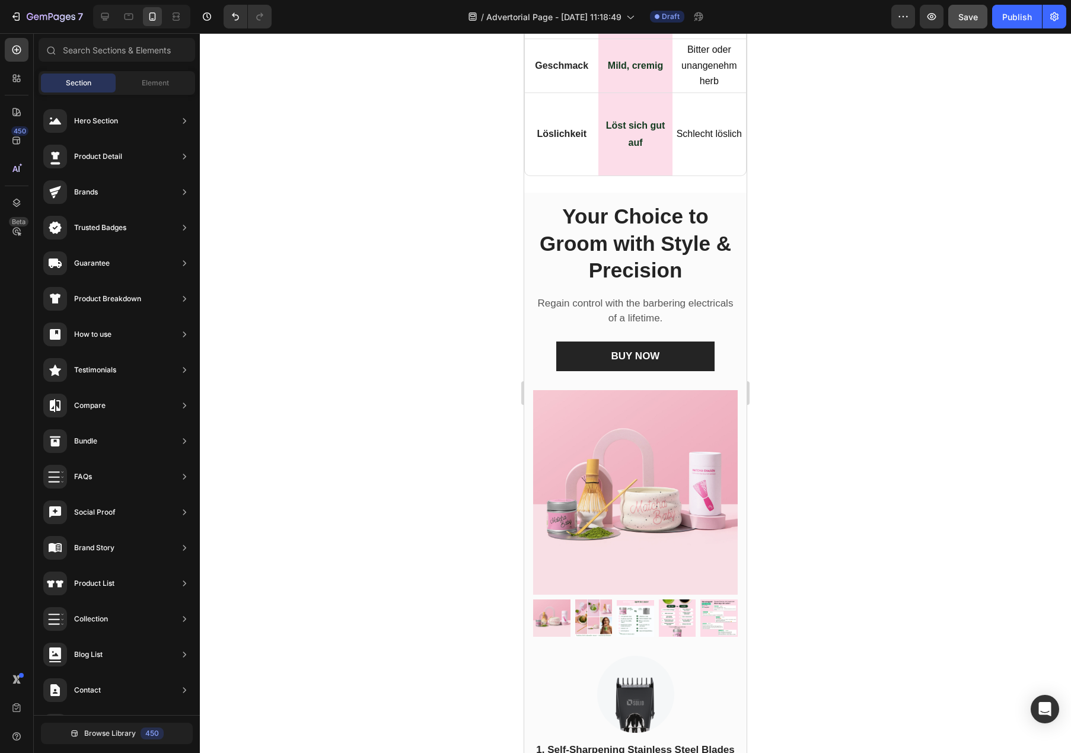
click at [966, 26] on button "Save" at bounding box center [967, 17] width 39 height 24
click at [935, 23] on button "button" at bounding box center [932, 17] width 24 height 24
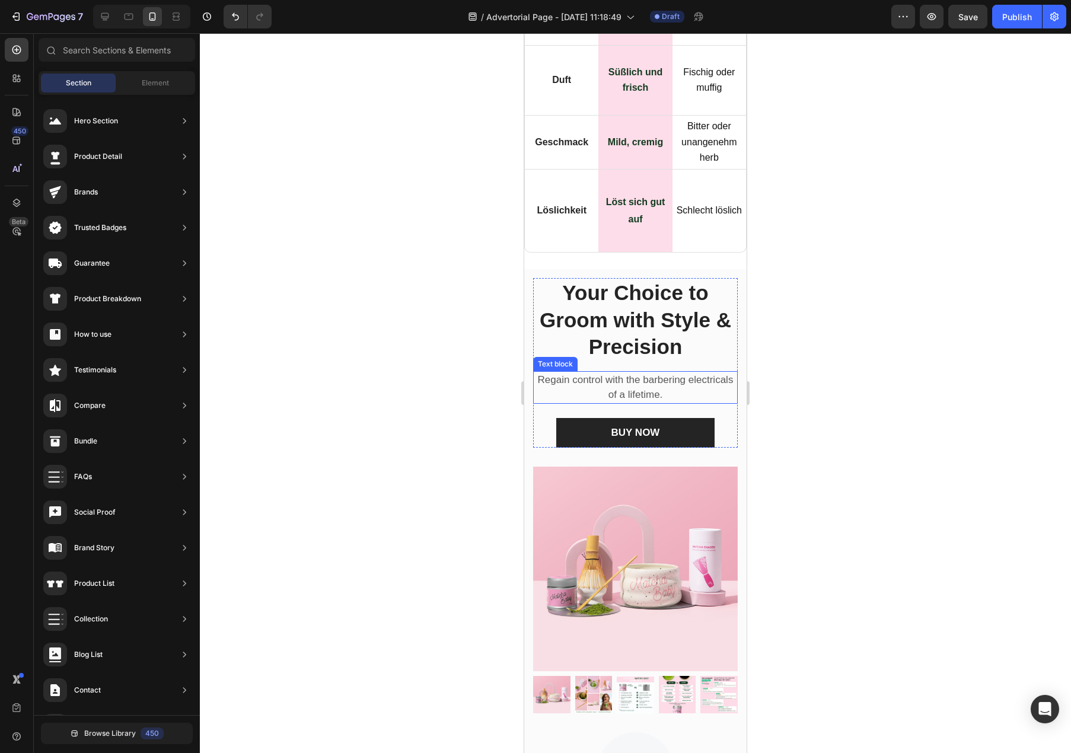
scroll to position [7735, 0]
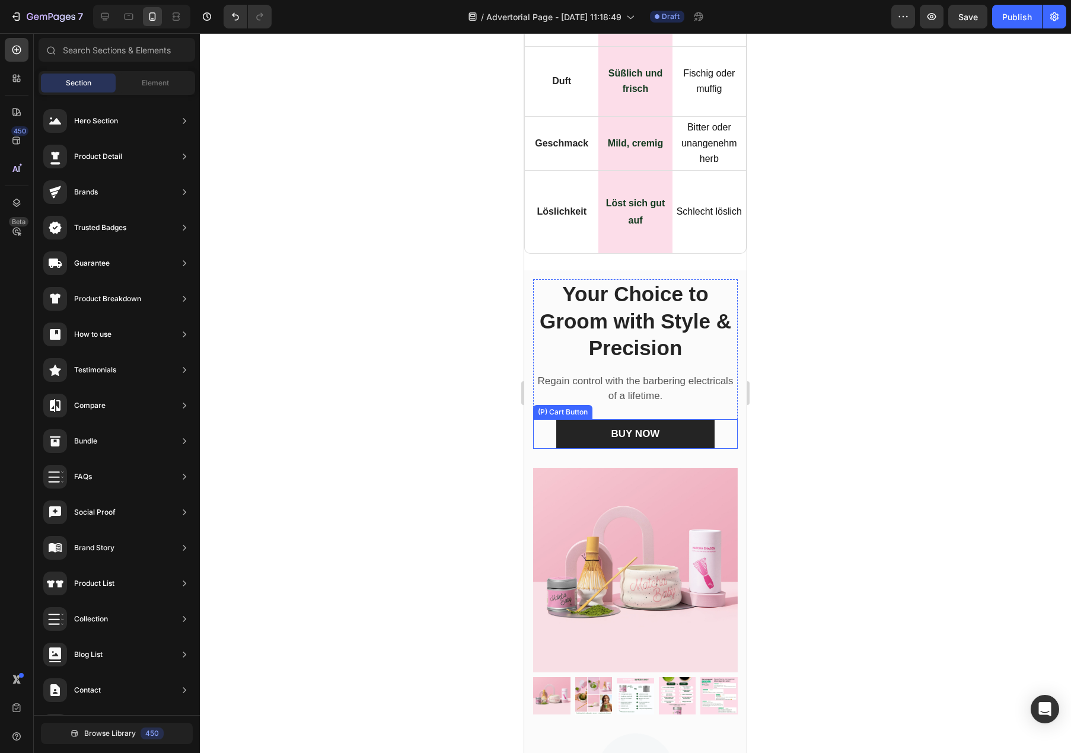
click at [729, 419] on div "BUY NOW (P) Cart Button" at bounding box center [635, 434] width 205 height 30
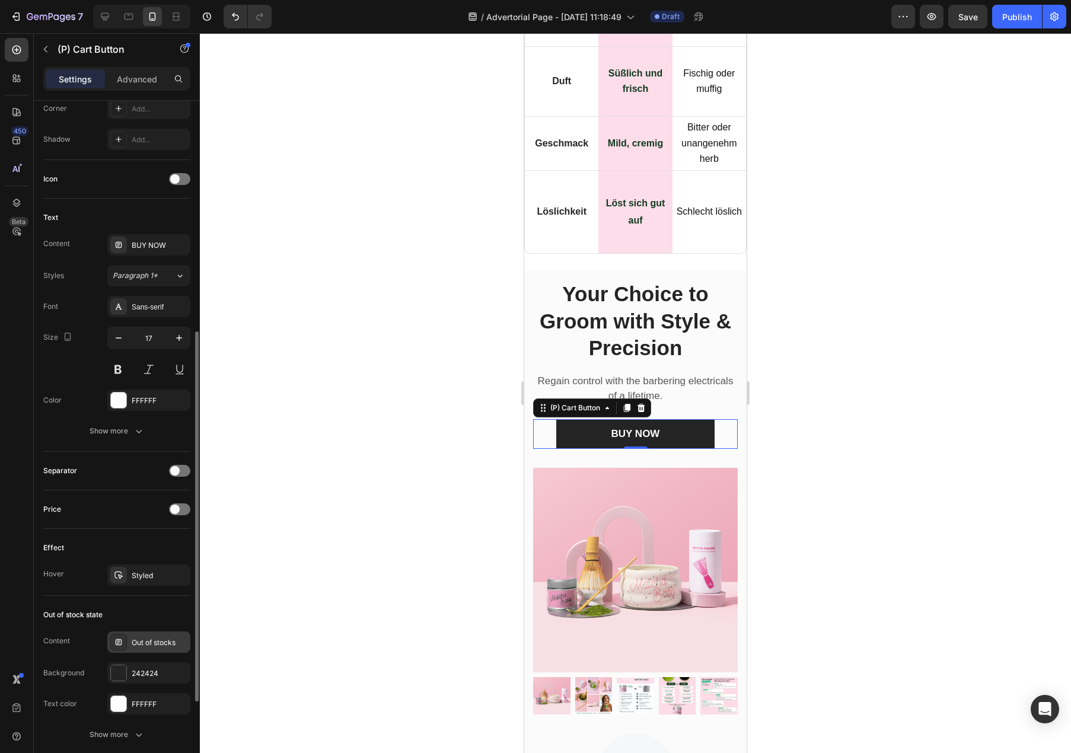
scroll to position [585, 0]
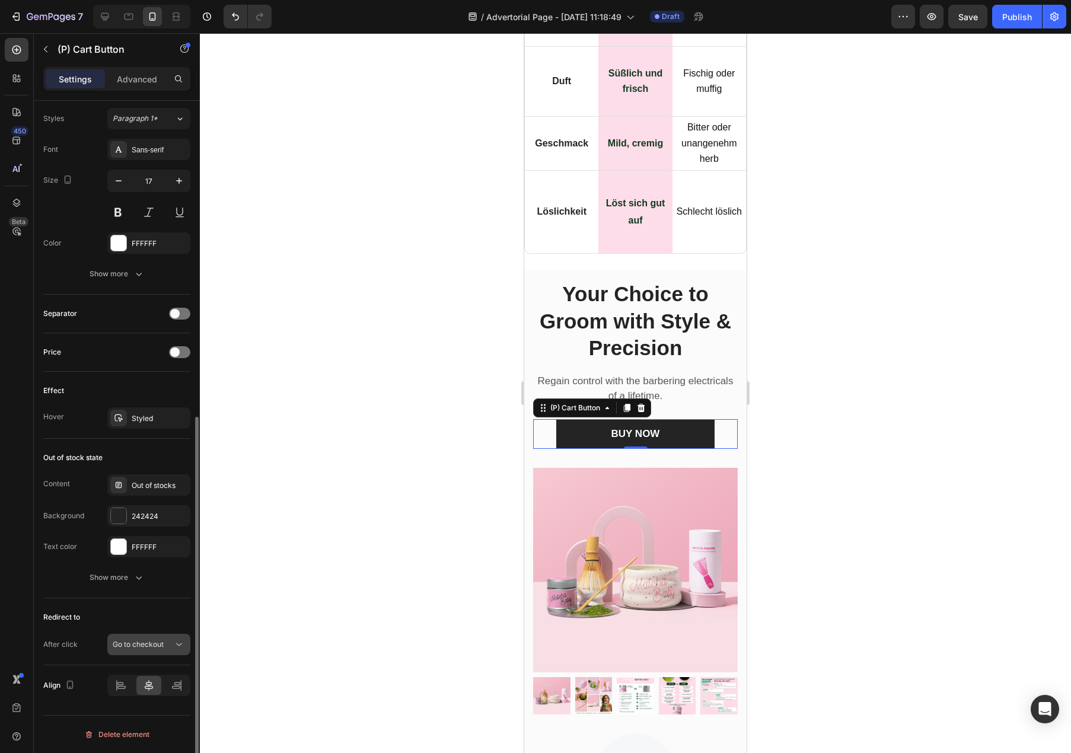
click at [152, 645] on span "Go to checkout" at bounding box center [138, 644] width 51 height 9
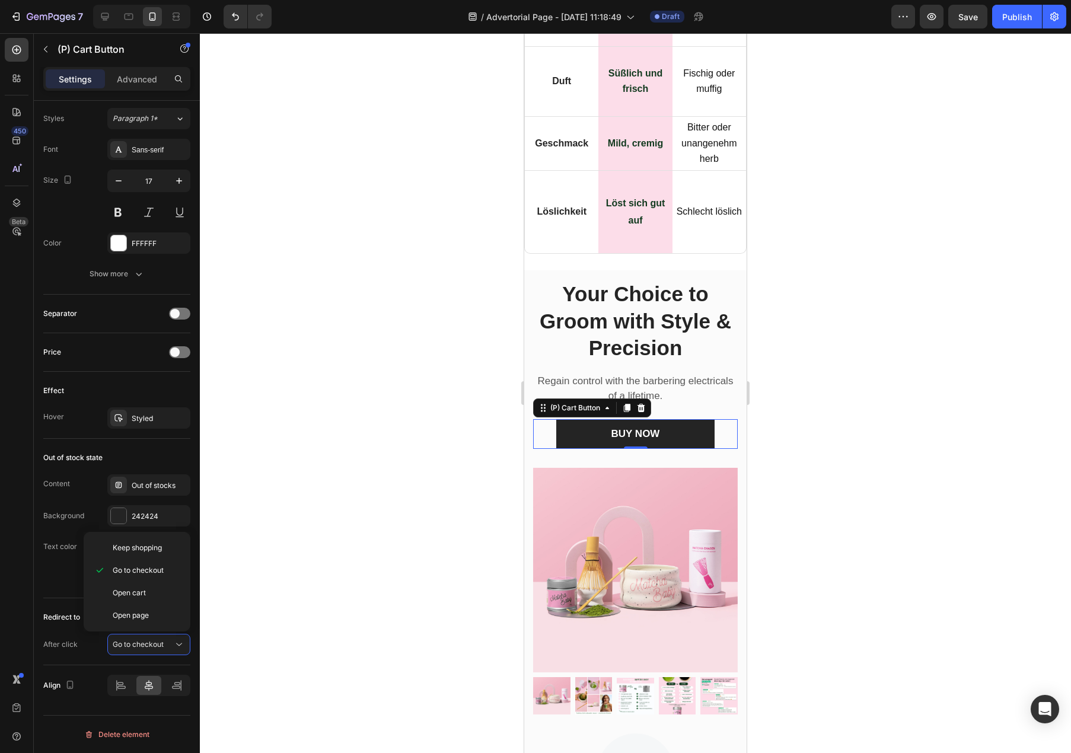
click at [208, 645] on div at bounding box center [635, 393] width 871 height 720
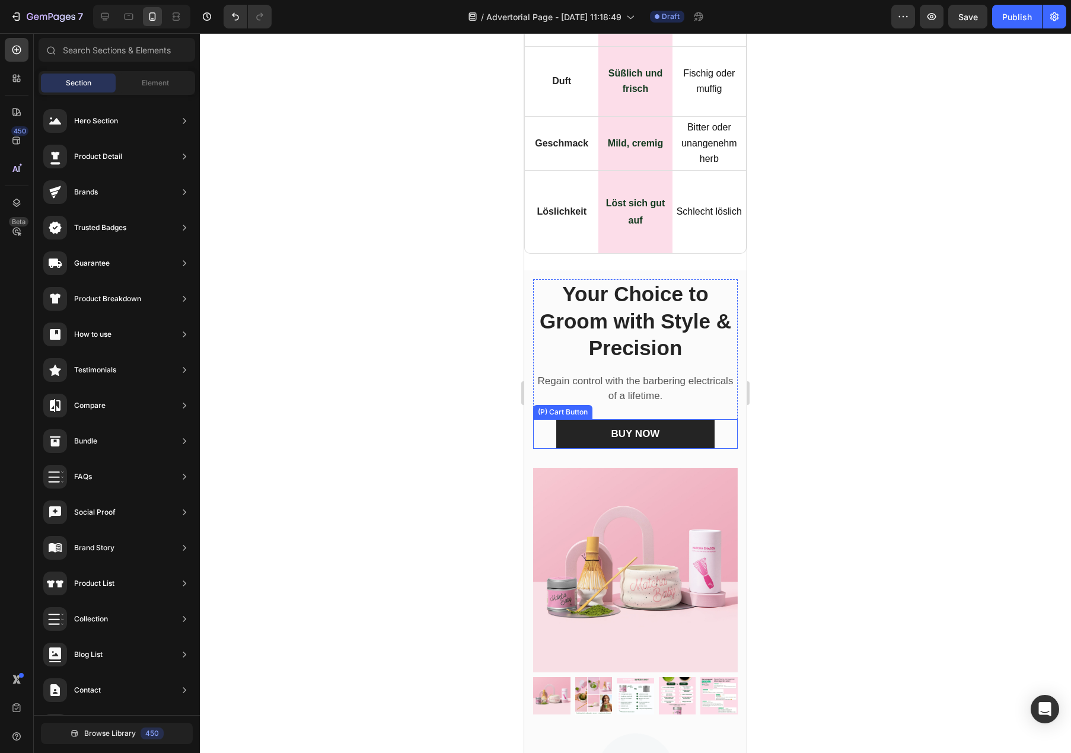
click at [546, 419] on div "BUY NOW (P) Cart Button" at bounding box center [635, 434] width 205 height 30
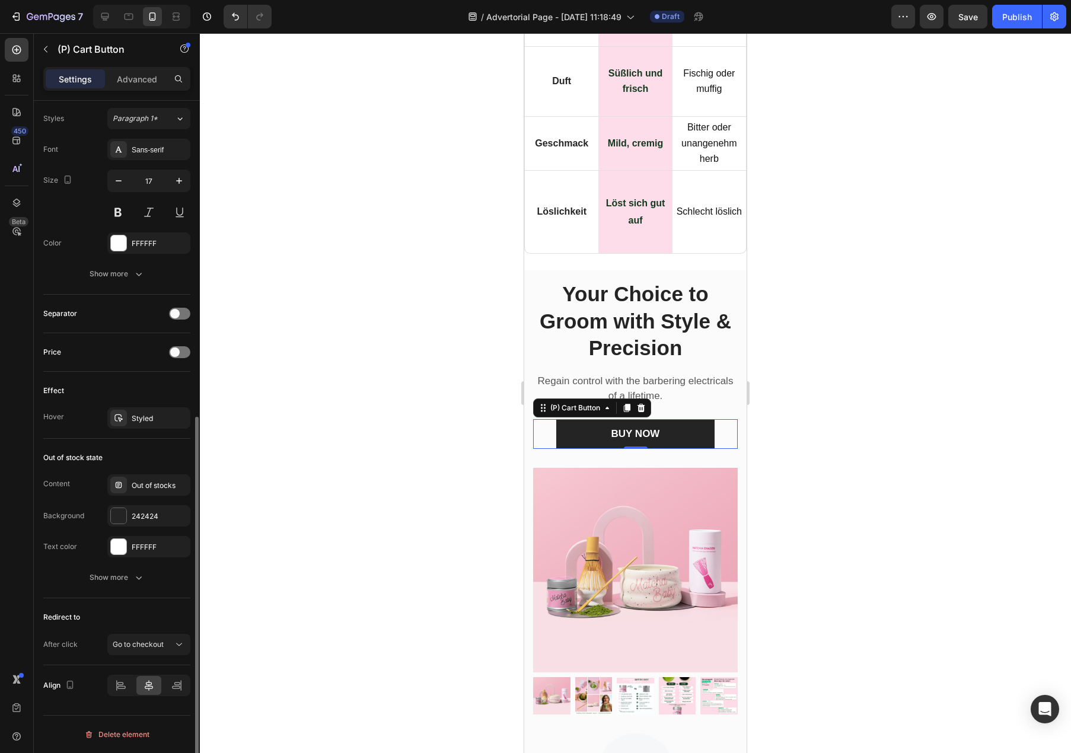
click at [78, 645] on div "After click Go to checkout" at bounding box center [116, 644] width 147 height 21
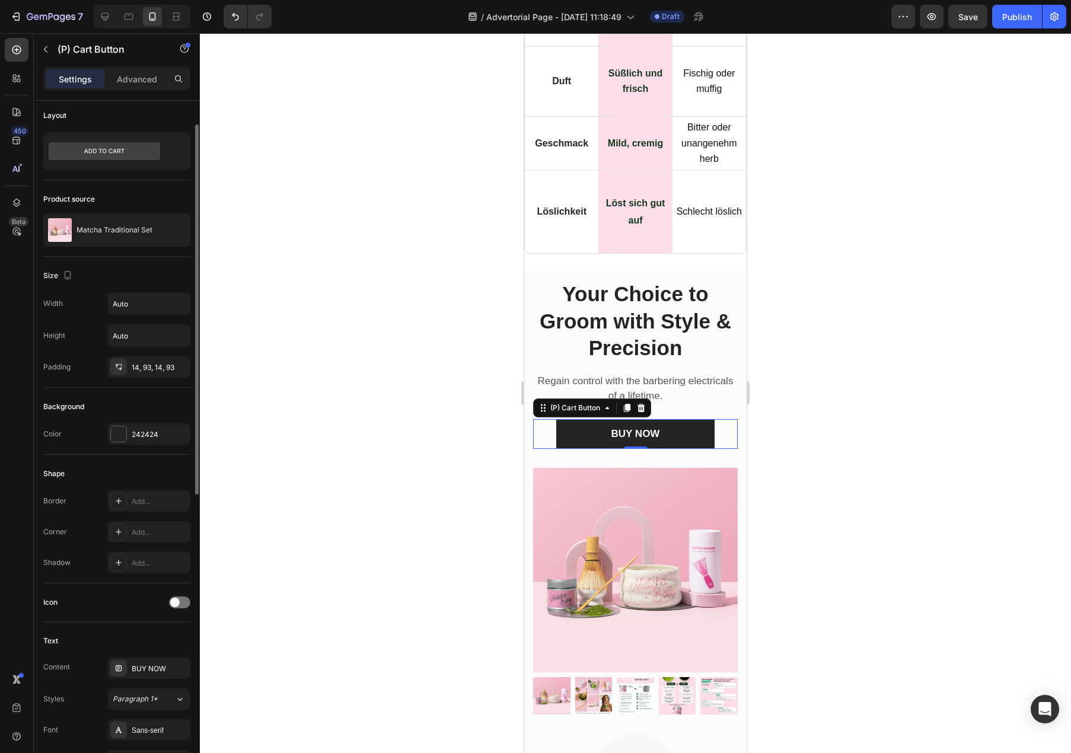
scroll to position [0, 0]
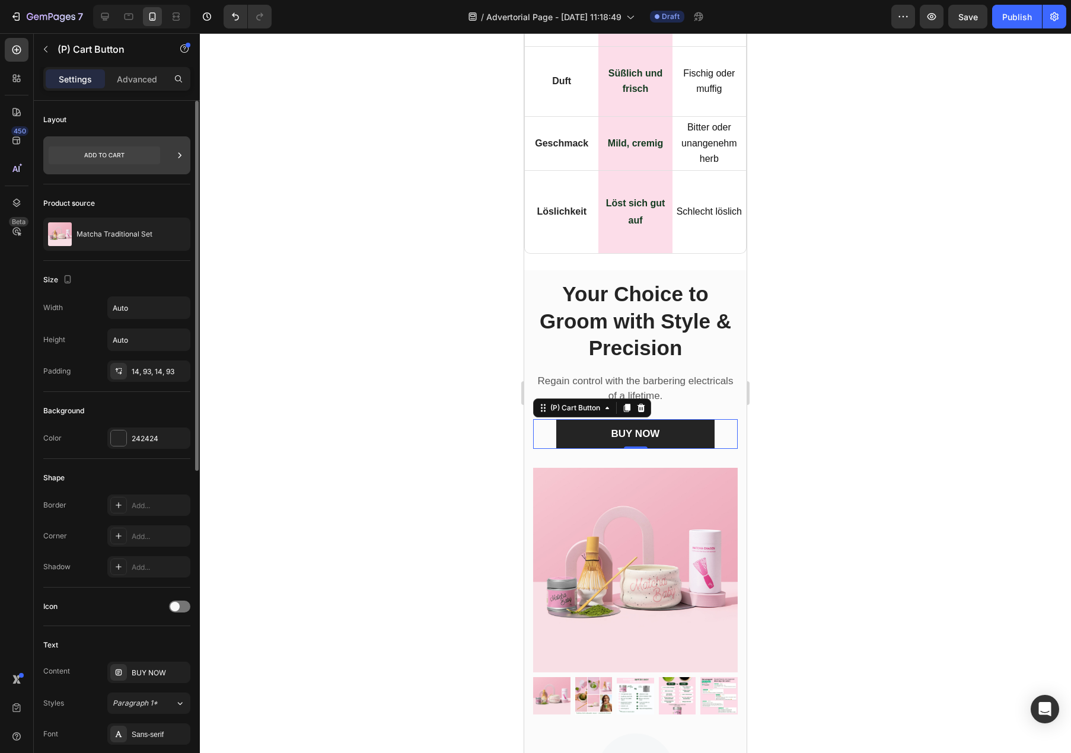
click at [180, 158] on icon at bounding box center [180, 155] width 12 height 12
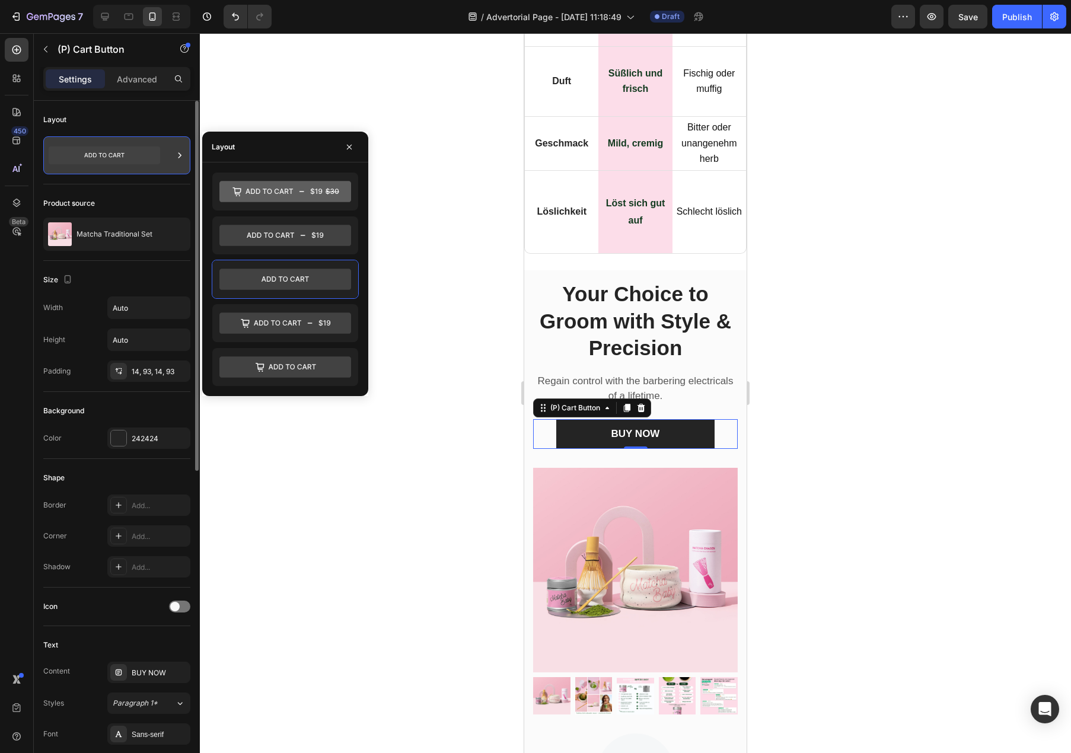
click at [180, 158] on icon at bounding box center [180, 155] width 12 height 12
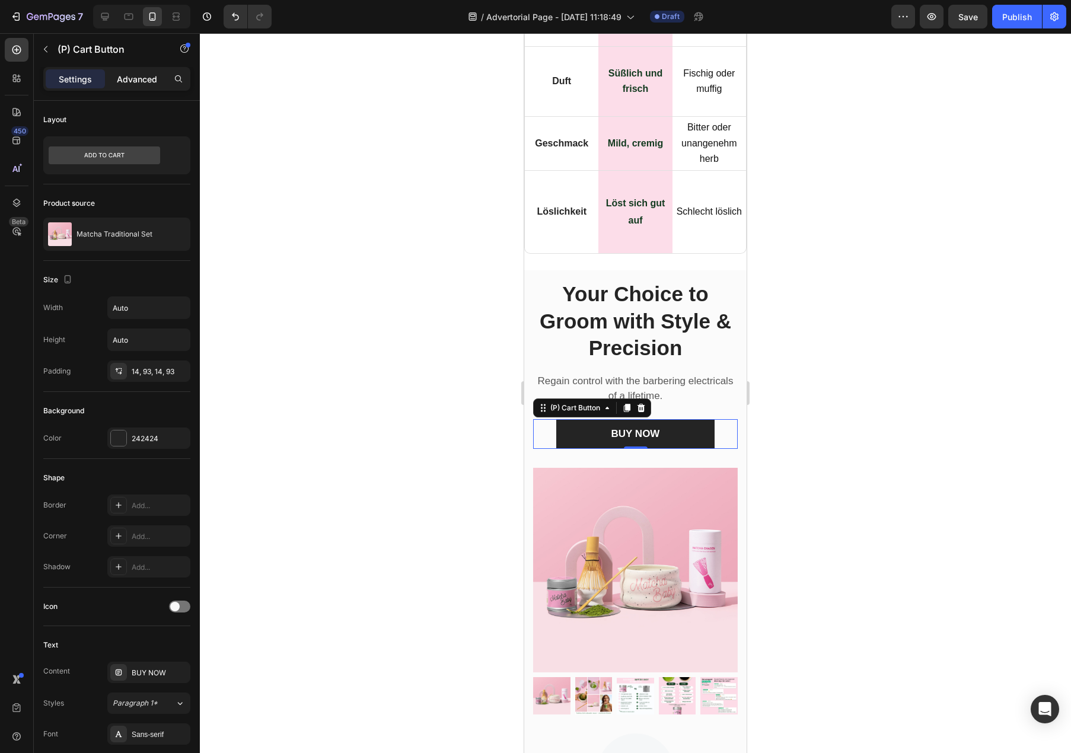
click at [135, 79] on p "Advanced" at bounding box center [137, 79] width 40 height 12
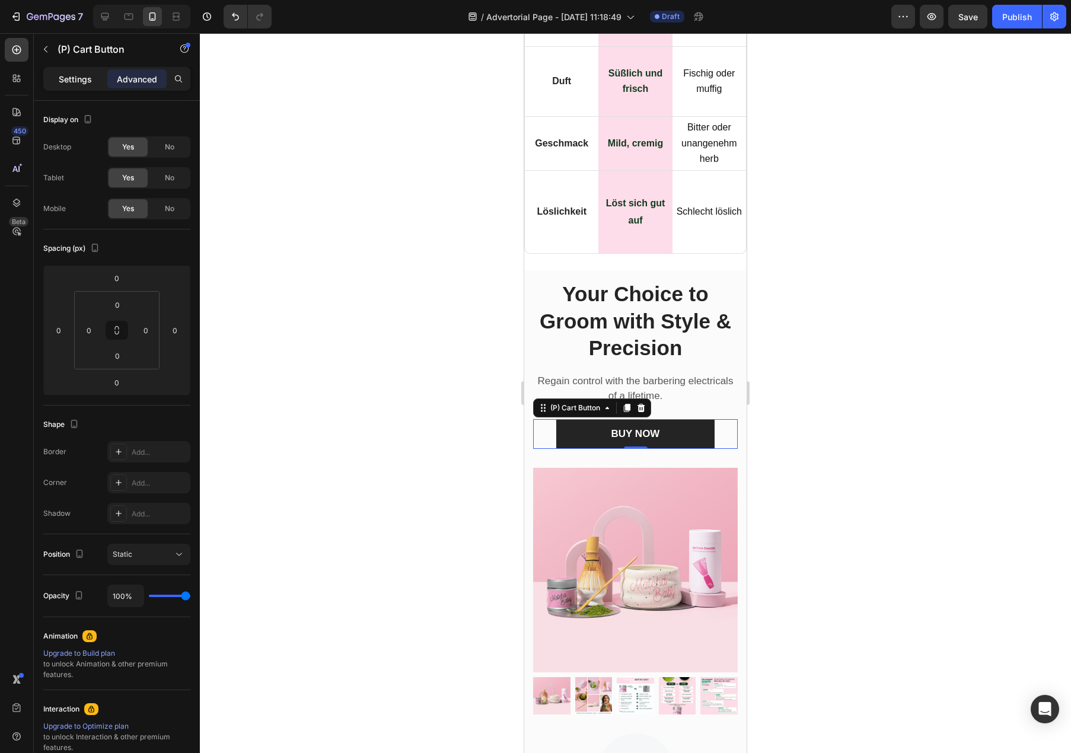
click at [68, 79] on p "Settings" at bounding box center [75, 79] width 33 height 12
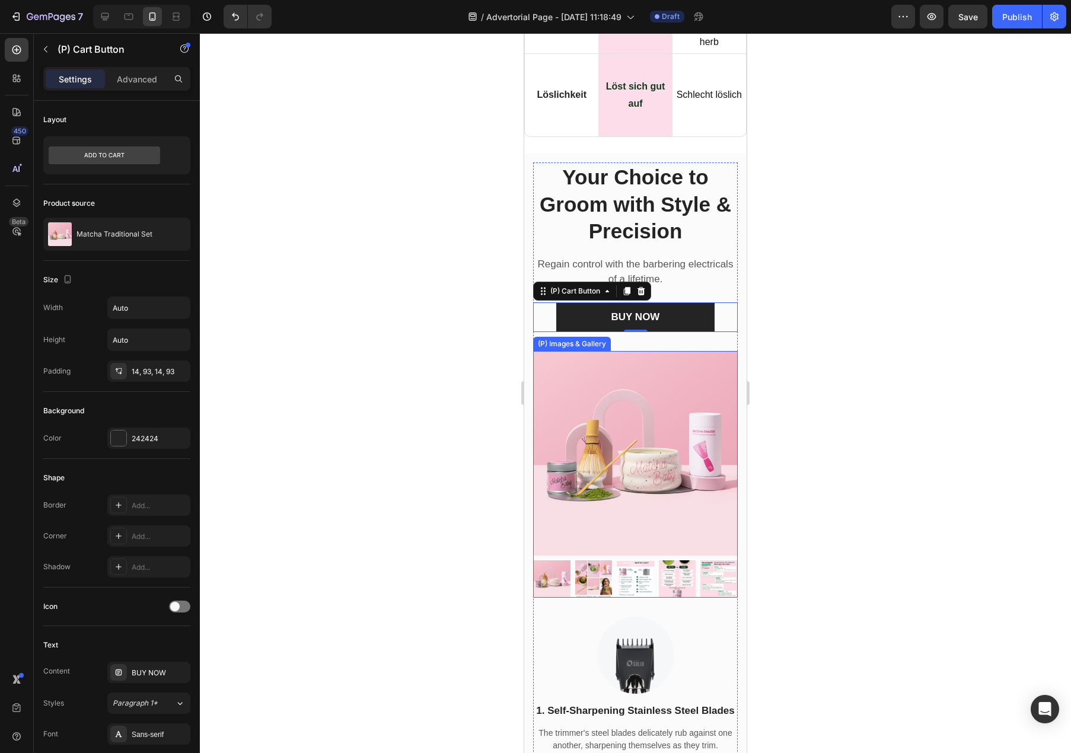
scroll to position [7964, 0]
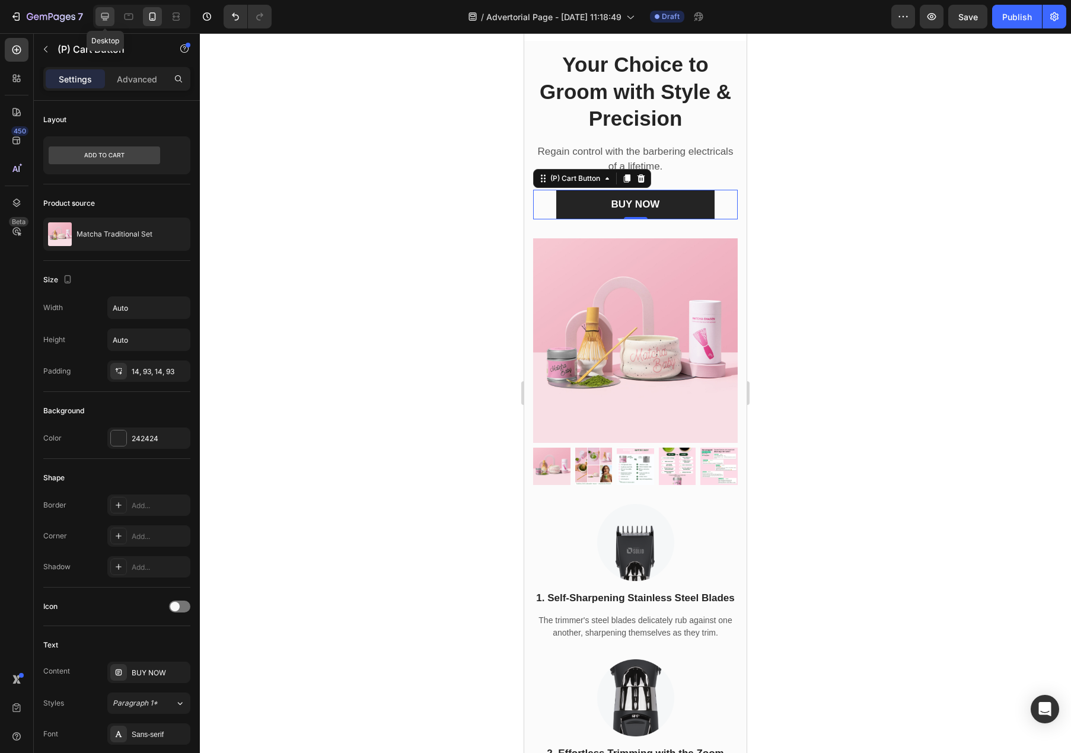
click at [113, 17] on div at bounding box center [104, 16] width 19 height 19
type input "19"
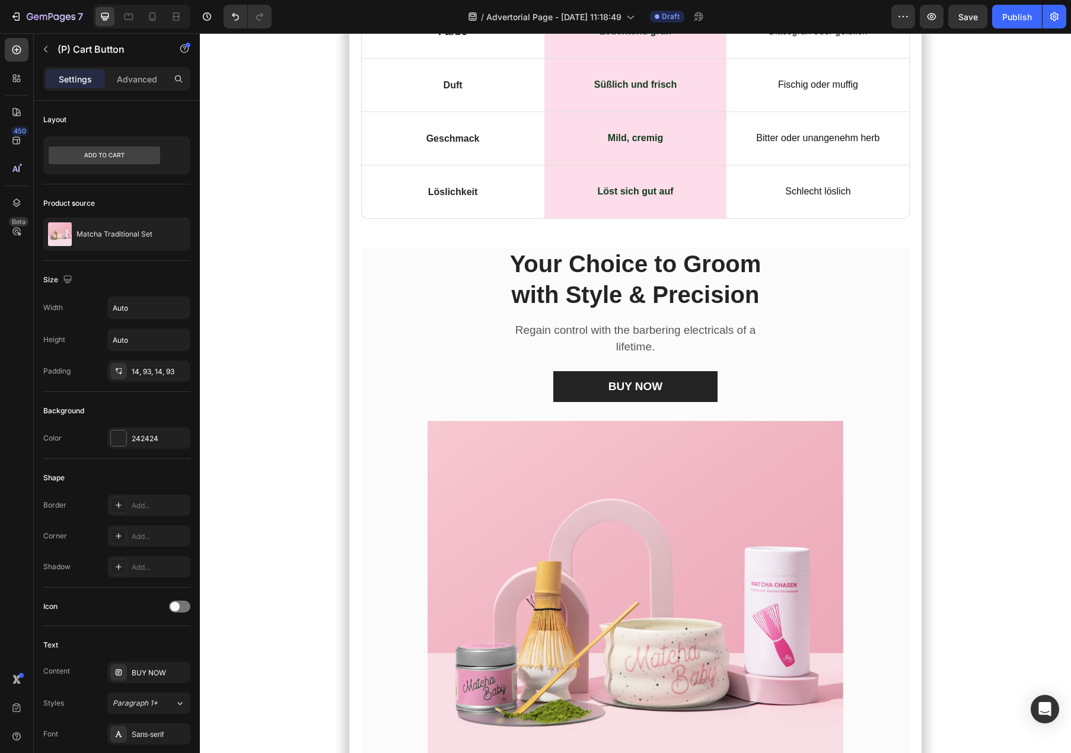
scroll to position [5666, 0]
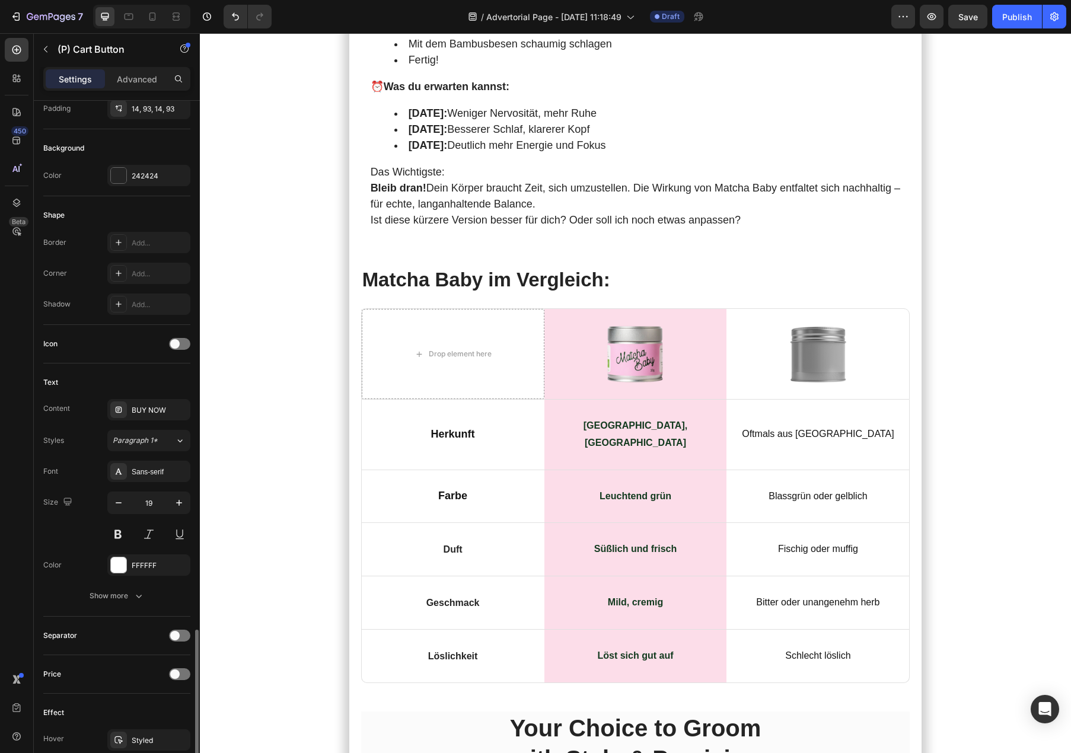
scroll to position [143, 0]
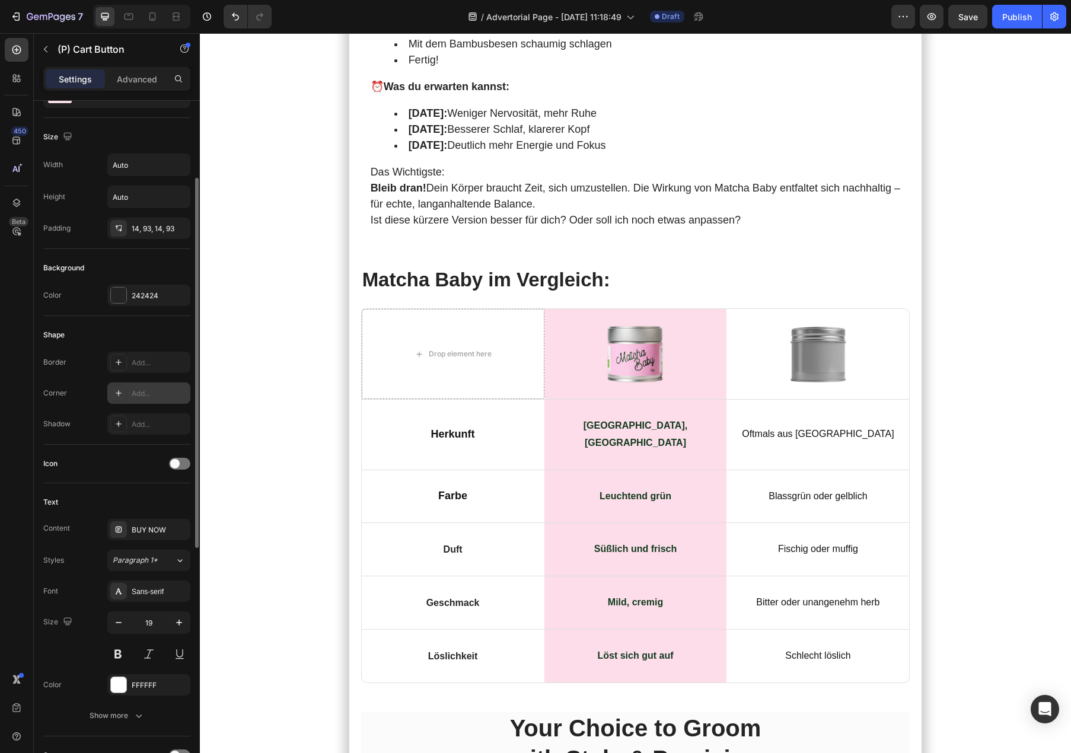
click at [116, 396] on icon at bounding box center [118, 392] width 9 height 9
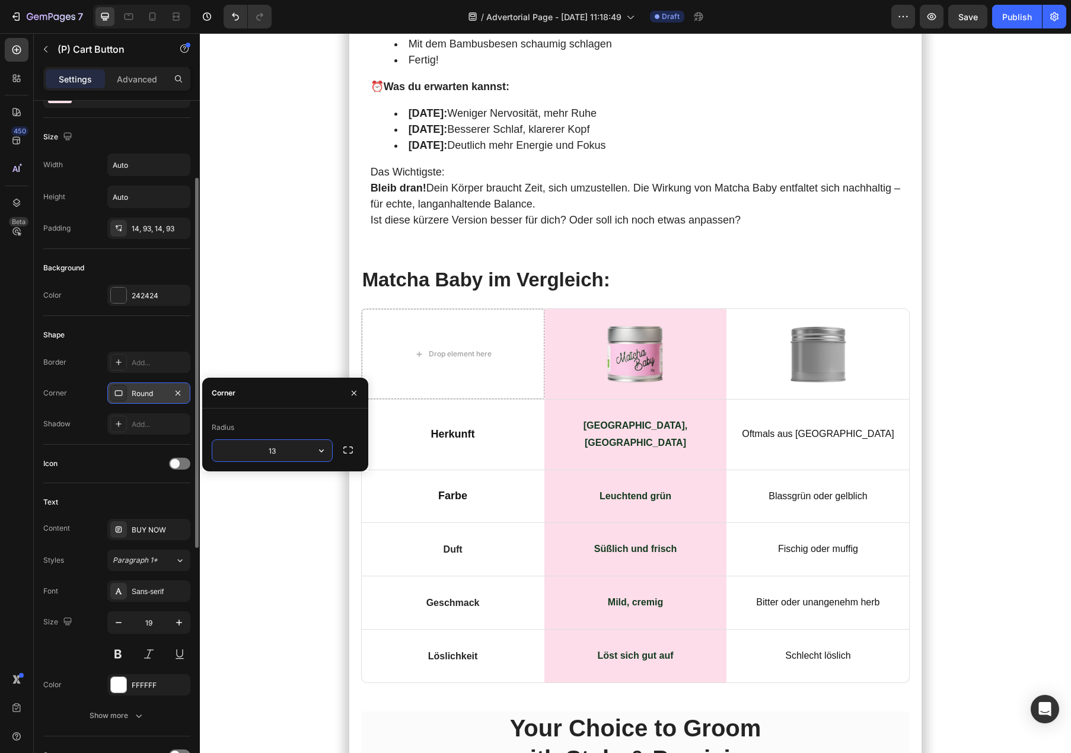
type input "1"
type input "30"
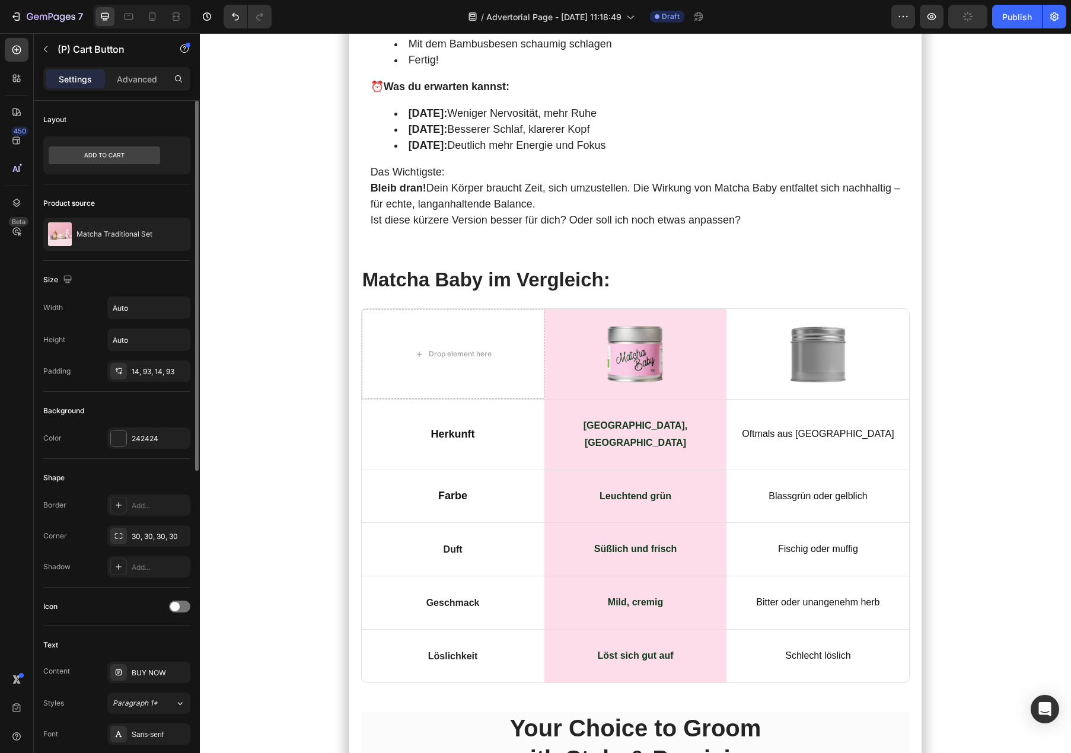
click at [114, 439] on div at bounding box center [118, 438] width 15 height 15
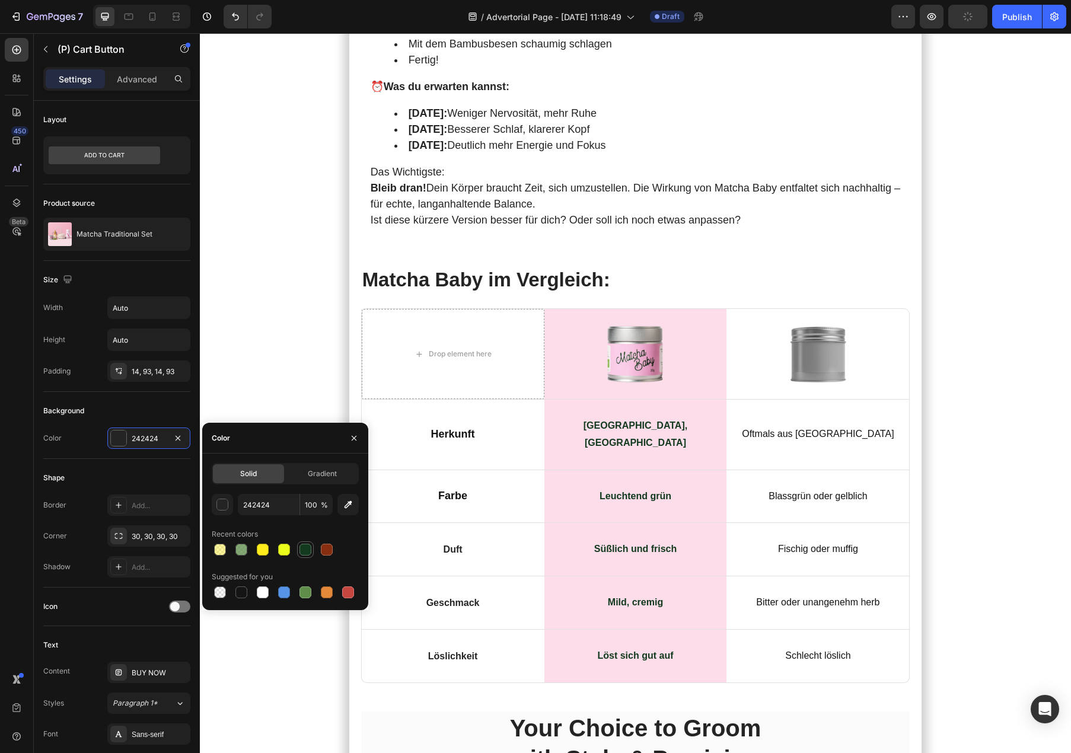
click at [297, 551] on div at bounding box center [305, 550] width 17 height 17
type input "133A1F"
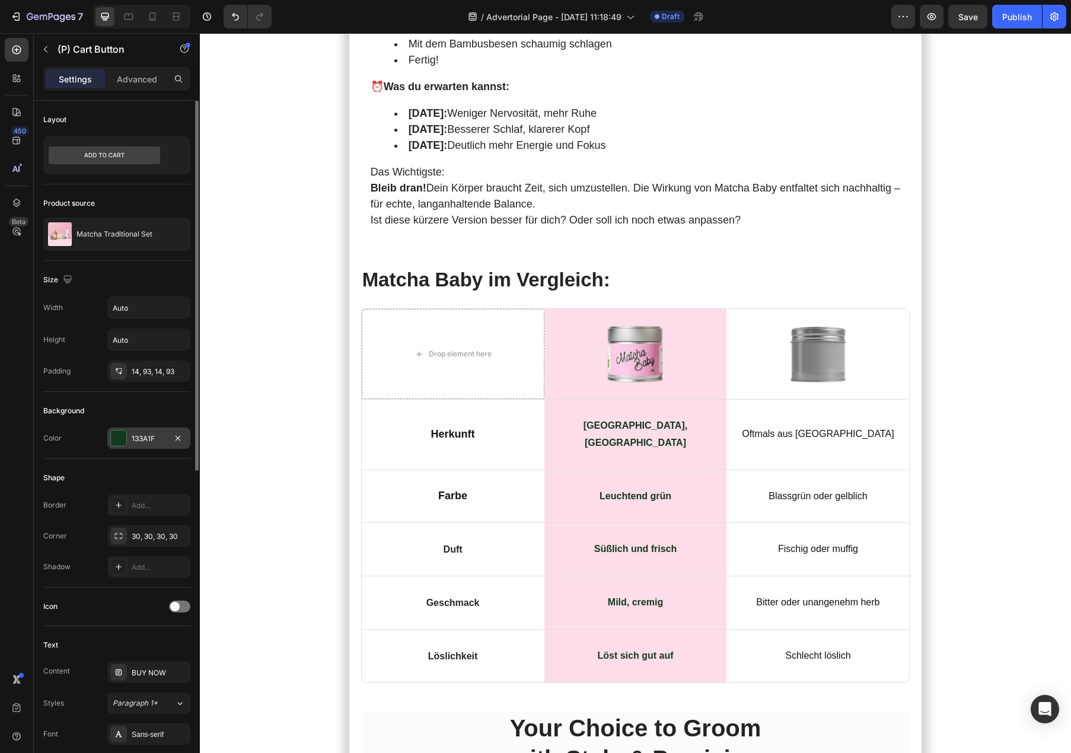
click at [126, 445] on div "133A1F" at bounding box center [148, 438] width 83 height 21
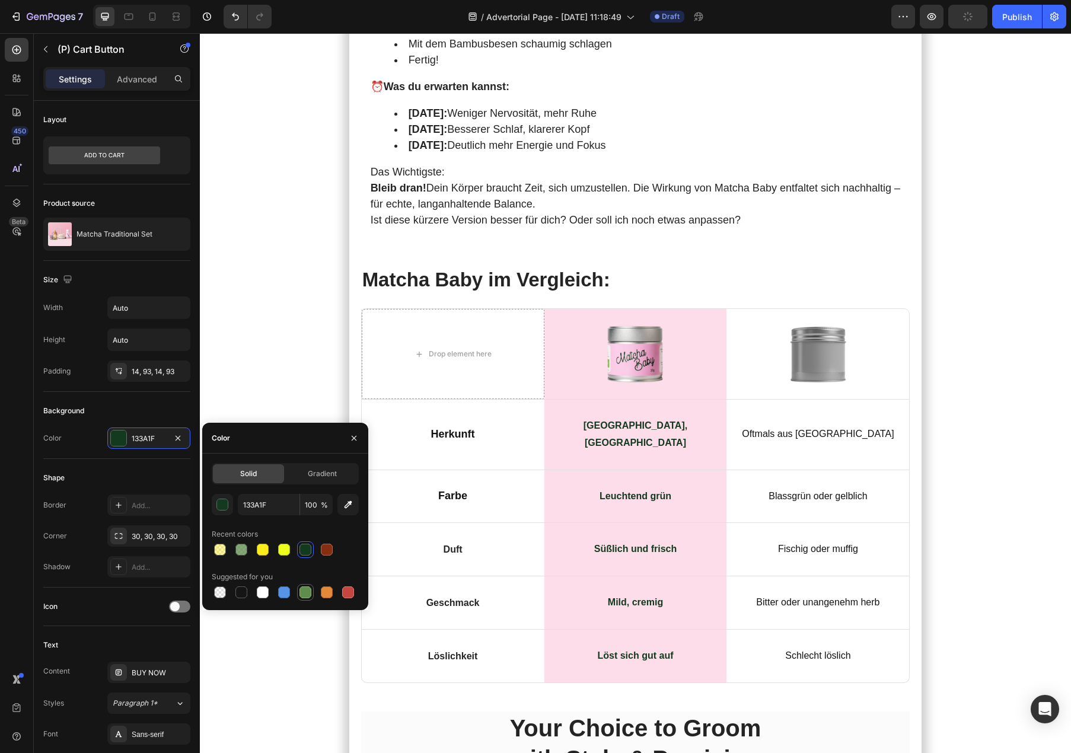
click at [311, 596] on div at bounding box center [305, 592] width 14 height 14
click at [307, 552] on div at bounding box center [306, 550] width 12 height 12
type input "133A1F"
click at [341, 510] on button "button" at bounding box center [347, 504] width 21 height 21
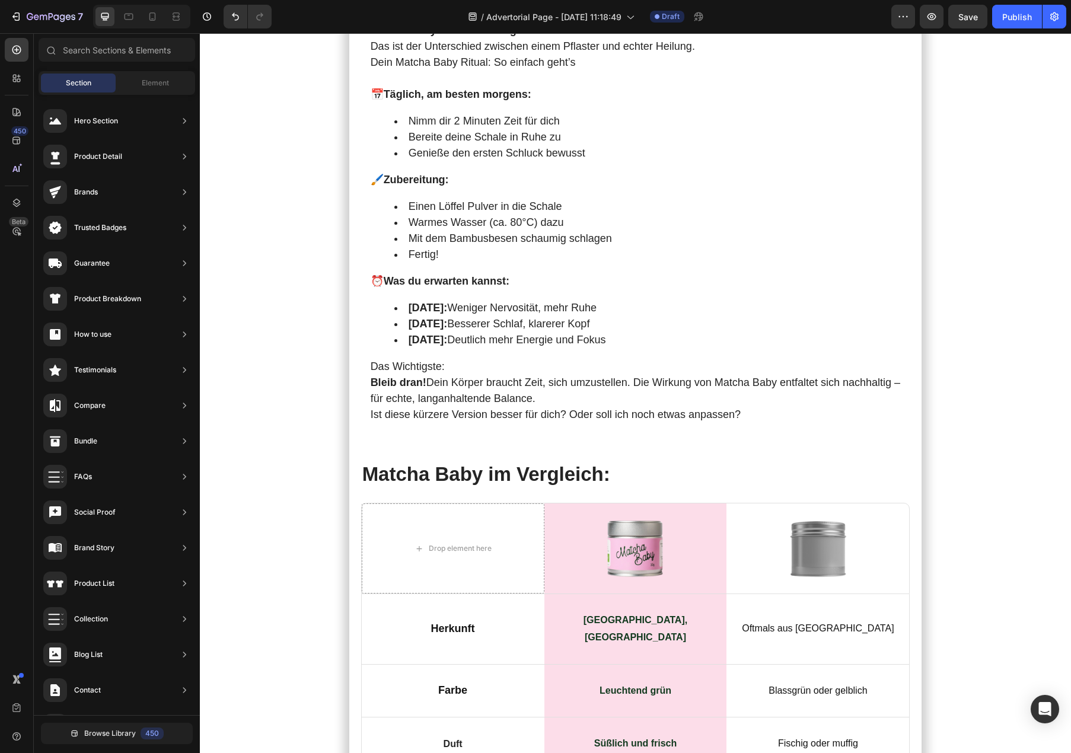
scroll to position [5357, 0]
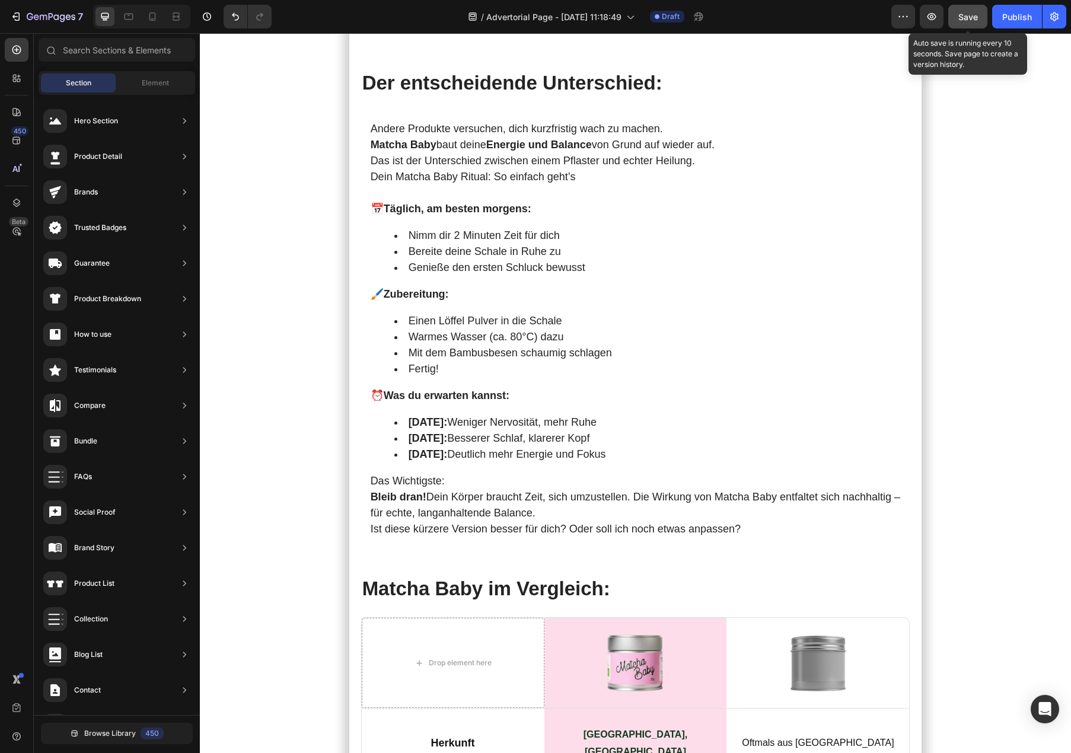
click at [960, 21] on span "Save" at bounding box center [968, 17] width 20 height 10
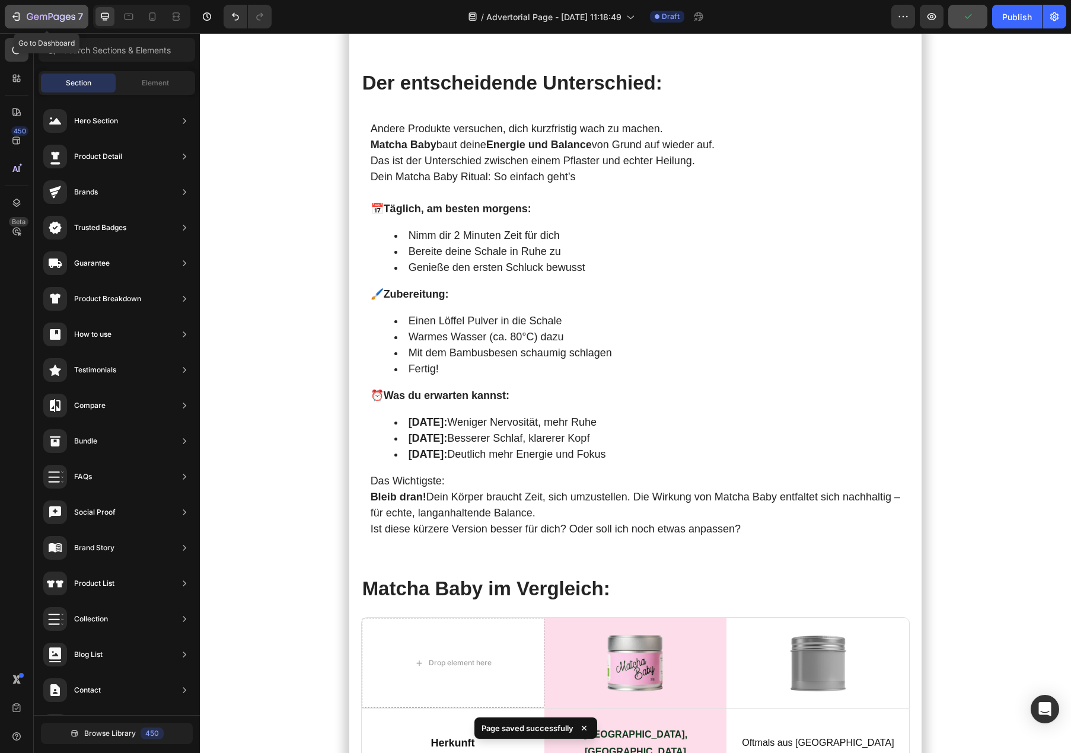
click at [27, 22] on icon "button" at bounding box center [51, 17] width 49 height 10
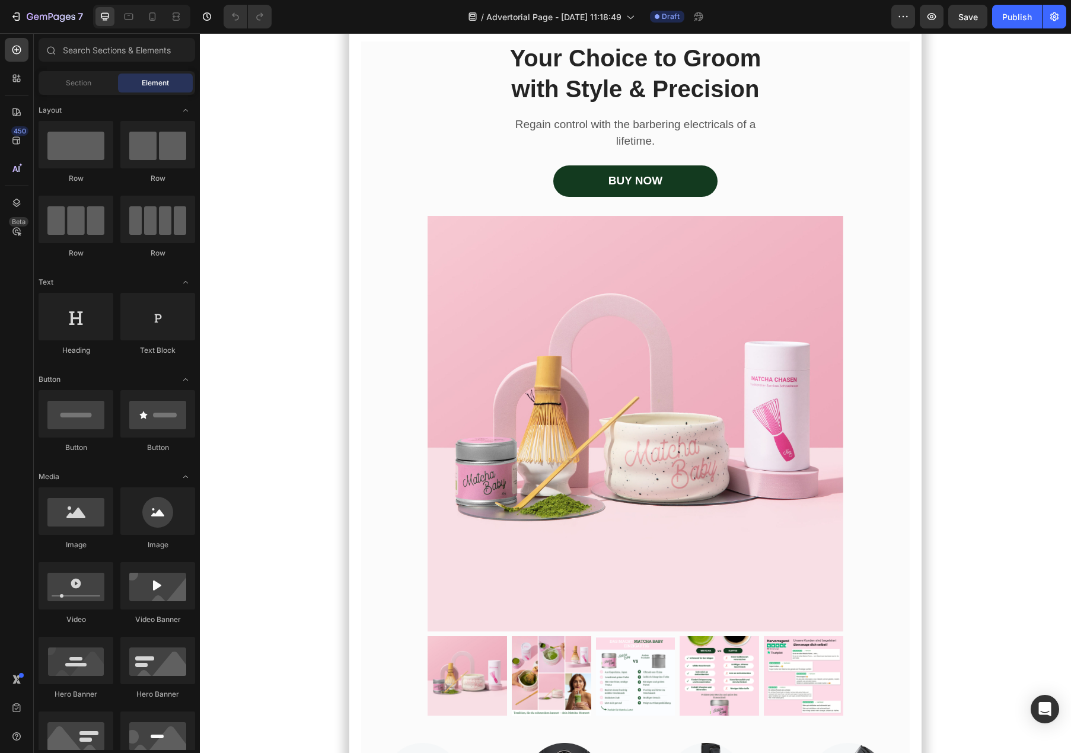
scroll to position [5402, 0]
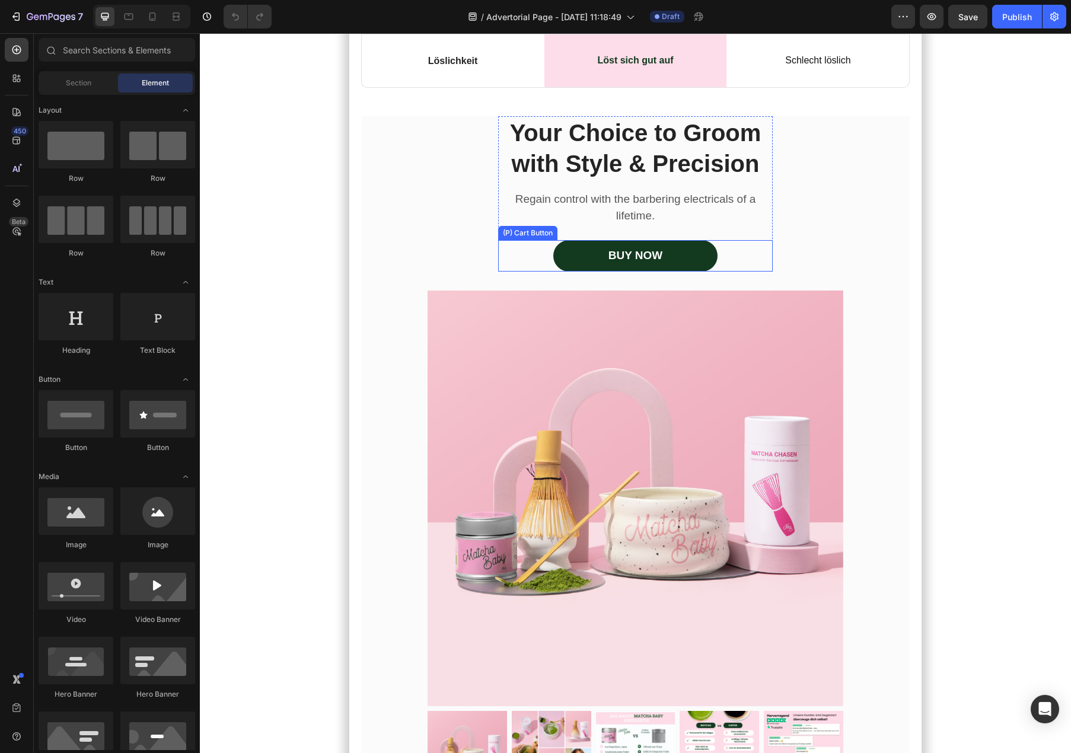
click at [531, 272] on div "BUY NOW (P) Cart Button" at bounding box center [635, 255] width 275 height 31
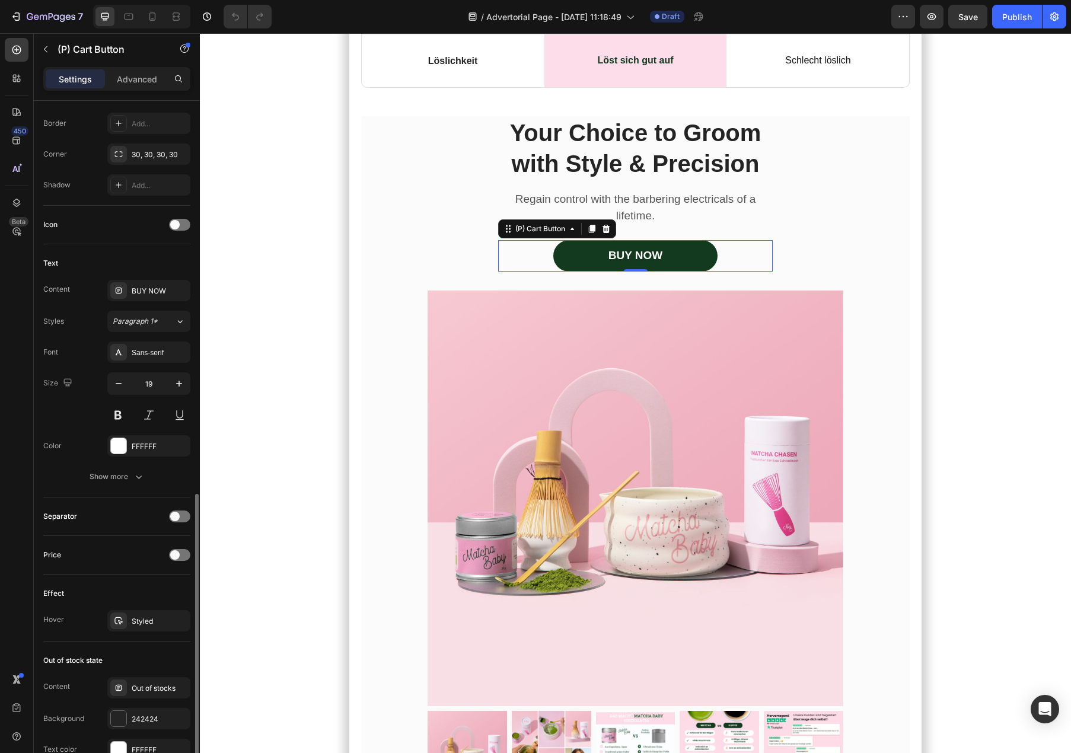
scroll to position [585, 0]
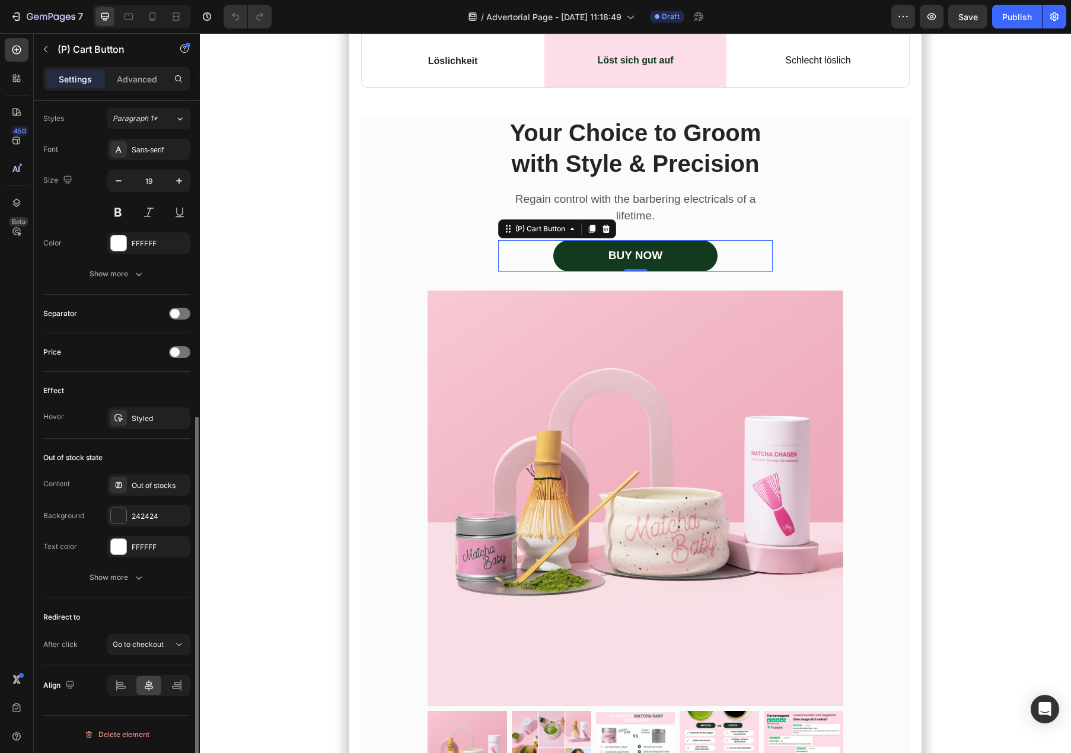
click at [84, 645] on div "After click Go to checkout" at bounding box center [116, 644] width 147 height 21
click at [66, 618] on div "Redirect to" at bounding box center [61, 617] width 37 height 11
click at [181, 641] on icon at bounding box center [179, 645] width 12 height 12
click at [135, 620] on span "Open page" at bounding box center [131, 615] width 36 height 11
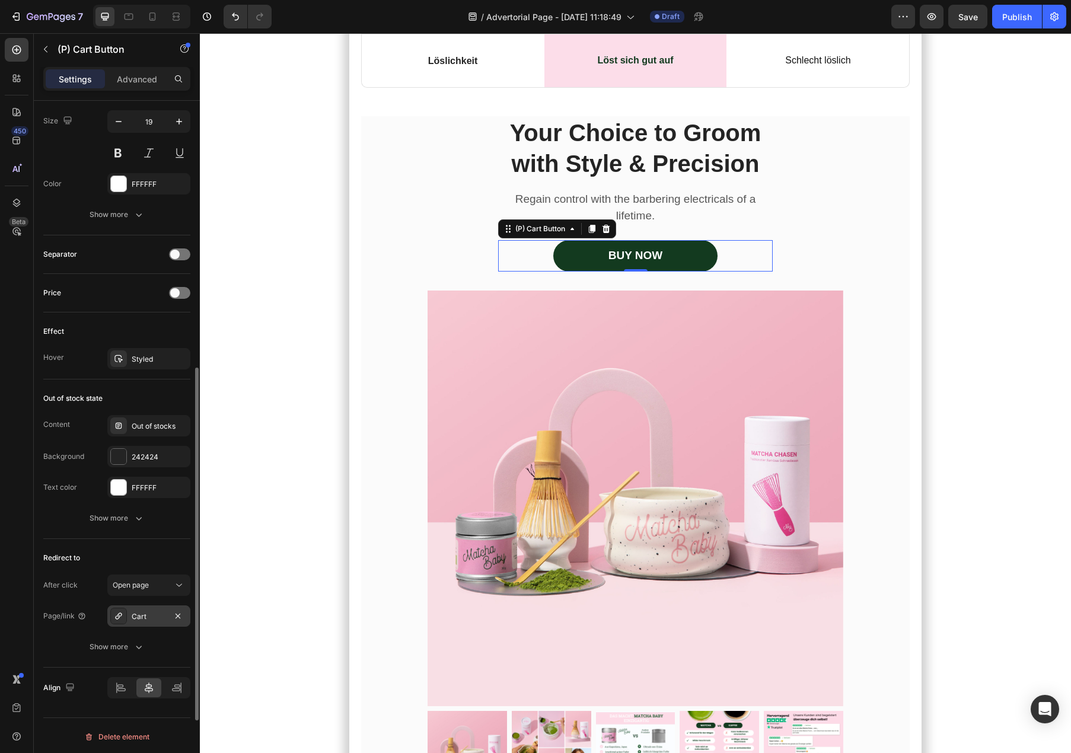
scroll to position [646, 0]
click at [135, 619] on div "Cart" at bounding box center [149, 614] width 34 height 11
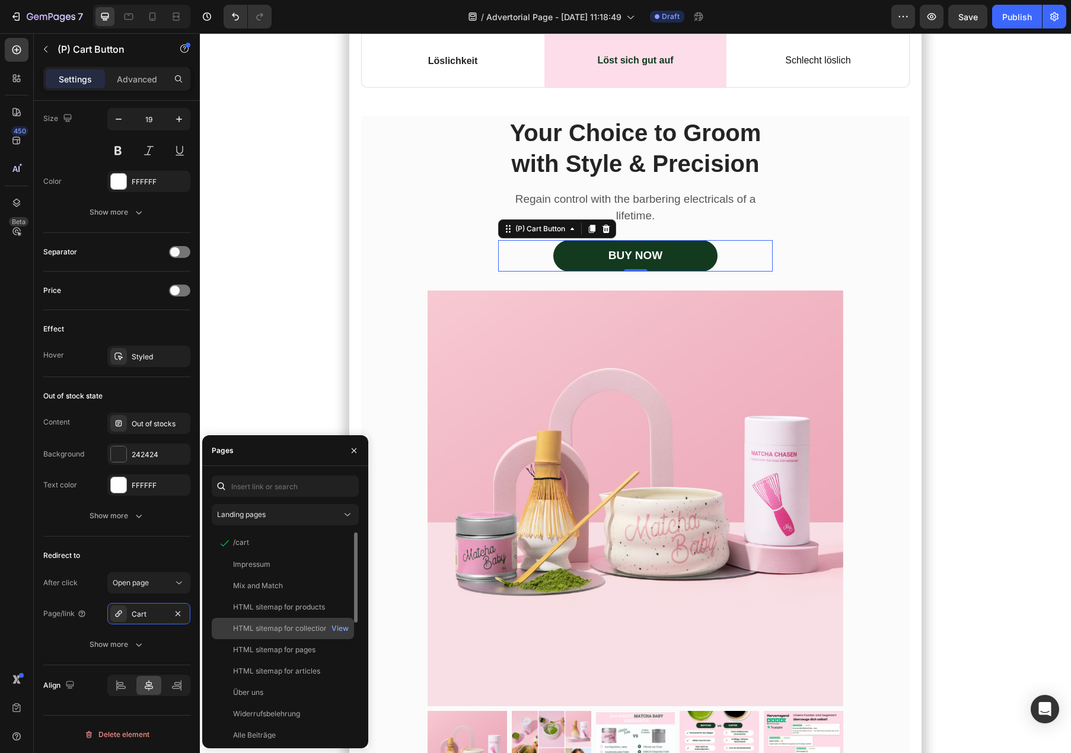
scroll to position [263, 0]
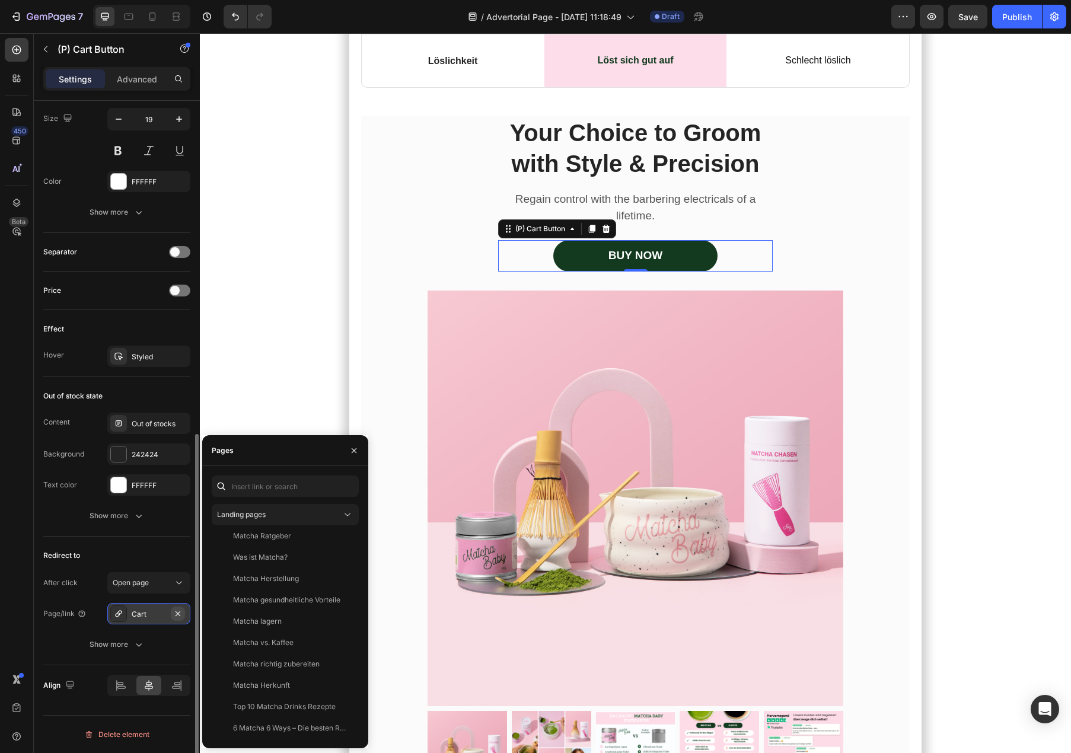
click at [180, 614] on icon "button" at bounding box center [177, 613] width 9 height 9
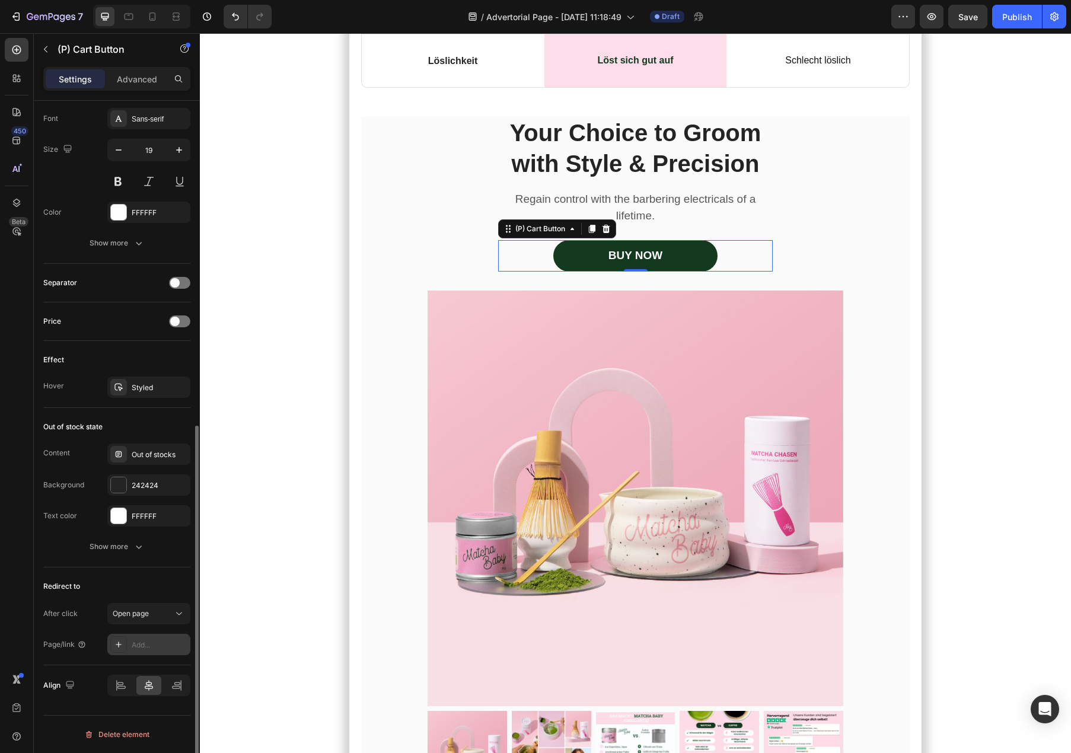
click at [126, 643] on div at bounding box center [118, 644] width 17 height 17
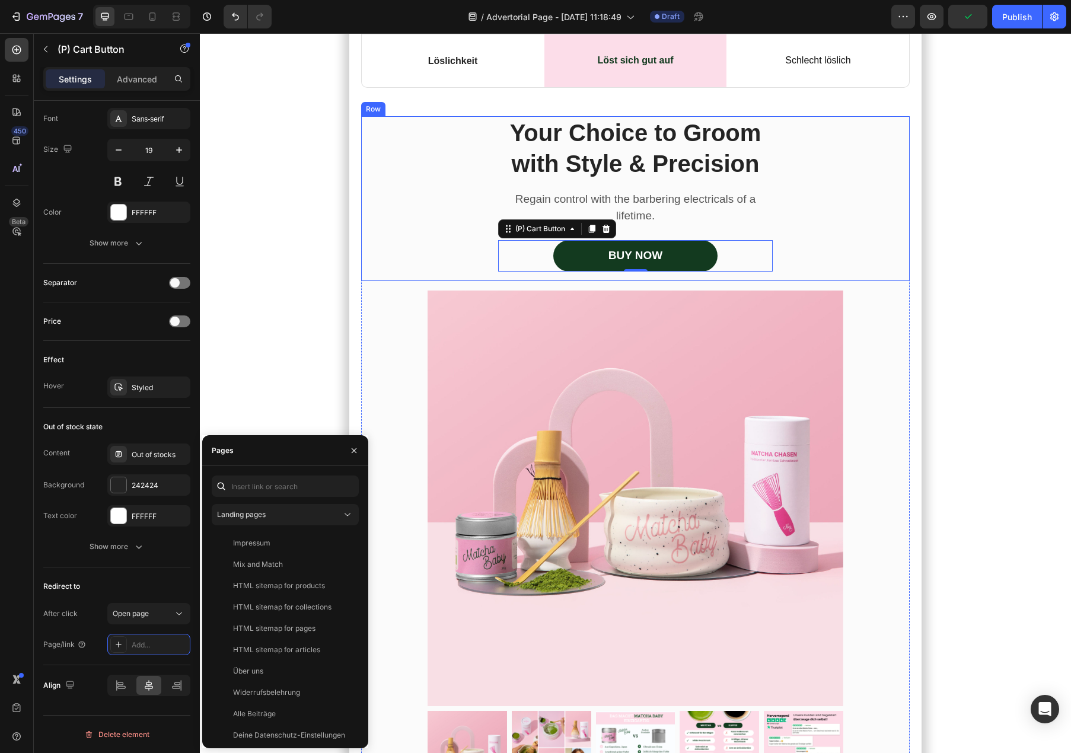
click at [875, 281] on div "Your Choice to Groom with Style & Precision Heading Regain control with the bar…" at bounding box center [635, 198] width 549 height 165
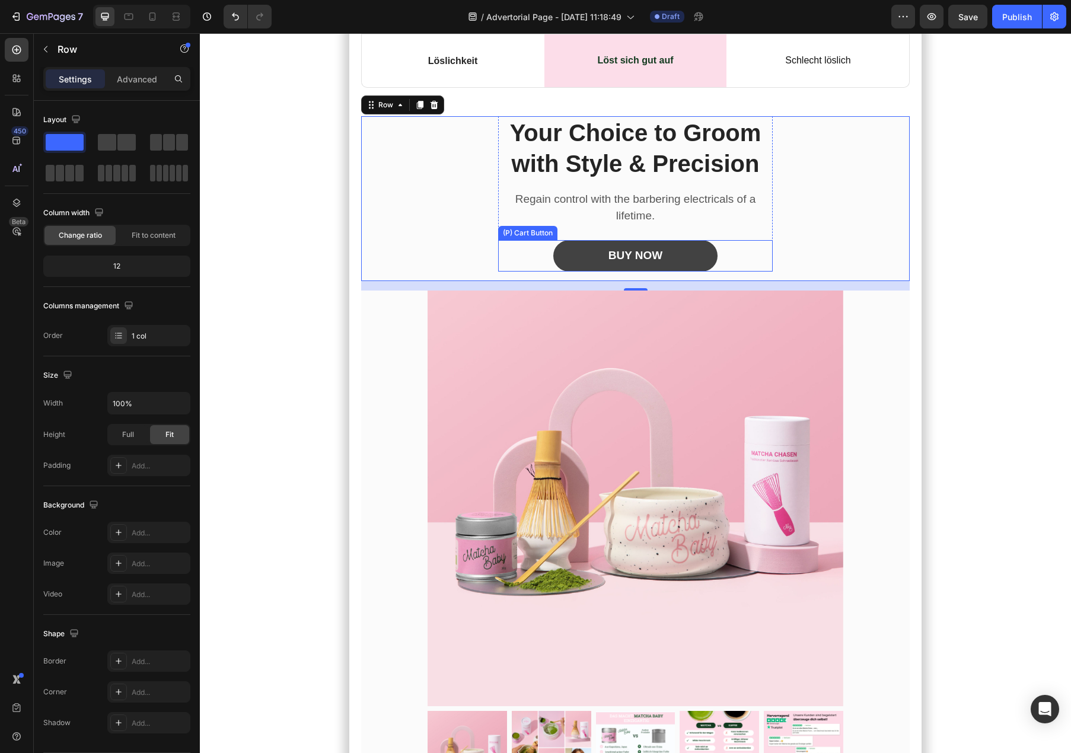
click at [590, 272] on button "BUY NOW" at bounding box center [635, 255] width 164 height 31
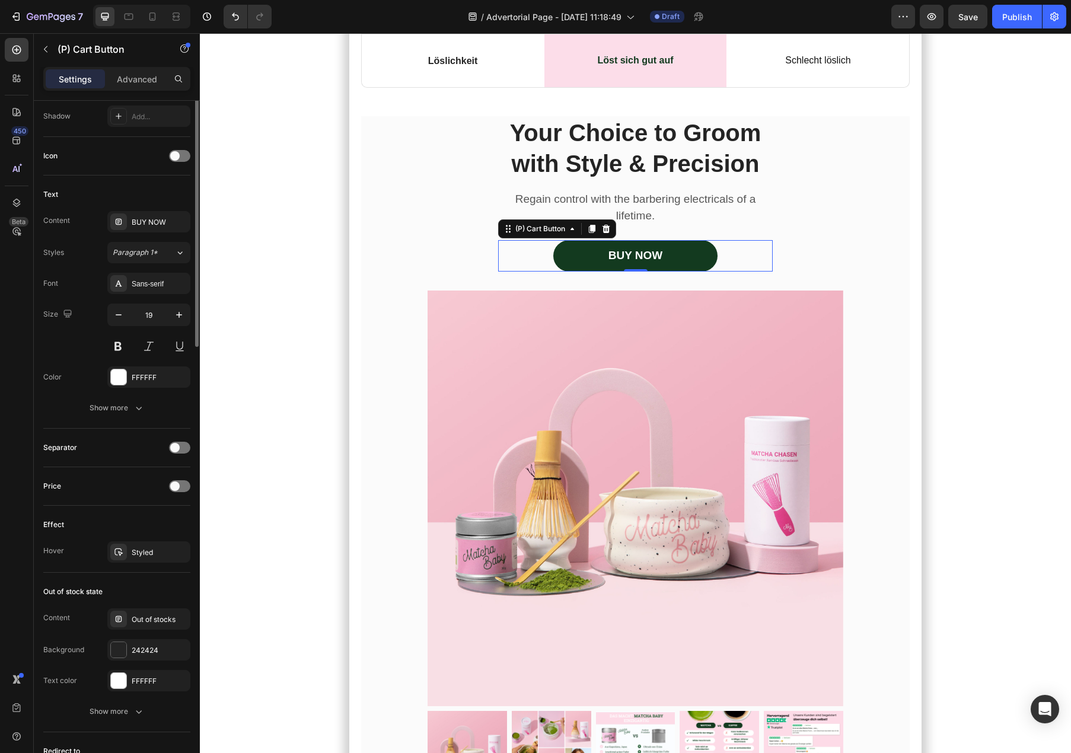
scroll to position [616, 0]
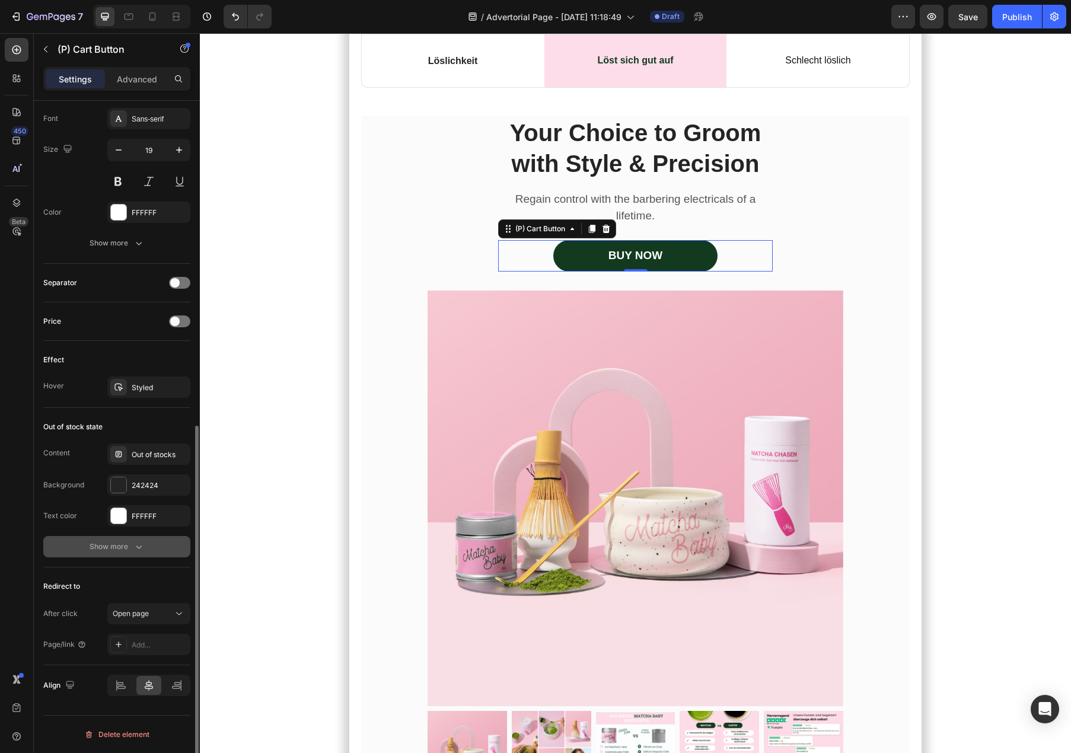
click at [138, 546] on icon "button" at bounding box center [139, 547] width 12 height 12
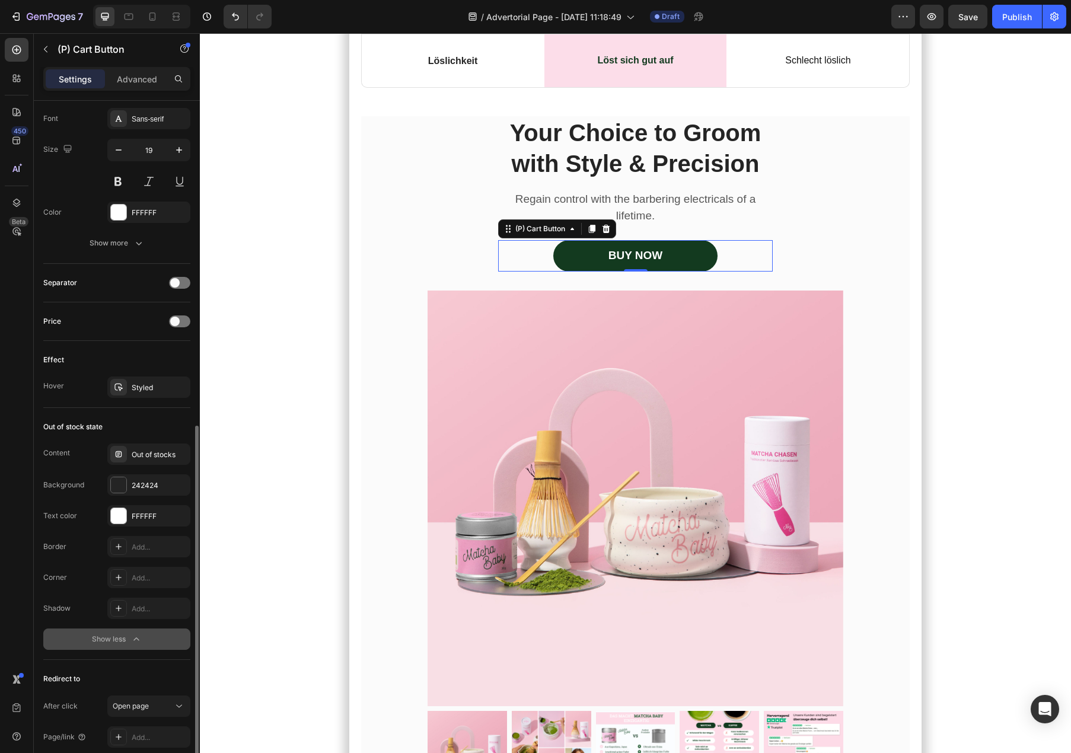
click at [511, 272] on div "BUY NOW (P) Cart Button 0" at bounding box center [635, 255] width 275 height 31
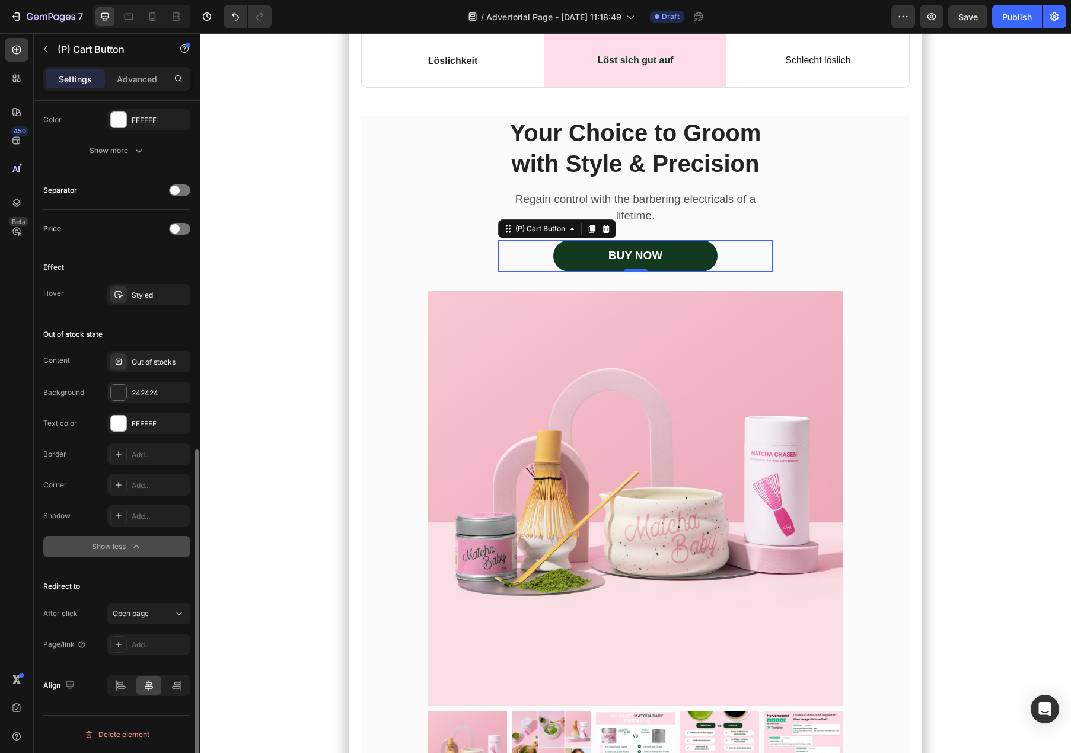
click at [145, 625] on div "After click Open page Page/link Add..." at bounding box center [116, 629] width 147 height 52
click at [145, 610] on span "Open page" at bounding box center [131, 613] width 36 height 9
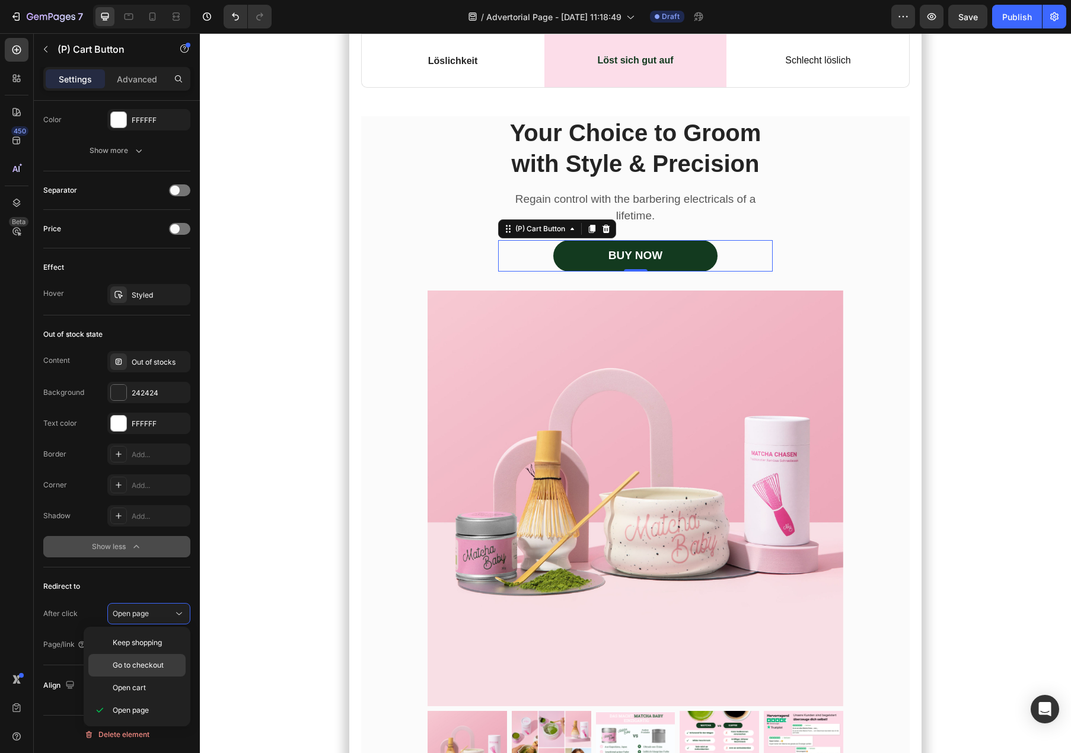
click at [155, 670] on span "Go to checkout" at bounding box center [138, 665] width 51 height 11
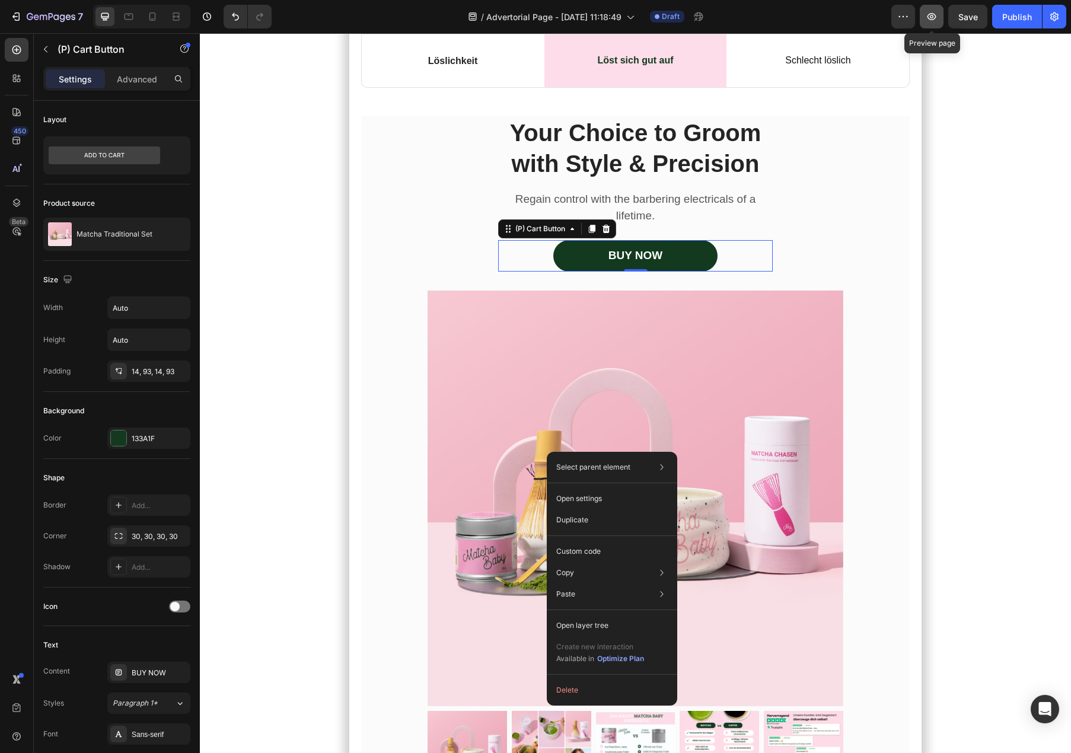
click at [931, 21] on icon "button" at bounding box center [932, 17] width 12 height 12
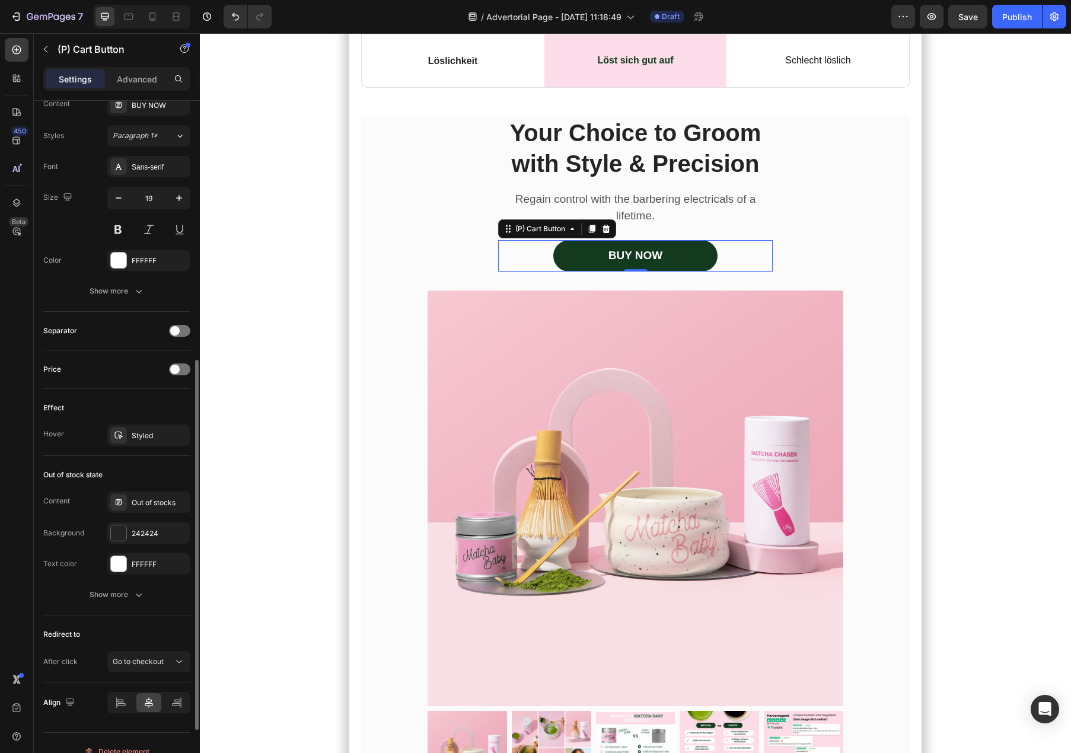
scroll to position [585, 0]
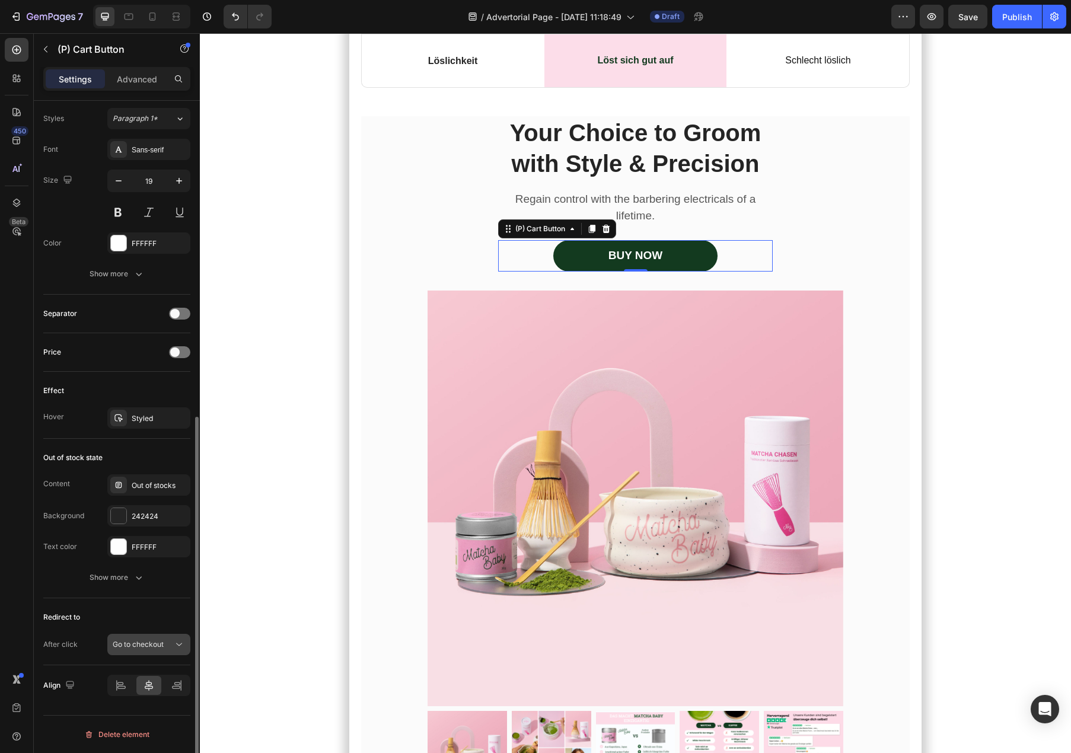
click at [149, 642] on span "Go to checkout" at bounding box center [138, 644] width 51 height 9
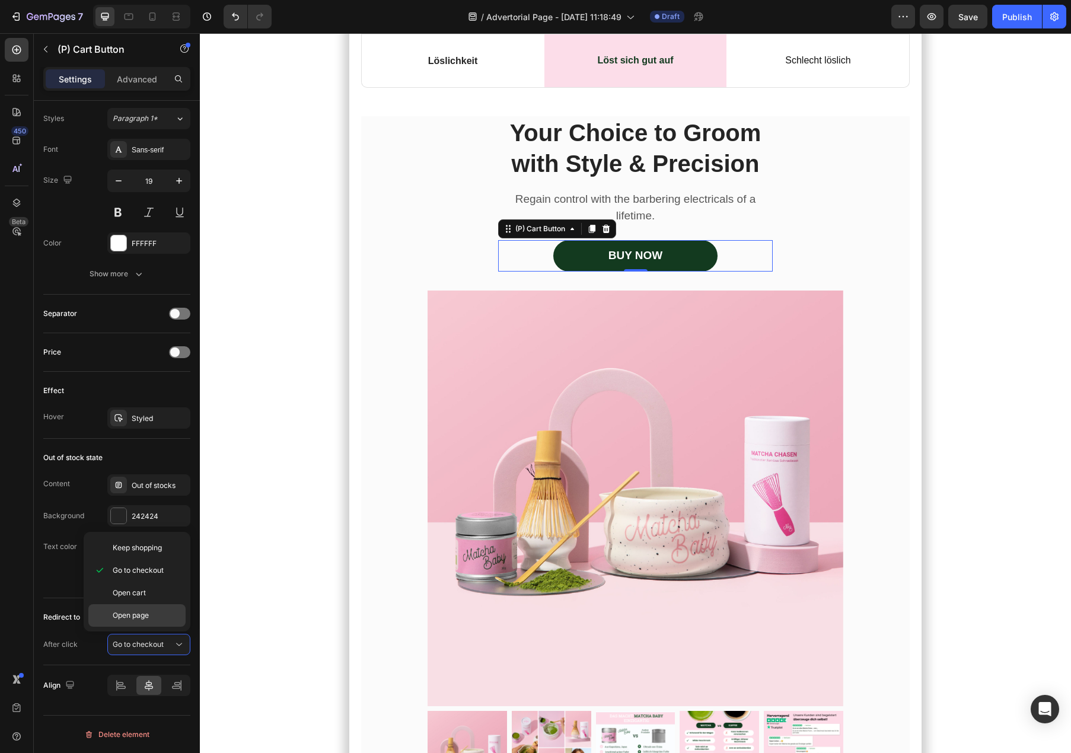
click at [142, 617] on span "Open page" at bounding box center [131, 615] width 36 height 11
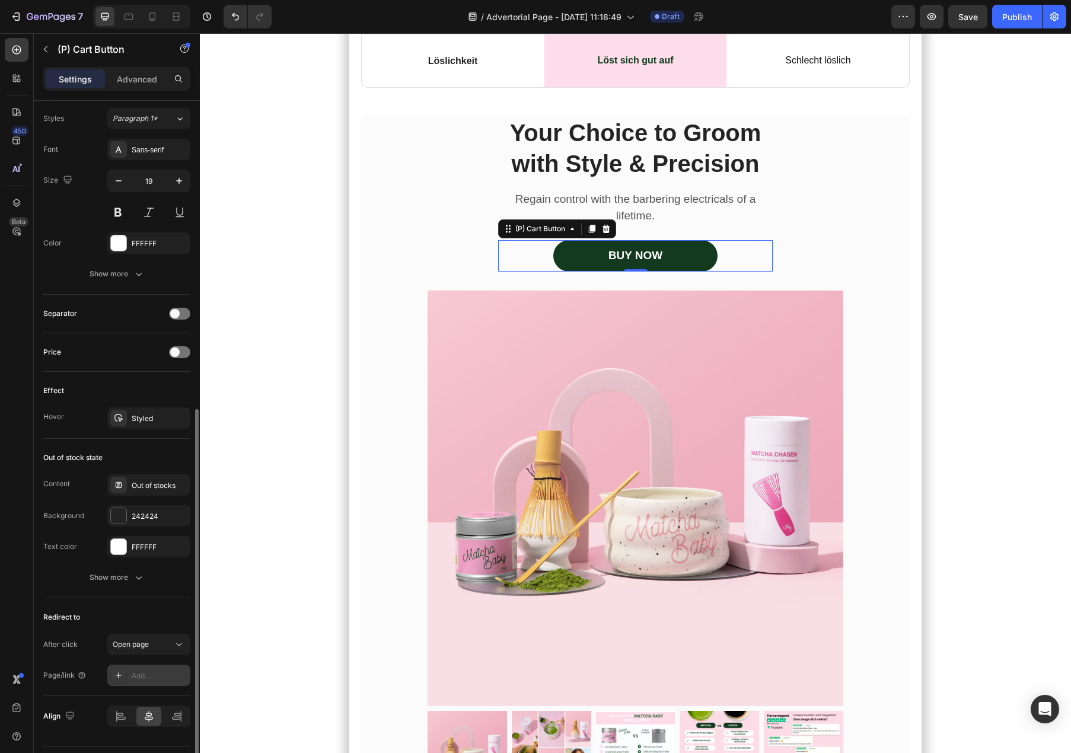
click at [121, 675] on icon at bounding box center [119, 676] width 6 height 6
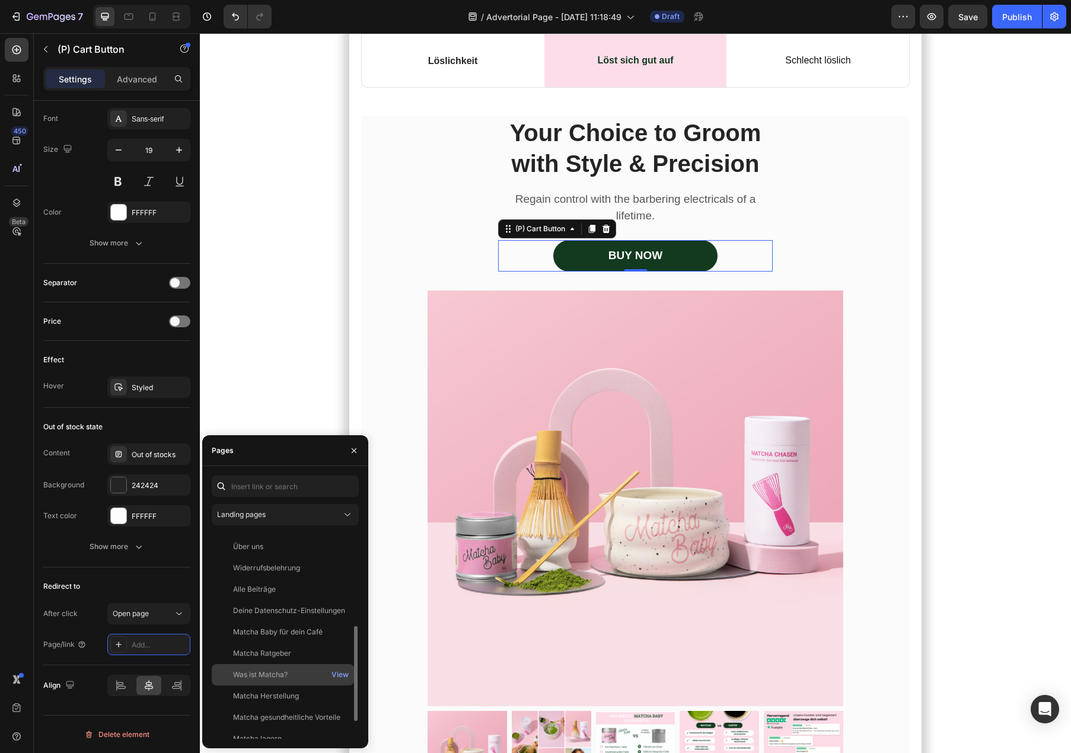
scroll to position [242, 0]
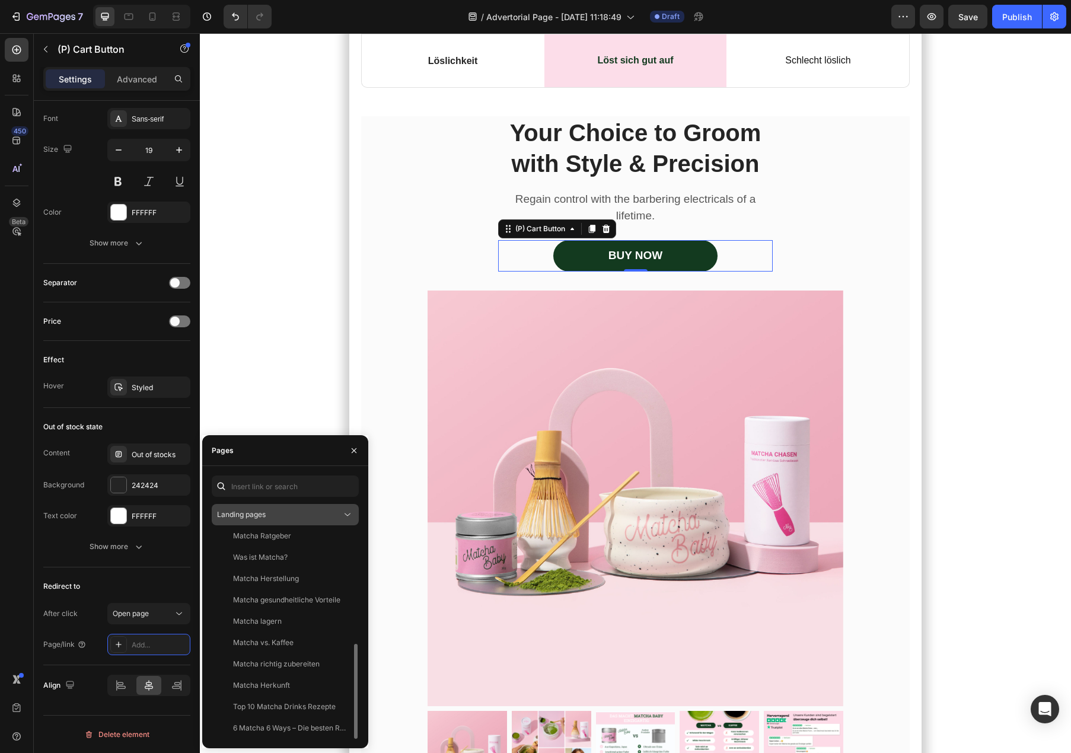
click at [276, 520] on div "Landing pages" at bounding box center [285, 515] width 136 height 12
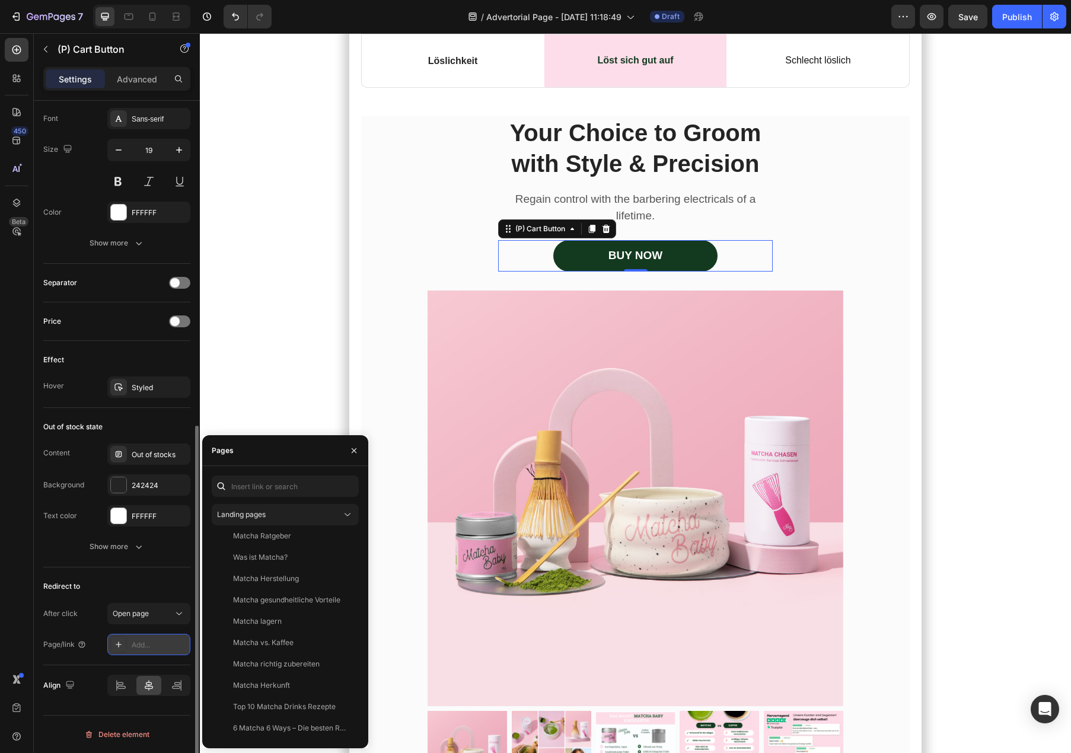
click at [141, 638] on div "Add..." at bounding box center [148, 644] width 83 height 21
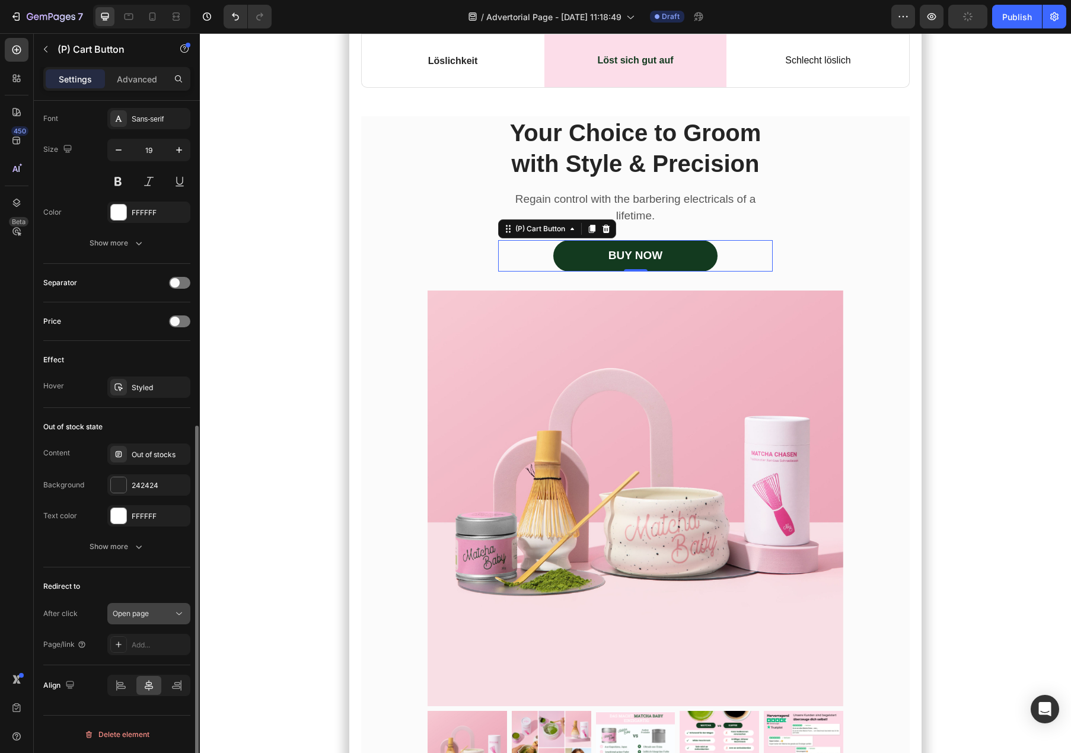
click at [141, 624] on button "Open page" at bounding box center [148, 613] width 83 height 21
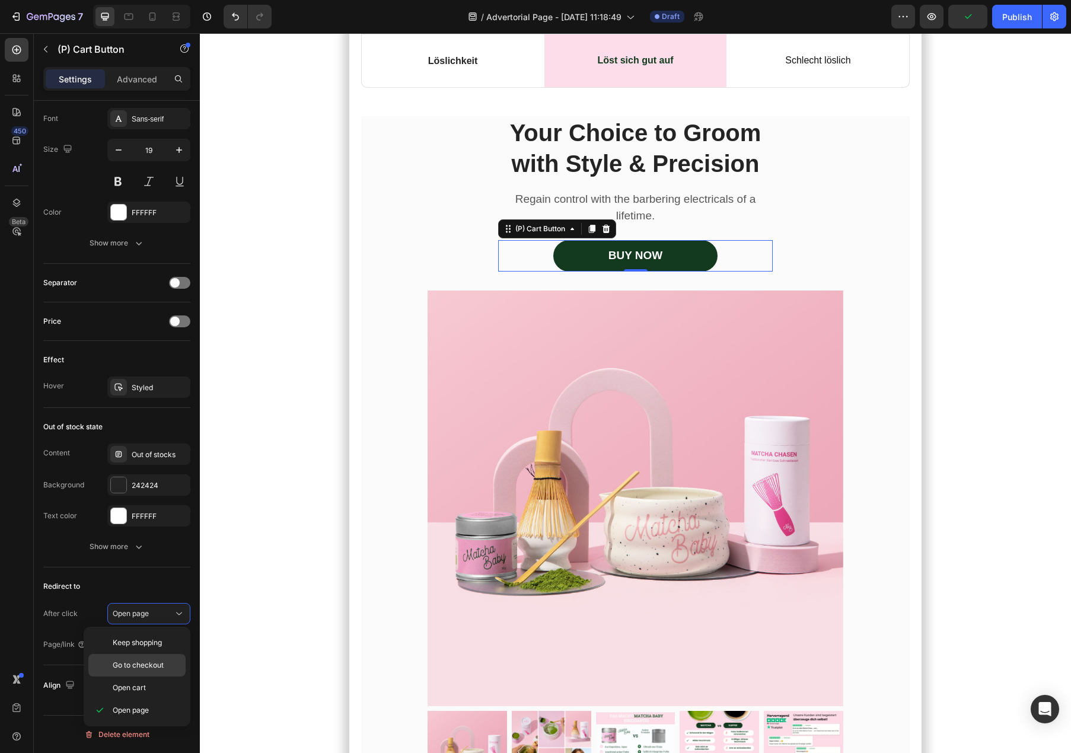
click at [145, 677] on div "Go to checkout" at bounding box center [136, 688] width 97 height 23
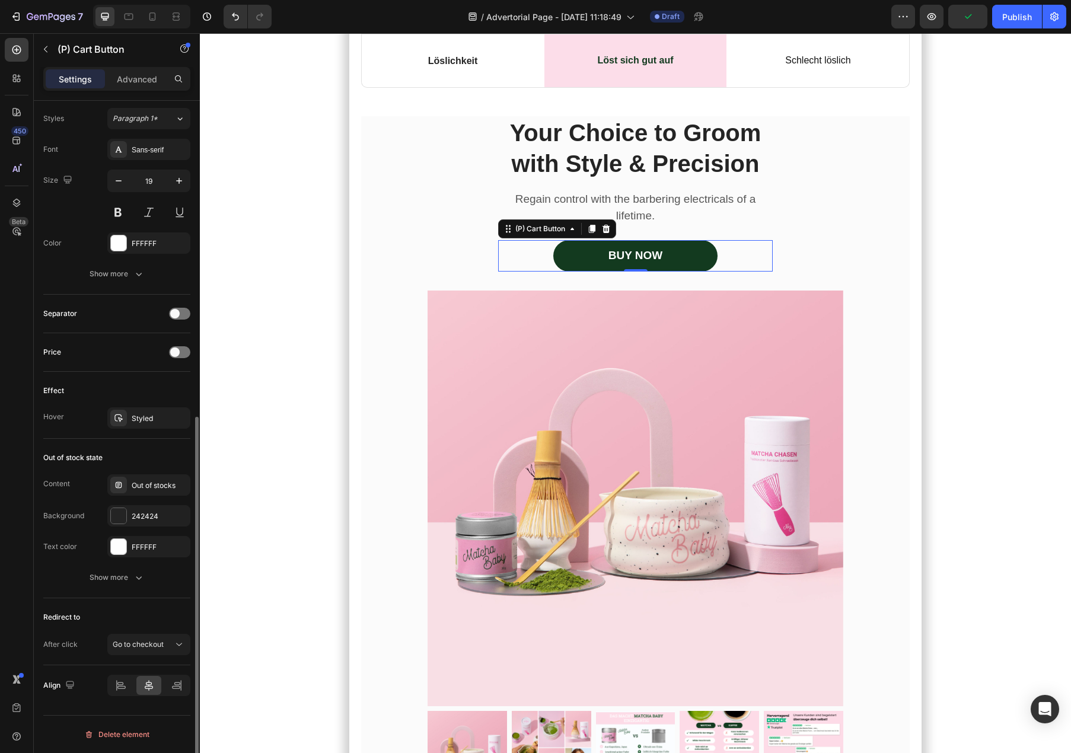
scroll to position [585, 0]
click at [116, 586] on button "Show more" at bounding box center [116, 577] width 147 height 21
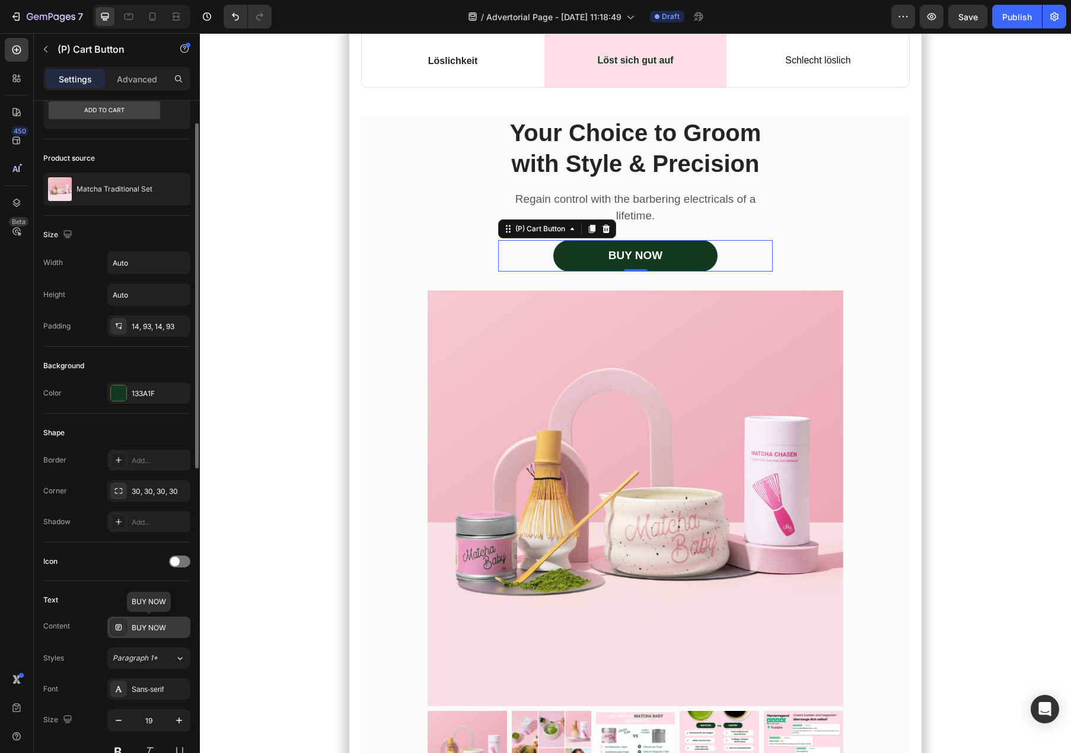
scroll to position [37, 0]
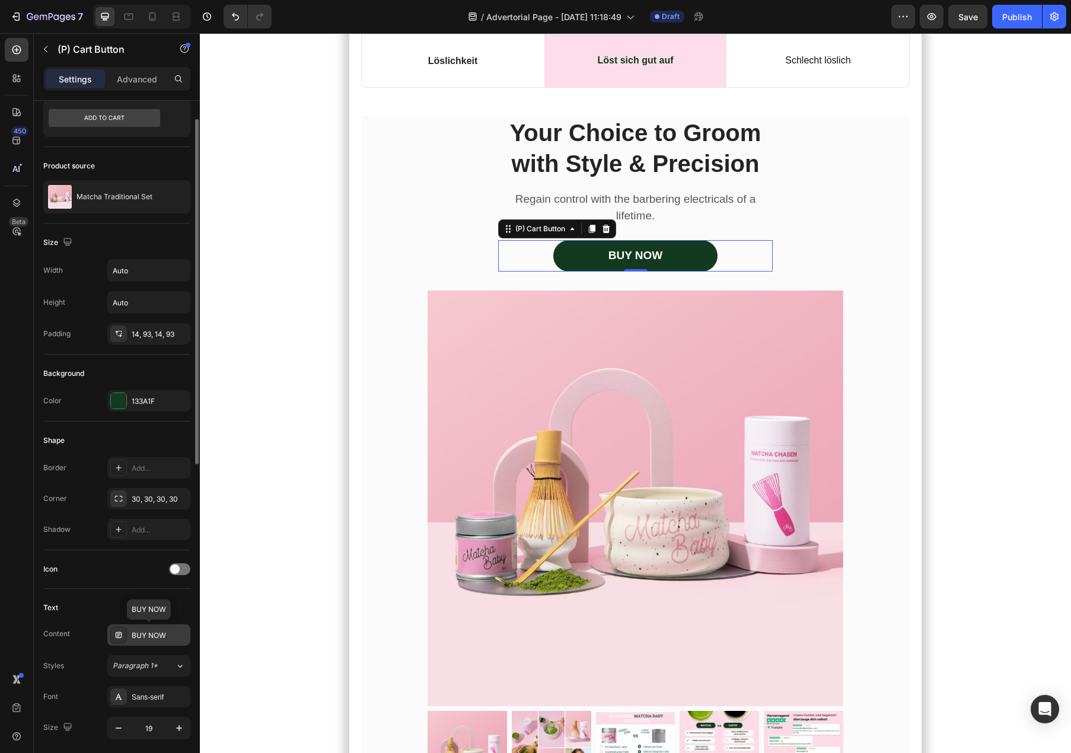
click at [142, 639] on div "BUY NOW" at bounding box center [160, 635] width 56 height 11
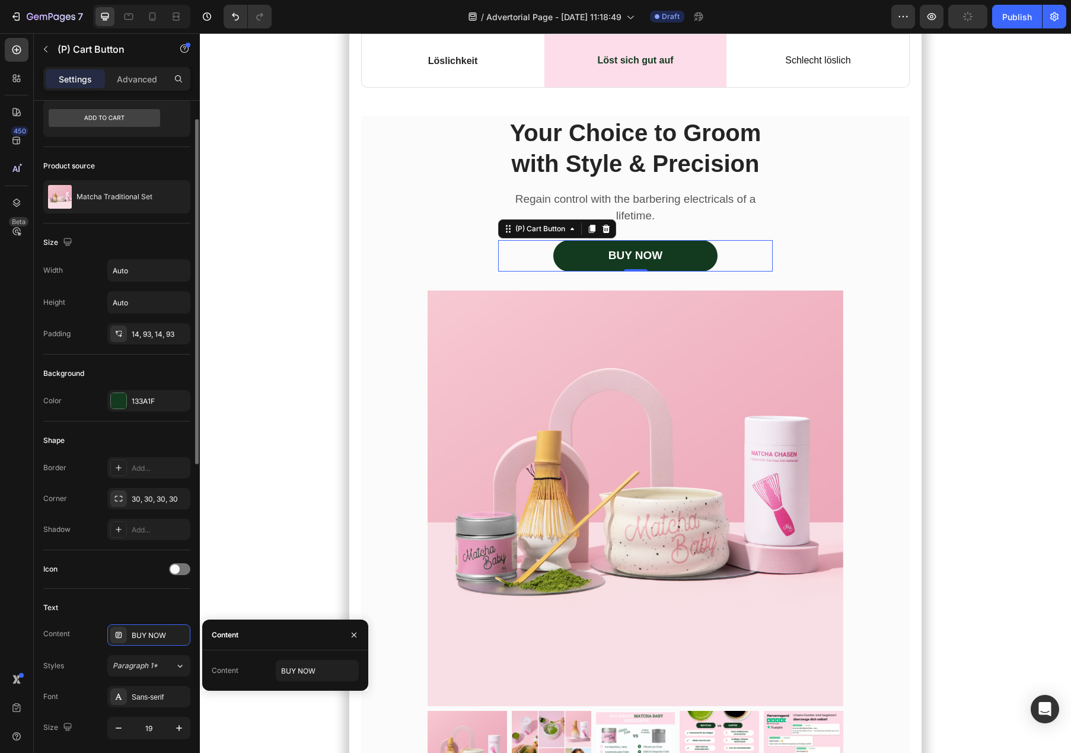
click at [126, 604] on div "Text" at bounding box center [116, 607] width 147 height 19
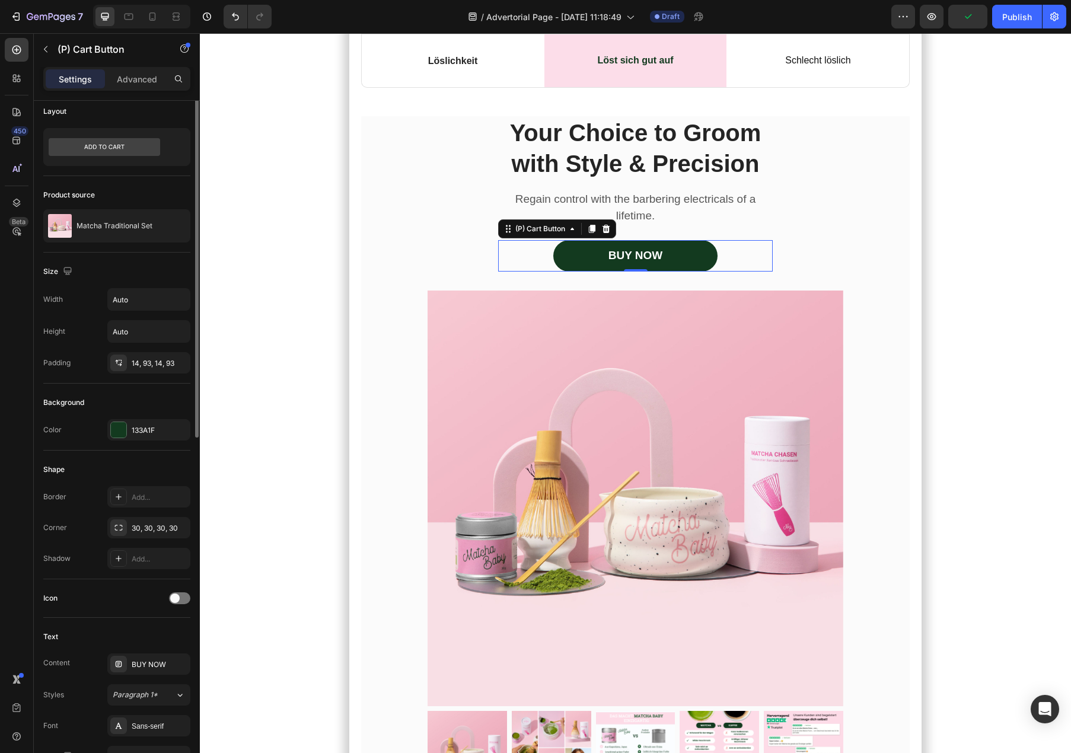
scroll to position [0, 0]
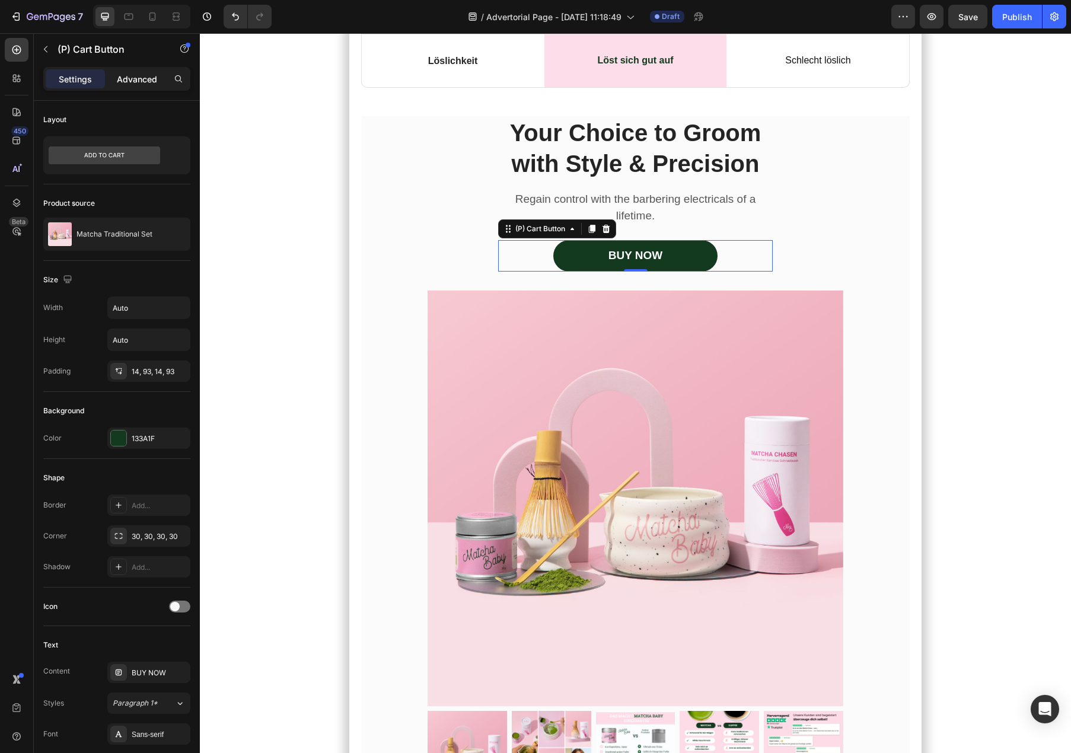
click at [132, 86] on div "Advanced" at bounding box center [136, 78] width 59 height 19
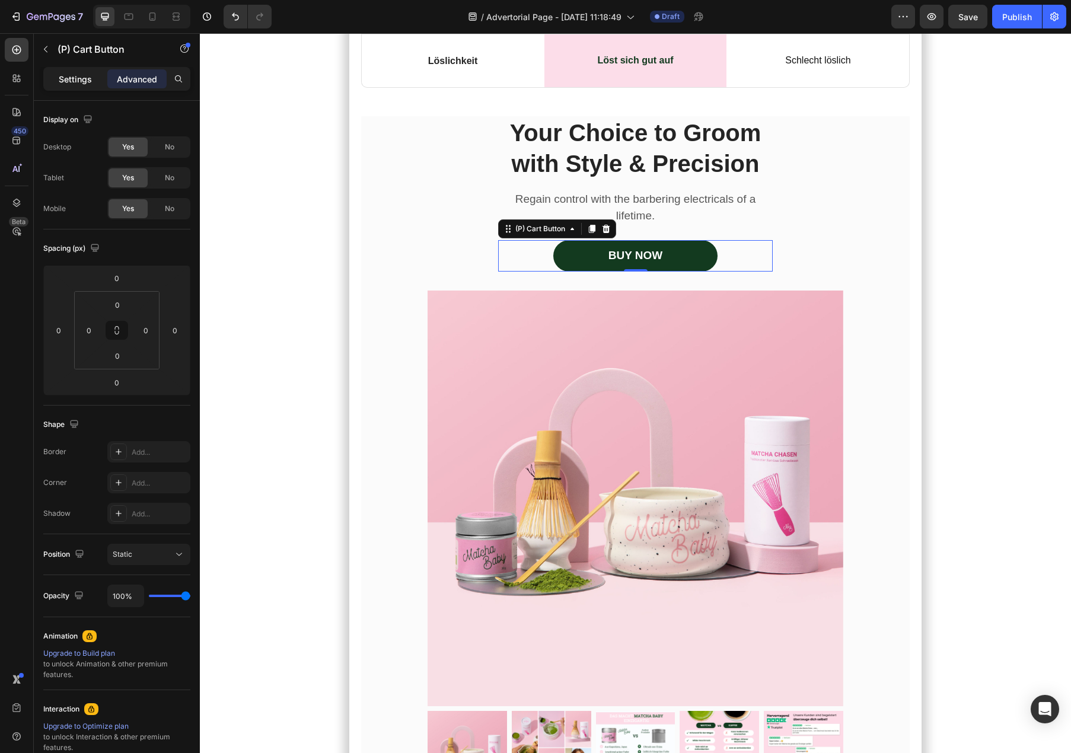
click at [74, 77] on p "Settings" at bounding box center [75, 79] width 33 height 12
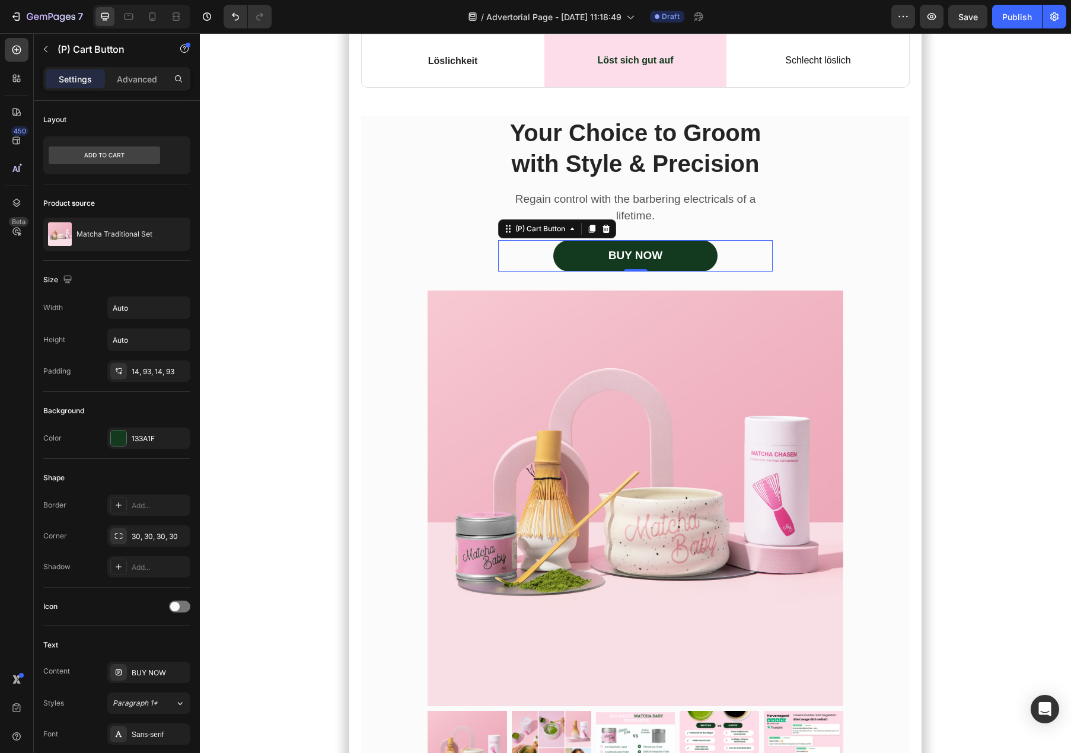
click at [733, 272] on div "BUY NOW (P) Cart Button 0" at bounding box center [635, 255] width 275 height 31
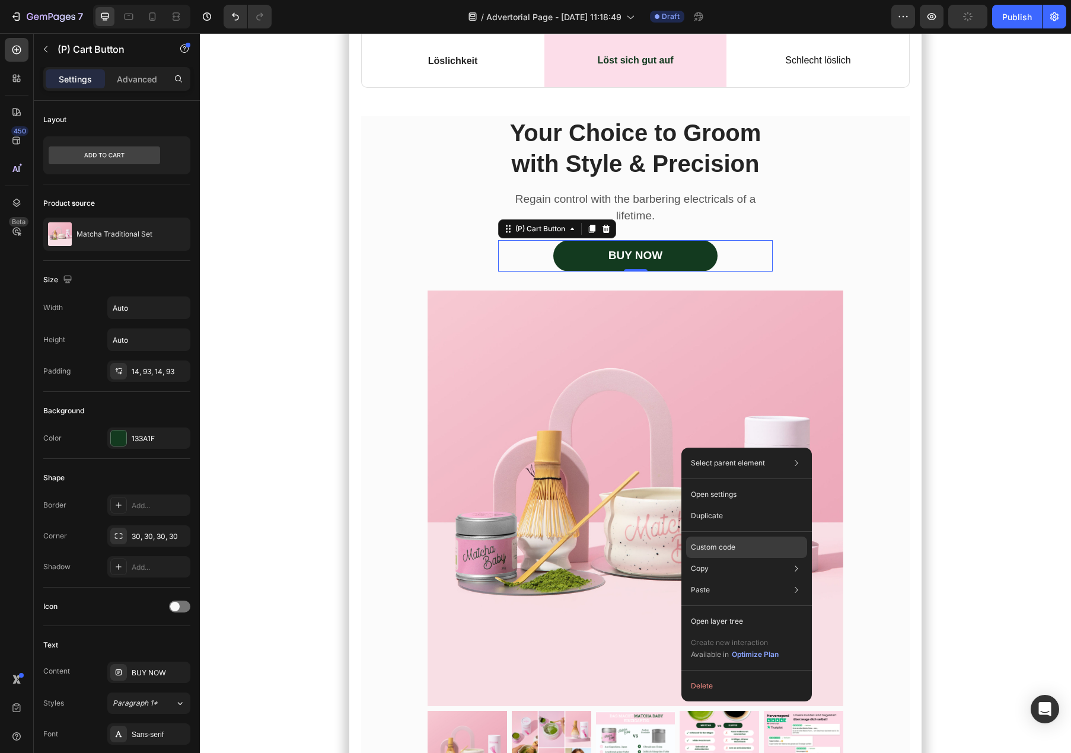
click at [762, 579] on div "Custom code" at bounding box center [746, 589] width 121 height 21
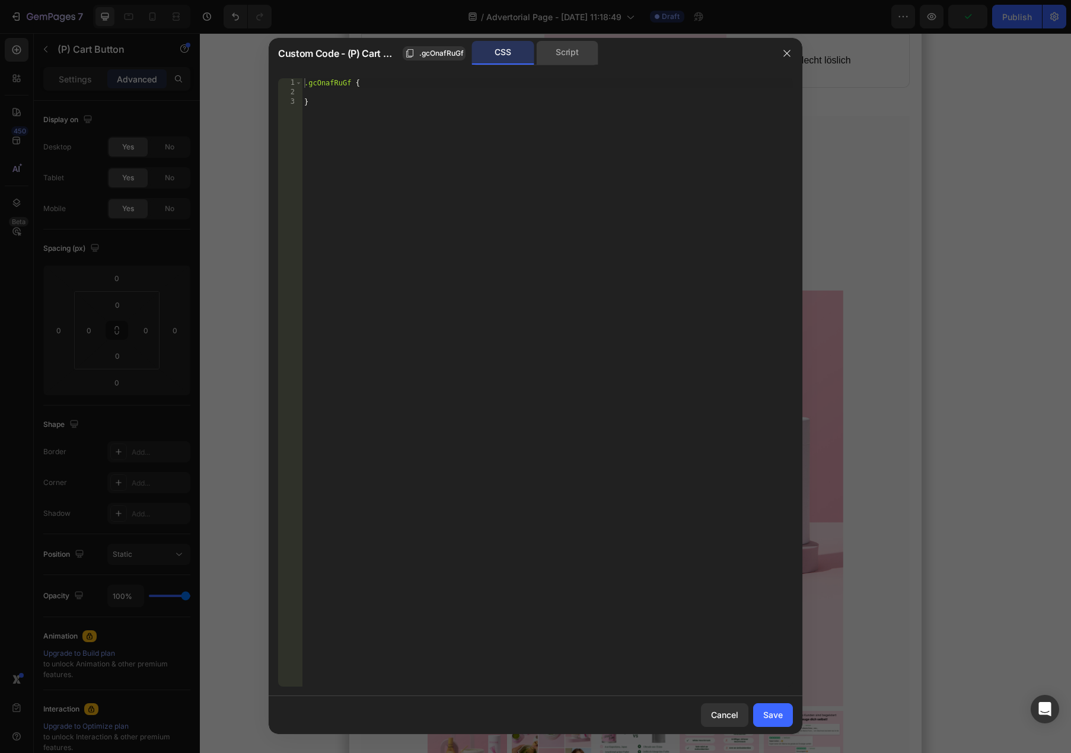
click at [555, 56] on div "Script" at bounding box center [567, 53] width 62 height 24
click at [516, 58] on div "CSS" at bounding box center [503, 53] width 62 height 24
click at [559, 62] on div "Script" at bounding box center [567, 53] width 62 height 24
type textarea "//const currentElement = document.getElementsByClassName('gcOnafRuGf');"
click at [507, 110] on div "//const currentElement = document.getElementsByClassName('gcOnafRuGf');" at bounding box center [547, 392] width 491 height 628
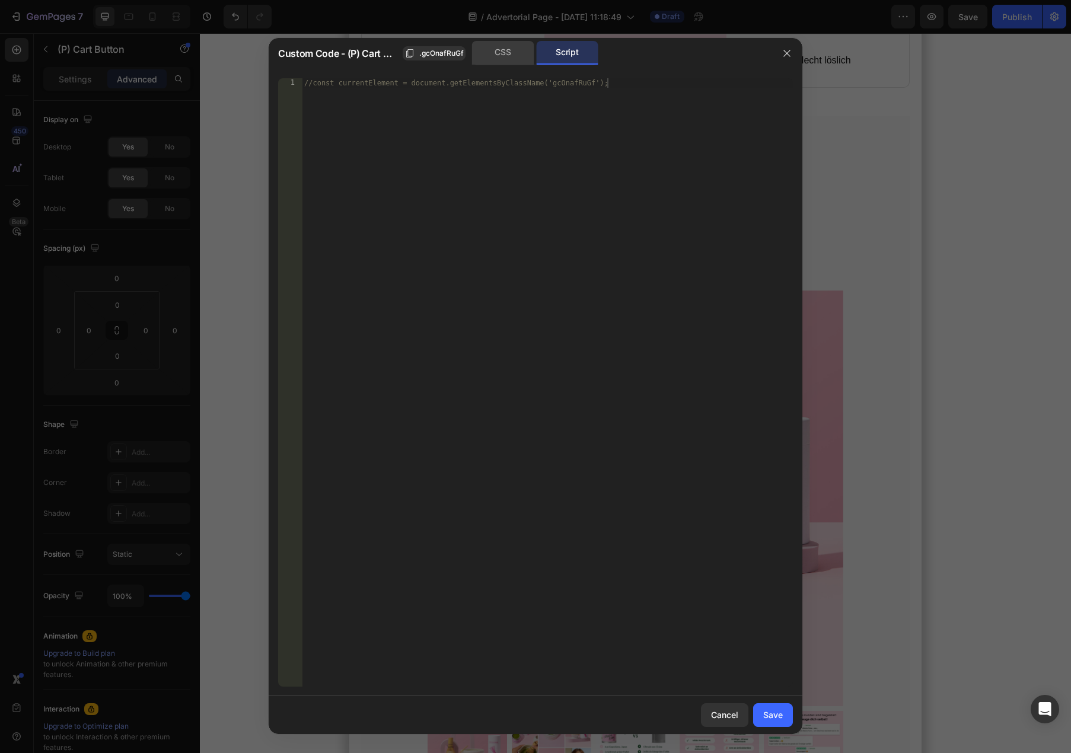
click at [502, 55] on div "CSS" at bounding box center [503, 53] width 62 height 24
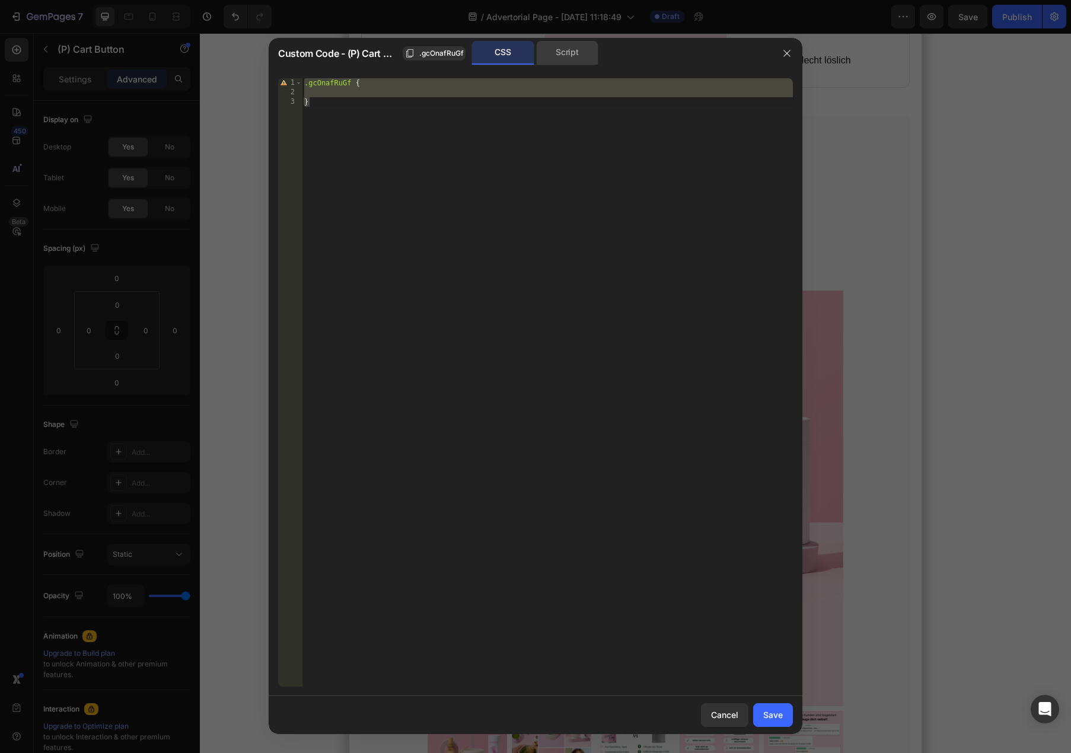
click at [550, 56] on div "Script" at bounding box center [567, 53] width 62 height 24
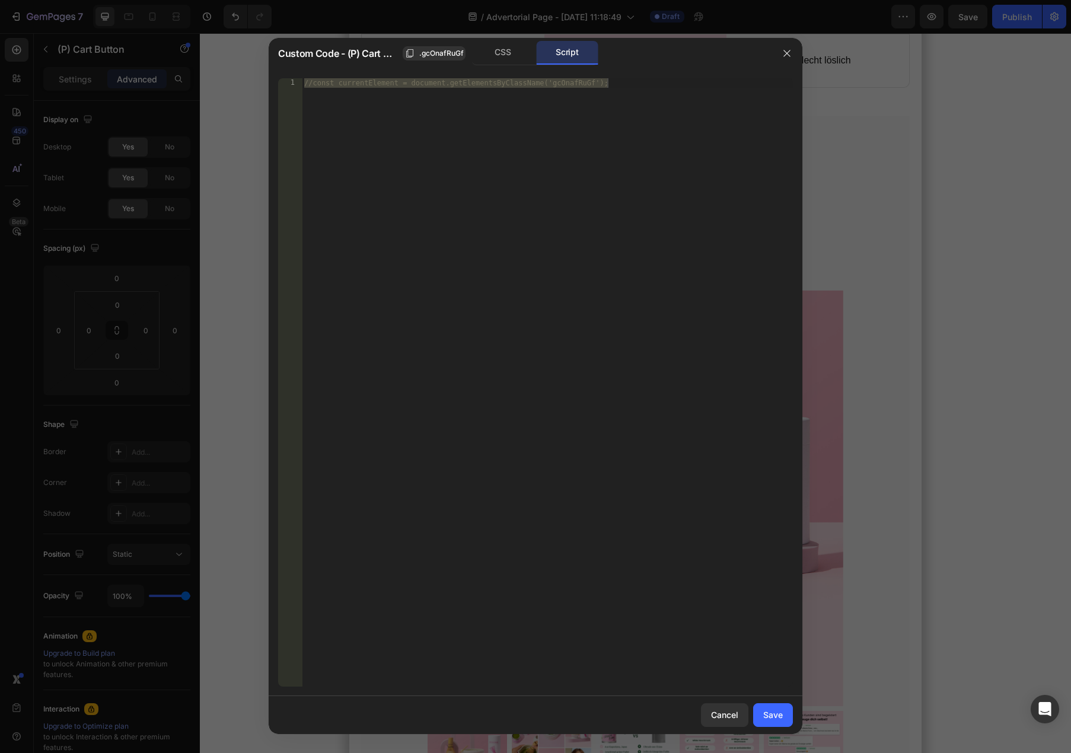
click at [635, 284] on div "//const currentElement = document.getElementsByClassName('gcOnafRuGf');" at bounding box center [547, 392] width 491 height 628
paste textarea "window.location.href = finalUrl;"
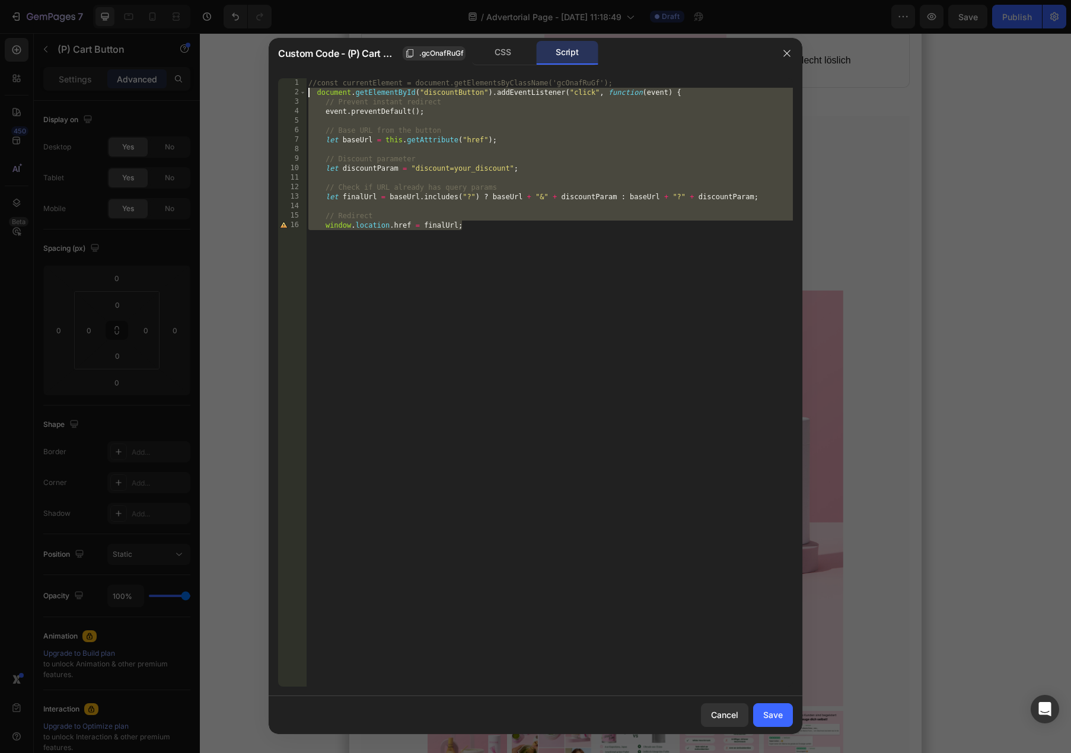
drag, startPoint x: 527, startPoint y: 250, endPoint x: 187, endPoint y: 96, distance: 372.4
click at [187, 96] on div "Custom Code - (P) Cart Button .gcOnafRuGf CSS Script window.location.href = fin…" at bounding box center [535, 376] width 1071 height 753
paste textarea "</script>"
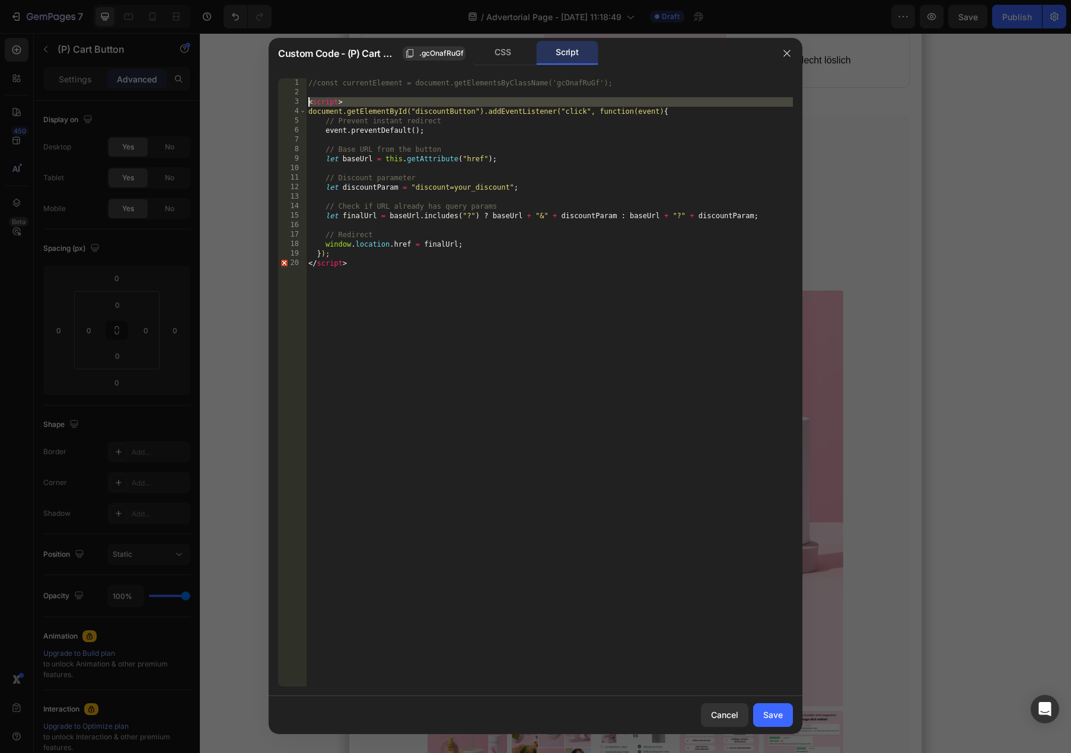
click at [286, 100] on div "3" at bounding box center [292, 101] width 28 height 9
click at [380, 263] on div "//const currentElement = document.getElementsByClassName('gcOnafRuGf'); < scrip…" at bounding box center [549, 392] width 487 height 628
click at [323, 85] on div "//const currentElement = document.getElementsByClassName('gcOnafRuGf'); < scrip…" at bounding box center [549, 392] width 487 height 628
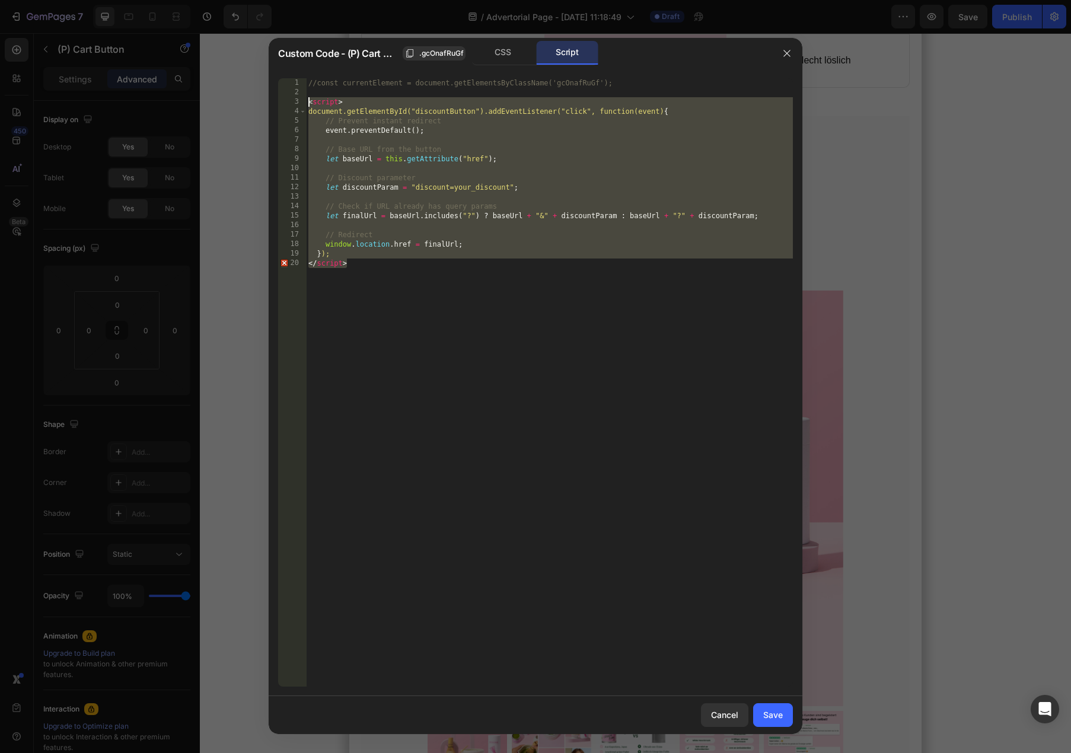
drag, startPoint x: 416, startPoint y: 292, endPoint x: 275, endPoint y: 103, distance: 236.1
click at [275, 103] on div "//const currentElement = document.getElementsByClassName('gcOnafRuGf'); 1 2 3 4…" at bounding box center [536, 383] width 534 height 628
type textarea "<script> document.getElementById("discountButton").addEventListener("click", fu…"
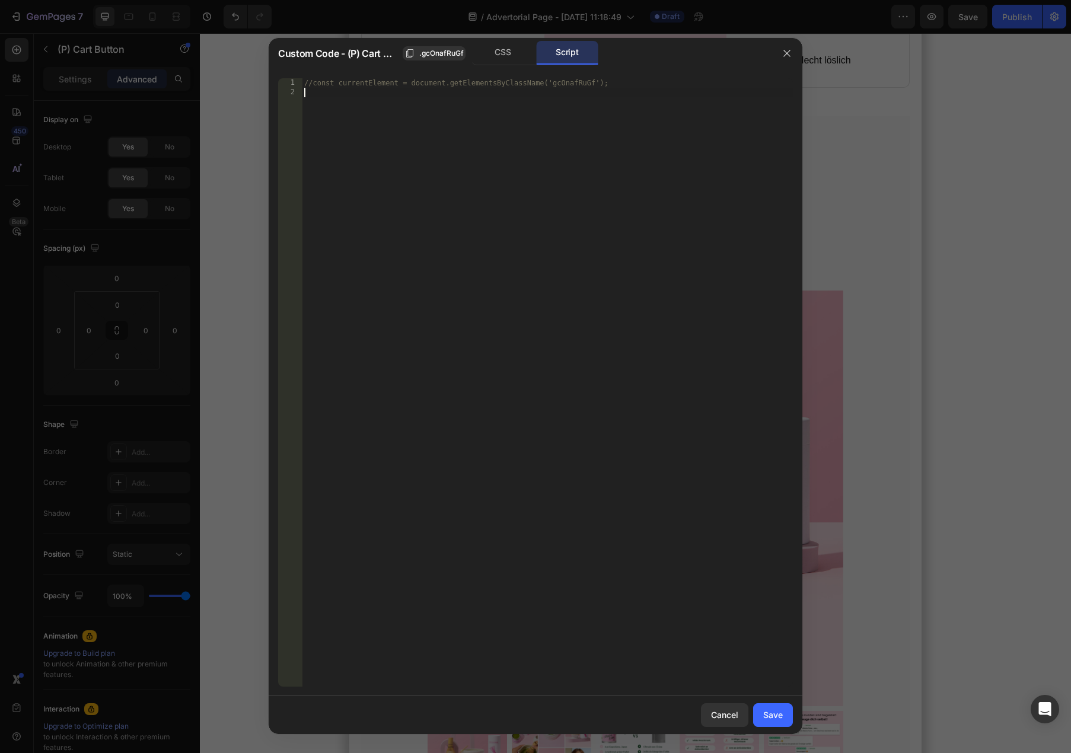
paste textarea "});"
type textarea "});"
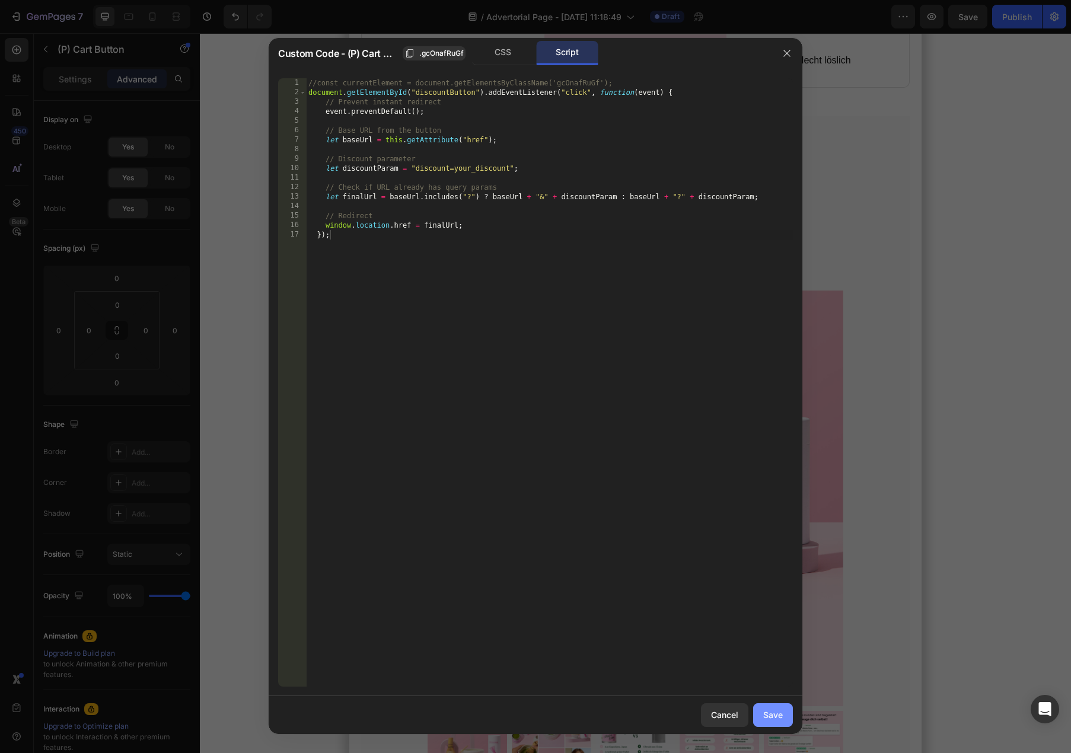
click at [776, 725] on button "Save" at bounding box center [773, 715] width 40 height 24
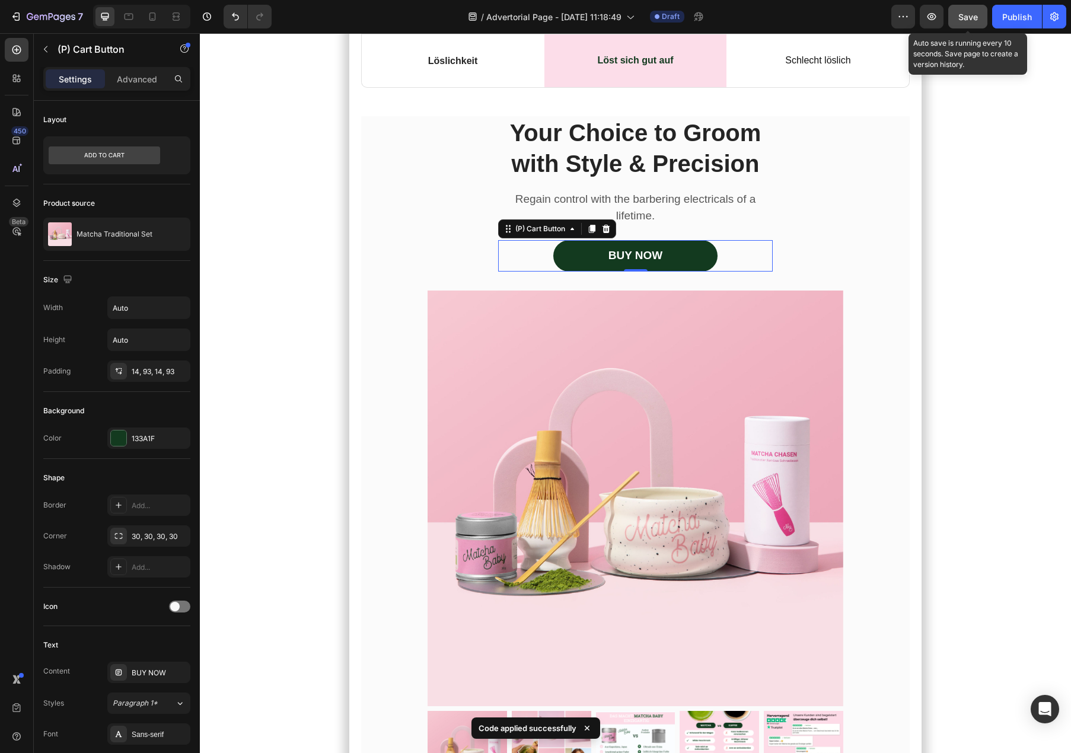
click at [966, 22] on div "Save" at bounding box center [968, 17] width 20 height 12
click at [930, 23] on button "button" at bounding box center [932, 17] width 24 height 24
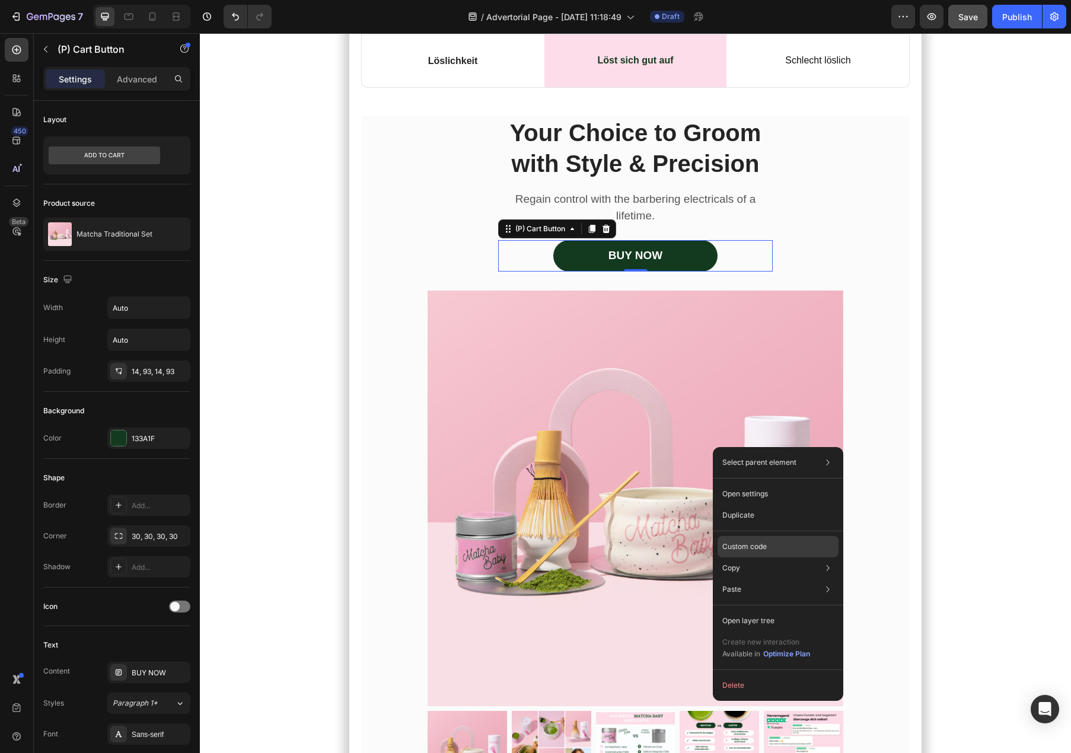
click at [776, 579] on div "Custom code" at bounding box center [778, 589] width 121 height 21
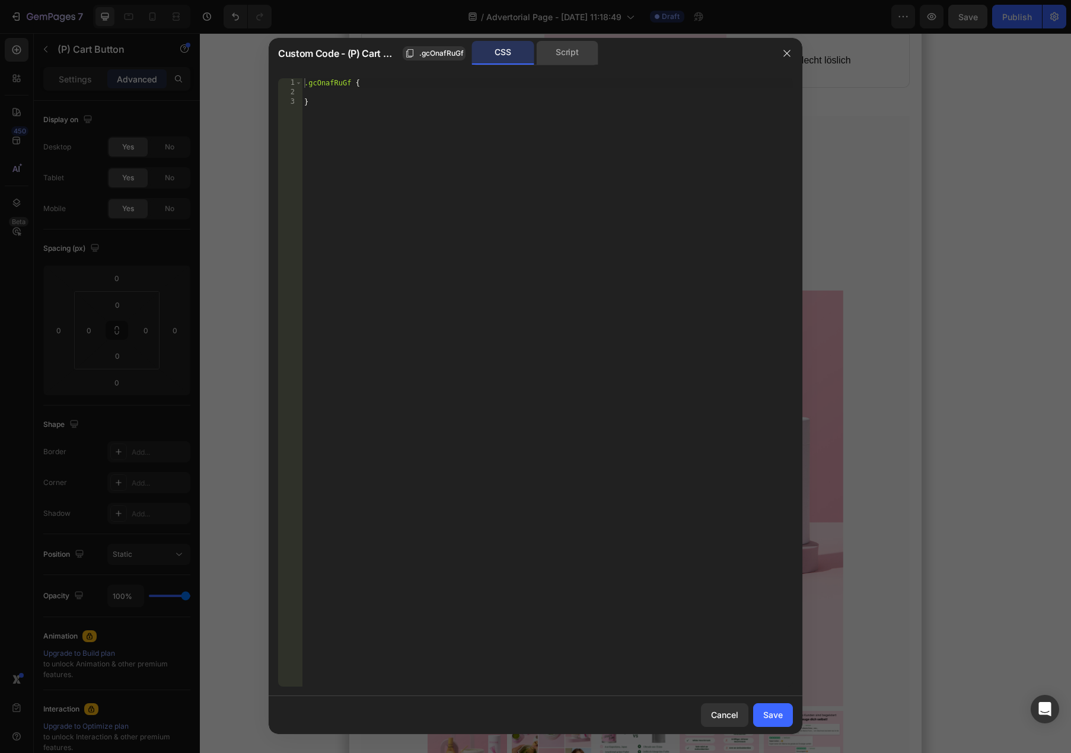
click at [562, 53] on div "Script" at bounding box center [567, 53] width 62 height 24
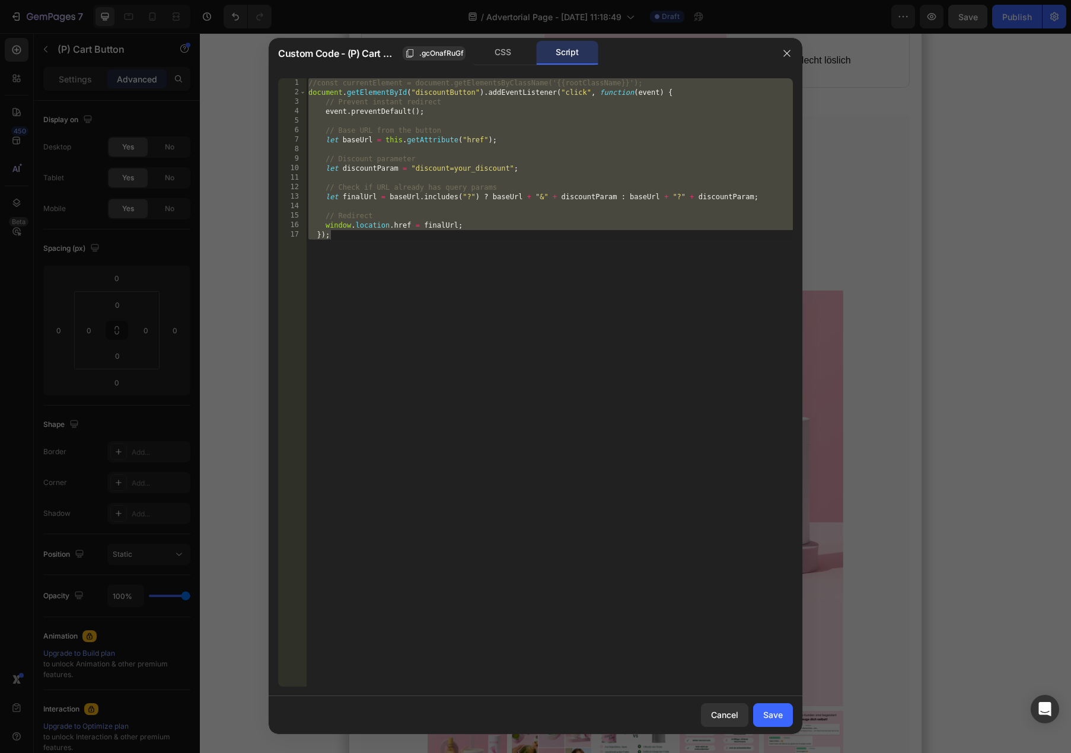
click at [536, 138] on div "//const currentElement = document.getElementsByClassName('{{rootClassName}}'); …" at bounding box center [549, 392] width 487 height 628
paste textarea "}"
type textarea "}"
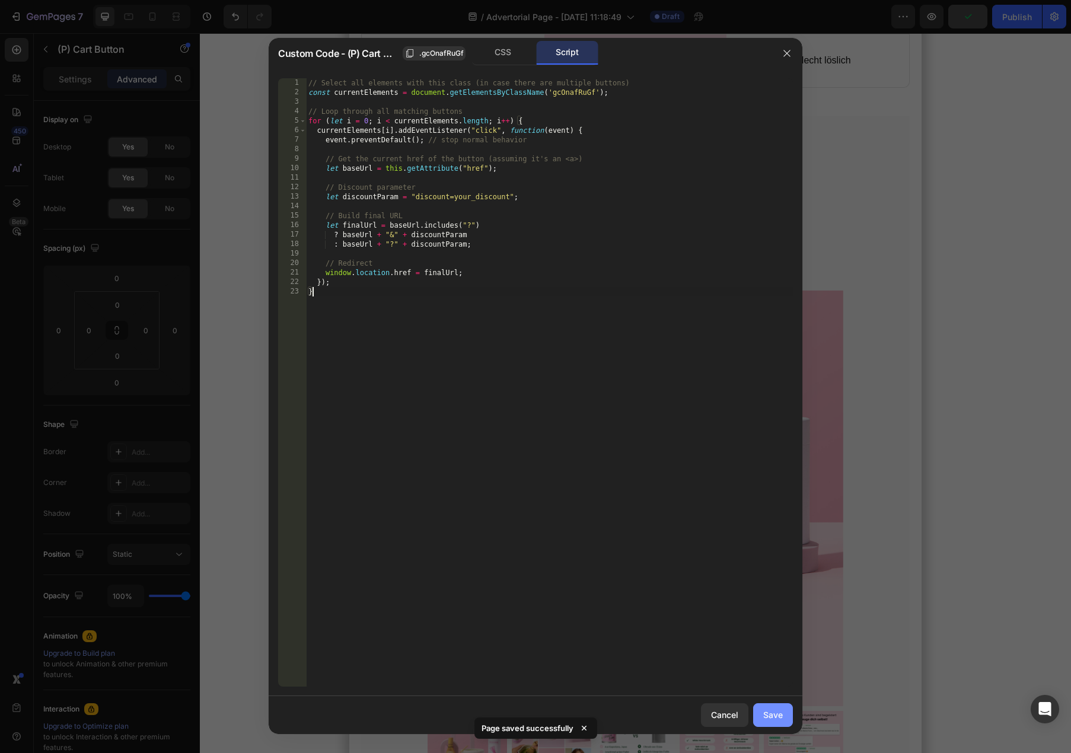
click at [778, 720] on div "Save" at bounding box center [773, 715] width 20 height 12
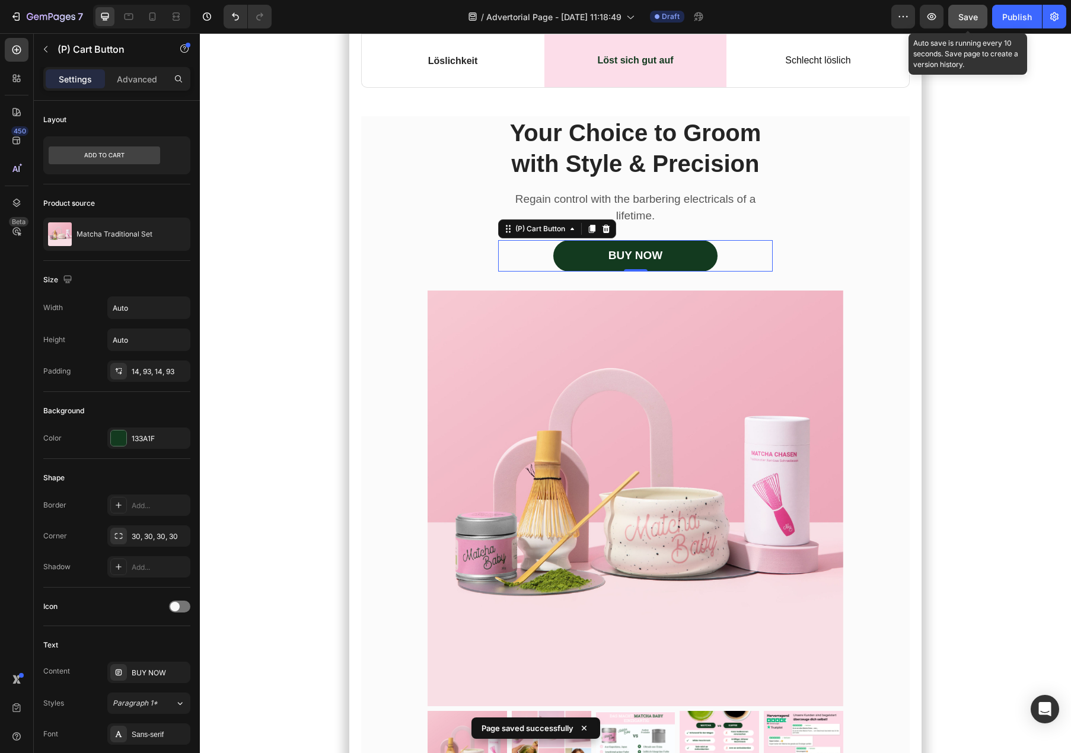
click at [971, 24] on button "Save" at bounding box center [967, 17] width 39 height 24
click at [934, 23] on button "button" at bounding box center [932, 17] width 24 height 24
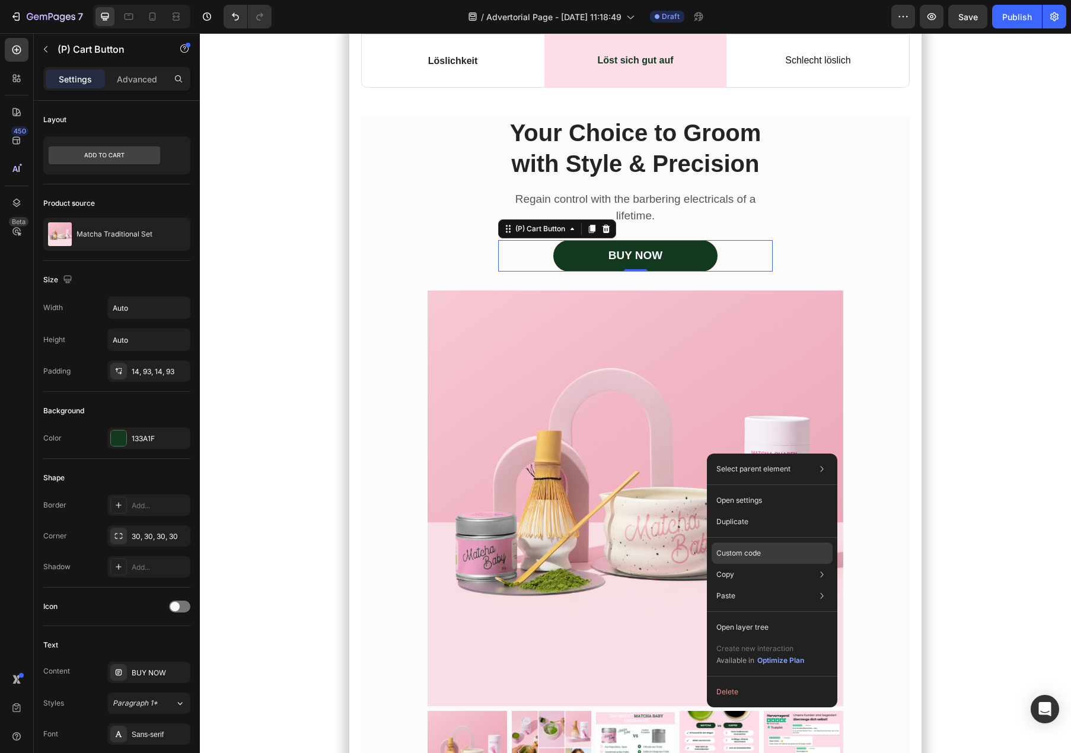
click at [757, 550] on p "Custom code" at bounding box center [738, 553] width 44 height 11
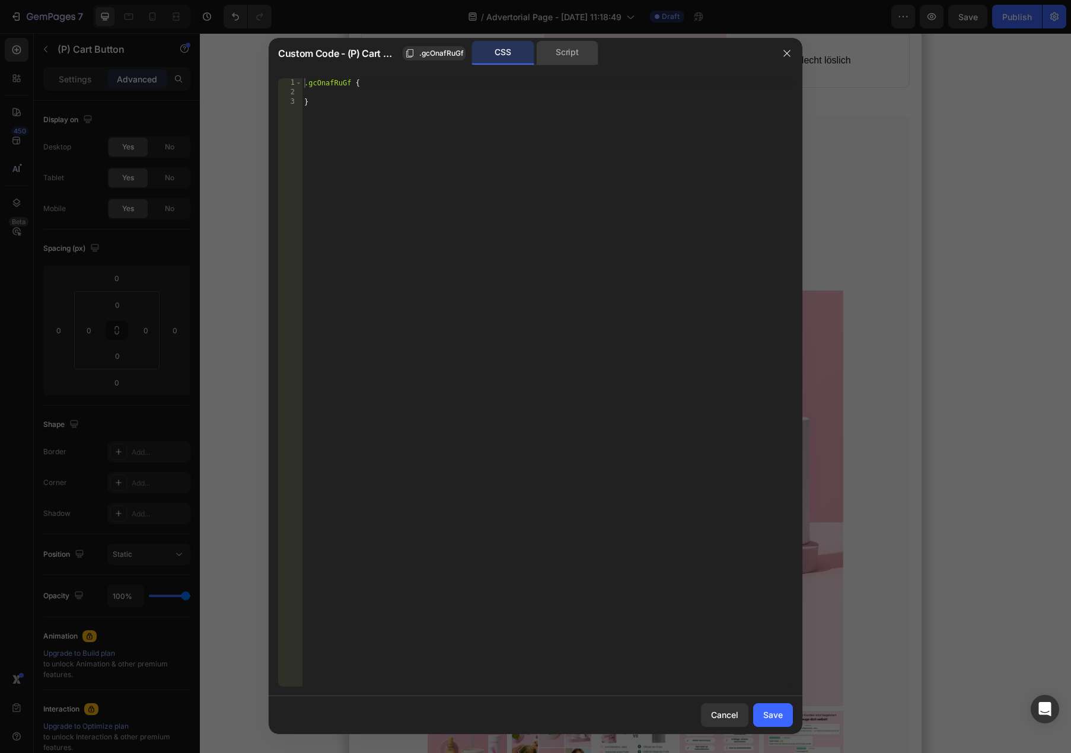
click at [564, 59] on div "Script" at bounding box center [567, 53] width 62 height 24
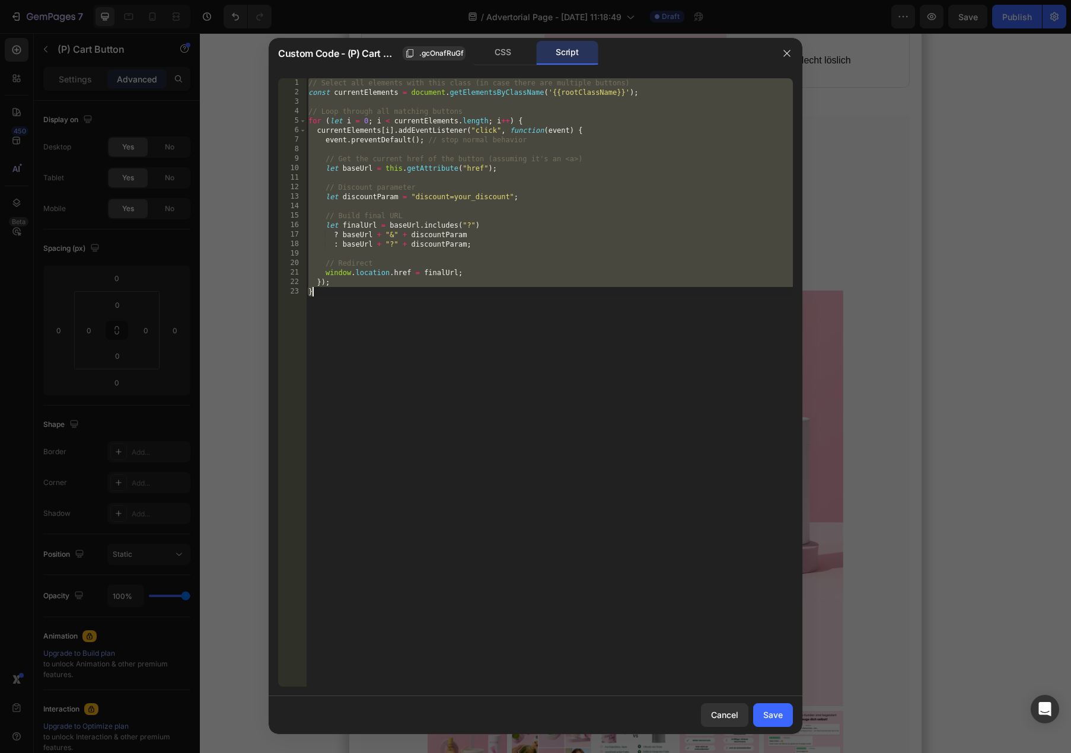
click at [574, 311] on div "// Select all elements with this class (in case there are multiple buttons) con…" at bounding box center [549, 392] width 487 height 628
type textarea "}"
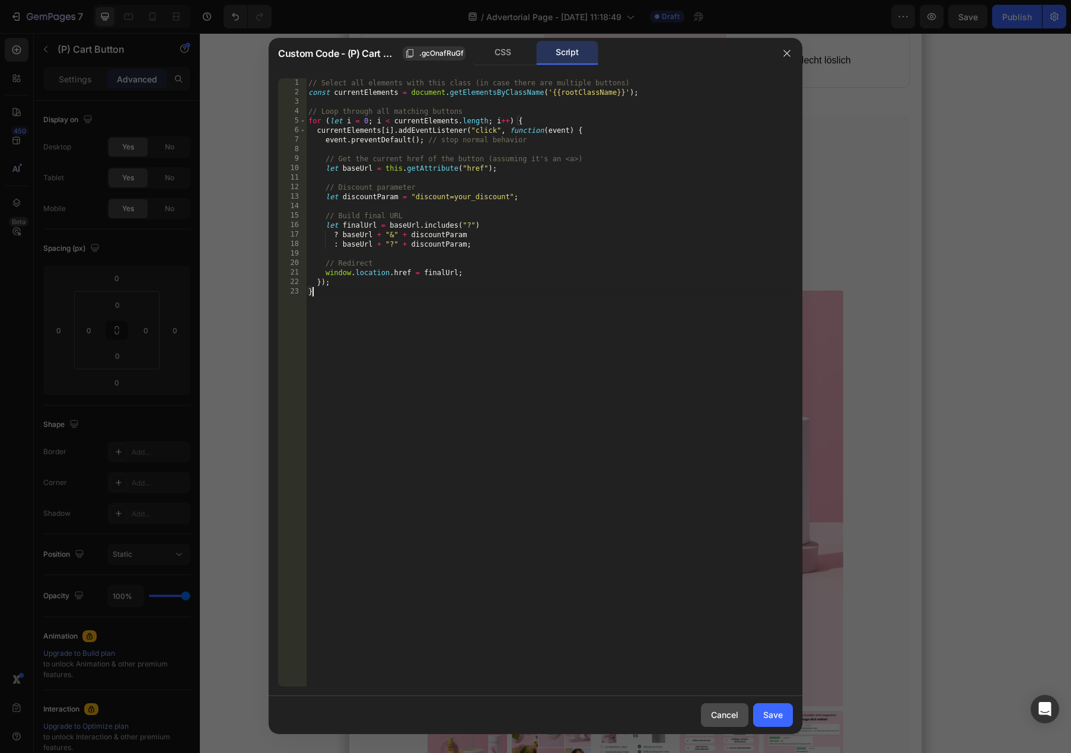
click at [730, 724] on button "Cancel" at bounding box center [724, 715] width 47 height 24
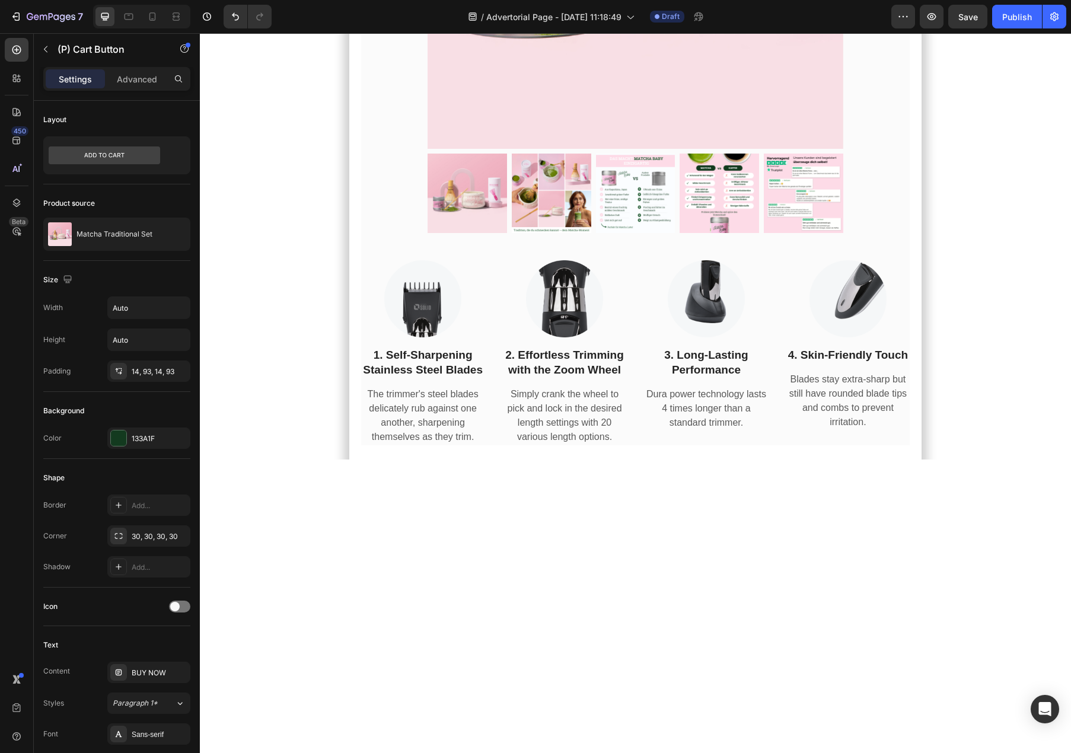
scroll to position [6100, 0]
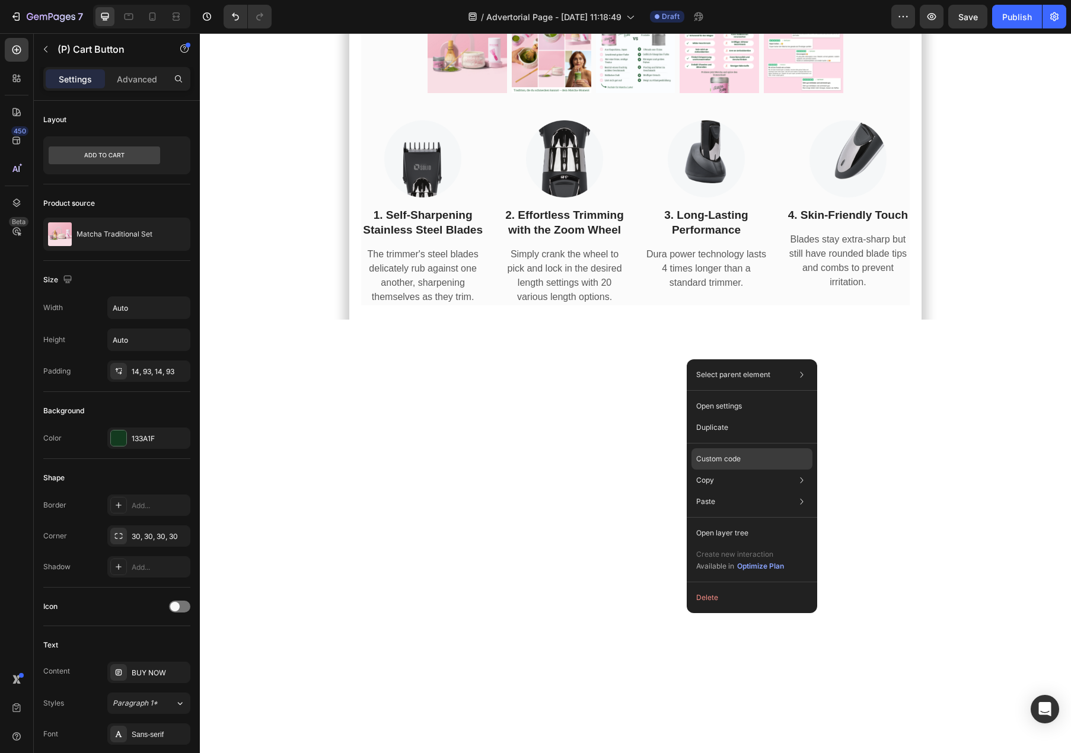
click at [763, 491] on div "Custom code" at bounding box center [752, 501] width 121 height 21
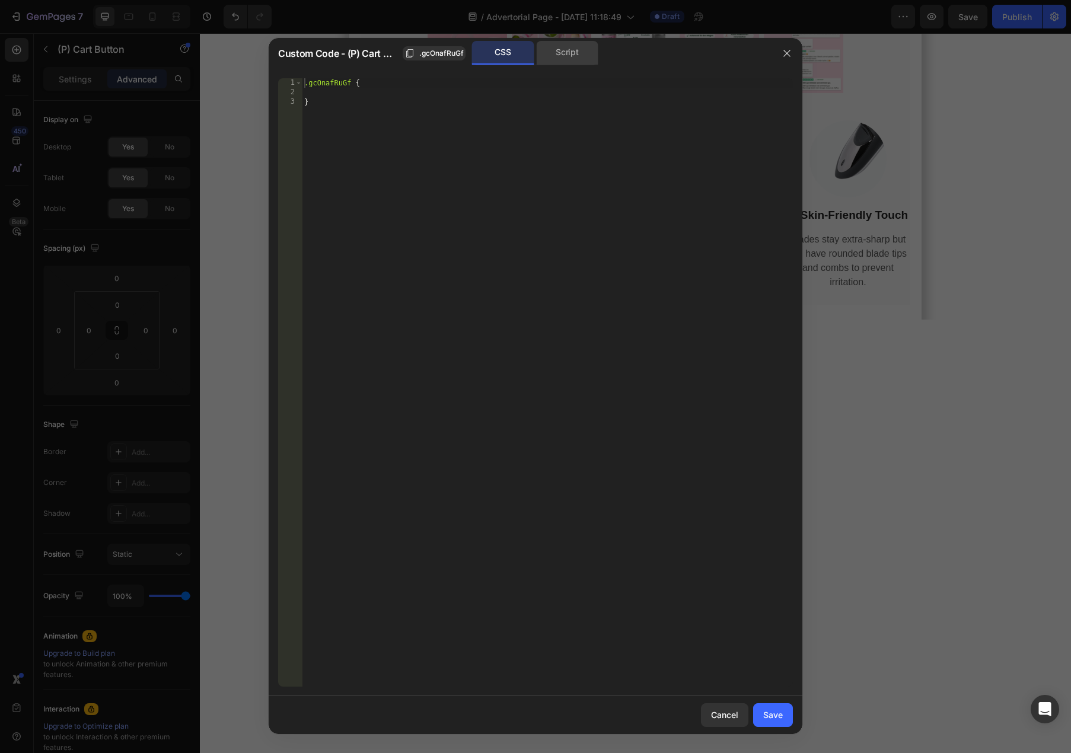
click at [556, 54] on div "Script" at bounding box center [567, 53] width 62 height 24
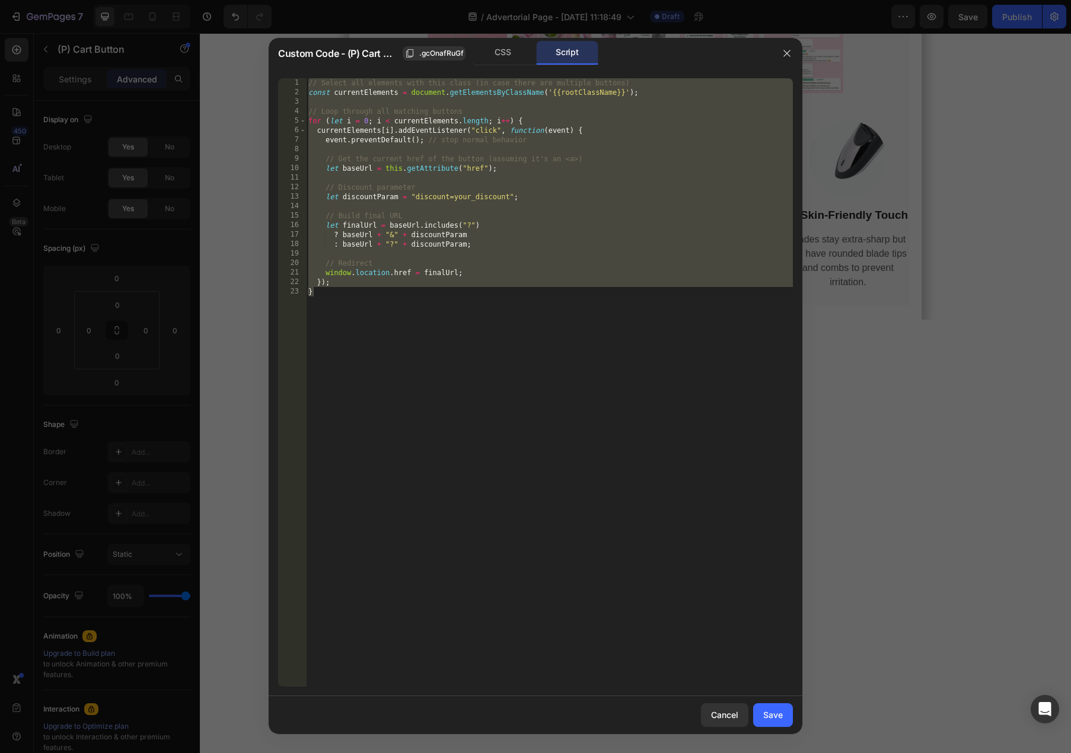
type textarea "}); }"
click at [504, 256] on div "// Select all elements with this class (in case there are multiple buttons) con…" at bounding box center [549, 392] width 487 height 628
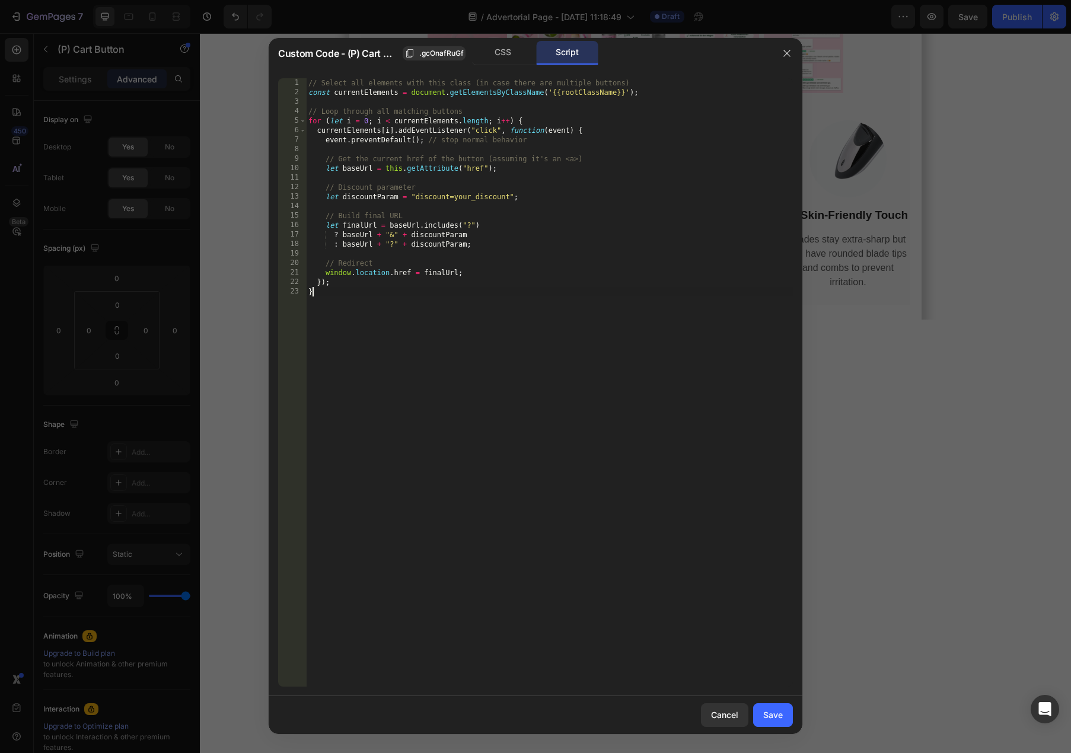
click at [559, 391] on div "// Select all elements with this class (in case there are multiple buttons) con…" at bounding box center [549, 392] width 487 height 628
click at [450, 56] on span ".gcOnafRuGf" at bounding box center [441, 53] width 44 height 11
click at [450, 56] on span "Copied" at bounding box center [449, 53] width 24 height 11
click at [493, 56] on div "CSS" at bounding box center [503, 53] width 62 height 24
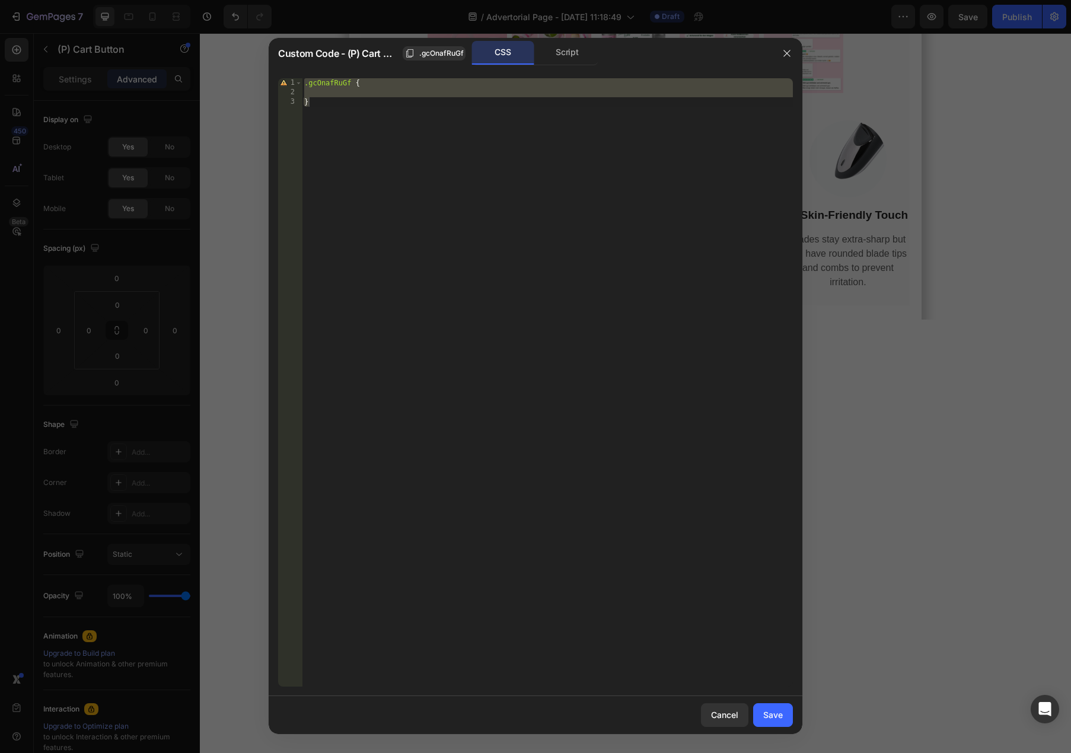
click at [562, 69] on div "} 1 2 3 .gcOnafRuGf { } ההההההההההההההההההההההההההההההההההההההההההההההההההההההה…" at bounding box center [536, 383] width 534 height 628
click at [559, 57] on div "Script" at bounding box center [567, 53] width 62 height 24
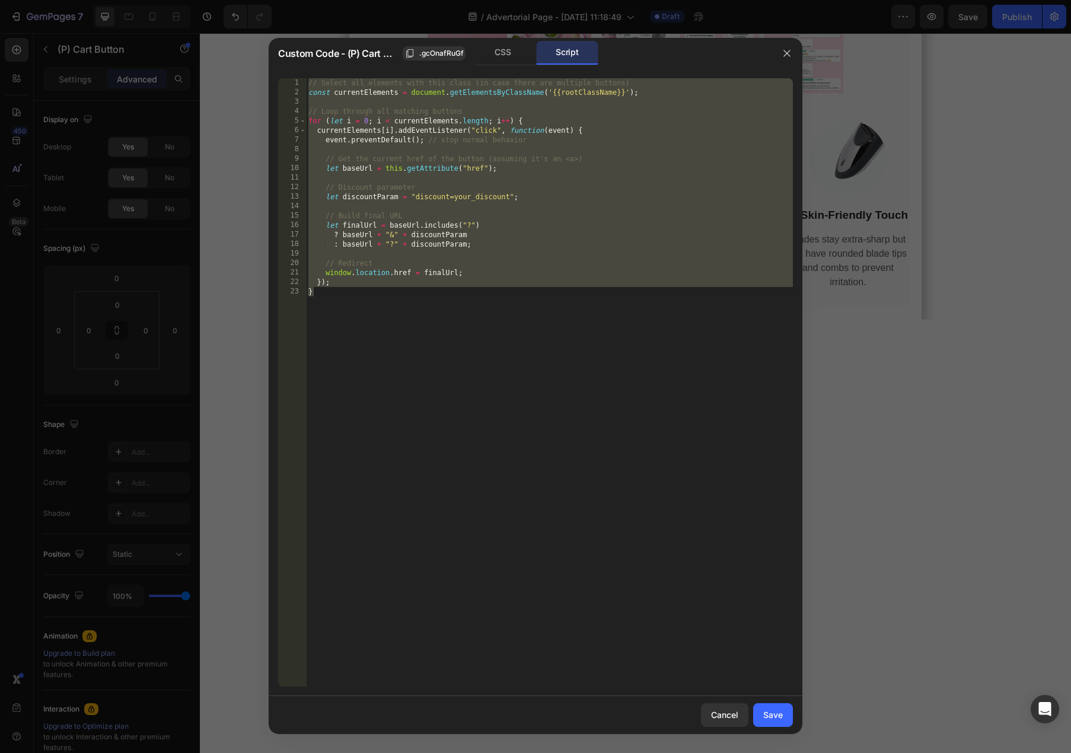
click at [625, 382] on div "// Select all elements with this class (in case there are multiple buttons) con…" at bounding box center [549, 392] width 487 height 628
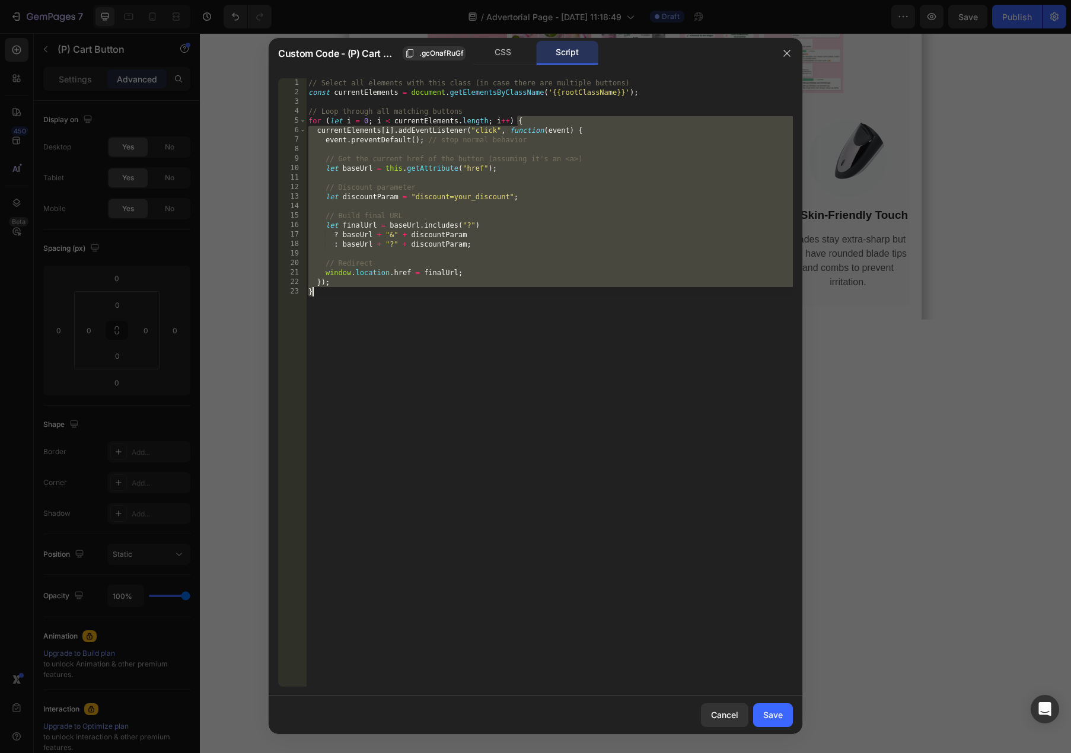
click at [625, 382] on div "// Select all elements with this class (in case there are multiple buttons) con…" at bounding box center [549, 392] width 487 height 628
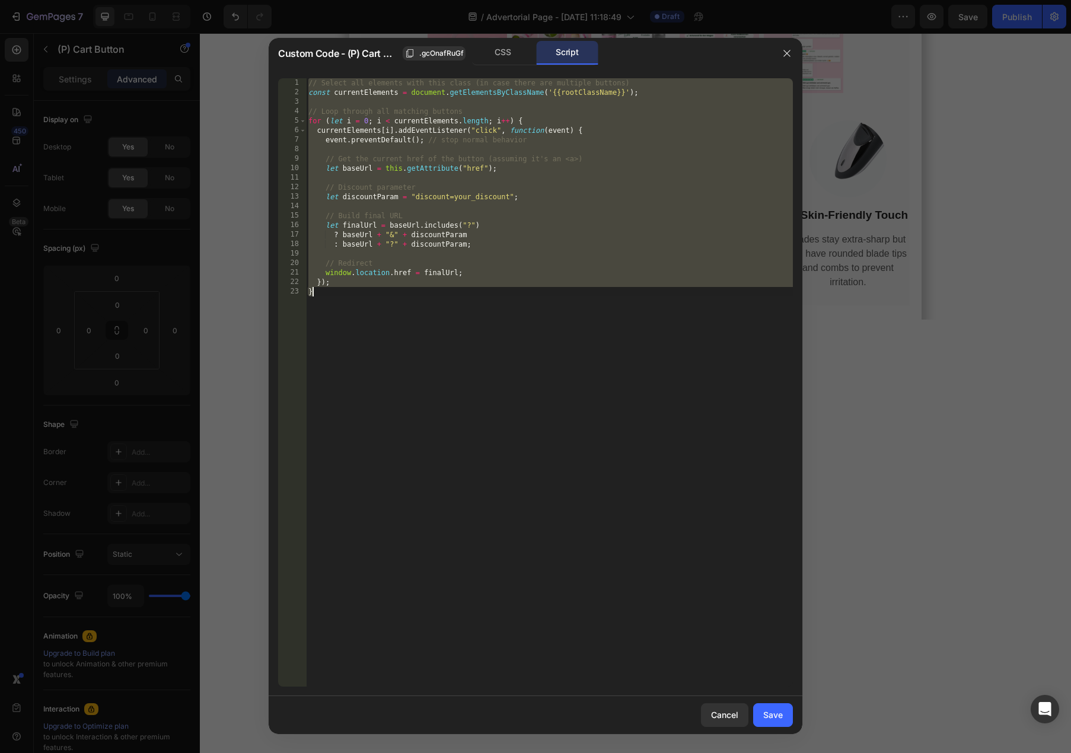
click at [518, 348] on div "// Select all elements with this class (in case there are multiple buttons) con…" at bounding box center [549, 392] width 487 height 628
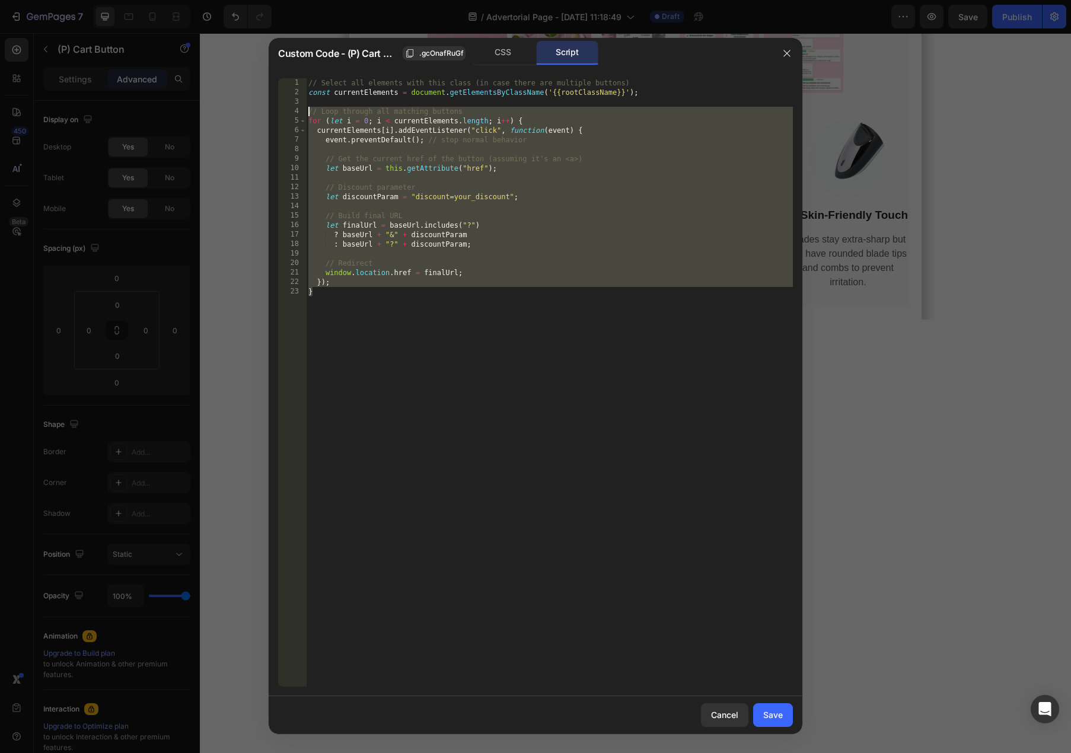
drag, startPoint x: 394, startPoint y: 309, endPoint x: 191, endPoint y: 112, distance: 283.5
click at [191, 112] on div "Custom Code - (P) Cart Button .gcOnafRuGf CSS Script } 1 2 3 4 5 6 7 8 9 10 11 …" at bounding box center [535, 376] width 1071 height 753
paste textarea "})('.gcOnafRuGf', 'your_discount');"
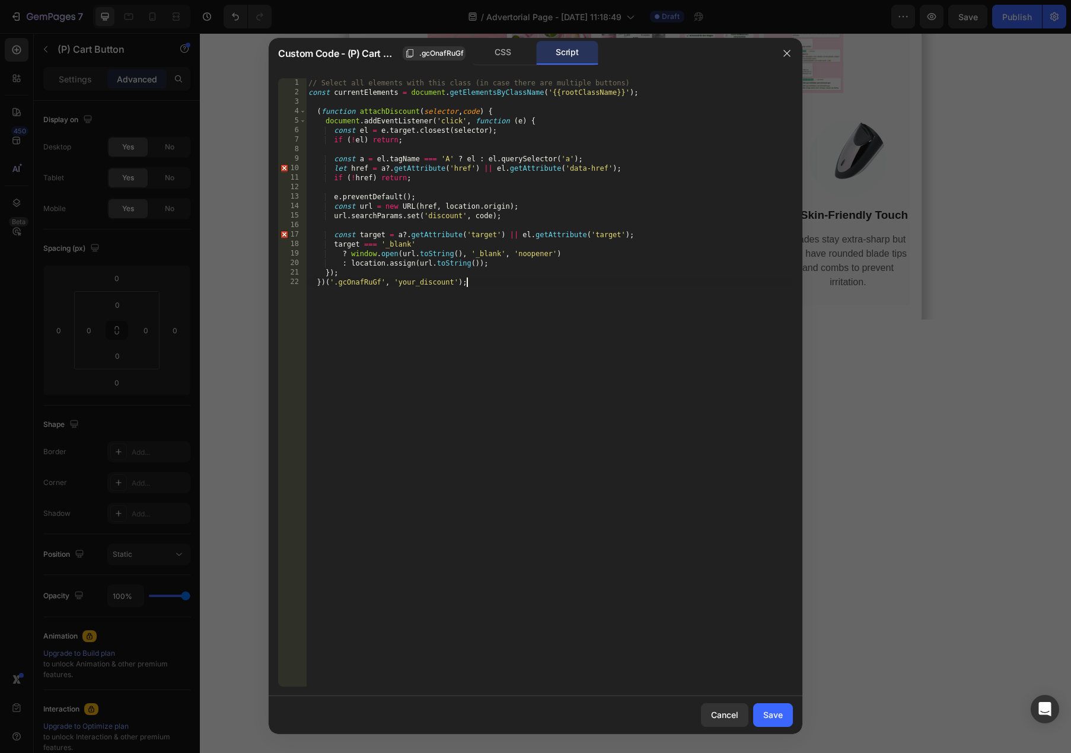
click at [467, 307] on div "// Select all elements with this class (in case there are multiple buttons) con…" at bounding box center [549, 392] width 487 height 628
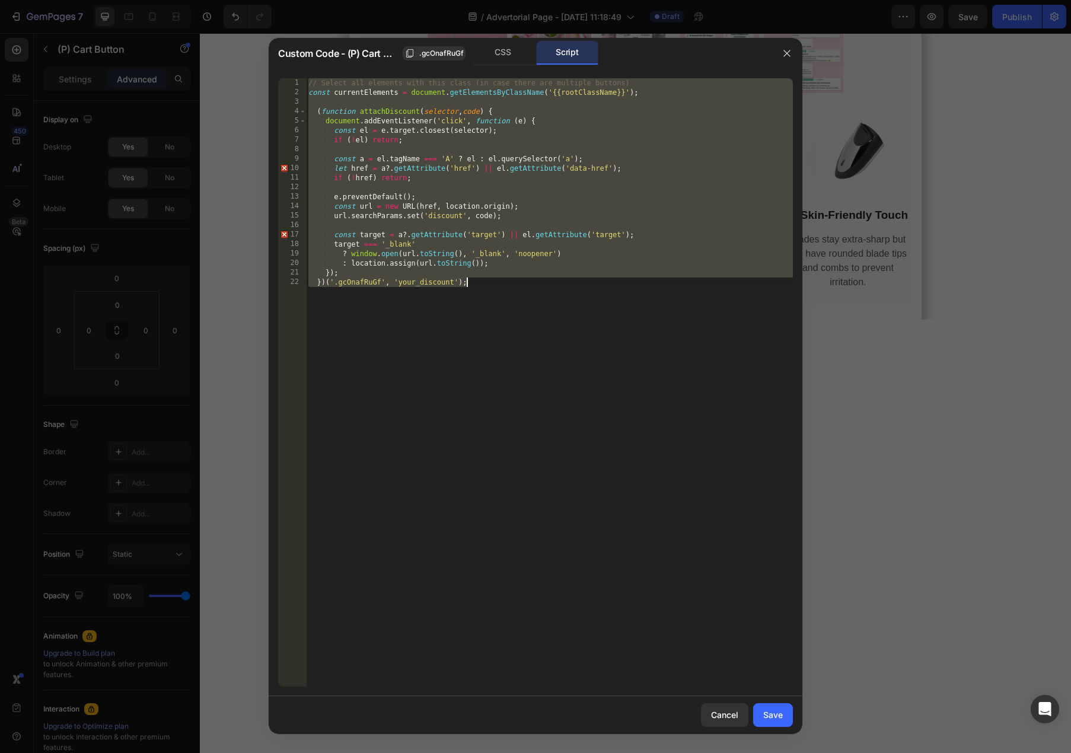
paste textarea "</script>"
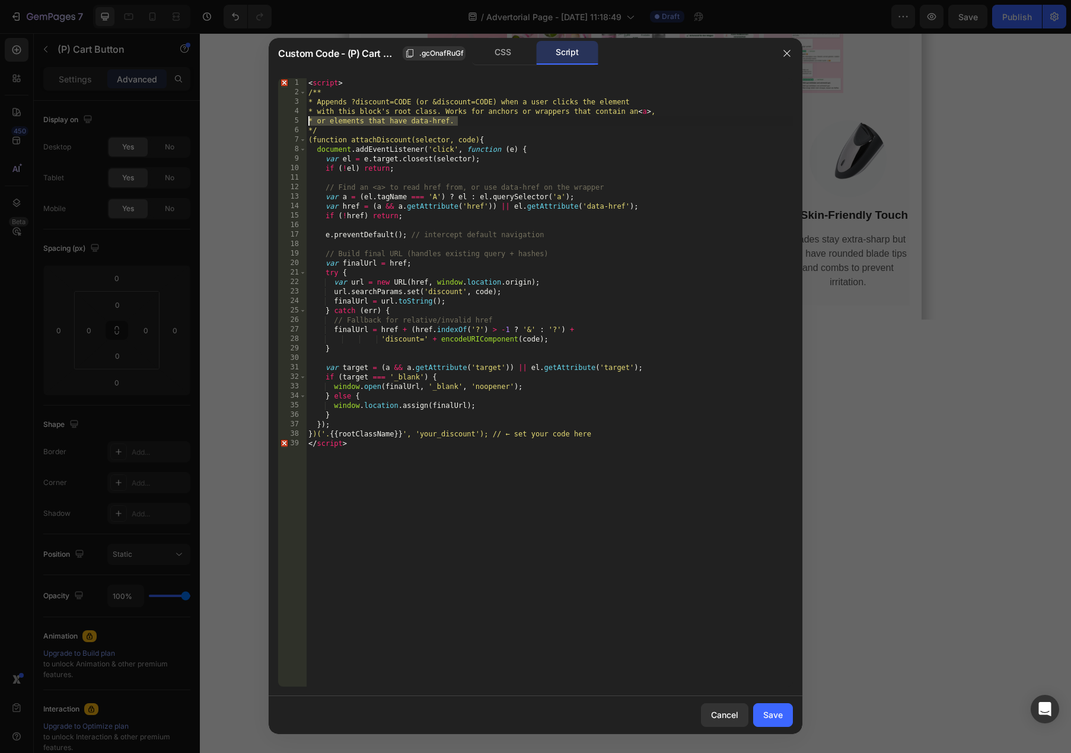
drag, startPoint x: 480, startPoint y: 122, endPoint x: 226, endPoint y: 117, distance: 254.5
click at [226, 117] on div "Custom Code - (P) Cart Button .gcOnafRuGf CSS Script </script> 1 2 3 4 5 6 7 8 …" at bounding box center [535, 376] width 1071 height 753
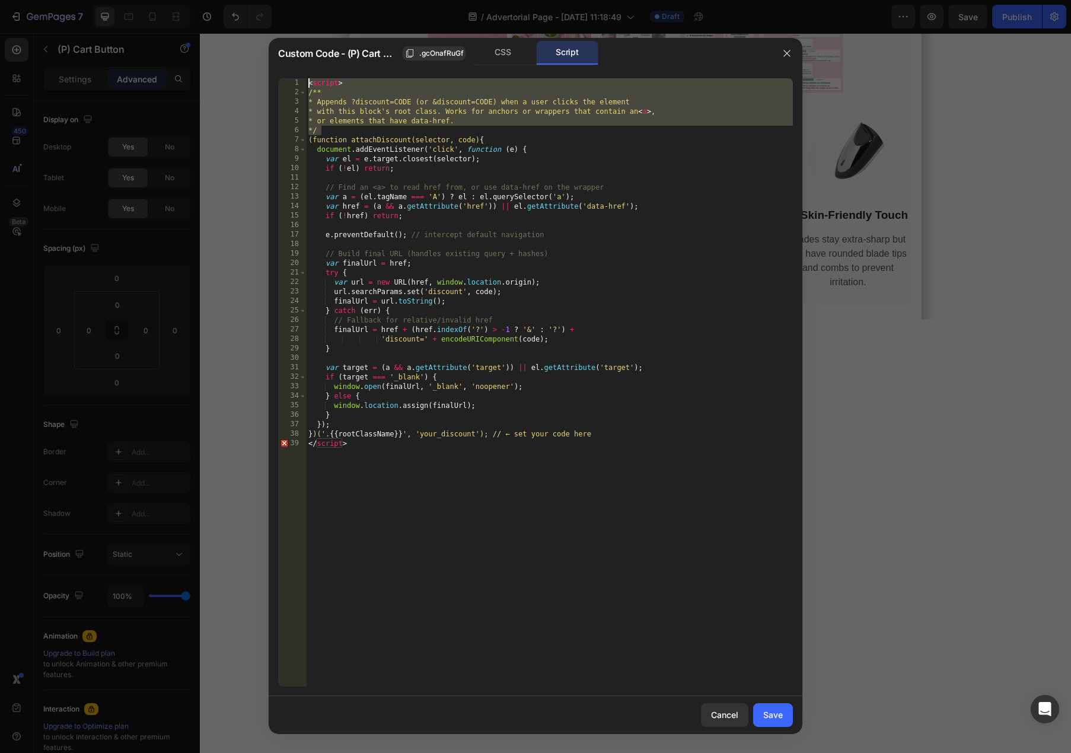
drag, startPoint x: 340, startPoint y: 129, endPoint x: 233, endPoint y: 75, distance: 119.6
click at [233, 75] on div "Custom Code - (P) Cart Button .gcOnafRuGf CSS Script * or elements that have da…" at bounding box center [535, 376] width 1071 height 753
type textarea "<script> /**"
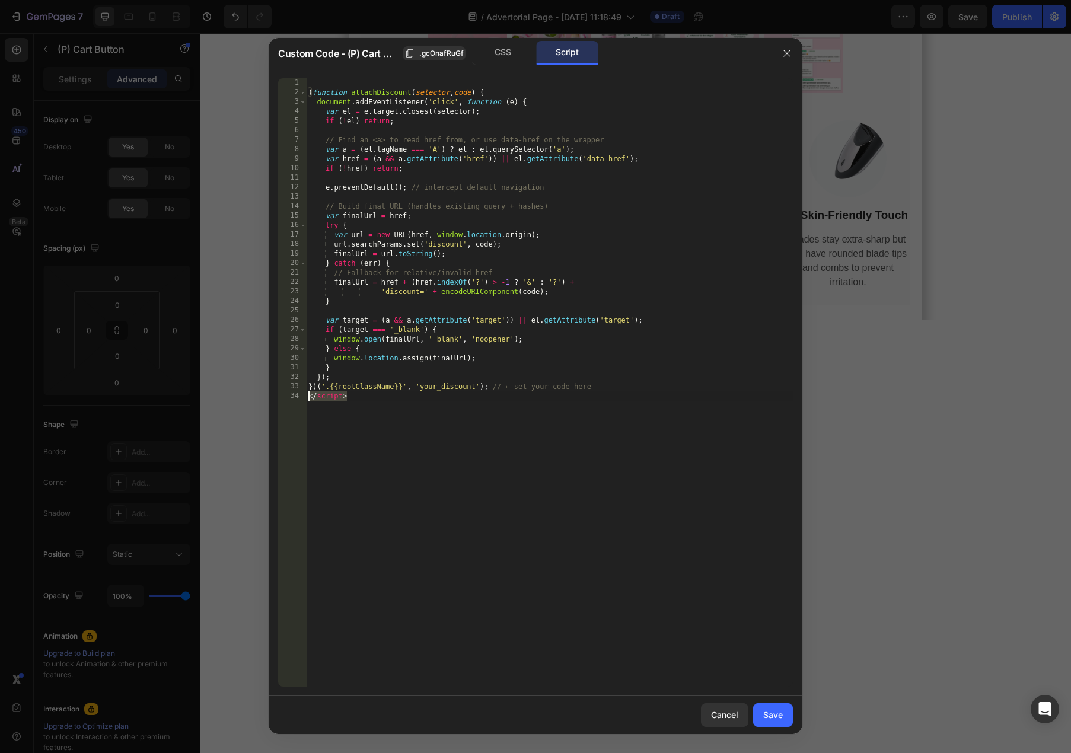
drag, startPoint x: 353, startPoint y: 396, endPoint x: 295, endPoint y: 396, distance: 58.1
click at [295, 396] on div "1 2 3 4 5 6 7 8 9 10 11 12 13 14 15 16 17 18 19 20 21 22 23 24 25 26 27 28 29 3…" at bounding box center [535, 382] width 515 height 609
type textarea "</script>"
click at [307, 88] on div "( function attachDiscount ( selector , code ) { document . addEventListener ( '…" at bounding box center [549, 392] width 487 height 628
type textarea "(function attachDiscount(selector, code) {"
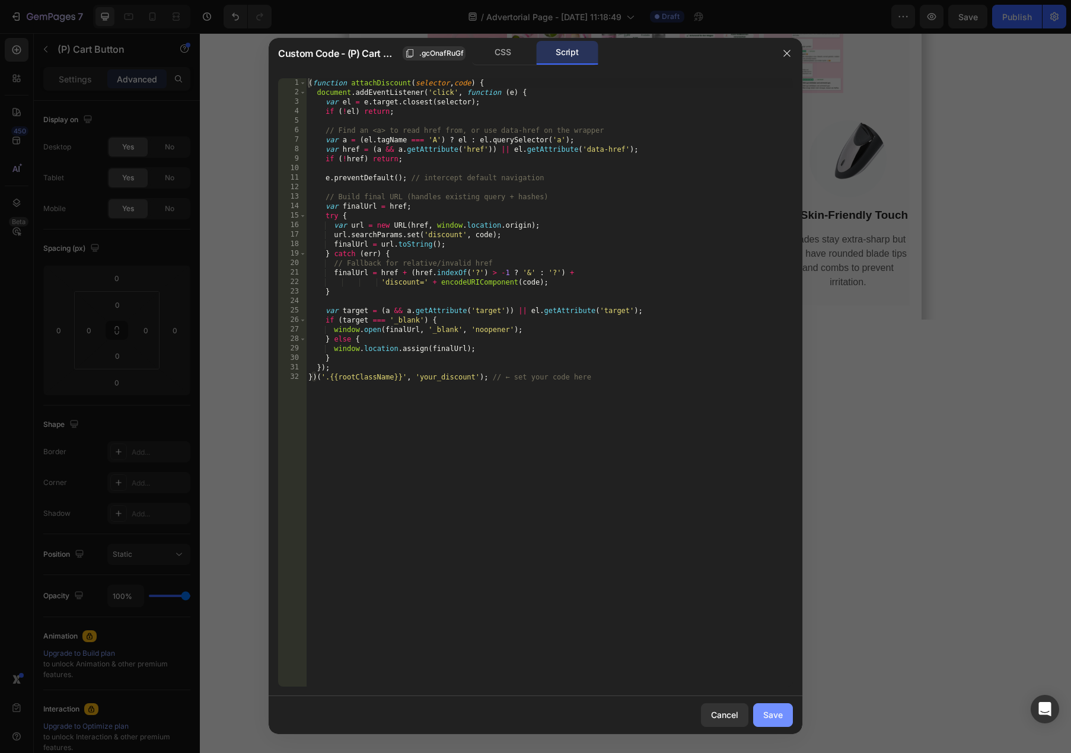
click at [777, 718] on div "Save" at bounding box center [773, 715] width 20 height 12
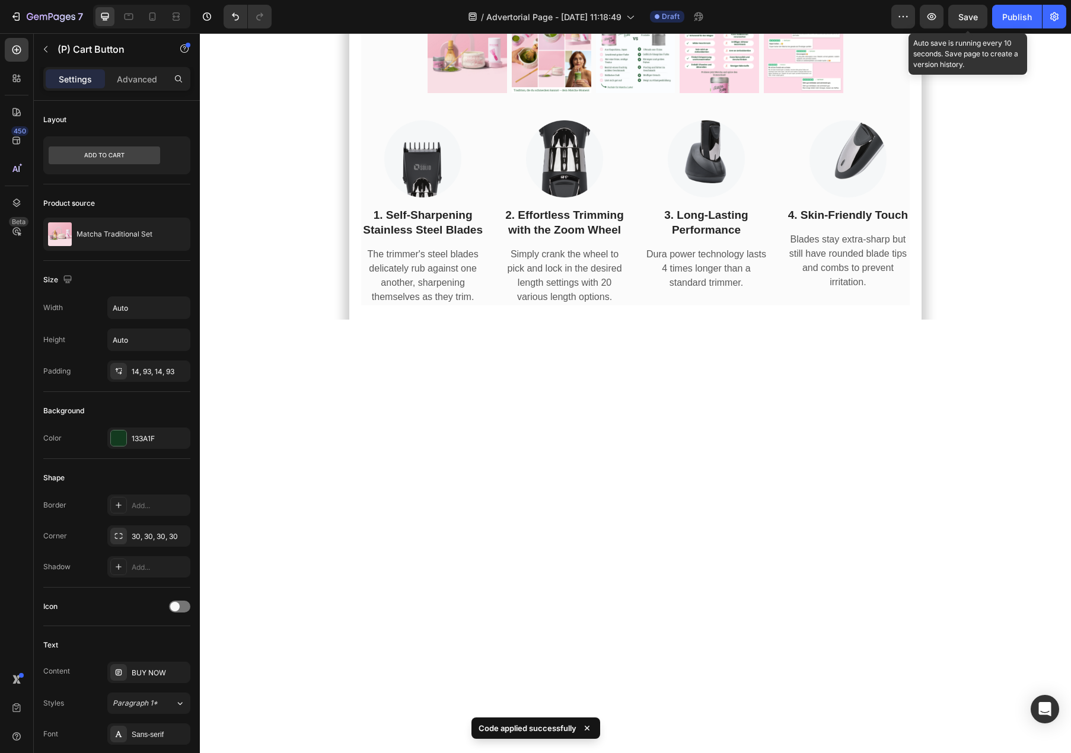
click at [958, 19] on span "Save" at bounding box center [968, 17] width 20 height 10
click at [929, 19] on icon "button" at bounding box center [932, 16] width 9 height 7
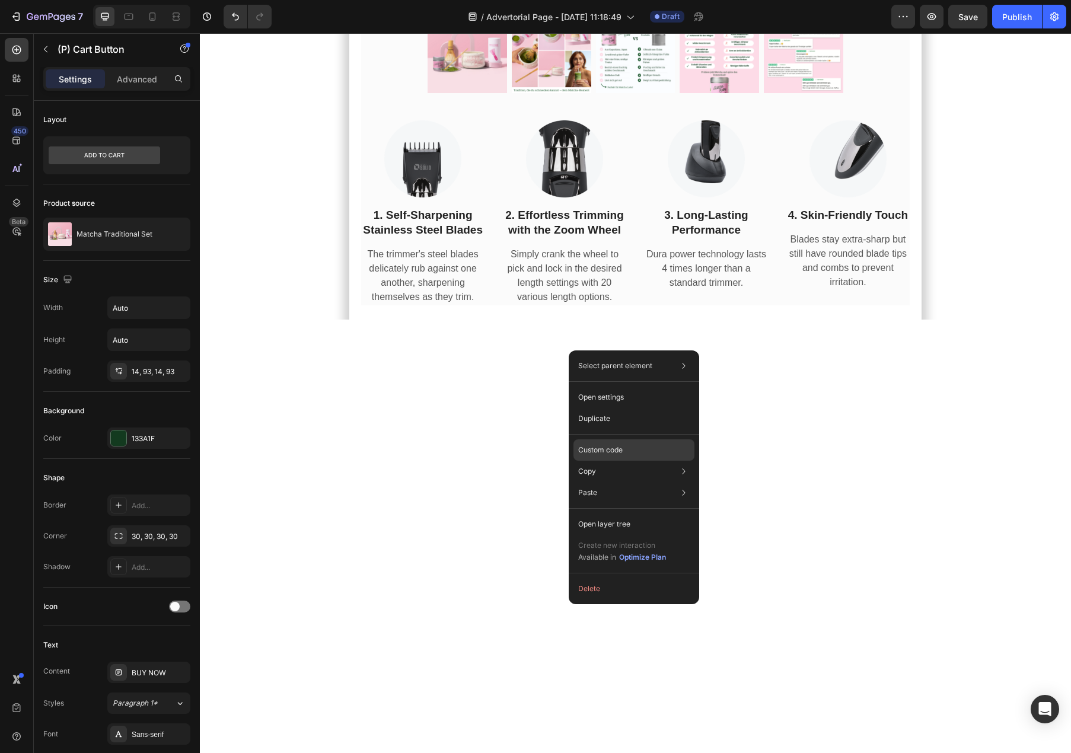
click at [629, 482] on div "Custom code" at bounding box center [634, 492] width 121 height 21
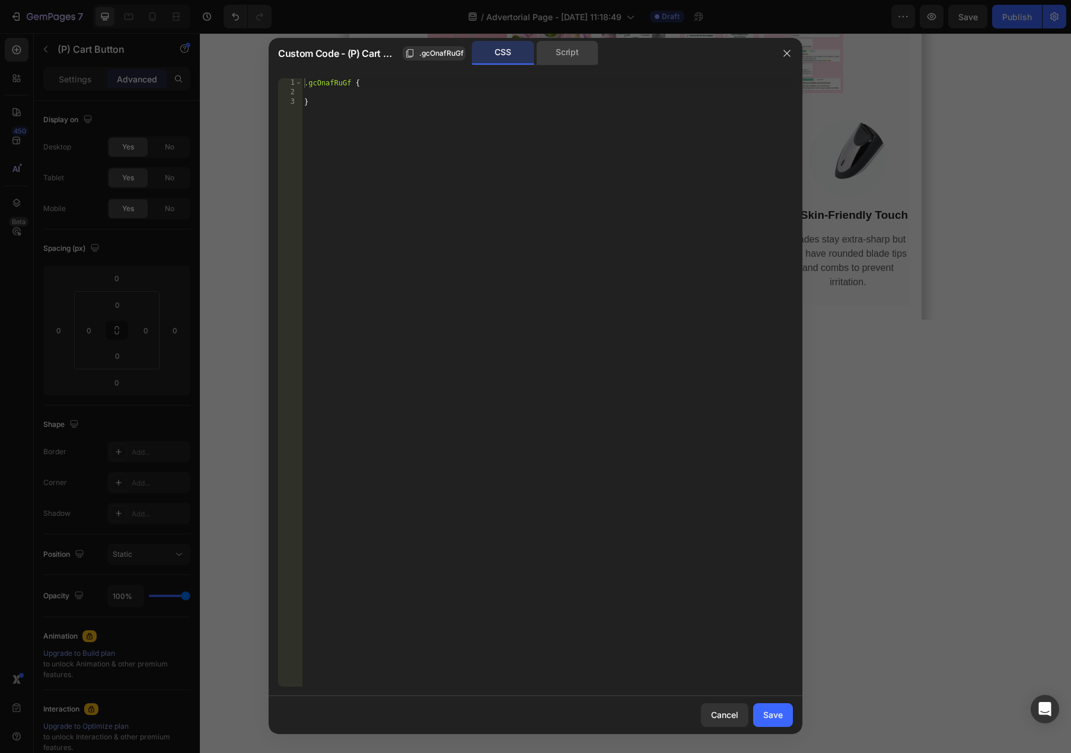
click at [548, 60] on div "Script" at bounding box center [567, 53] width 62 height 24
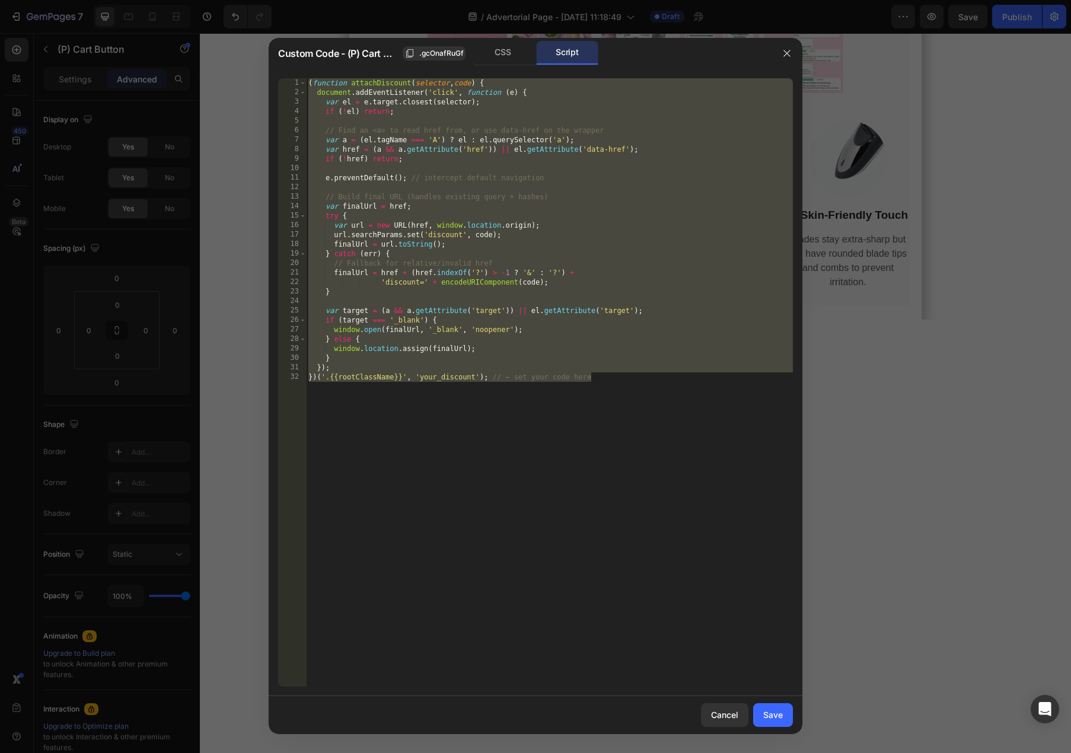
click at [549, 151] on div "( function attachDiscount ( selector , code ) { document . addEventListener ( '…" at bounding box center [549, 392] width 487 height 628
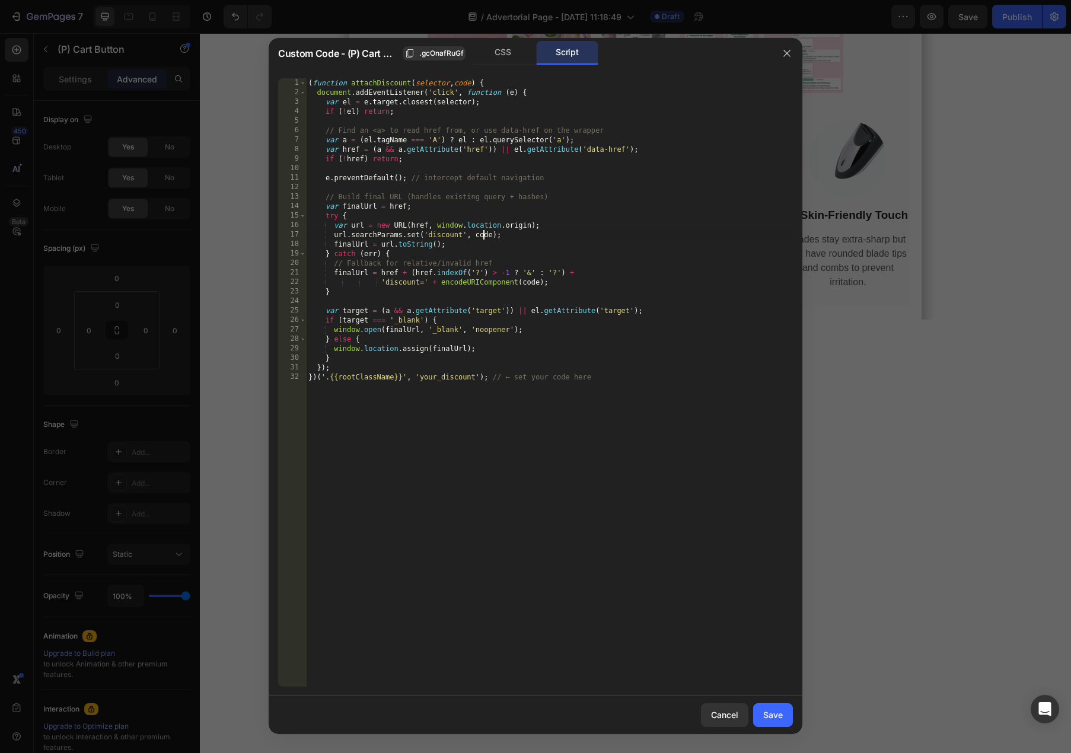
click at [483, 238] on div "( function attachDiscount ( selector , code ) { document . addEventListener ( '…" at bounding box center [549, 392] width 487 height 628
click at [436, 374] on div "( function attachDiscount ( selector , code ) { document . addEventListener ( '…" at bounding box center [549, 392] width 487 height 628
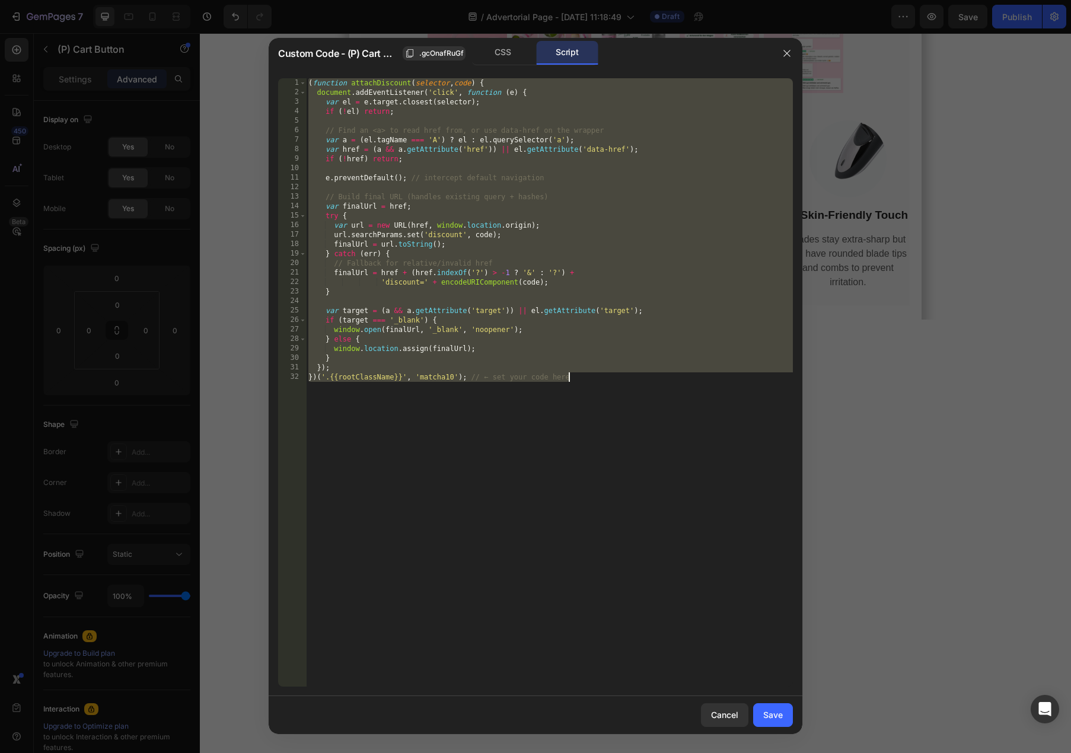
paste textarea "})();"
type textarea "})();"
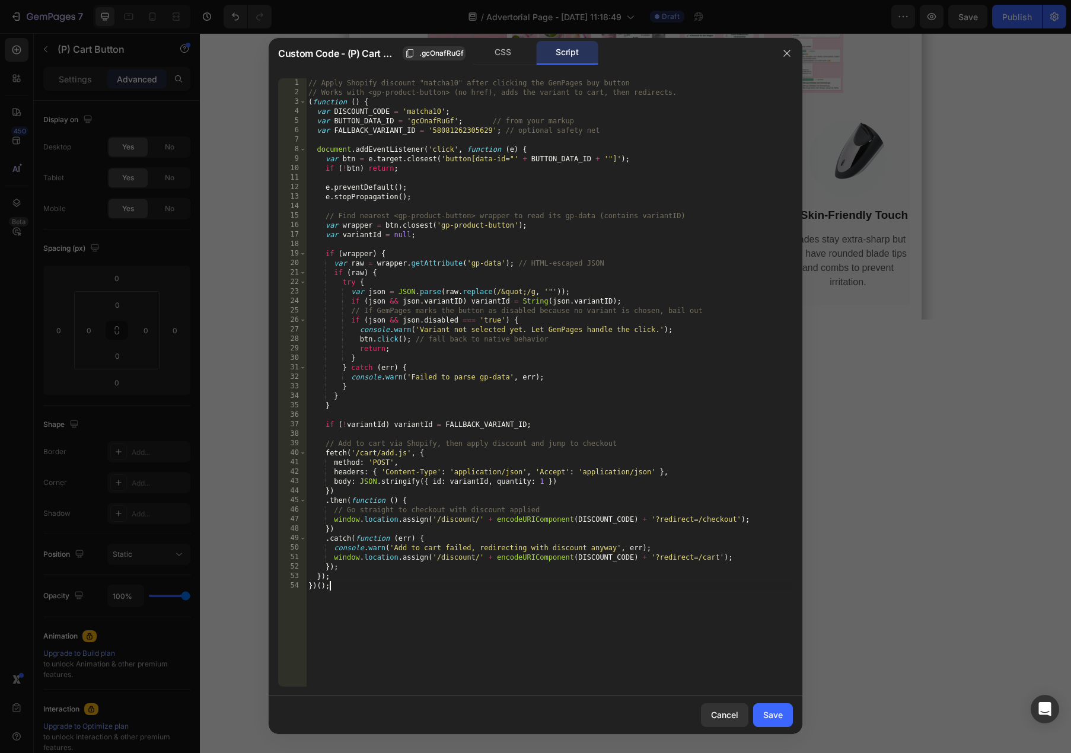
scroll to position [0, 1]
click at [779, 723] on button "Save" at bounding box center [773, 715] width 40 height 24
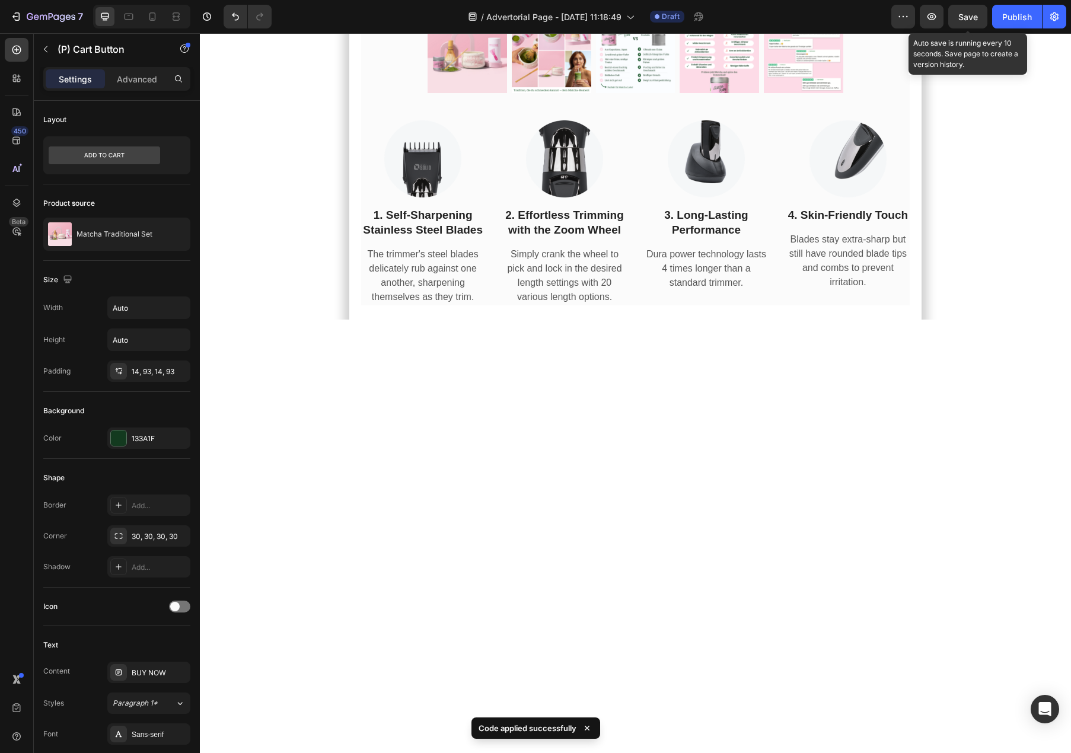
click at [967, 17] on span "Save" at bounding box center [968, 17] width 20 height 10
click at [931, 20] on icon "button" at bounding box center [932, 17] width 12 height 12
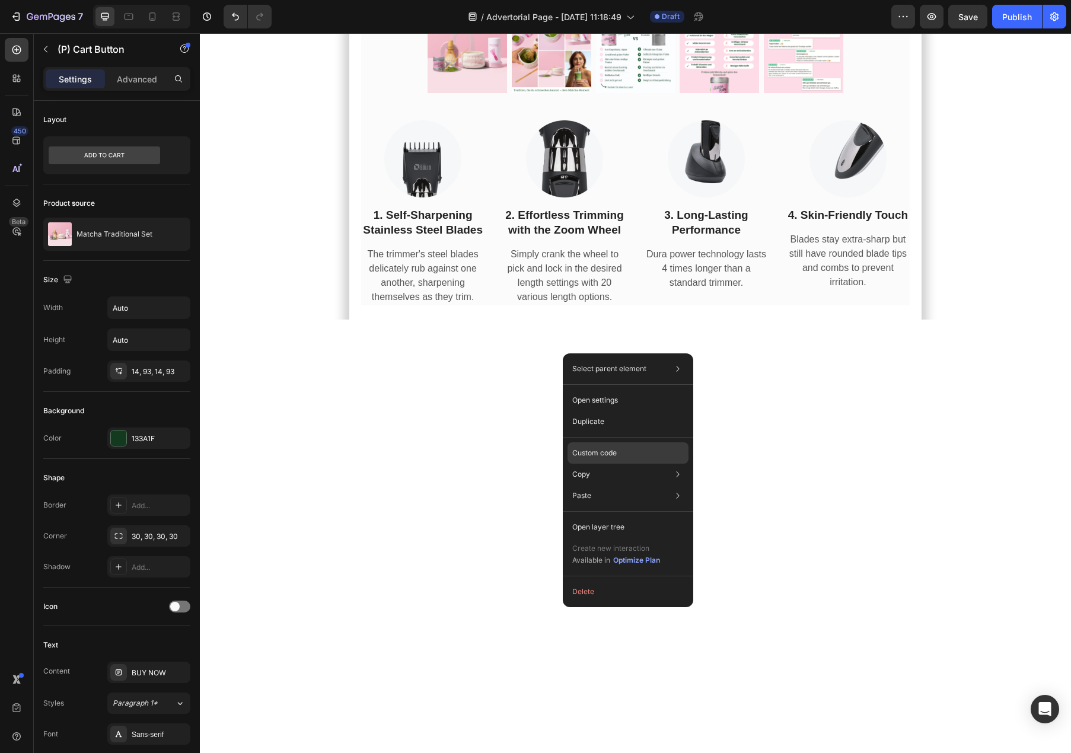
click at [628, 485] on div "Custom code" at bounding box center [628, 495] width 121 height 21
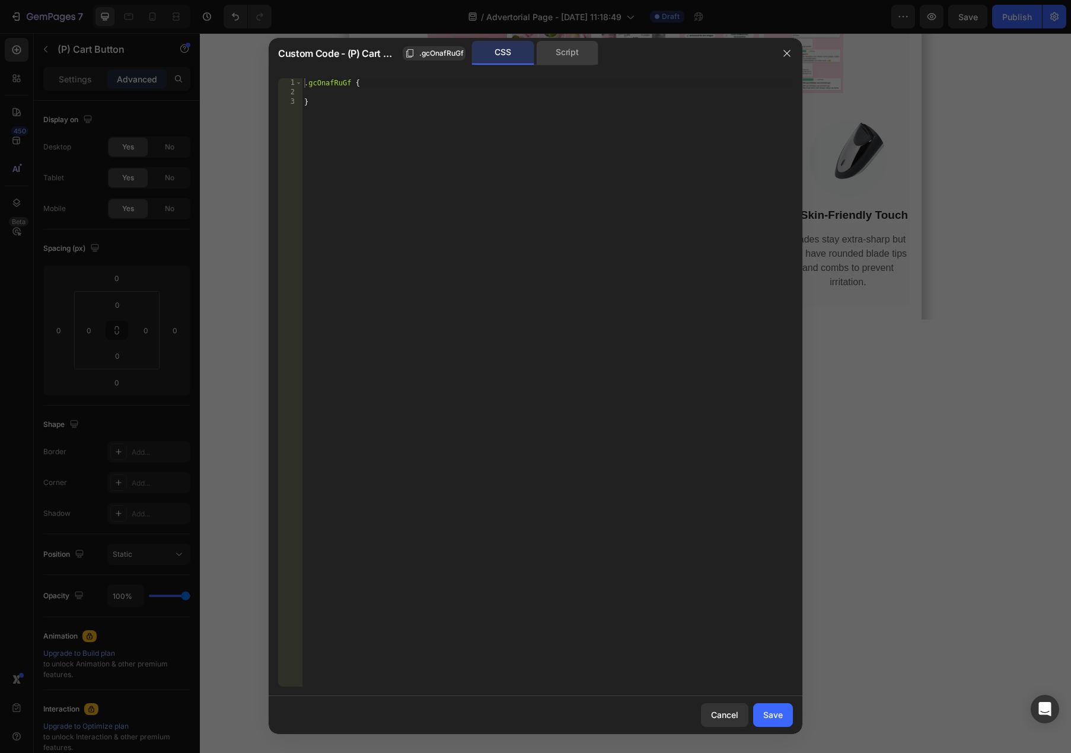
click at [564, 62] on div "Script" at bounding box center [567, 53] width 62 height 24
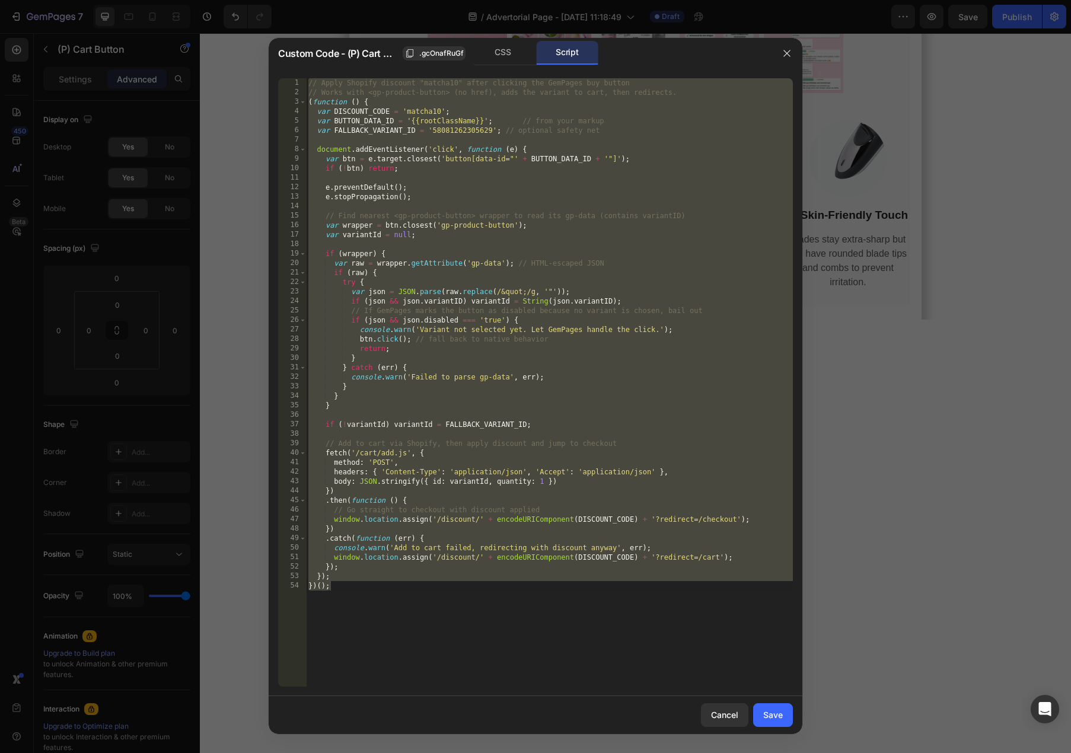
click at [579, 253] on div "// Apply Shopify discount "matcha10" after clicking the GemPages buy button // …" at bounding box center [549, 392] width 487 height 628
paste textarea
type textarea "})();"
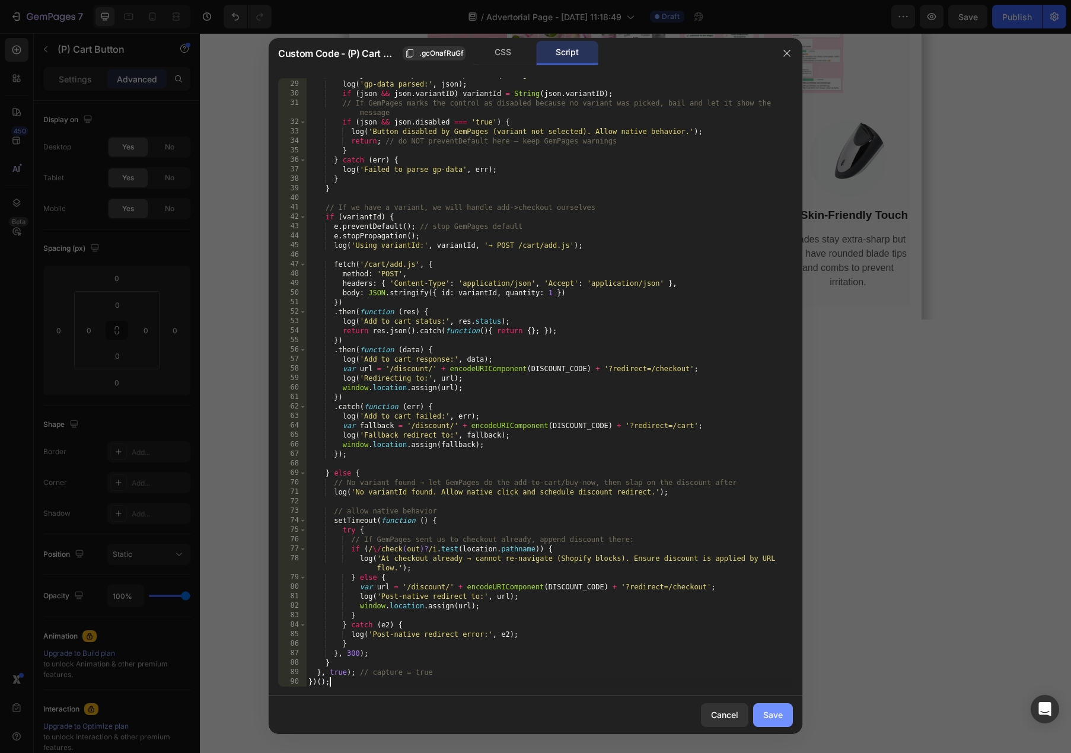
click at [780, 719] on div "Save" at bounding box center [773, 715] width 20 height 12
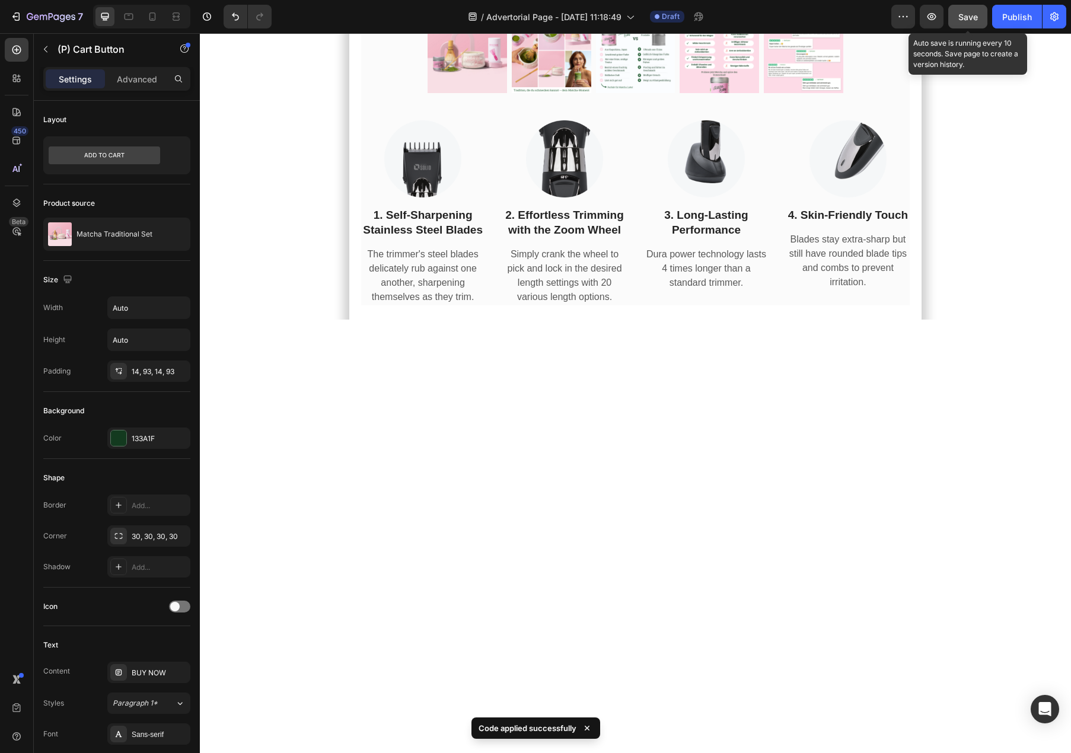
click at [974, 25] on button "Save" at bounding box center [967, 17] width 39 height 24
click at [933, 23] on button "button" at bounding box center [932, 17] width 24 height 24
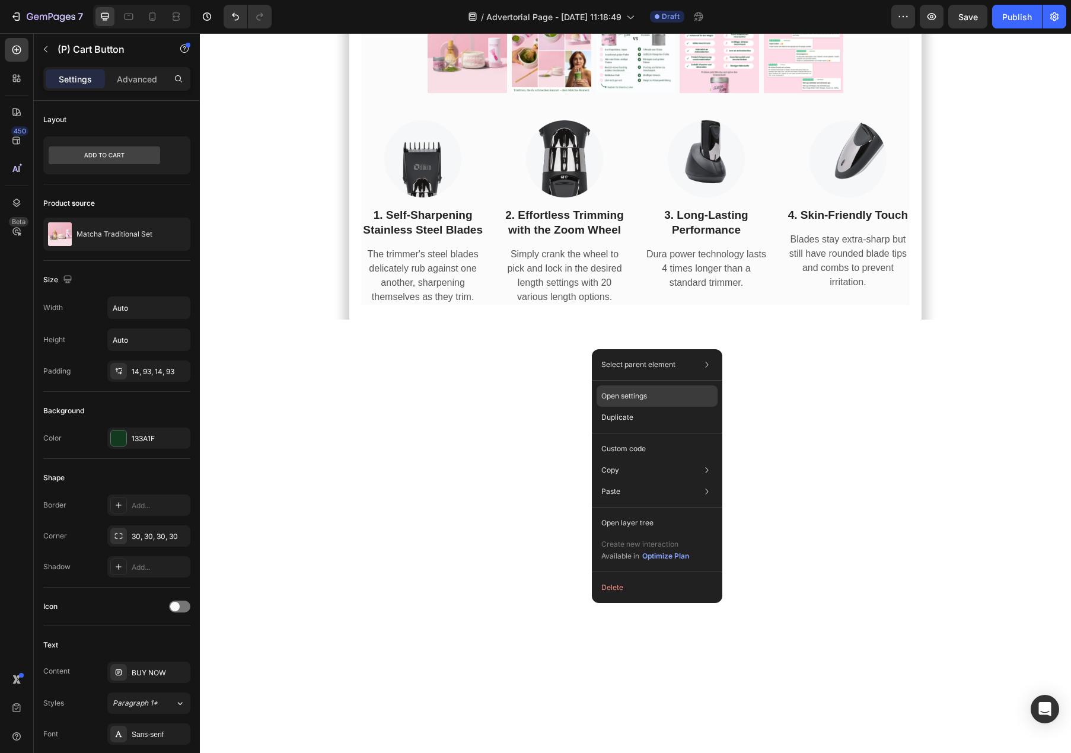
click at [648, 398] on div "Open settings" at bounding box center [657, 396] width 121 height 21
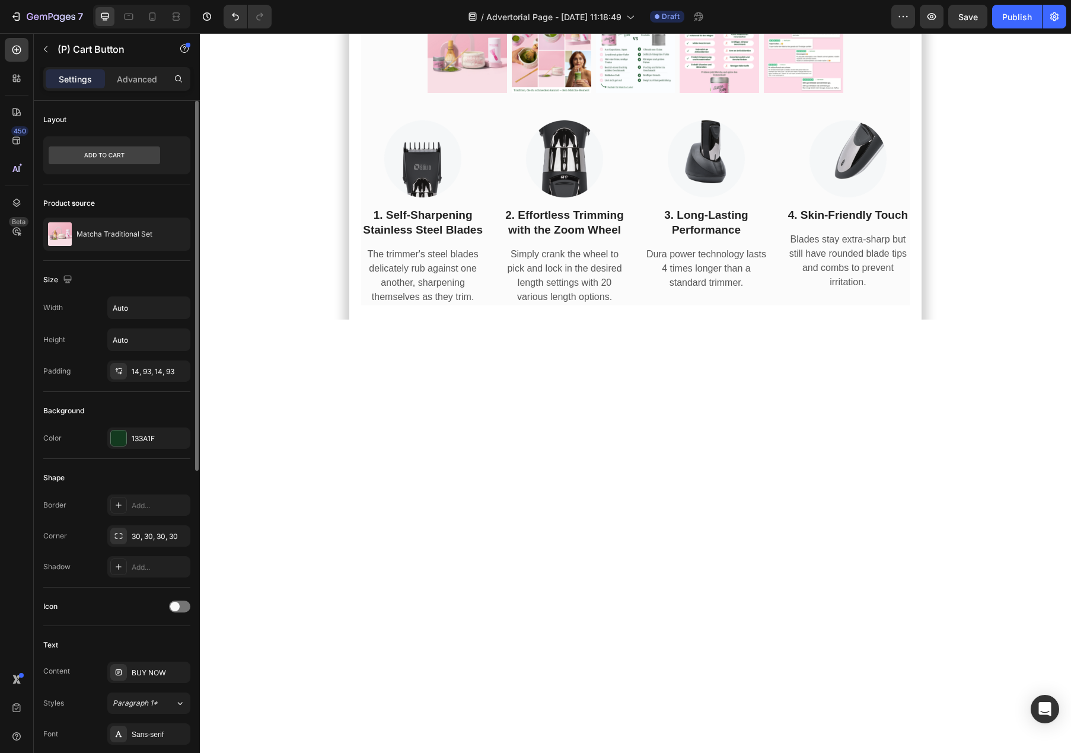
click at [107, 620] on div "Icon" at bounding box center [116, 607] width 147 height 39
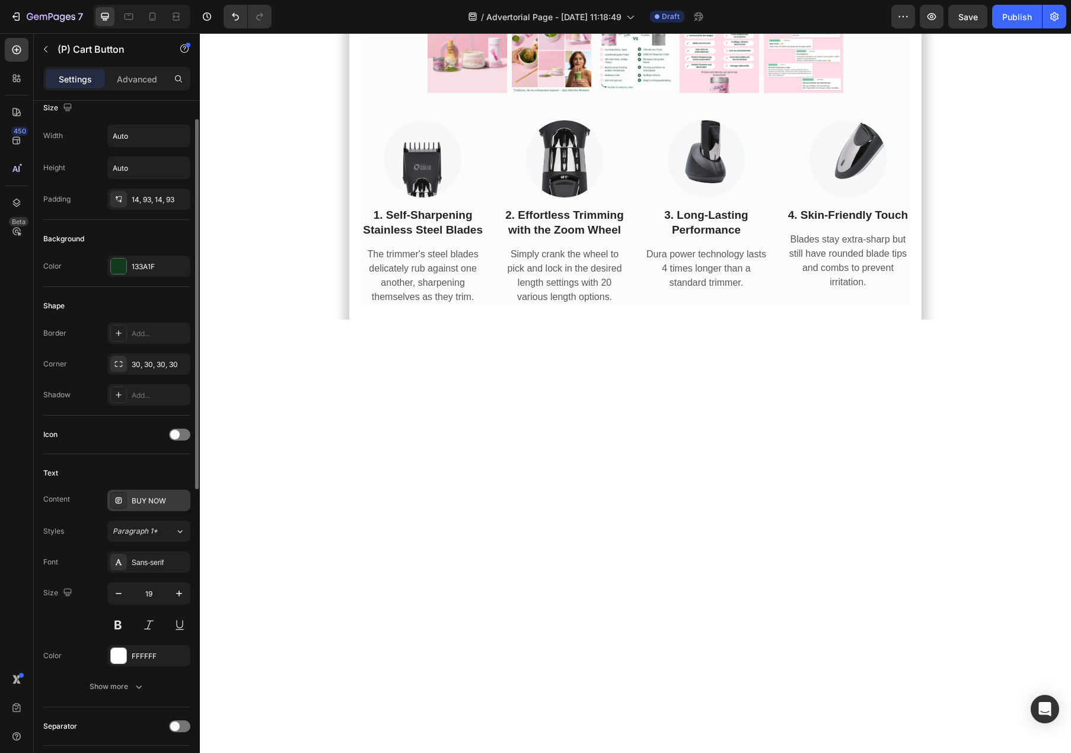
scroll to position [391, 0]
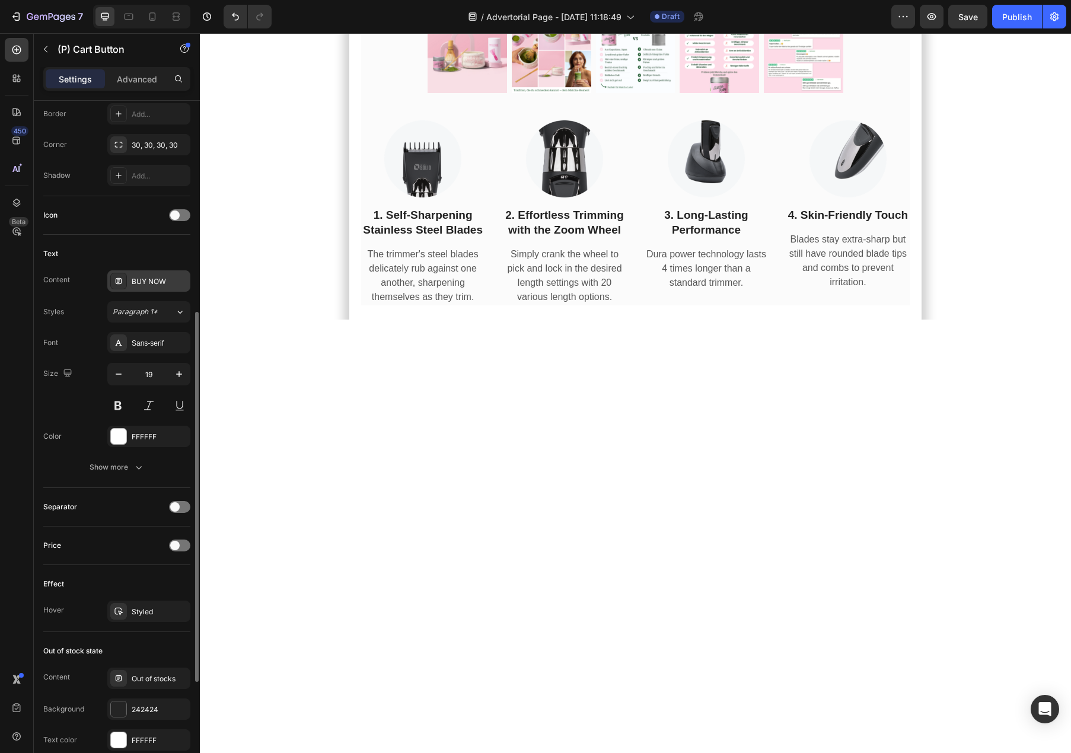
click at [132, 278] on div "BUY NOW" at bounding box center [160, 281] width 56 height 11
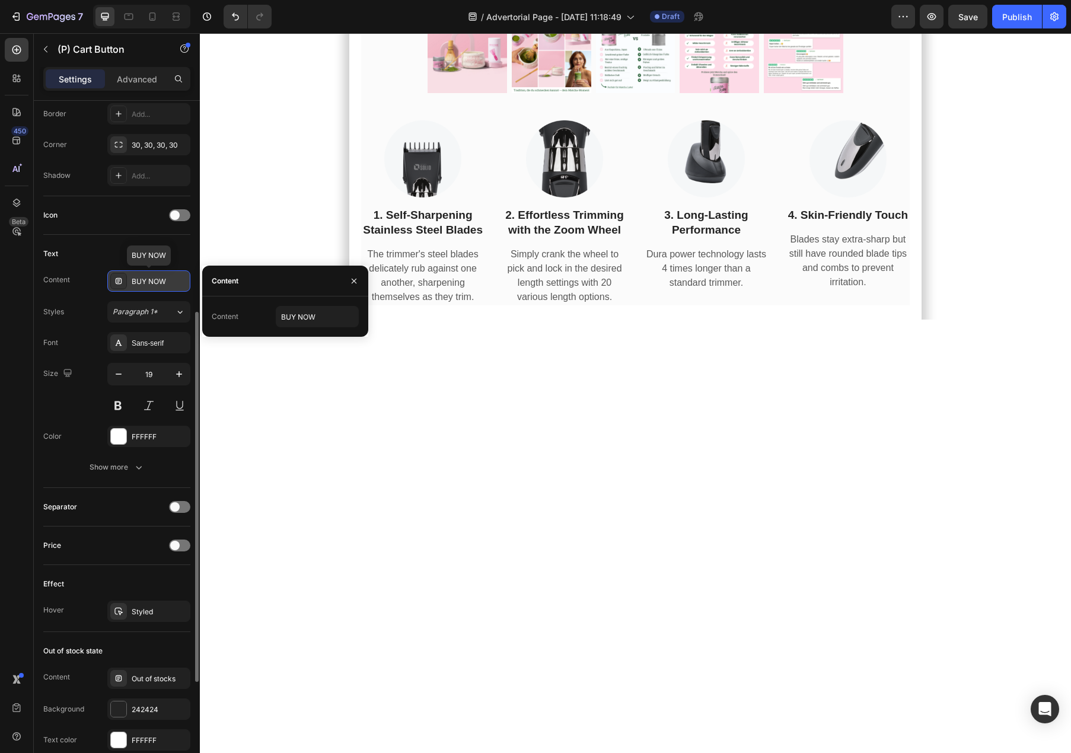
click at [132, 278] on div "BUY NOW" at bounding box center [160, 281] width 56 height 11
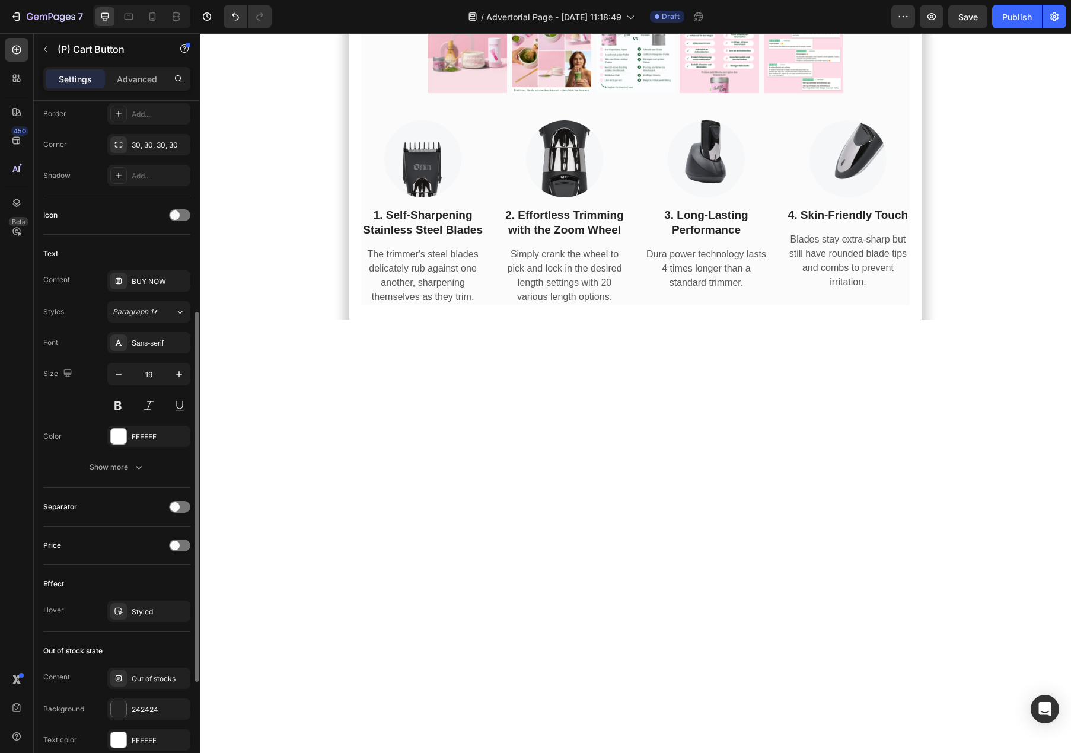
scroll to position [585, 0]
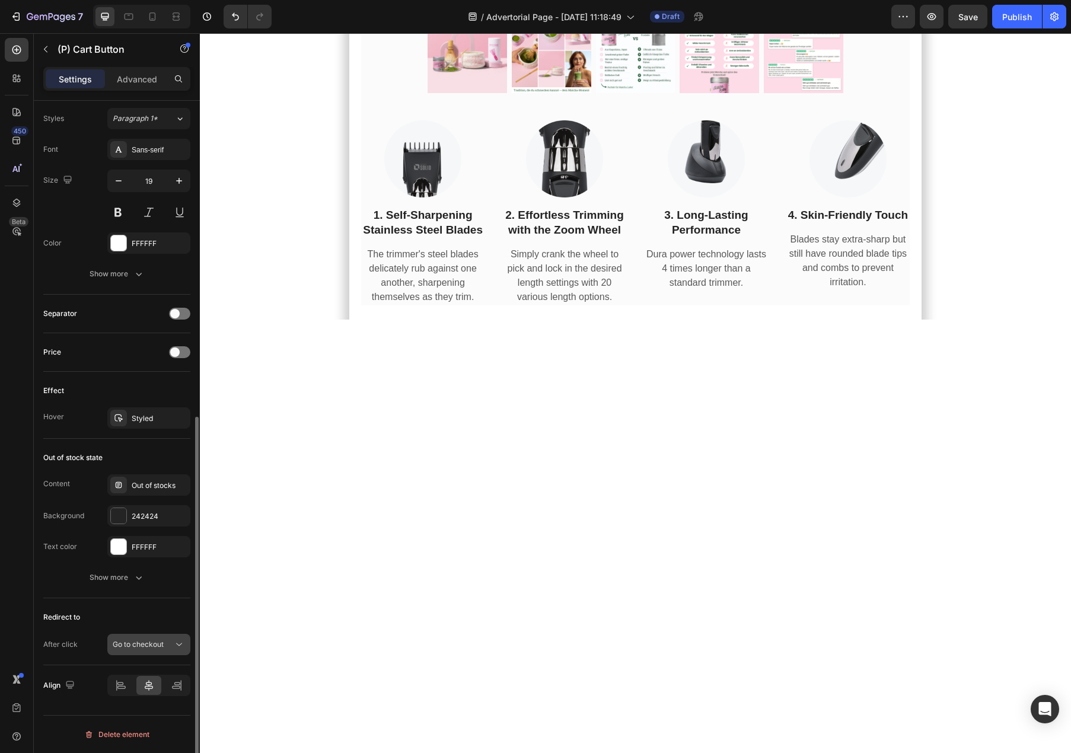
click at [139, 651] on button "Go to checkout" at bounding box center [148, 644] width 83 height 21
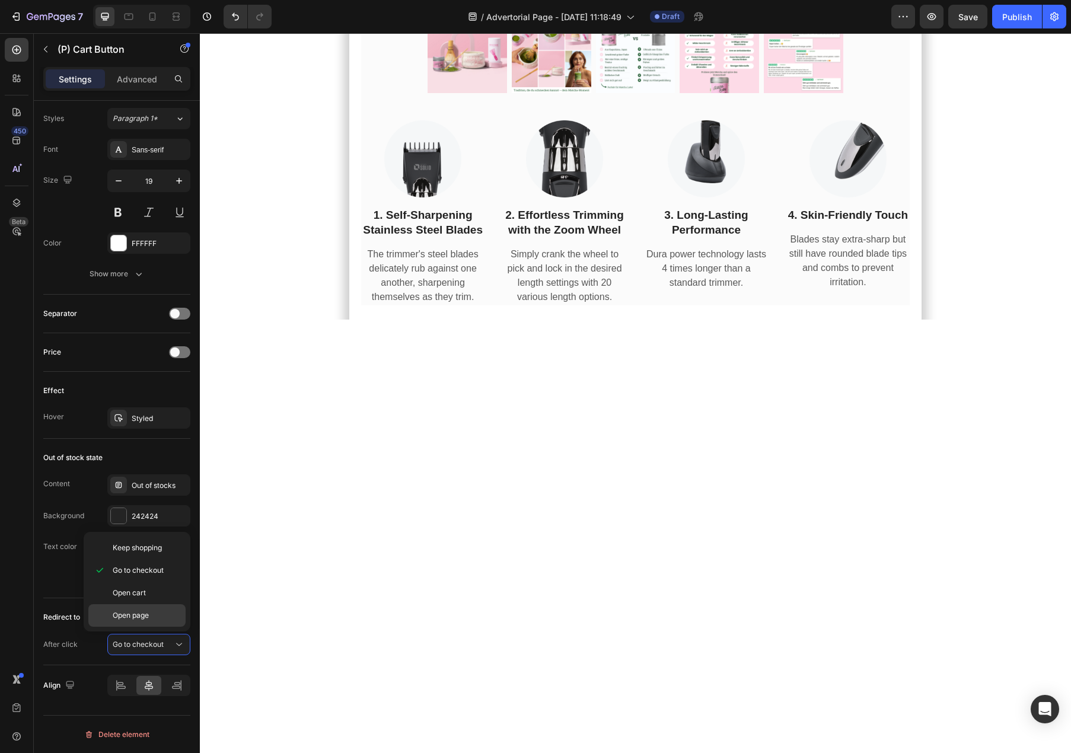
click at [154, 622] on div "Open page" at bounding box center [136, 615] width 97 height 23
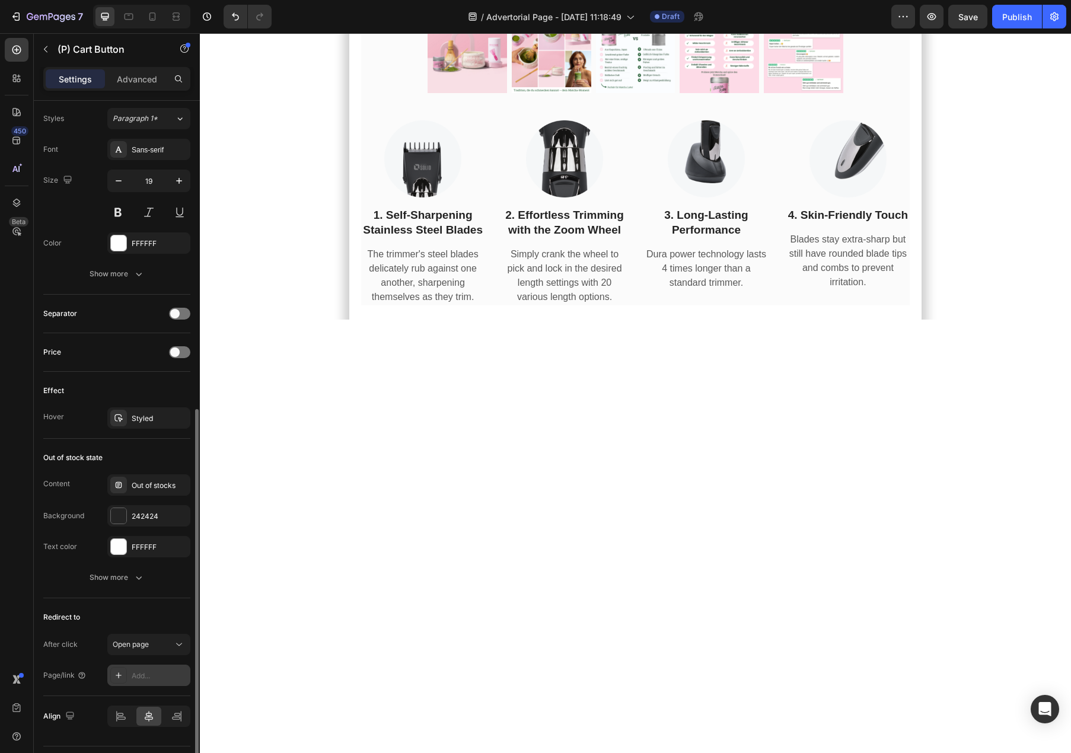
scroll to position [616, 0]
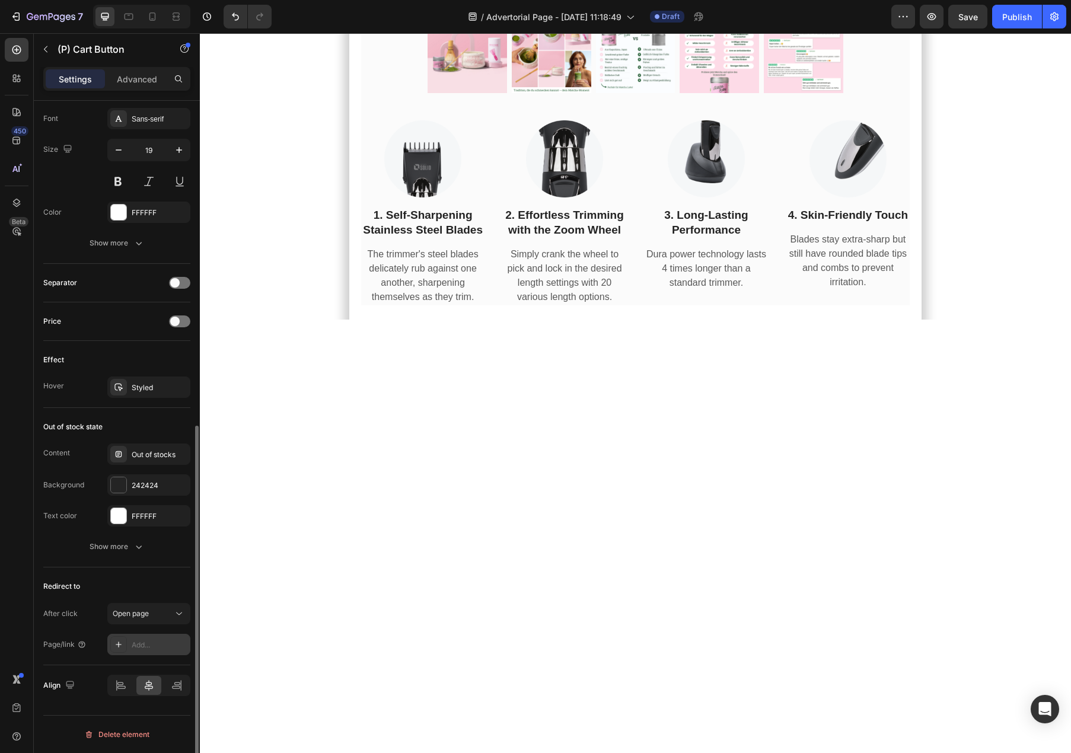
click at [120, 635] on div "Add..." at bounding box center [148, 644] width 83 height 21
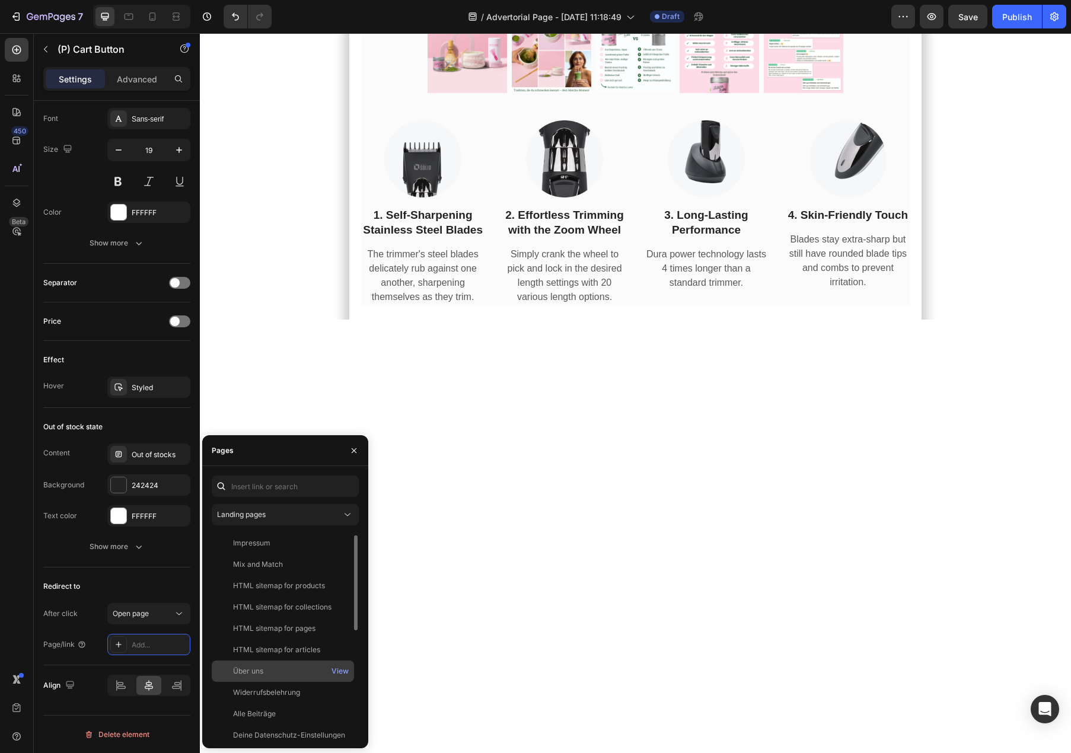
scroll to position [242, 0]
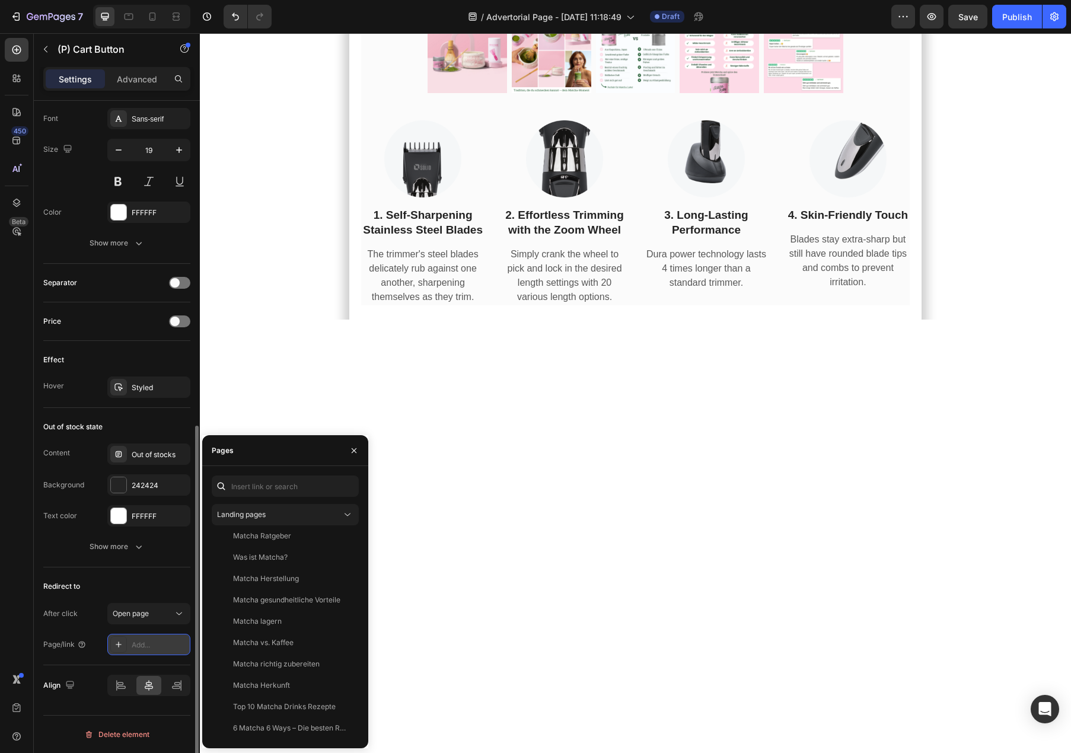
click at [160, 651] on div "Add..." at bounding box center [148, 644] width 83 height 21
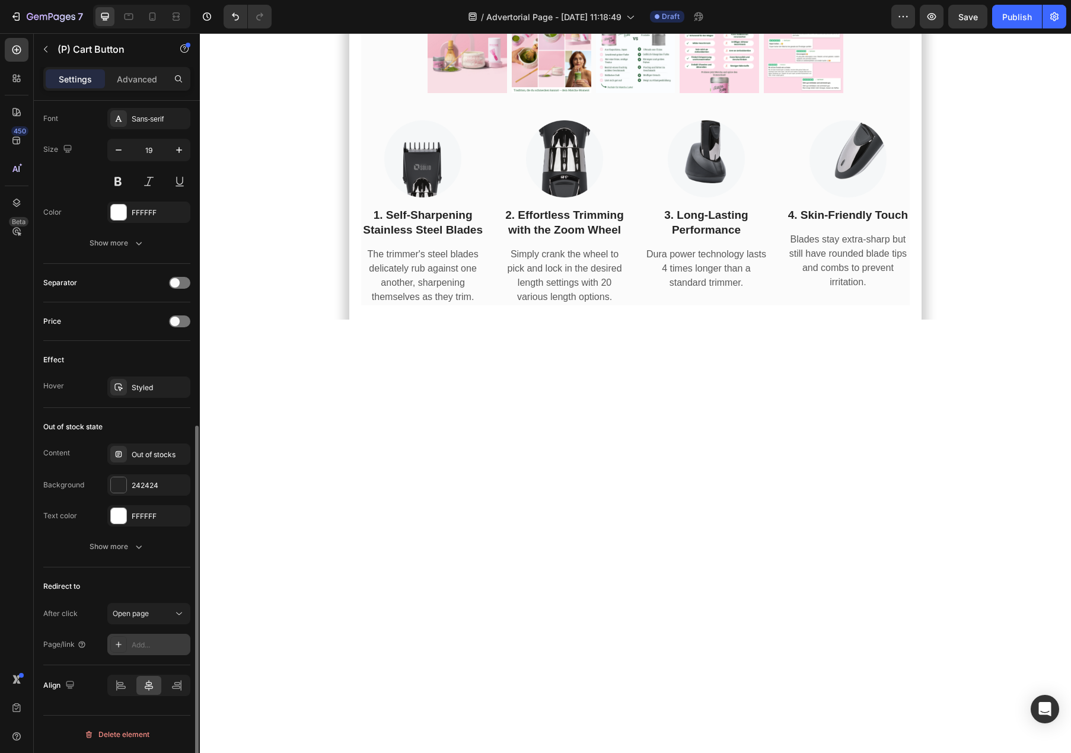
click at [160, 651] on div "Add..." at bounding box center [148, 644] width 83 height 21
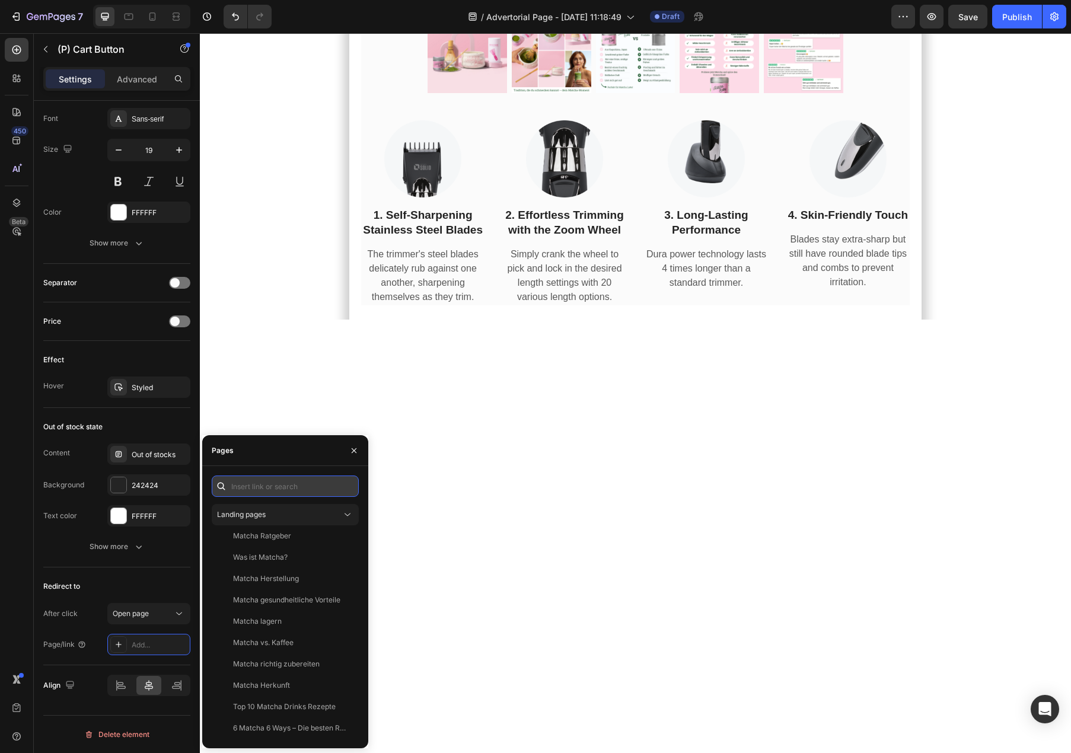
click at [297, 485] on input "text" at bounding box center [285, 486] width 147 height 21
type input "checkout"
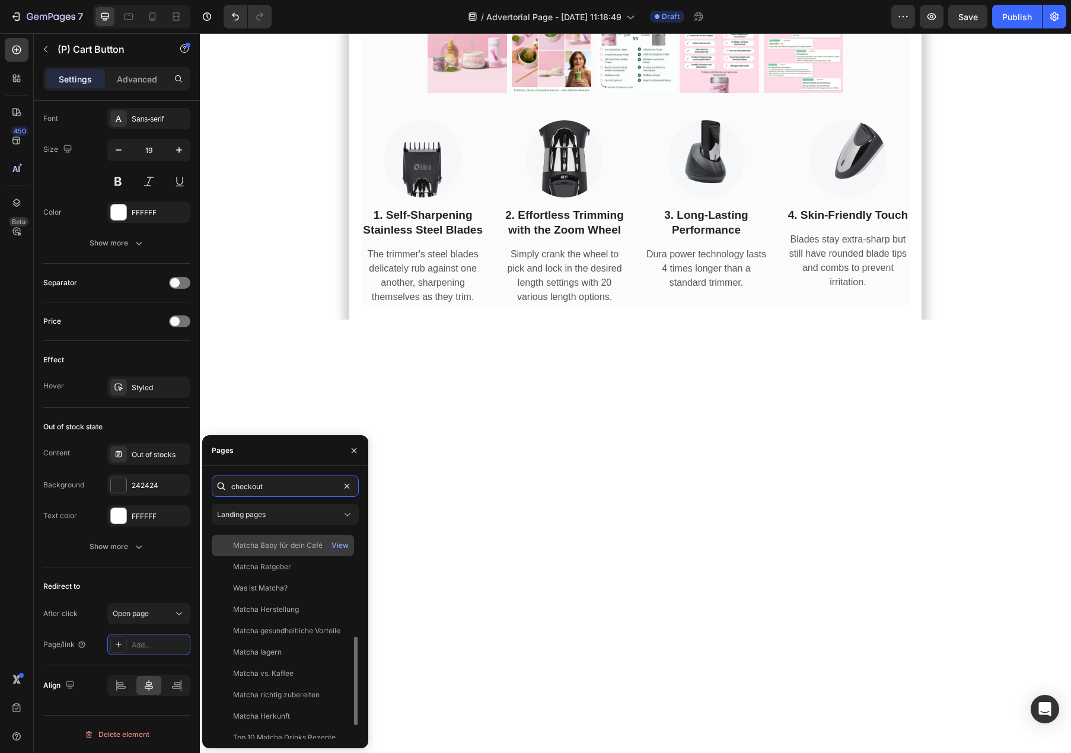
scroll to position [0, 0]
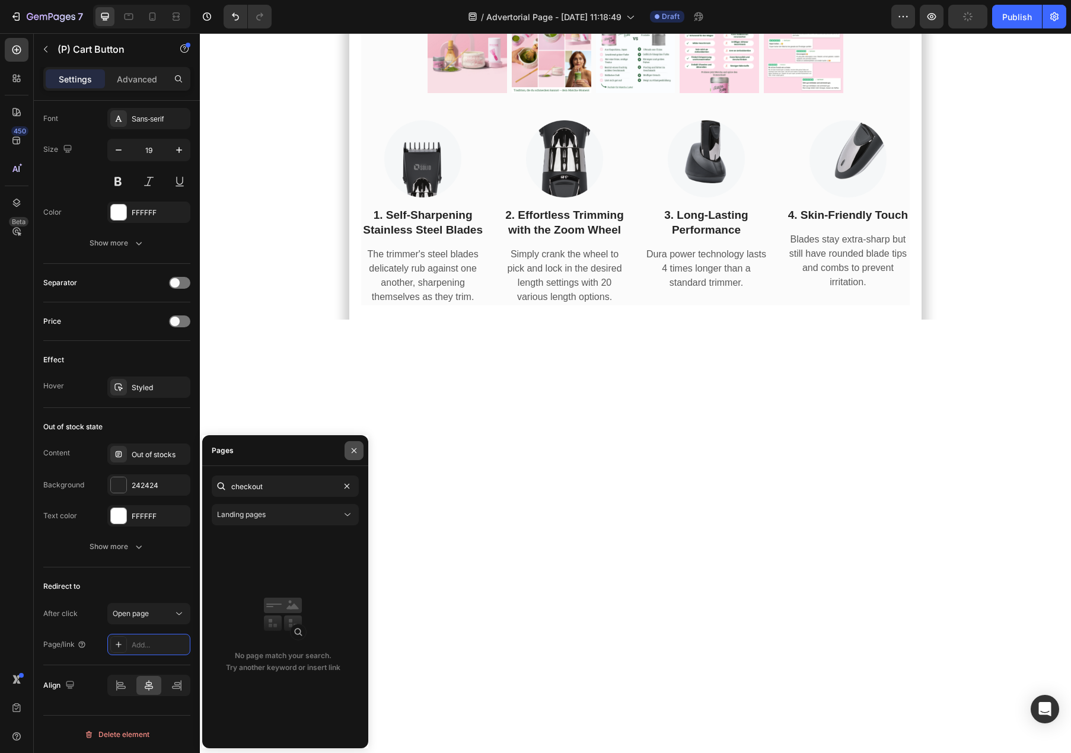
click at [350, 458] on button "button" at bounding box center [354, 450] width 19 height 19
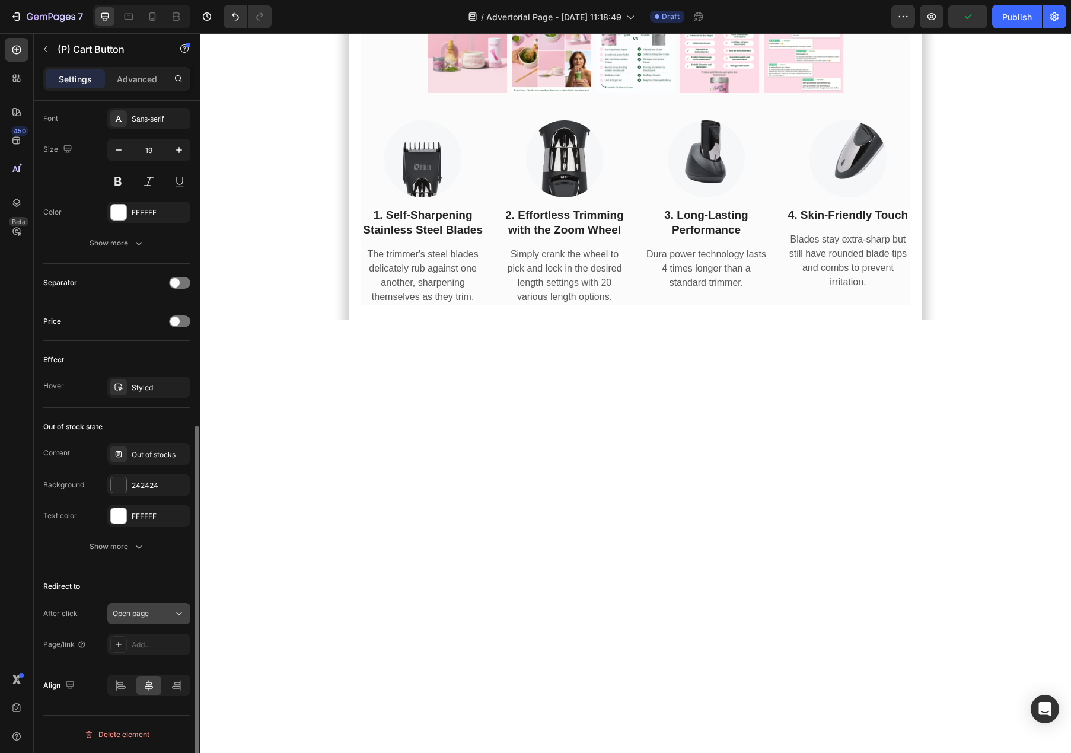
click at [159, 609] on div "Open page" at bounding box center [143, 614] width 60 height 11
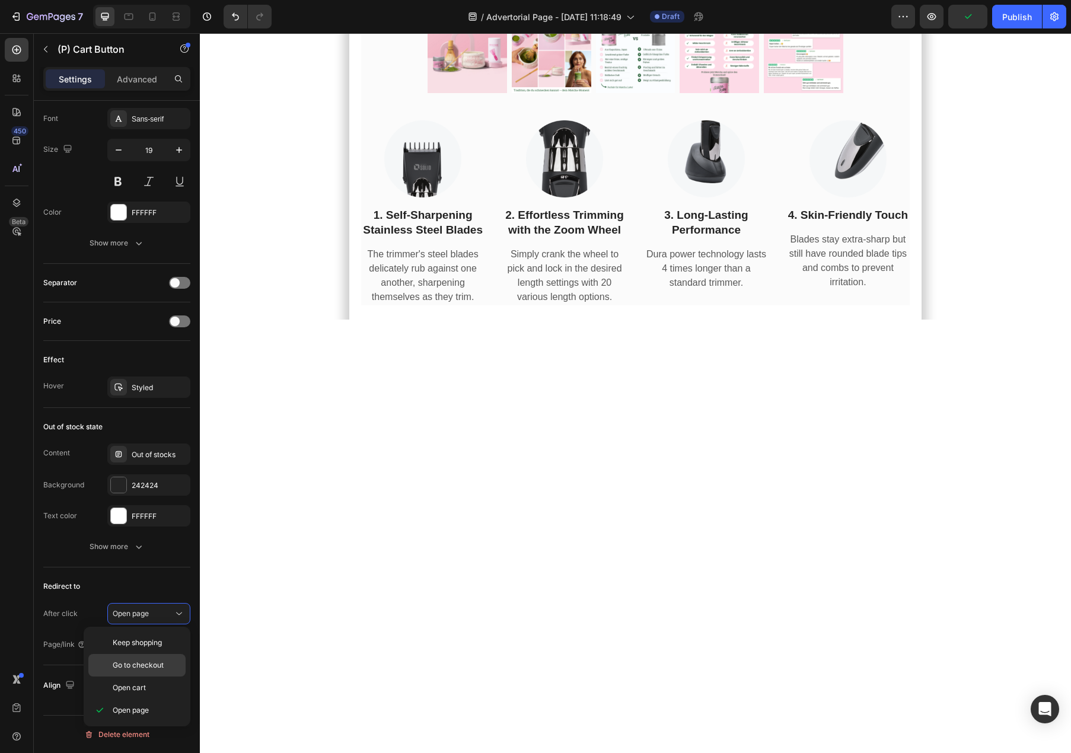
click at [155, 666] on span "Go to checkout" at bounding box center [138, 665] width 51 height 11
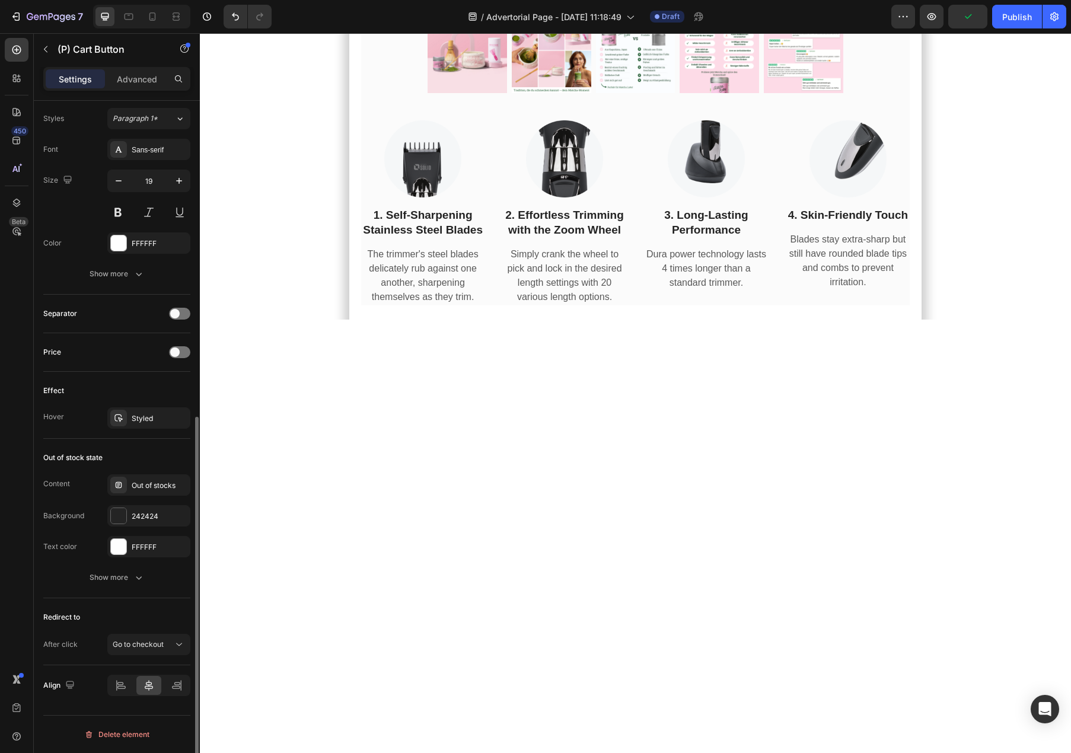
scroll to position [585, 0]
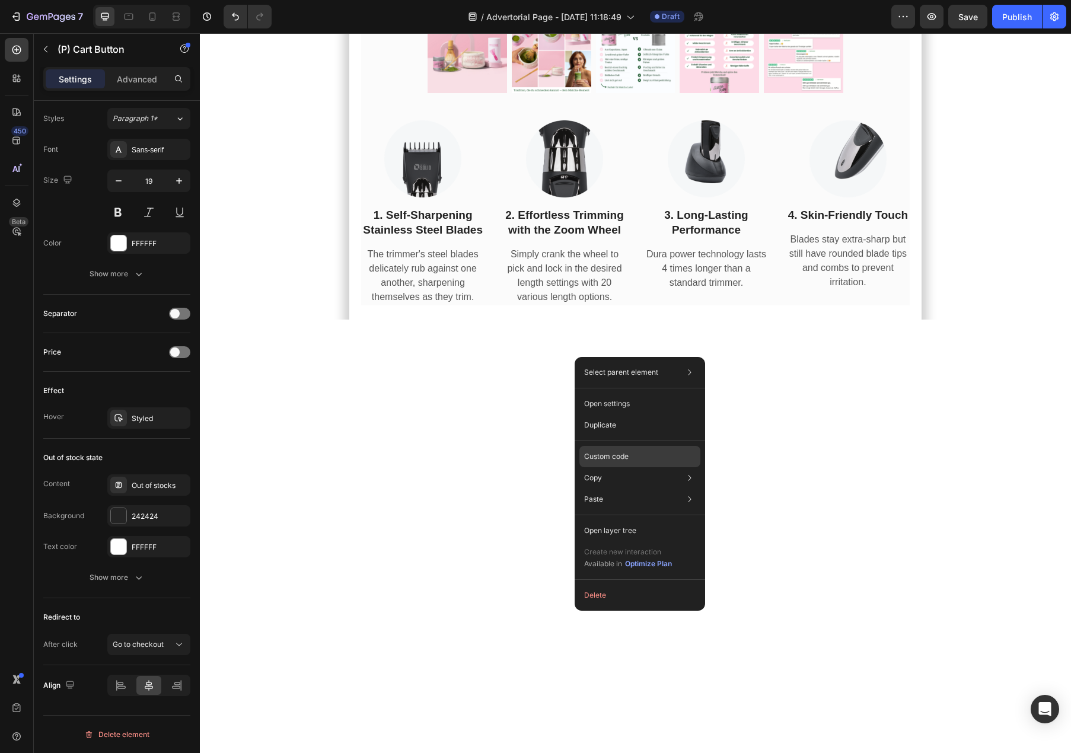
click at [617, 453] on p "Custom code" at bounding box center [606, 456] width 44 height 11
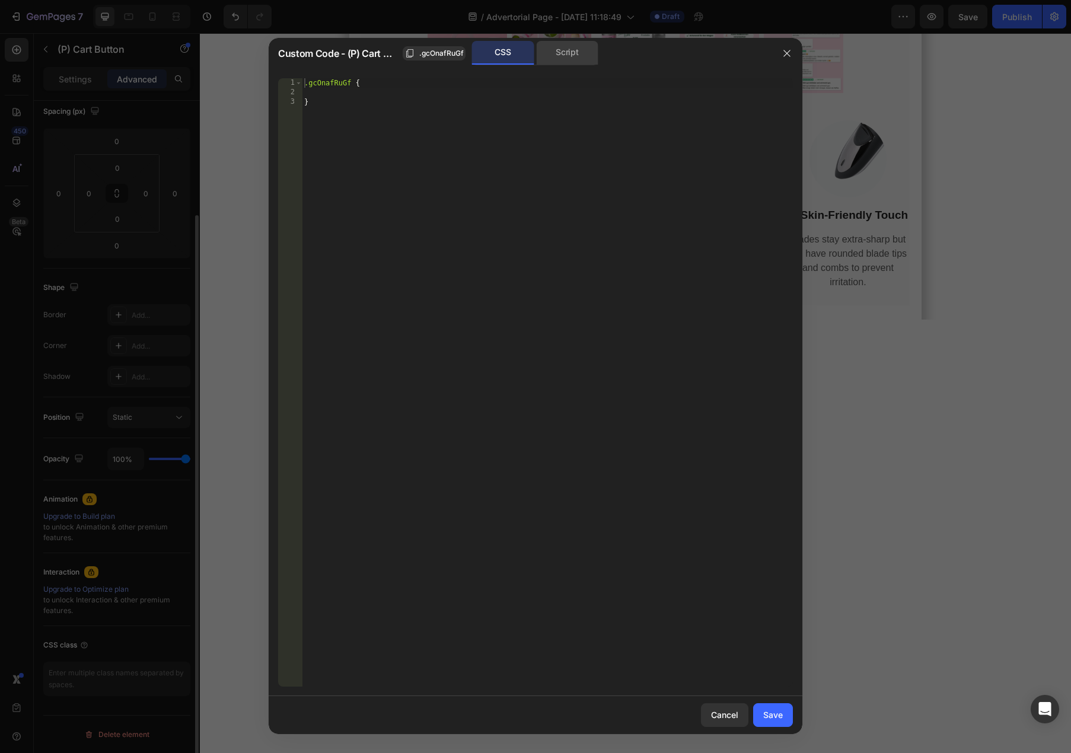
click at [555, 57] on div "Script" at bounding box center [567, 53] width 62 height 24
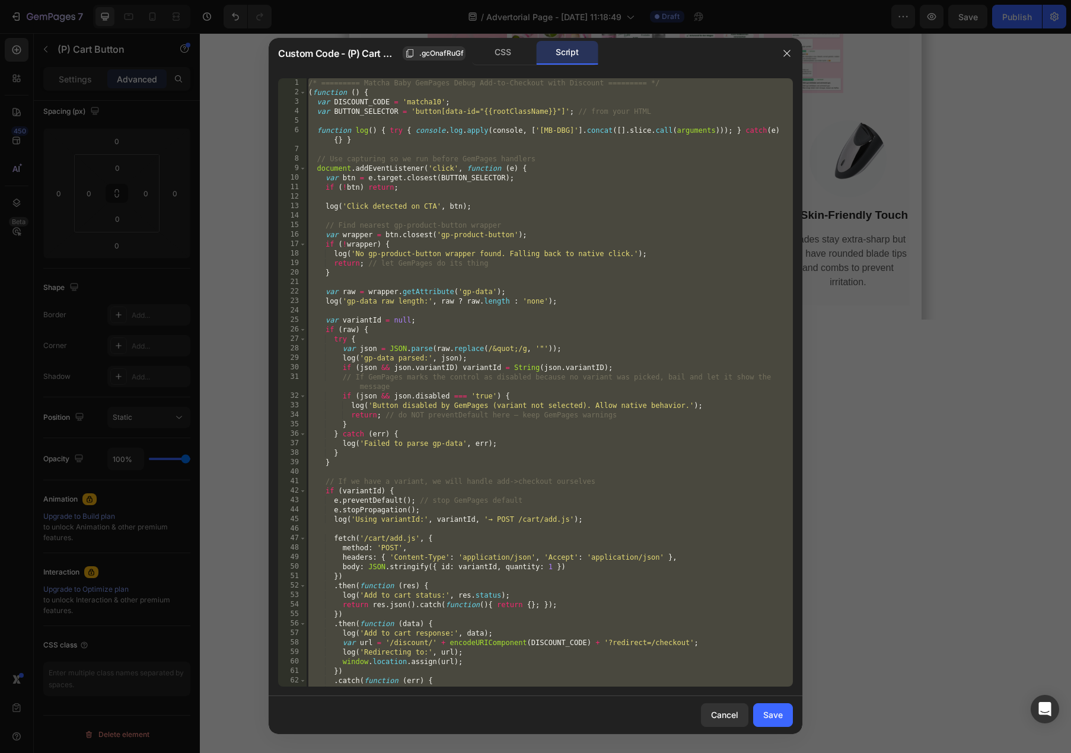
click at [555, 180] on div "/* ========= Matcha Baby GemPages Debug Add-to-Checkout with Discount =========…" at bounding box center [549, 392] width 487 height 628
paste textarea
type textarea "})();"
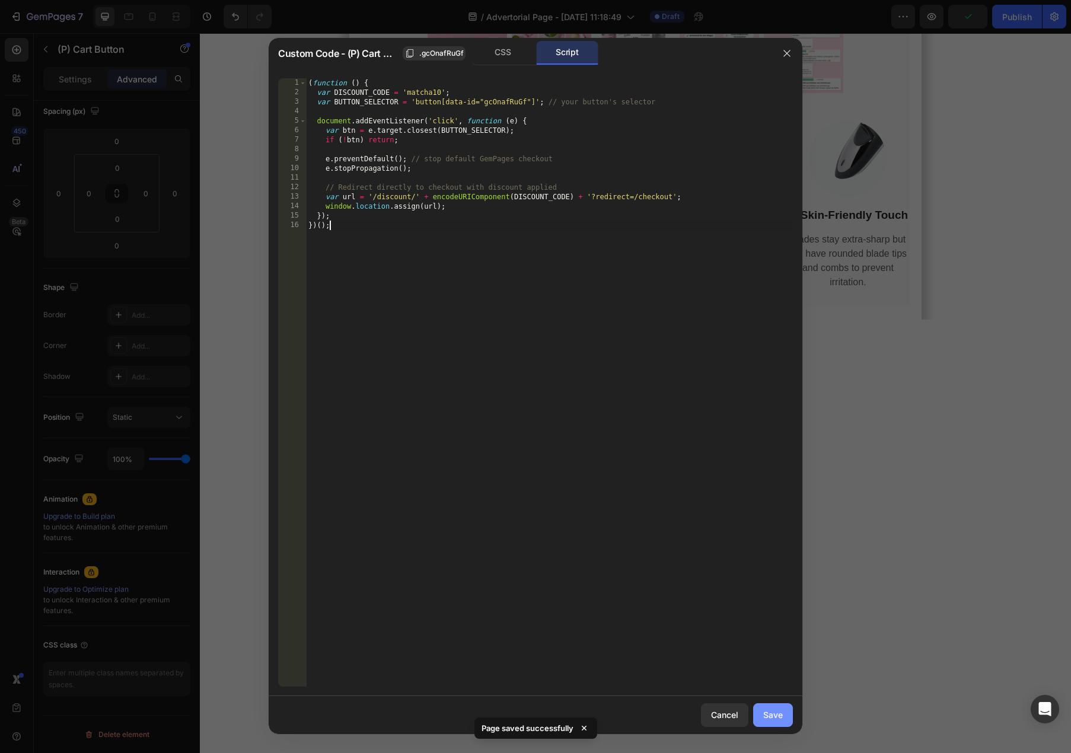
click at [767, 714] on div "Save" at bounding box center [773, 715] width 20 height 12
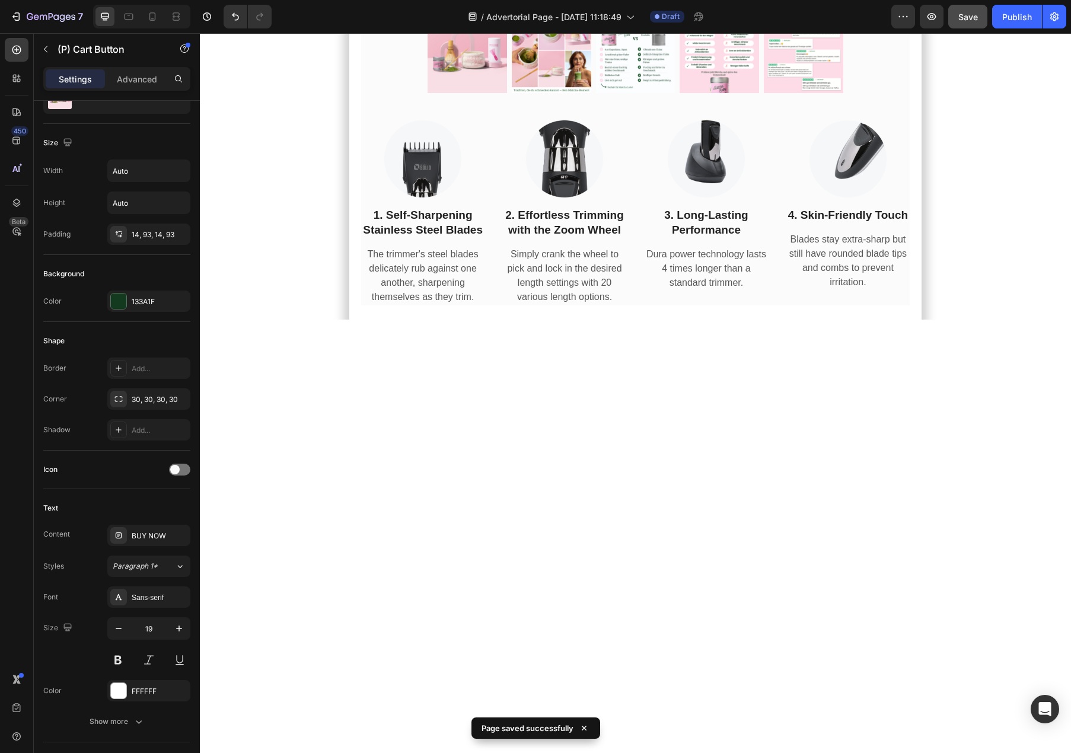
click at [982, 19] on button "Save" at bounding box center [967, 17] width 39 height 24
click at [937, 19] on icon "button" at bounding box center [932, 17] width 12 height 12
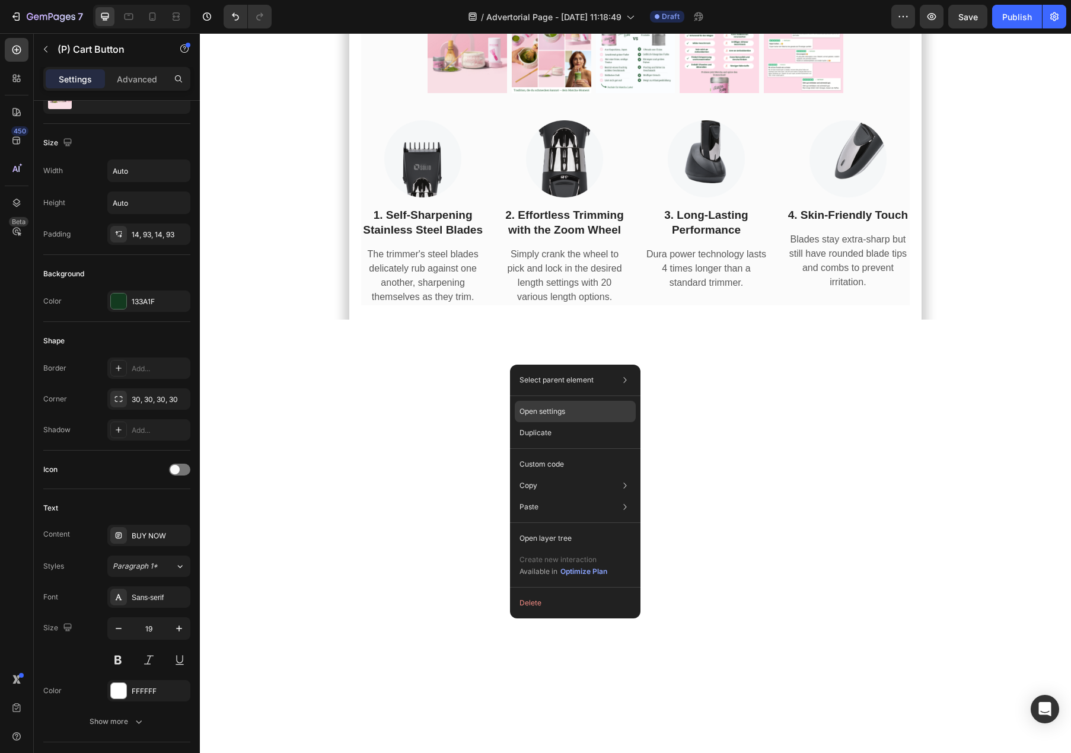
click at [550, 412] on p "Open settings" at bounding box center [543, 411] width 46 height 11
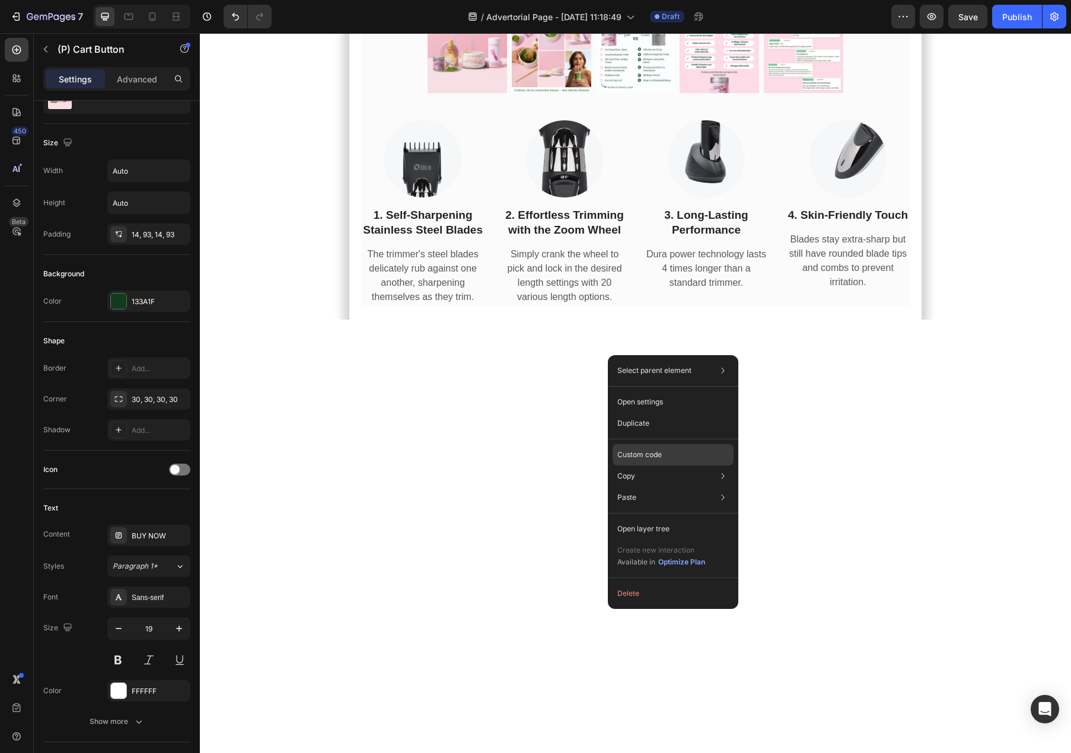
click at [660, 453] on p "Custom code" at bounding box center [639, 455] width 44 height 11
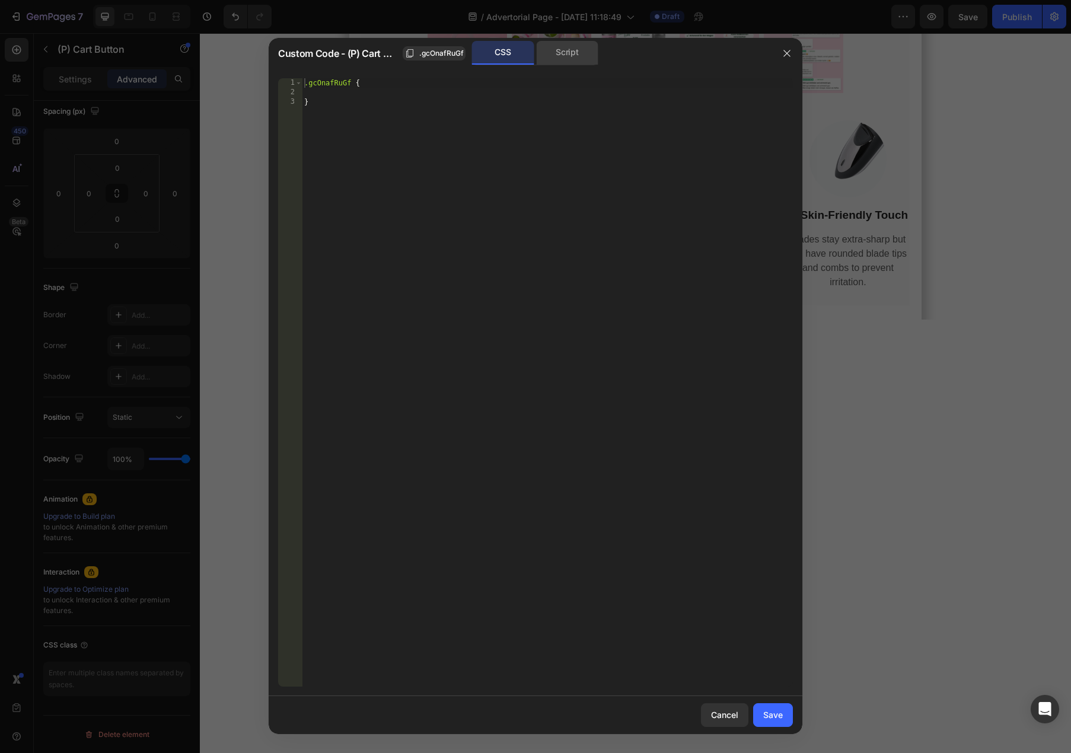
click at [575, 47] on div "Script" at bounding box center [567, 53] width 62 height 24
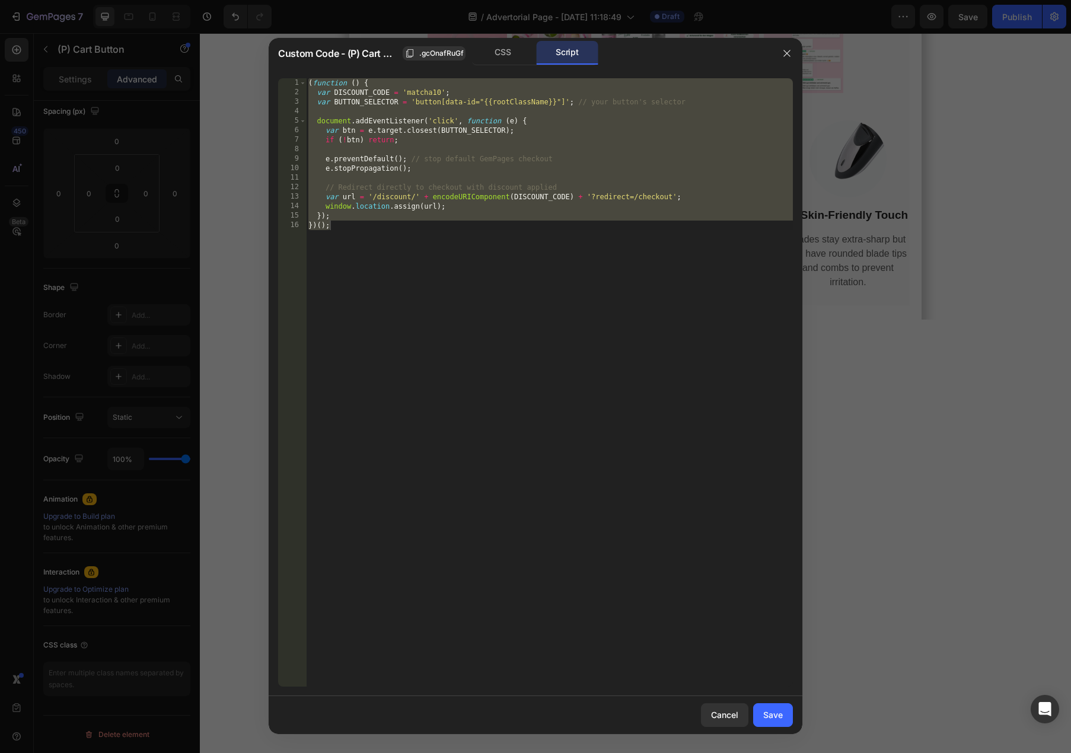
type textarea "}); })();"
click at [545, 180] on div "( function ( ) { var DISCOUNT_CODE = 'matcha10' ; var BUTTON_SELECTOR = 'button…" at bounding box center [549, 392] width 487 height 628
paste textarea
type textarea "})();"
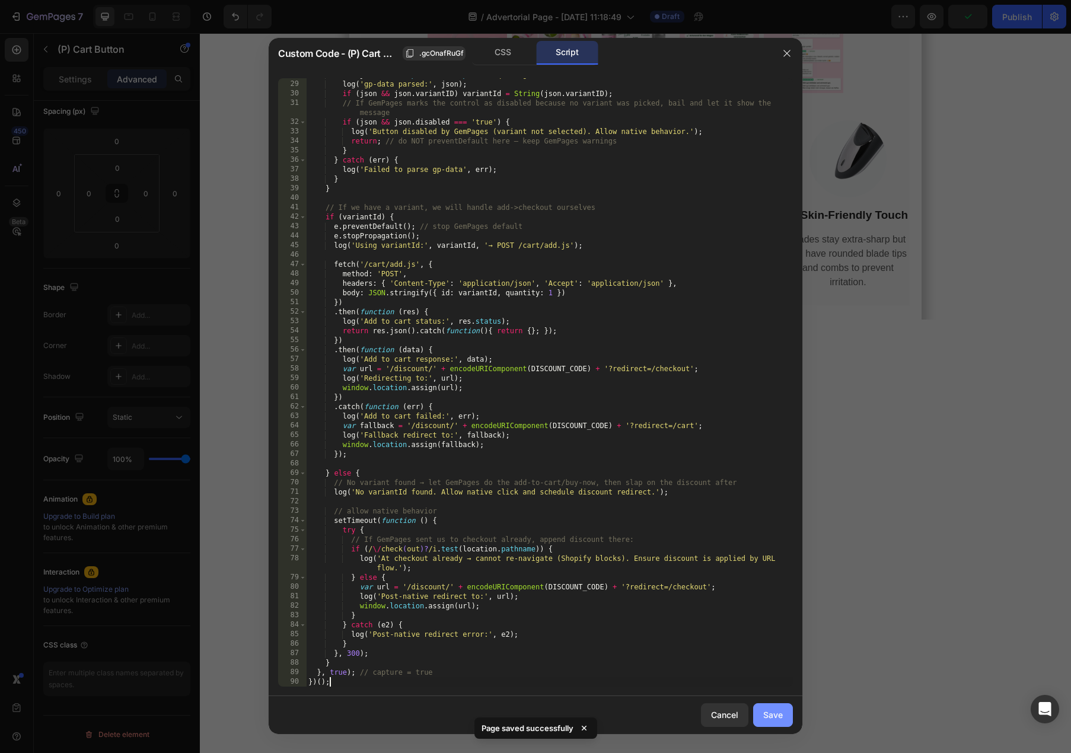
click at [778, 712] on div "Save" at bounding box center [773, 715] width 20 height 12
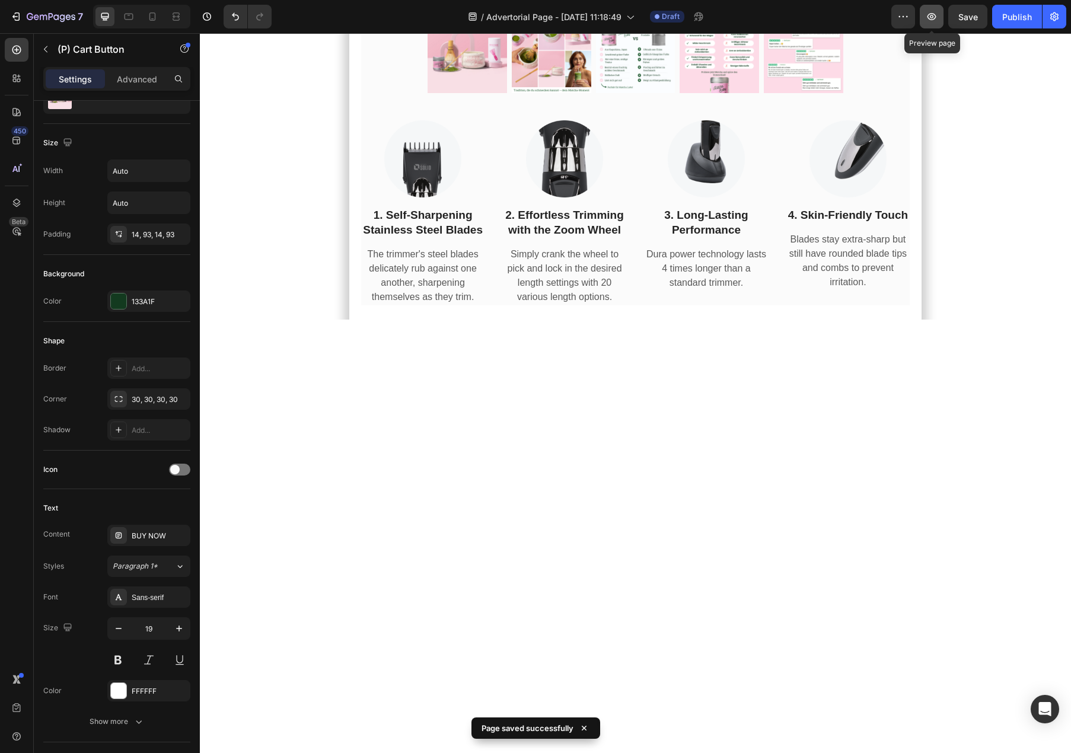
click at [937, 18] on icon "button" at bounding box center [932, 17] width 12 height 12
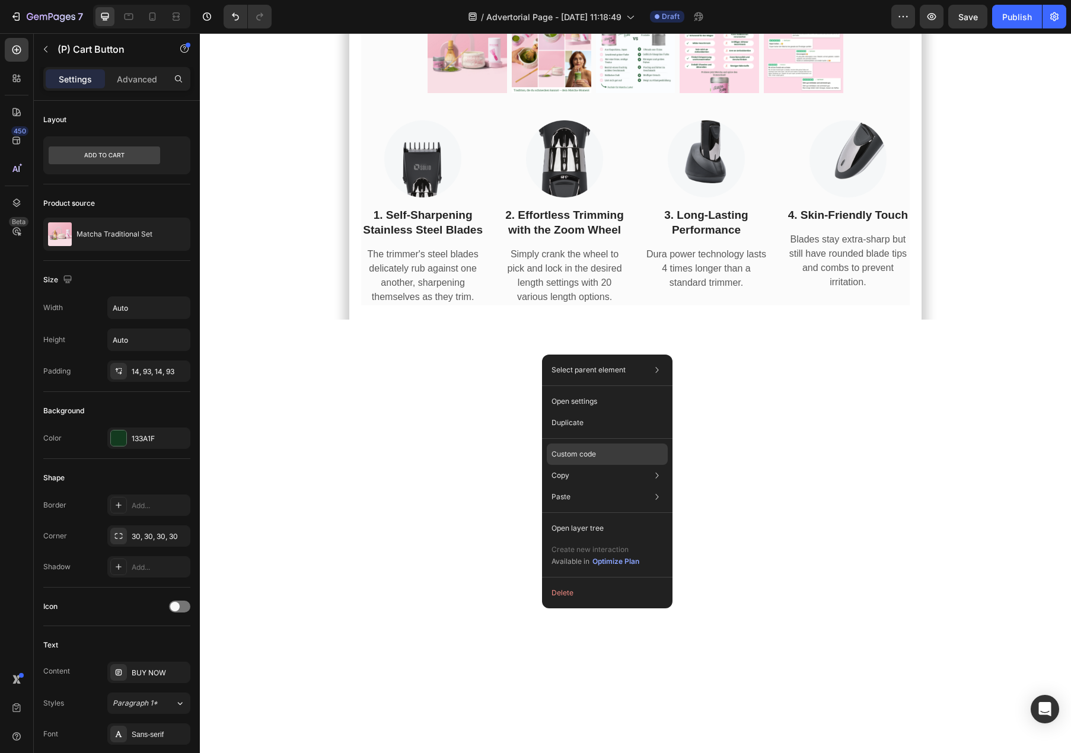
click at [595, 457] on p "Custom code" at bounding box center [574, 454] width 44 height 11
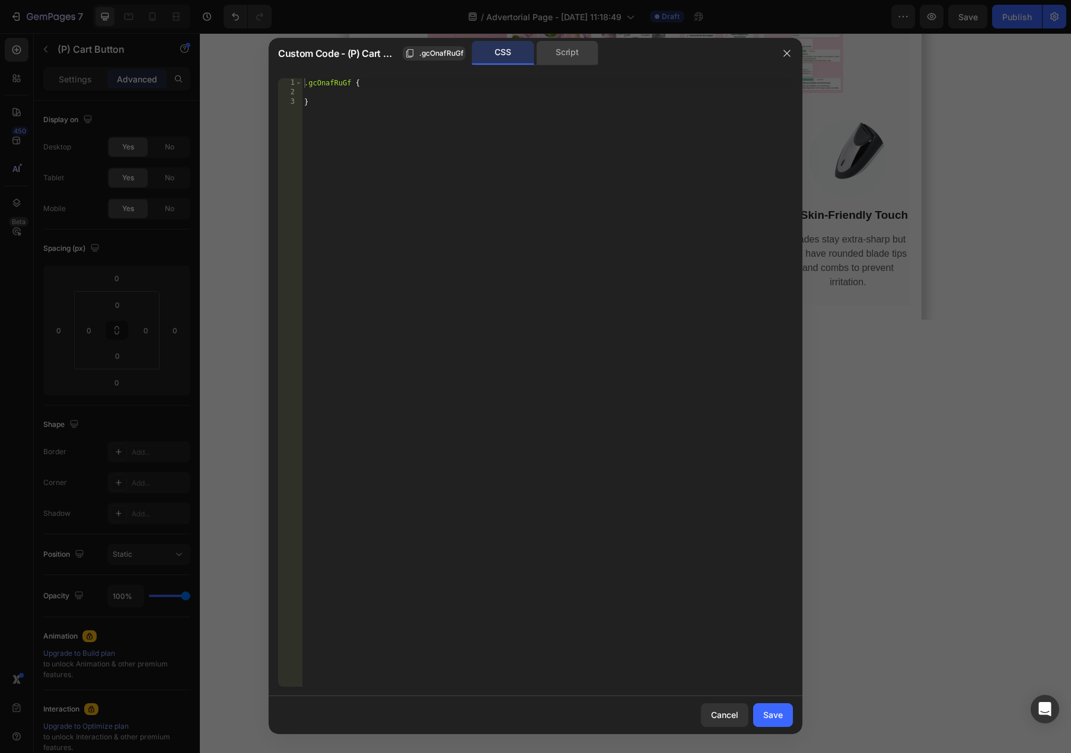
click at [566, 58] on div "Script" at bounding box center [567, 53] width 62 height 24
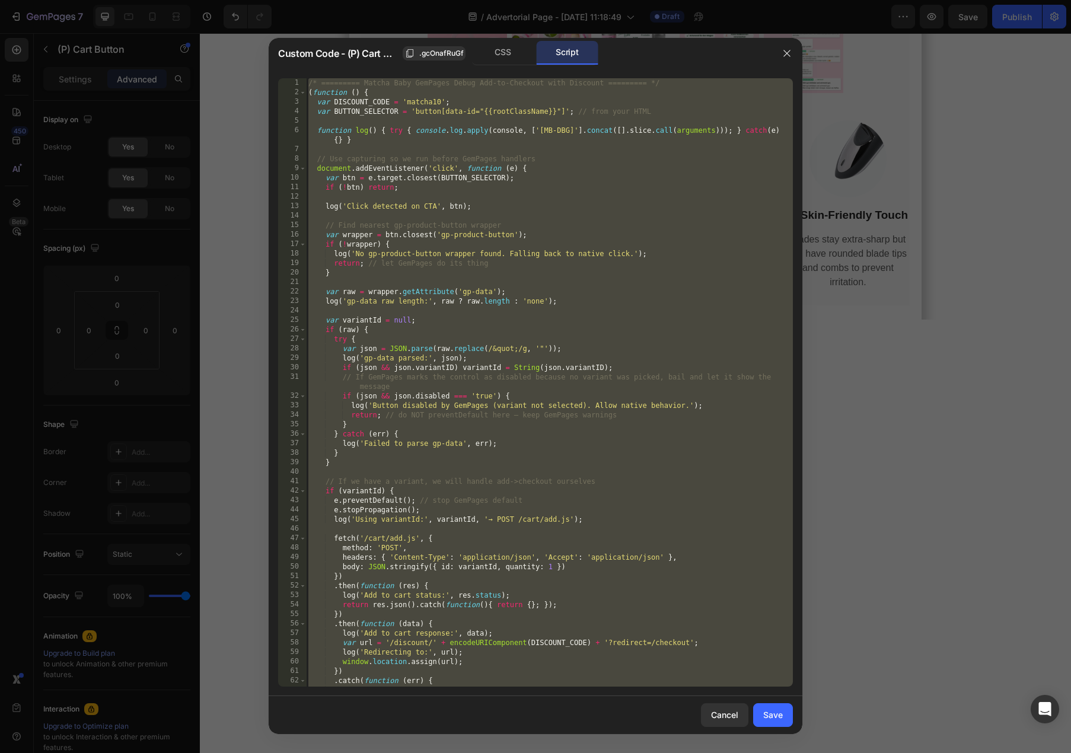
click at [603, 336] on div "/* ========= Matcha Baby GemPages Debug Add-to-Checkout with Discount =========…" at bounding box center [549, 392] width 487 height 628
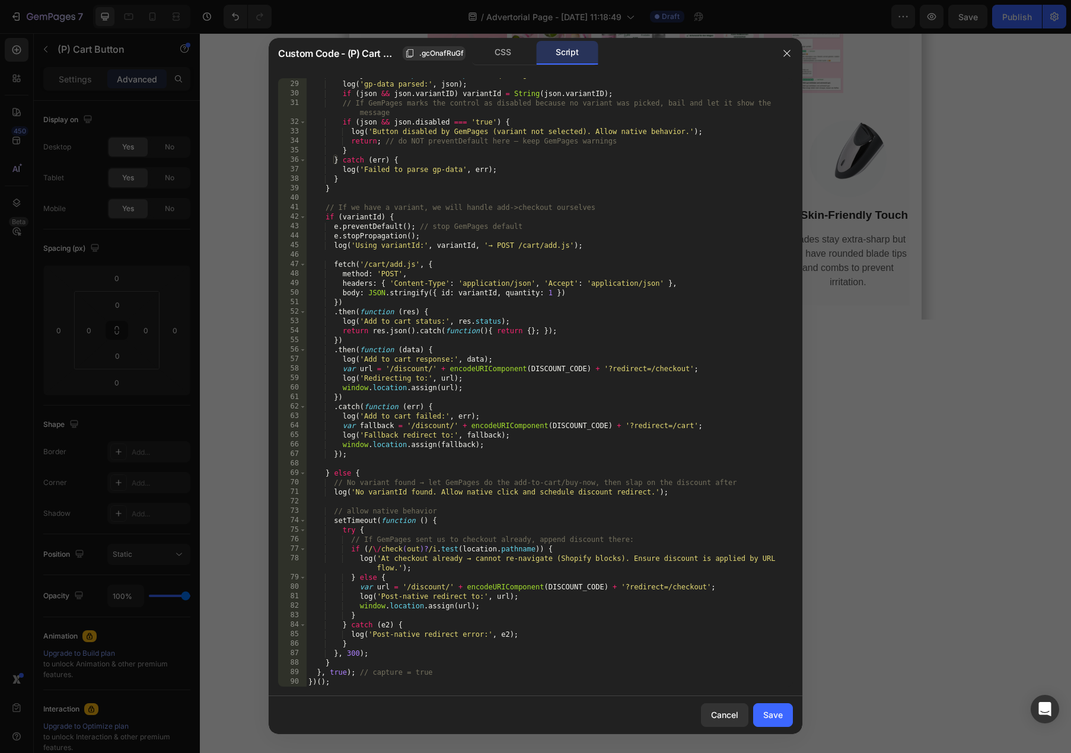
click at [617, 639] on div "var json = JSON . parse ( raw . replace ( /&quot;/g , '"' )) ; log ( 'gp-data p…" at bounding box center [549, 384] width 487 height 628
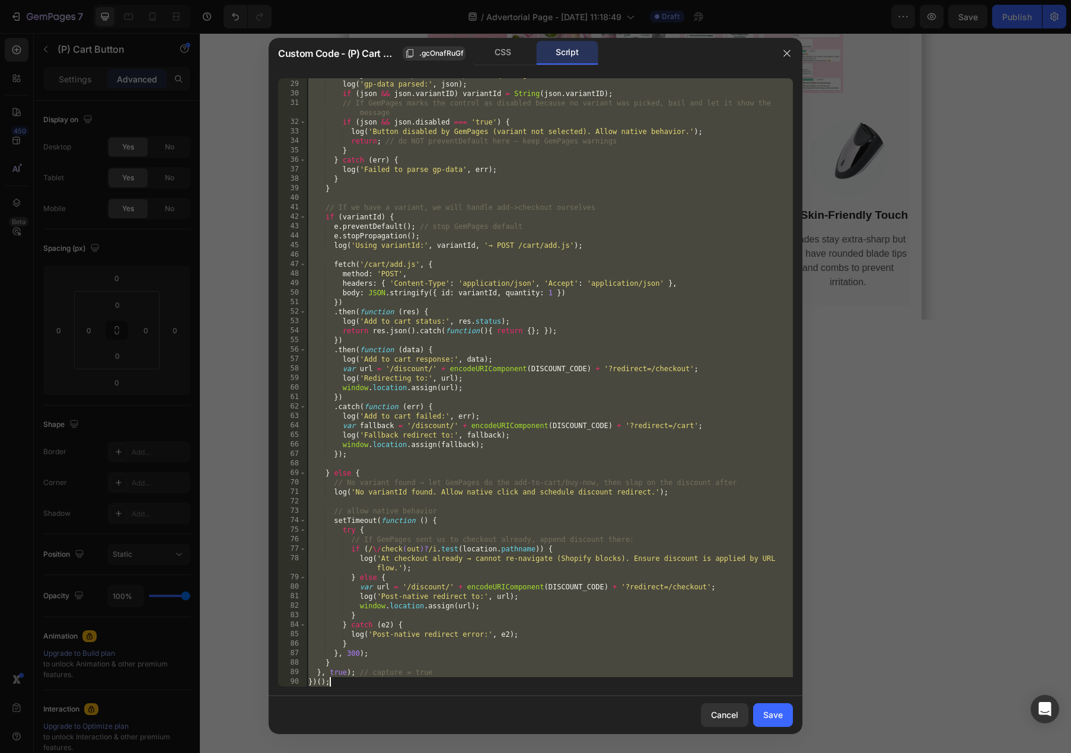
paste textarea
type textarea "})();"
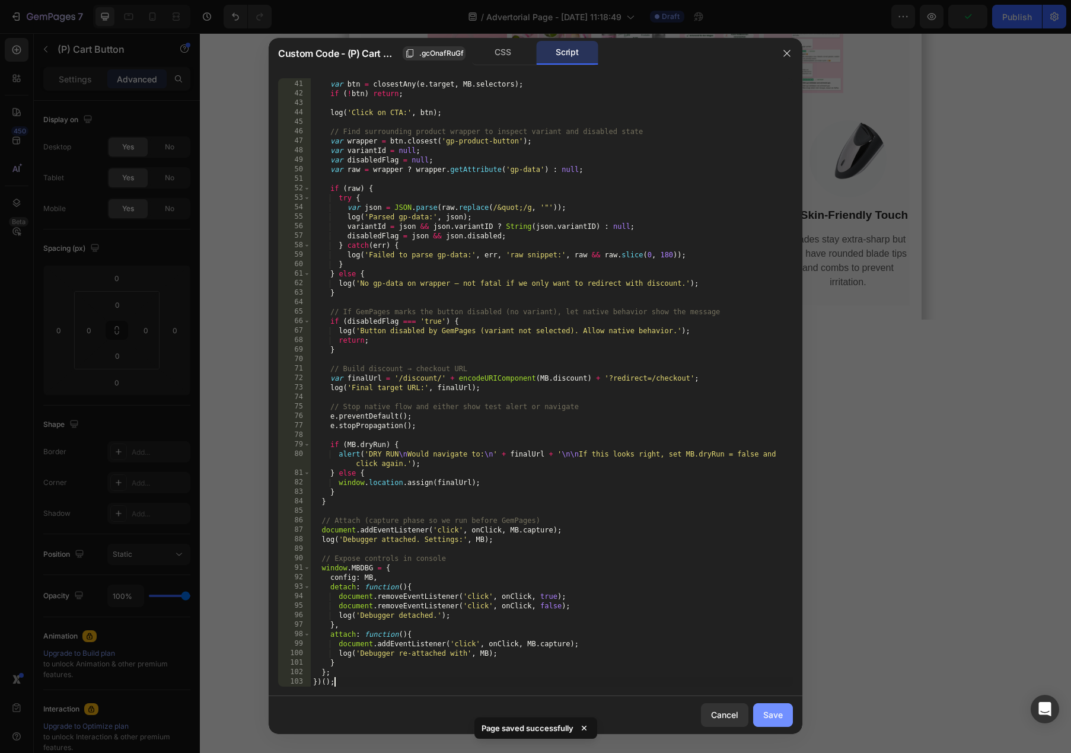
click at [786, 716] on button "Save" at bounding box center [773, 715] width 40 height 24
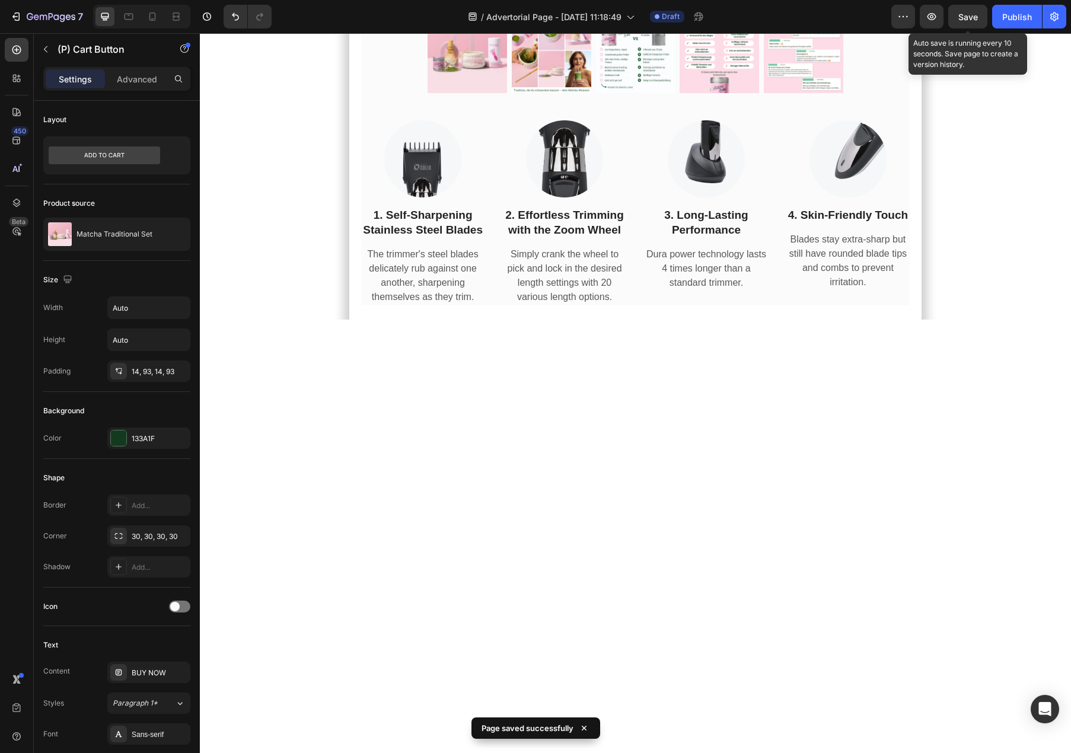
click at [965, 17] on span "Save" at bounding box center [968, 17] width 20 height 10
click at [928, 22] on icon "button" at bounding box center [932, 17] width 12 height 12
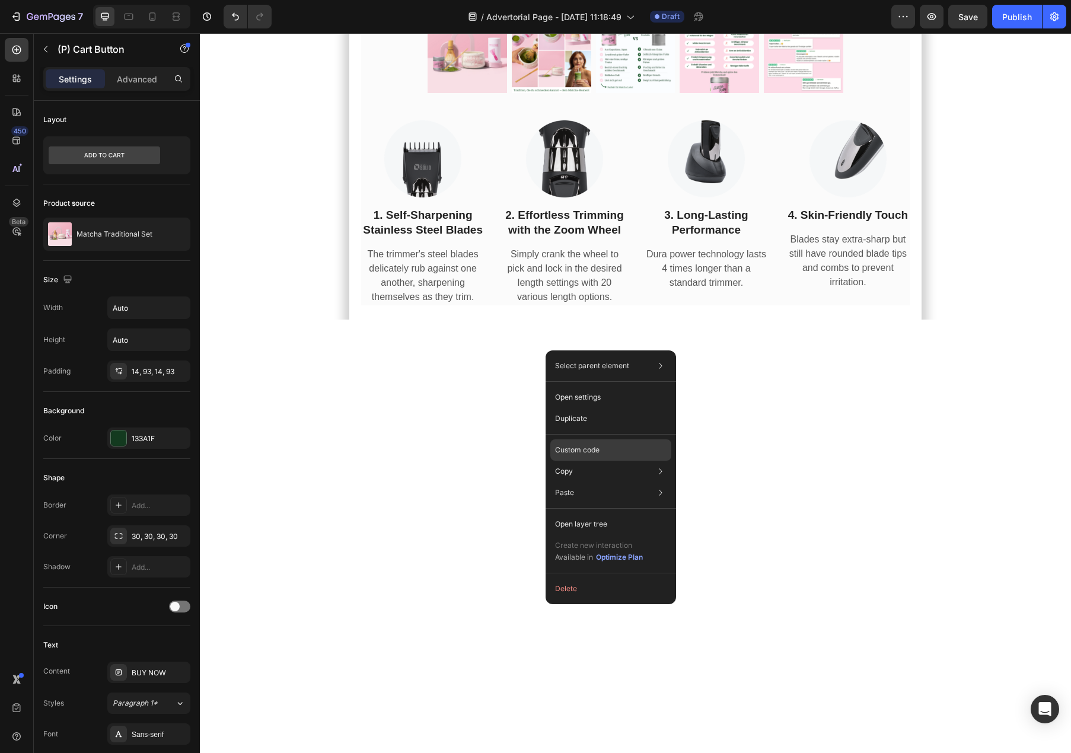
click at [601, 482] on div "Custom code" at bounding box center [610, 492] width 121 height 21
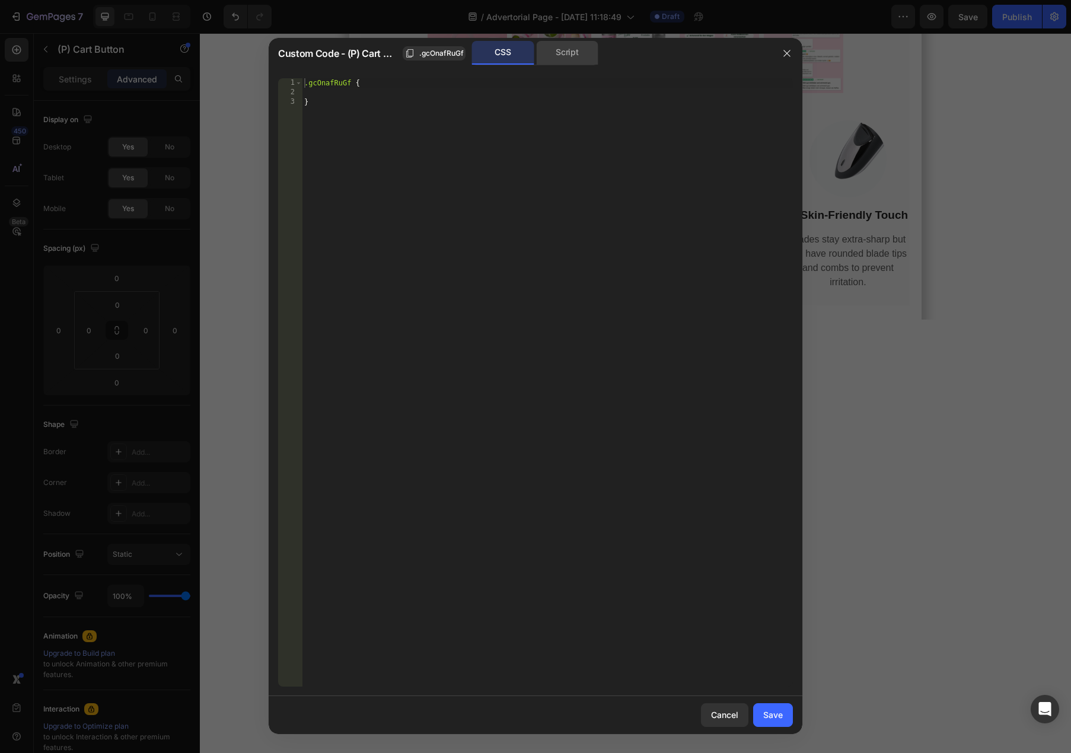
click at [585, 45] on div "Script" at bounding box center [567, 53] width 62 height 24
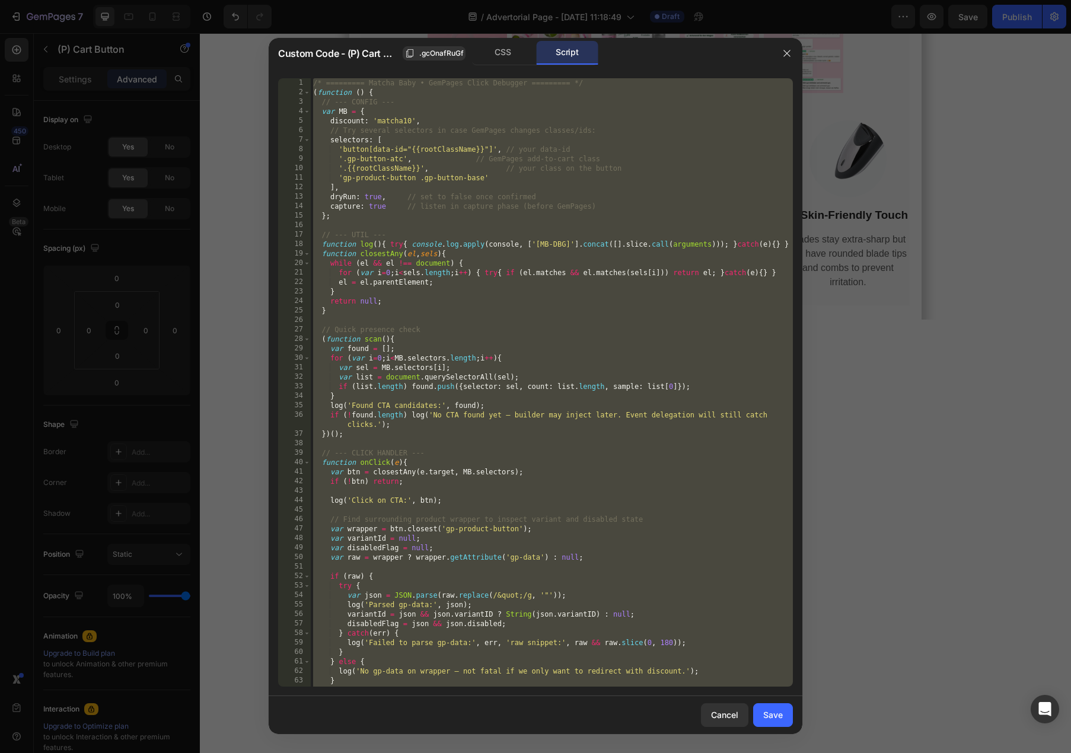
type textarea "}; })();"
click at [584, 227] on div "/* ========= Matcha Baby • GemPages Click Debugger ========= */ ( function ( ) …" at bounding box center [552, 392] width 482 height 628
paste textarea
type textarea "})();"
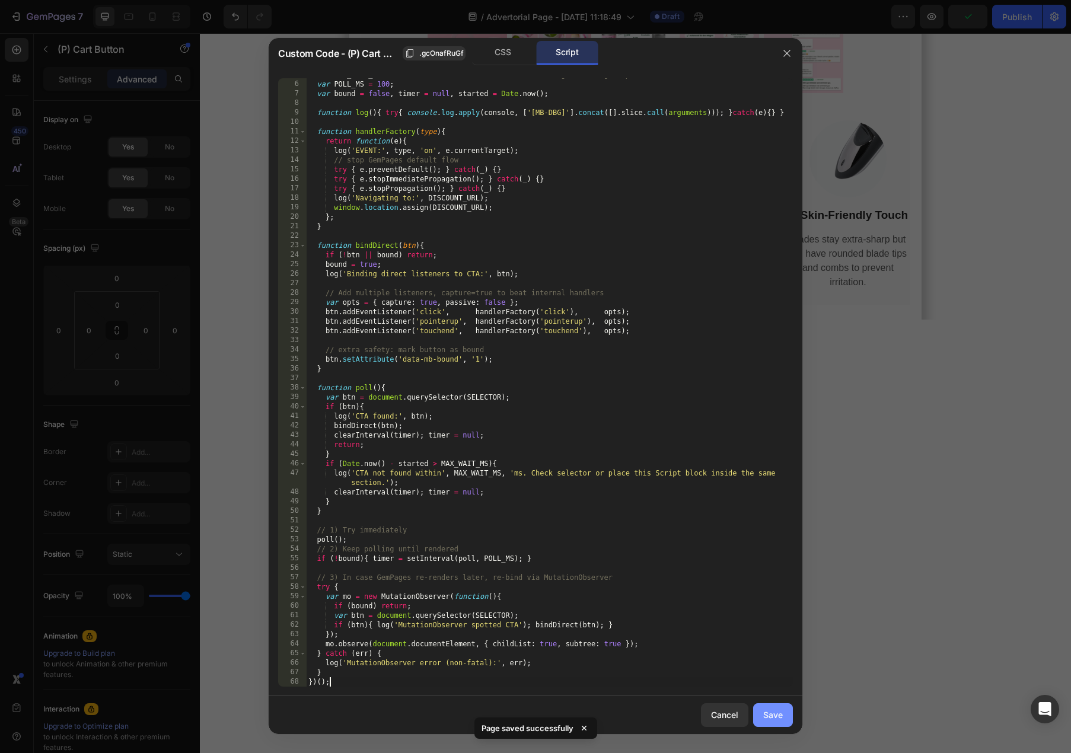
click at [776, 722] on button "Save" at bounding box center [773, 715] width 40 height 24
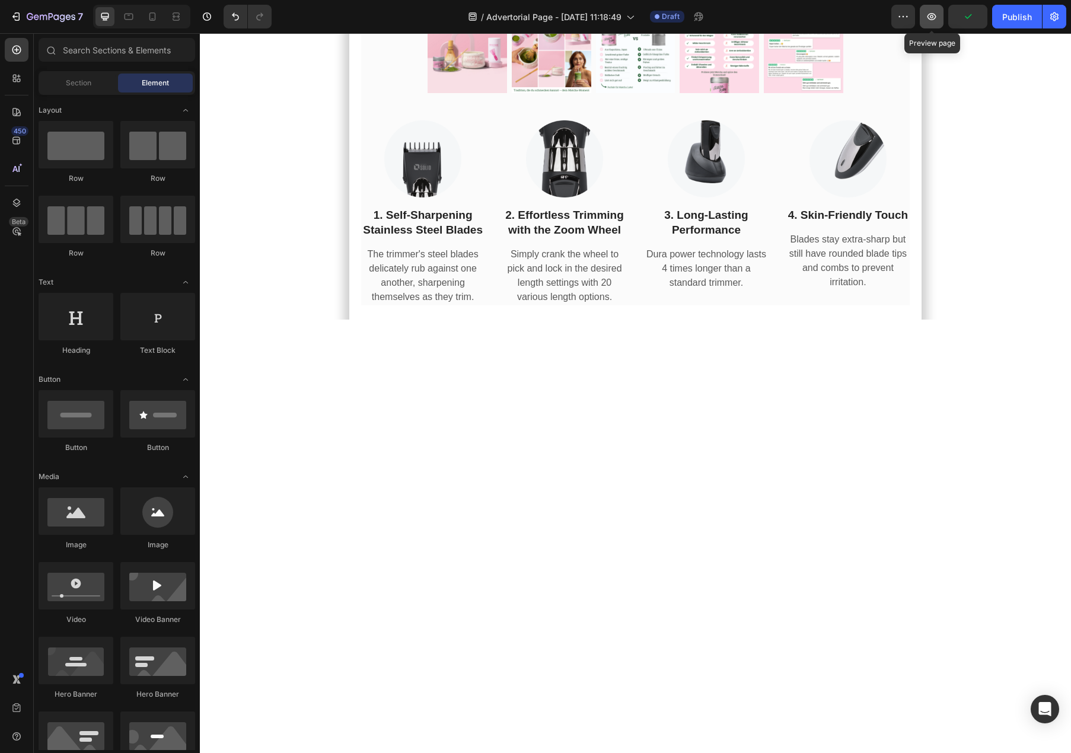
click at [931, 24] on button "button" at bounding box center [932, 17] width 24 height 24
click at [929, 22] on icon "button" at bounding box center [932, 17] width 12 height 12
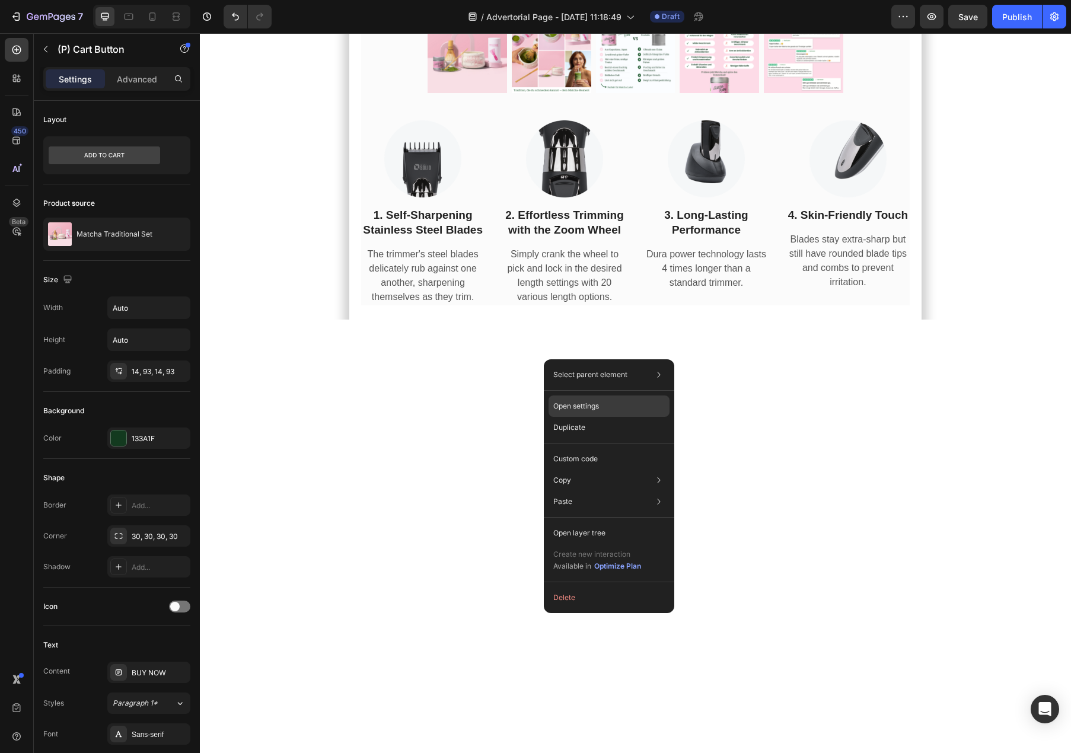
click at [632, 412] on div "Open settings" at bounding box center [609, 406] width 121 height 21
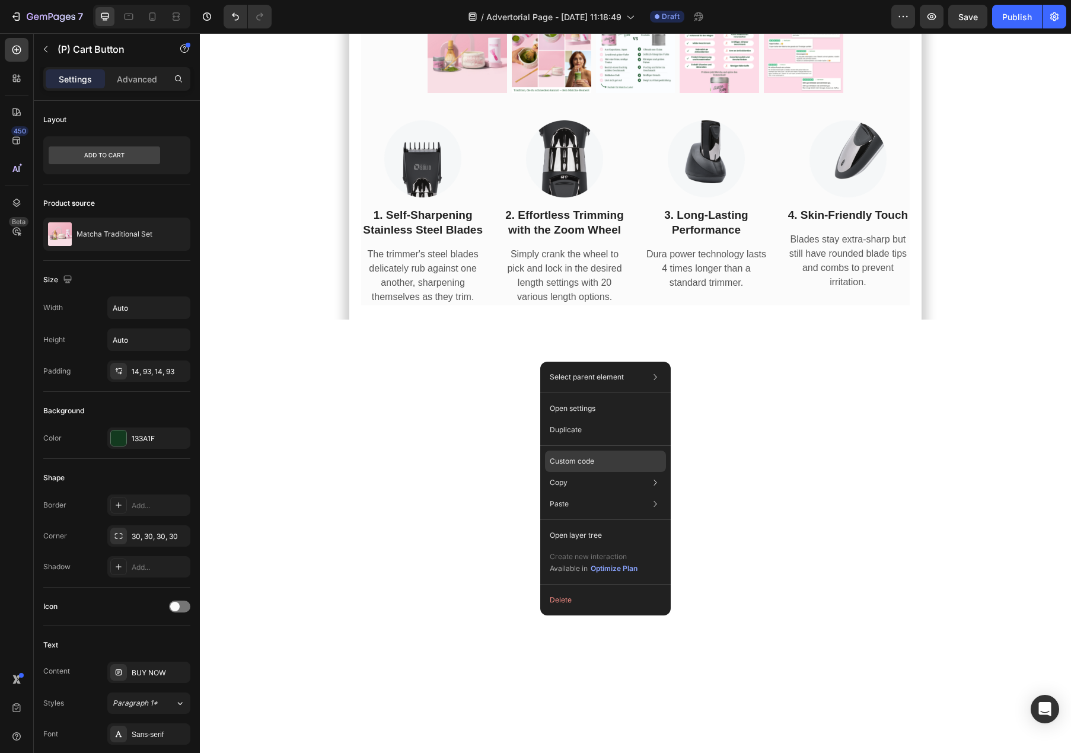
click at [597, 493] on div "Custom code" at bounding box center [605, 503] width 121 height 21
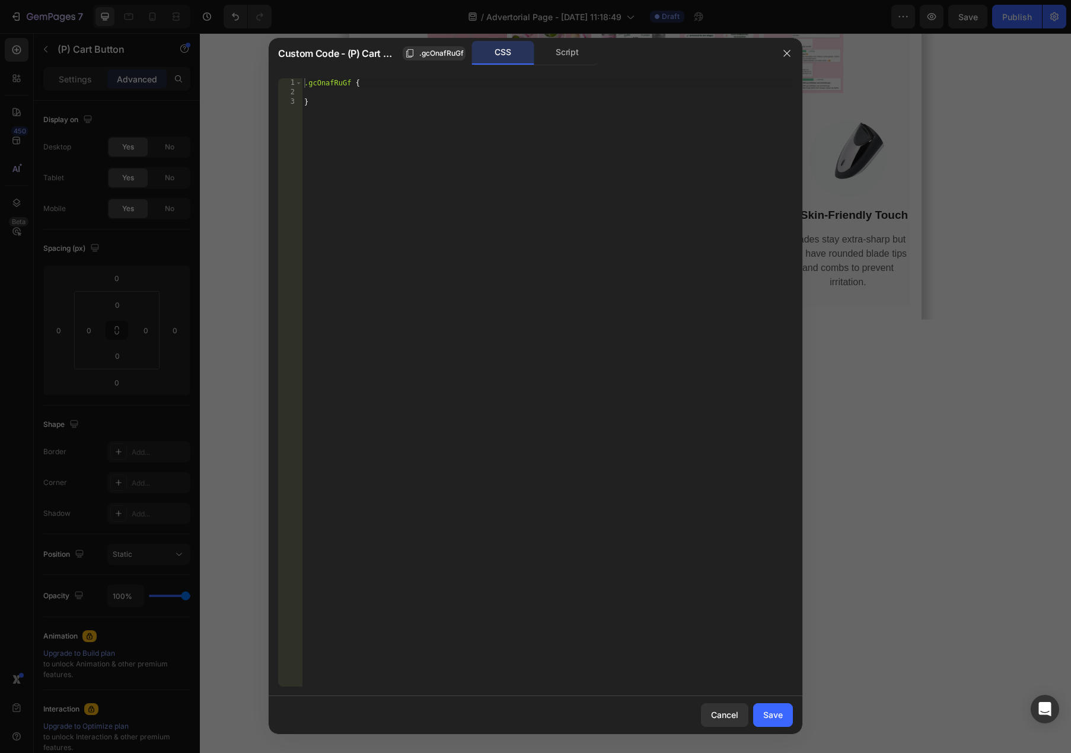
click at [577, 65] on div "Custom Code - (P) Cart Button .gcOnafRuGf CSS Script" at bounding box center [520, 53] width 503 height 31
click at [572, 58] on div "Script" at bounding box center [567, 53] width 62 height 24
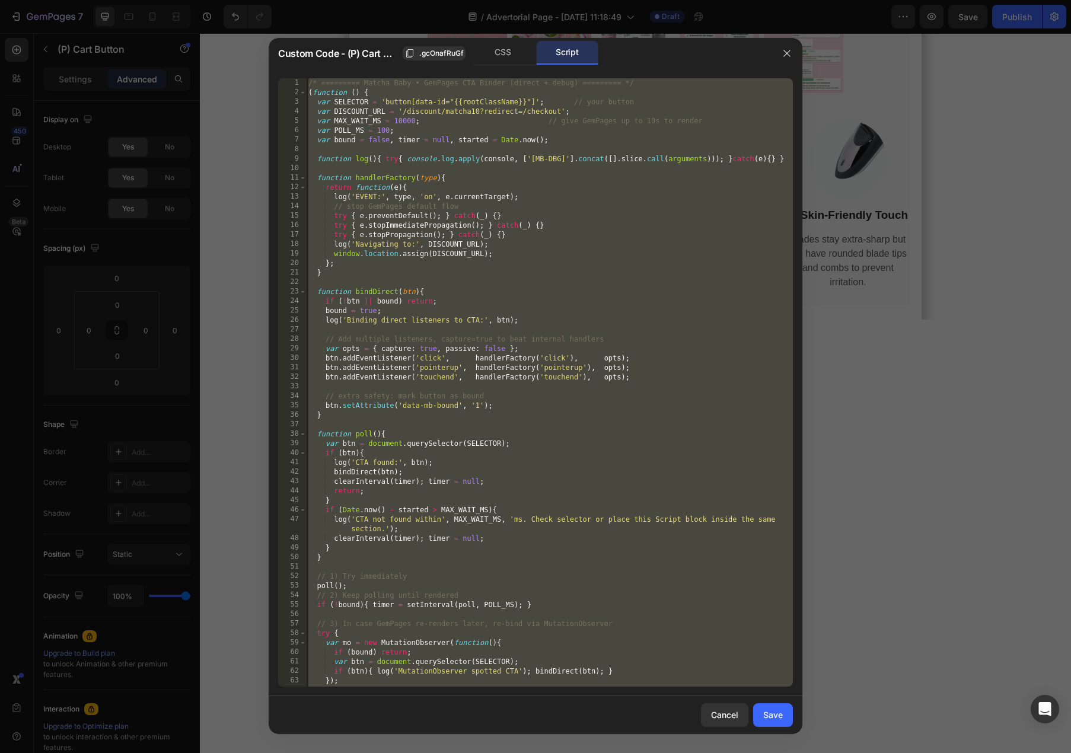
click at [607, 256] on div "/* ========= Matcha Baby • GemPages CTA Binder (direct + debug) ========= */ ( …" at bounding box center [549, 392] width 487 height 628
paste textarea
type textarea "})();"
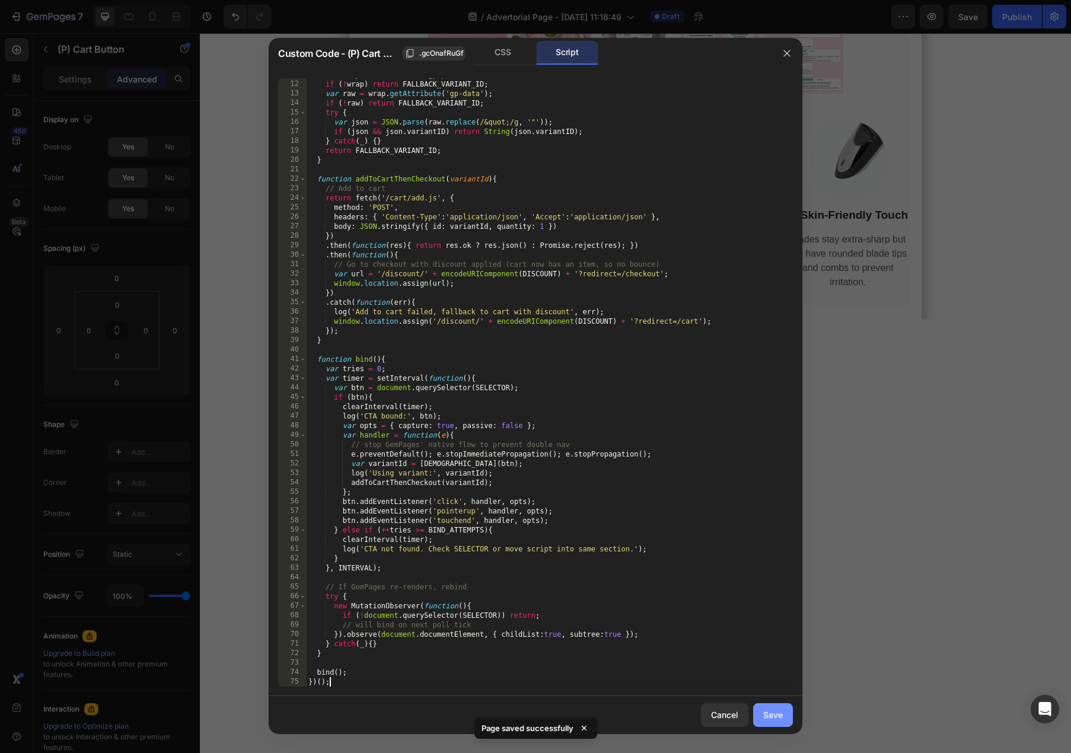
click at [774, 718] on div "Save" at bounding box center [773, 715] width 20 height 12
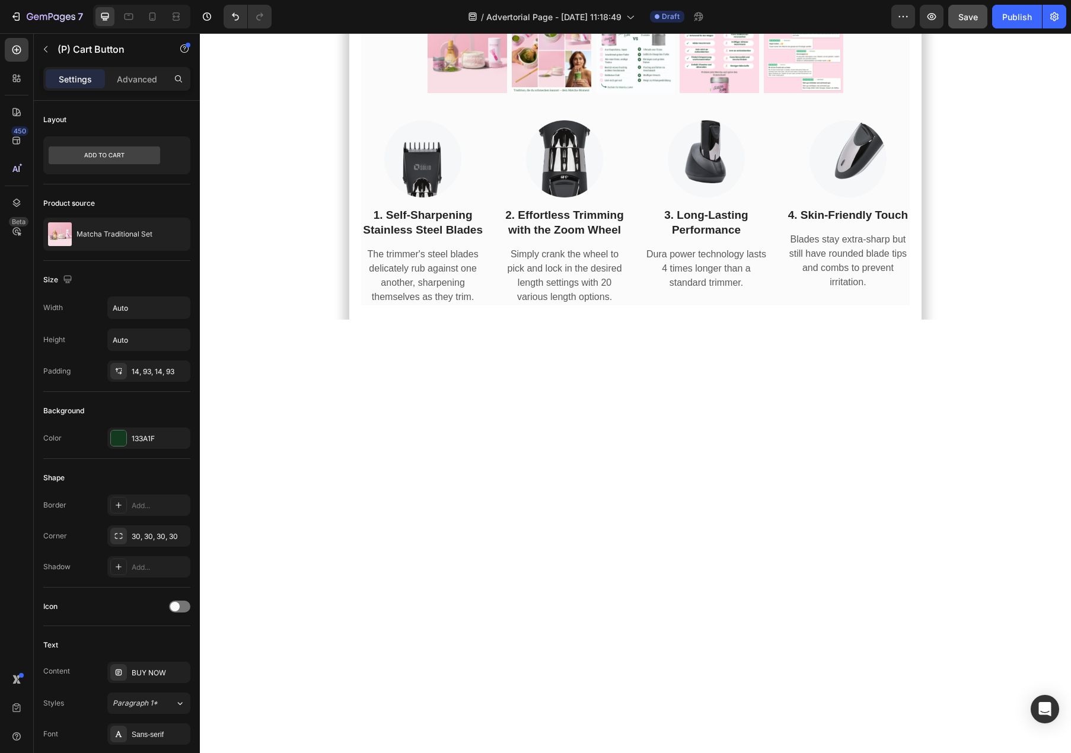
click at [973, 27] on button "Save" at bounding box center [967, 17] width 39 height 24
click at [932, 24] on button "button" at bounding box center [932, 17] width 24 height 24
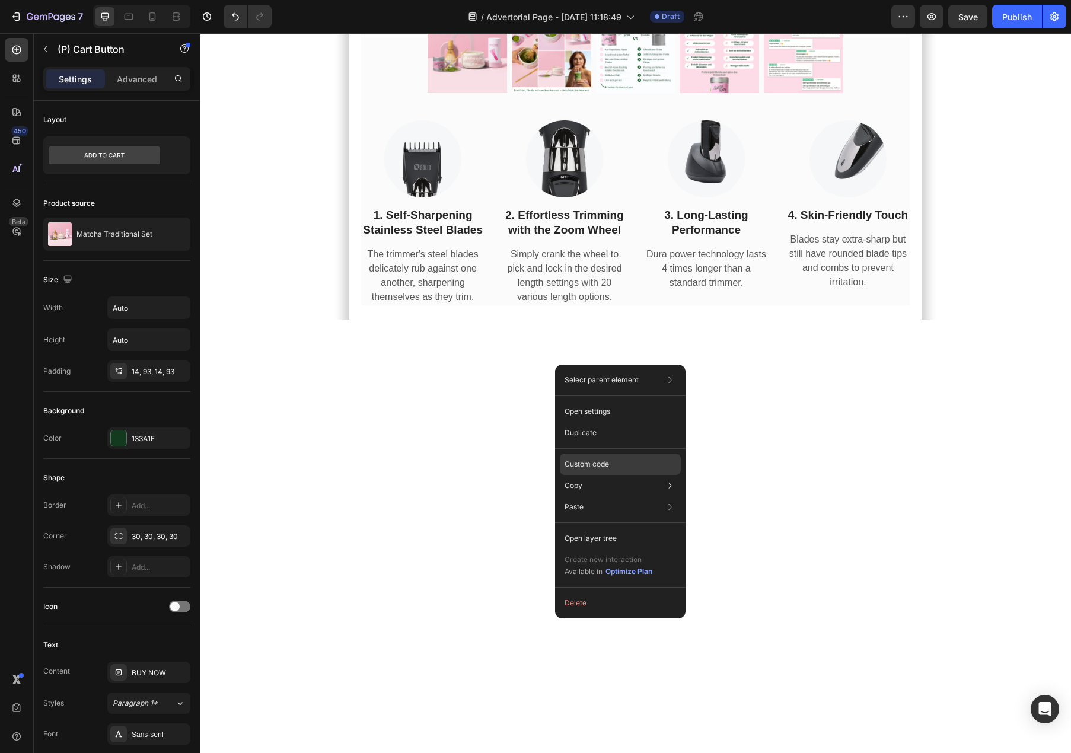
click at [618, 496] on div "Custom code" at bounding box center [620, 506] width 121 height 21
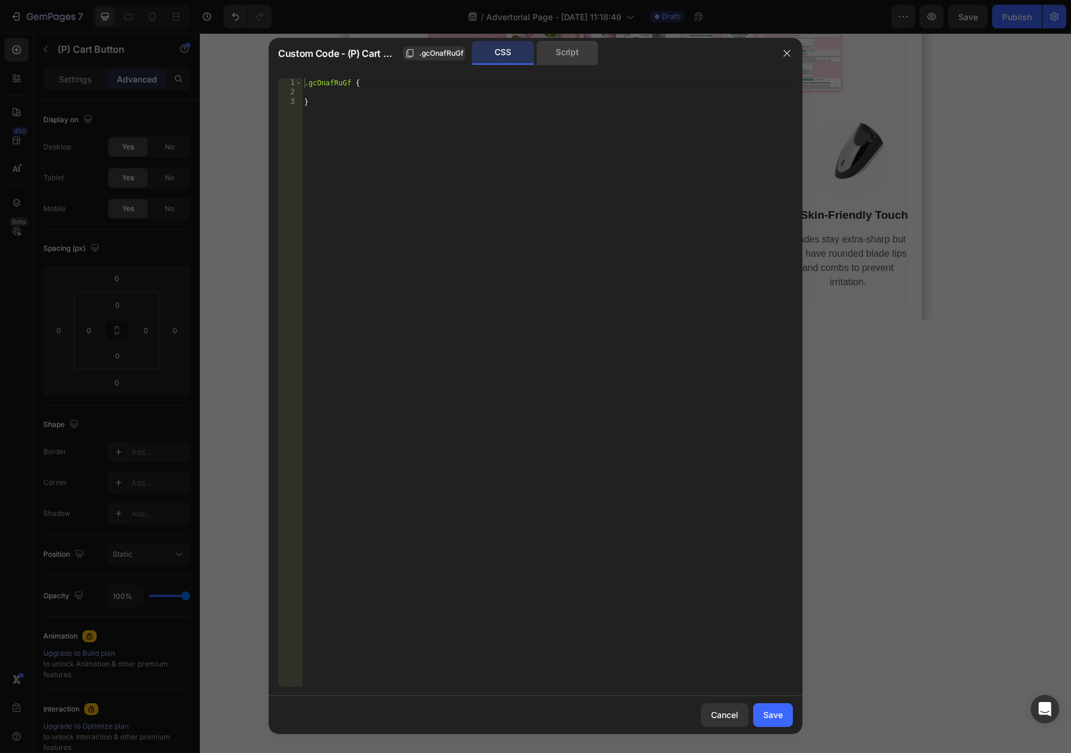
click at [566, 47] on div "Script" at bounding box center [567, 53] width 62 height 24
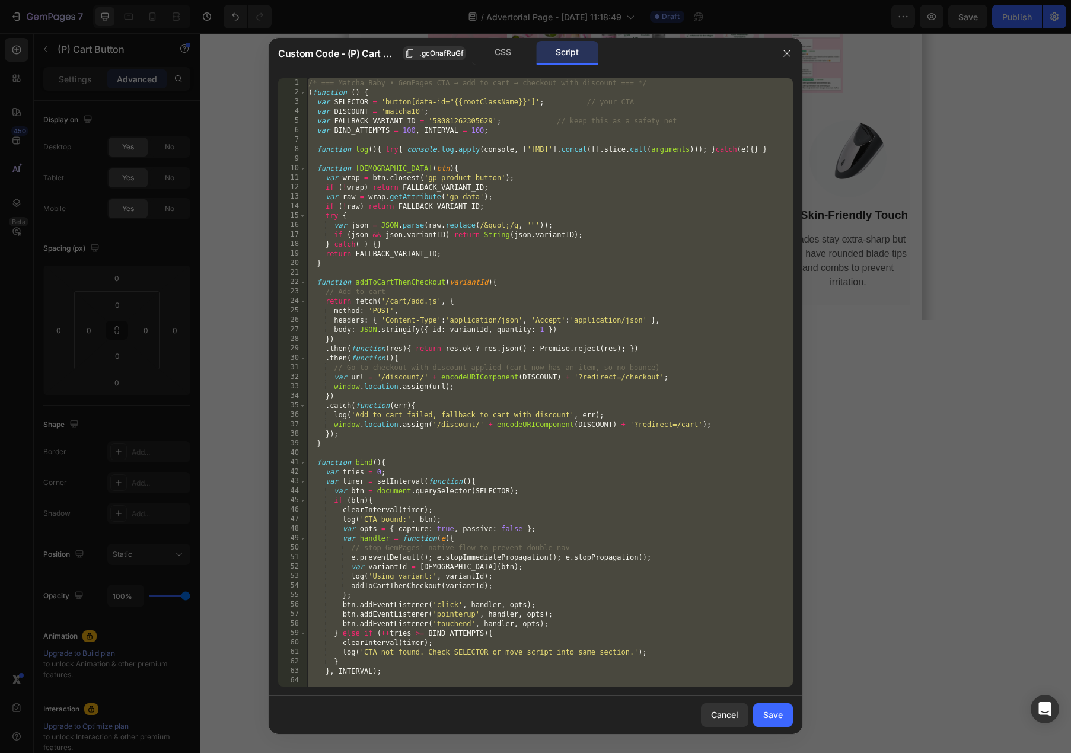
click at [508, 179] on div "/* === Matcha Baby • GemPages CTA → add to cart → checkout with discount === */…" at bounding box center [549, 392] width 487 height 628
paste textarea
type textarea "})();"
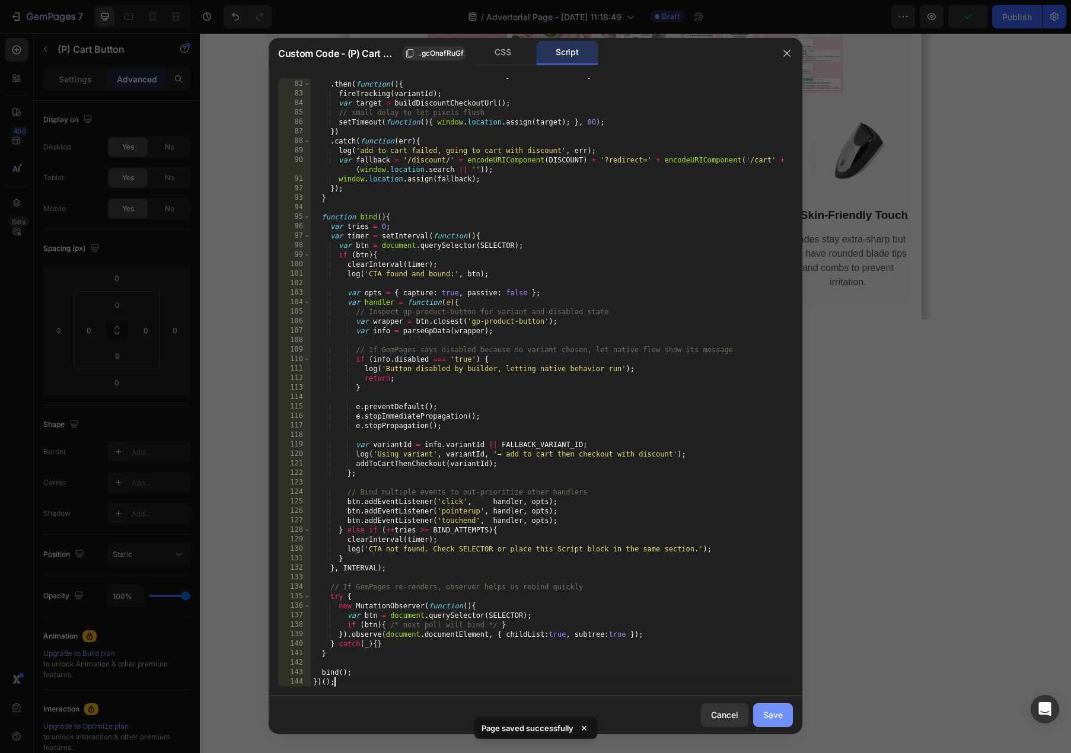
click at [772, 721] on div "Save" at bounding box center [773, 715] width 20 height 12
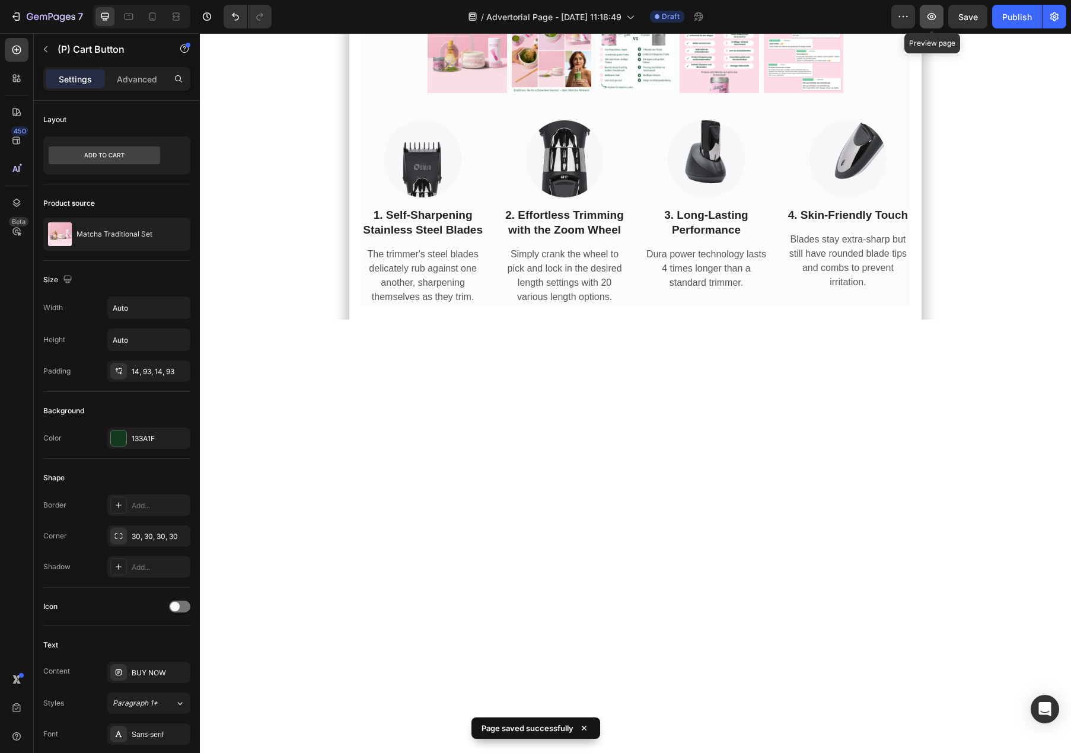
click at [937, 24] on button "button" at bounding box center [932, 17] width 24 height 24
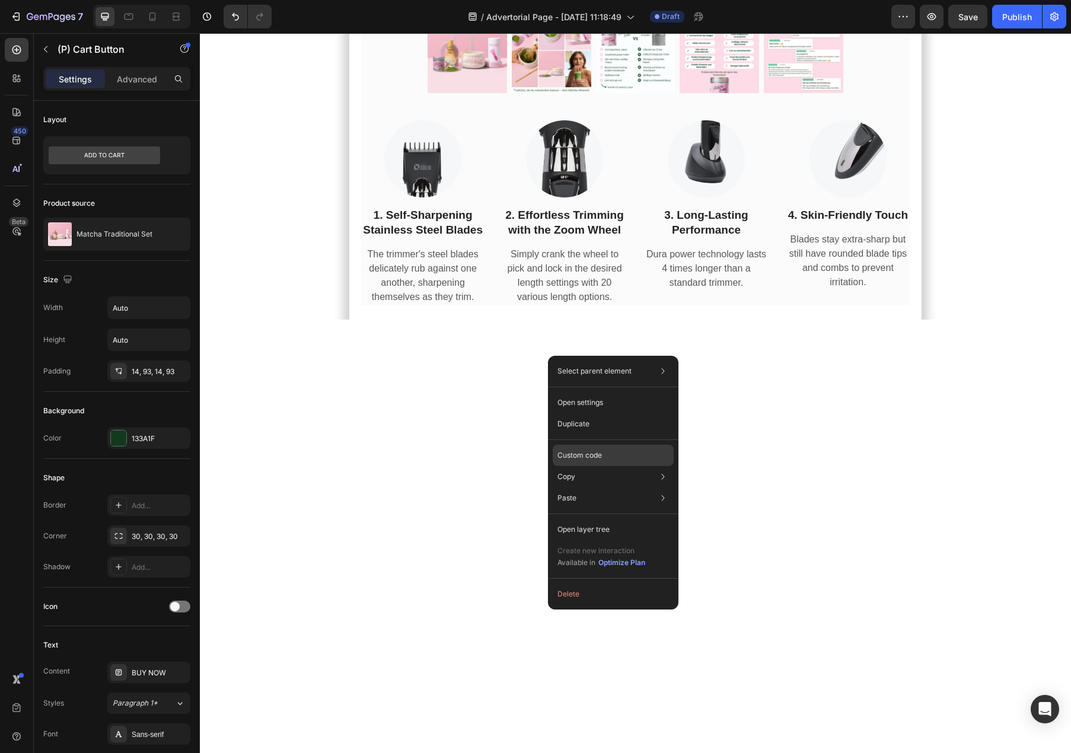
click at [623, 488] on div "Custom code" at bounding box center [613, 498] width 121 height 21
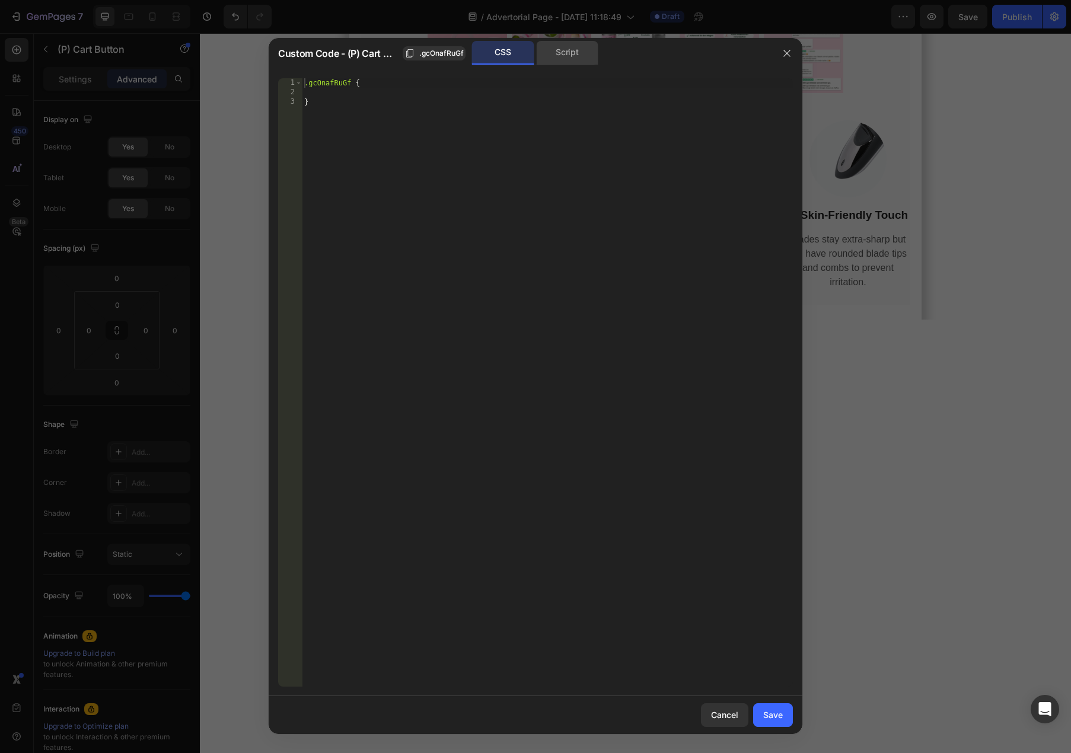
click at [568, 57] on div "Script" at bounding box center [567, 53] width 62 height 24
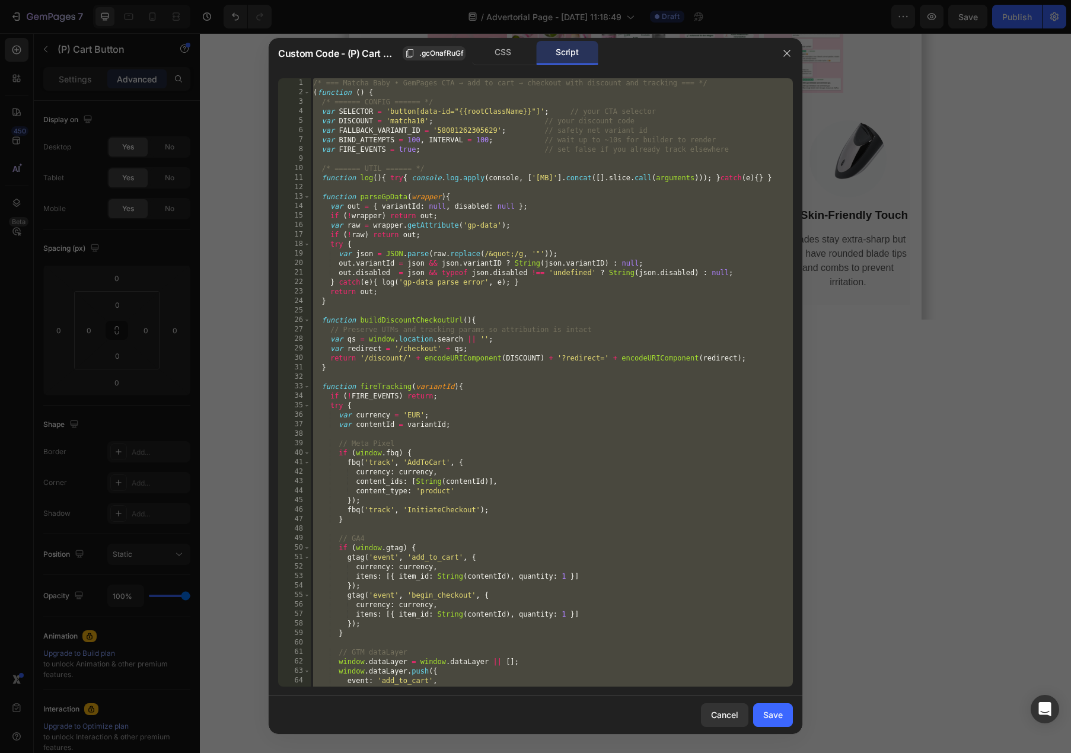
click at [702, 391] on div "/* === Matcha Baby • GemPages CTA → add to cart → checkout with discount and tr…" at bounding box center [552, 392] width 482 height 628
paste textarea
type textarea "})();"
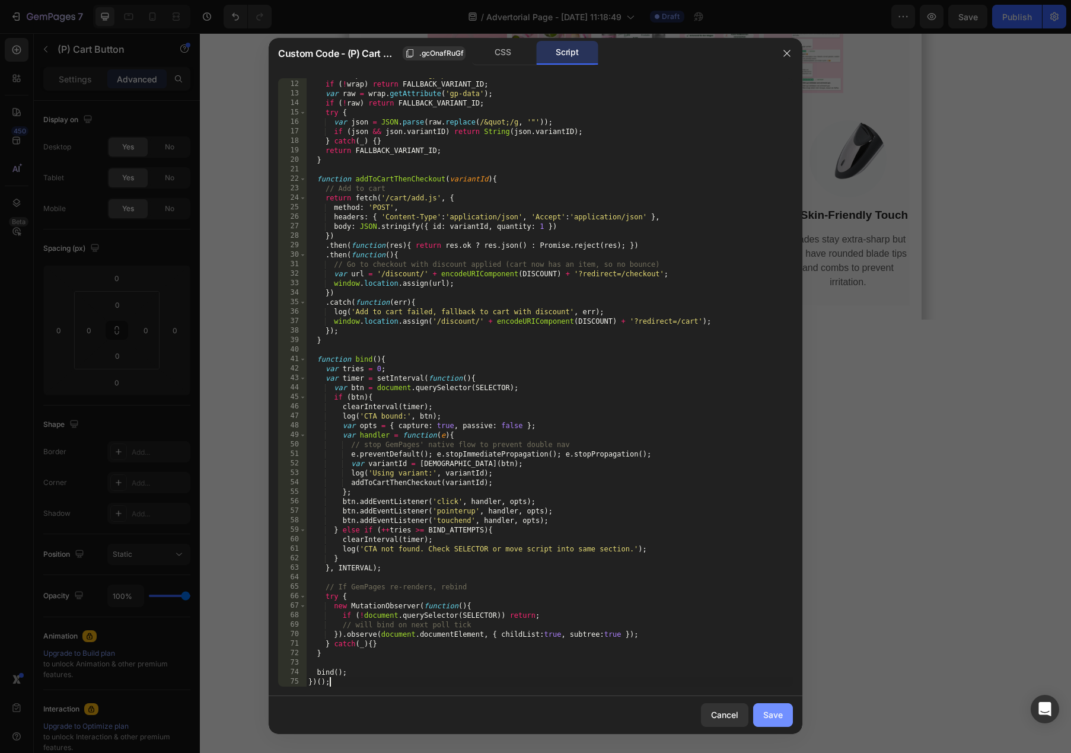
click at [787, 721] on button "Save" at bounding box center [773, 715] width 40 height 24
